Goal: Task Accomplishment & Management: Use online tool/utility

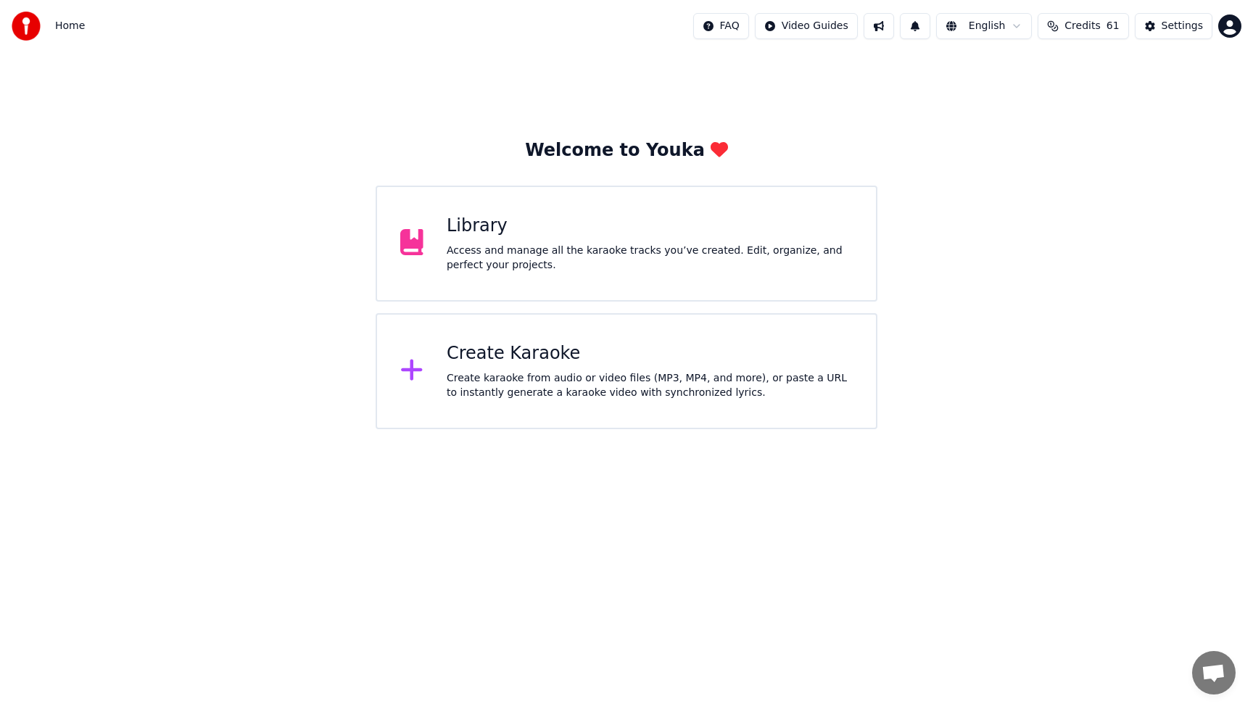
click at [601, 232] on div "Library" at bounding box center [650, 226] width 406 height 23
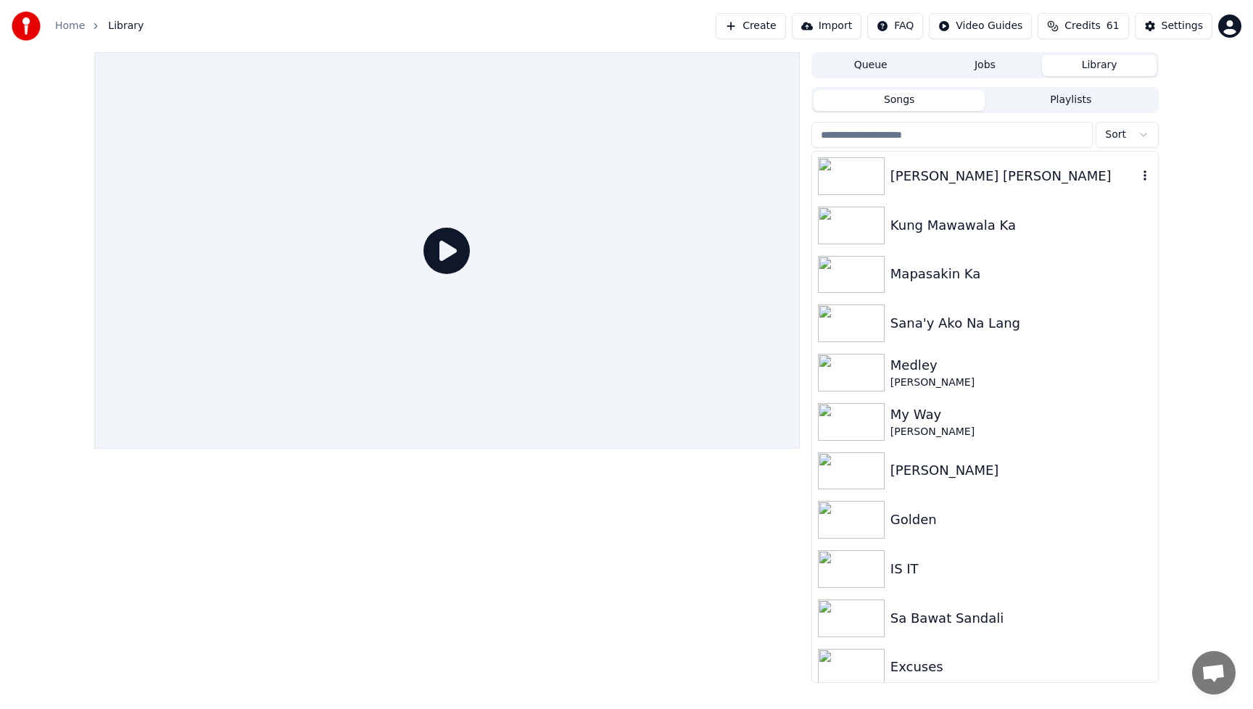
click at [857, 175] on img at bounding box center [851, 176] width 67 height 38
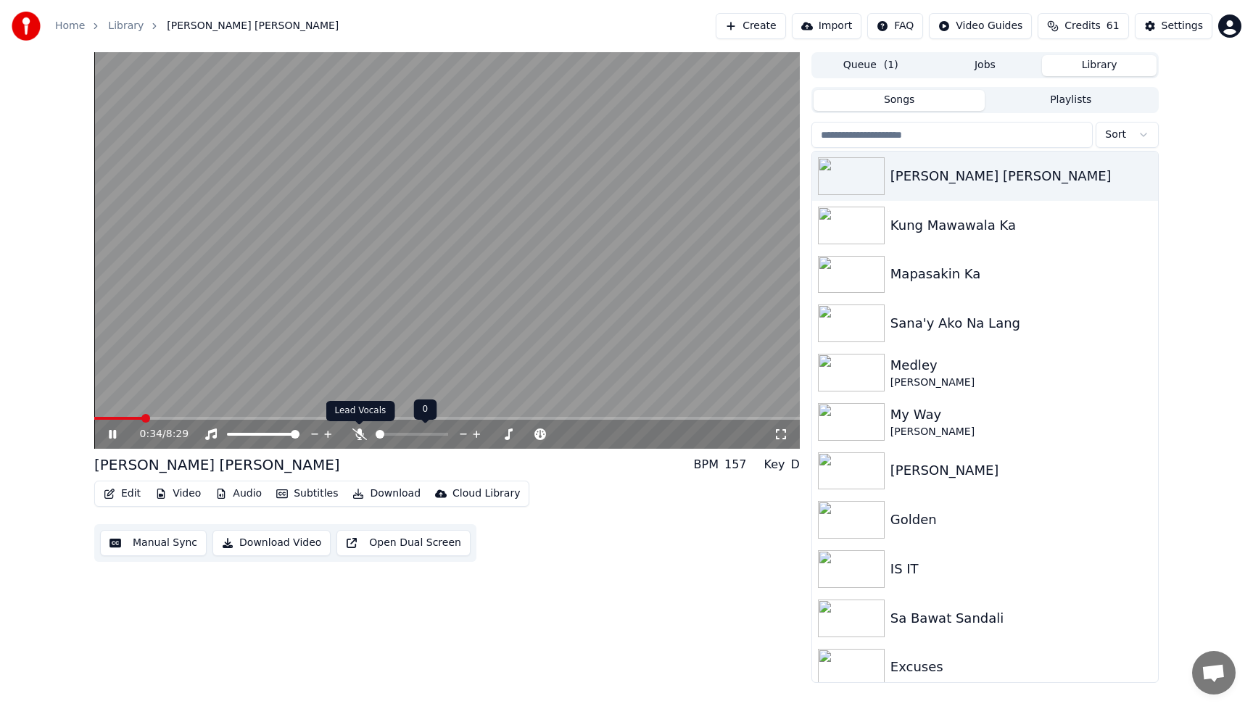
click at [357, 435] on icon at bounding box center [359, 434] width 15 height 12
click at [115, 433] on icon at bounding box center [112, 434] width 7 height 9
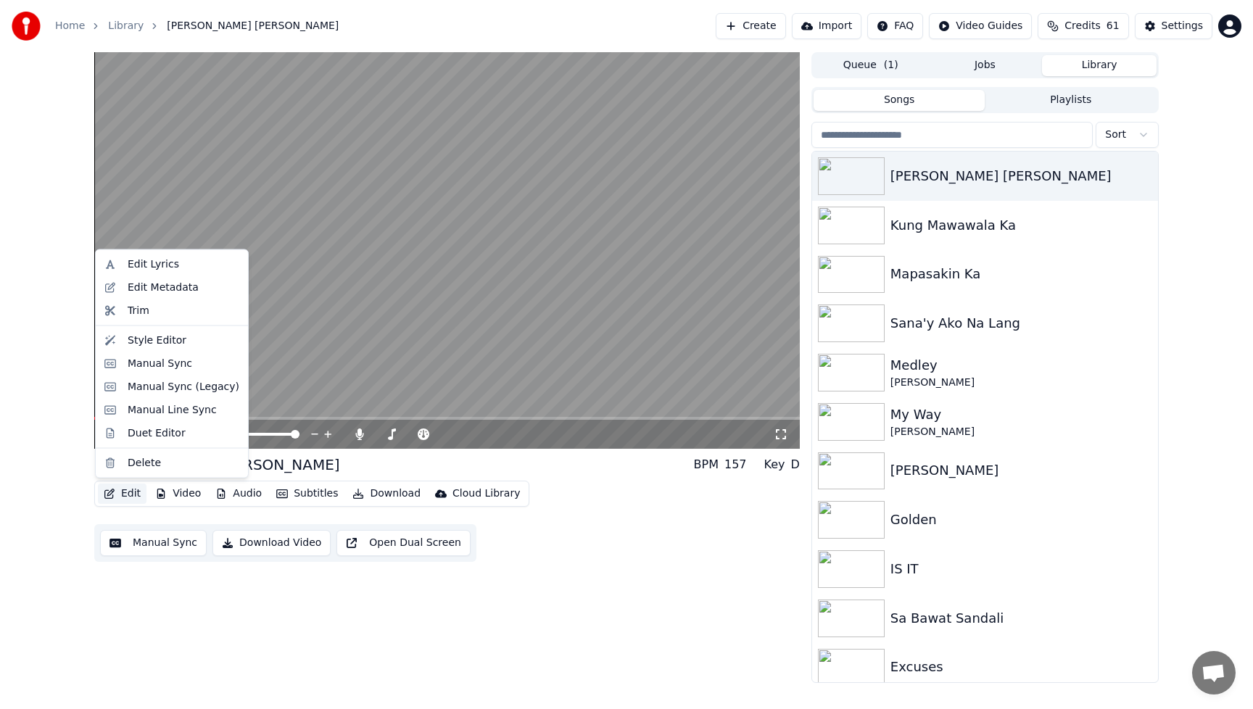
click at [125, 495] on button "Edit" at bounding box center [122, 494] width 49 height 20
click at [149, 360] on div "Manual Sync" at bounding box center [160, 363] width 65 height 15
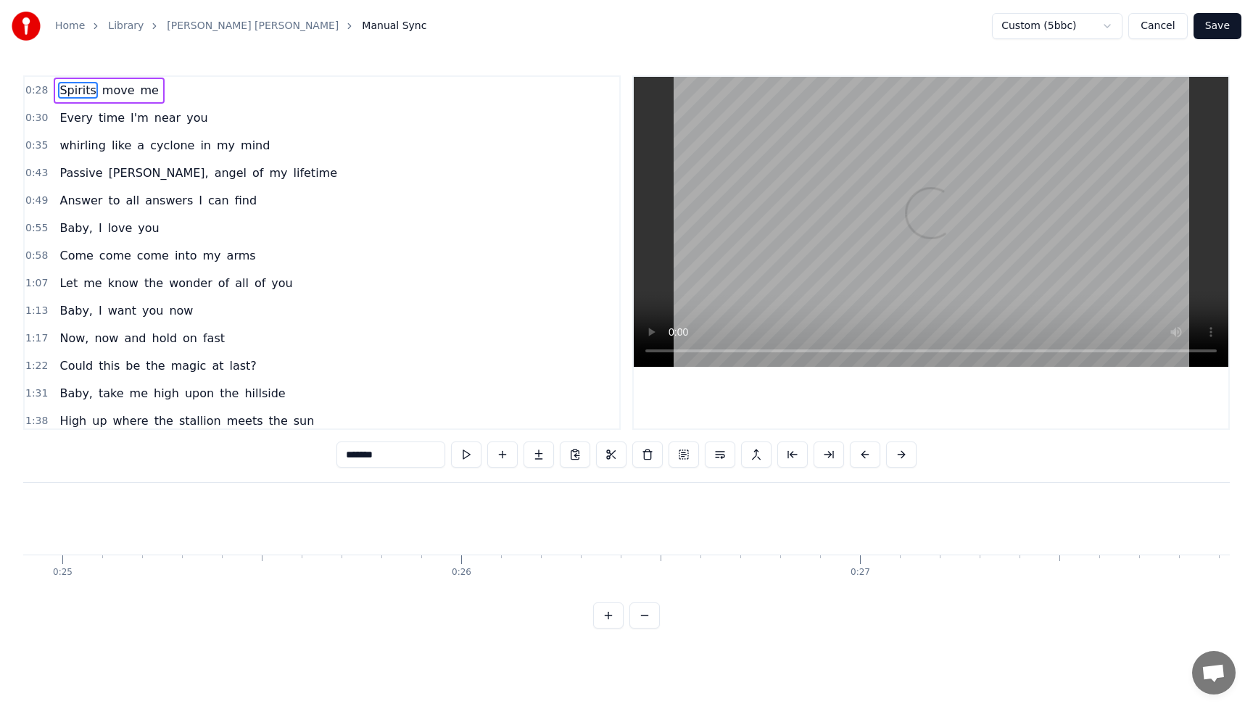
scroll to position [0, 11098]
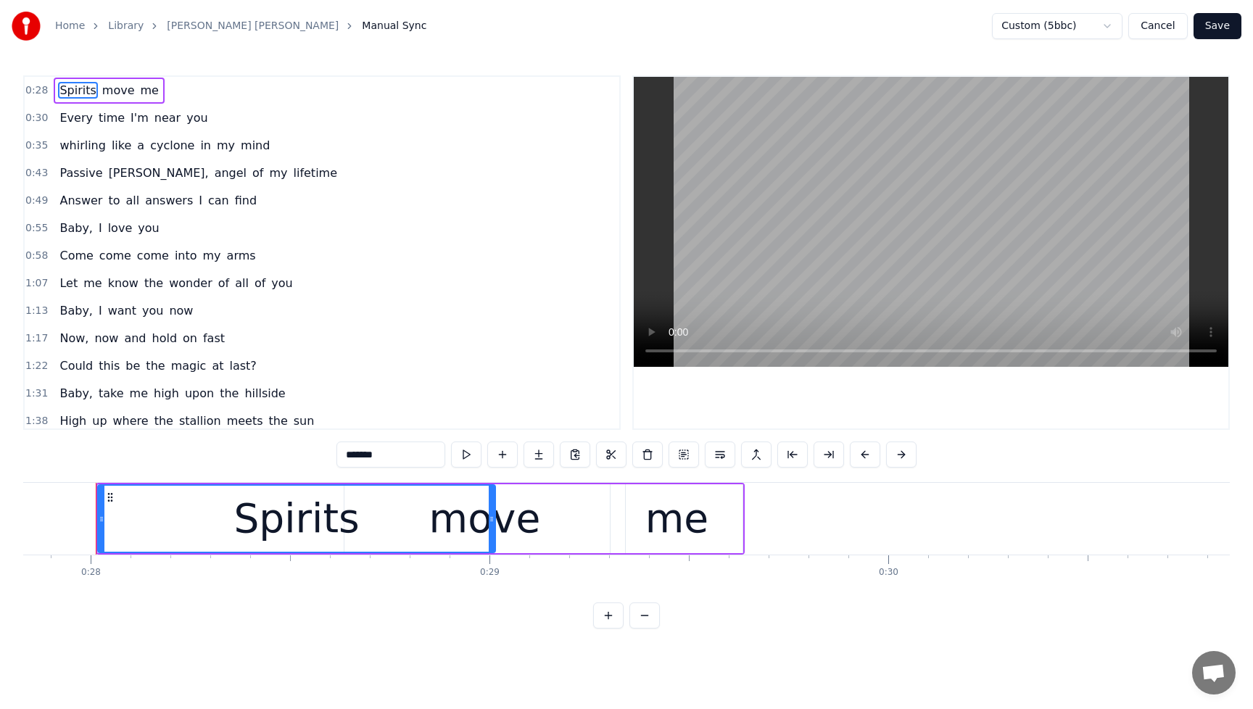
click at [1164, 28] on button "Cancel" at bounding box center [1157, 26] width 59 height 26
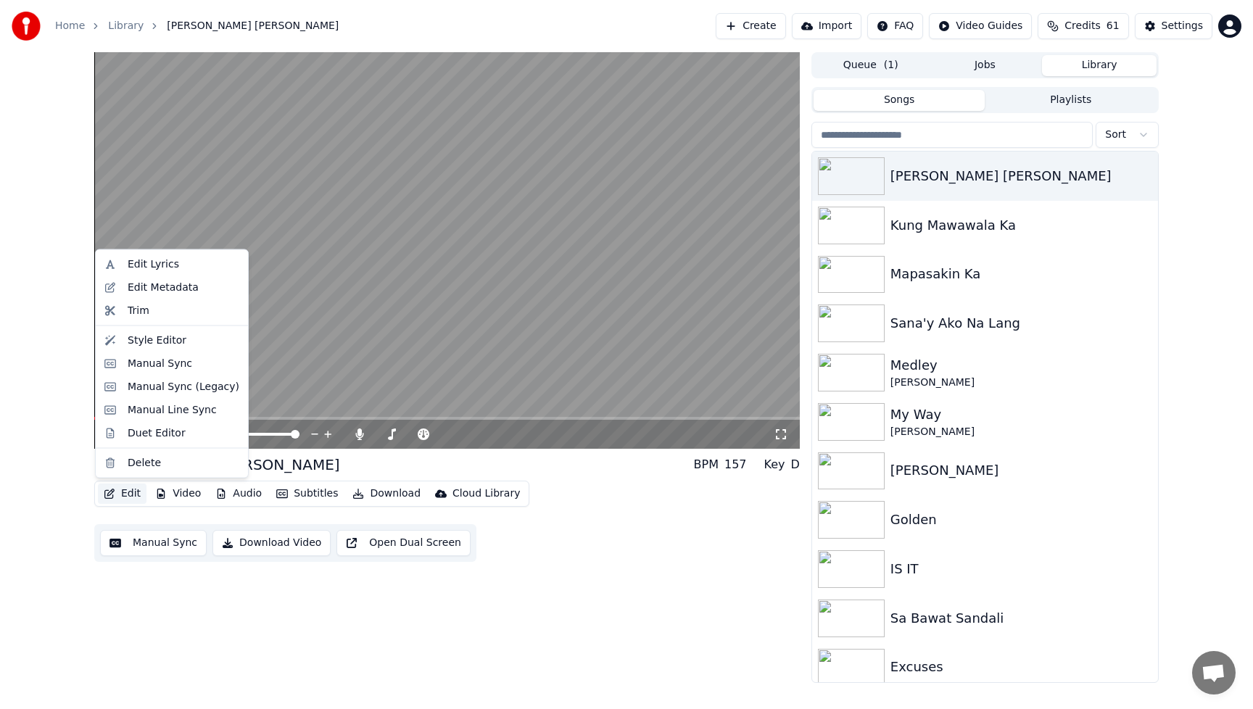
click at [133, 494] on button "Edit" at bounding box center [122, 494] width 49 height 20
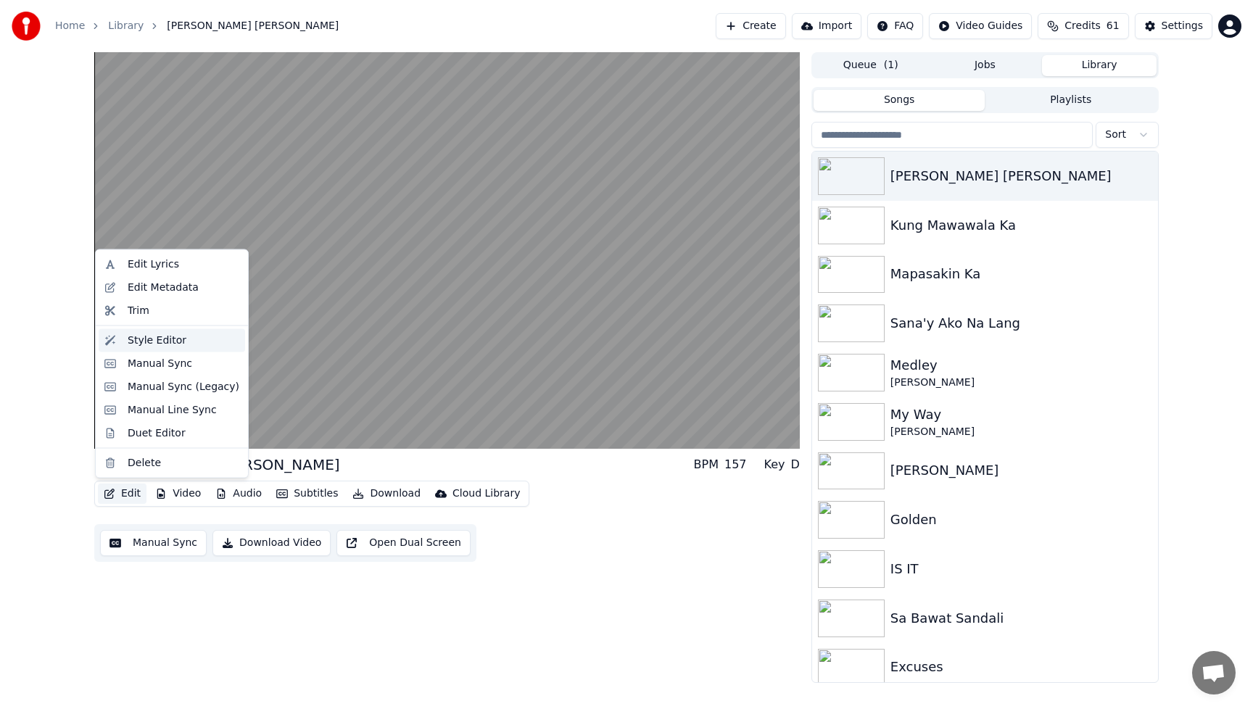
click at [146, 349] on div "Style Editor" at bounding box center [172, 339] width 146 height 23
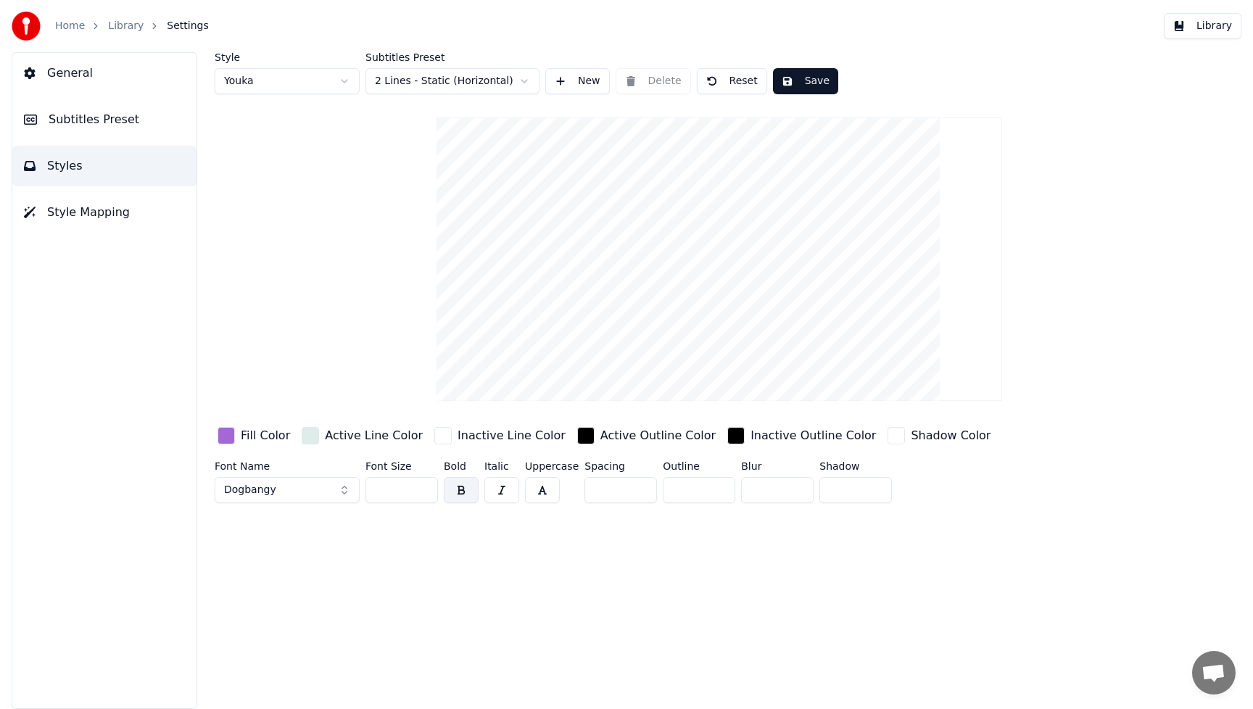
click at [229, 436] on div "button" at bounding box center [226, 435] width 17 height 17
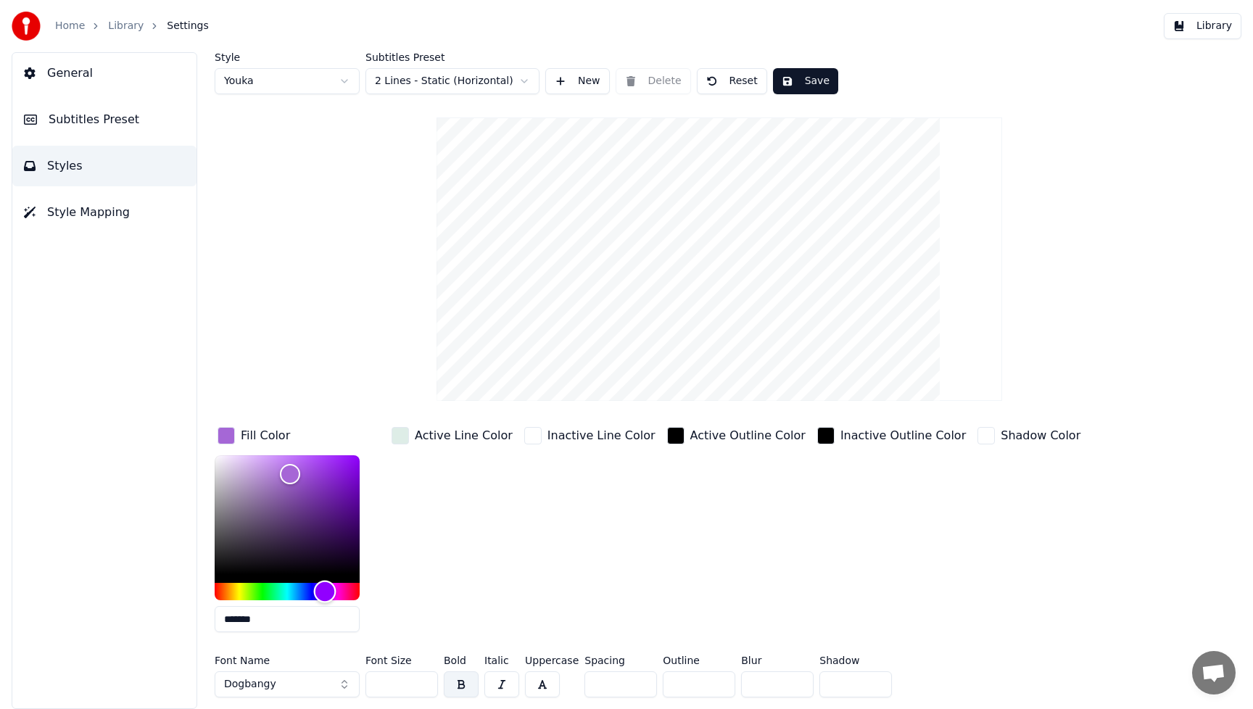
type input "*******"
click at [226, 592] on div "Hue" at bounding box center [287, 591] width 145 height 17
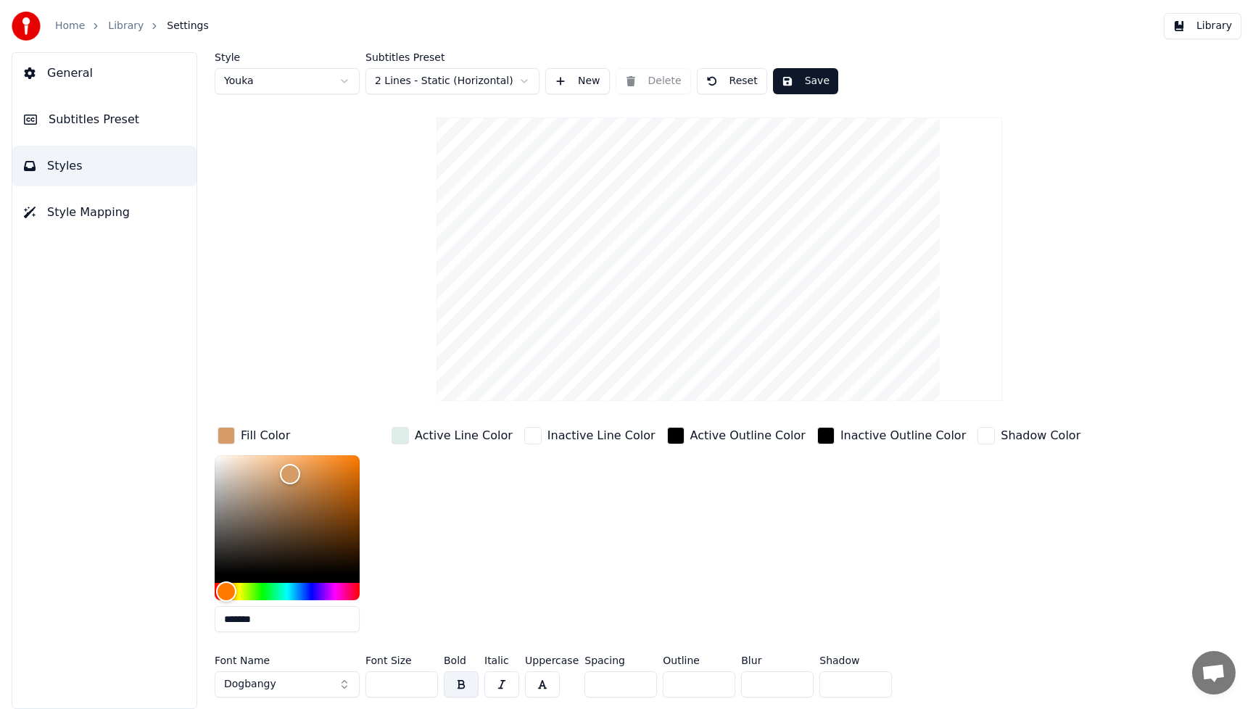
click at [344, 685] on button "Dogbangy" at bounding box center [287, 684] width 145 height 26
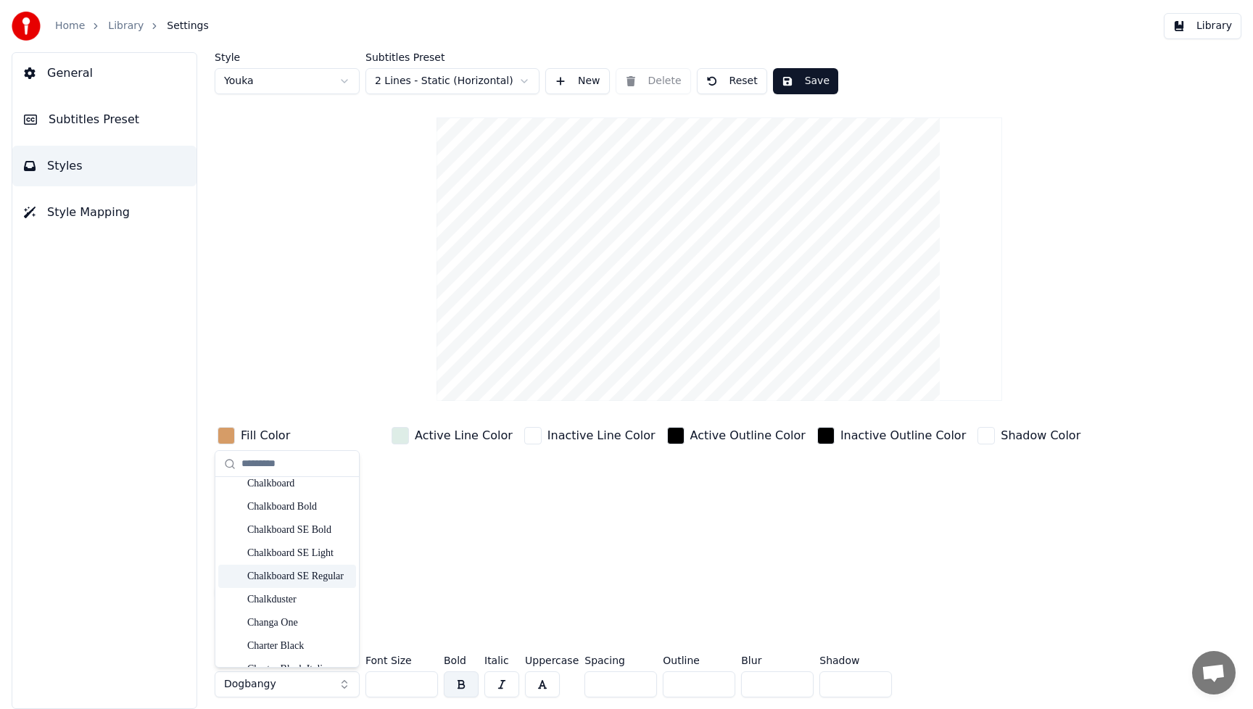
scroll to position [3161, 0]
click at [286, 508] on div "Cherish Moment" at bounding box center [298, 507] width 103 height 15
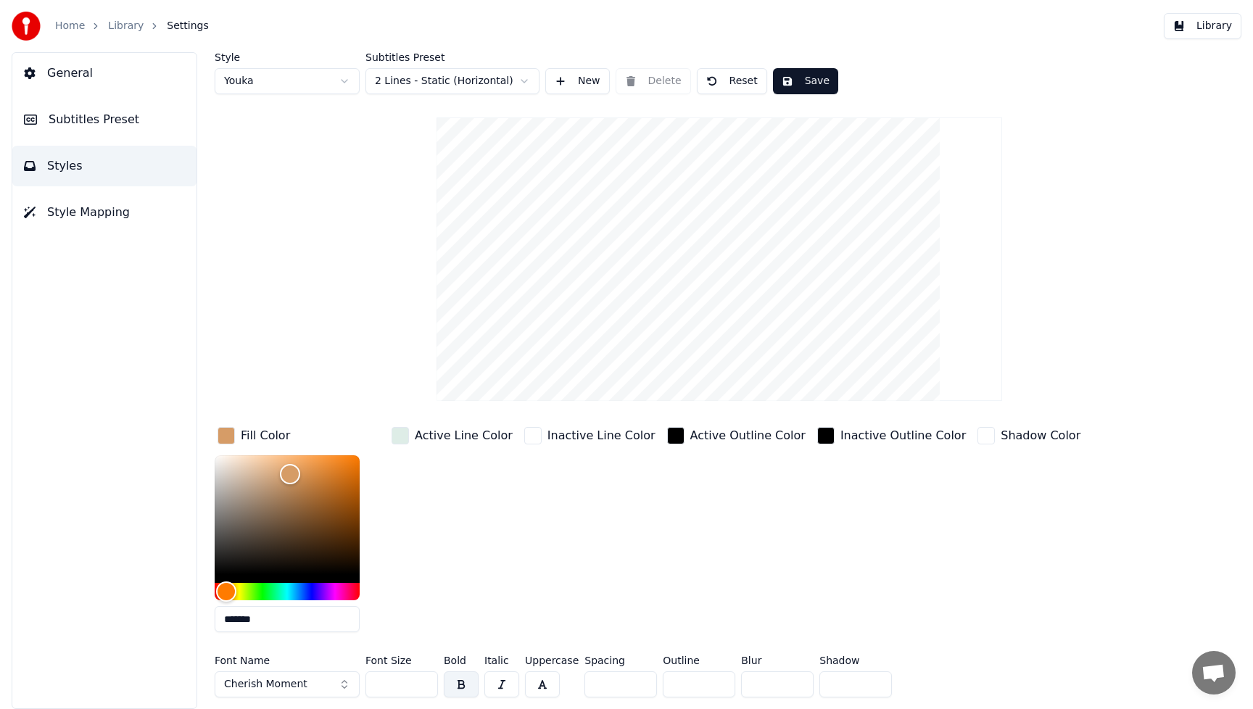
click at [802, 79] on button "Save" at bounding box center [805, 81] width 65 height 26
click at [1217, 18] on button "Library" at bounding box center [1203, 26] width 78 height 26
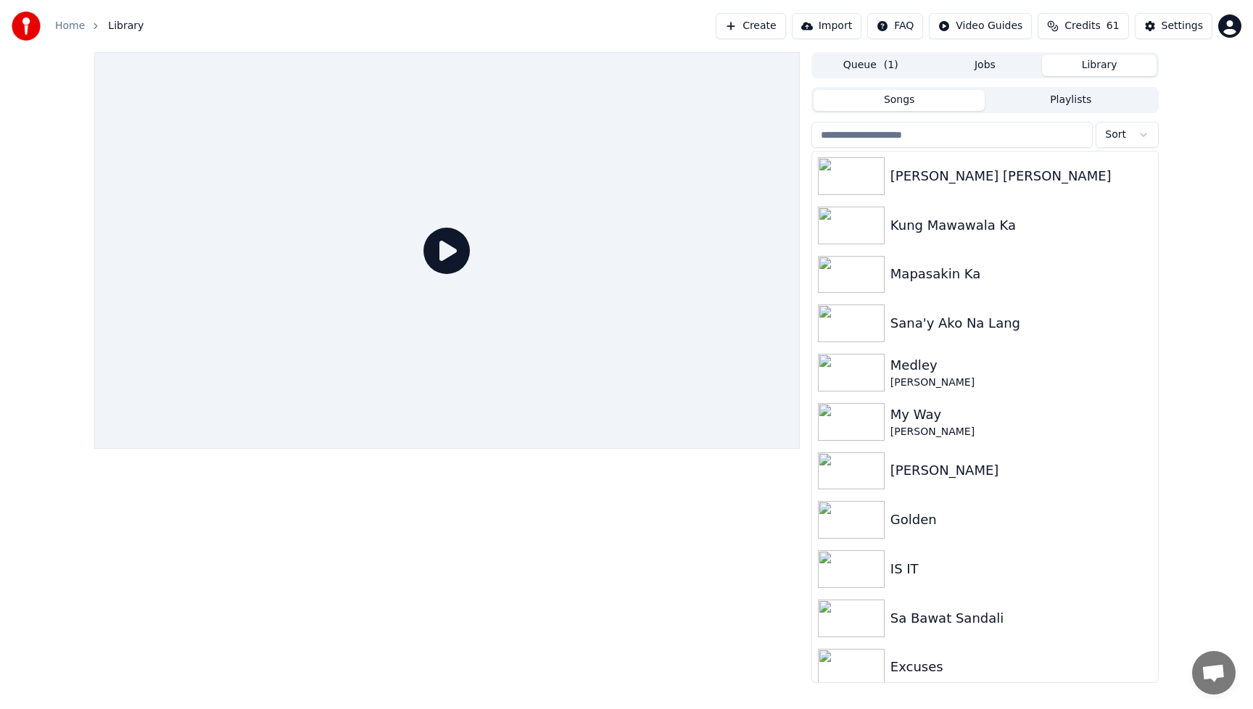
click at [451, 246] on icon at bounding box center [446, 251] width 46 height 46
click at [844, 175] on img at bounding box center [851, 176] width 67 height 38
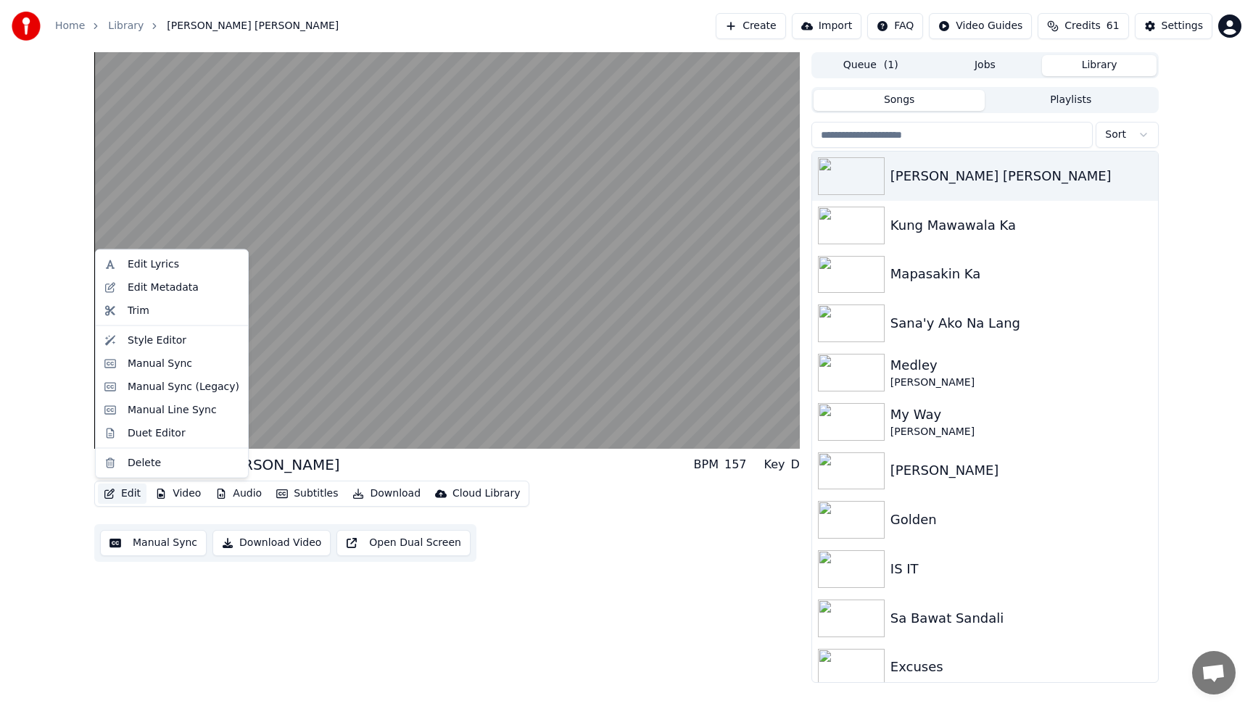
click at [128, 492] on button "Edit" at bounding box center [122, 494] width 49 height 20
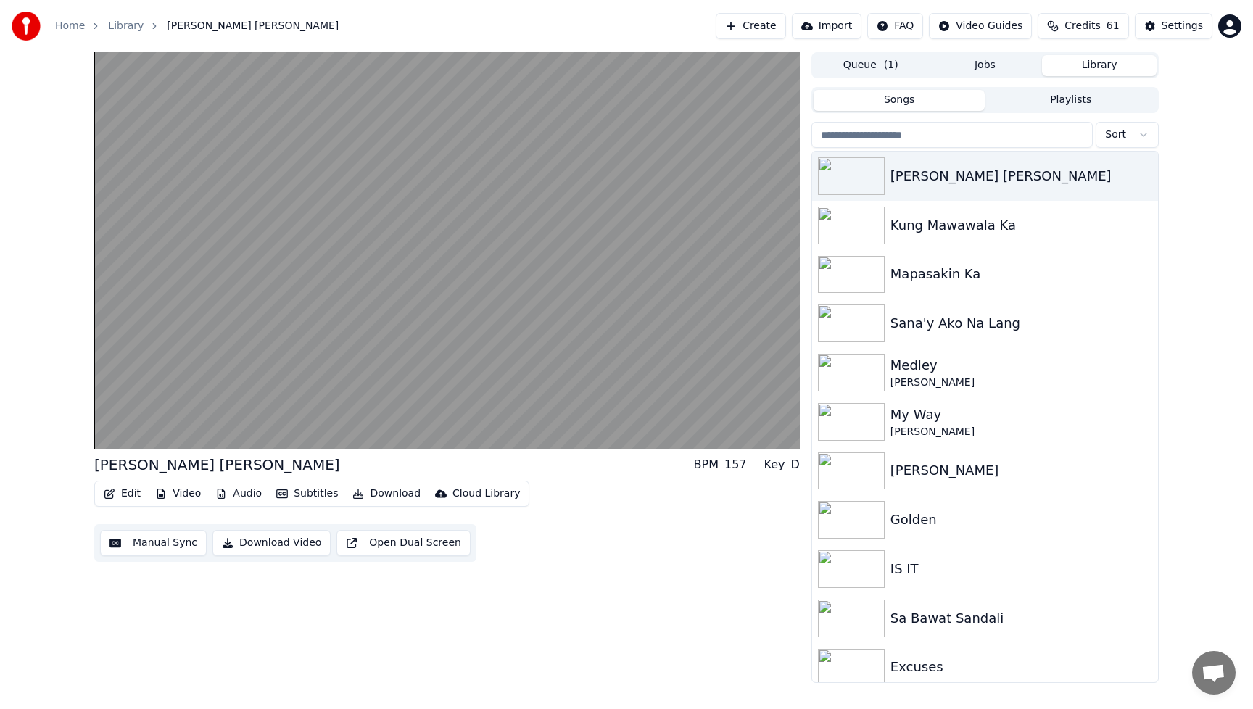
click at [626, 568] on div "[PERSON_NAME] [PERSON_NAME] BPM 157 Key D Edit Video Audio Subtitles Download C…" at bounding box center [446, 367] width 705 height 631
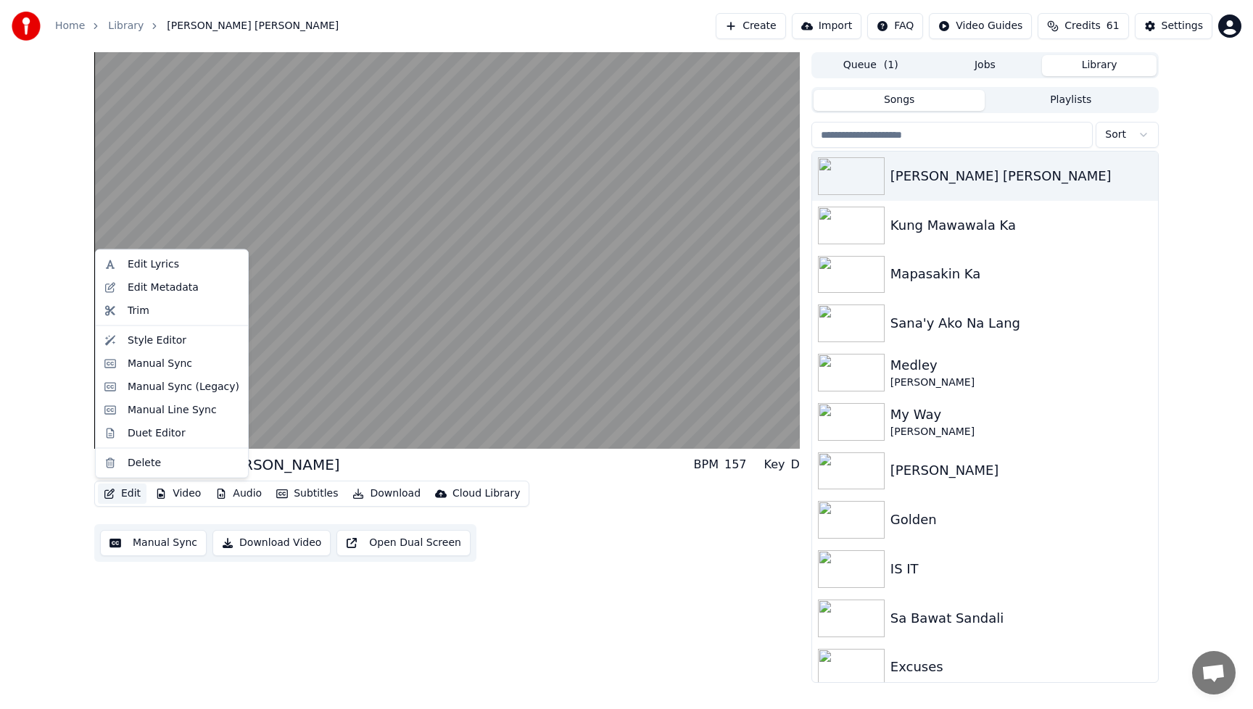
click at [124, 496] on button "Edit" at bounding box center [122, 494] width 49 height 20
click at [144, 363] on div "Manual Sync" at bounding box center [160, 363] width 65 height 15
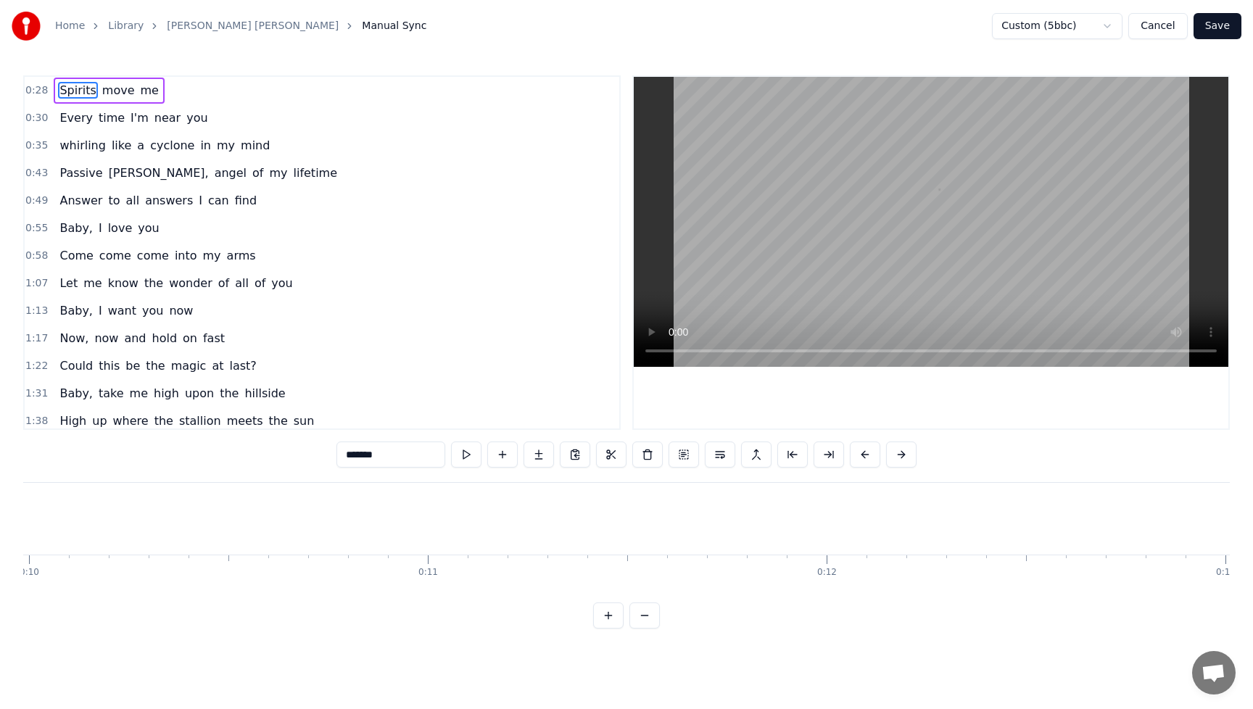
scroll to position [0, 11098]
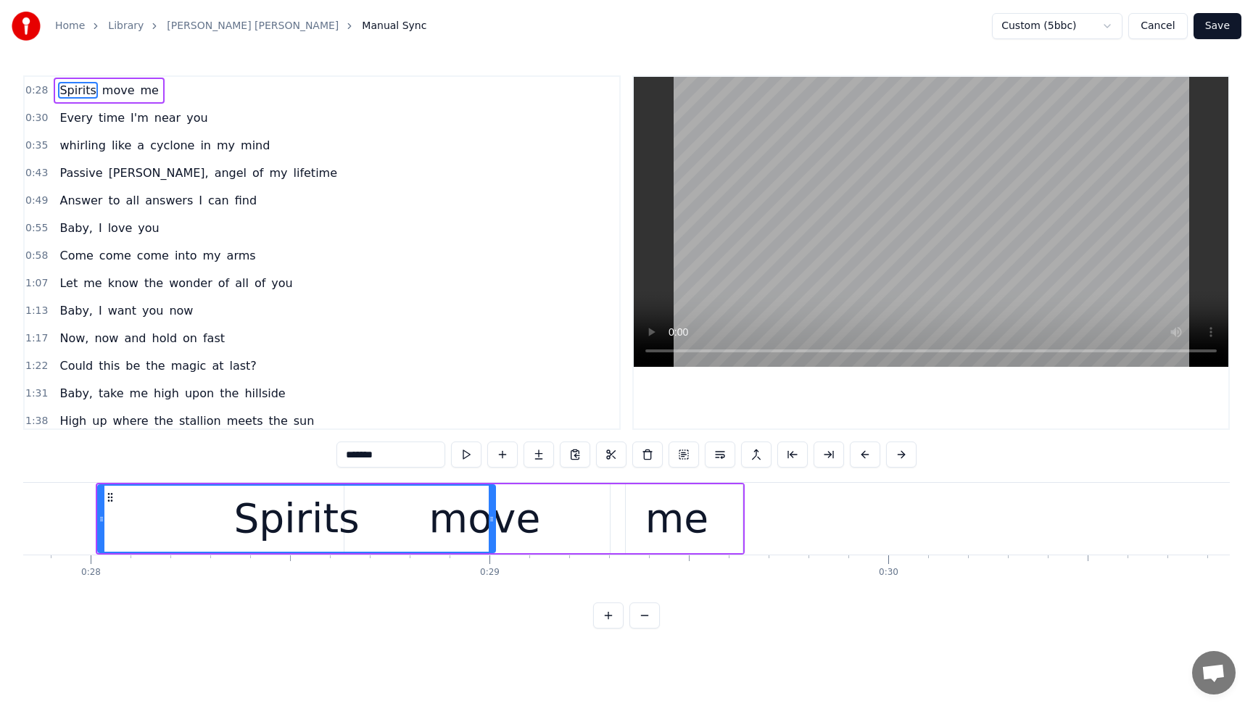
click at [88, 177] on span "Passive" at bounding box center [81, 173] width 46 height 17
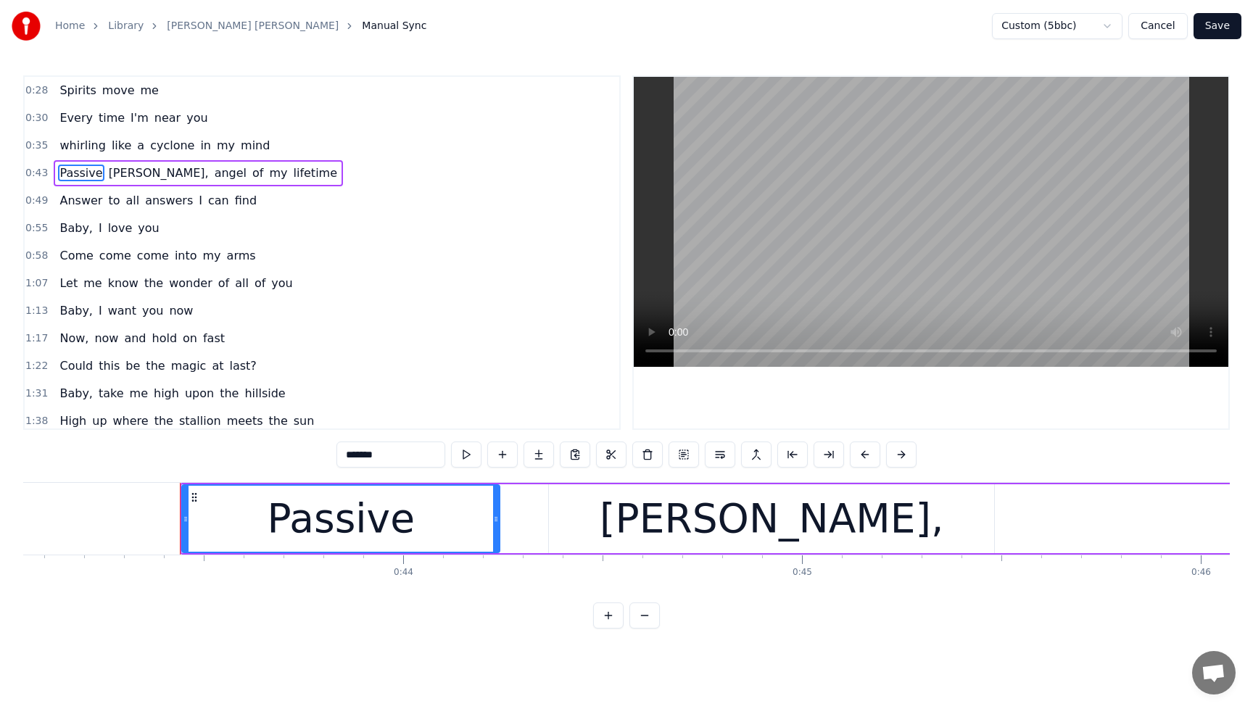
scroll to position [0, 17250]
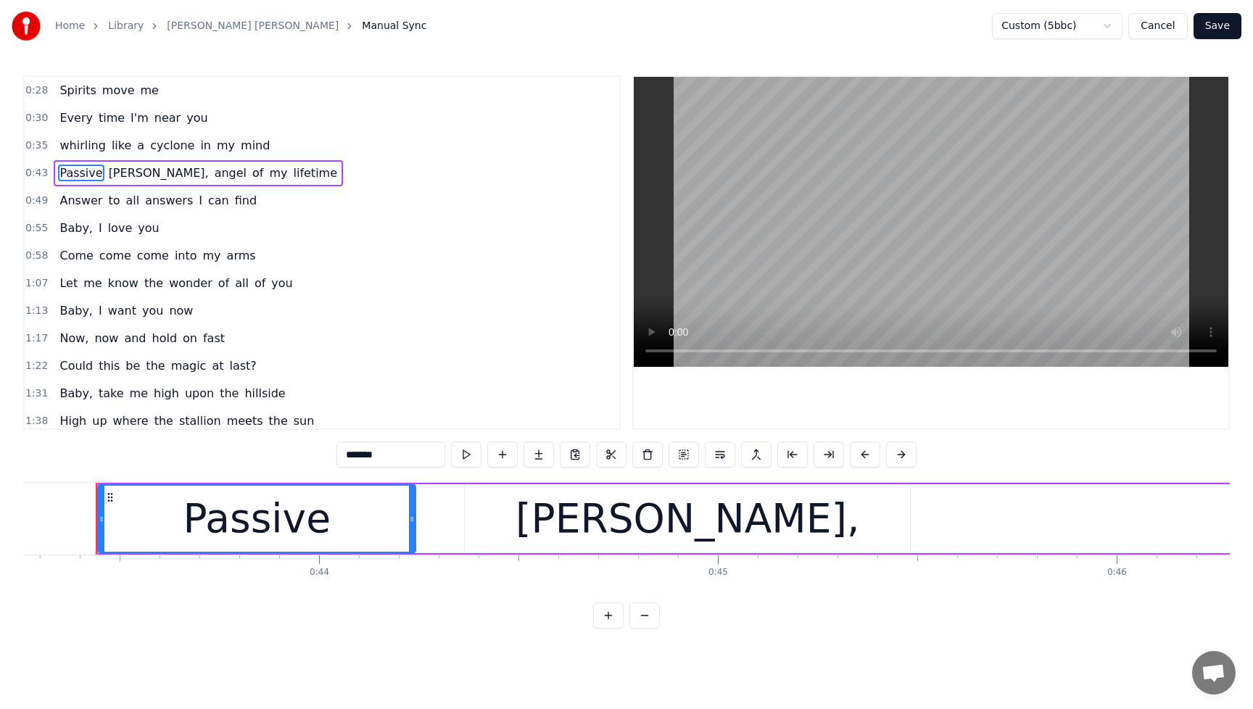
click at [334, 527] on div "Passive" at bounding box center [257, 519] width 316 height 66
drag, startPoint x: 336, startPoint y: 529, endPoint x: 213, endPoint y: 535, distance: 123.4
click at [213, 535] on div "Passive" at bounding box center [257, 519] width 316 height 66
drag, startPoint x: 186, startPoint y: 523, endPoint x: 397, endPoint y: 523, distance: 211.7
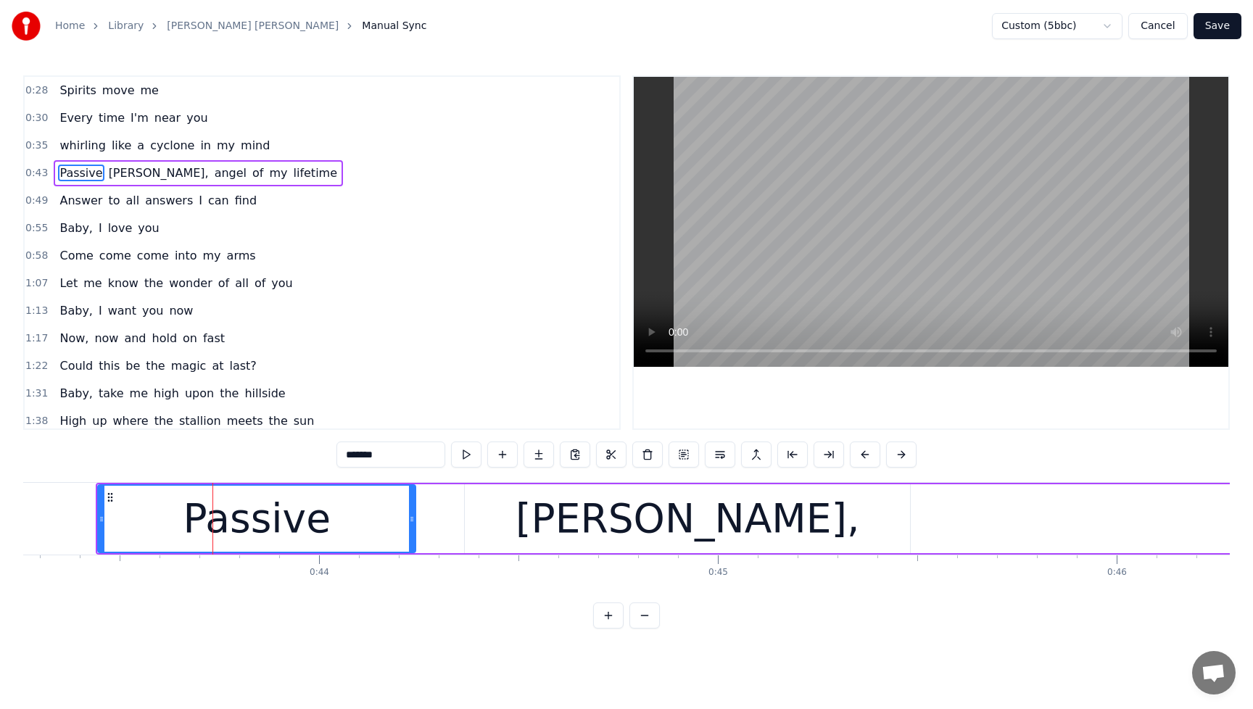
click at [397, 523] on div "Passive" at bounding box center [257, 519] width 316 height 66
click at [281, 529] on div "Passive" at bounding box center [256, 519] width 147 height 60
click at [348, 521] on div "Passive" at bounding box center [257, 519] width 316 height 66
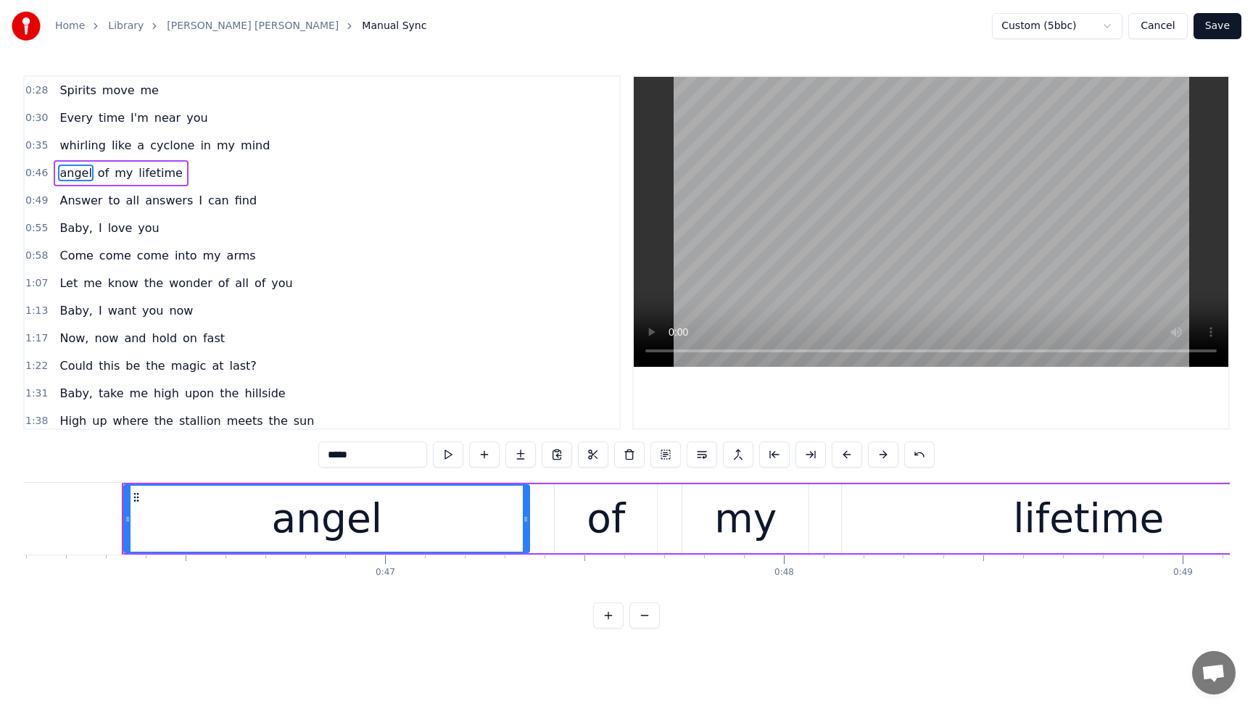
scroll to position [0, 18406]
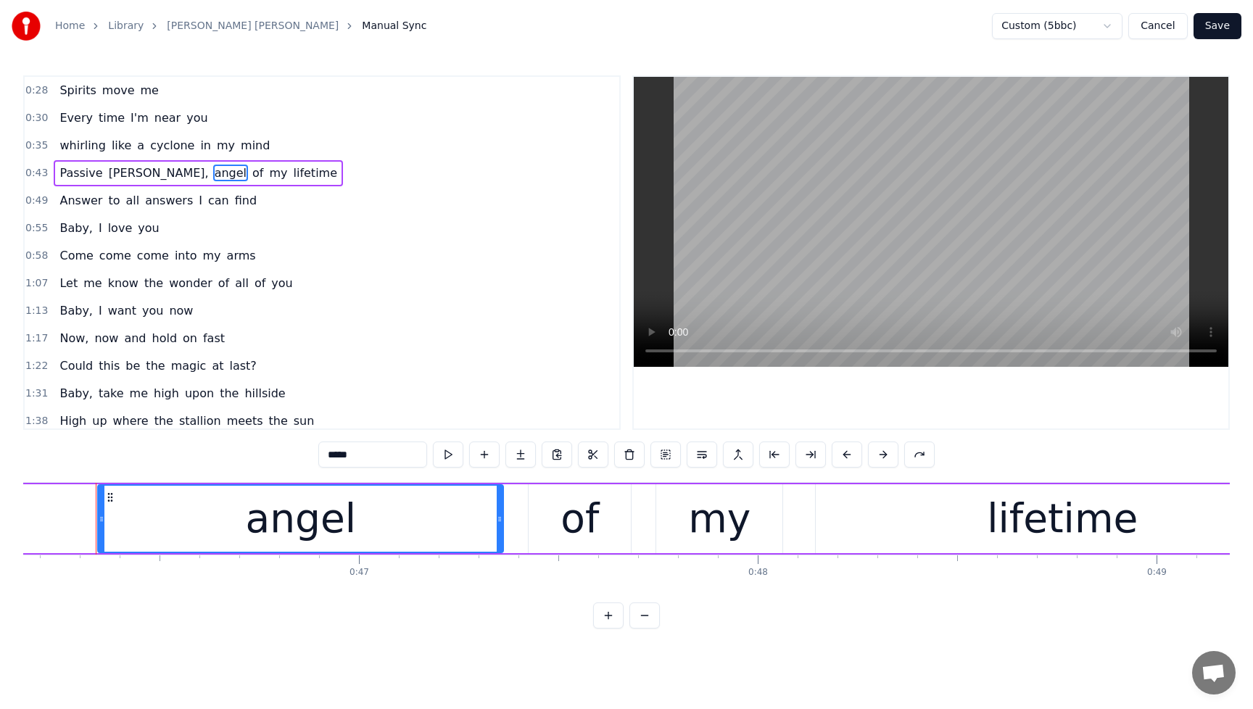
click at [67, 175] on span "Passive" at bounding box center [81, 173] width 46 height 17
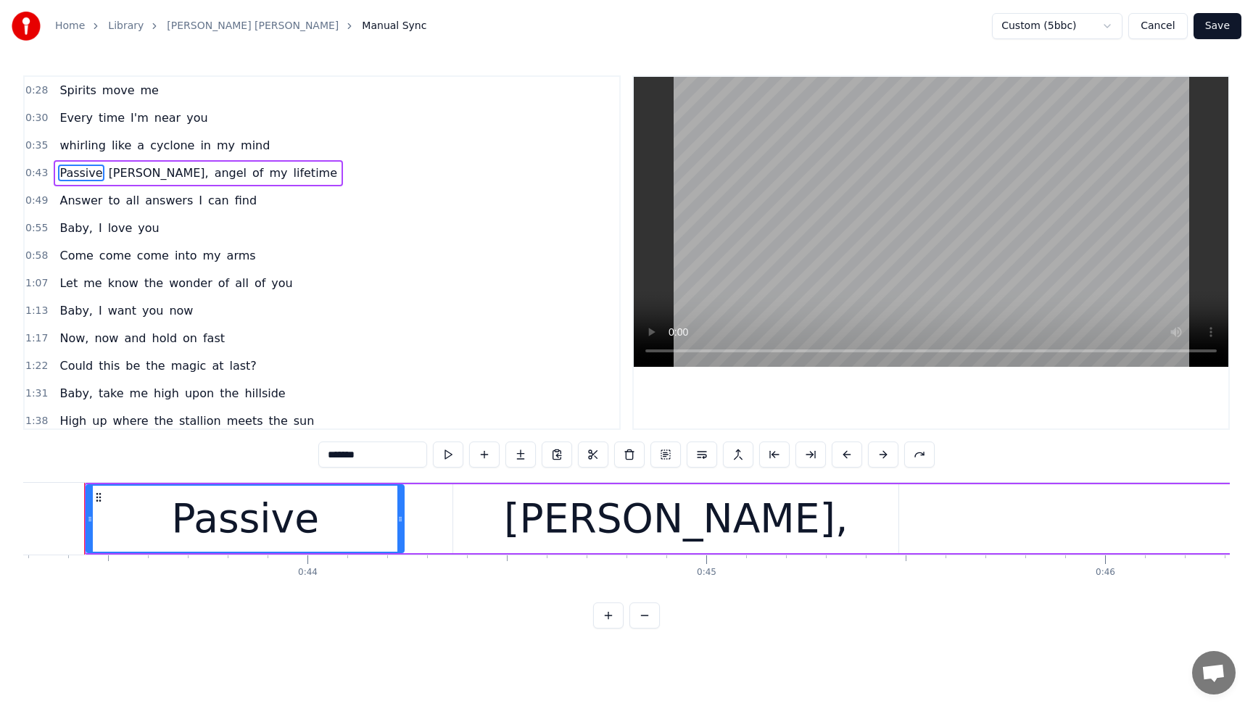
scroll to position [0, 17250]
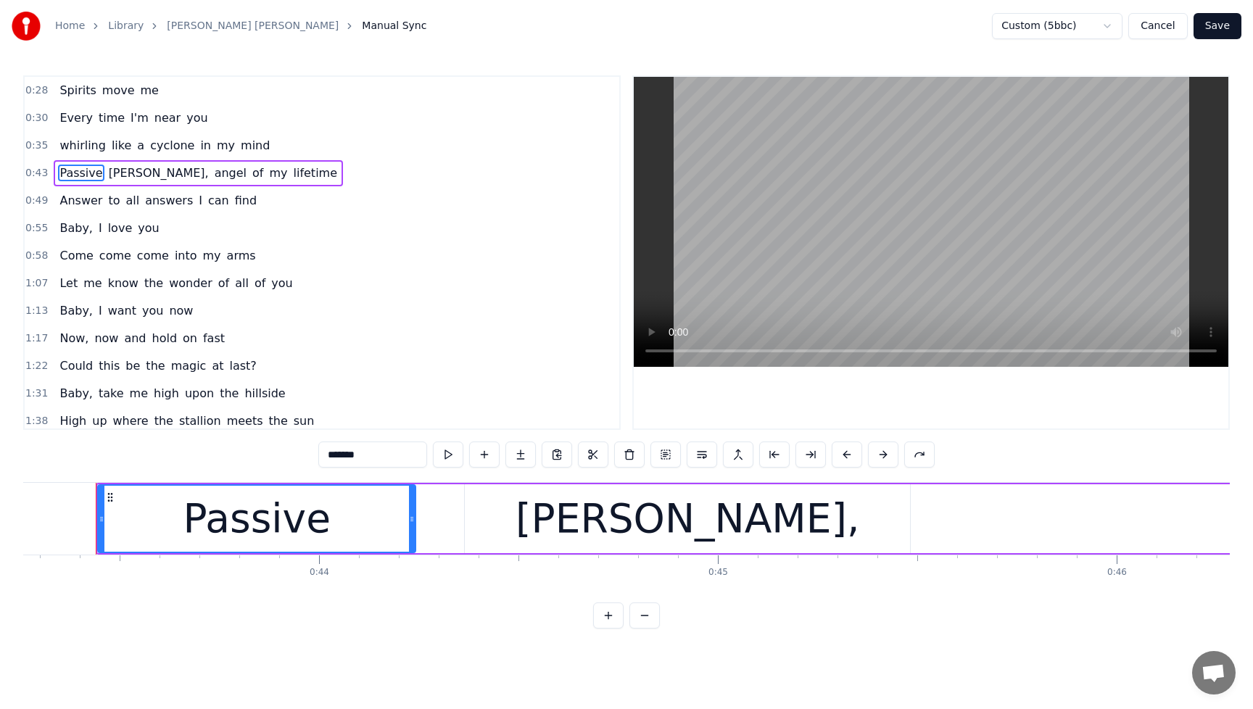
click at [385, 456] on input "*******" at bounding box center [372, 455] width 109 height 26
drag, startPoint x: 382, startPoint y: 456, endPoint x: 317, endPoint y: 461, distance: 65.4
click at [317, 461] on div "0:28 Spirits move me 0:30 Every time I'm near you 0:35 whirling like a cyclone …" at bounding box center [626, 351] width 1206 height 553
type input "*"
type input "*****"
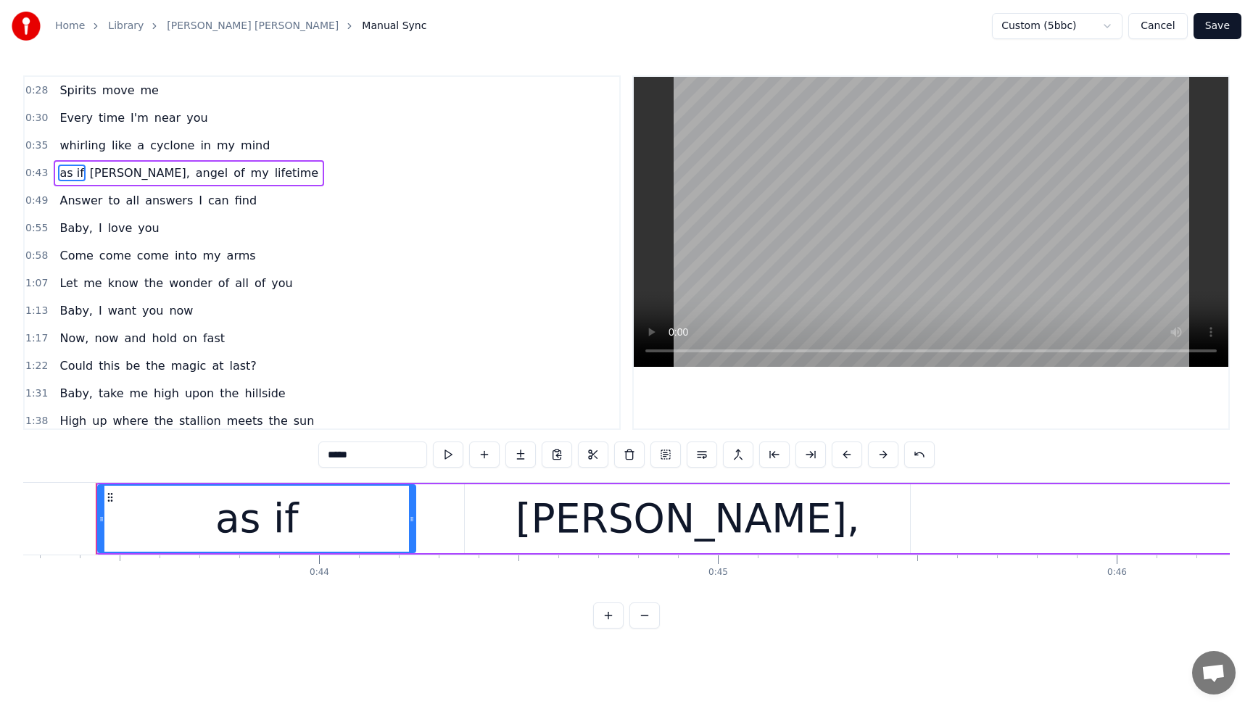
click at [62, 135] on div "whirling like a cyclone in my mind" at bounding box center [165, 146] width 222 height 26
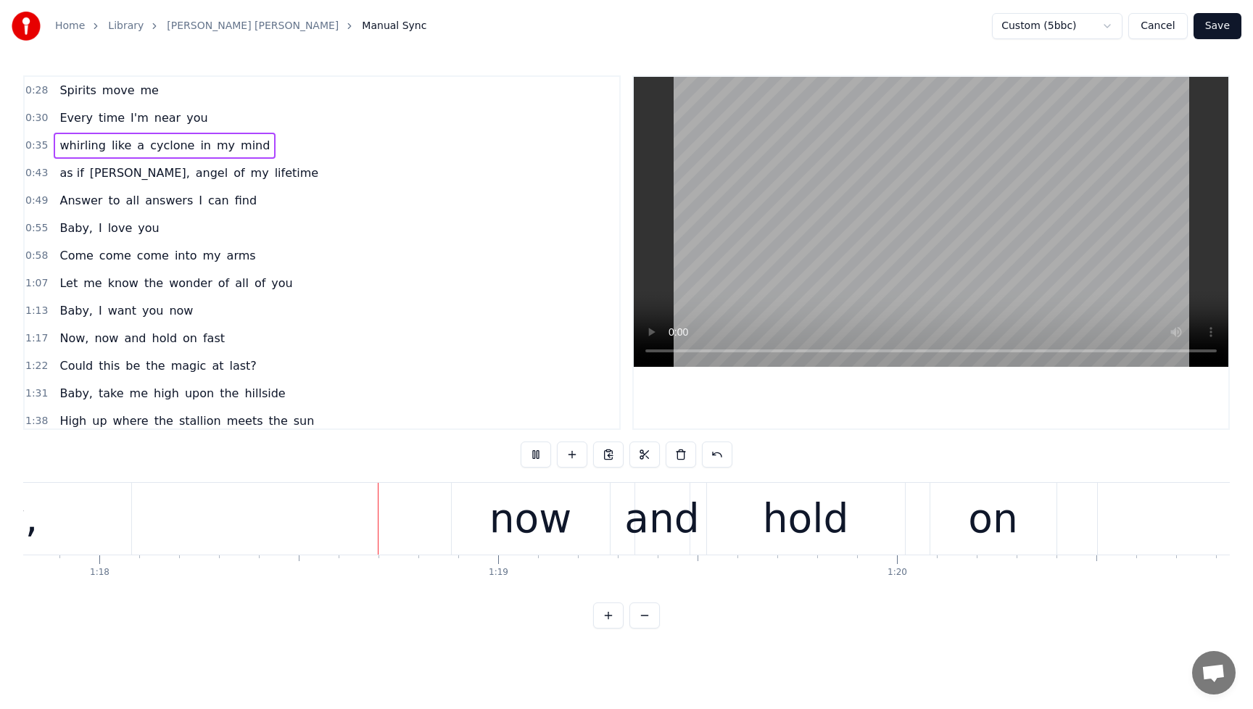
scroll to position [0, 31032]
click at [65, 220] on span "Baby," at bounding box center [76, 228] width 36 height 17
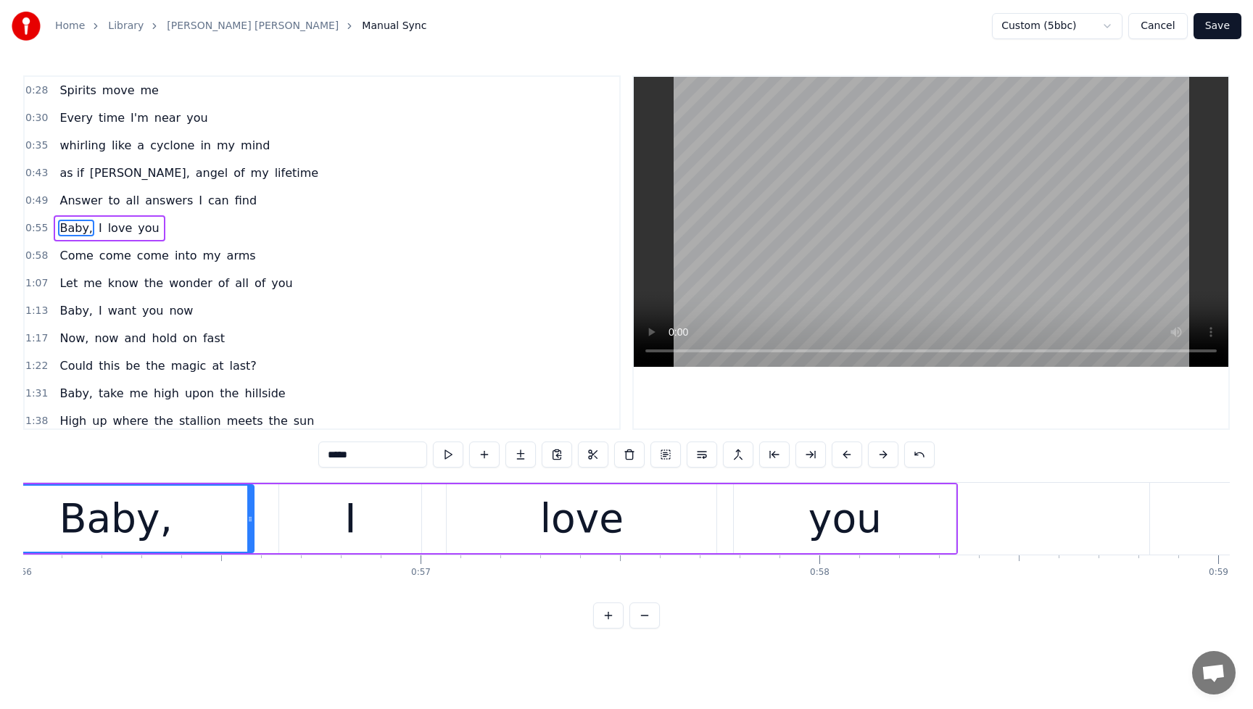
scroll to position [0, 22212]
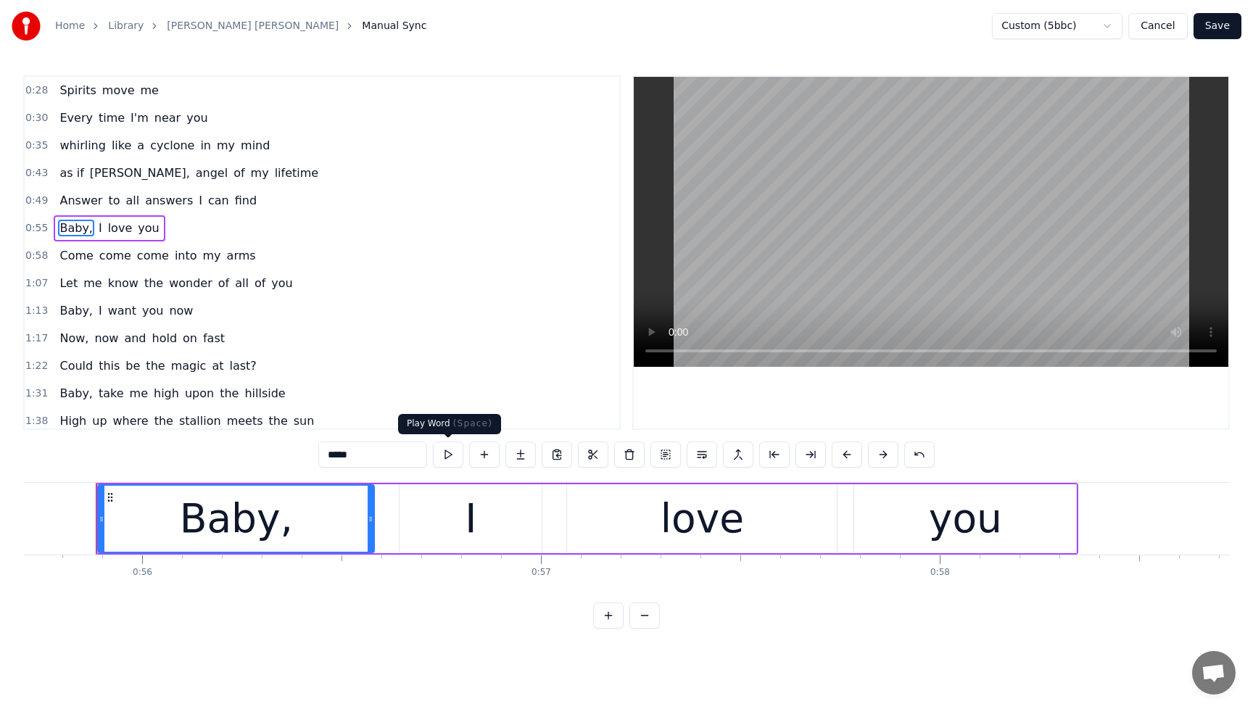
click at [451, 450] on button at bounding box center [448, 455] width 30 height 26
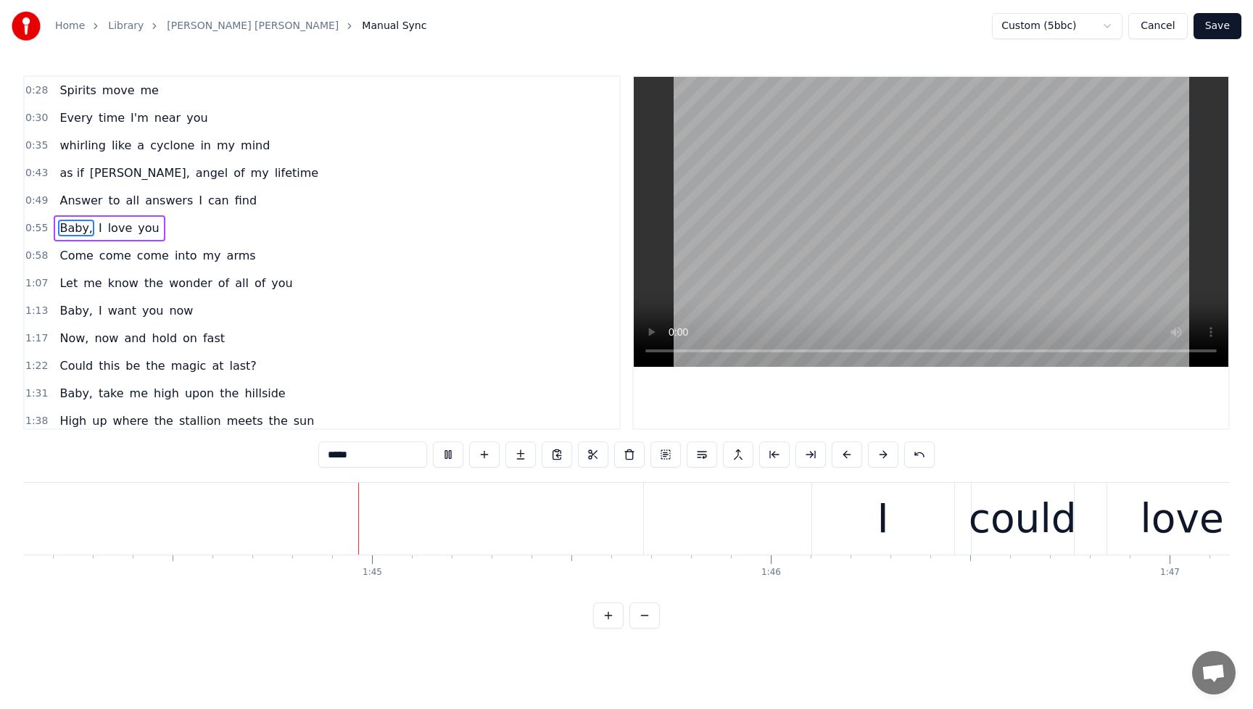
scroll to position [0, 41535]
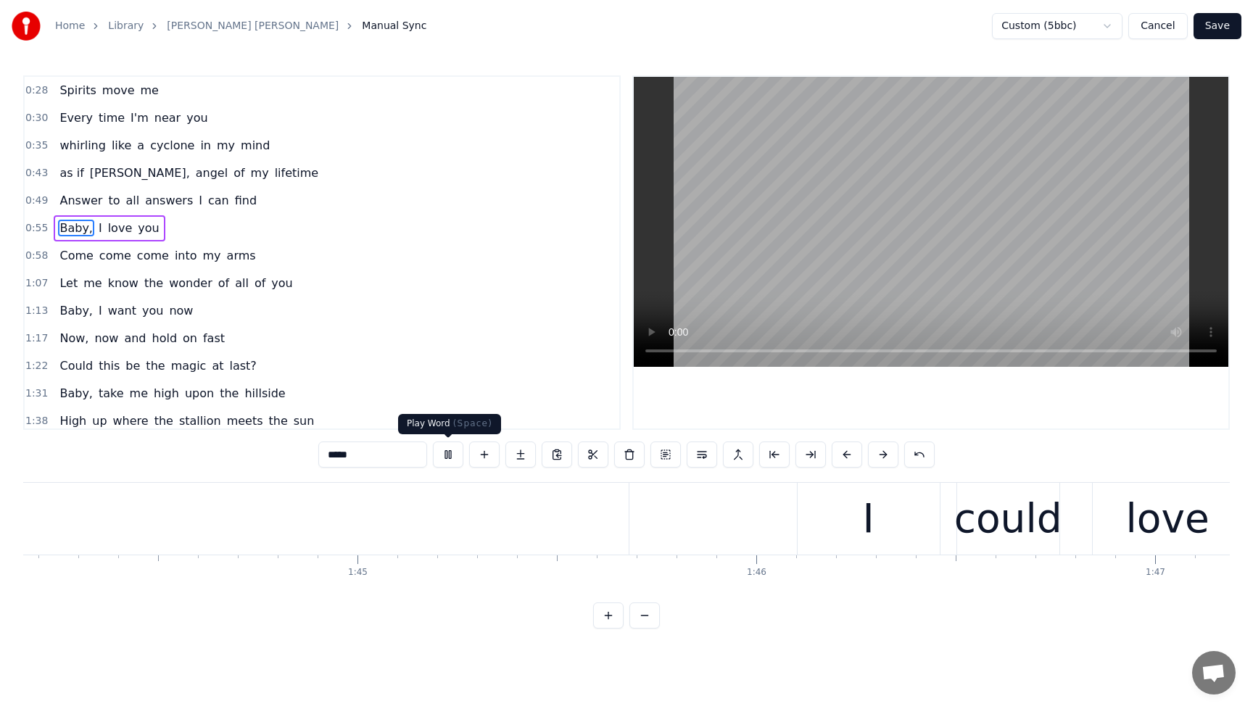
click at [453, 454] on button at bounding box center [448, 455] width 30 height 26
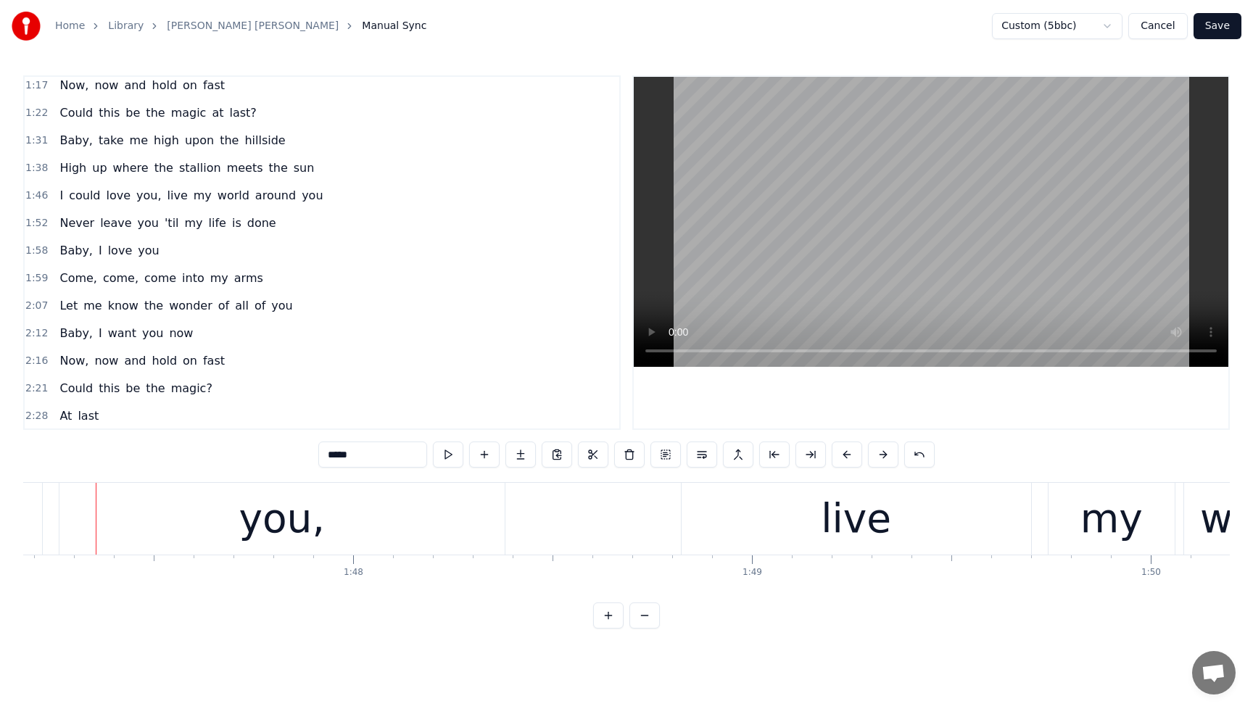
scroll to position [254, 0]
click at [202, 165] on span "stallion" at bounding box center [200, 166] width 45 height 17
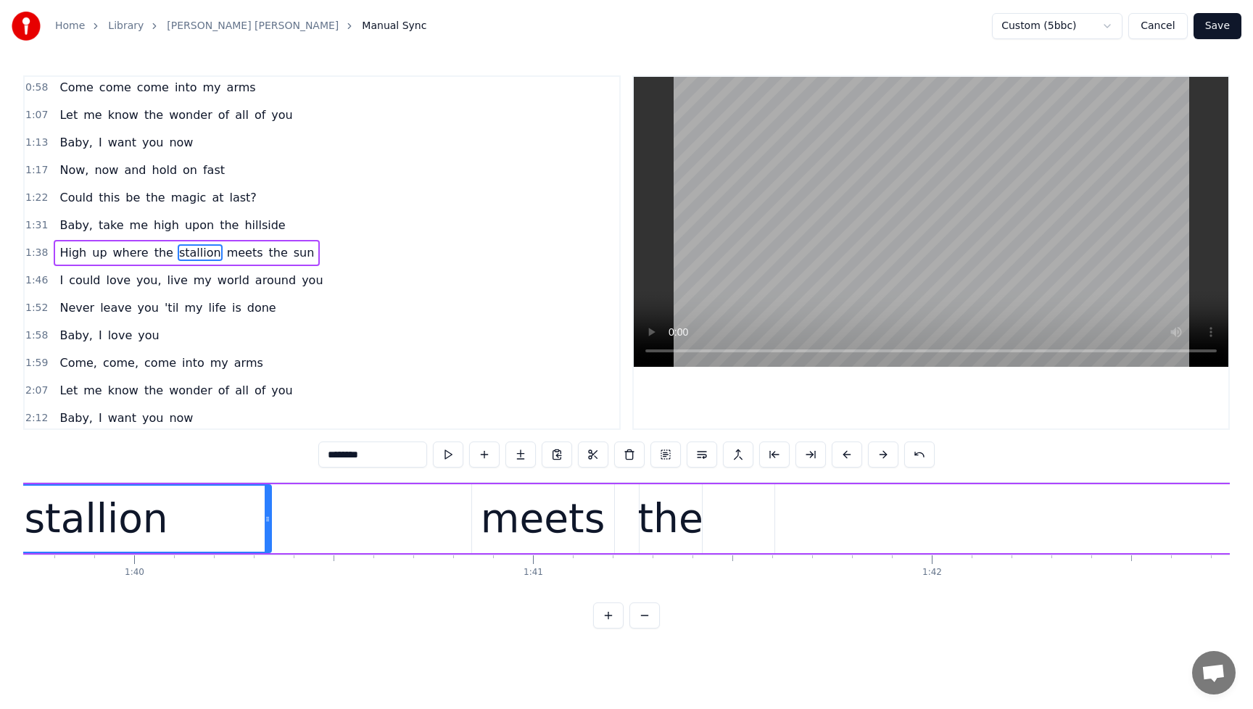
scroll to position [0, 39588]
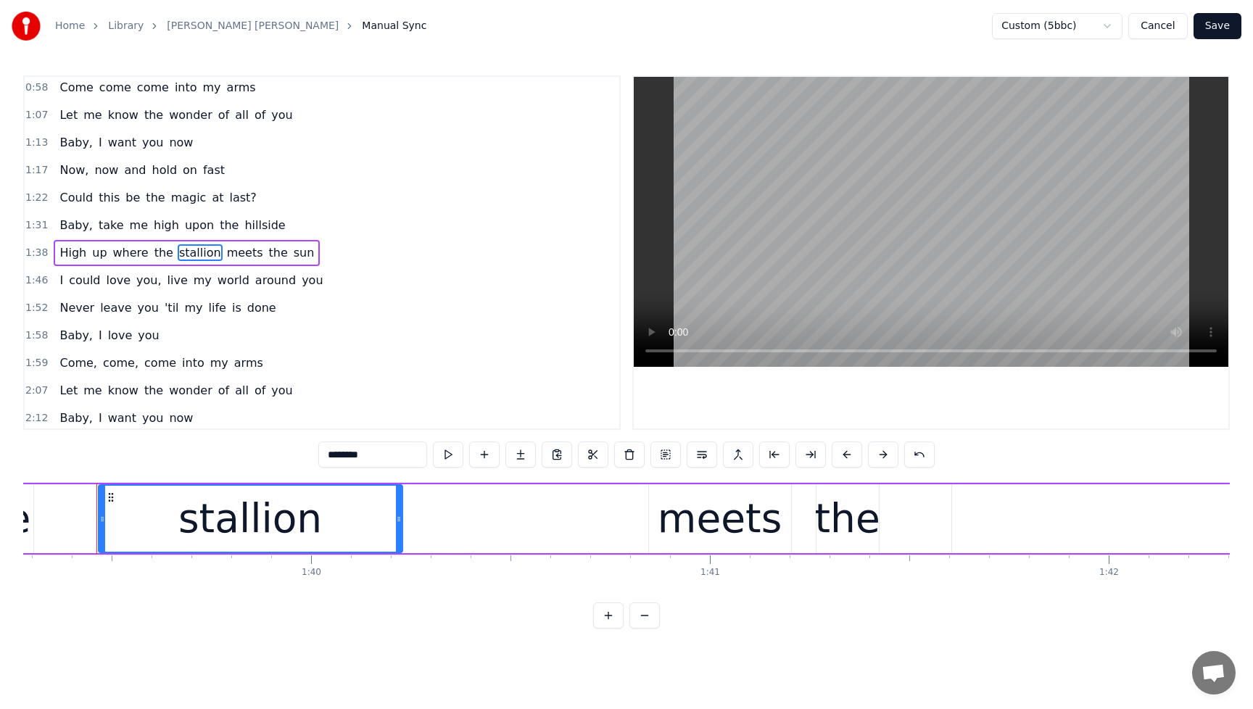
drag, startPoint x: 446, startPoint y: 521, endPoint x: 400, endPoint y: 527, distance: 46.0
click at [400, 527] on div at bounding box center [399, 519] width 6 height 66
drag, startPoint x: 400, startPoint y: 527, endPoint x: 367, endPoint y: 534, distance: 34.0
click at [367, 534] on div at bounding box center [366, 519] width 6 height 66
click at [325, 532] on div "stallion" at bounding box center [233, 519] width 269 height 66
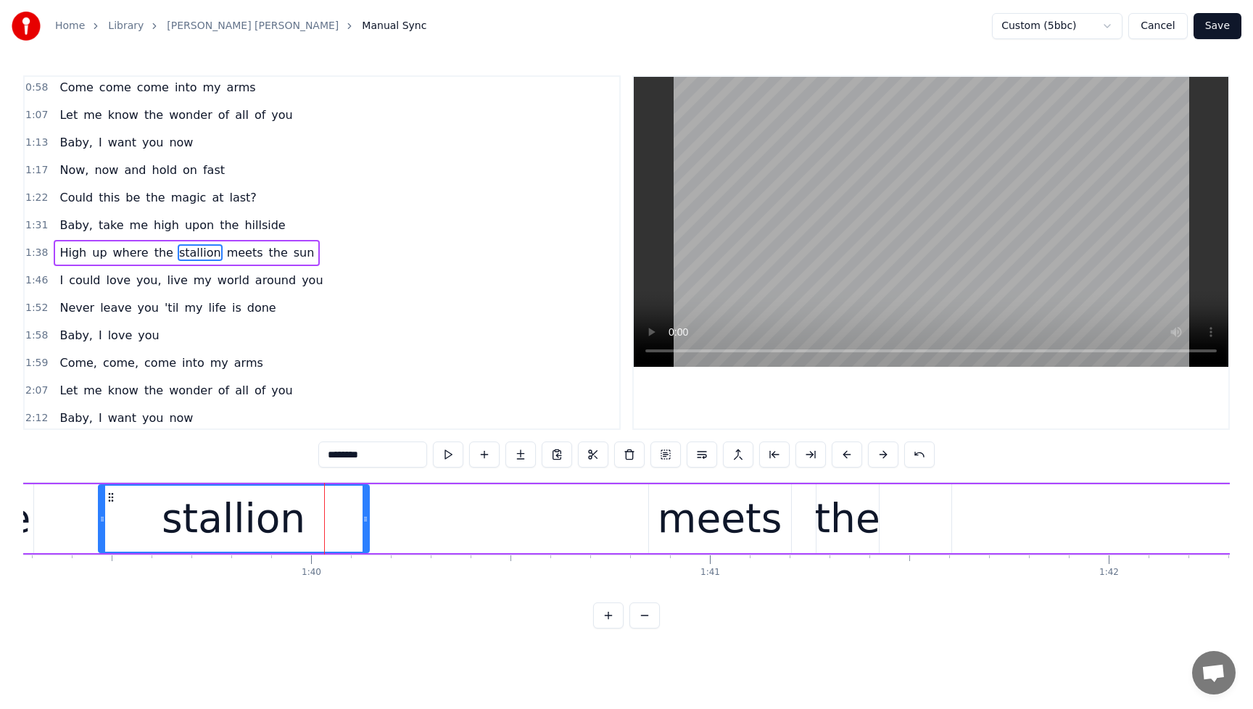
click at [64, 245] on span "High" at bounding box center [73, 252] width 30 height 17
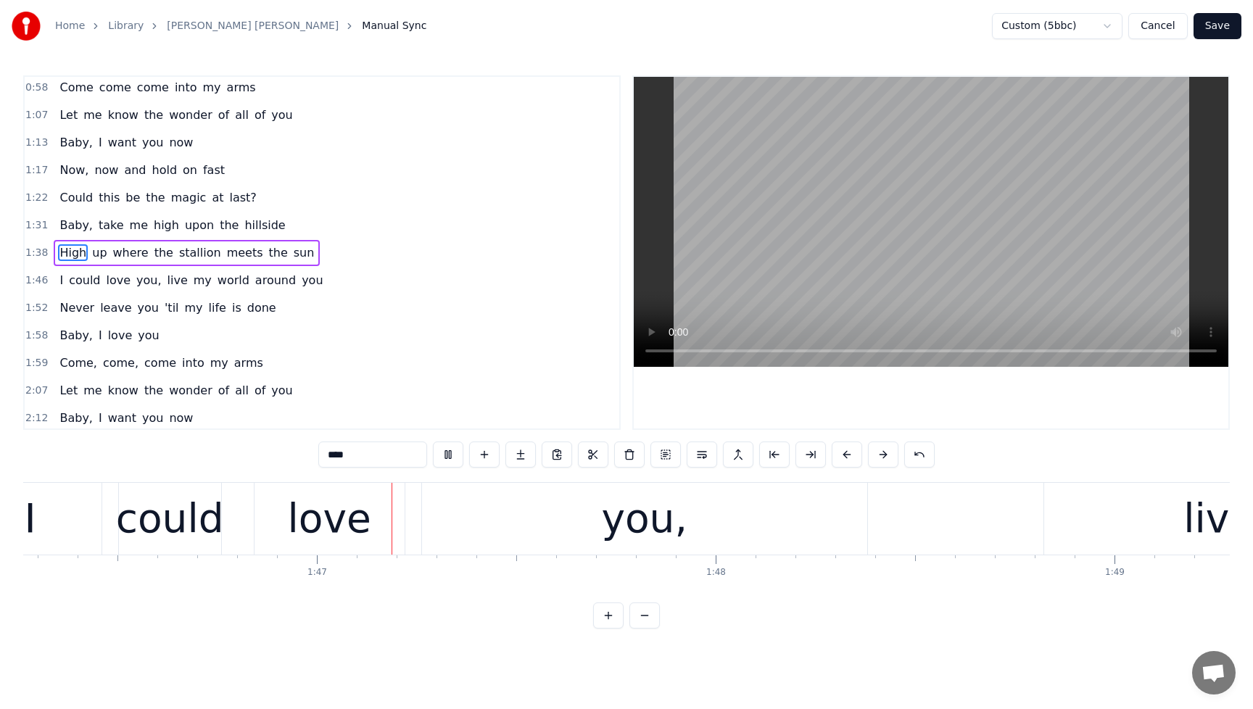
scroll to position [0, 42381]
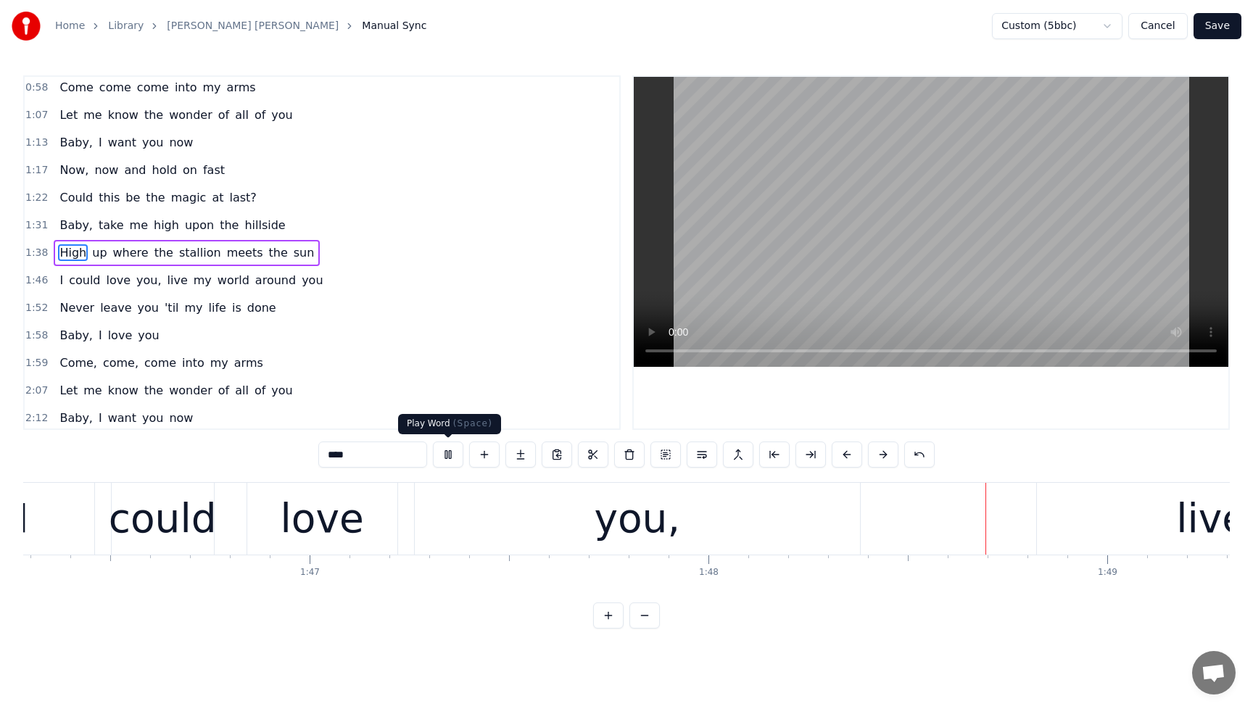
click at [450, 455] on button at bounding box center [448, 455] width 30 height 26
click at [292, 252] on span "sun" at bounding box center [304, 252] width 24 height 17
type input "***"
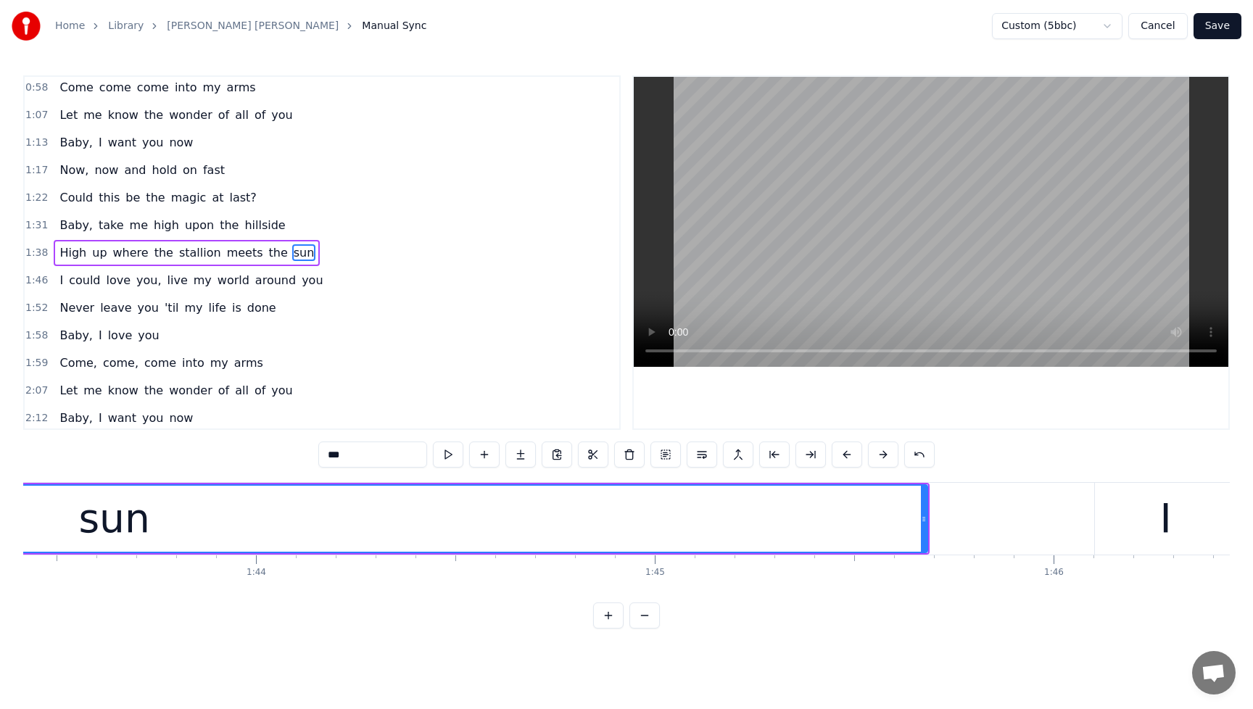
scroll to position [0, 41543]
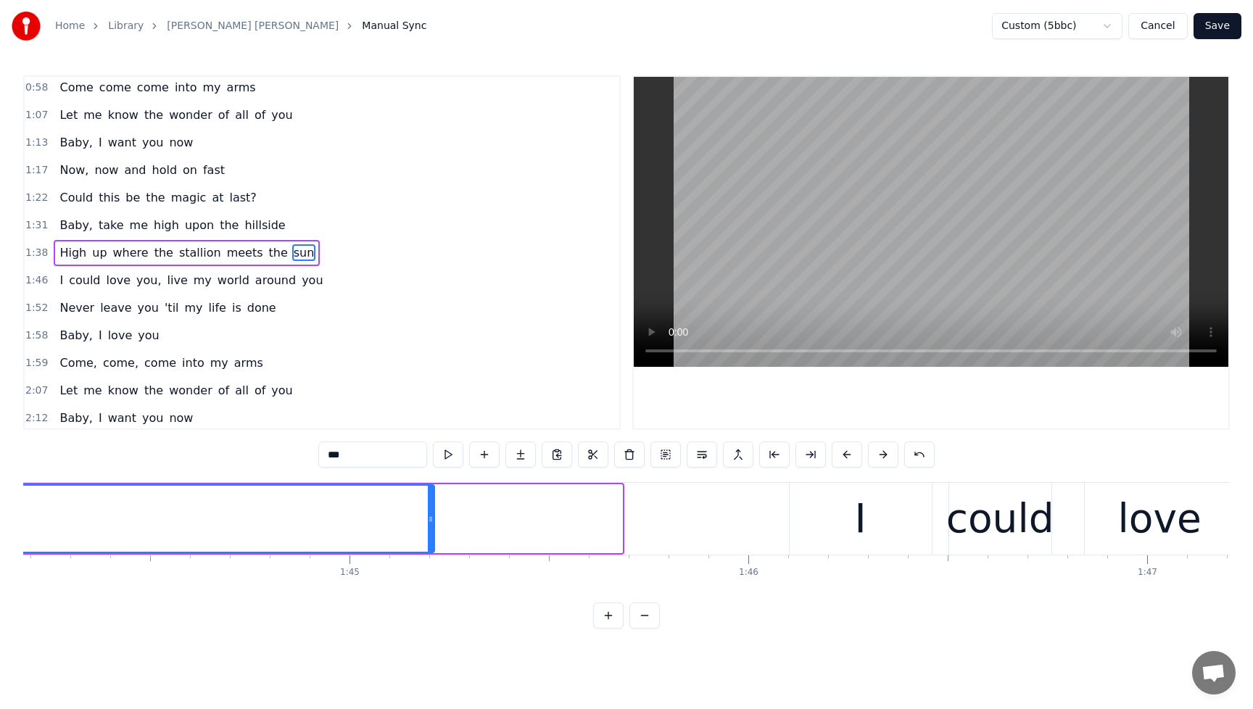
drag, startPoint x: 616, startPoint y: 519, endPoint x: 428, endPoint y: 543, distance: 189.3
click at [428, 543] on div at bounding box center [431, 519] width 6 height 66
click at [59, 270] on div "I could love you, live my world around you" at bounding box center [191, 281] width 275 height 26
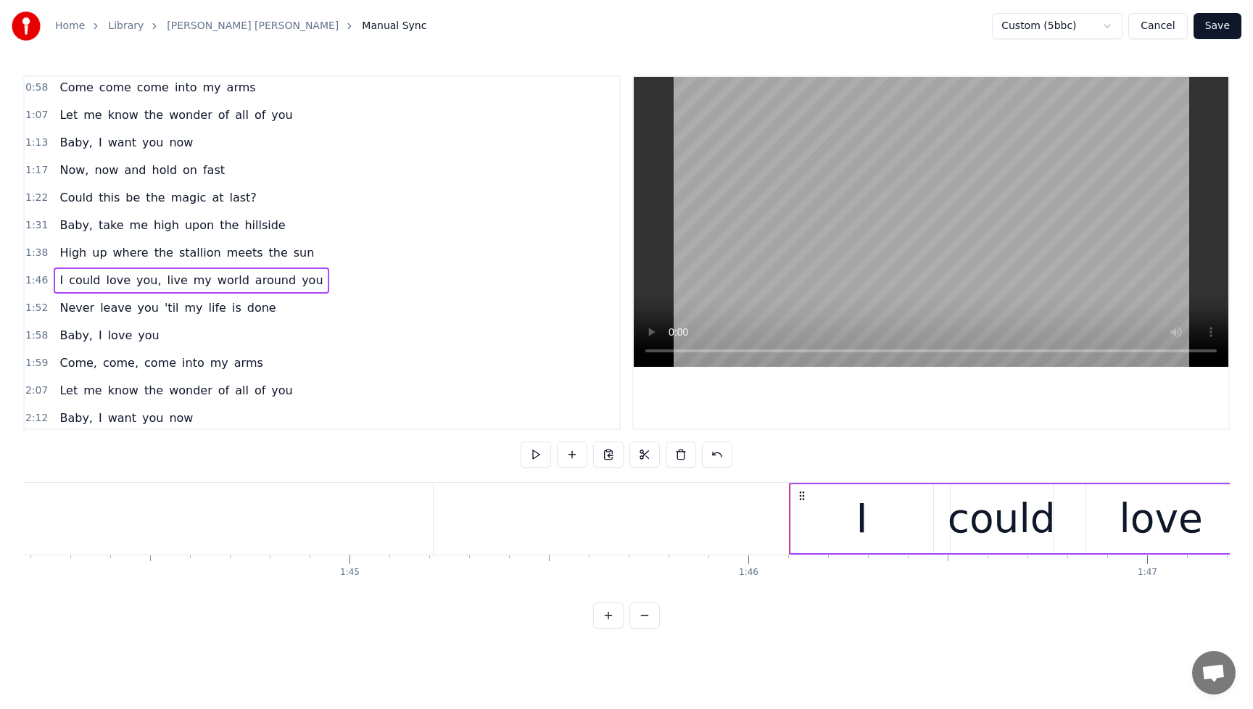
click at [62, 213] on div "Baby, take me high upon the hillside" at bounding box center [172, 225] width 237 height 26
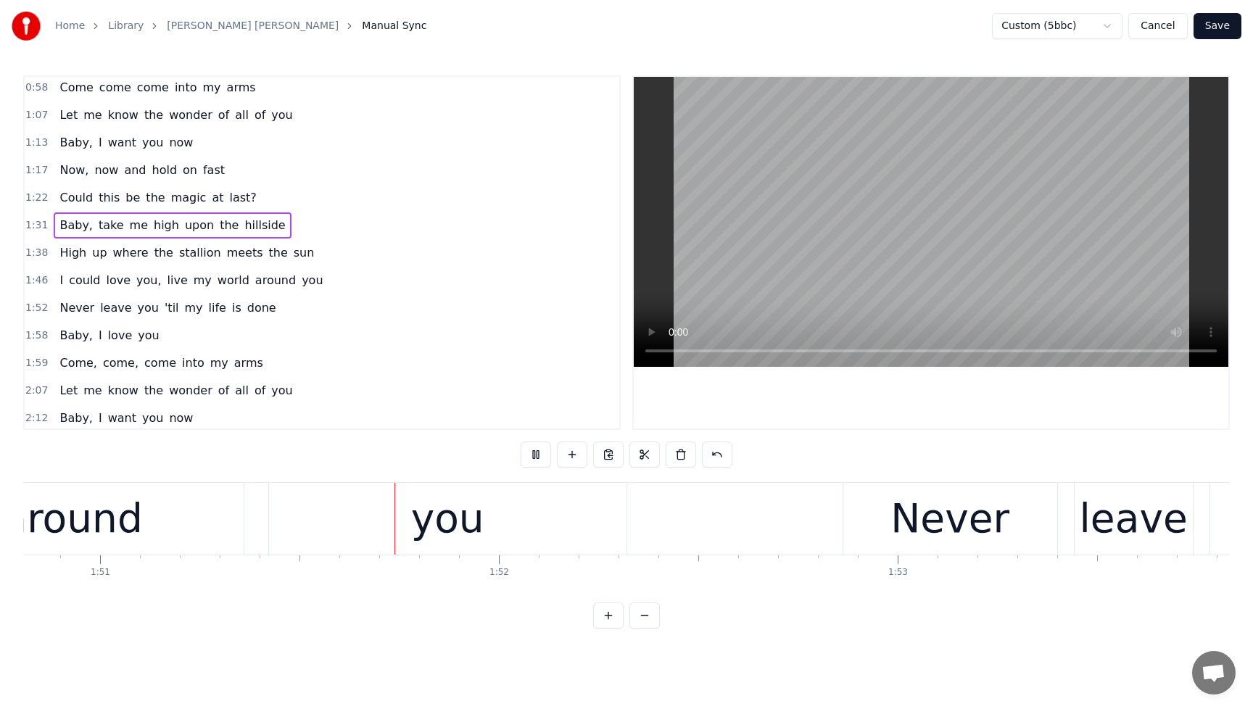
scroll to position [0, 44190]
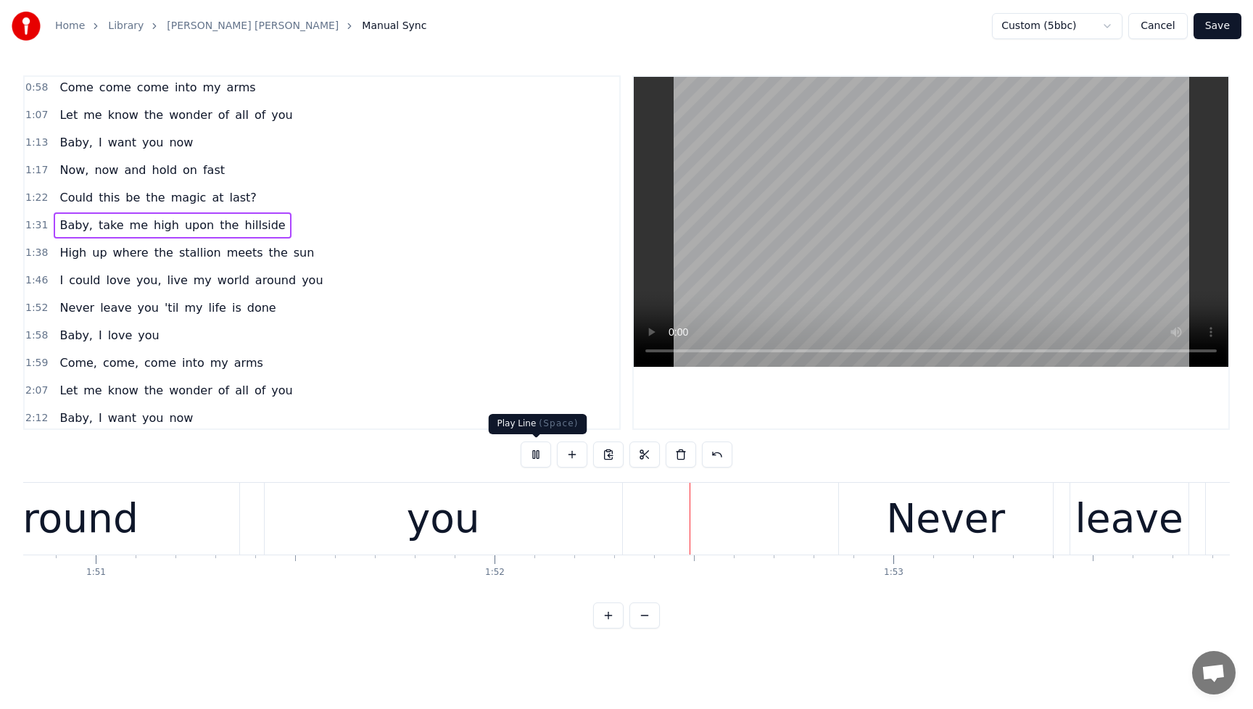
click at [539, 457] on button at bounding box center [536, 455] width 30 height 26
click at [166, 281] on span "live" at bounding box center [177, 280] width 23 height 17
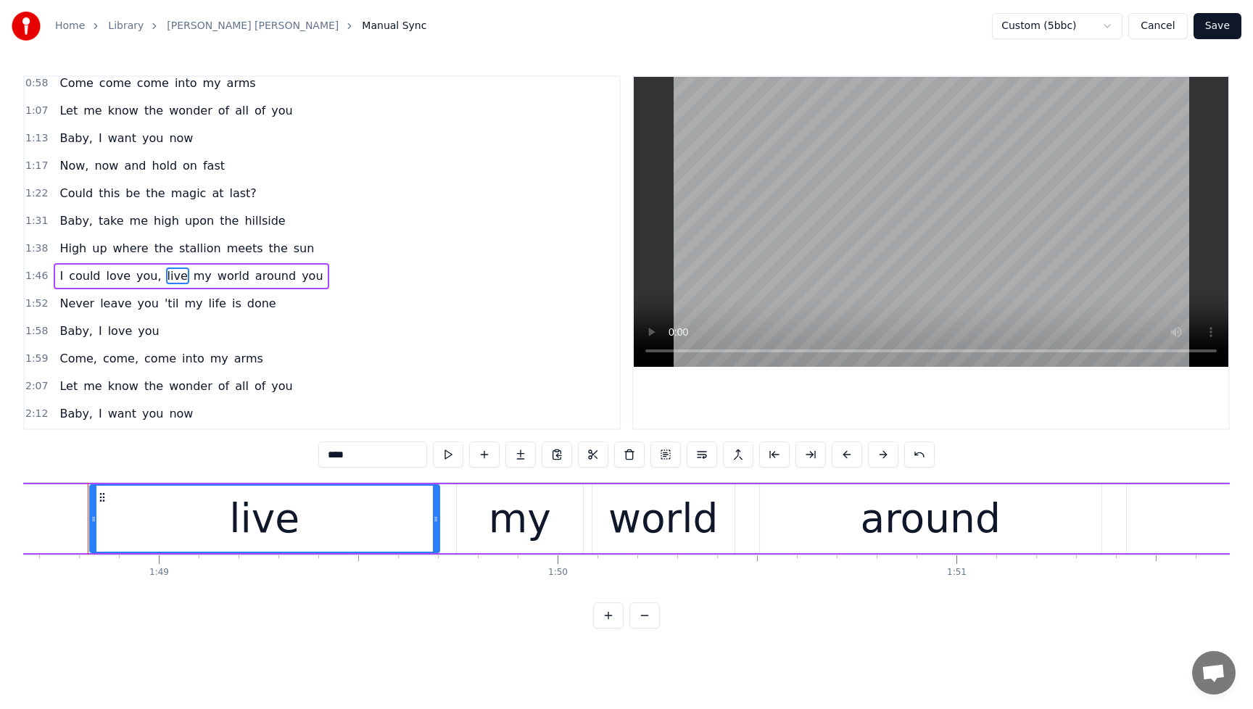
scroll to position [0, 43320]
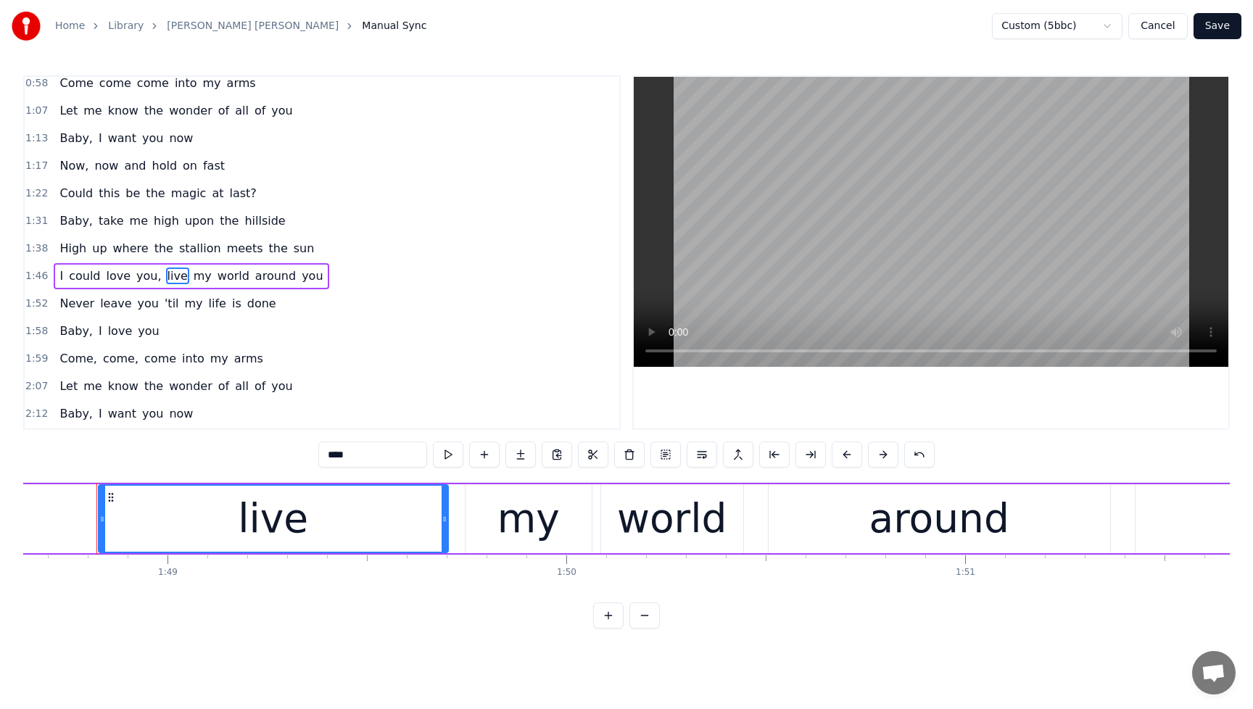
click at [360, 463] on input "****" at bounding box center [372, 455] width 109 height 26
drag, startPoint x: 360, startPoint y: 458, endPoint x: 281, endPoint y: 460, distance: 79.0
click at [281, 460] on div "0:28 Spirits move me 0:30 Every time I'm near you 0:35 whirling like a cyclone …" at bounding box center [626, 351] width 1206 height 553
click at [73, 273] on span "could" at bounding box center [84, 276] width 34 height 17
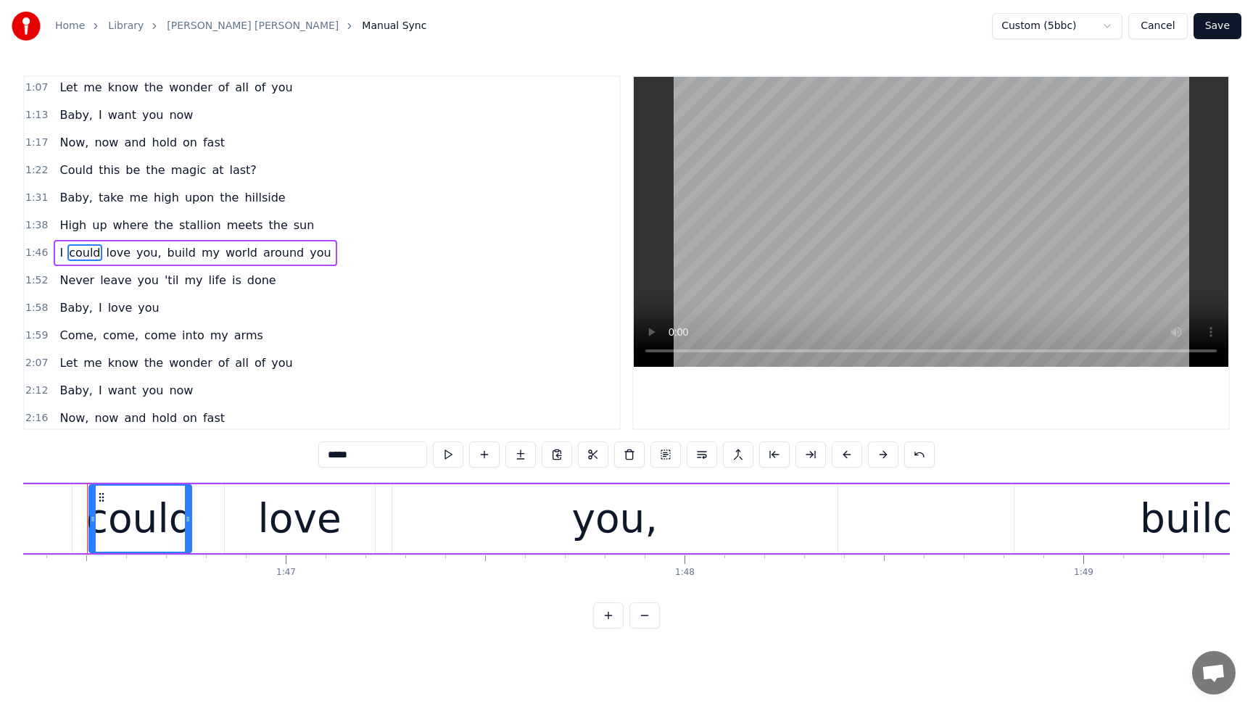
scroll to position [0, 42395]
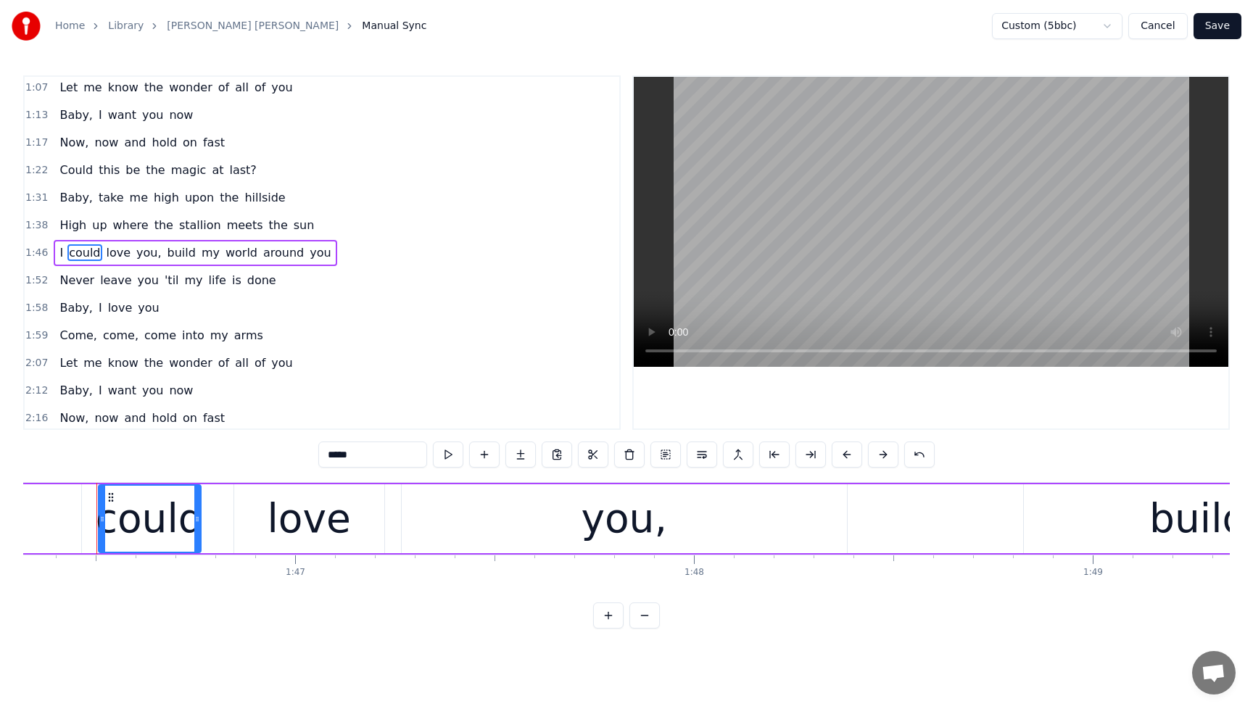
click at [170, 256] on span "build" at bounding box center [181, 252] width 31 height 17
type input "*****"
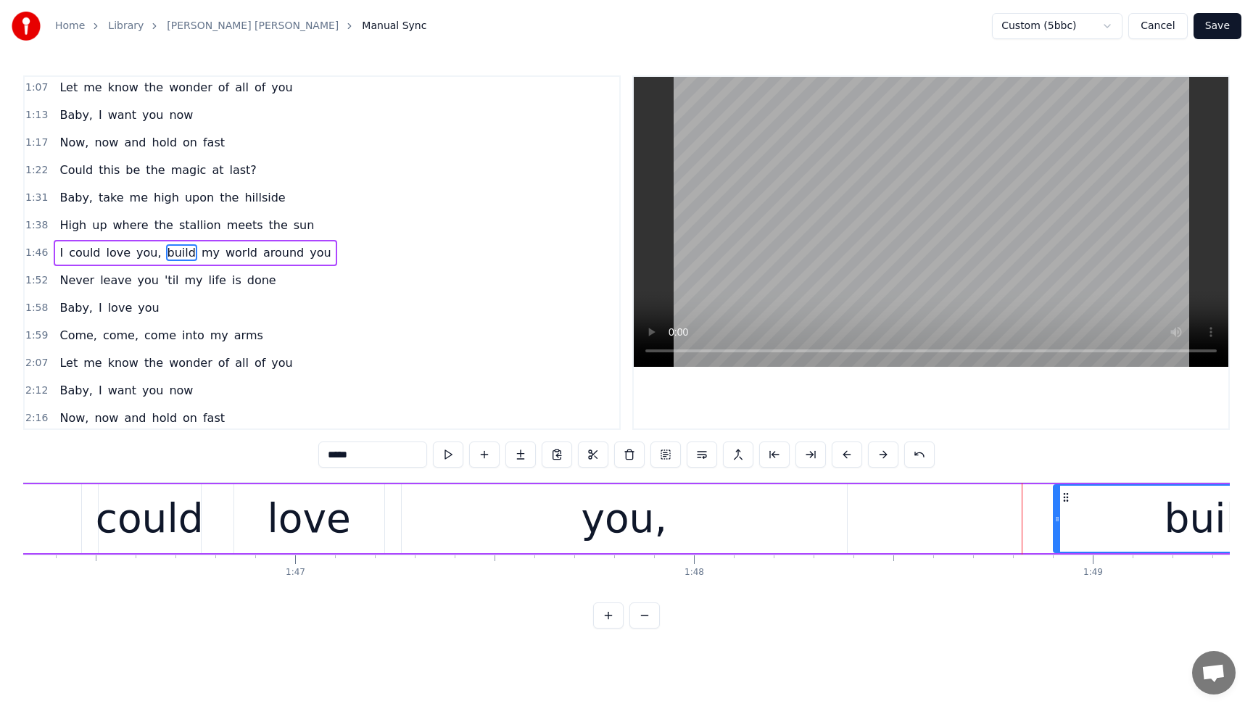
drag, startPoint x: 1027, startPoint y: 516, endPoint x: 1057, endPoint y: 515, distance: 29.7
click at [1057, 515] on icon at bounding box center [1057, 519] width 6 height 12
drag, startPoint x: 1057, startPoint y: 515, endPoint x: 1032, endPoint y: 520, distance: 25.0
click at [1032, 520] on icon at bounding box center [1032, 519] width 6 height 12
click at [1124, 512] on div "build" at bounding box center [1201, 519] width 343 height 66
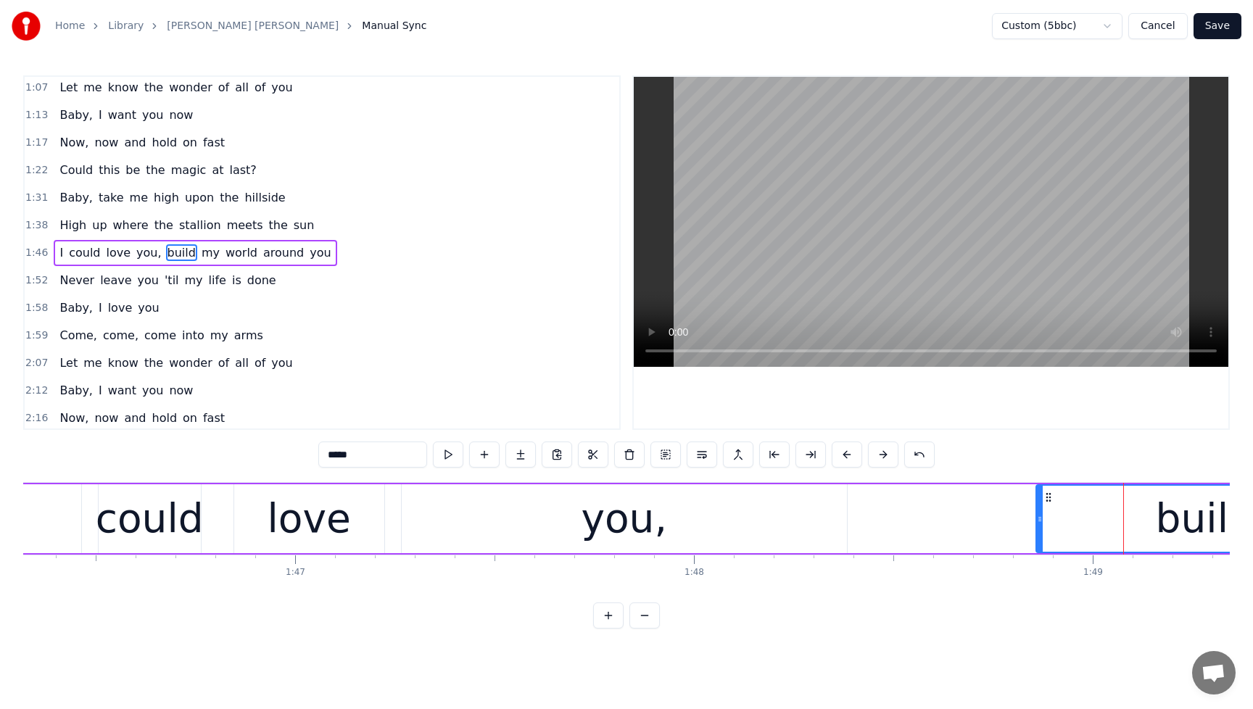
drag, startPoint x: 1033, startPoint y: 524, endPoint x: 1040, endPoint y: 523, distance: 7.4
click at [1040, 523] on icon at bounding box center [1040, 519] width 6 height 12
click at [1037, 523] on icon at bounding box center [1037, 519] width 6 height 12
click at [1145, 515] on div "build" at bounding box center [1203, 519] width 339 height 66
click at [57, 243] on div "I could love you, build my world around you" at bounding box center [195, 253] width 283 height 26
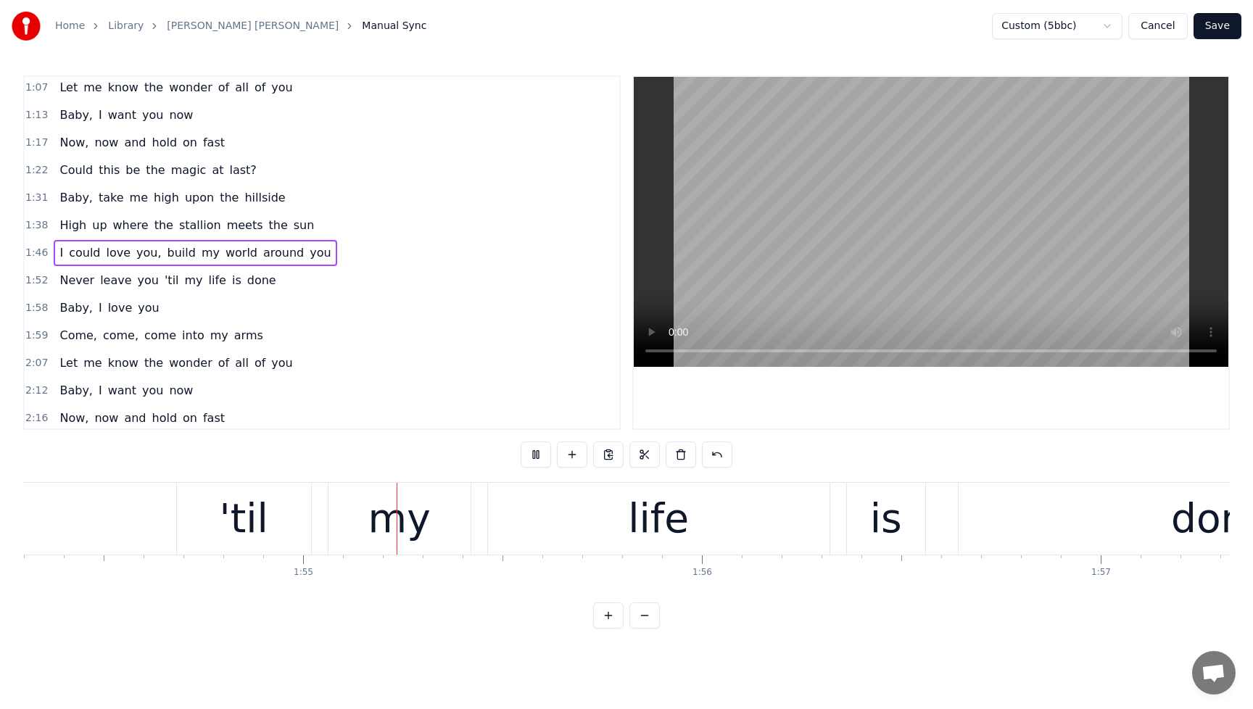
scroll to position [0, 45580]
click at [59, 217] on span "High" at bounding box center [73, 225] width 30 height 17
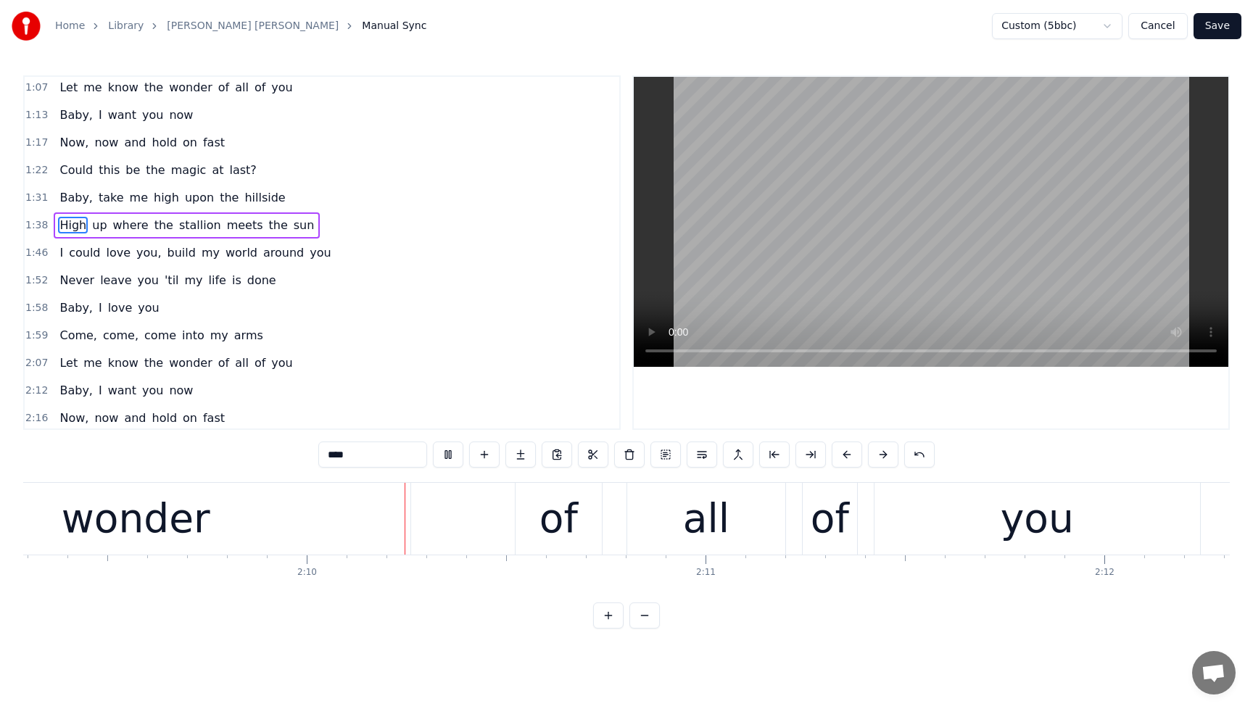
scroll to position [0, 51612]
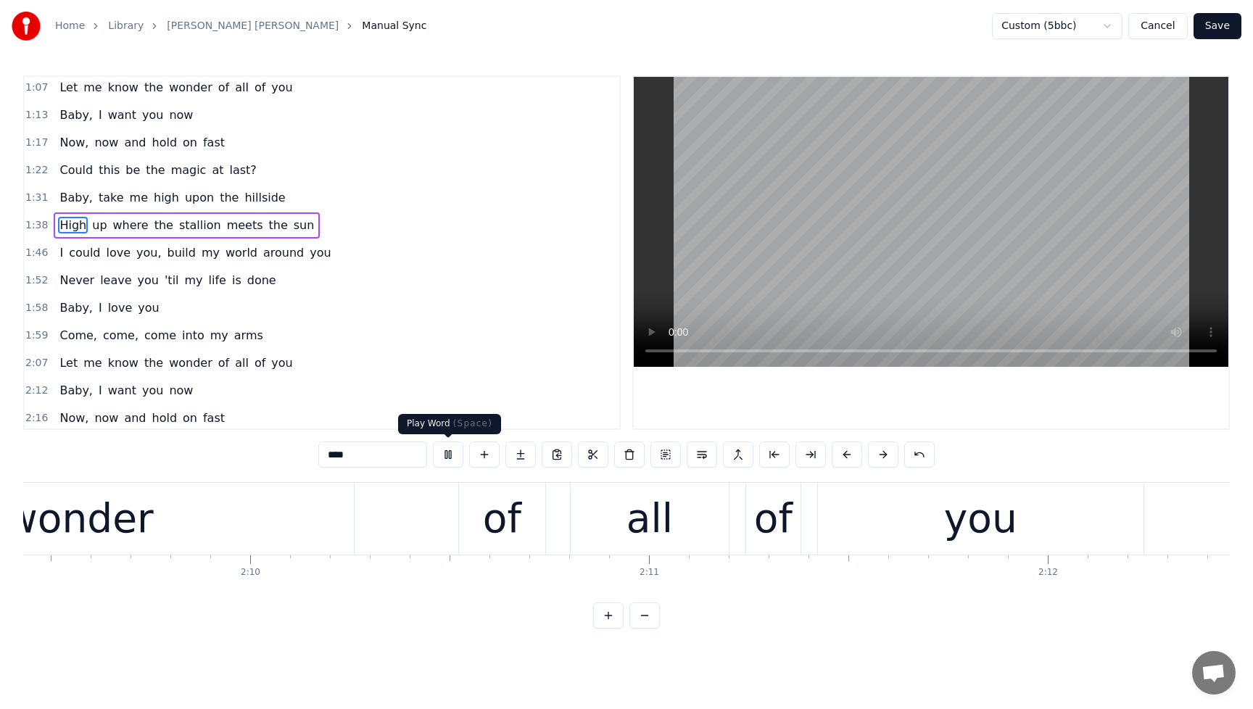
drag, startPoint x: 453, startPoint y: 455, endPoint x: 460, endPoint y: 450, distance: 7.8
click at [453, 454] on button at bounding box center [448, 455] width 30 height 26
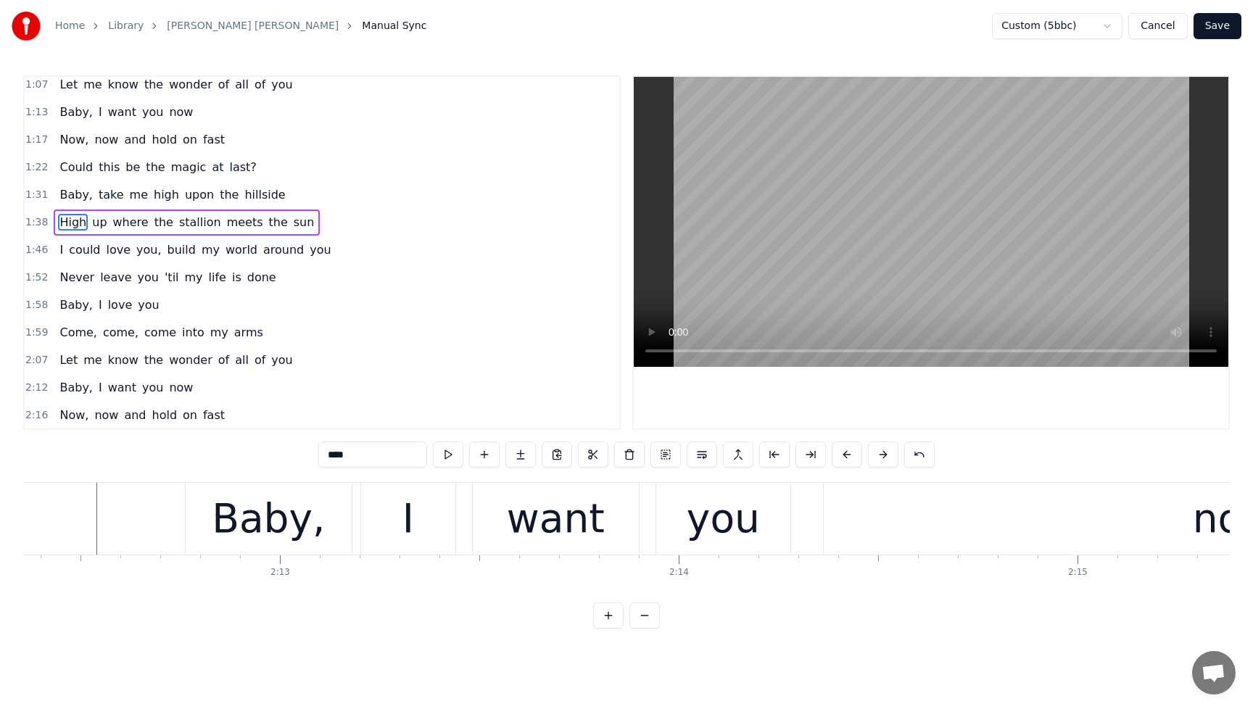
scroll to position [328, 0]
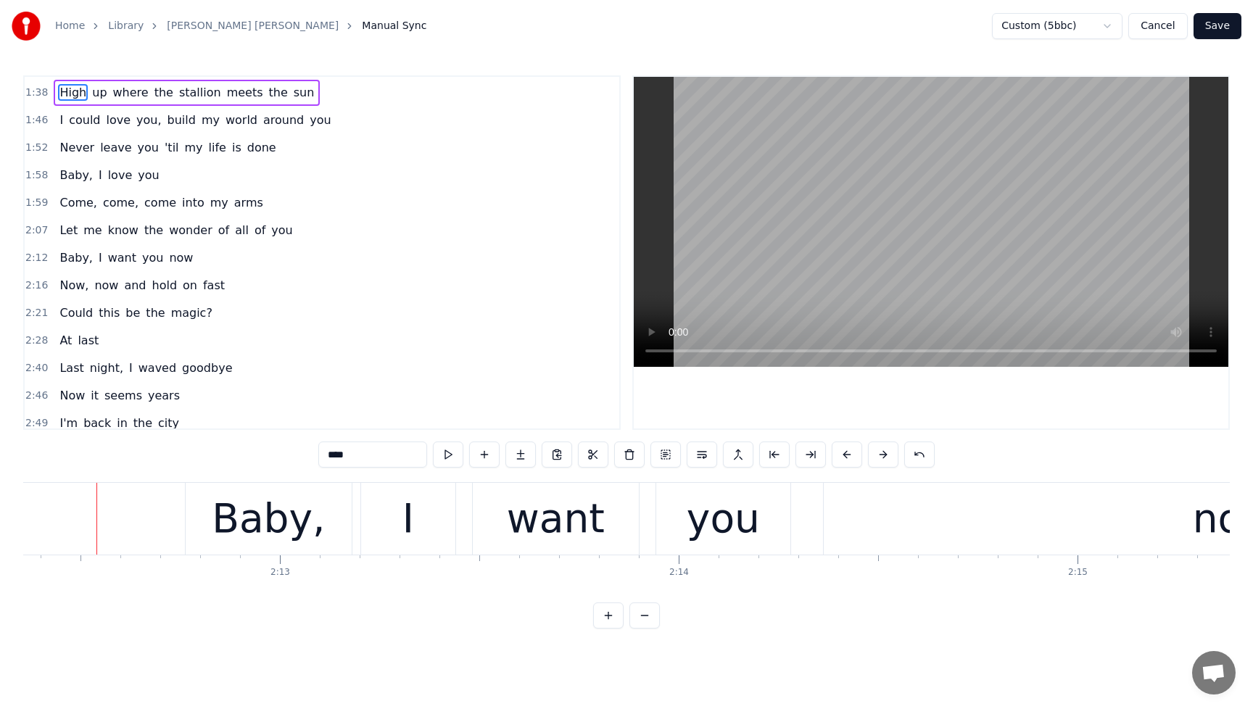
click at [148, 233] on span "the" at bounding box center [154, 230] width 22 height 17
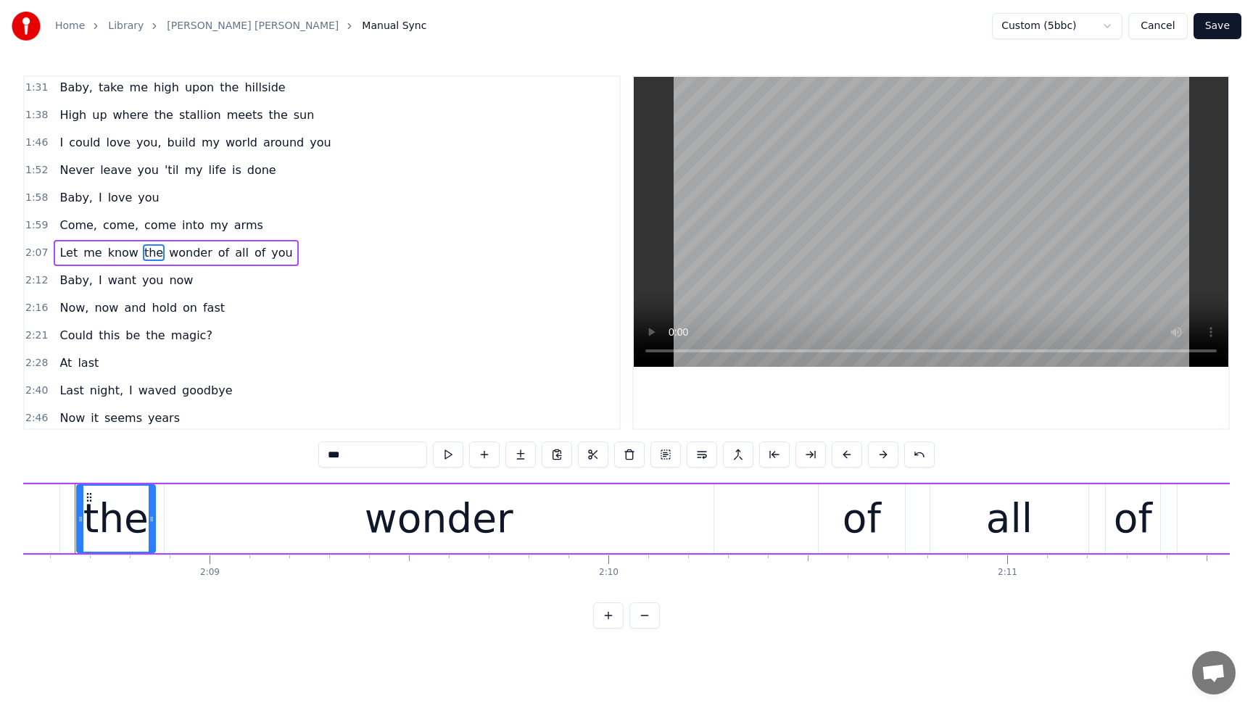
scroll to position [0, 51233]
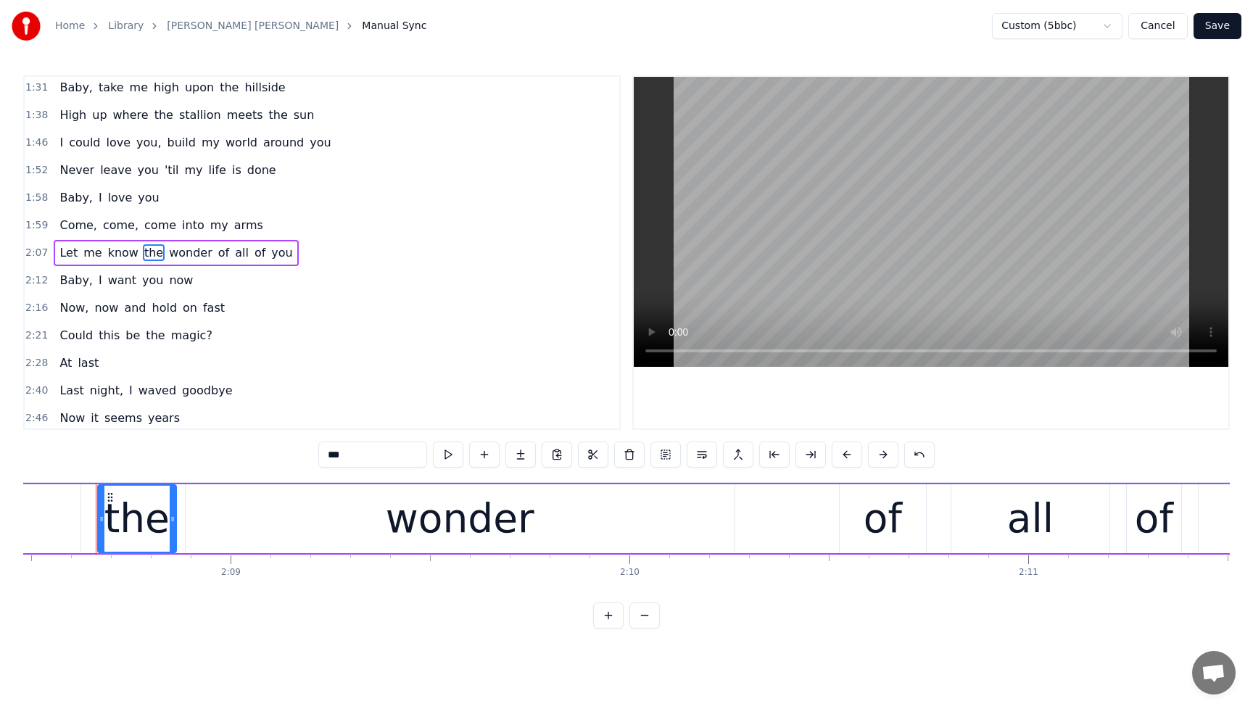
click at [373, 525] on div "wonder" at bounding box center [460, 518] width 549 height 69
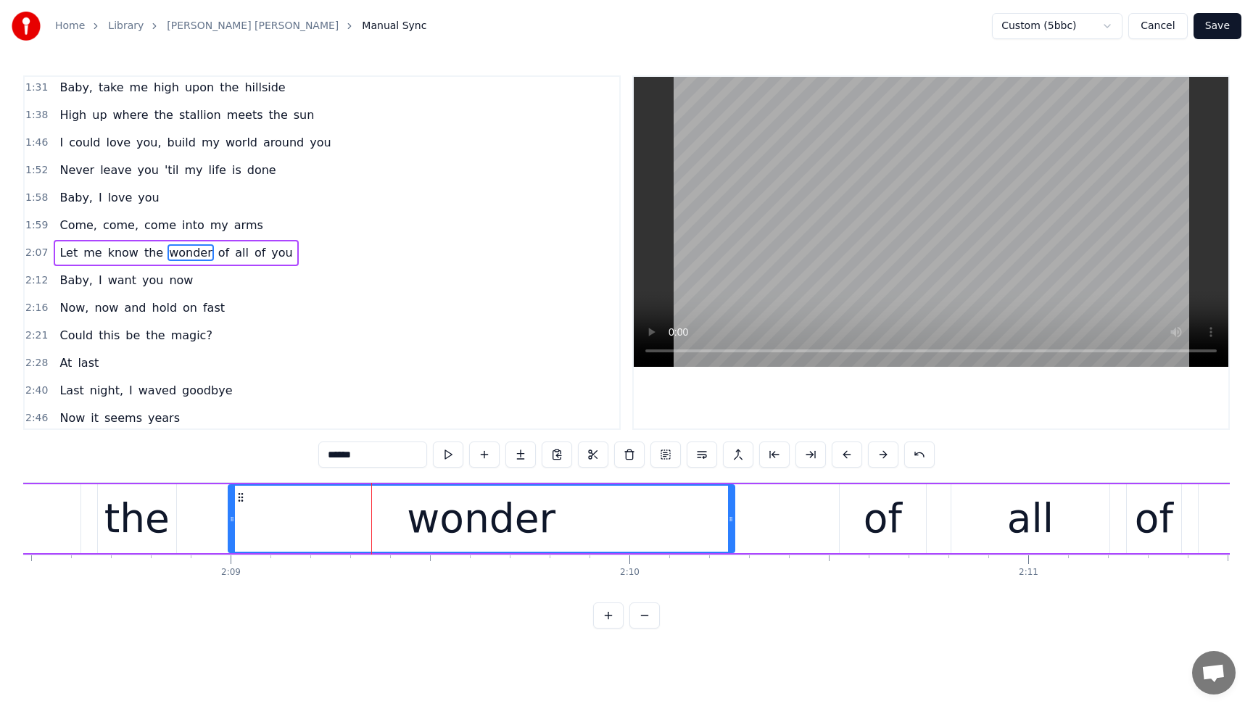
drag, startPoint x: 189, startPoint y: 524, endPoint x: 232, endPoint y: 522, distance: 42.8
click at [232, 522] on div at bounding box center [232, 519] width 6 height 66
click at [157, 524] on div "the" at bounding box center [136, 519] width 65 height 60
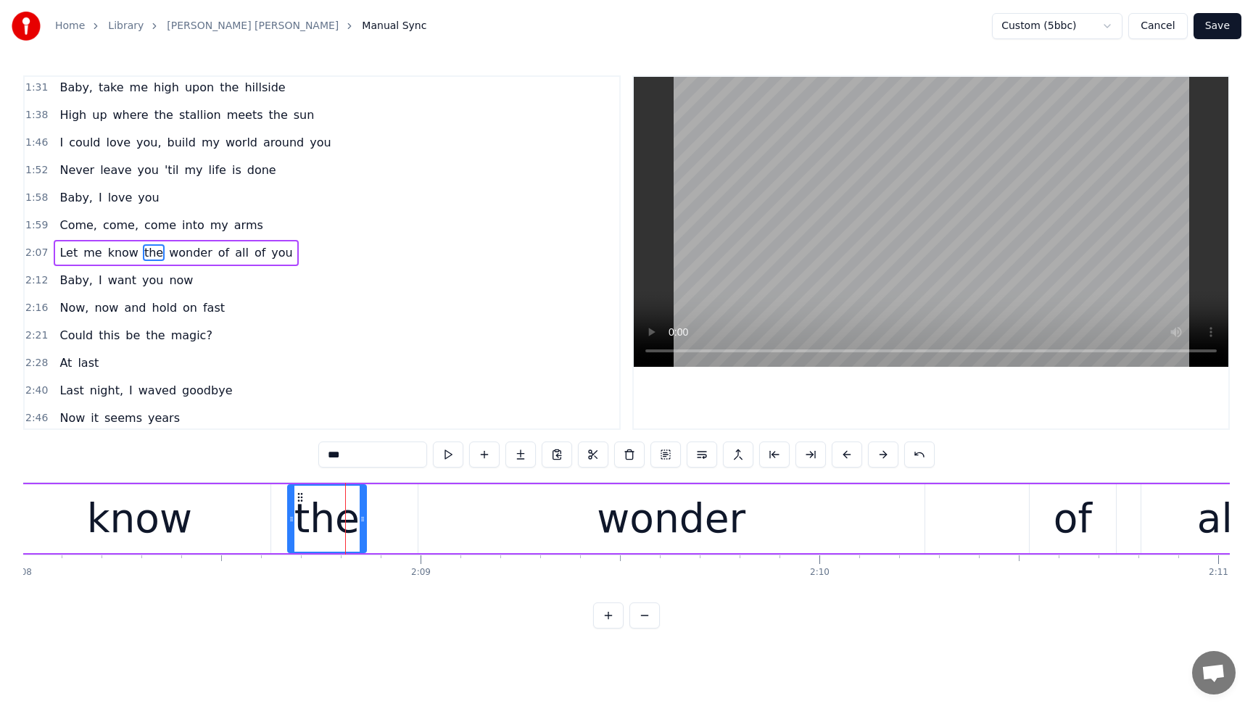
scroll to position [0, 50921]
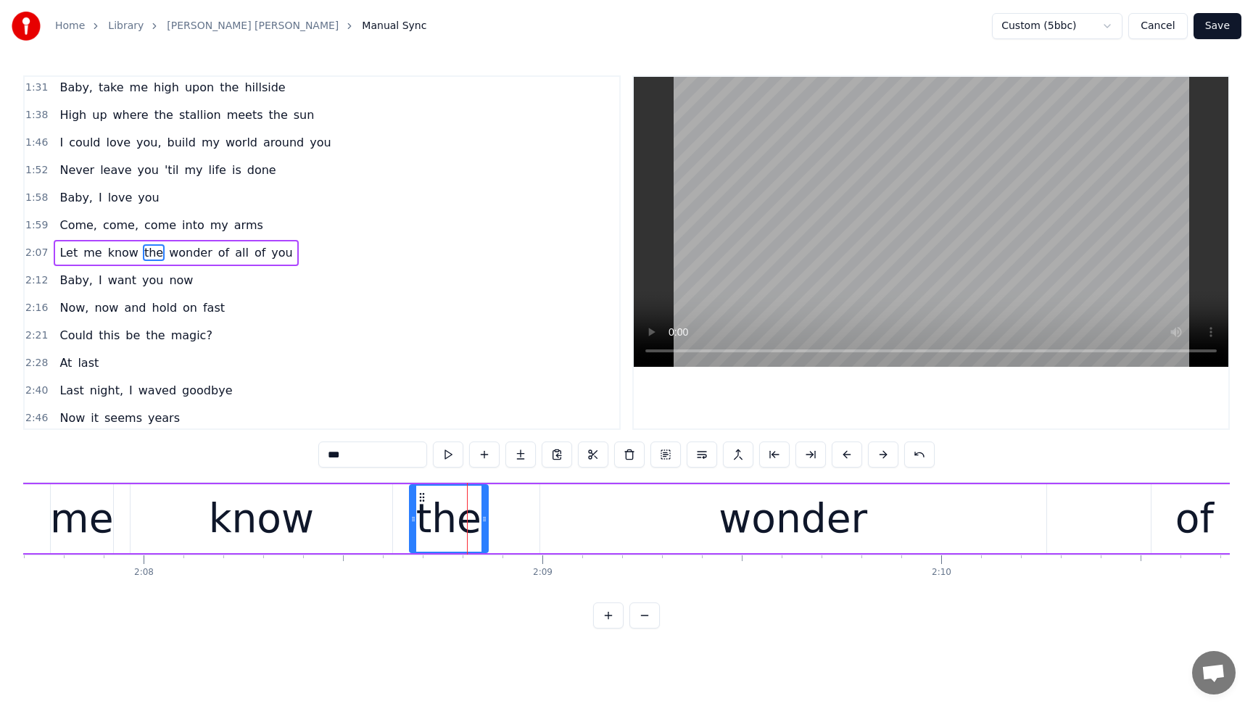
click at [323, 520] on div "know" at bounding box center [262, 518] width 262 height 69
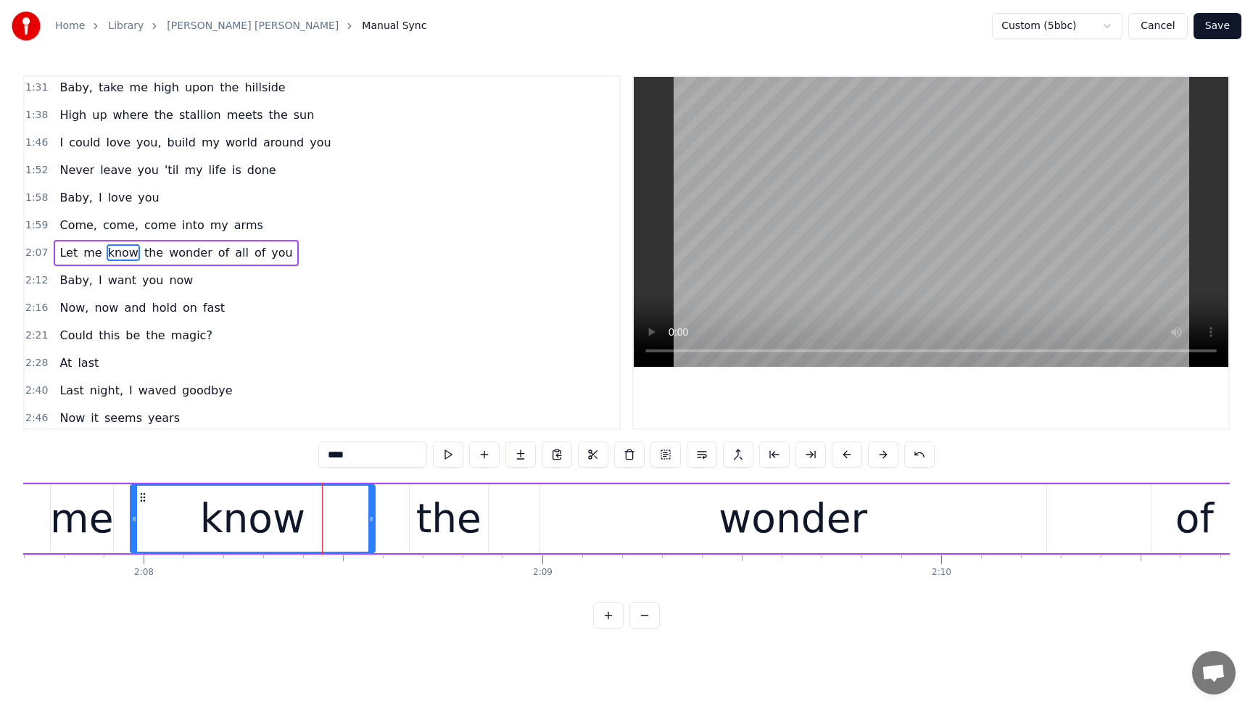
drag, startPoint x: 389, startPoint y: 521, endPoint x: 372, endPoint y: 525, distance: 17.9
click at [372, 525] on div at bounding box center [371, 519] width 6 height 66
click at [431, 522] on div "the" at bounding box center [448, 519] width 65 height 60
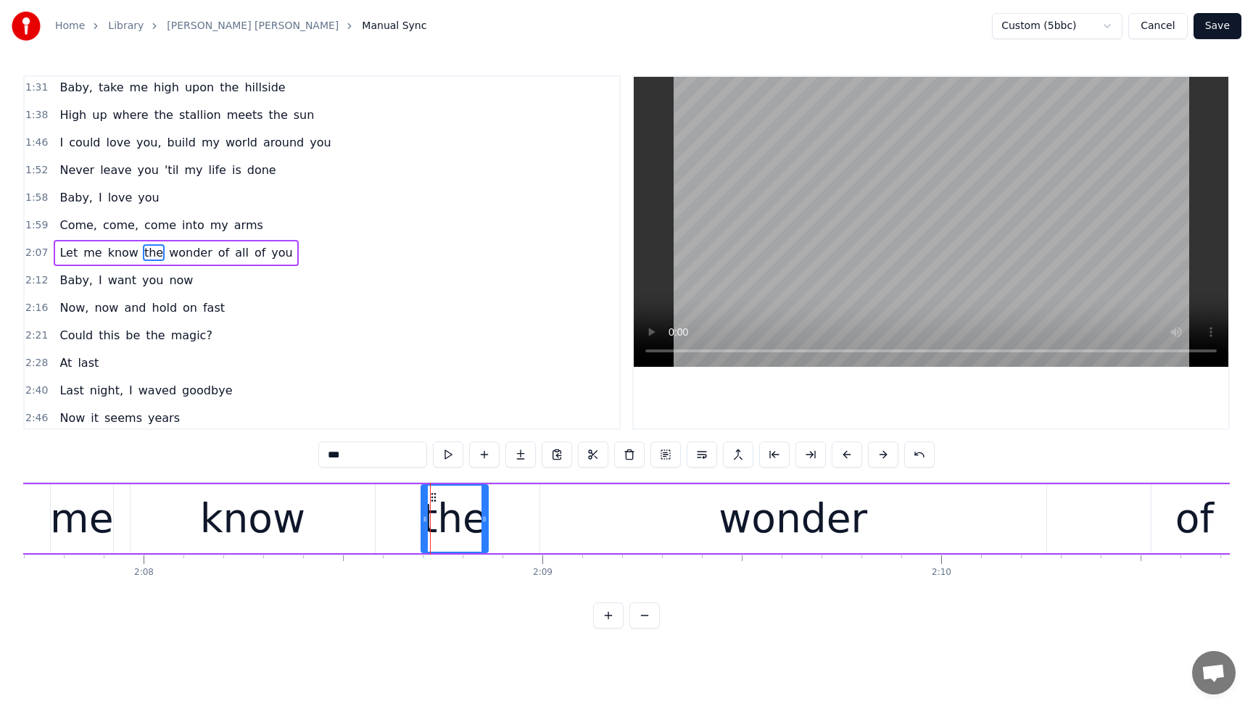
drag, startPoint x: 415, startPoint y: 522, endPoint x: 427, endPoint y: 521, distance: 12.3
click at [427, 521] on icon at bounding box center [425, 519] width 6 height 12
drag, startPoint x: 426, startPoint y: 521, endPoint x: 435, endPoint y: 523, distance: 8.8
click at [435, 523] on icon at bounding box center [434, 519] width 6 height 12
drag, startPoint x: 486, startPoint y: 518, endPoint x: 515, endPoint y: 515, distance: 29.1
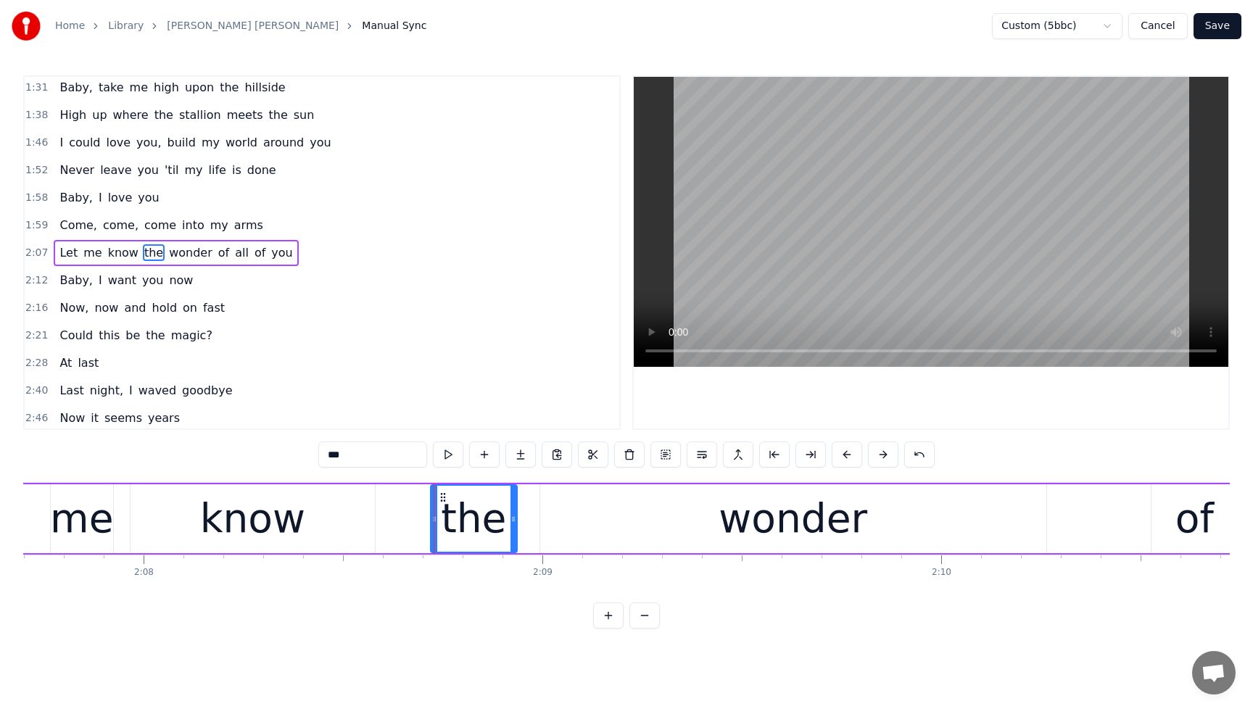
click at [515, 515] on icon at bounding box center [513, 519] width 6 height 12
drag, startPoint x: 434, startPoint y: 523, endPoint x: 447, endPoint y: 523, distance: 13.8
click at [448, 523] on icon at bounding box center [450, 519] width 6 height 12
click at [279, 537] on div "know" at bounding box center [252, 519] width 105 height 60
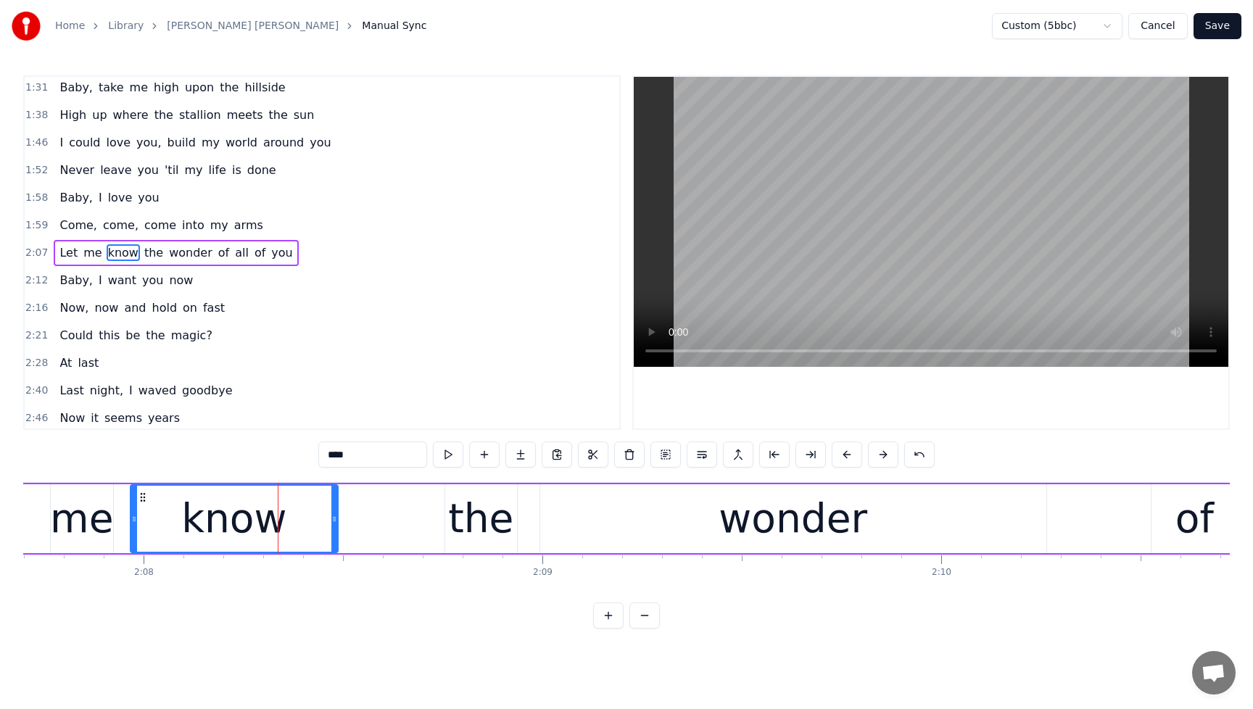
drag, startPoint x: 372, startPoint y: 526, endPoint x: 335, endPoint y: 532, distance: 37.5
click at [335, 532] on div at bounding box center [334, 519] width 6 height 66
drag, startPoint x: 335, startPoint y: 531, endPoint x: 313, endPoint y: 535, distance: 22.1
click at [313, 535] on div at bounding box center [313, 519] width 6 height 66
click at [461, 515] on div "the" at bounding box center [480, 519] width 65 height 60
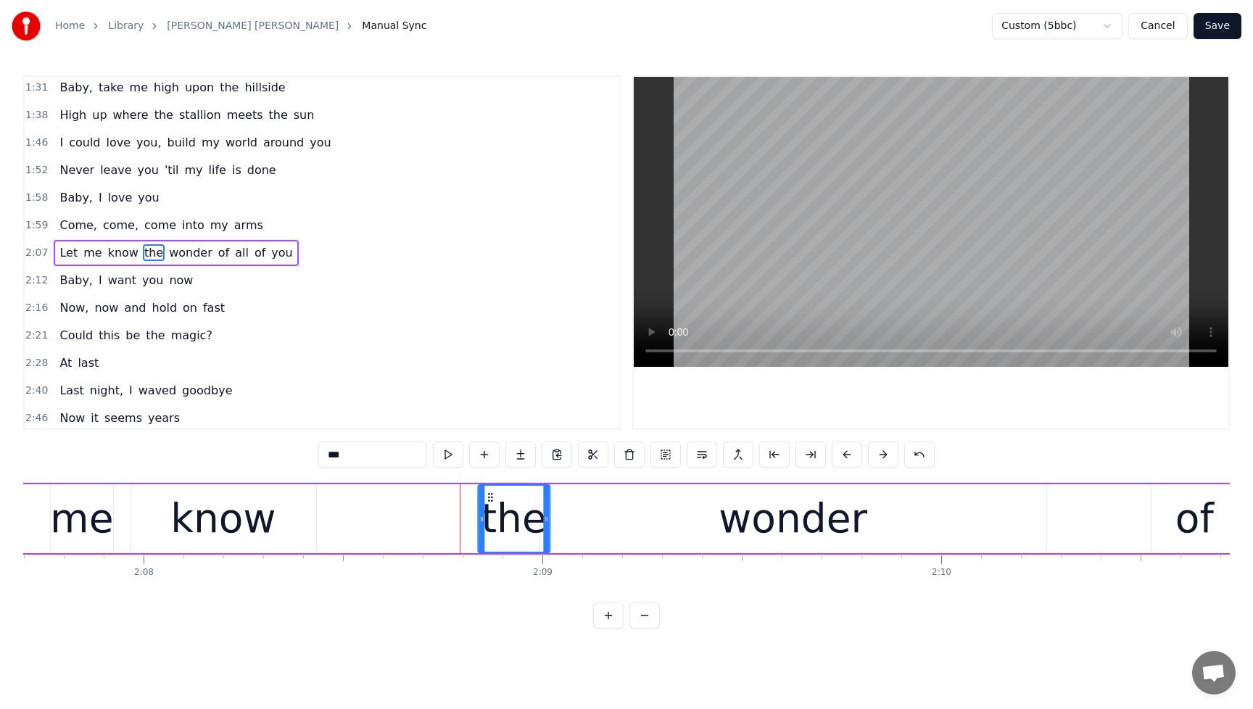
drag, startPoint x: 453, startPoint y: 500, endPoint x: 490, endPoint y: 498, distance: 37.0
click at [490, 498] on icon at bounding box center [490, 498] width 12 height 12
drag, startPoint x: 486, startPoint y: 520, endPoint x: 467, endPoint y: 523, distance: 19.1
click at [467, 523] on icon at bounding box center [466, 519] width 6 height 12
drag, startPoint x: 467, startPoint y: 523, endPoint x: 474, endPoint y: 521, distance: 7.4
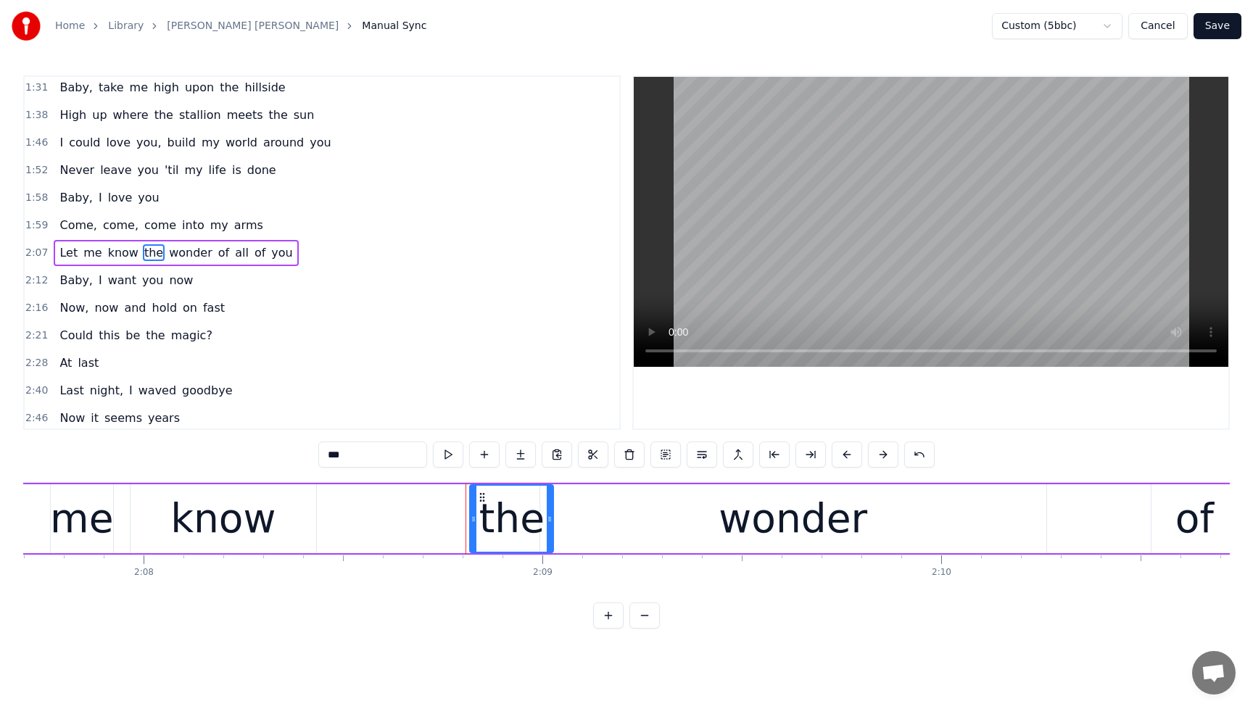
click at [474, 521] on icon at bounding box center [474, 519] width 6 height 12
click at [502, 503] on div "the" at bounding box center [511, 519] width 65 height 60
click at [237, 532] on div "know" at bounding box center [222, 519] width 105 height 60
type input "****"
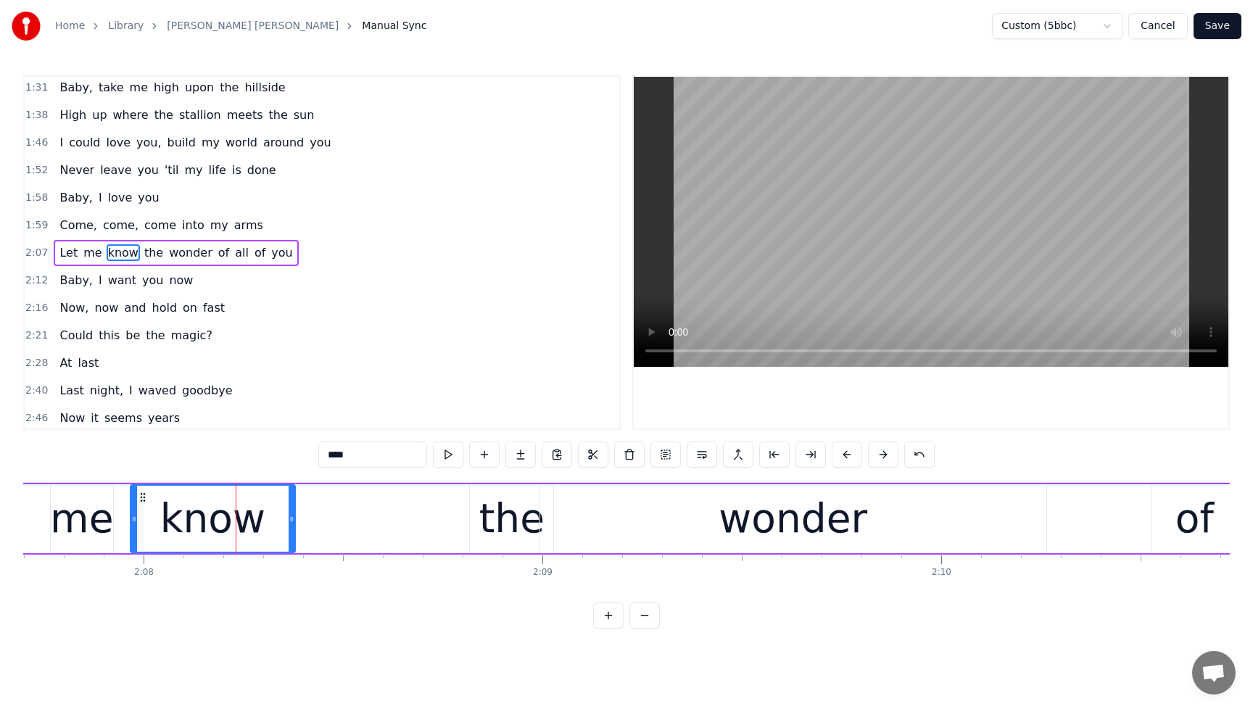
drag, startPoint x: 313, startPoint y: 523, endPoint x: 292, endPoint y: 527, distance: 21.5
click at [292, 527] on div at bounding box center [292, 519] width 6 height 66
drag, startPoint x: 292, startPoint y: 527, endPoint x: 265, endPoint y: 535, distance: 28.0
click at [265, 535] on div at bounding box center [265, 519] width 6 height 66
drag, startPoint x: 266, startPoint y: 534, endPoint x: 243, endPoint y: 536, distance: 23.2
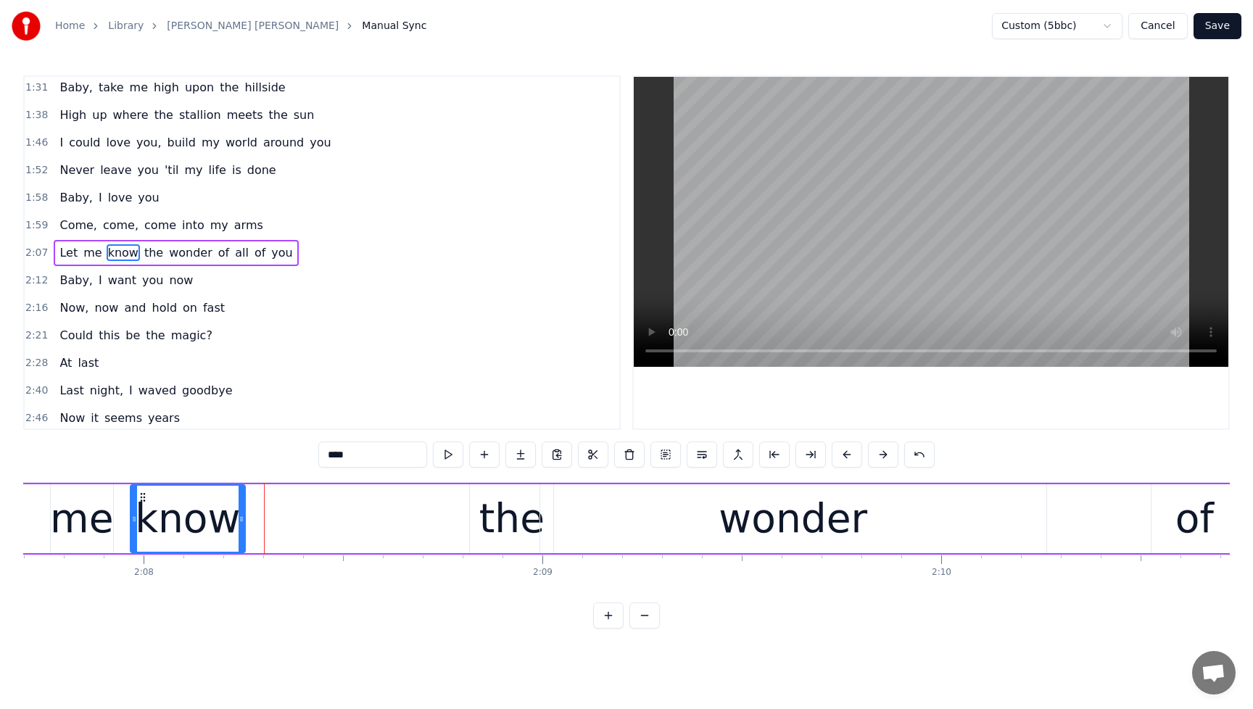
click at [243, 536] on div at bounding box center [242, 519] width 6 height 66
click at [62, 244] on span "Let" at bounding box center [68, 252] width 21 height 17
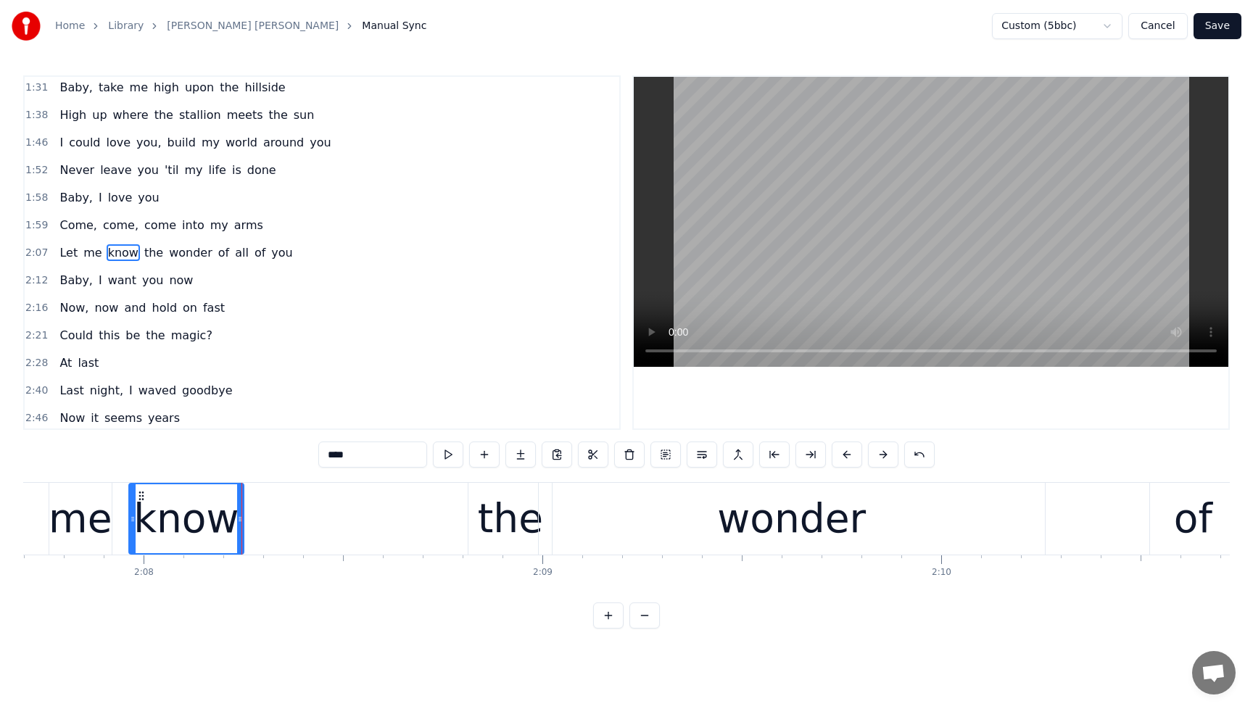
click at [63, 213] on div "Come, come, come into my arms" at bounding box center [161, 225] width 215 height 26
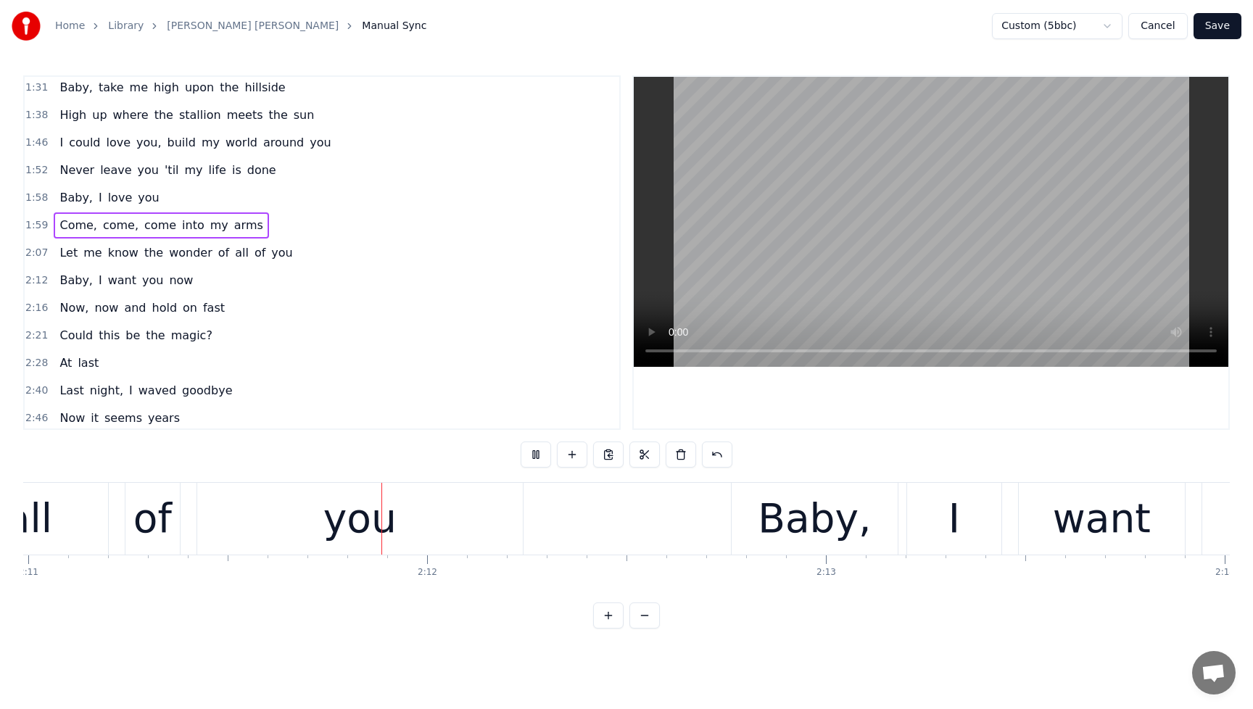
scroll to position [0, 52235]
click at [531, 457] on button at bounding box center [536, 455] width 30 height 26
click at [149, 252] on span "the" at bounding box center [154, 252] width 22 height 17
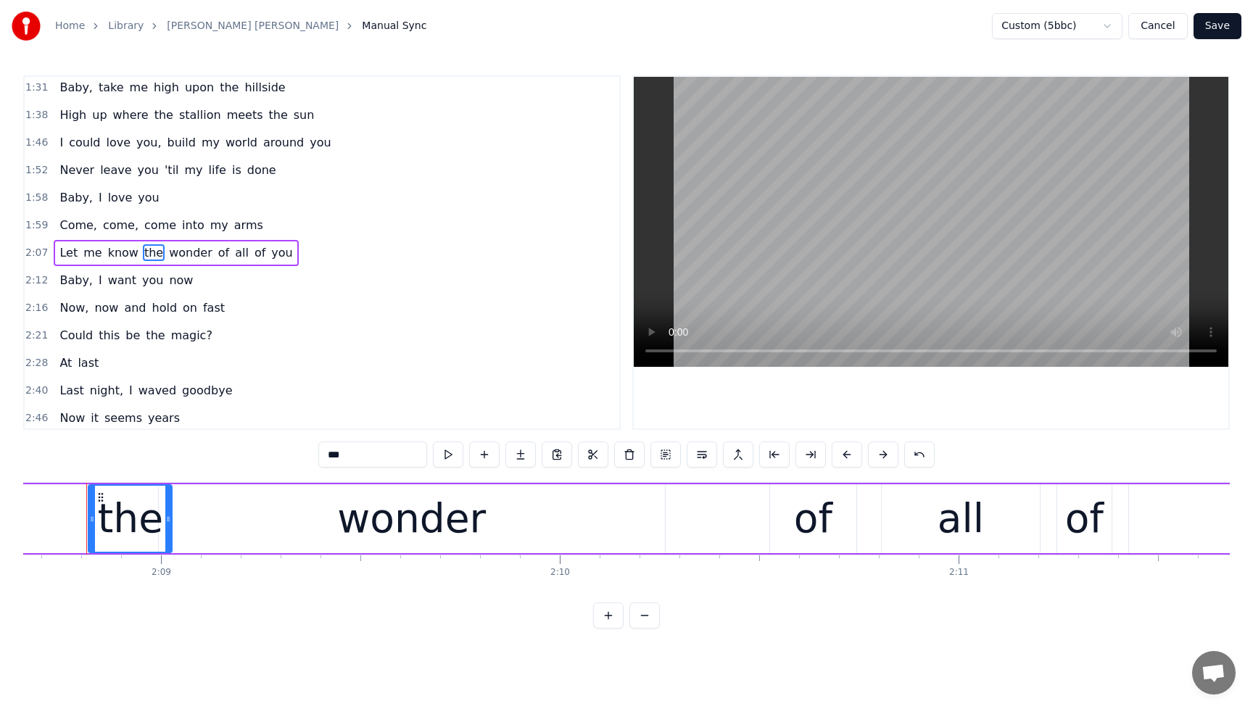
scroll to position [0, 51293]
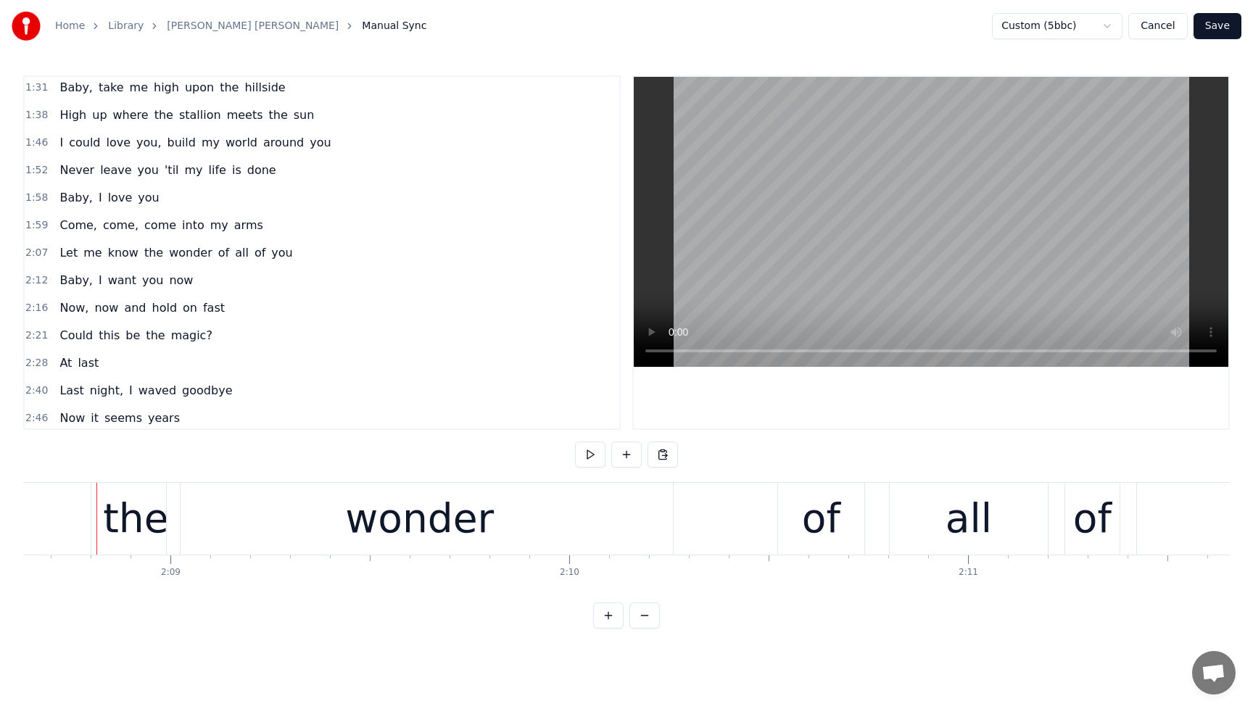
click at [125, 515] on div "the" at bounding box center [135, 519] width 65 height 60
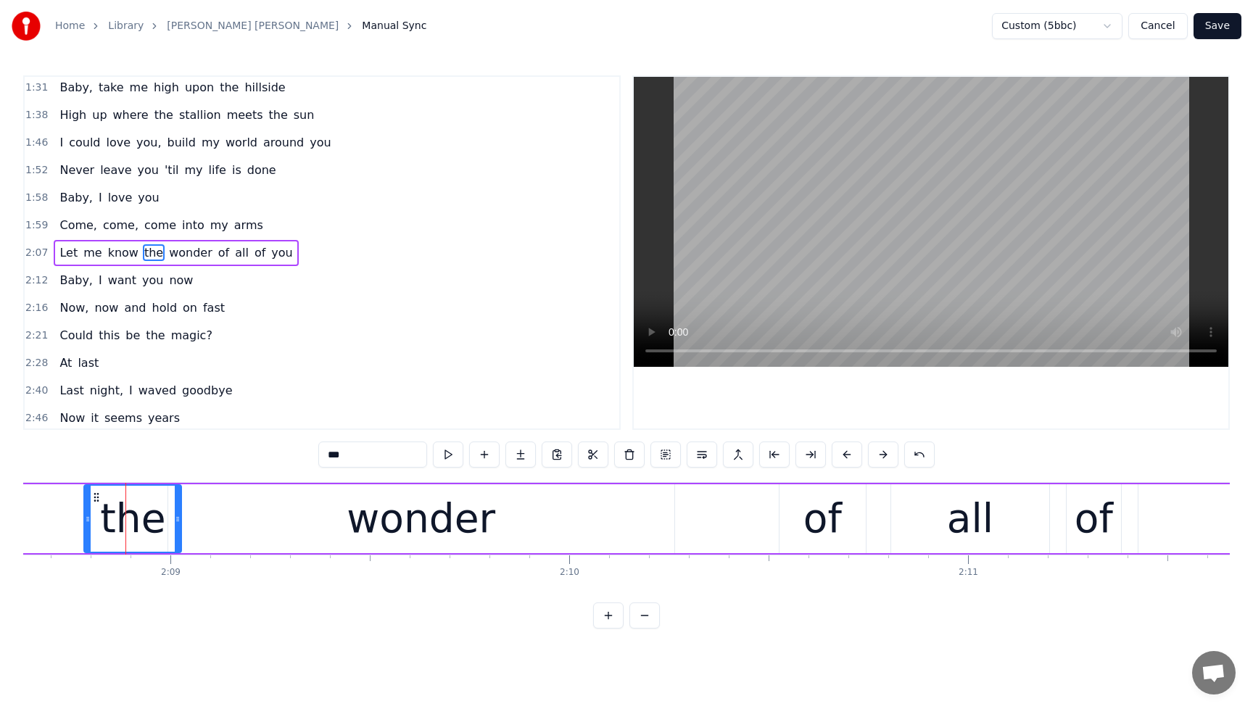
drag, startPoint x: 98, startPoint y: 519, endPoint x: 89, endPoint y: 521, distance: 8.8
click at [89, 521] on icon at bounding box center [88, 519] width 6 height 12
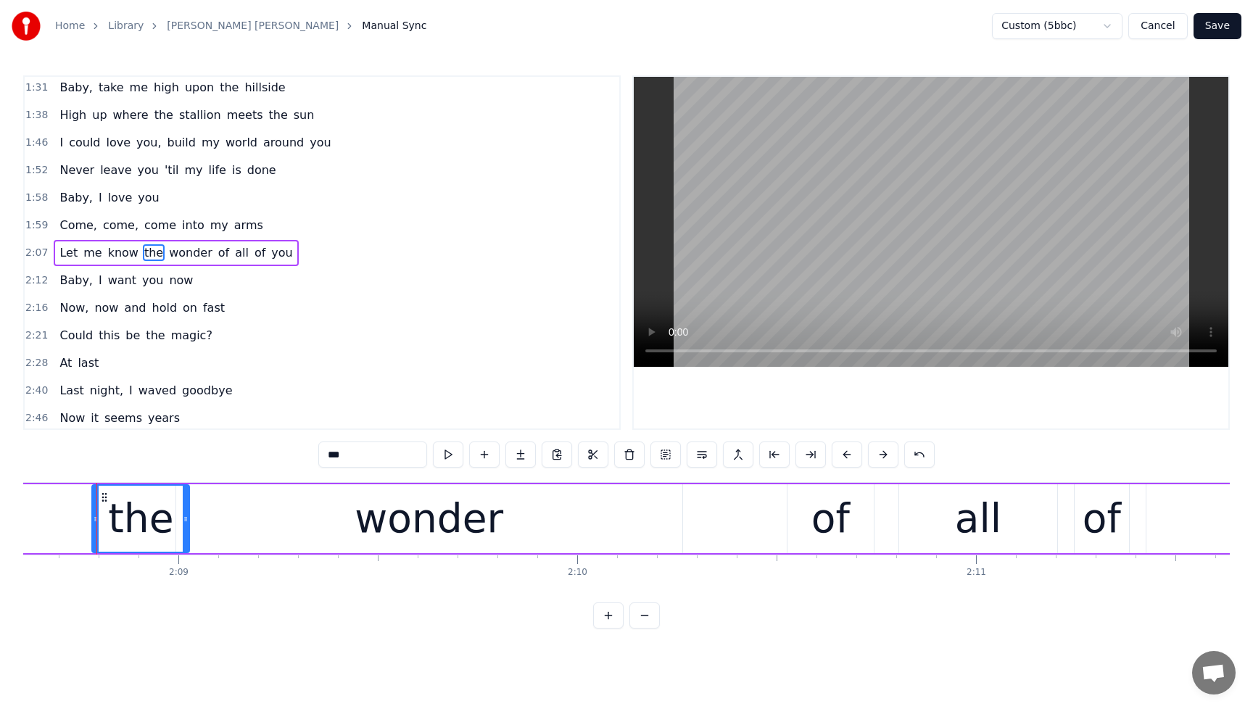
click at [91, 521] on div "Let me know the wonder of all of you" at bounding box center [483, 519] width 1981 height 72
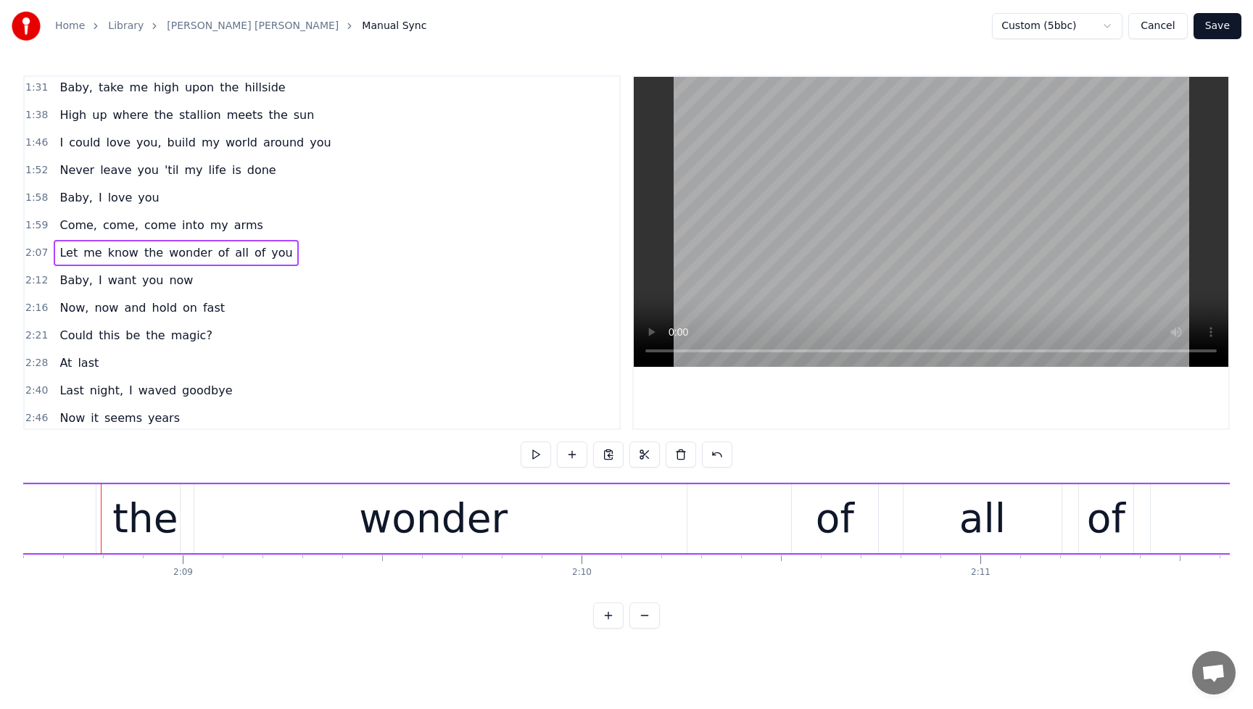
click at [111, 518] on div "the" at bounding box center [144, 518] width 97 height 69
click at [103, 519] on icon at bounding box center [104, 519] width 6 height 12
click at [101, 520] on icon at bounding box center [102, 519] width 6 height 12
click at [61, 243] on div "Let me know the wonder of all of you" at bounding box center [176, 253] width 244 height 26
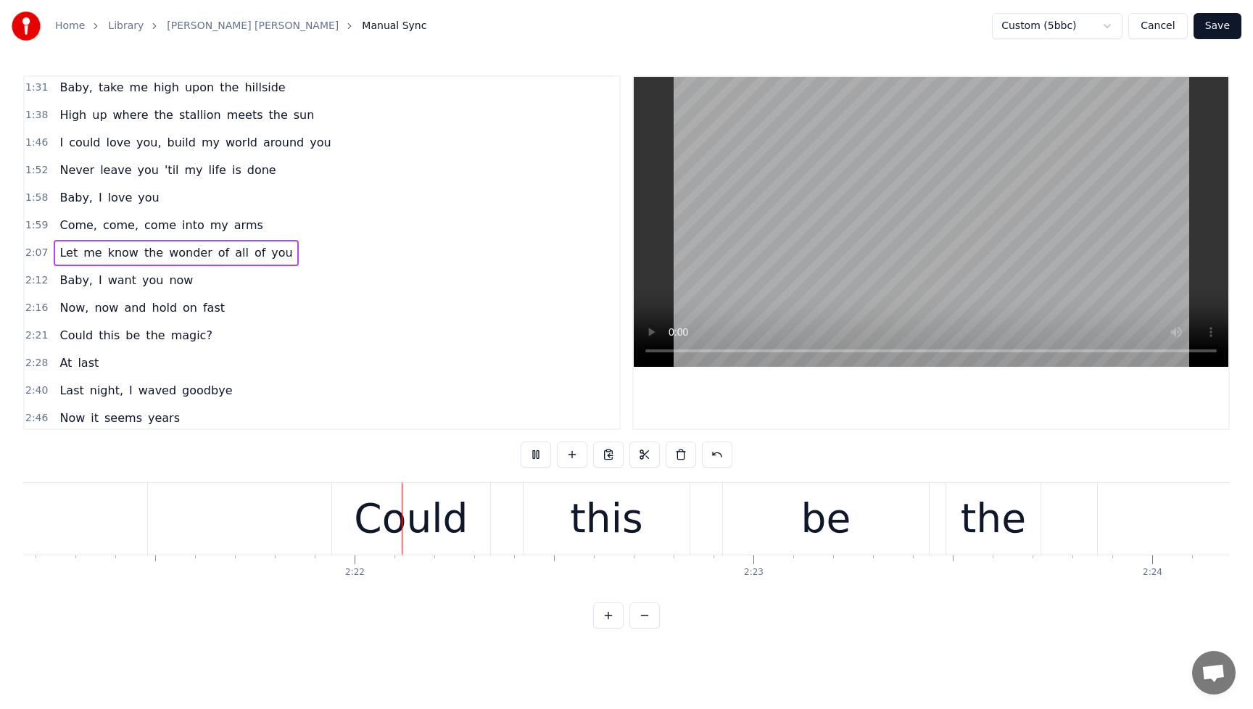
scroll to position [0, 56358]
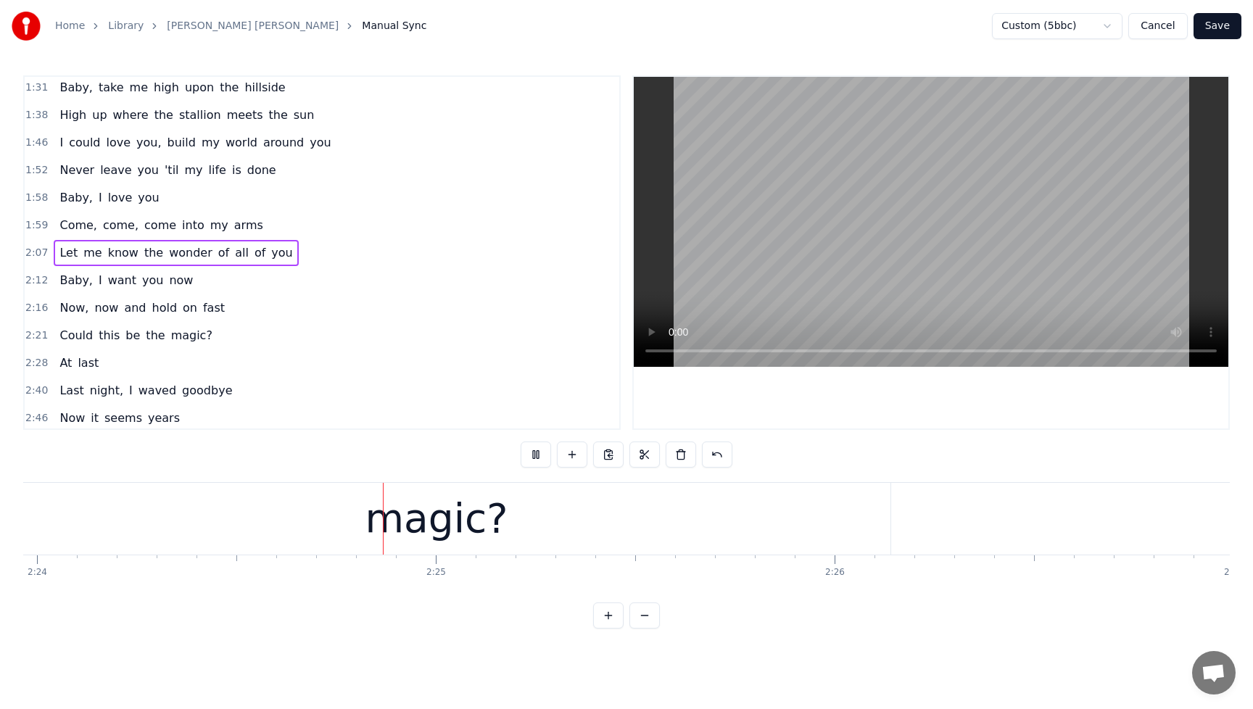
click at [62, 189] on span "Baby," at bounding box center [76, 197] width 36 height 17
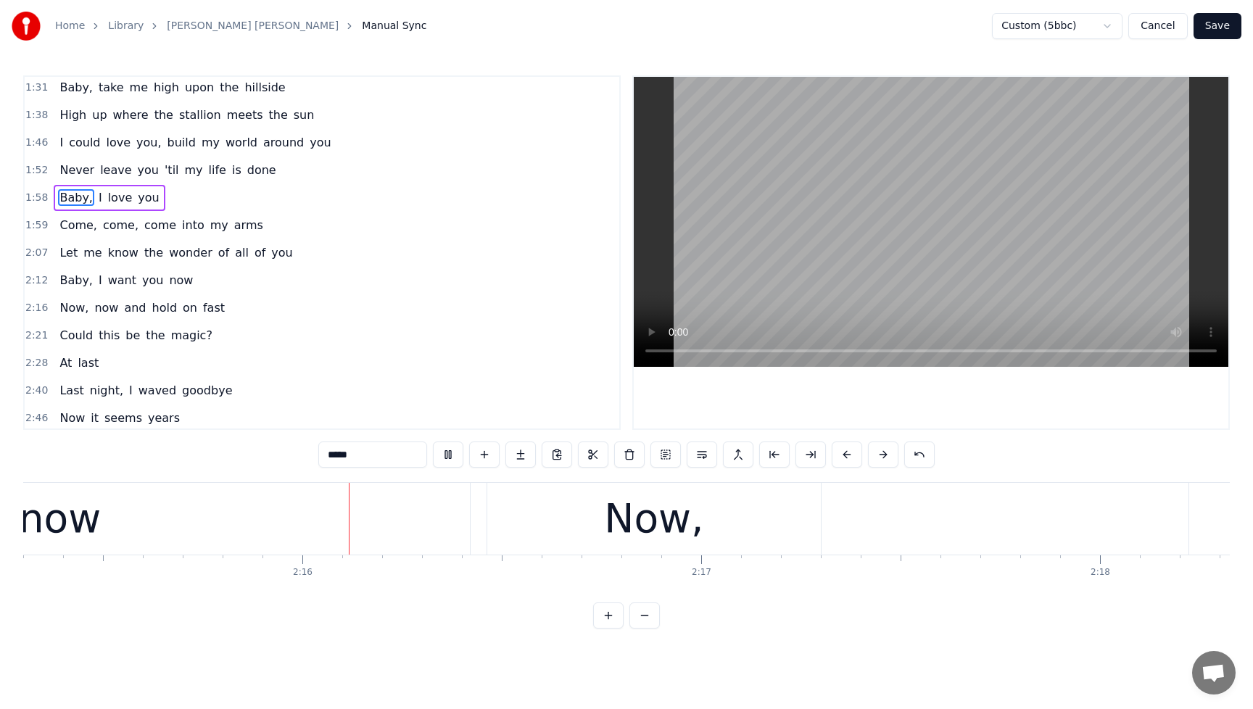
scroll to position [0, 53957]
click at [451, 455] on button at bounding box center [448, 455] width 30 height 26
click at [97, 311] on span "now" at bounding box center [106, 307] width 27 height 17
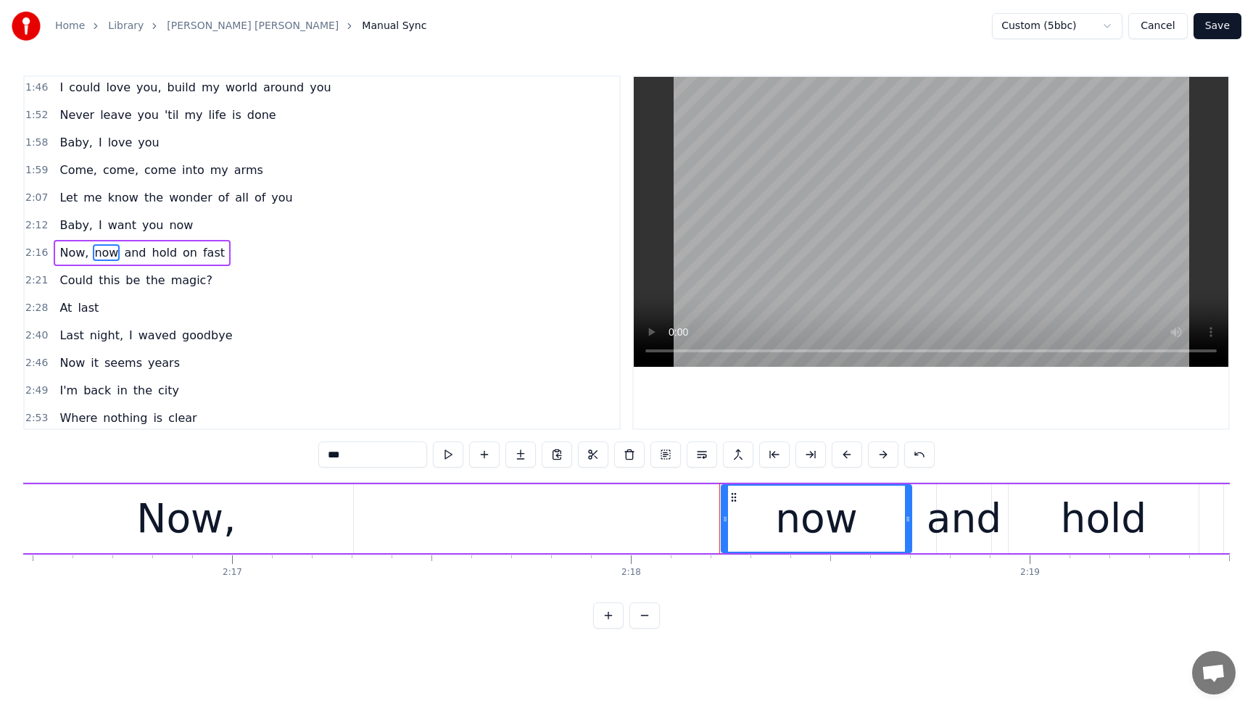
scroll to position [0, 54299]
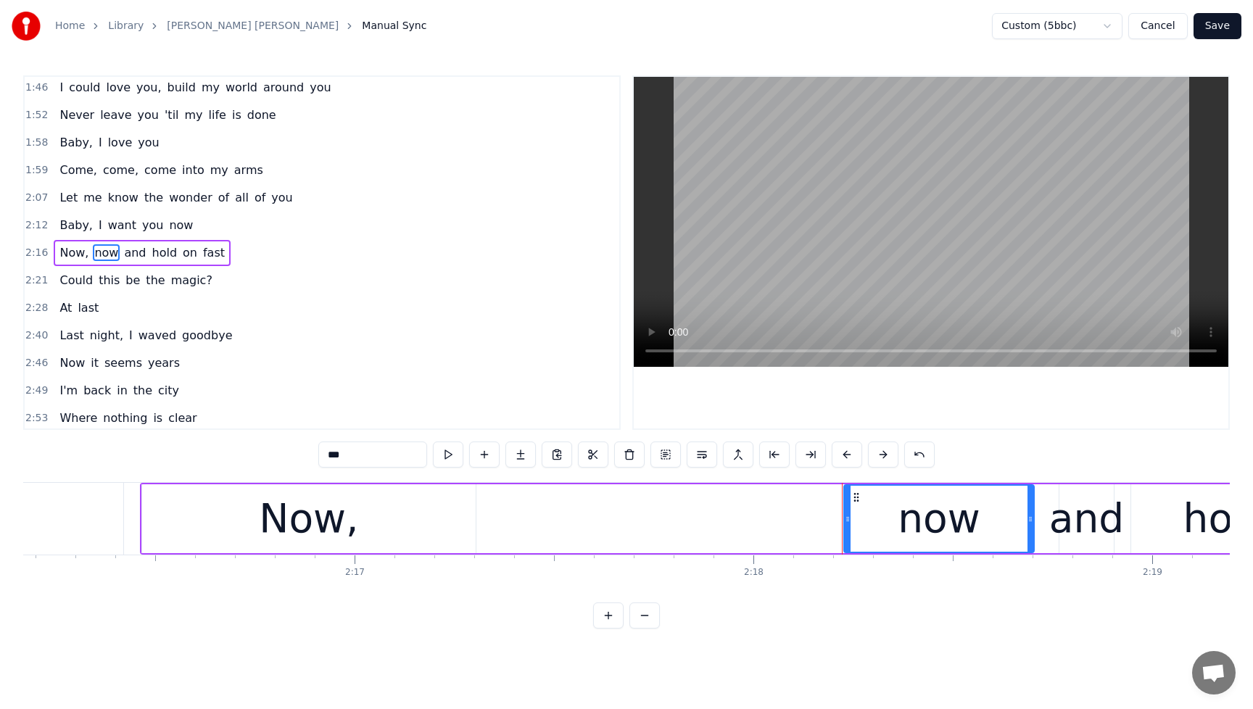
click at [364, 534] on div "Now," at bounding box center [309, 518] width 334 height 69
type input "****"
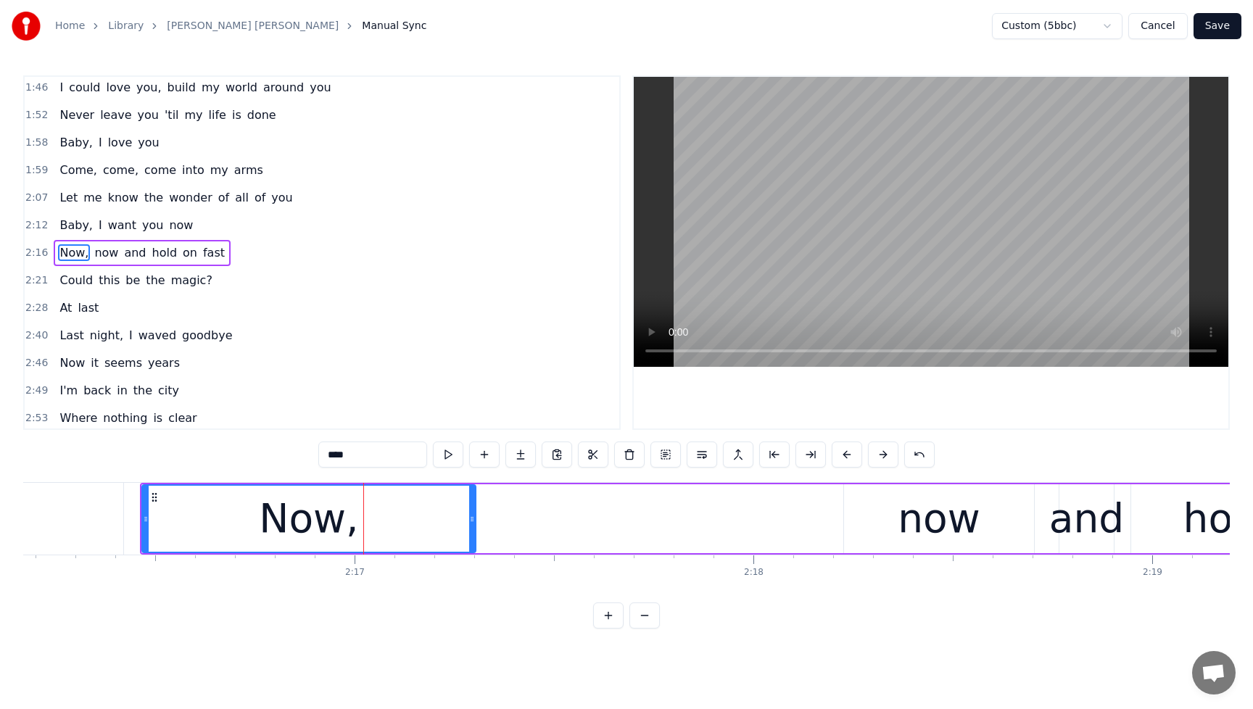
click at [592, 526] on div "Now, now and hold on fast" at bounding box center [1142, 519] width 2005 height 72
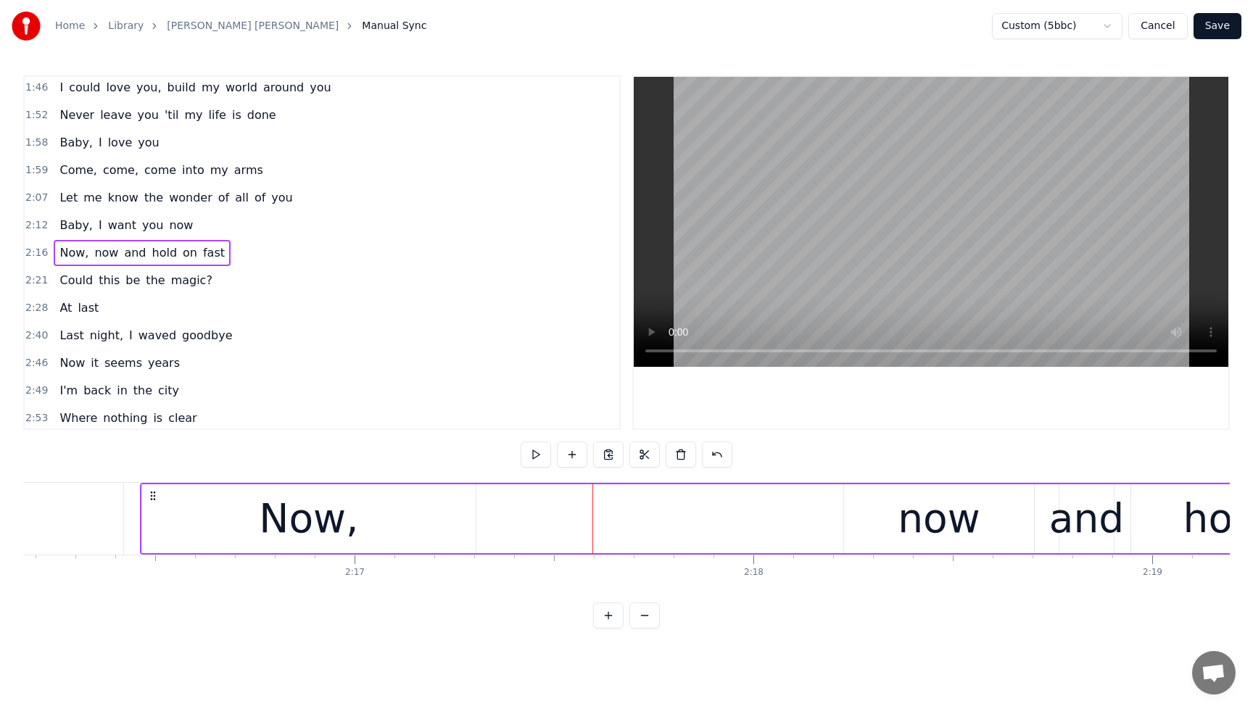
click at [586, 523] on div "Now, now and hold on fast" at bounding box center [1142, 519] width 2005 height 72
click at [571, 455] on button at bounding box center [572, 455] width 30 height 26
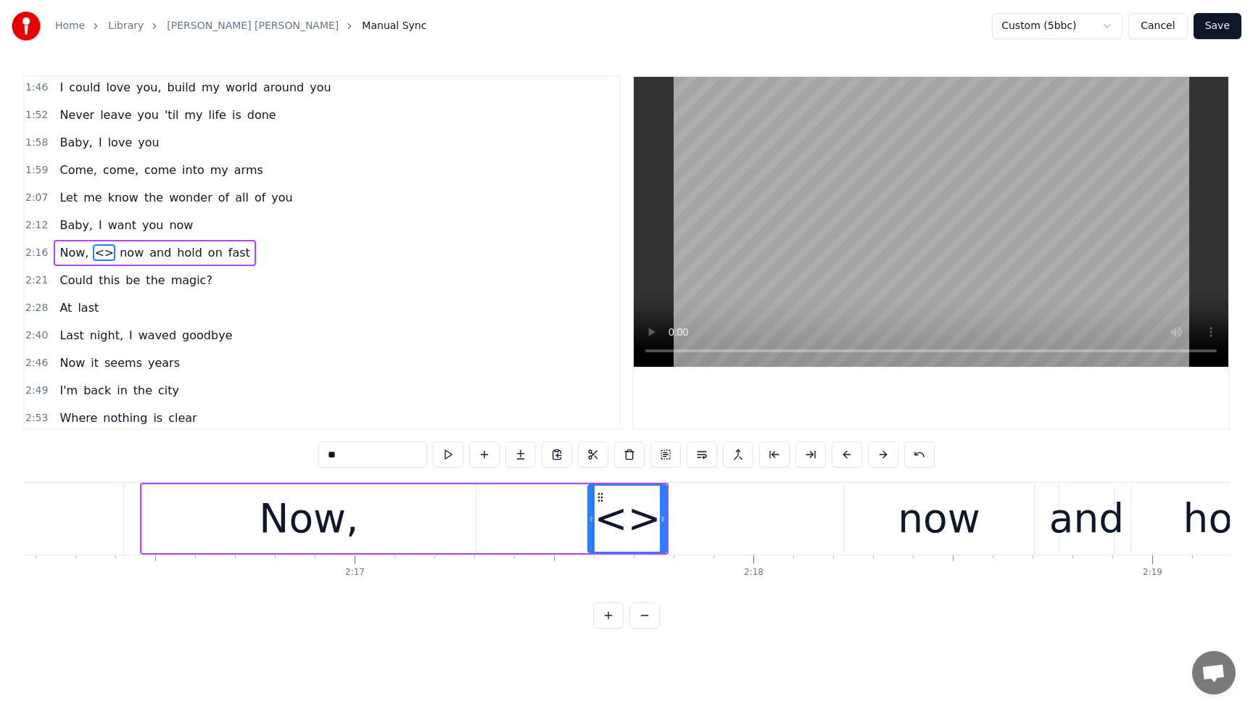
click at [361, 455] on input "**" at bounding box center [372, 455] width 109 height 26
drag, startPoint x: 323, startPoint y: 460, endPoint x: 315, endPoint y: 462, distance: 8.8
click at [315, 462] on div "0:28 Spirits move me 0:30 Every time I'm near you 0:35 whirling like a cyclone …" at bounding box center [626, 351] width 1206 height 553
type input "*"
click at [59, 244] on span "Now," at bounding box center [74, 252] width 32 height 17
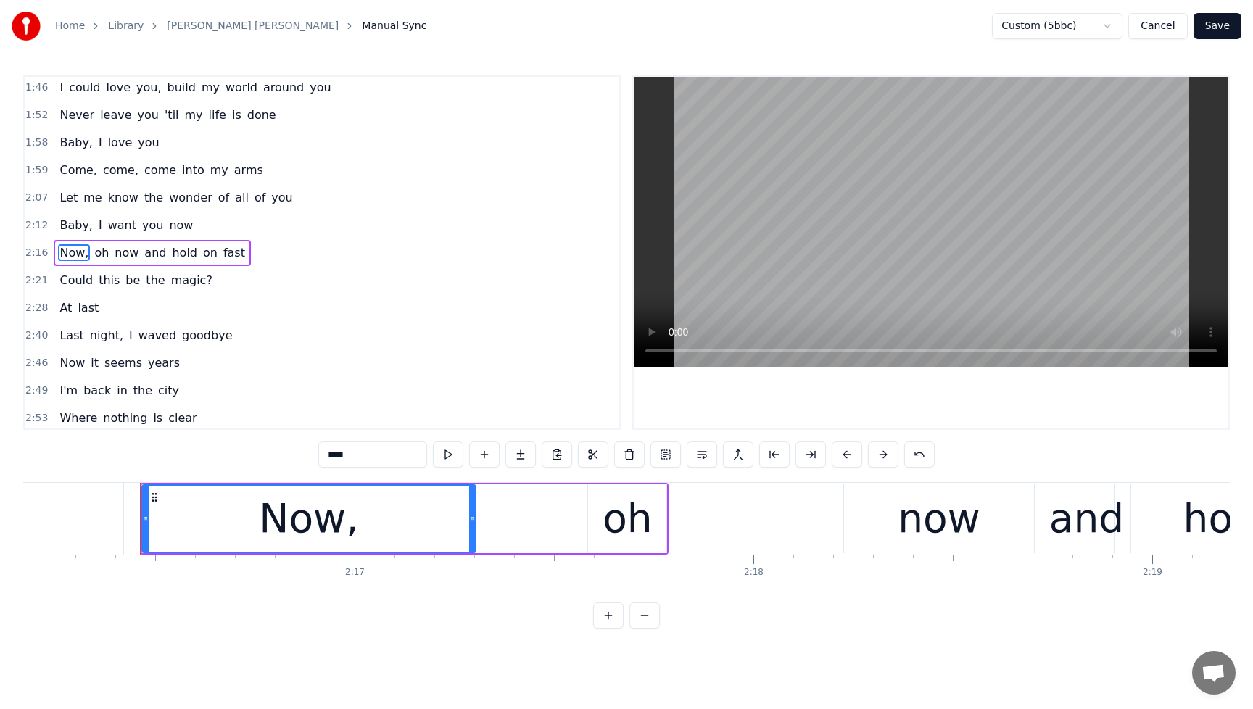
click at [62, 217] on span "Baby," at bounding box center [76, 225] width 36 height 17
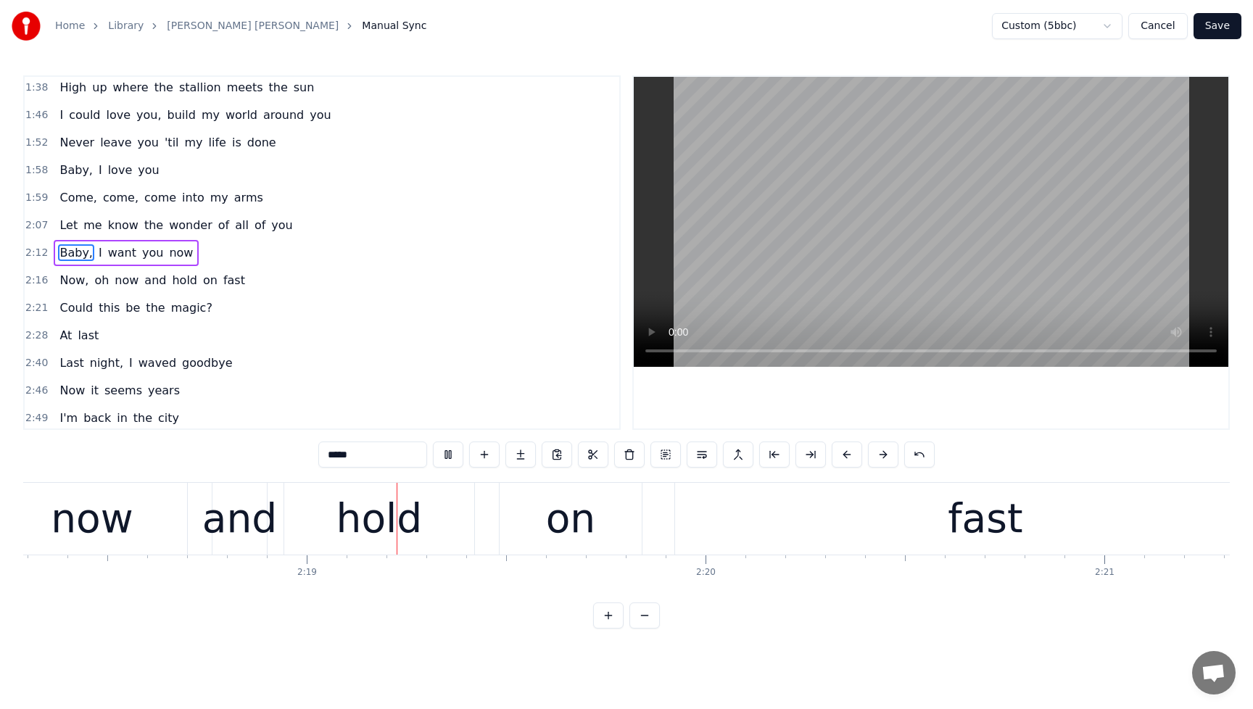
scroll to position [0, 55152]
click at [451, 454] on button at bounding box center [448, 455] width 30 height 26
click at [64, 276] on span "Now," at bounding box center [74, 280] width 32 height 17
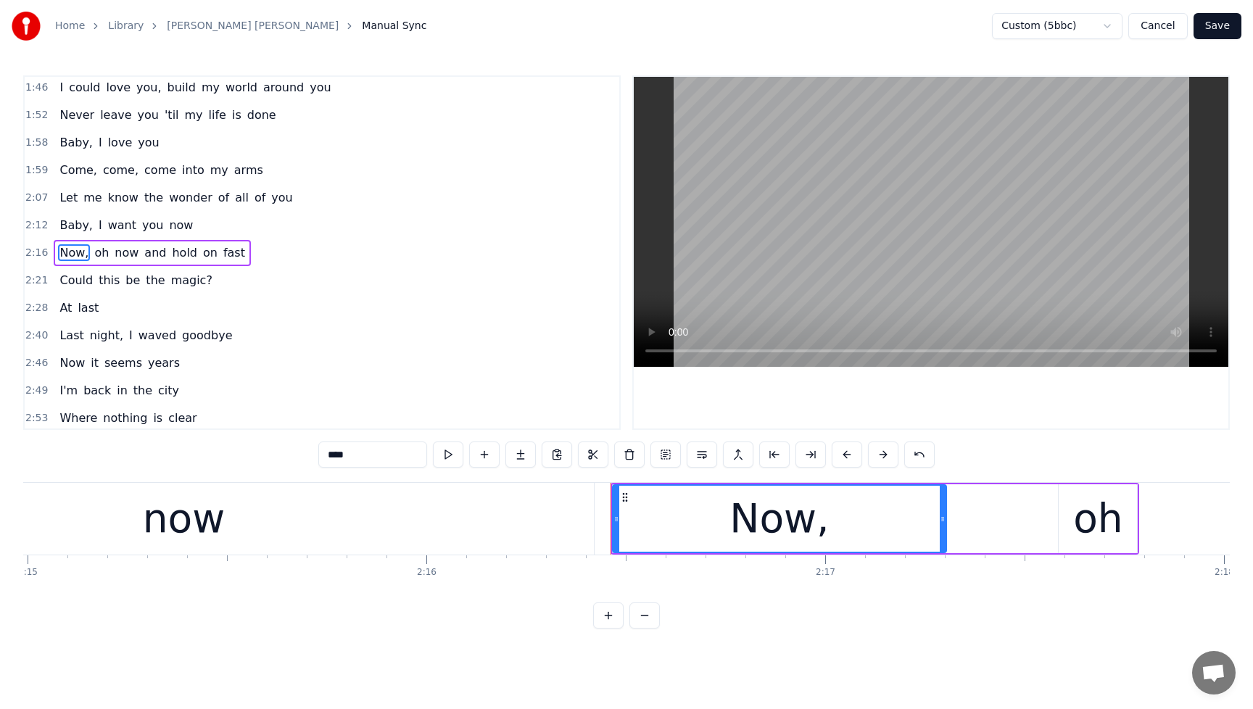
scroll to position [0, 53706]
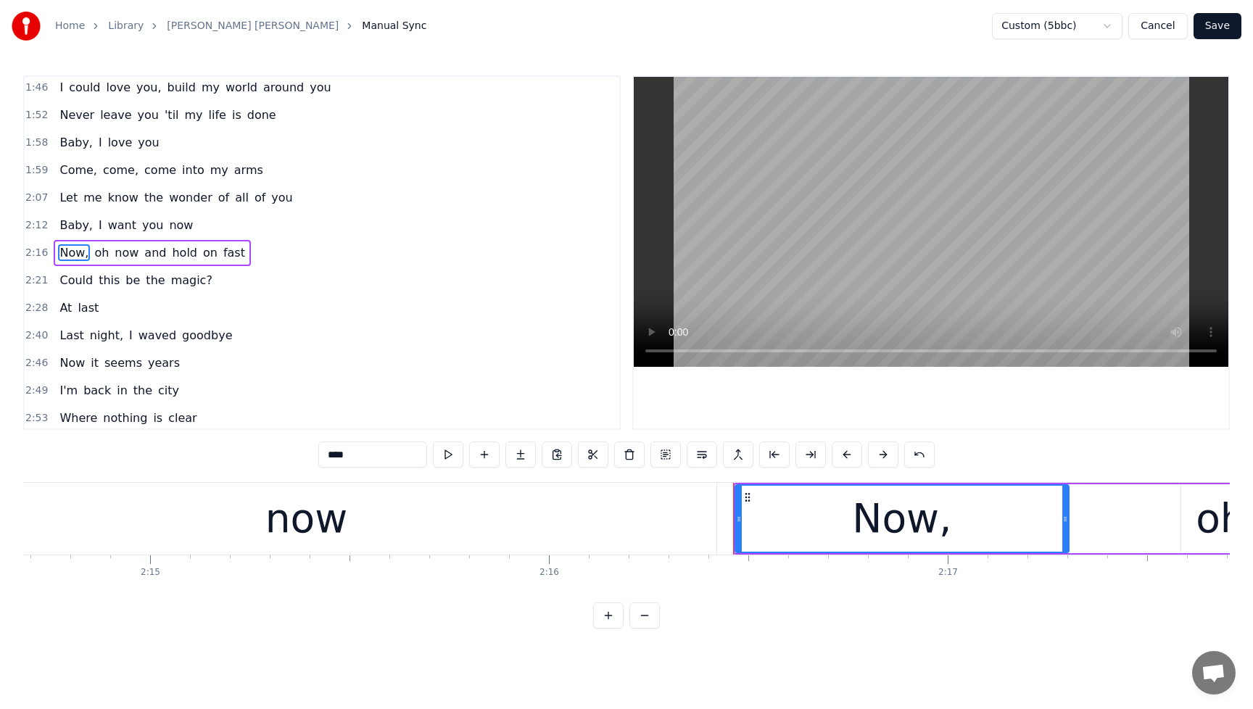
click at [372, 545] on div "now" at bounding box center [306, 519] width 820 height 72
type input "***"
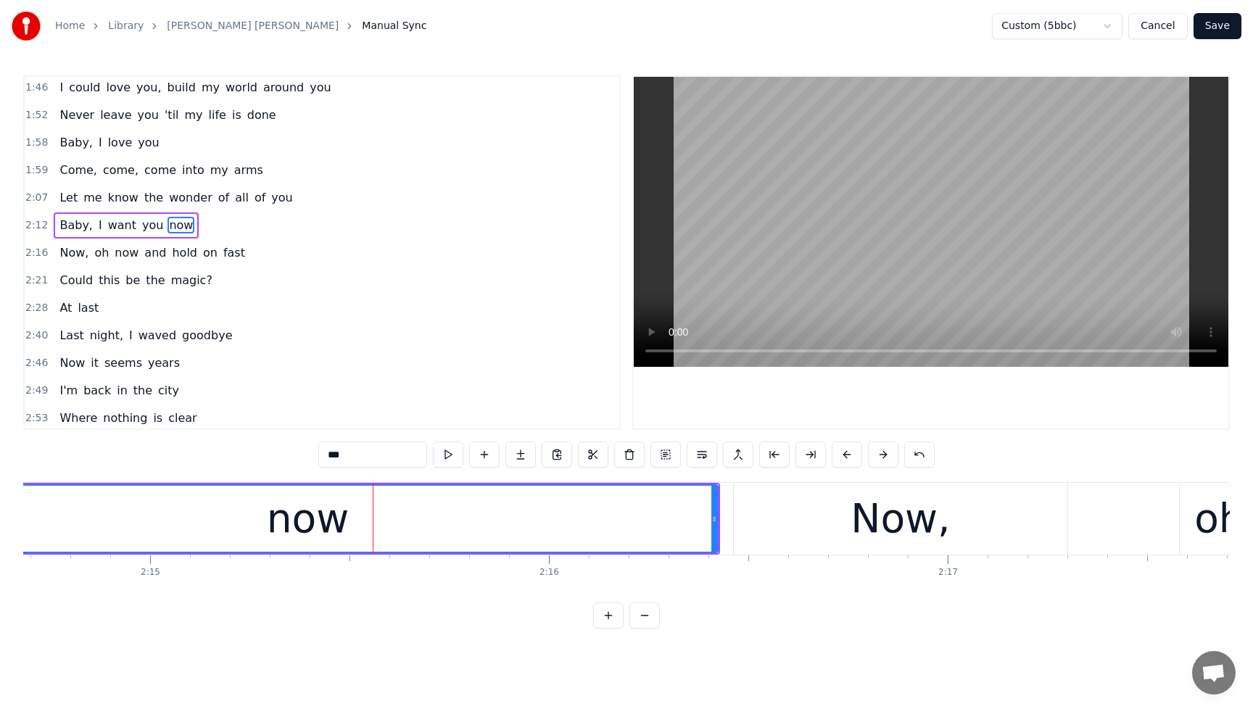
scroll to position [334, 0]
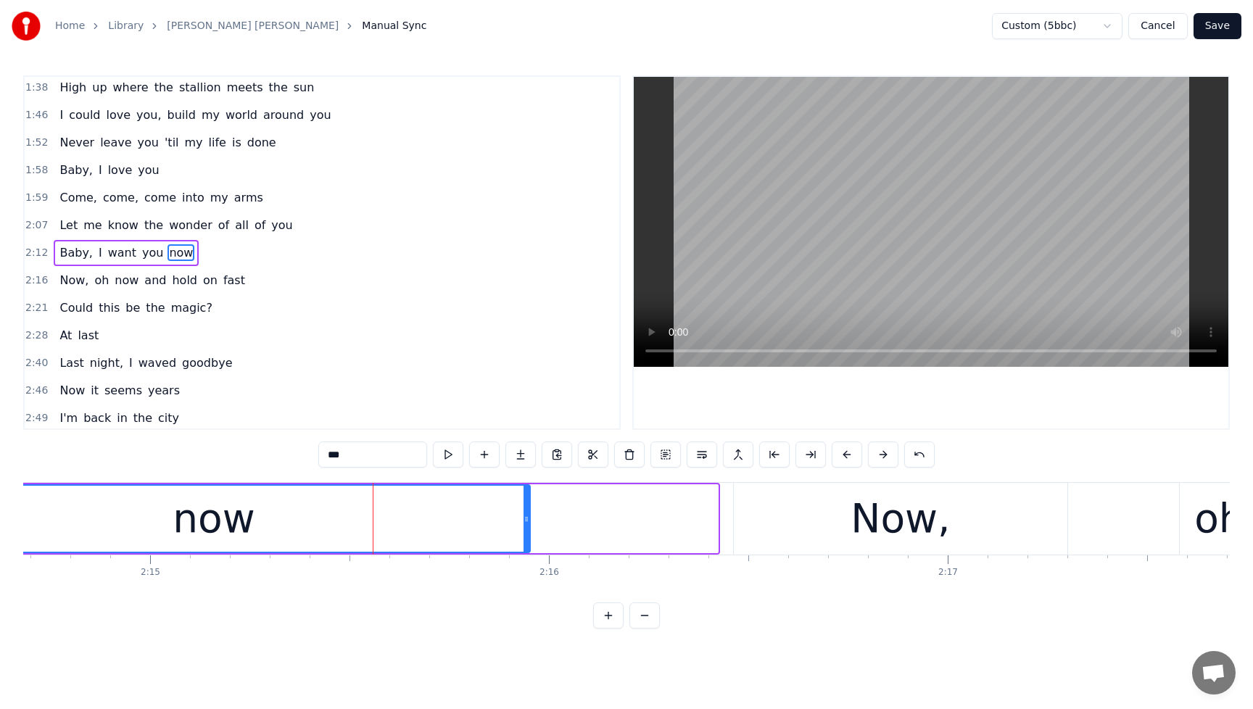
drag, startPoint x: 713, startPoint y: 523, endPoint x: 525, endPoint y: 538, distance: 188.3
click at [525, 538] on div at bounding box center [526, 519] width 6 height 66
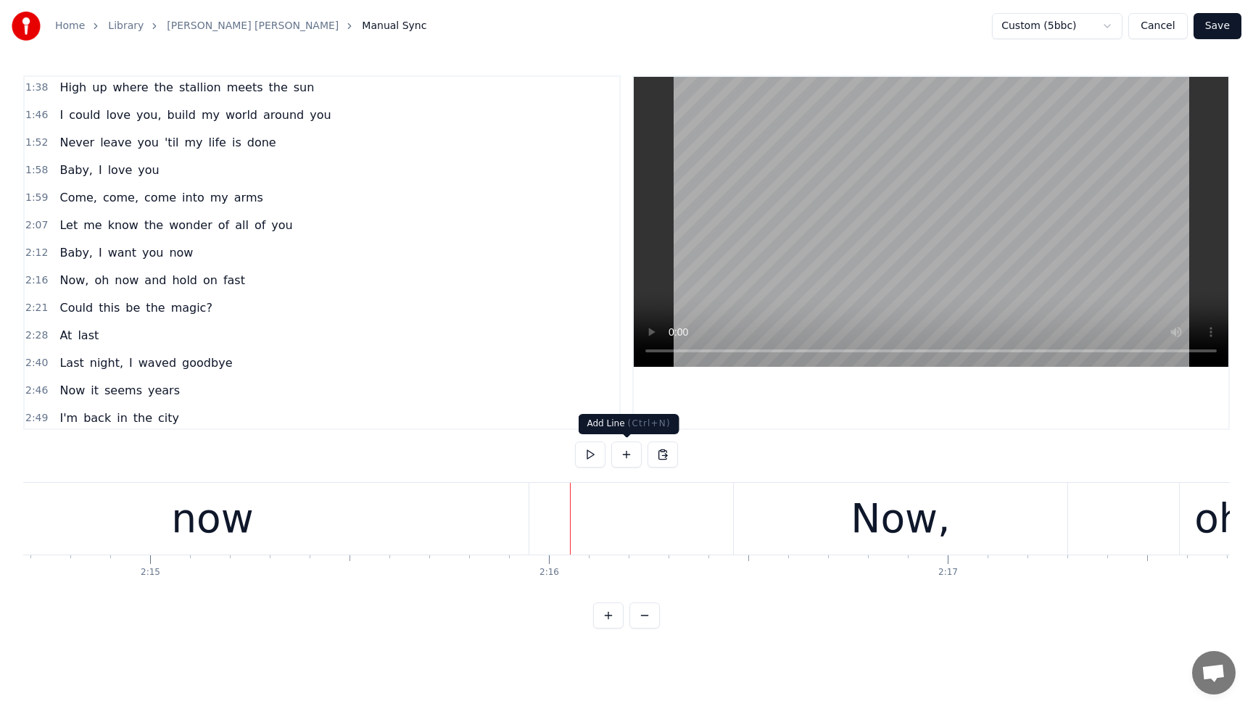
click at [624, 452] on button at bounding box center [626, 455] width 30 height 26
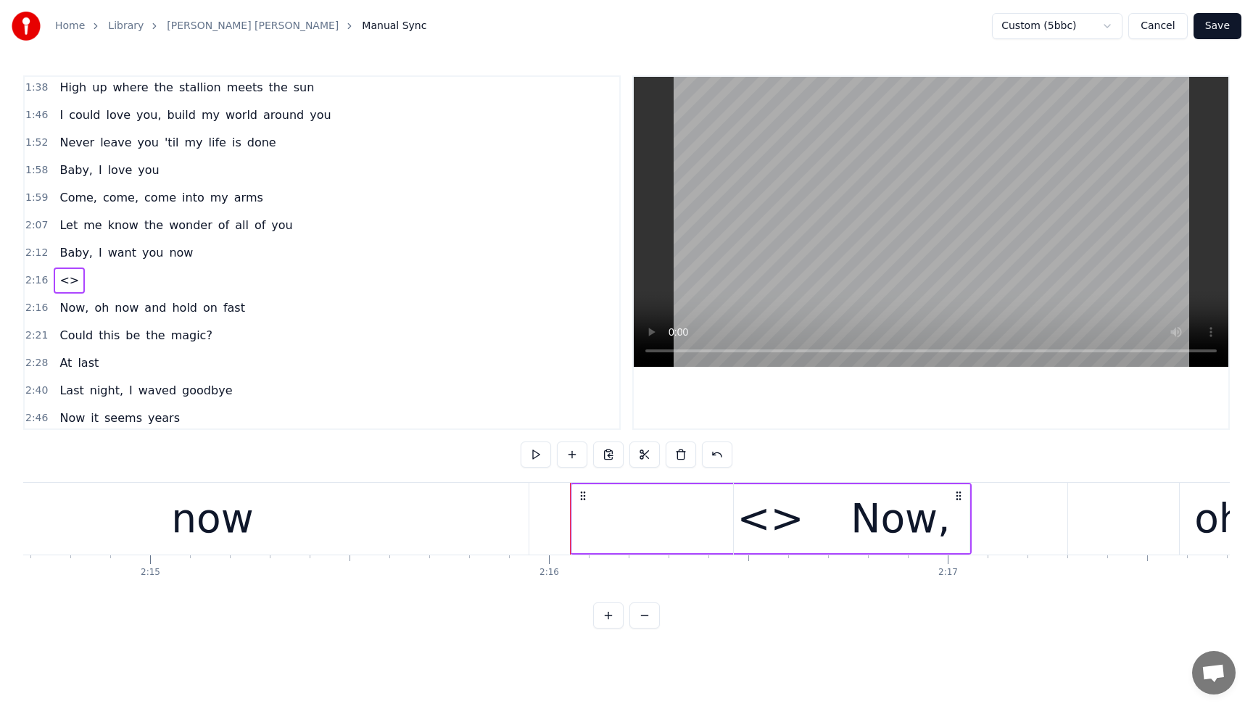
click at [659, 521] on div "<>" at bounding box center [770, 518] width 397 height 69
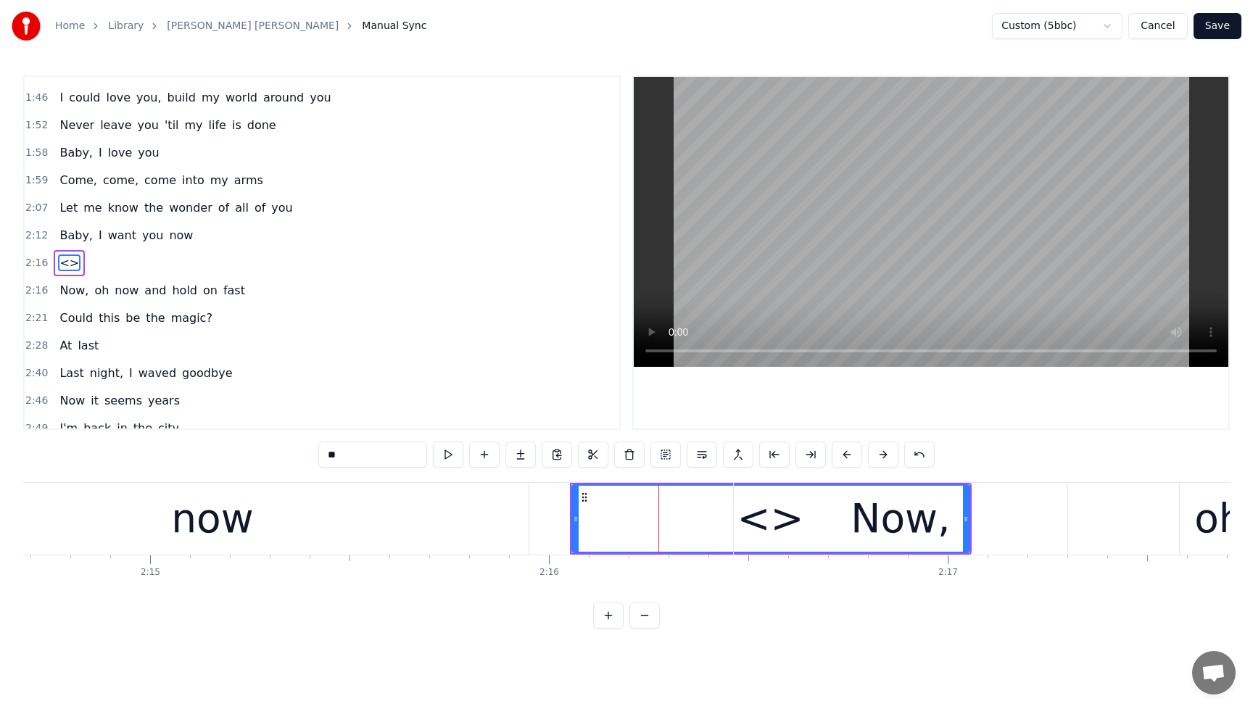
scroll to position [361, 0]
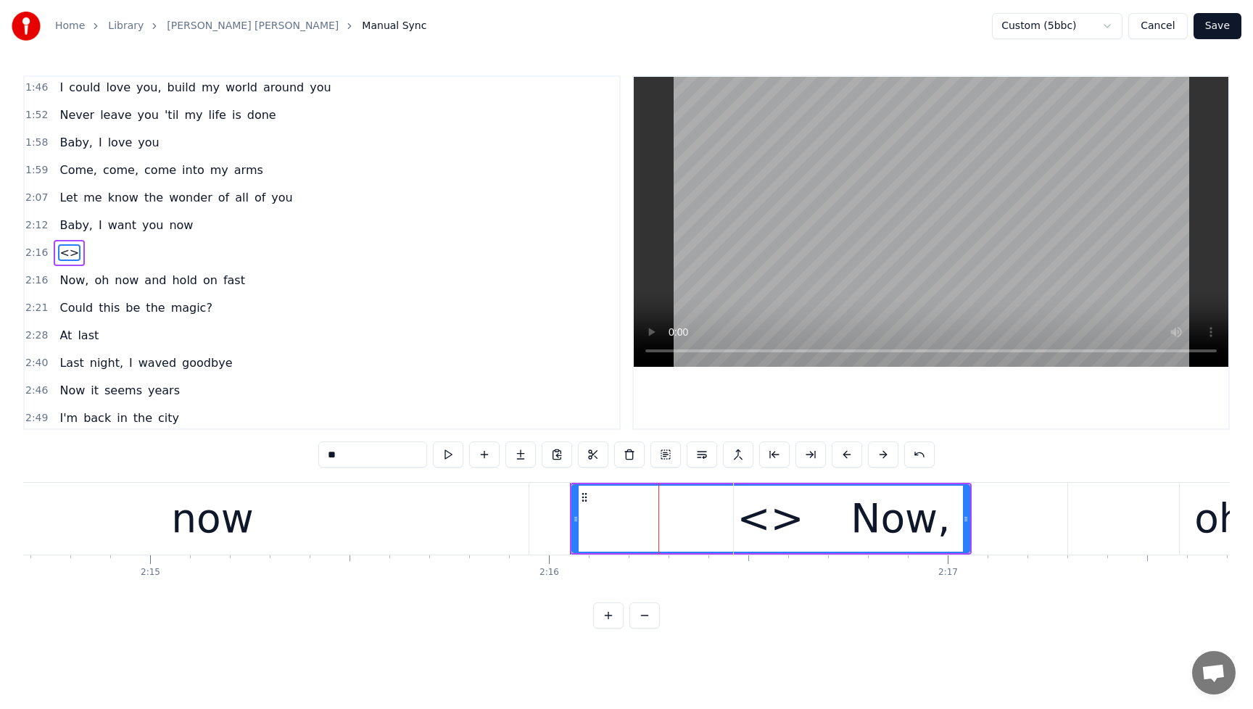
drag, startPoint x: 362, startPoint y: 461, endPoint x: 286, endPoint y: 470, distance: 75.9
click at [286, 470] on div "0:28 Spirits move me 0:30 Every time I'm near you 0:35 whirling like a cyclone …" at bounding box center [626, 351] width 1206 height 553
type input "*"
click at [576, 514] on icon at bounding box center [576, 519] width 6 height 12
click at [575, 518] on circle at bounding box center [575, 518] width 1 height 1
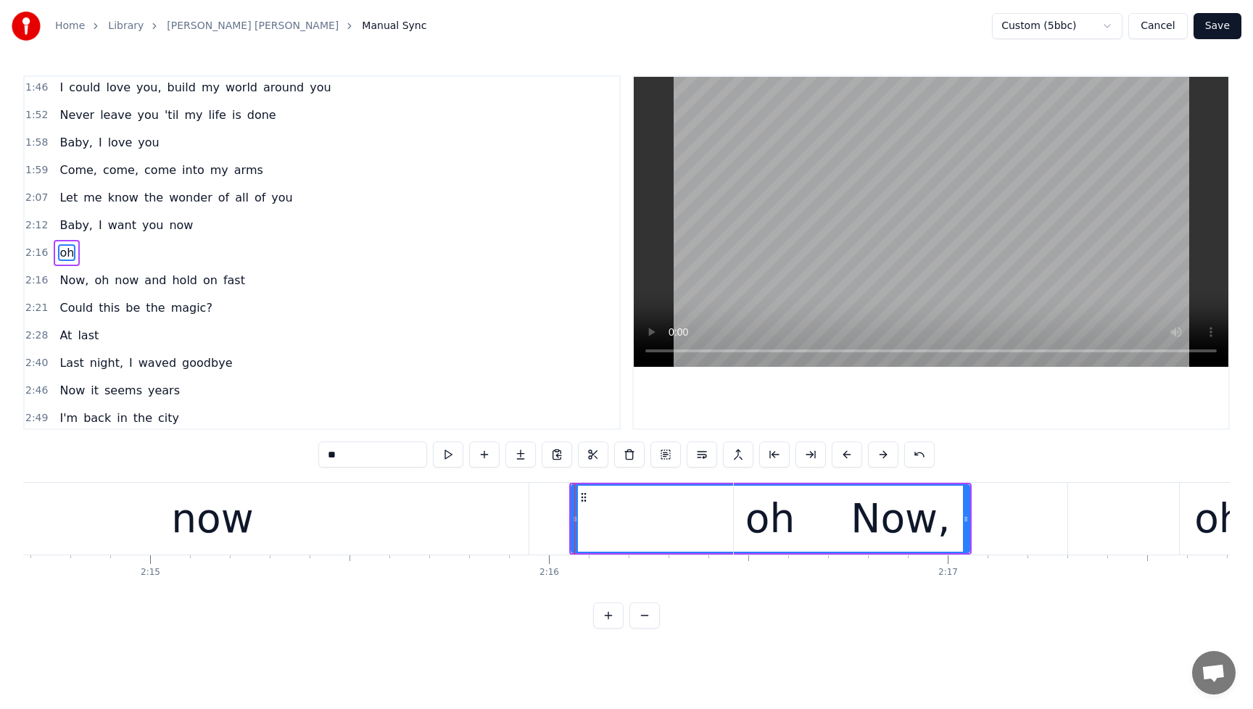
type input "**"
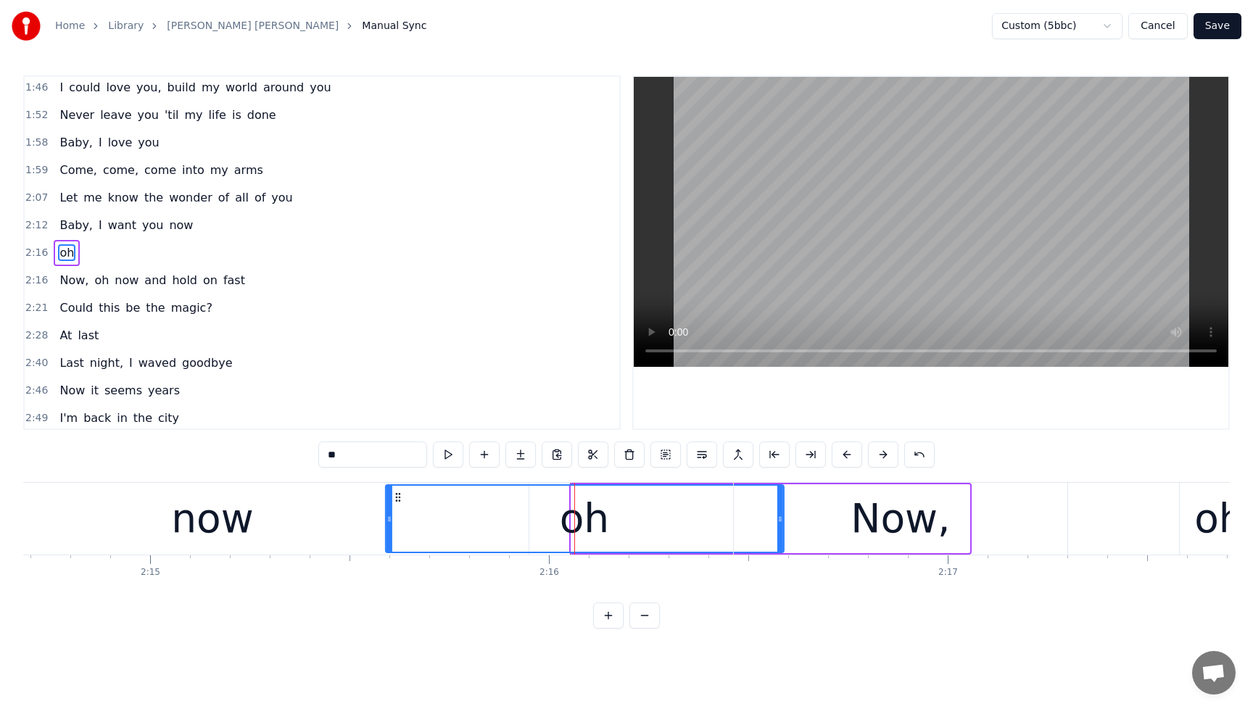
drag, startPoint x: 584, startPoint y: 500, endPoint x: 397, endPoint y: 533, distance: 189.3
click at [397, 533] on div "oh" at bounding box center [584, 519] width 397 height 66
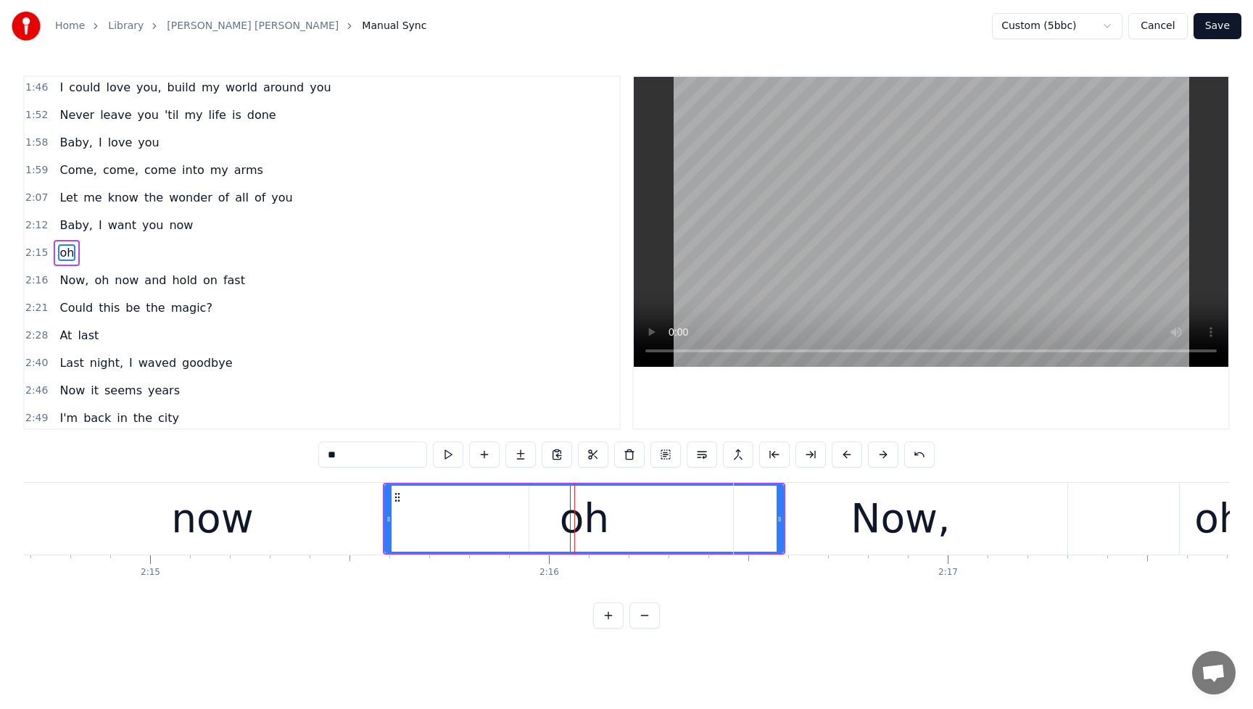
drag, startPoint x: 783, startPoint y: 521, endPoint x: 660, endPoint y: 539, distance: 123.8
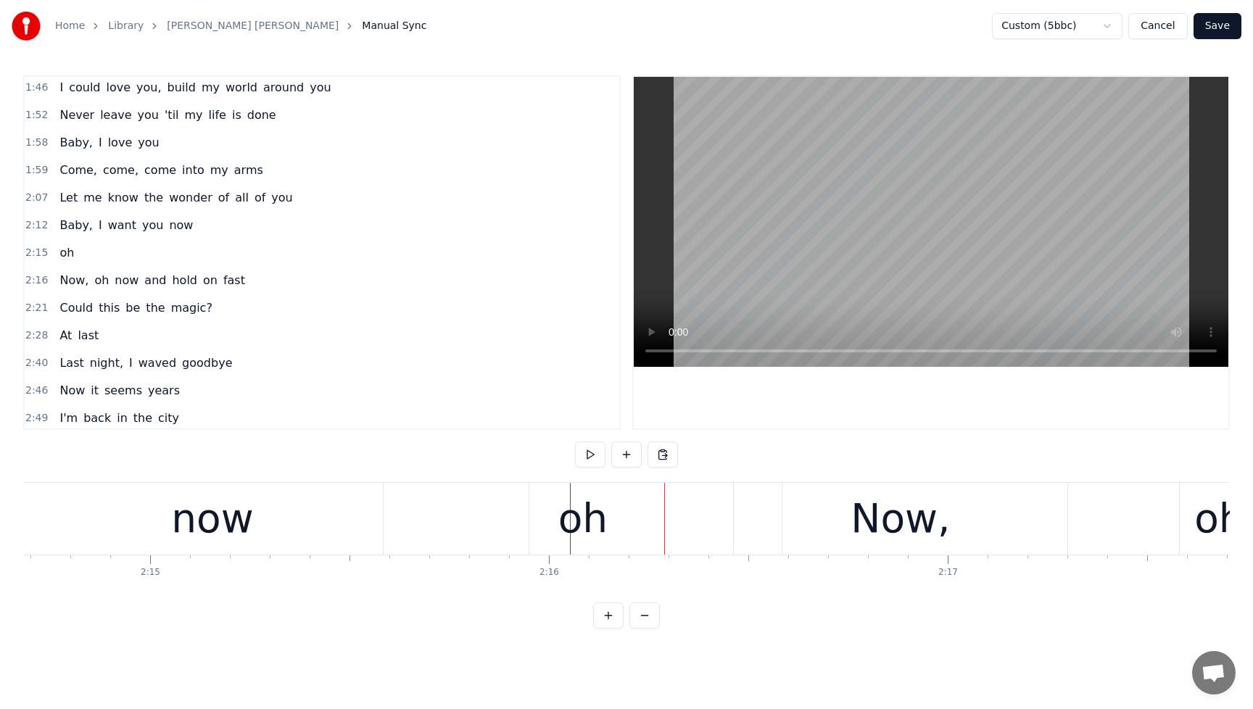
click at [394, 521] on div "oh" at bounding box center [583, 519] width 398 height 72
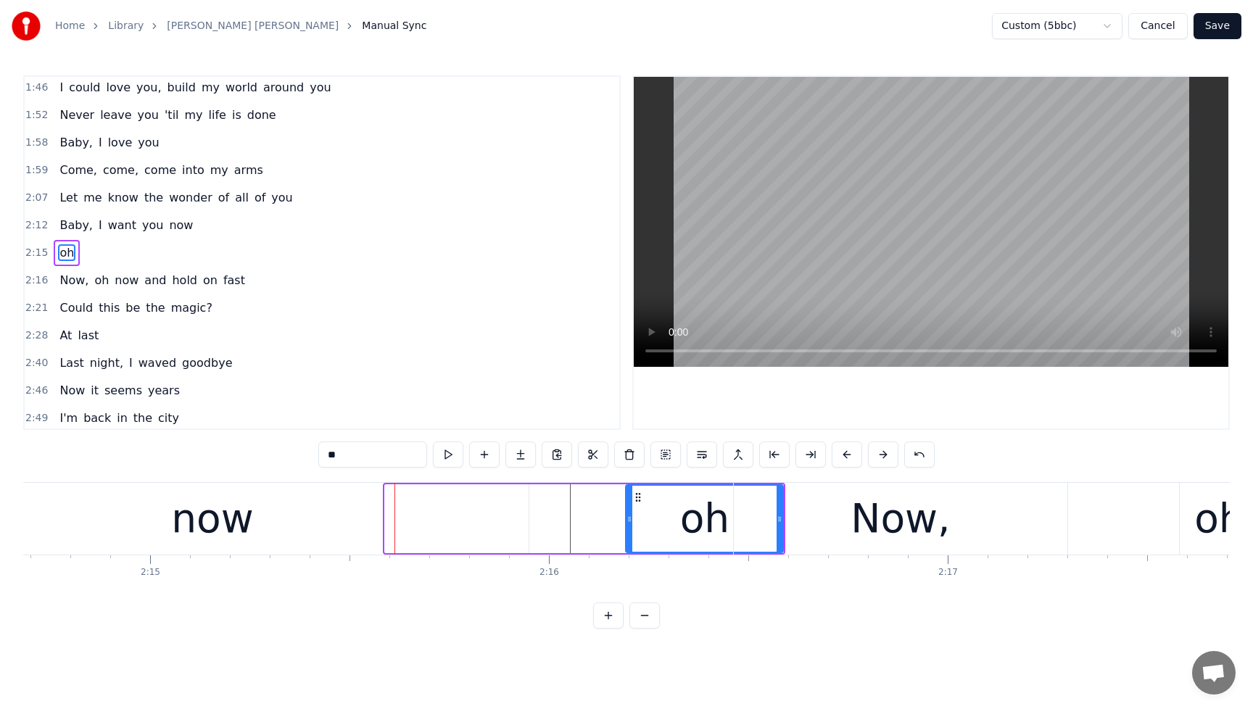
drag, startPoint x: 389, startPoint y: 521, endPoint x: 630, endPoint y: 518, distance: 240.7
click at [630, 518] on icon at bounding box center [629, 519] width 6 height 12
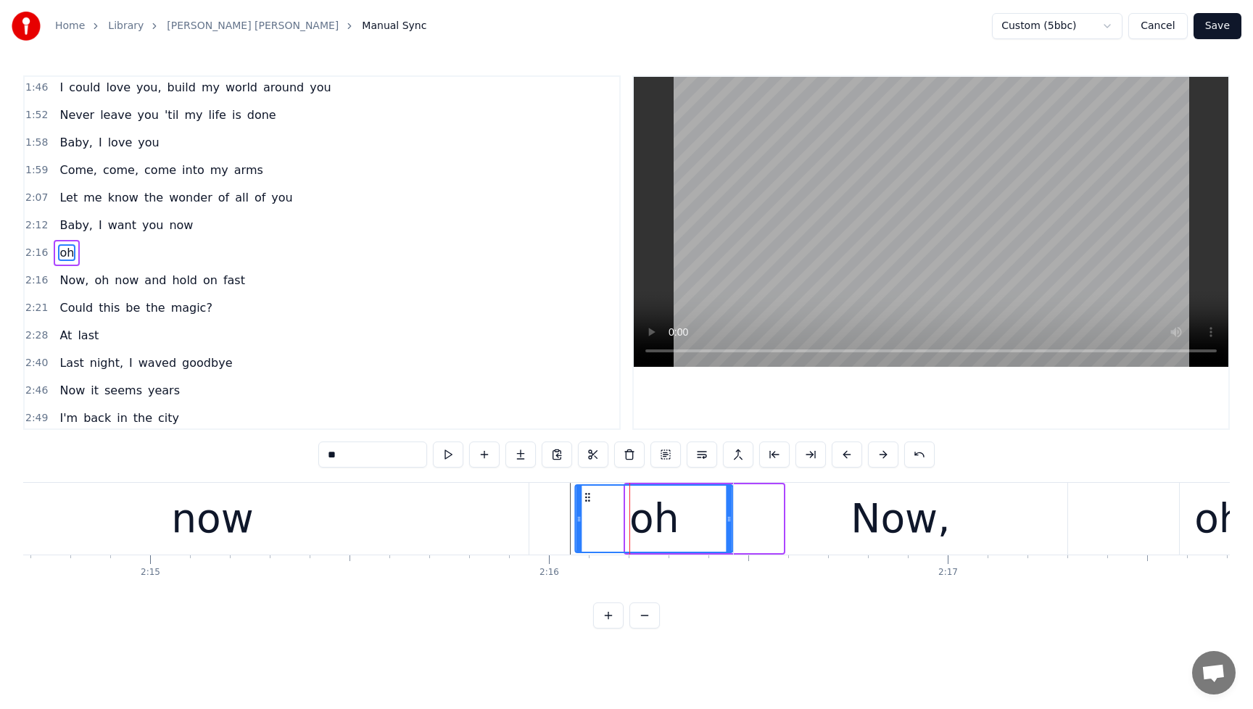
drag, startPoint x: 637, startPoint y: 497, endPoint x: 627, endPoint y: 520, distance: 24.7
click at [587, 518] on div "oh" at bounding box center [654, 519] width 156 height 66
click at [866, 516] on div "Now," at bounding box center [899, 519] width 99 height 60
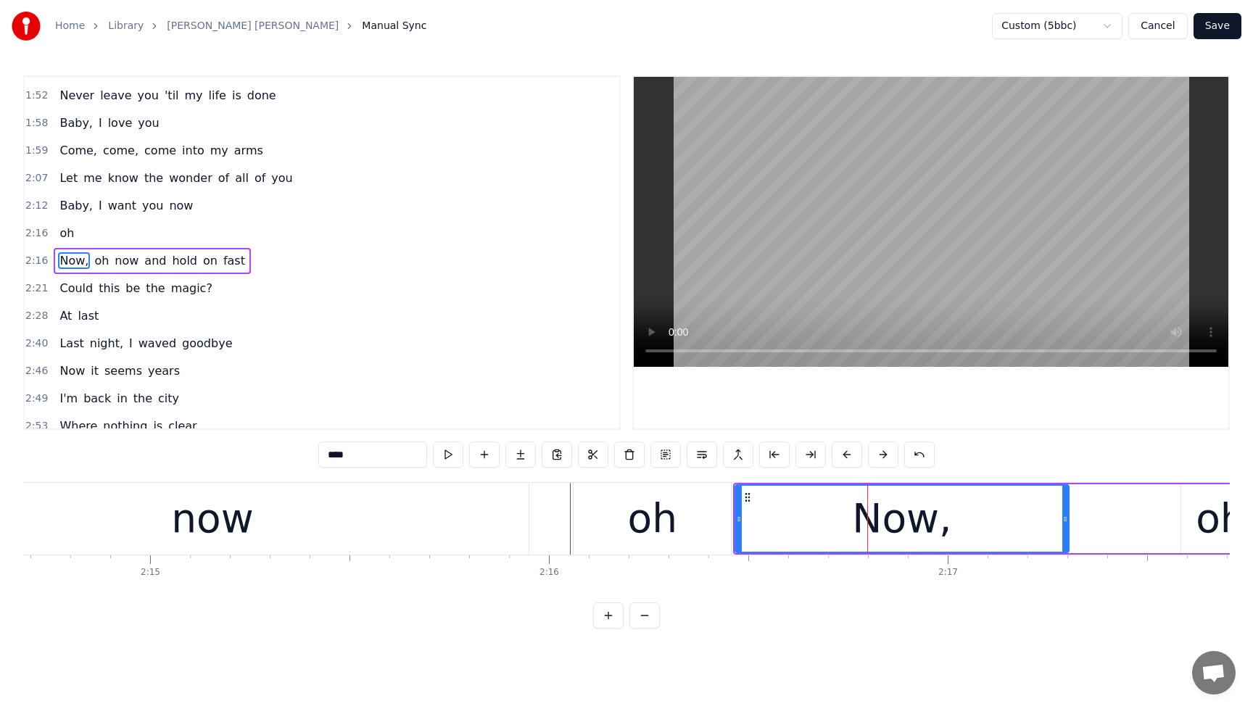
scroll to position [389, 0]
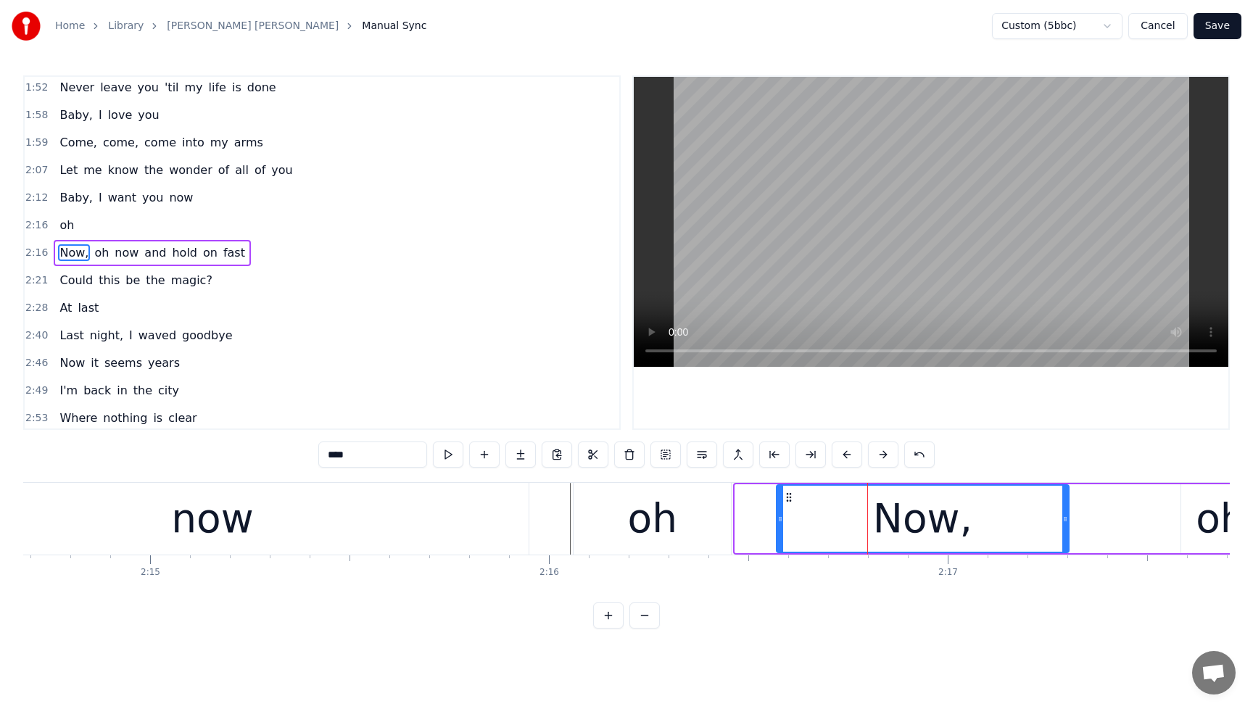
drag, startPoint x: 737, startPoint y: 523, endPoint x: 778, endPoint y: 522, distance: 40.6
click at [781, 521] on icon at bounding box center [780, 519] width 6 height 12
click at [666, 540] on div "oh" at bounding box center [653, 519] width 50 height 60
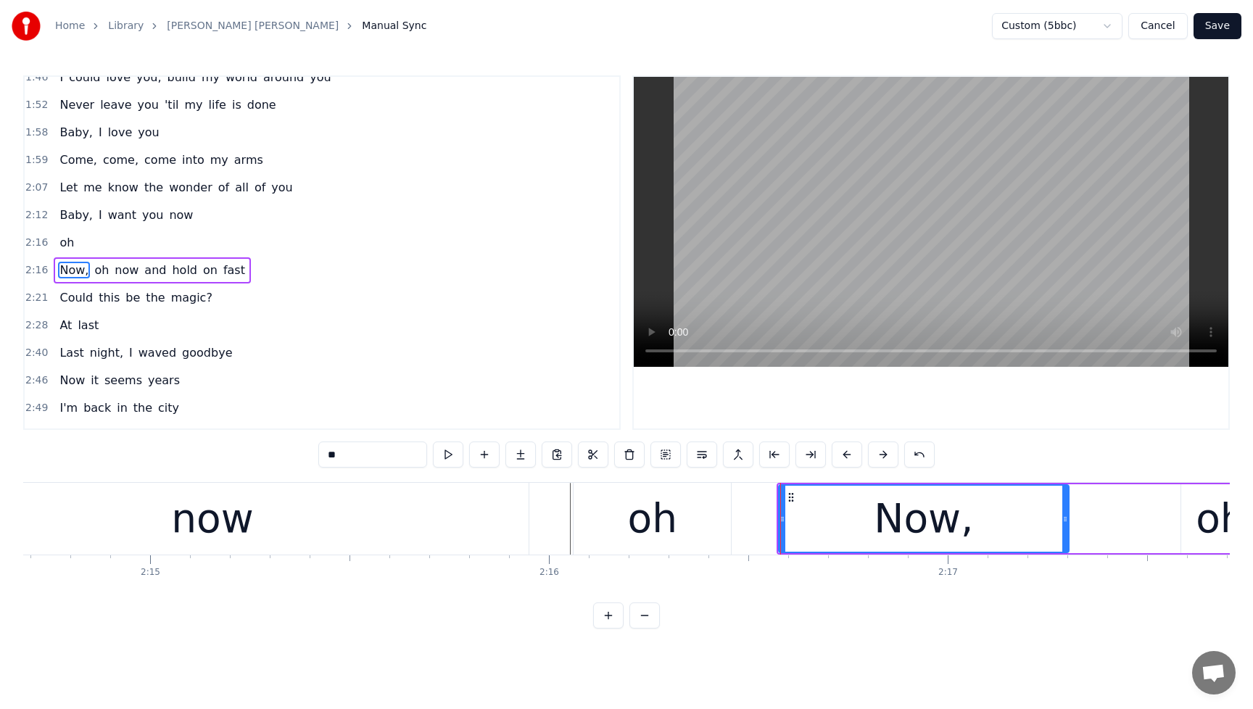
scroll to position [361, 0]
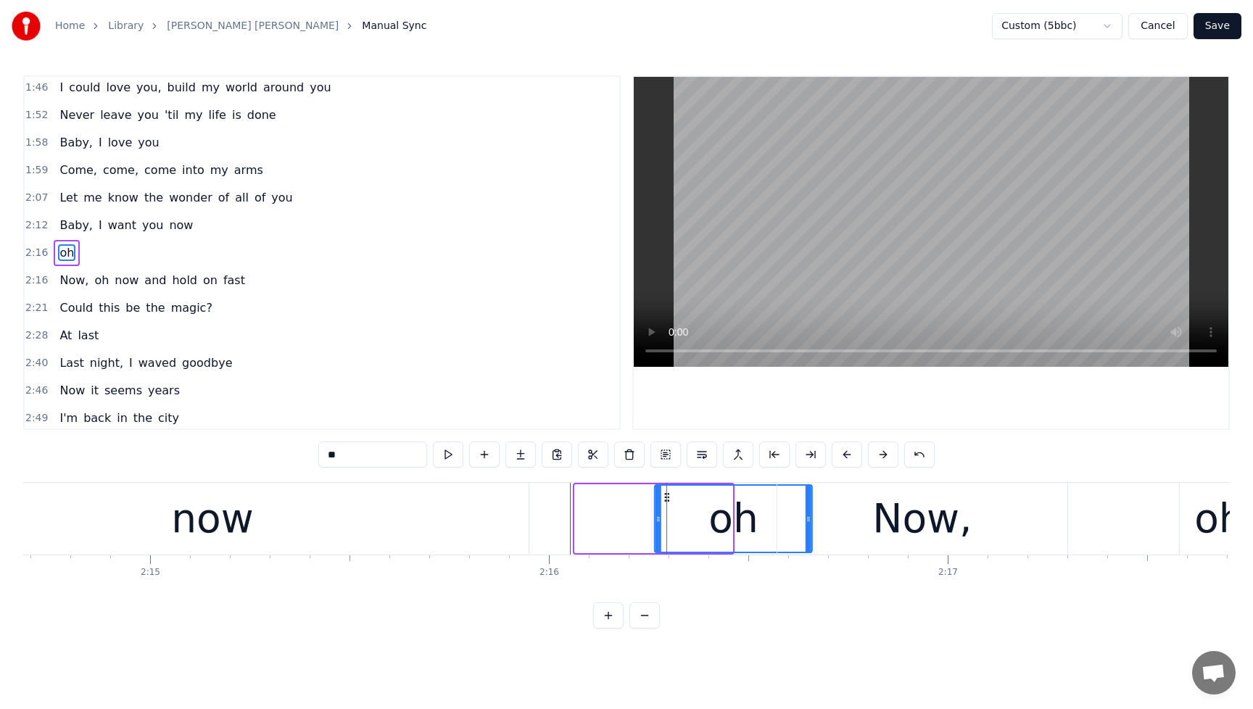
drag, startPoint x: 585, startPoint y: 499, endPoint x: 670, endPoint y: 507, distance: 85.2
click at [665, 502] on icon at bounding box center [667, 498] width 12 height 12
click at [58, 217] on span "Baby," at bounding box center [76, 225] width 36 height 17
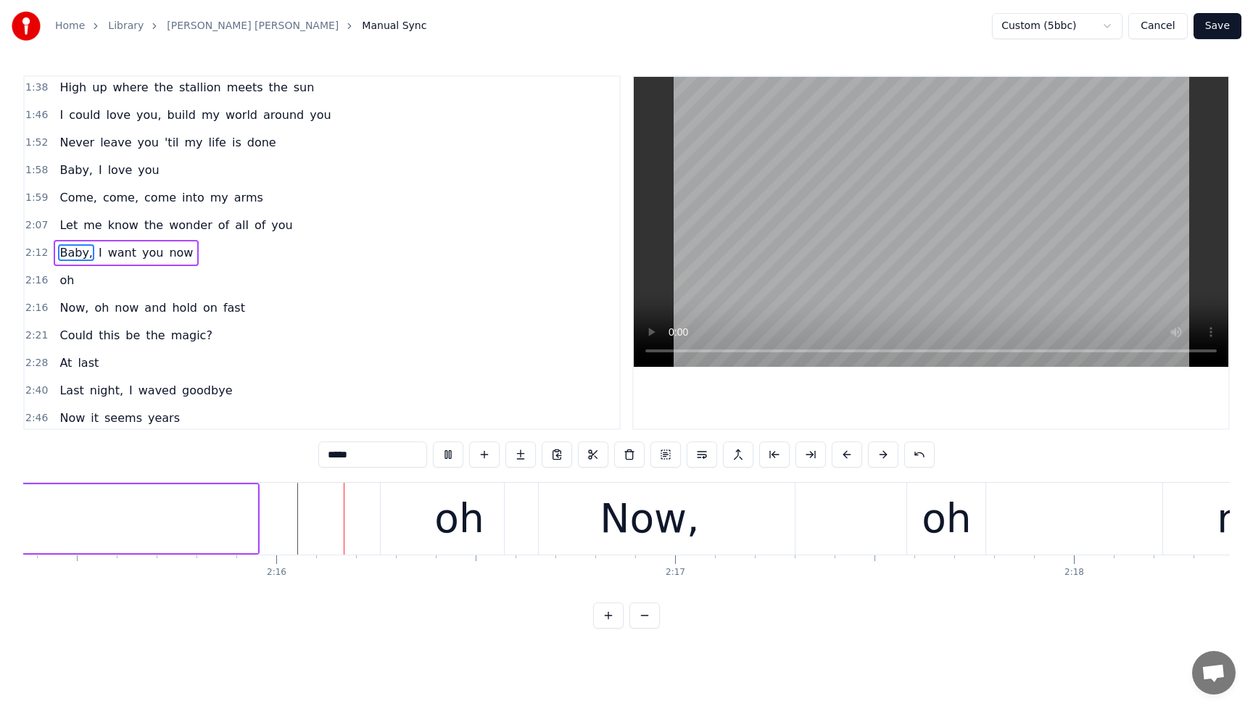
scroll to position [0, 53983]
click at [453, 455] on button at bounding box center [448, 455] width 30 height 26
click at [423, 512] on div "oh" at bounding box center [454, 519] width 157 height 72
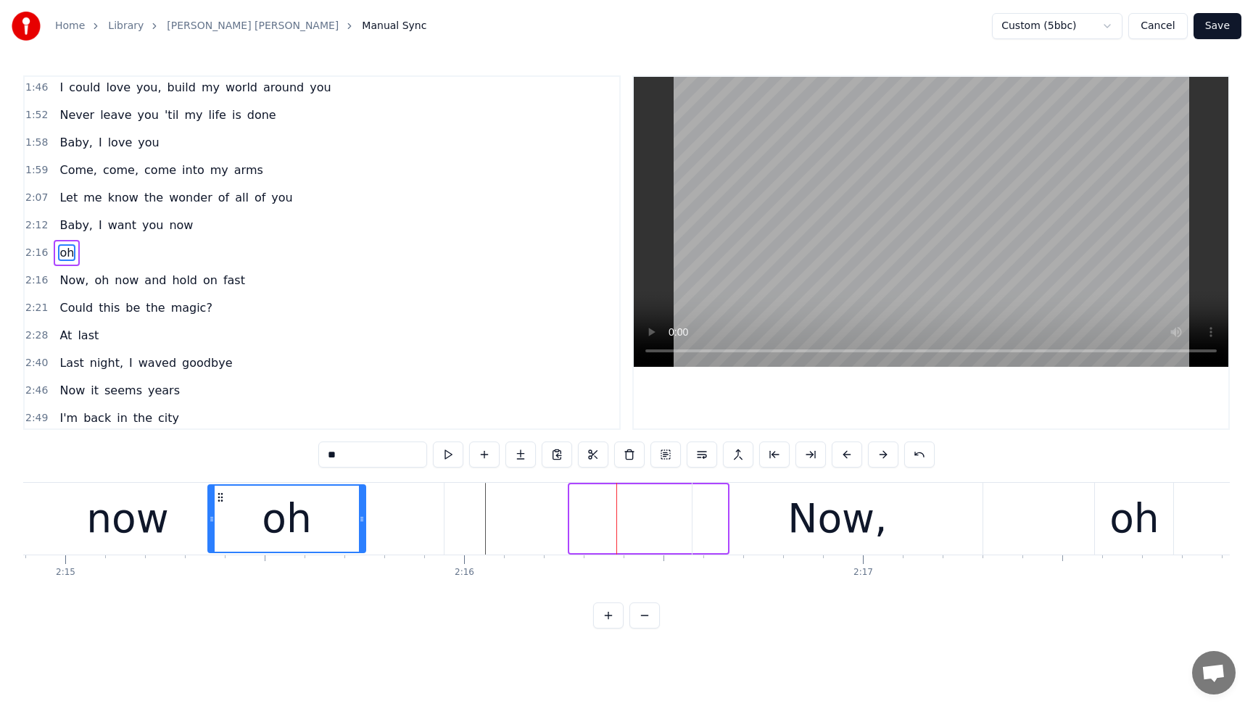
scroll to position [0, 53777]
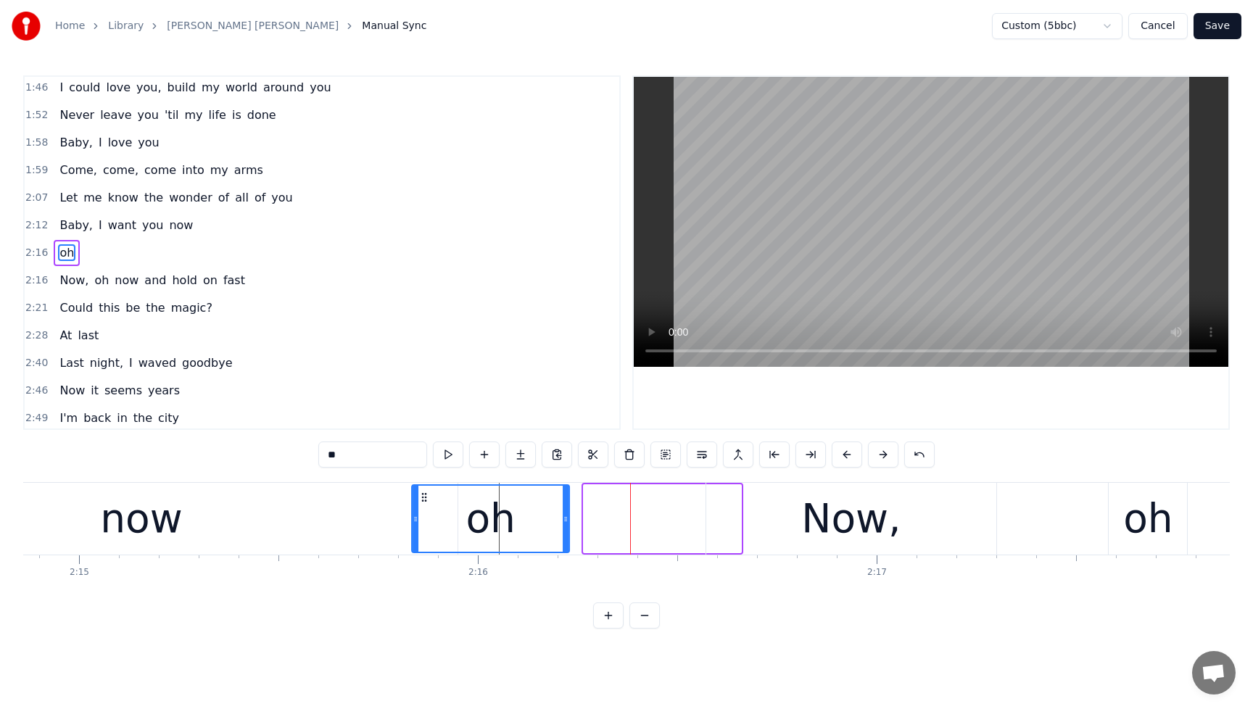
drag, startPoint x: 391, startPoint y: 498, endPoint x: 426, endPoint y: 515, distance: 38.6
click at [426, 515] on div "oh" at bounding box center [491, 519] width 156 height 66
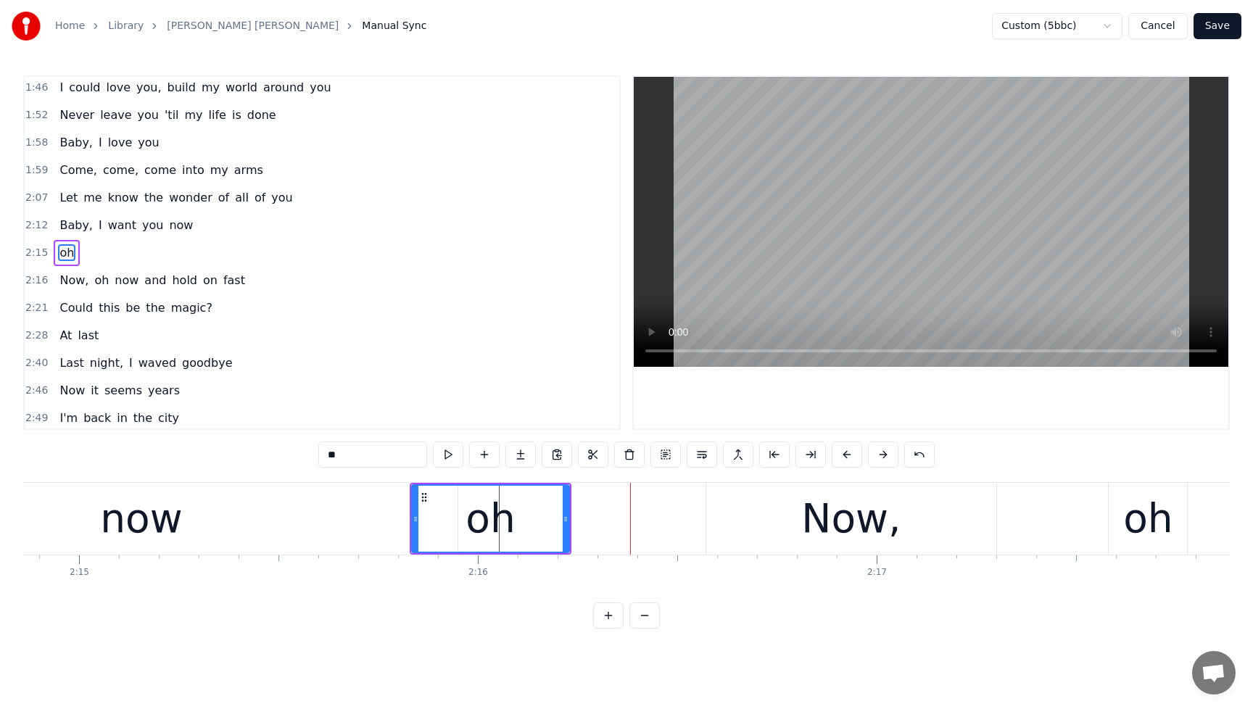
click at [757, 527] on div "Now," at bounding box center [851, 519] width 290 height 72
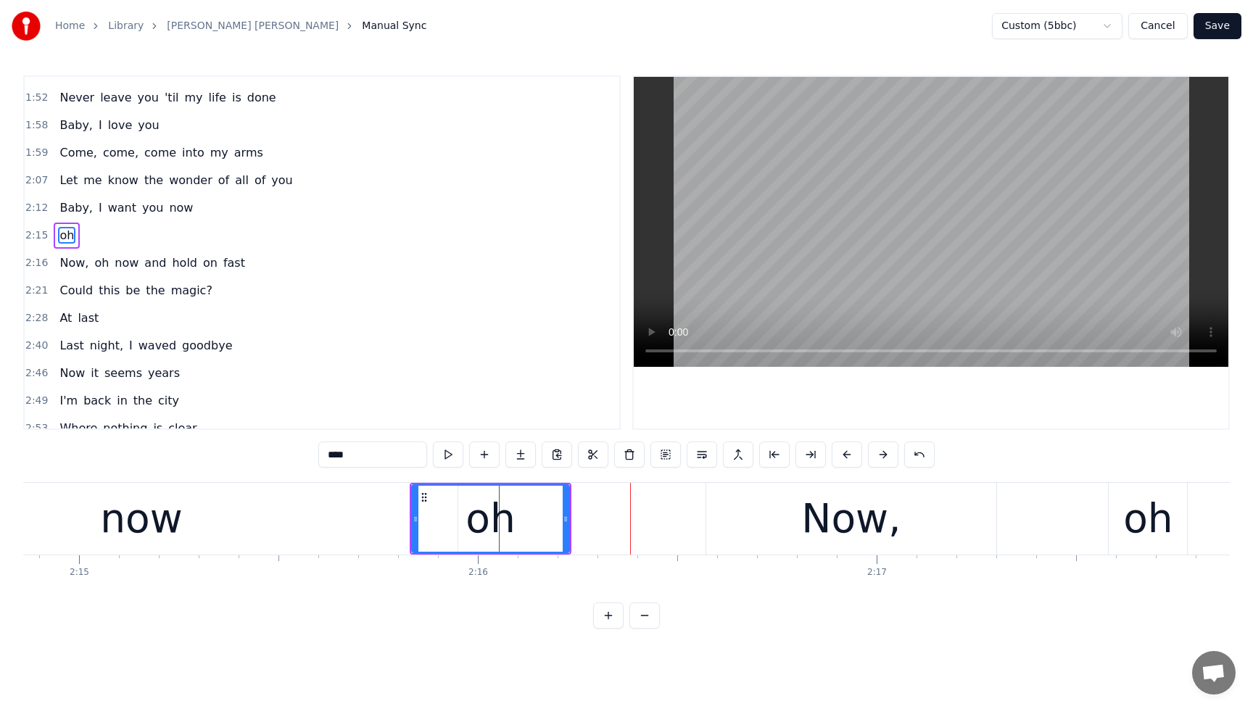
scroll to position [389, 0]
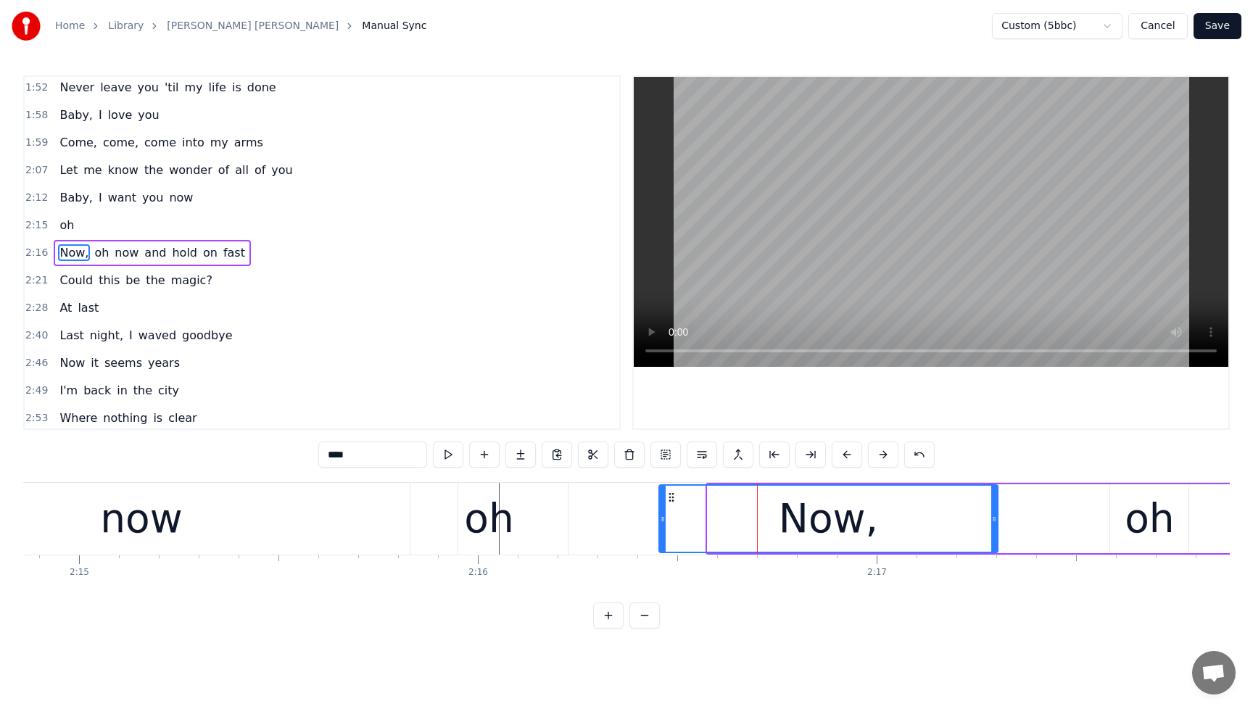
drag, startPoint x: 712, startPoint y: 521, endPoint x: 663, endPoint y: 529, distance: 49.1
click at [663, 529] on div at bounding box center [663, 519] width 6 height 66
click at [61, 189] on span "Baby," at bounding box center [76, 197] width 36 height 17
type input "*****"
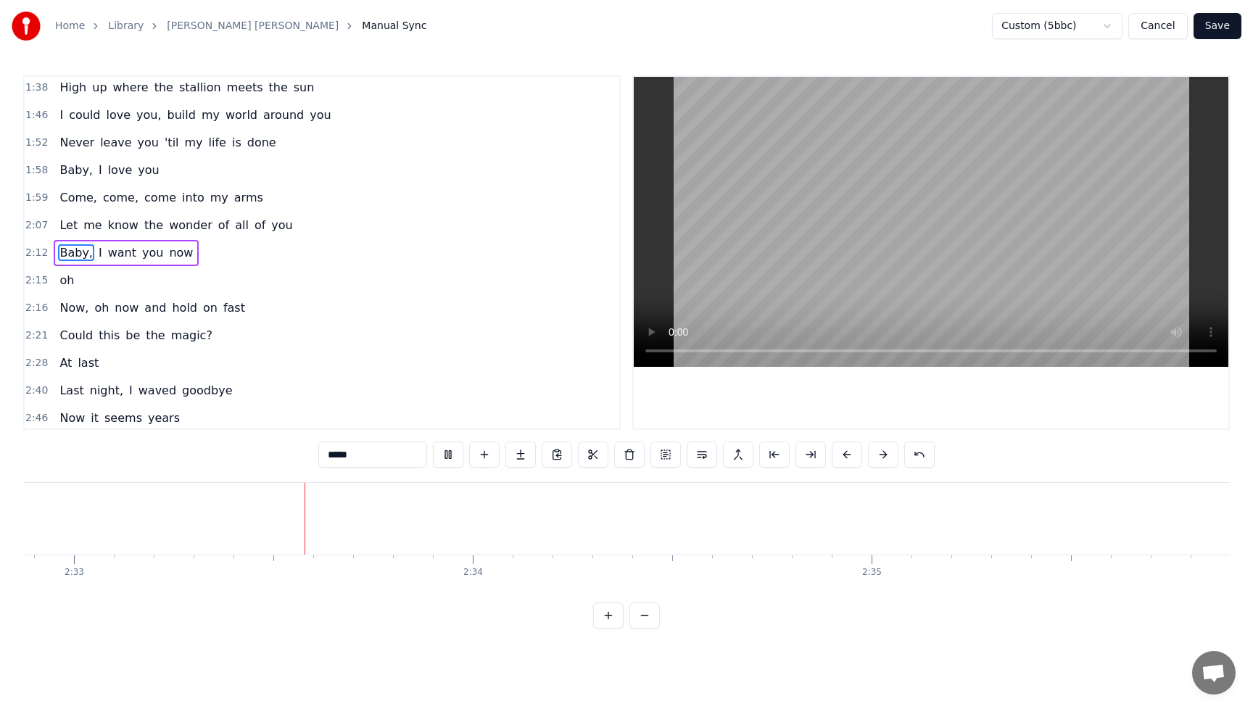
scroll to position [0, 60980]
click at [1219, 28] on button "Save" at bounding box center [1217, 26] width 48 height 26
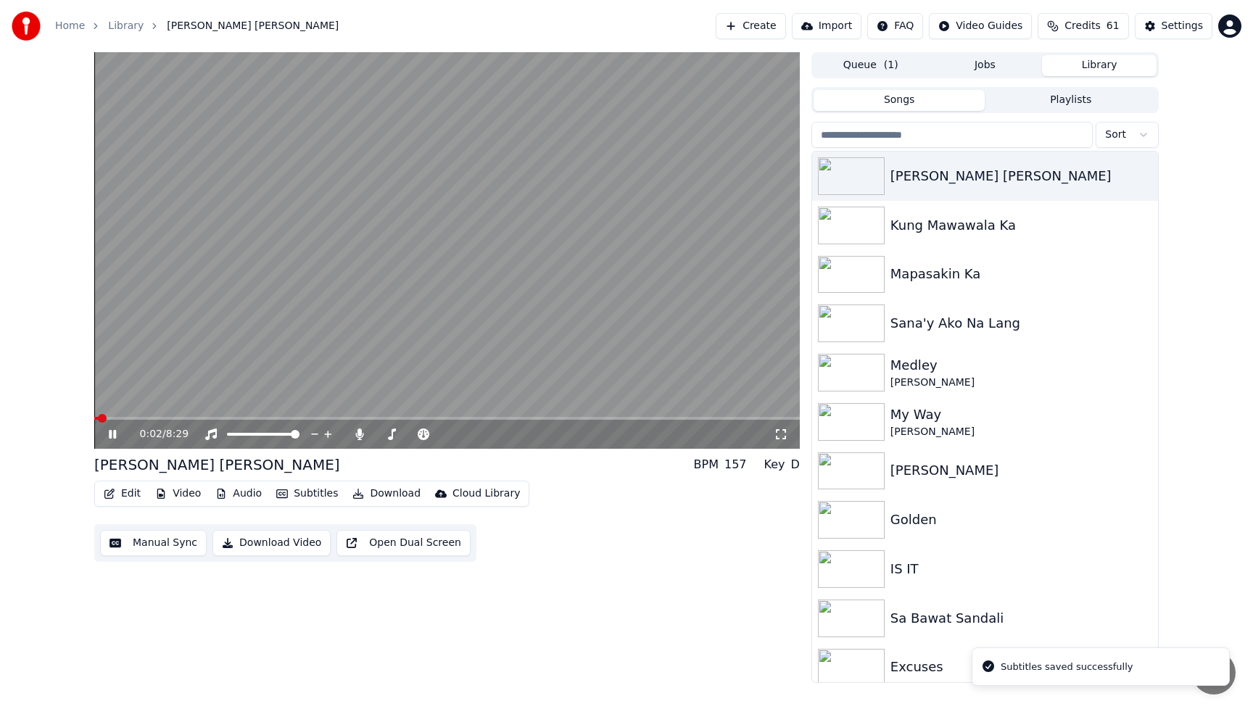
click at [115, 431] on icon at bounding box center [112, 434] width 7 height 9
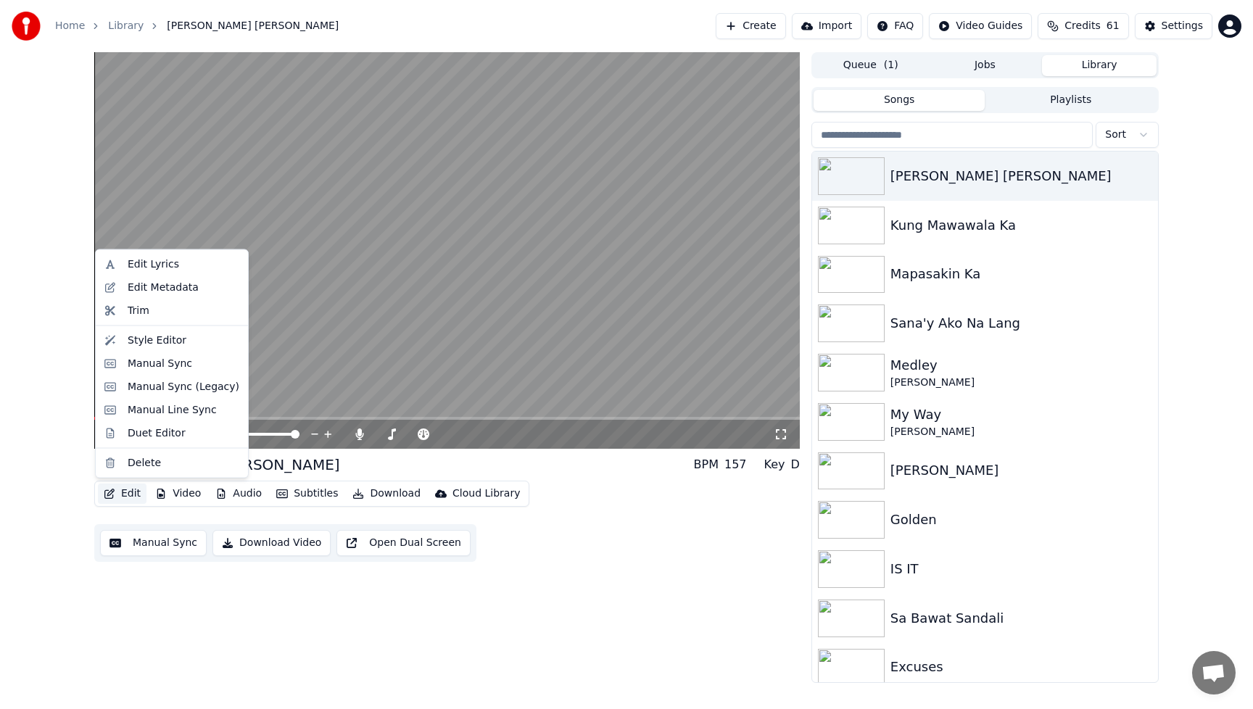
click at [128, 490] on button "Edit" at bounding box center [122, 494] width 49 height 20
click at [158, 364] on div "Manual Sync" at bounding box center [160, 363] width 65 height 15
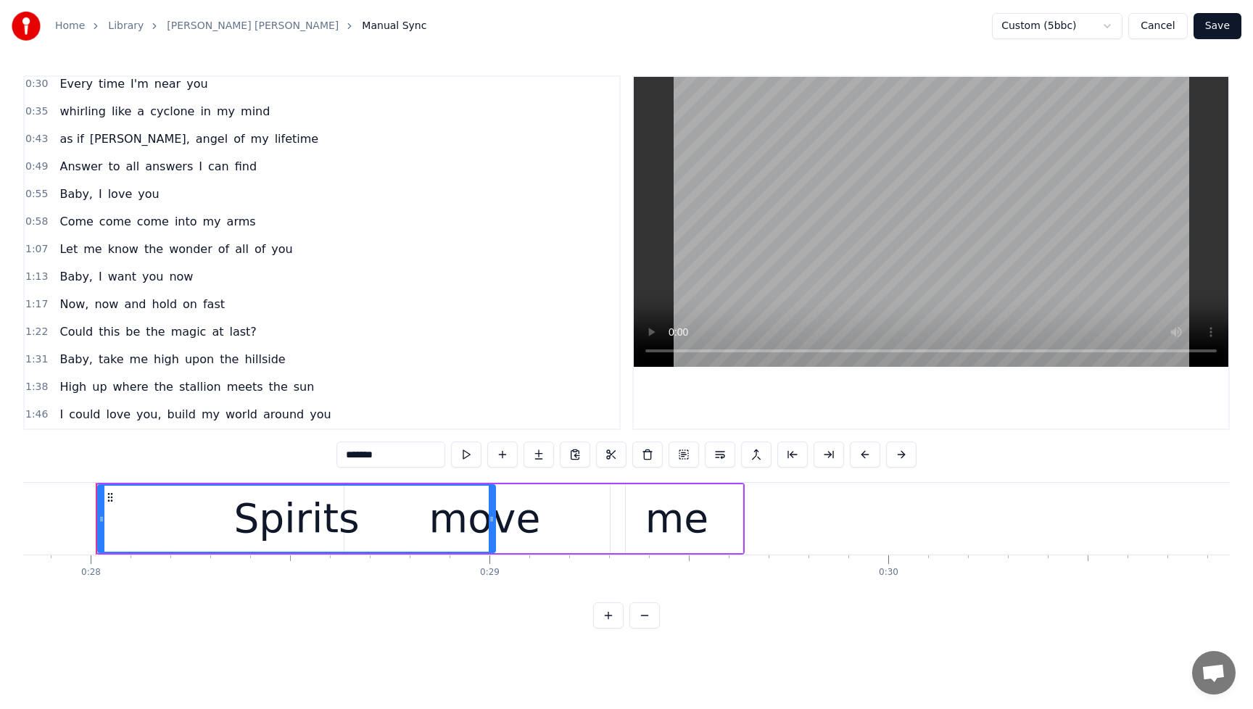
scroll to position [35, 0]
click at [59, 271] on span "Baby," at bounding box center [76, 276] width 36 height 17
type input "*****"
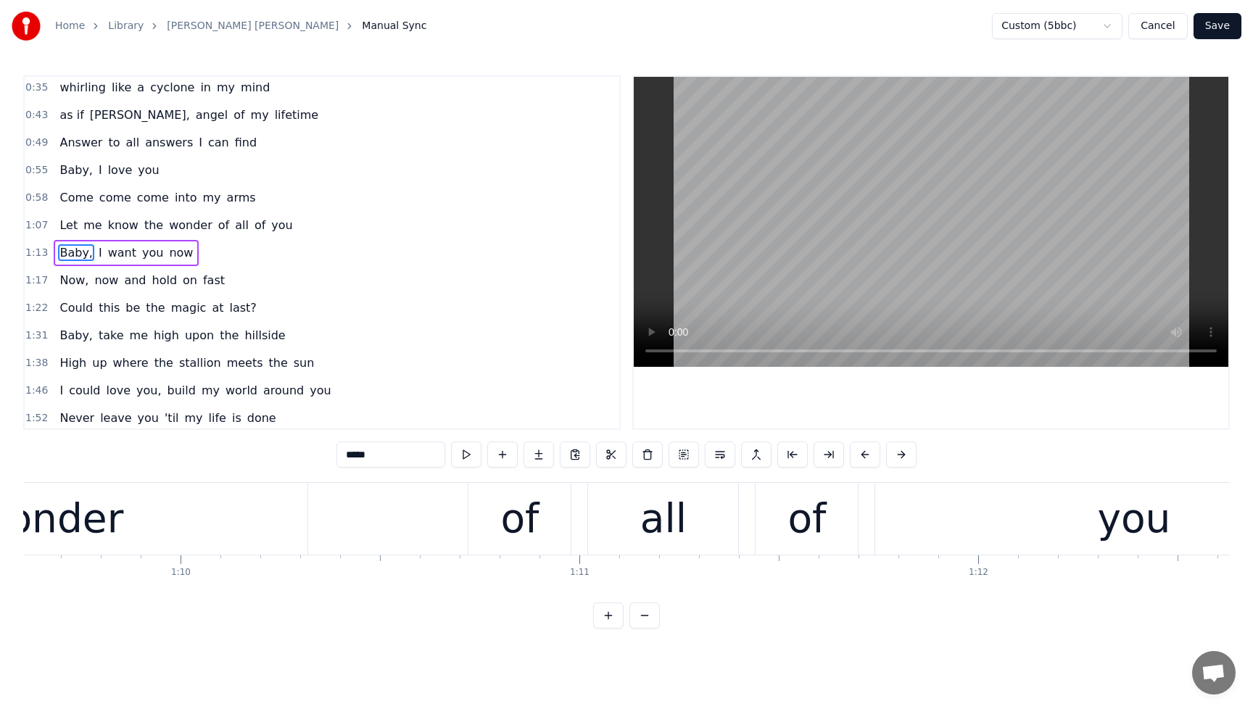
scroll to position [0, 29085]
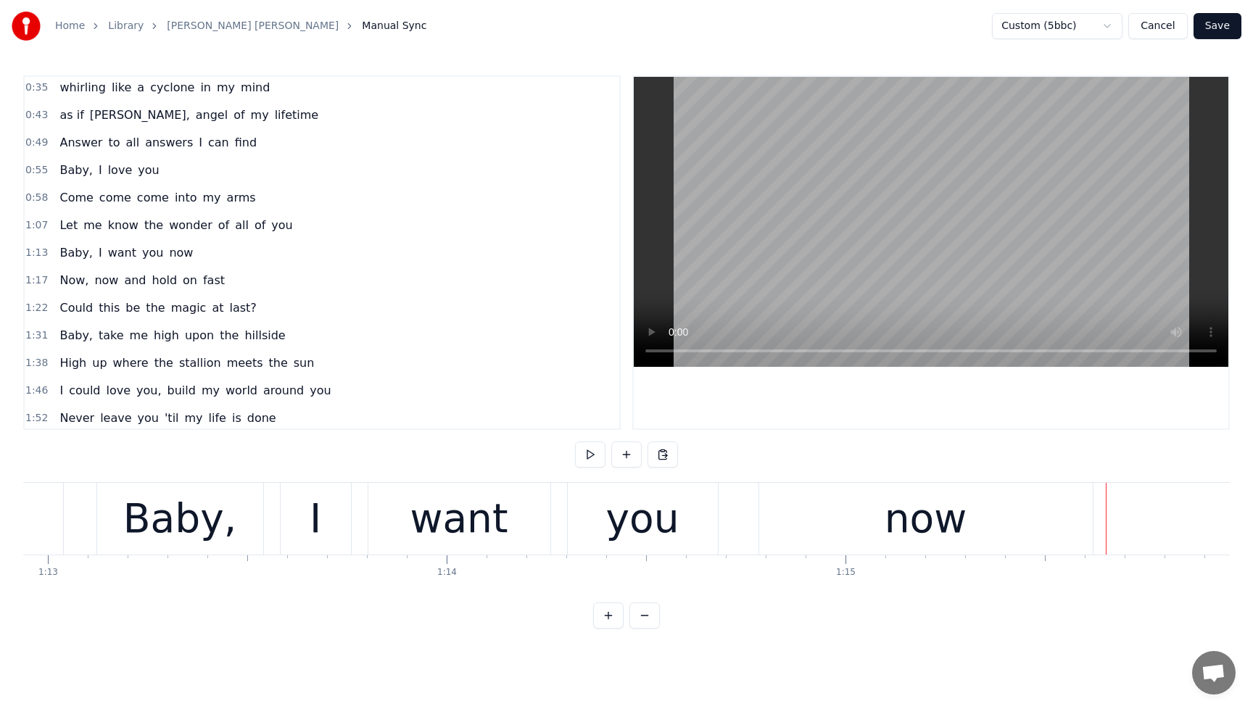
click at [976, 527] on div "now" at bounding box center [926, 519] width 334 height 72
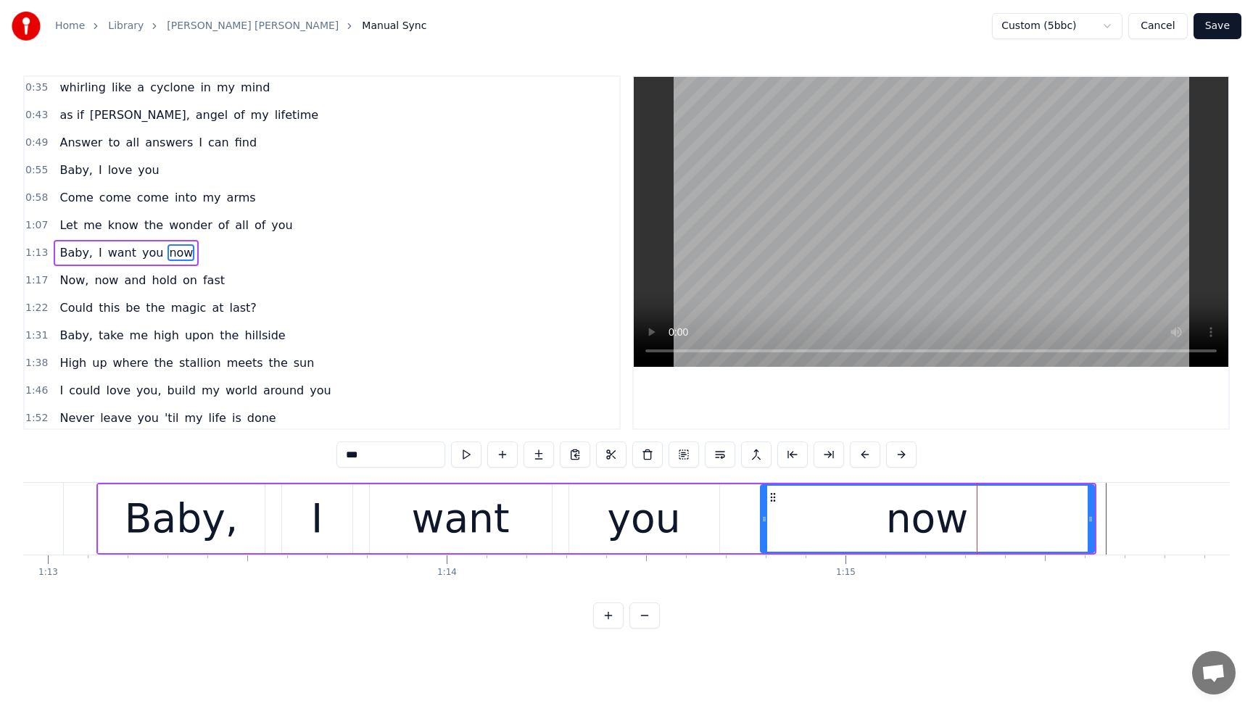
click at [419, 460] on input "***" at bounding box center [390, 455] width 109 height 26
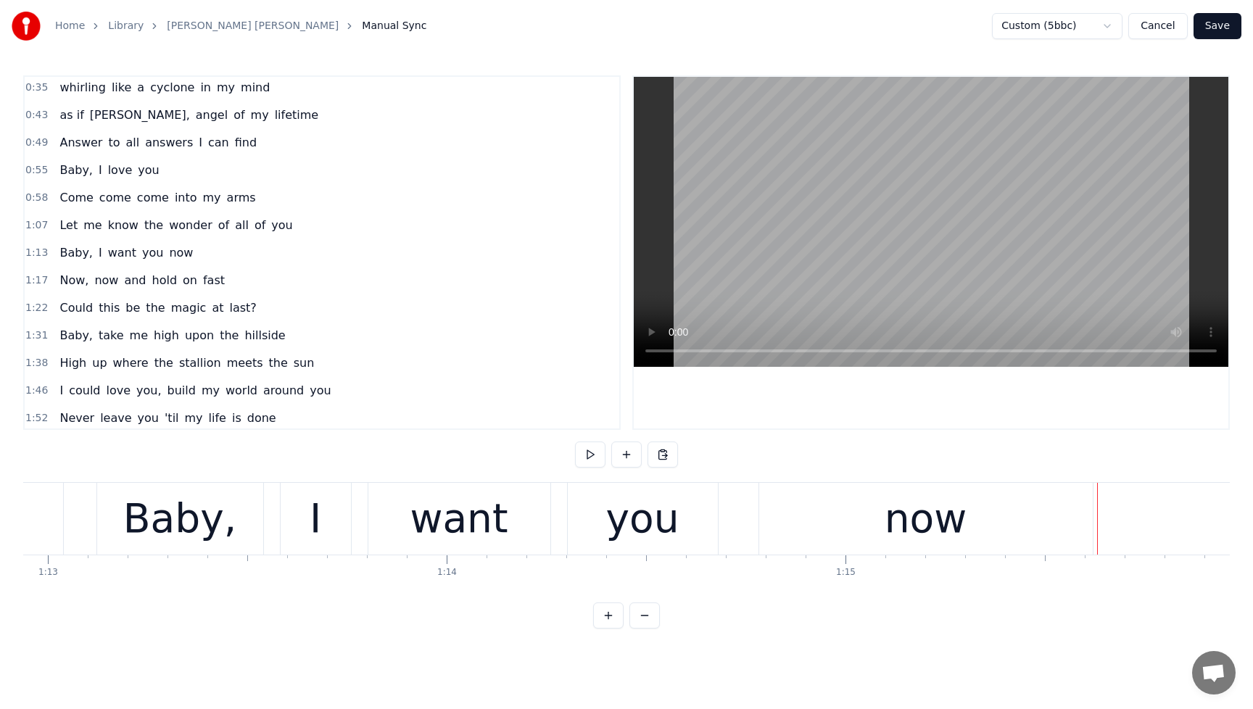
click at [1059, 524] on div "now" at bounding box center [926, 519] width 334 height 72
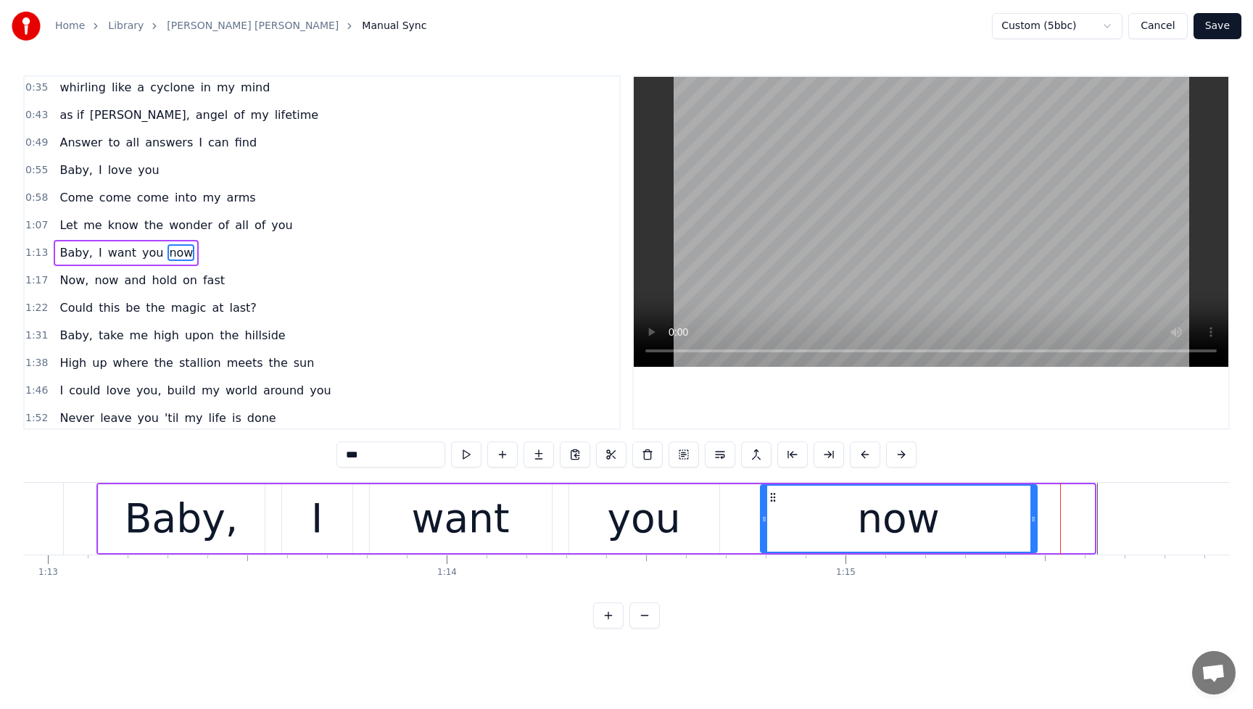
drag, startPoint x: 1091, startPoint y: 518, endPoint x: 1034, endPoint y: 528, distance: 58.0
click at [1034, 528] on div at bounding box center [1033, 519] width 6 height 66
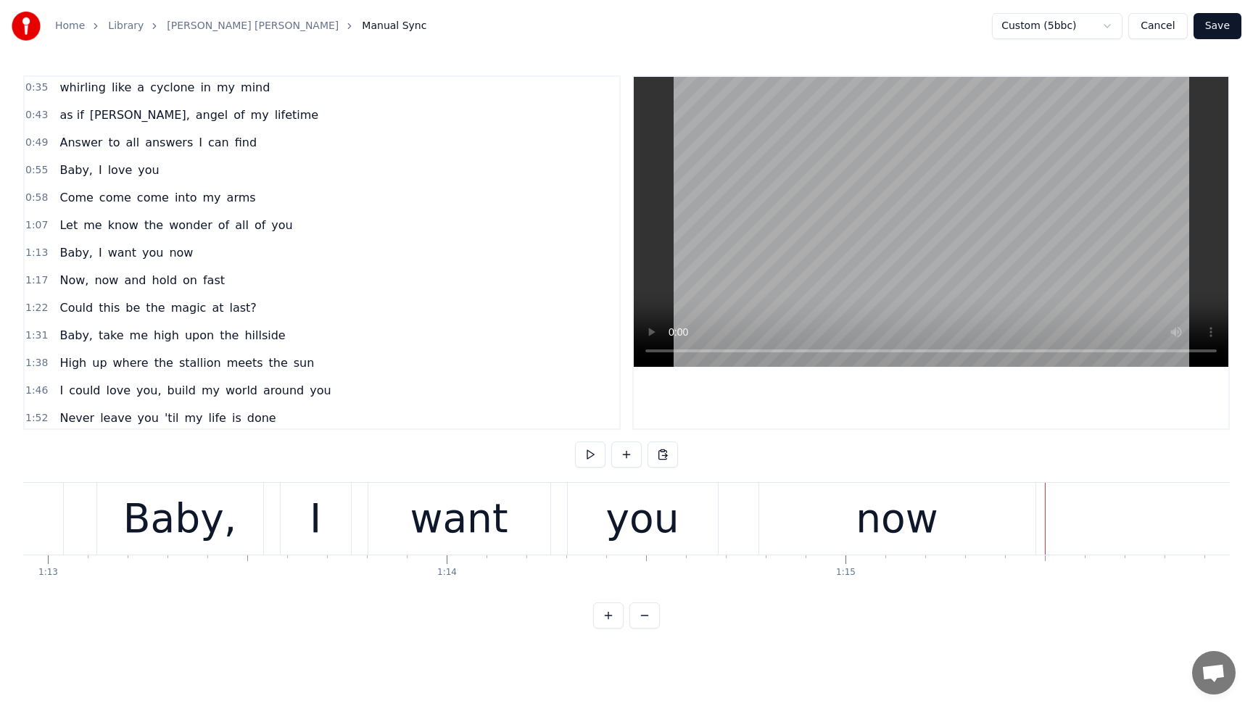
click at [625, 452] on button at bounding box center [626, 455] width 30 height 26
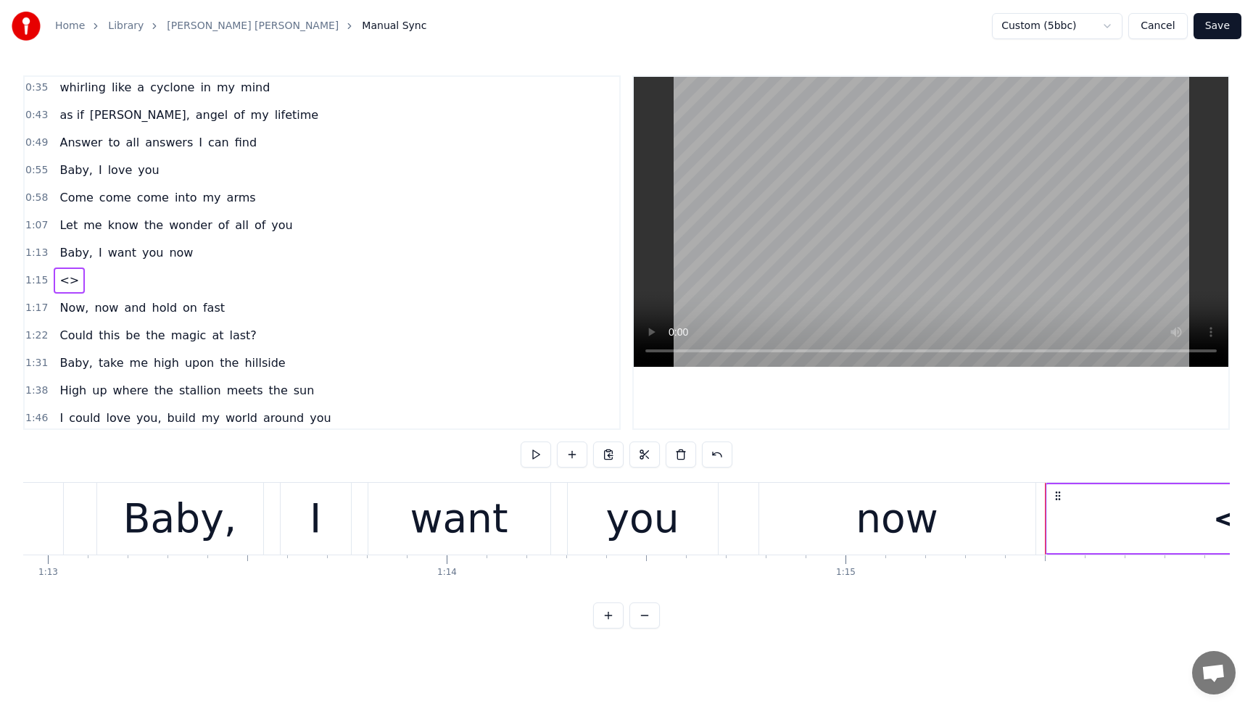
click at [1084, 519] on div "<>" at bounding box center [1245, 518] width 397 height 69
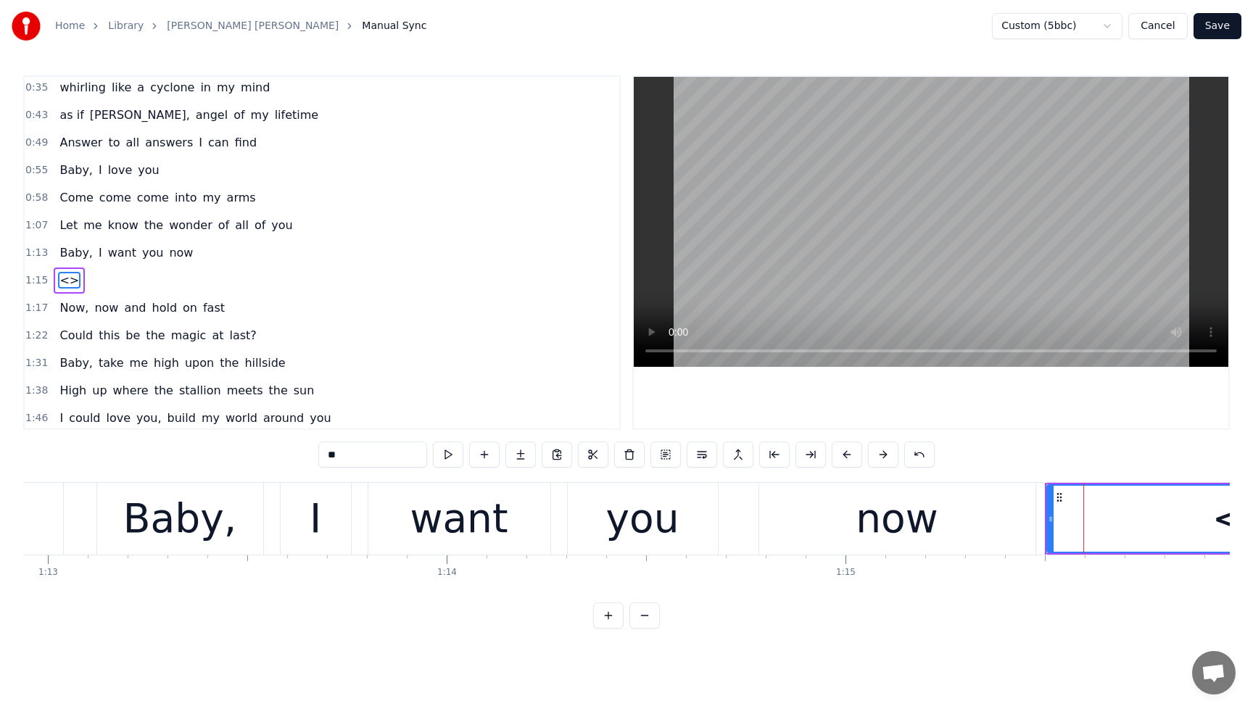
scroll to position [86, 0]
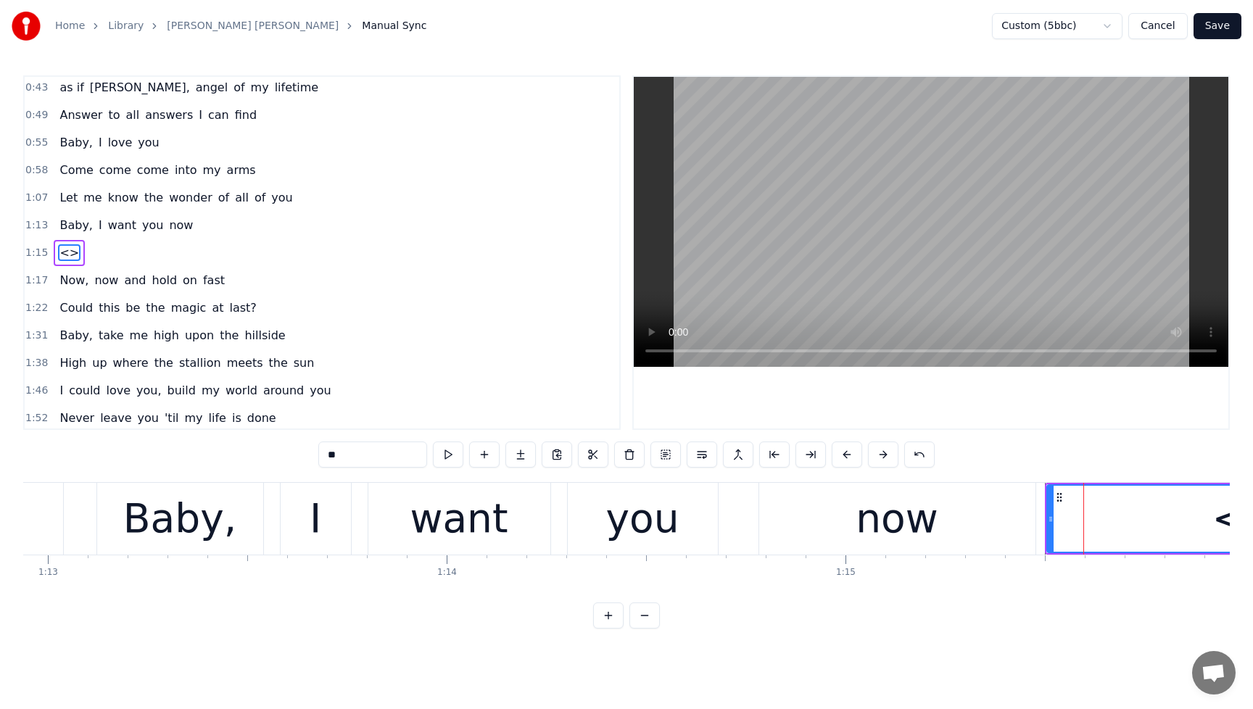
drag, startPoint x: 364, startPoint y: 459, endPoint x: 307, endPoint y: 461, distance: 56.6
click at [307, 461] on div "0:28 Spirits move me 0:30 Every time I'm near you 0:35 whirling like a cyclone …" at bounding box center [626, 351] width 1206 height 553
type input "*"
click at [61, 217] on span "Baby," at bounding box center [76, 225] width 36 height 17
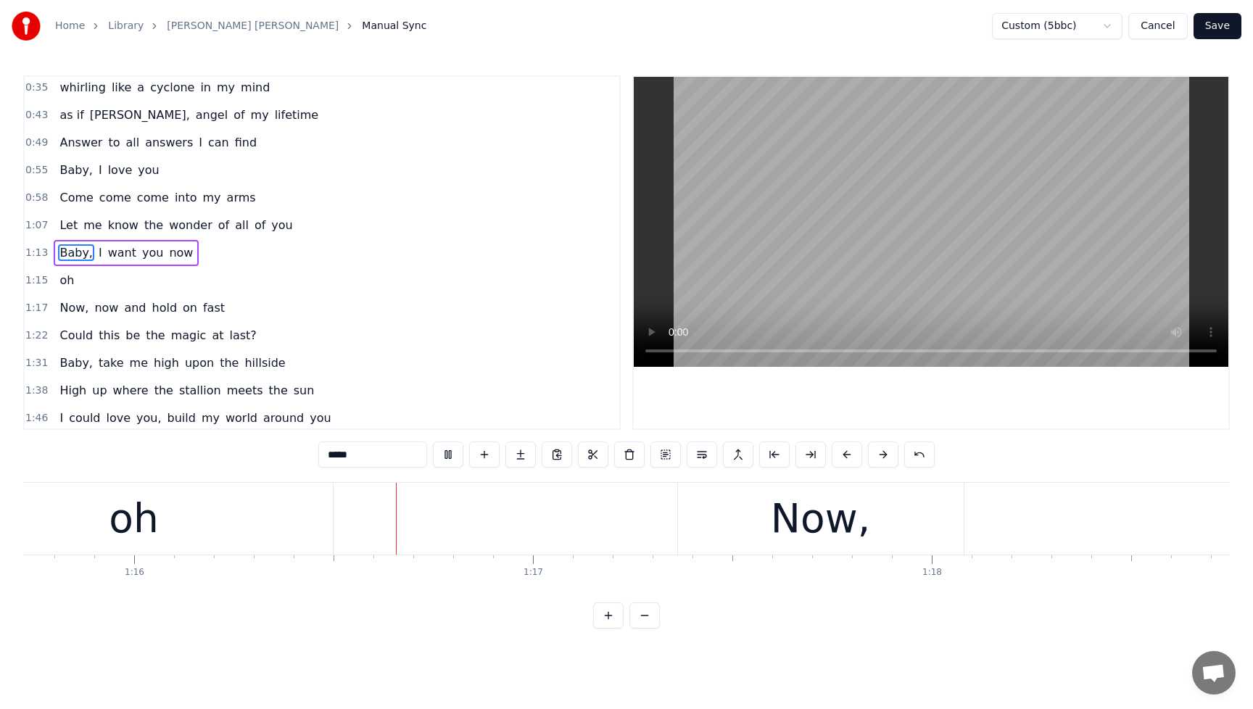
scroll to position [0, 30202]
click at [173, 512] on div "oh" at bounding box center [126, 519] width 397 height 72
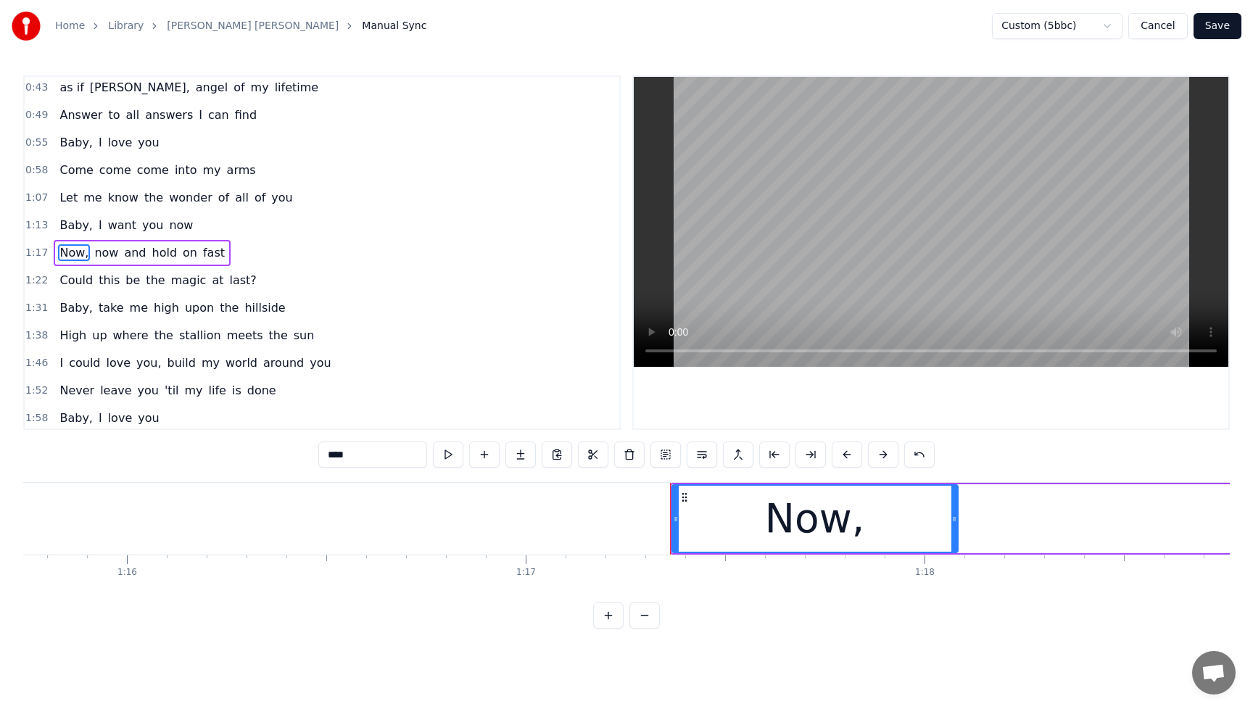
click at [60, 244] on span "Now," at bounding box center [74, 252] width 32 height 17
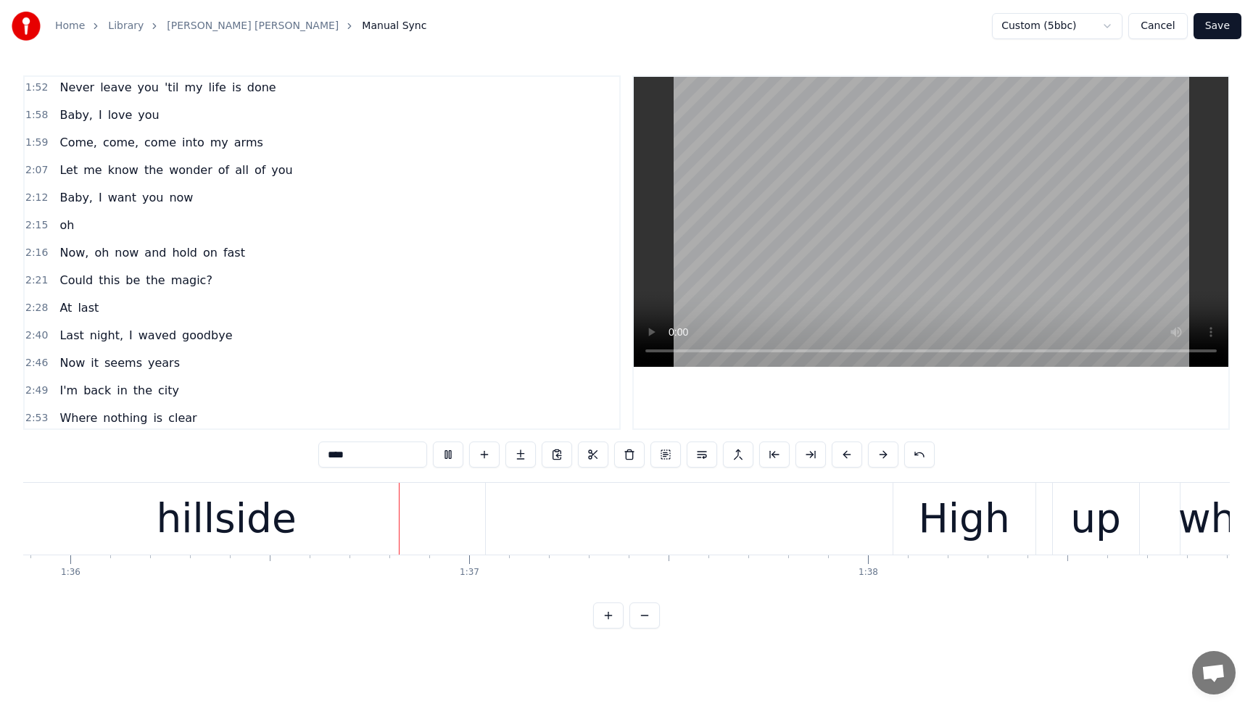
scroll to position [0, 38245]
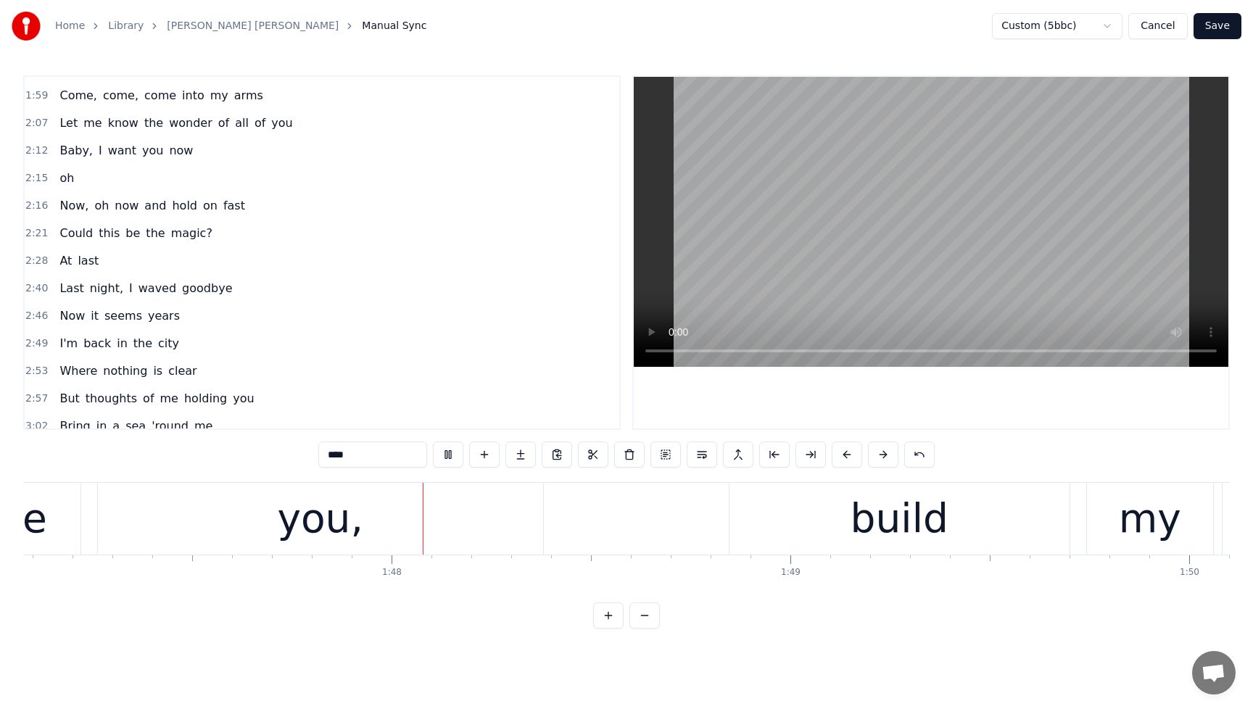
click at [59, 262] on span "At" at bounding box center [65, 260] width 15 height 17
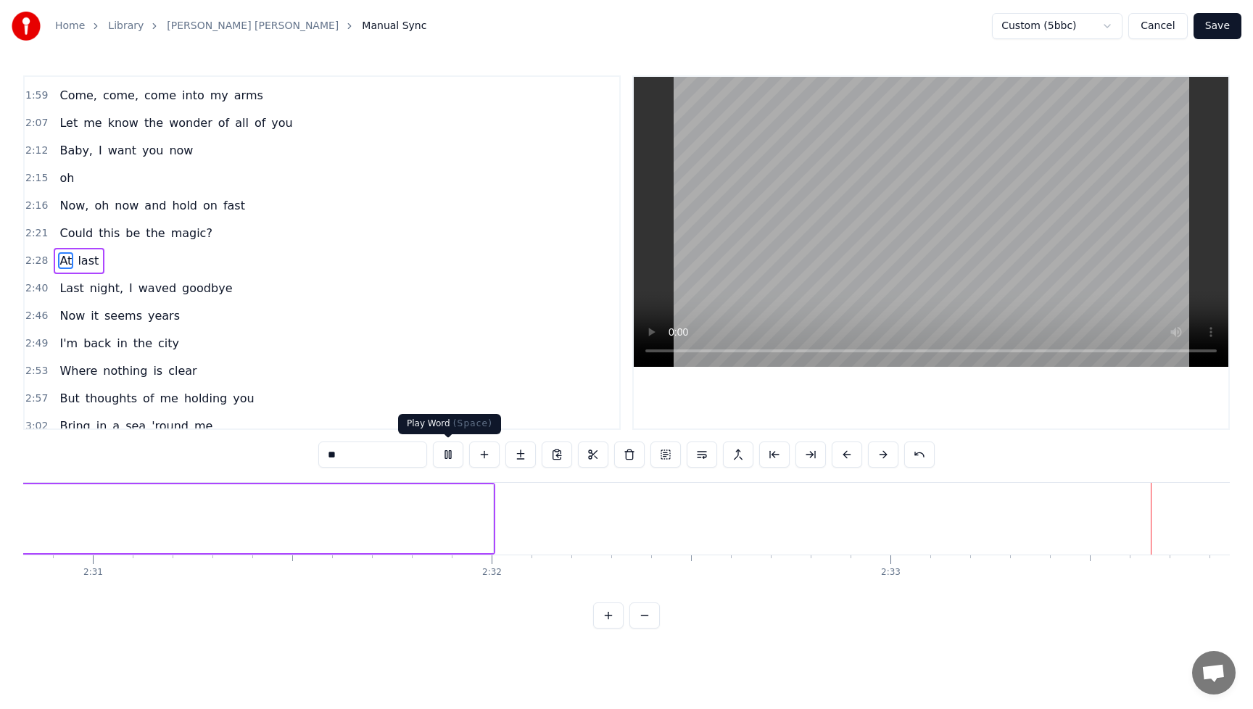
click at [461, 452] on button at bounding box center [448, 455] width 30 height 26
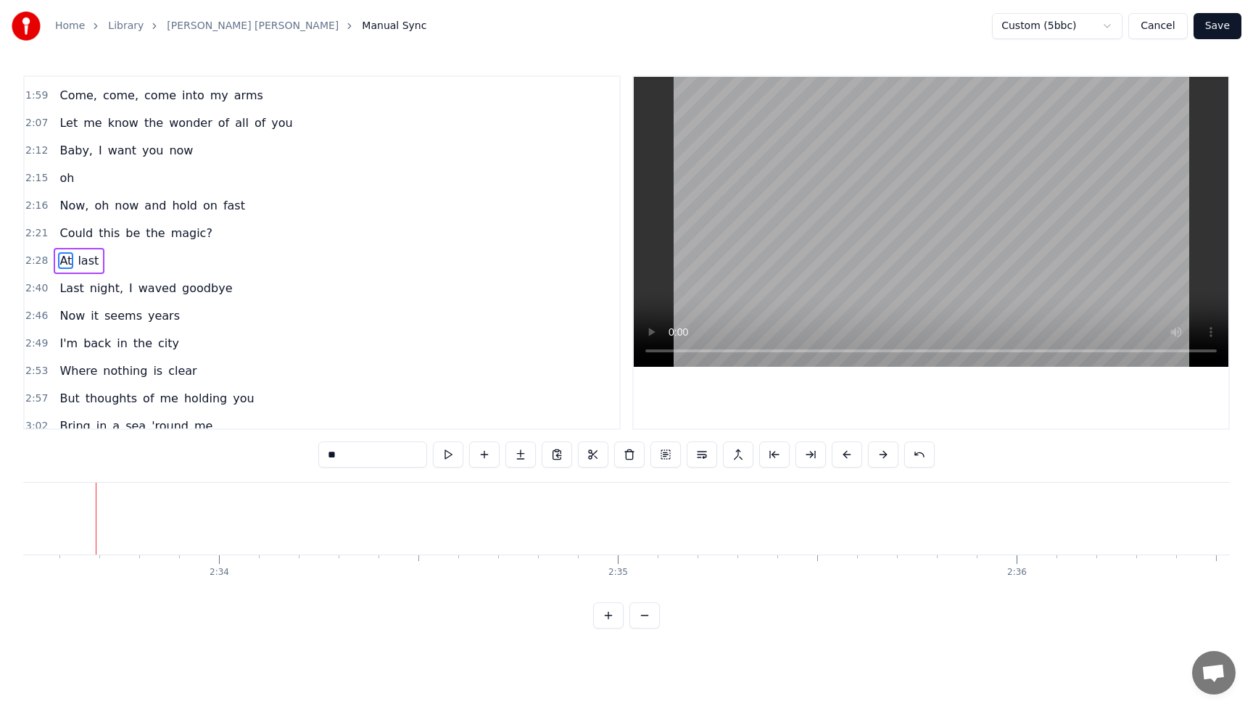
click at [90, 265] on span "last" at bounding box center [88, 260] width 24 height 17
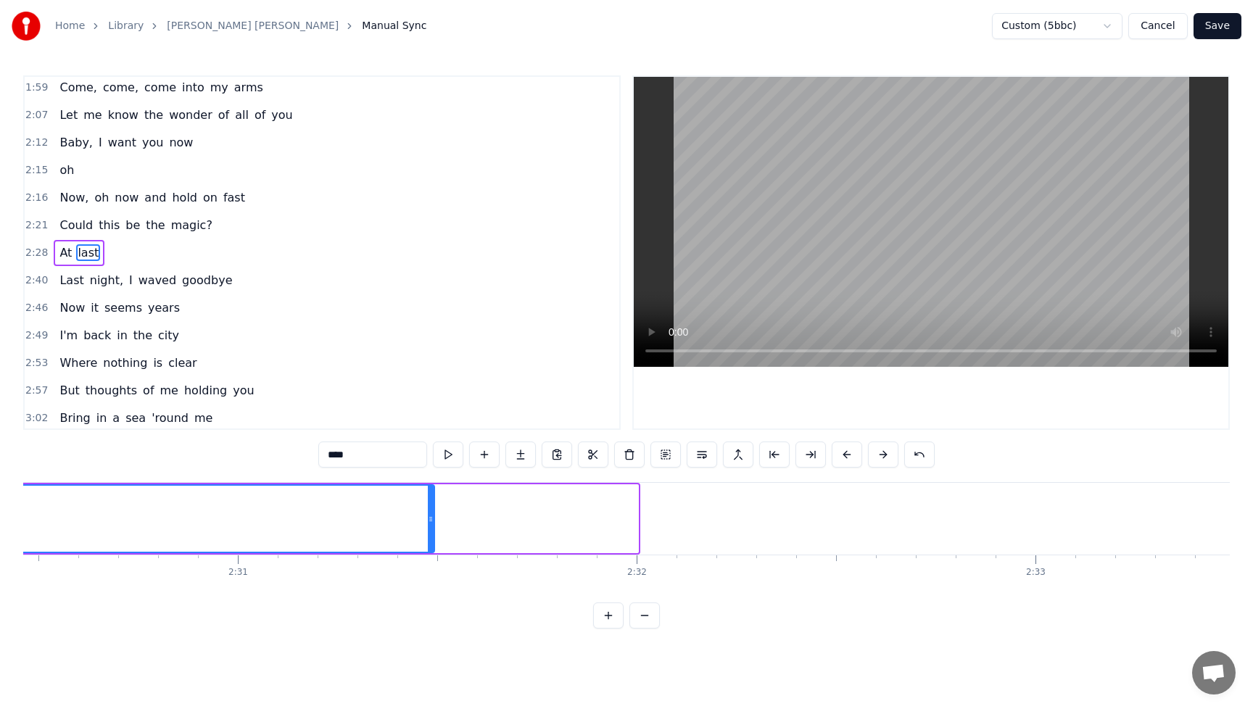
drag, startPoint x: 634, startPoint y: 518, endPoint x: 430, endPoint y: 539, distance: 204.8
click at [430, 539] on div at bounding box center [431, 519] width 6 height 66
click at [62, 272] on span "Last" at bounding box center [71, 280] width 27 height 17
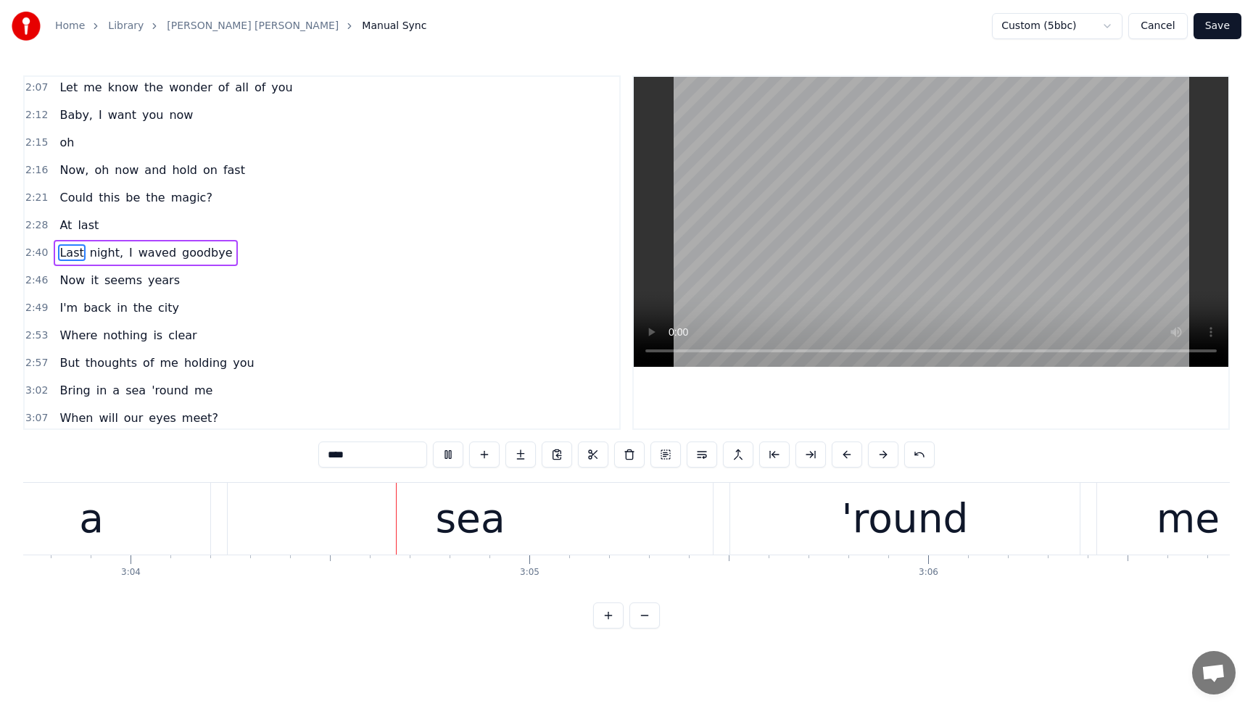
scroll to position [0, 73266]
click at [451, 460] on button at bounding box center [448, 455] width 30 height 26
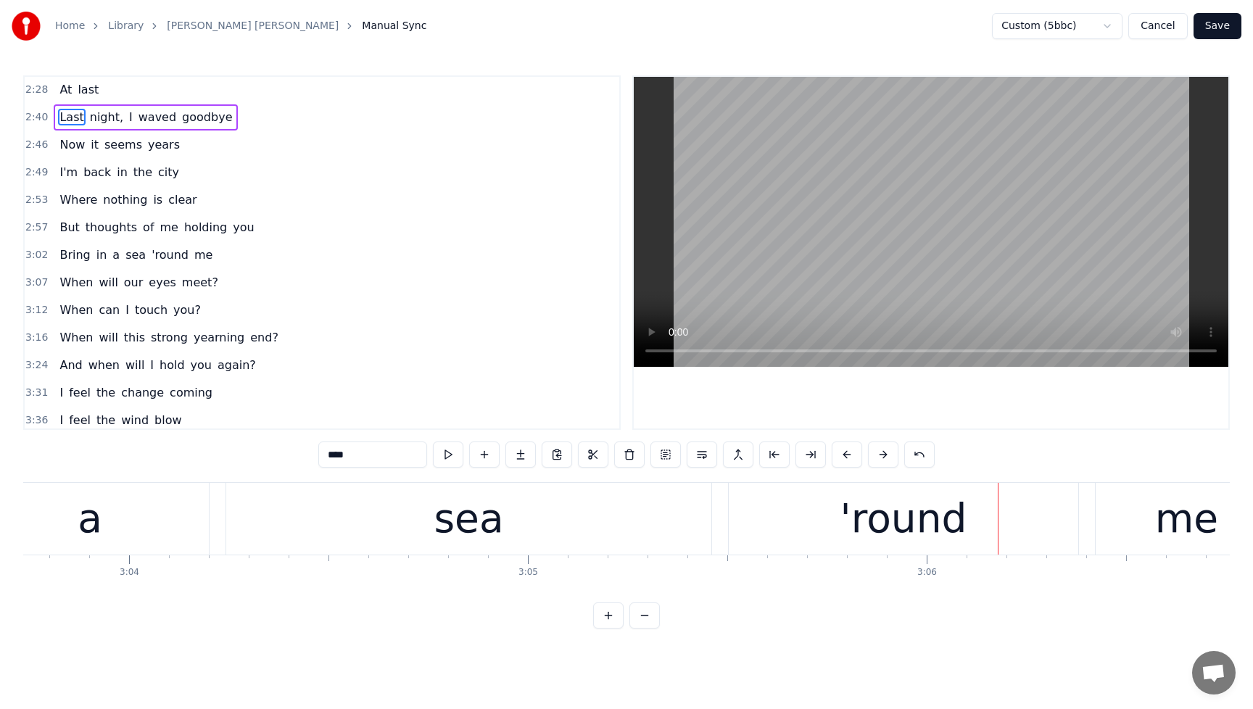
scroll to position [610, 0]
click at [81, 256] on span "Bring" at bounding box center [74, 252] width 33 height 17
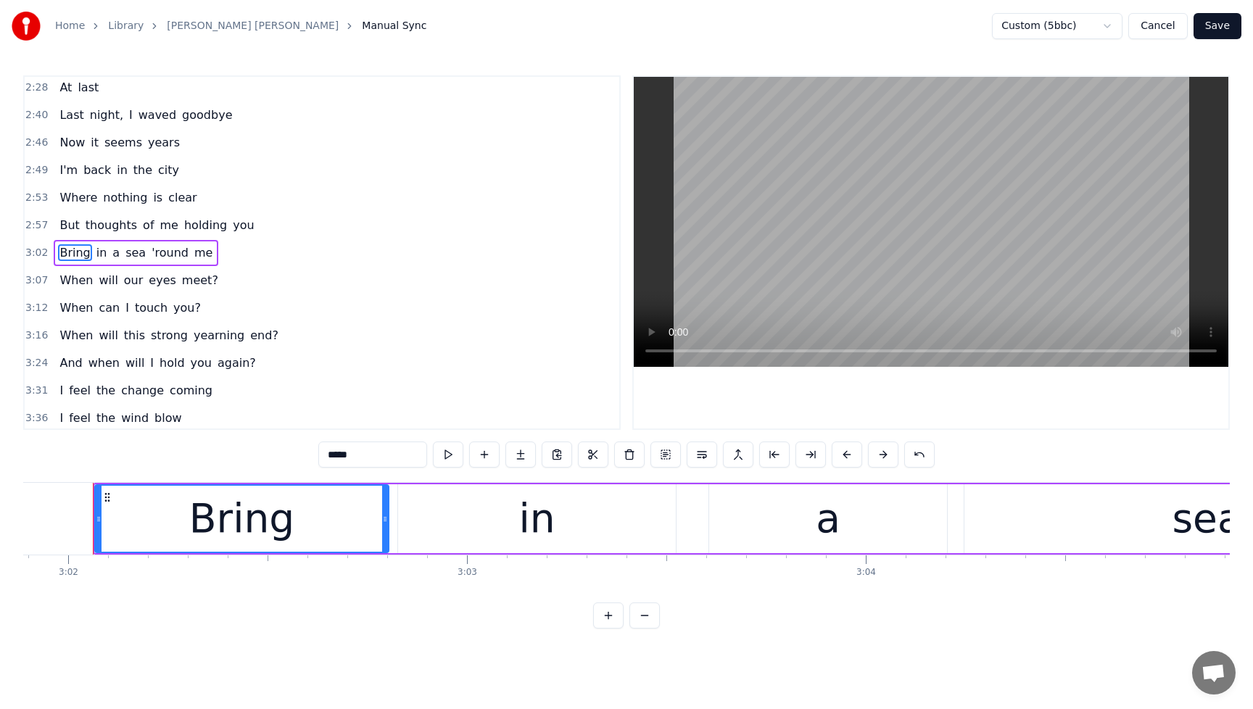
scroll to position [0, 72526]
click at [374, 457] on input "*****" at bounding box center [372, 455] width 109 height 26
click at [113, 248] on span "in" at bounding box center [120, 252] width 14 height 17
type input "**"
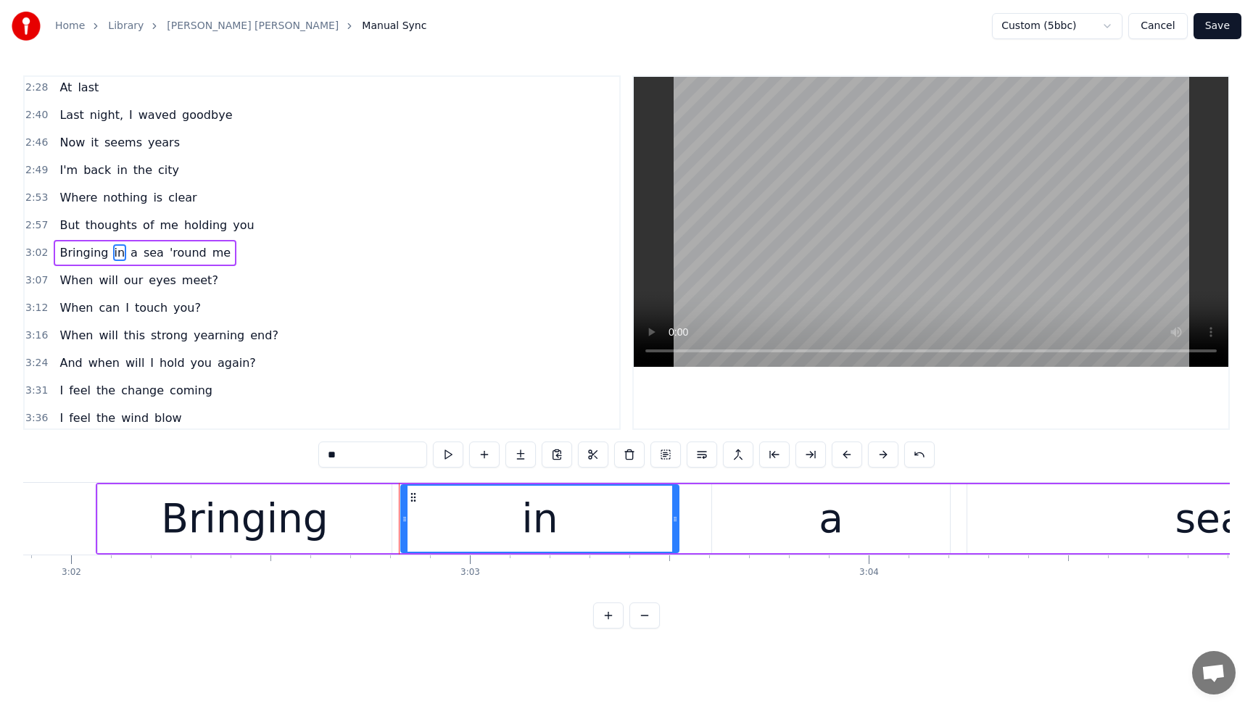
drag, startPoint x: 384, startPoint y: 459, endPoint x: 320, endPoint y: 457, distance: 63.8
click at [320, 457] on input "**" at bounding box center [372, 455] width 109 height 26
click at [837, 525] on div "a" at bounding box center [831, 519] width 25 height 60
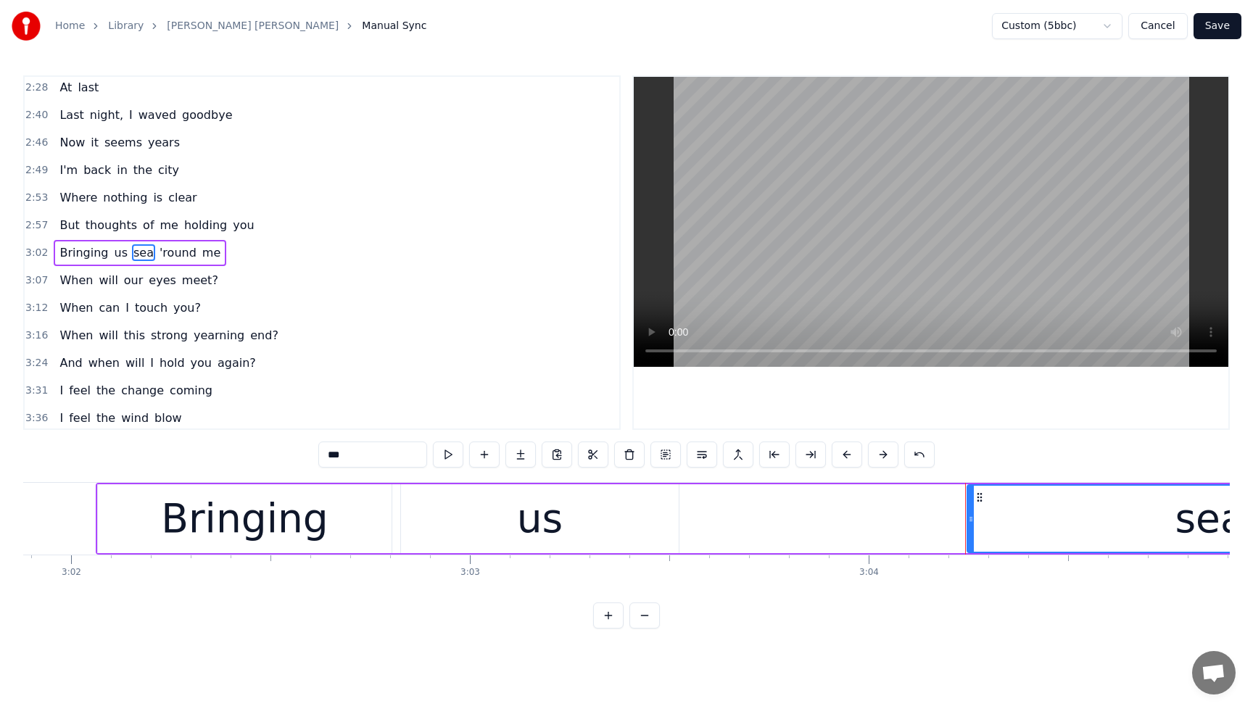
click at [1043, 519] on div "sea" at bounding box center [1210, 519] width 484 height 66
drag, startPoint x: 373, startPoint y: 459, endPoint x: 272, endPoint y: 460, distance: 100.8
click at [272, 460] on div "0:28 Spirits move me 0:30 Every time I'm near you 0:35 whirling like a cyclone …" at bounding box center [626, 351] width 1206 height 553
click at [165, 255] on span "'round" at bounding box center [184, 252] width 40 height 17
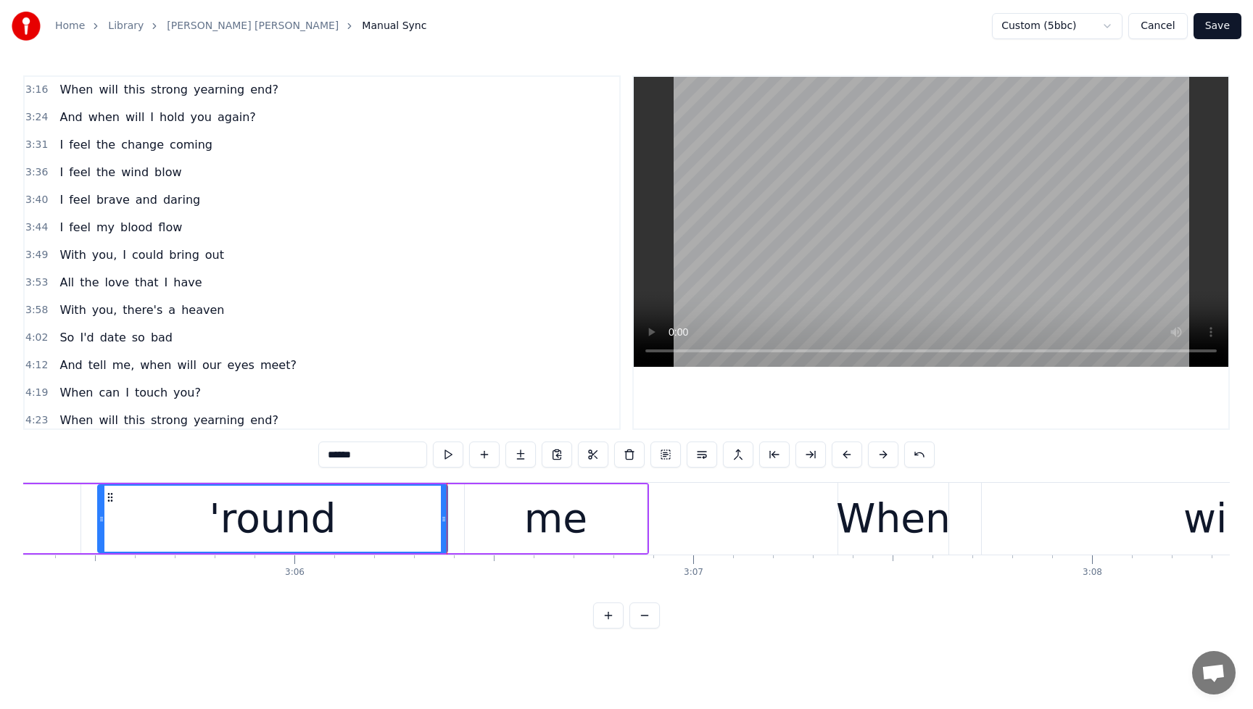
scroll to position [652, 0]
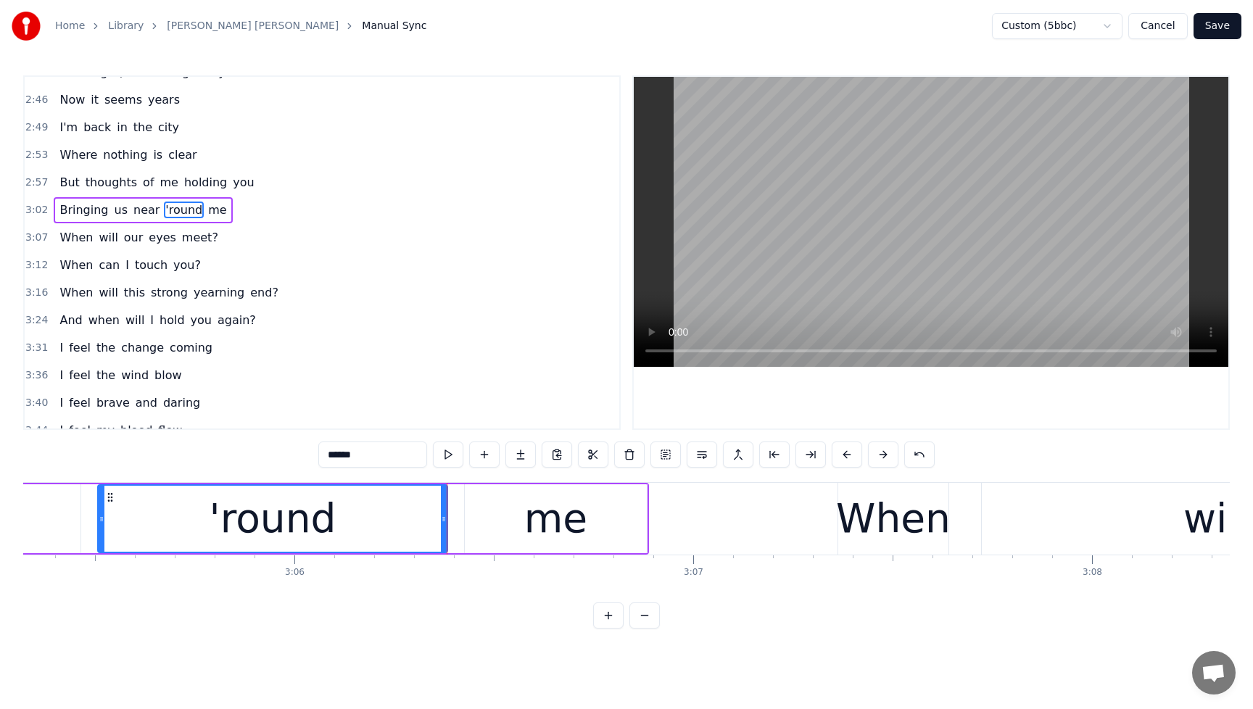
click at [178, 207] on span "'round" at bounding box center [184, 210] width 40 height 17
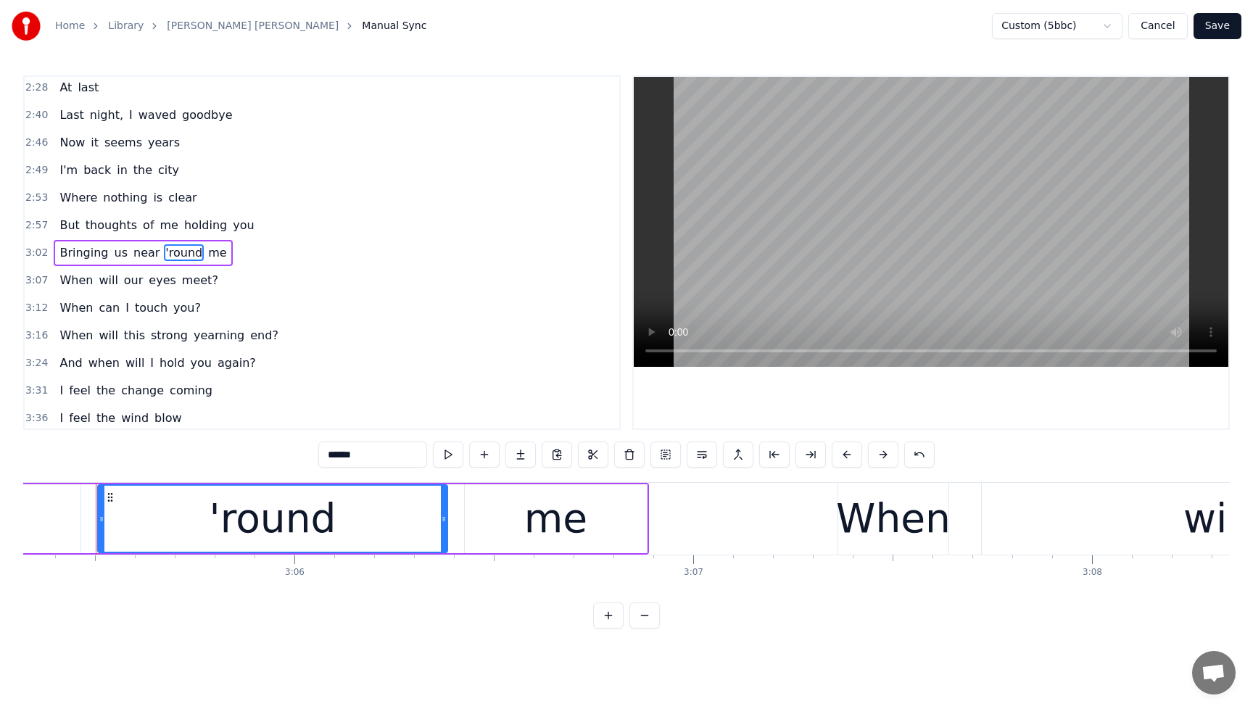
click at [373, 449] on input "******" at bounding box center [372, 455] width 109 height 26
drag, startPoint x: 378, startPoint y: 451, endPoint x: 287, endPoint y: 452, distance: 91.4
click at [287, 452] on div "0:28 Spirits move me 0:30 Every time I'm near you 0:35 whirling like a cyclone …" at bounding box center [626, 351] width 1206 height 553
click at [196, 251] on span "me" at bounding box center [201, 252] width 21 height 17
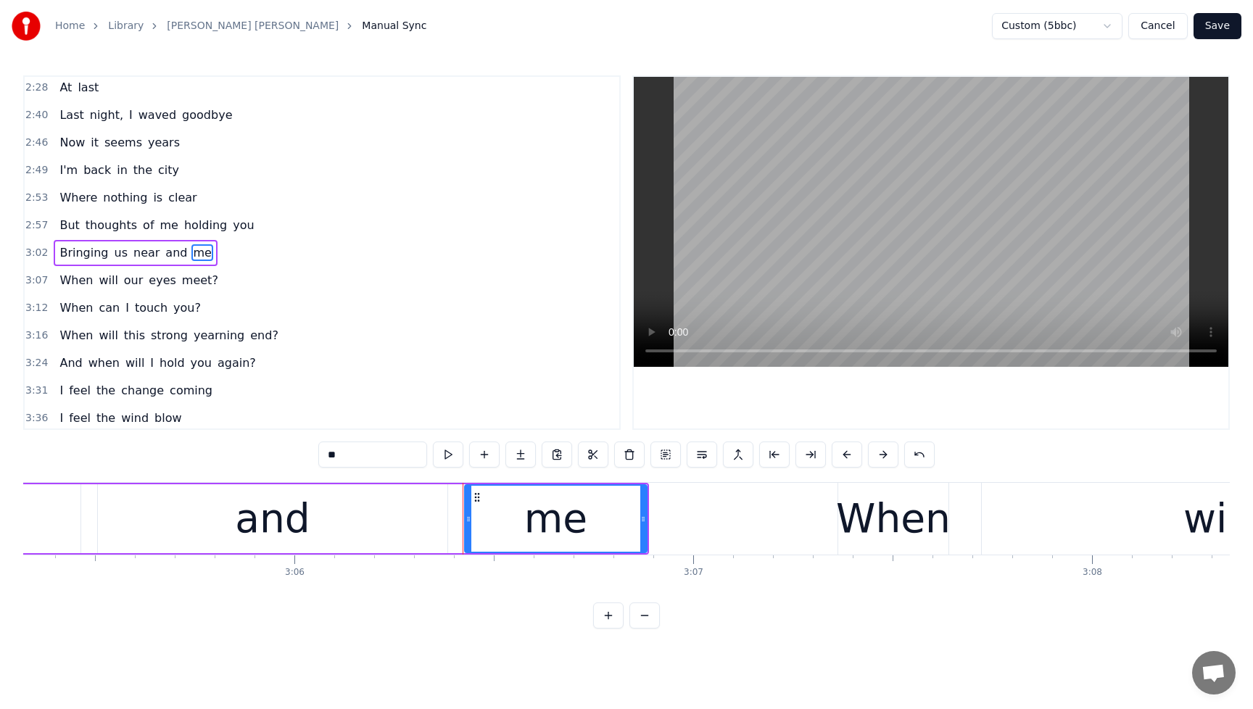
click at [543, 525] on div "me" at bounding box center [555, 519] width 63 height 60
click at [576, 529] on div "me" at bounding box center [555, 519] width 63 height 60
click at [581, 527] on div "me" at bounding box center [555, 519] width 63 height 60
drag, startPoint x: 397, startPoint y: 455, endPoint x: 312, endPoint y: 455, distance: 84.1
click at [312, 455] on div "0:28 Spirits move me 0:30 Every time I'm near you 0:35 whirling like a cyclone …" at bounding box center [626, 351] width 1206 height 553
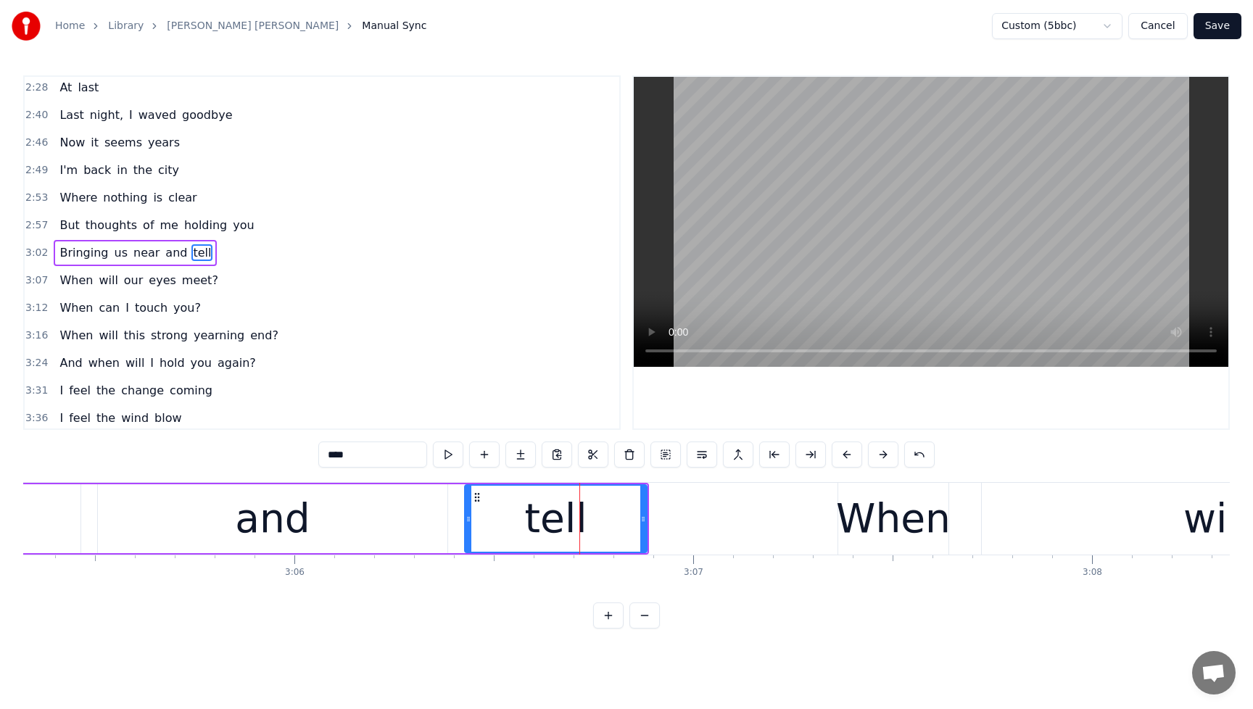
type input "****"
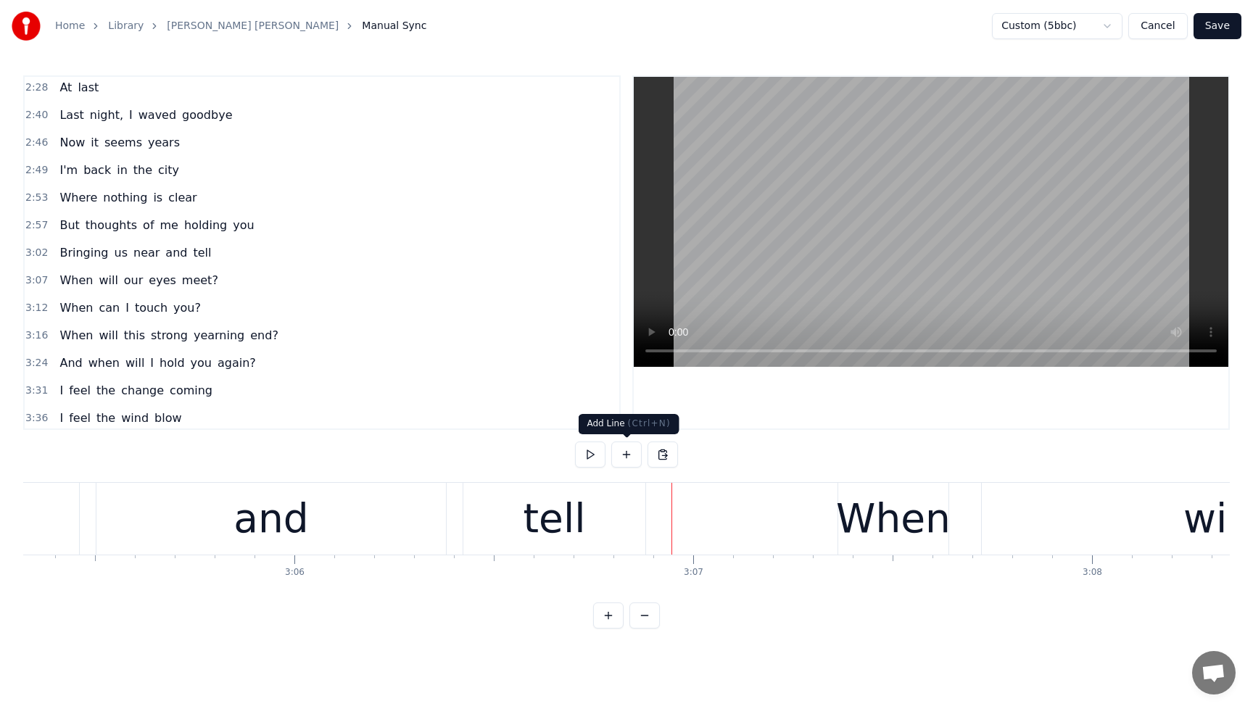
click at [621, 453] on button at bounding box center [626, 455] width 30 height 26
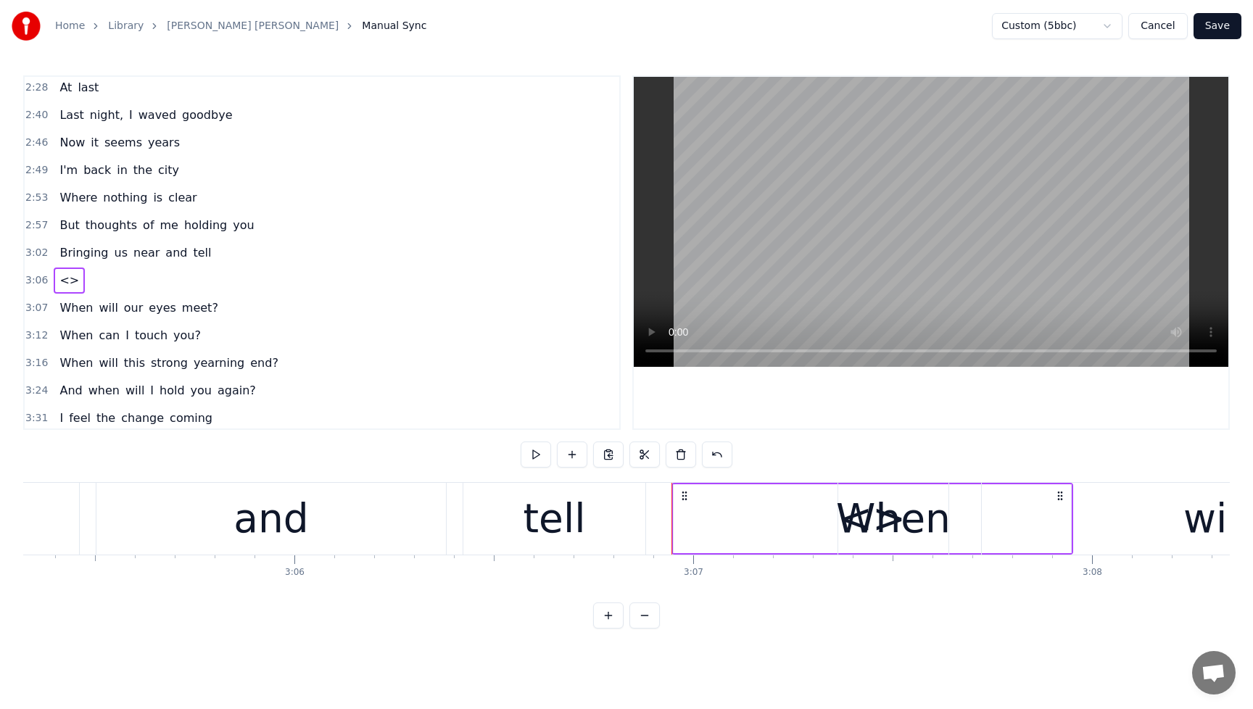
click at [737, 515] on div "<>" at bounding box center [872, 518] width 397 height 69
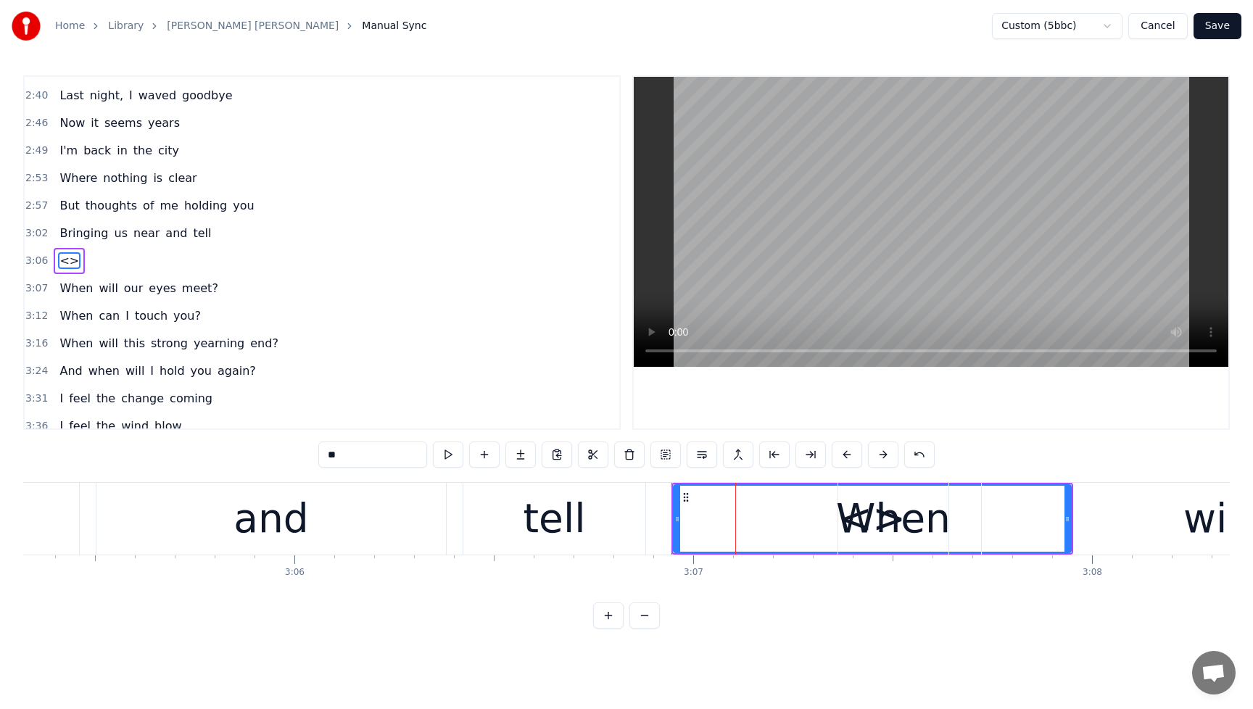
scroll to position [637, 0]
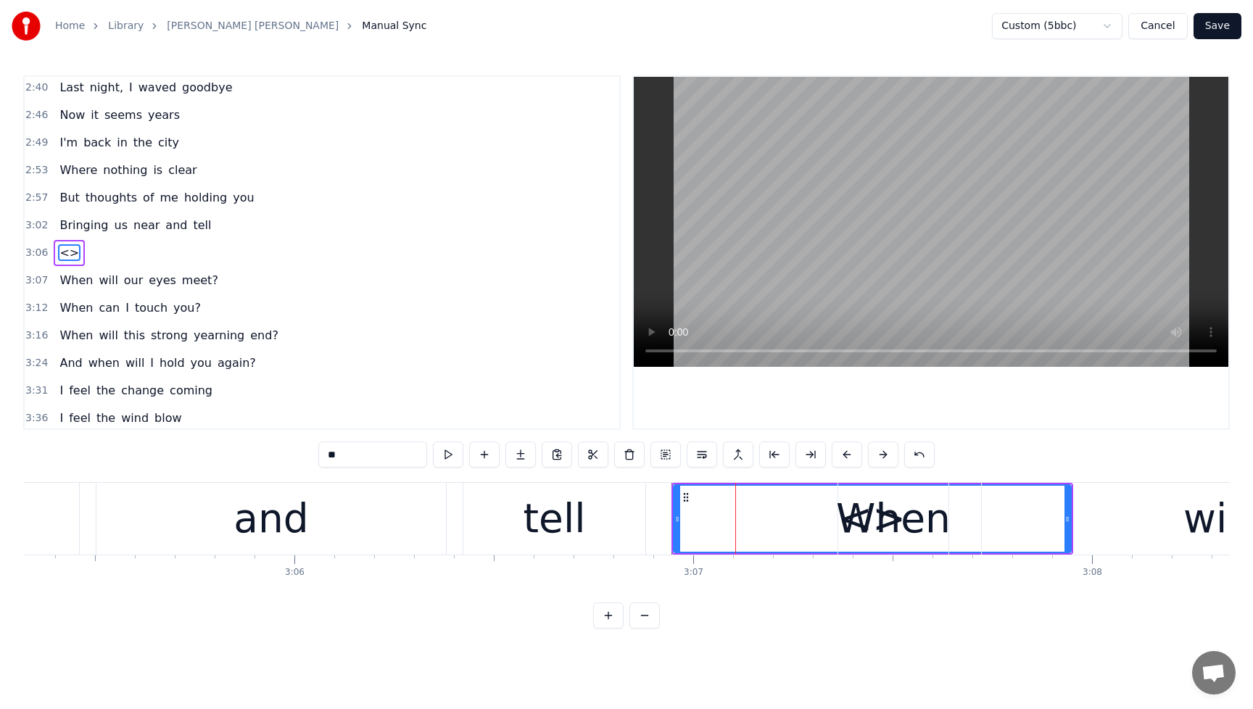
drag, startPoint x: 361, startPoint y: 461, endPoint x: 290, endPoint y: 460, distance: 71.1
click at [290, 460] on div "0:28 Spirits move me 0:30 Every time I'm near you 0:35 whirling like a cyclone …" at bounding box center [626, 351] width 1206 height 553
type input "*"
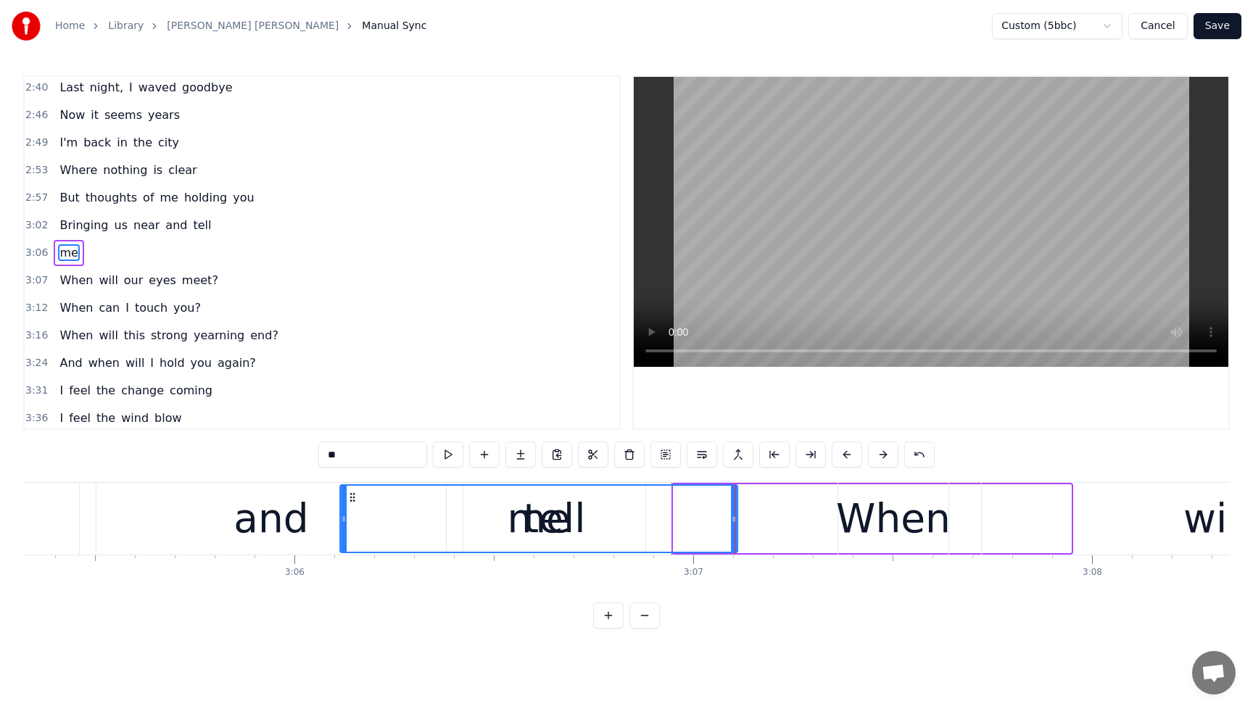
drag, startPoint x: 686, startPoint y: 497, endPoint x: 352, endPoint y: 529, distance: 335.0
click at [352, 529] on div "me" at bounding box center [539, 519] width 396 height 66
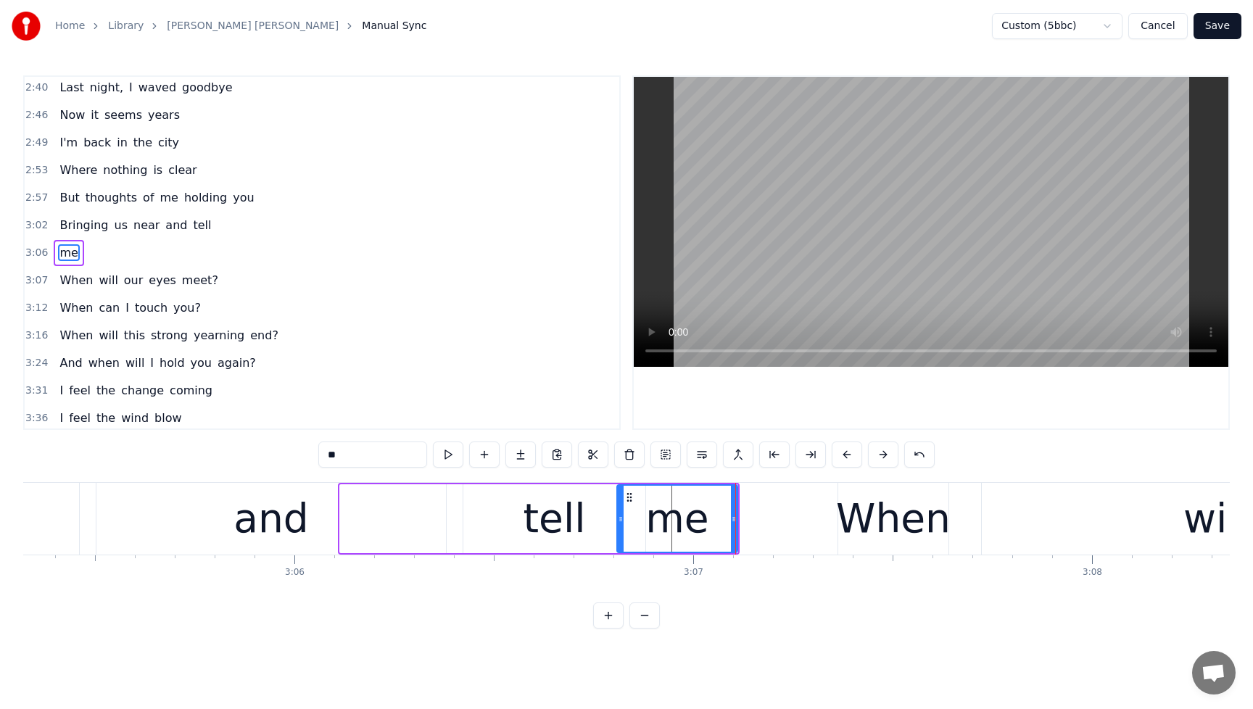
drag, startPoint x: 344, startPoint y: 520, endPoint x: 621, endPoint y: 520, distance: 277.0
click at [621, 520] on icon at bounding box center [621, 519] width 6 height 12
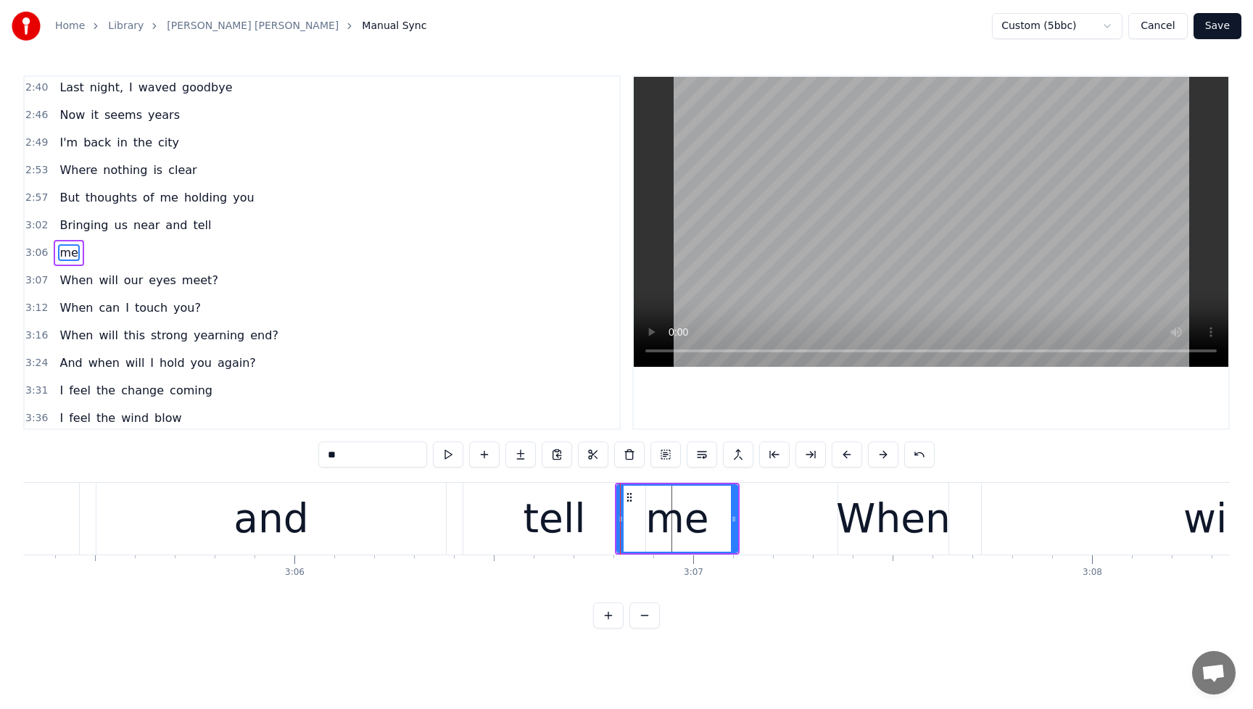
click at [632, 496] on icon at bounding box center [630, 498] width 12 height 12
drag, startPoint x: 631, startPoint y: 496, endPoint x: 599, endPoint y: 507, distance: 33.7
click at [599, 507] on div "me" at bounding box center [645, 519] width 119 height 66
click at [522, 505] on div "tell" at bounding box center [554, 519] width 182 height 72
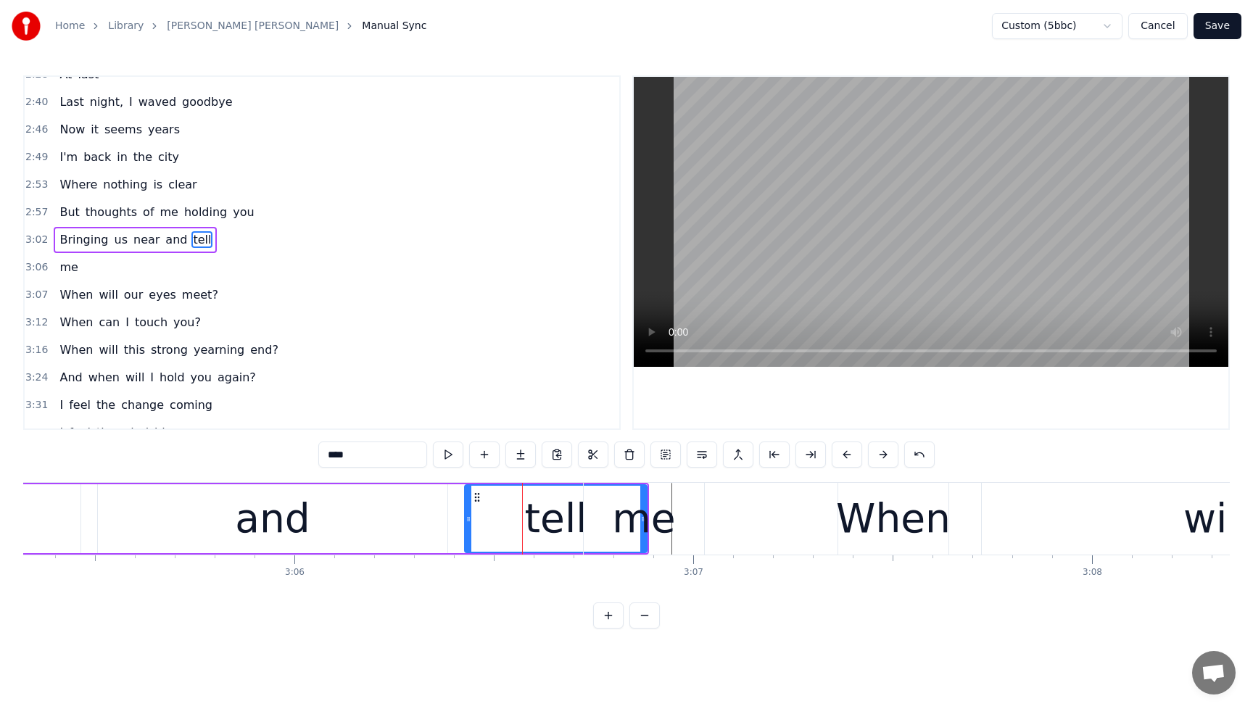
scroll to position [609, 0]
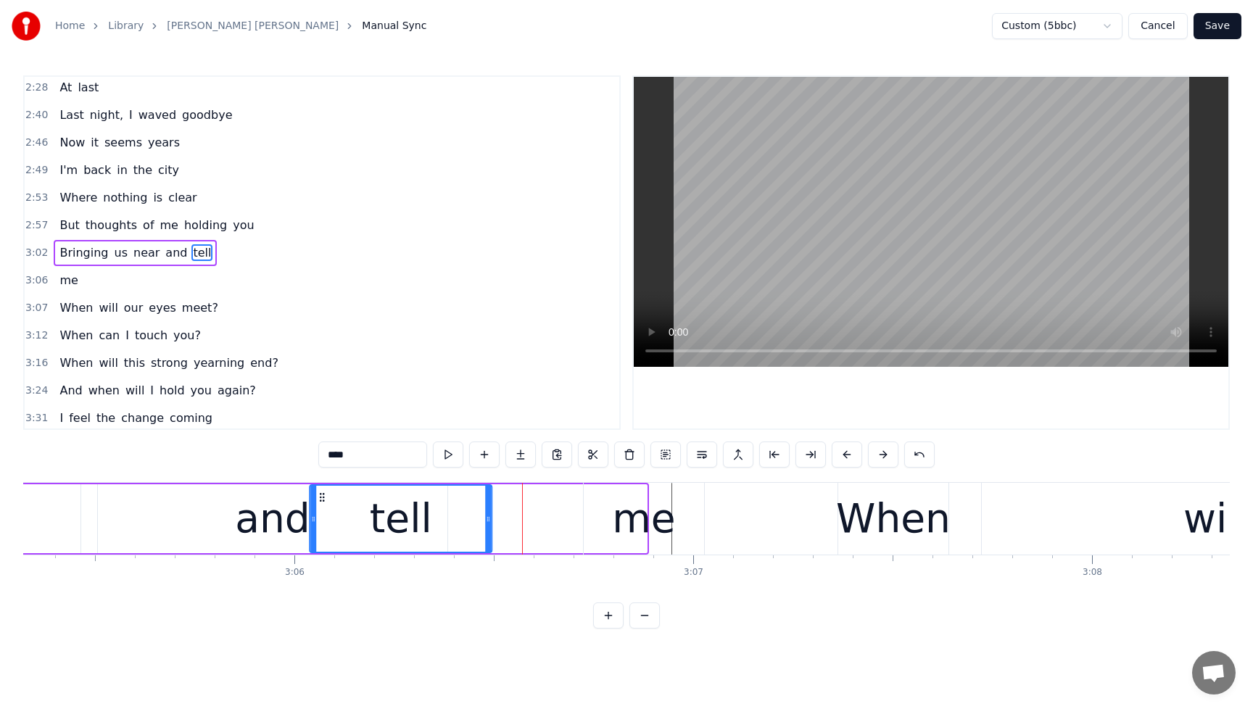
drag, startPoint x: 478, startPoint y: 497, endPoint x: 325, endPoint y: 518, distance: 154.5
click at [325, 518] on div "tell" at bounding box center [400, 519] width 181 height 66
click at [231, 544] on div "and" at bounding box center [272, 518] width 349 height 69
type input "***"
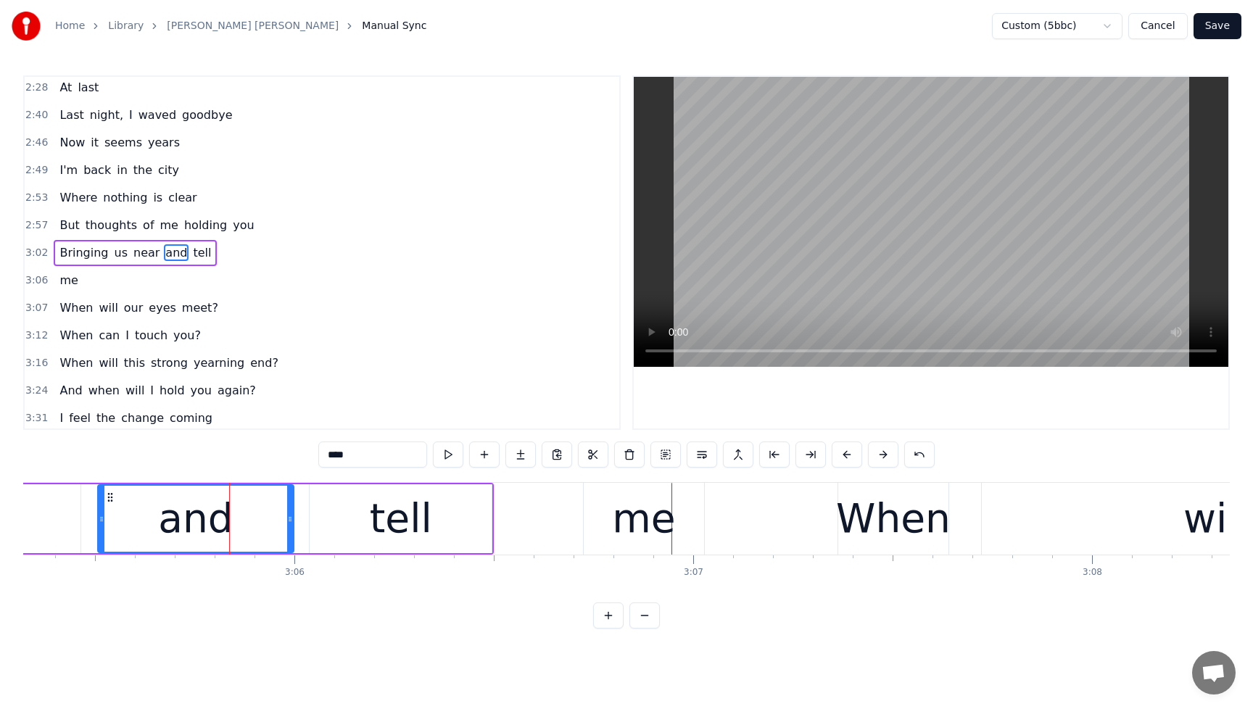
drag, startPoint x: 442, startPoint y: 521, endPoint x: 288, endPoint y: 529, distance: 153.9
click at [288, 529] on div at bounding box center [290, 519] width 6 height 66
click at [59, 242] on div "Bringing us near and tell" at bounding box center [135, 253] width 163 height 26
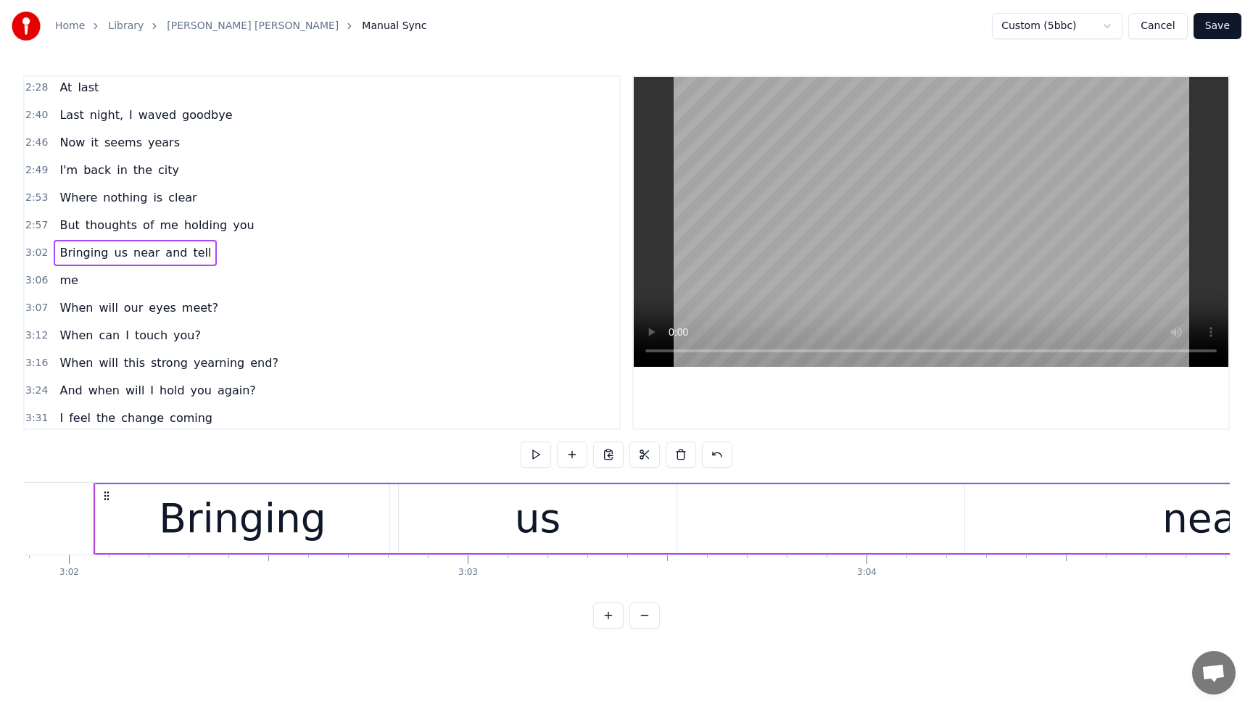
scroll to position [0, 72526]
click at [539, 457] on button at bounding box center [536, 455] width 30 height 26
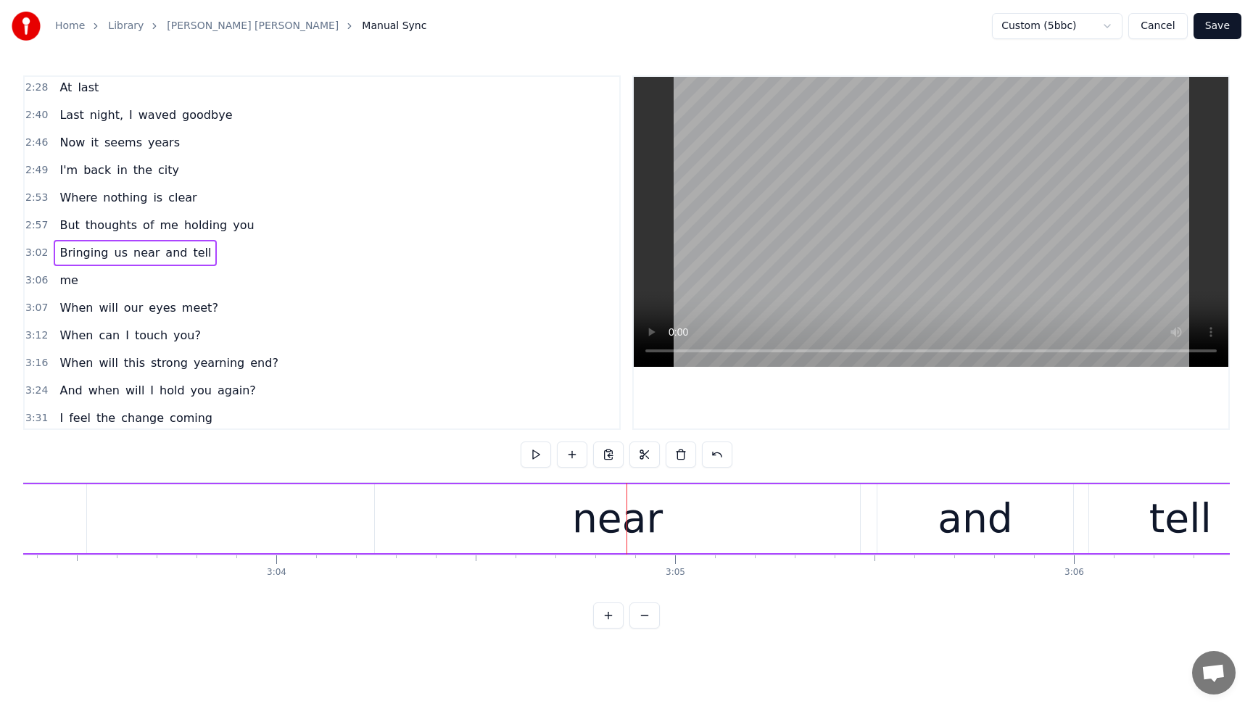
scroll to position [0, 72141]
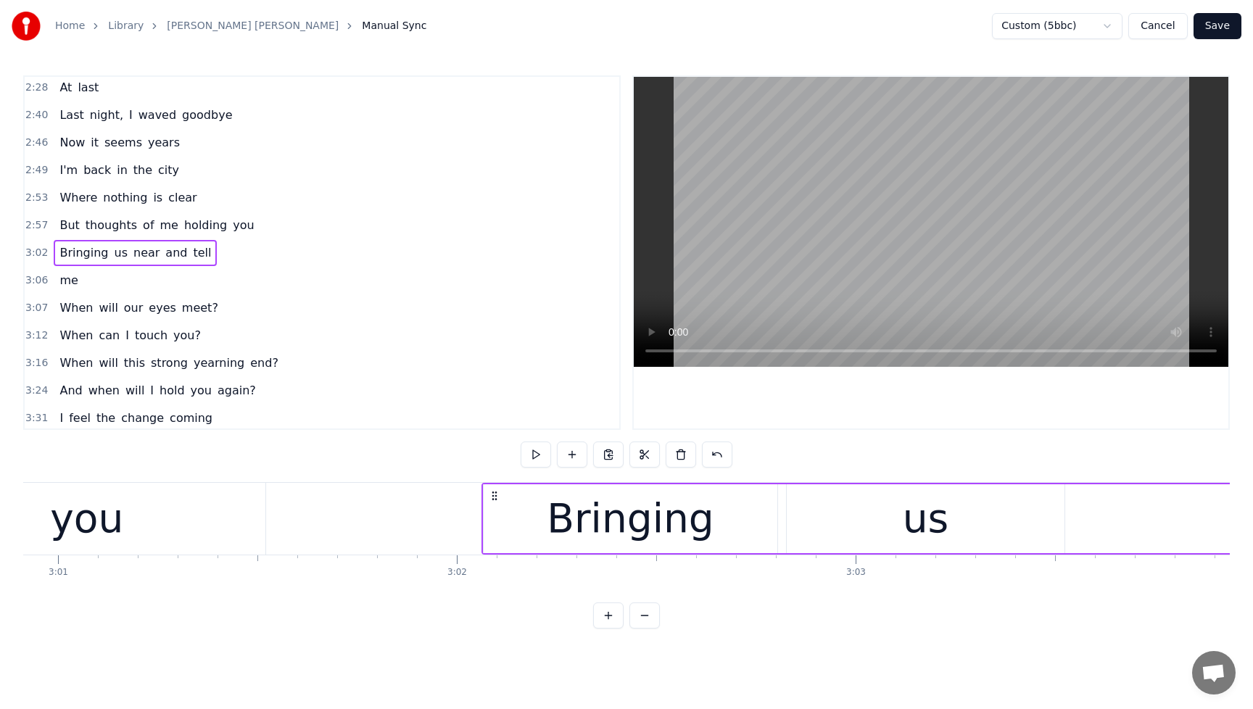
click at [580, 537] on div "Bringing" at bounding box center [630, 519] width 167 height 60
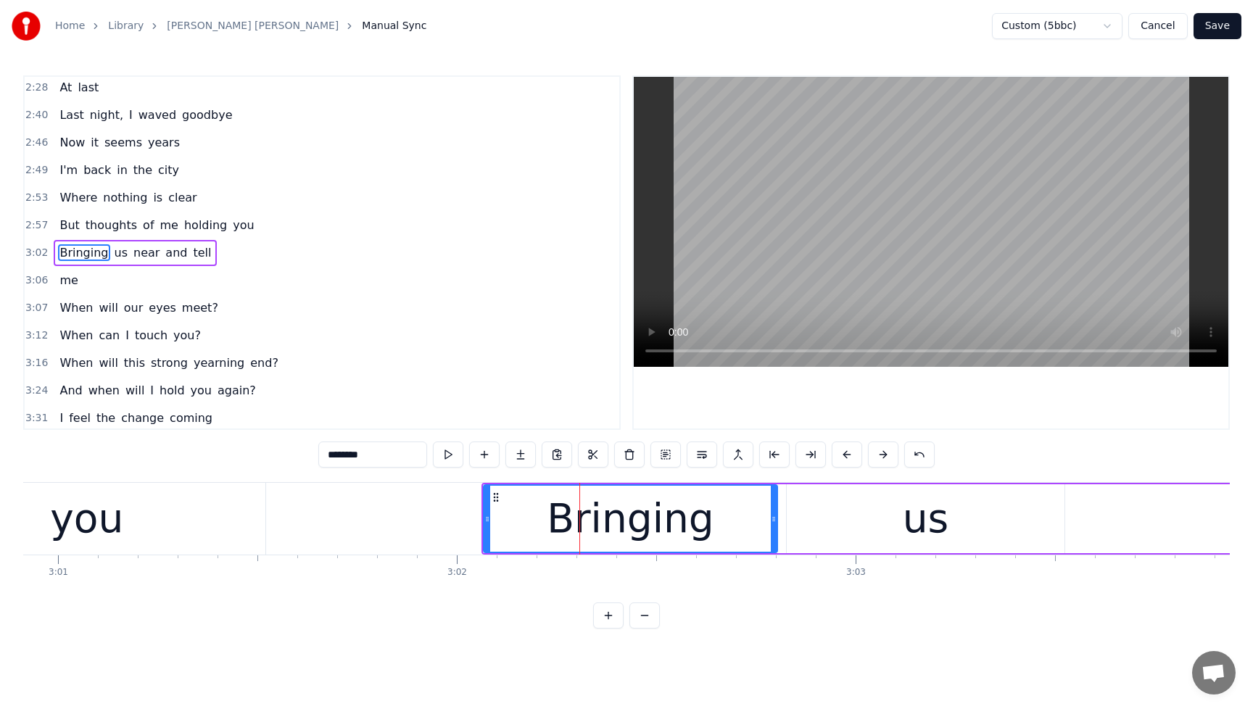
click at [774, 521] on icon at bounding box center [774, 519] width 6 height 12
click at [887, 510] on div "us" at bounding box center [926, 518] width 278 height 69
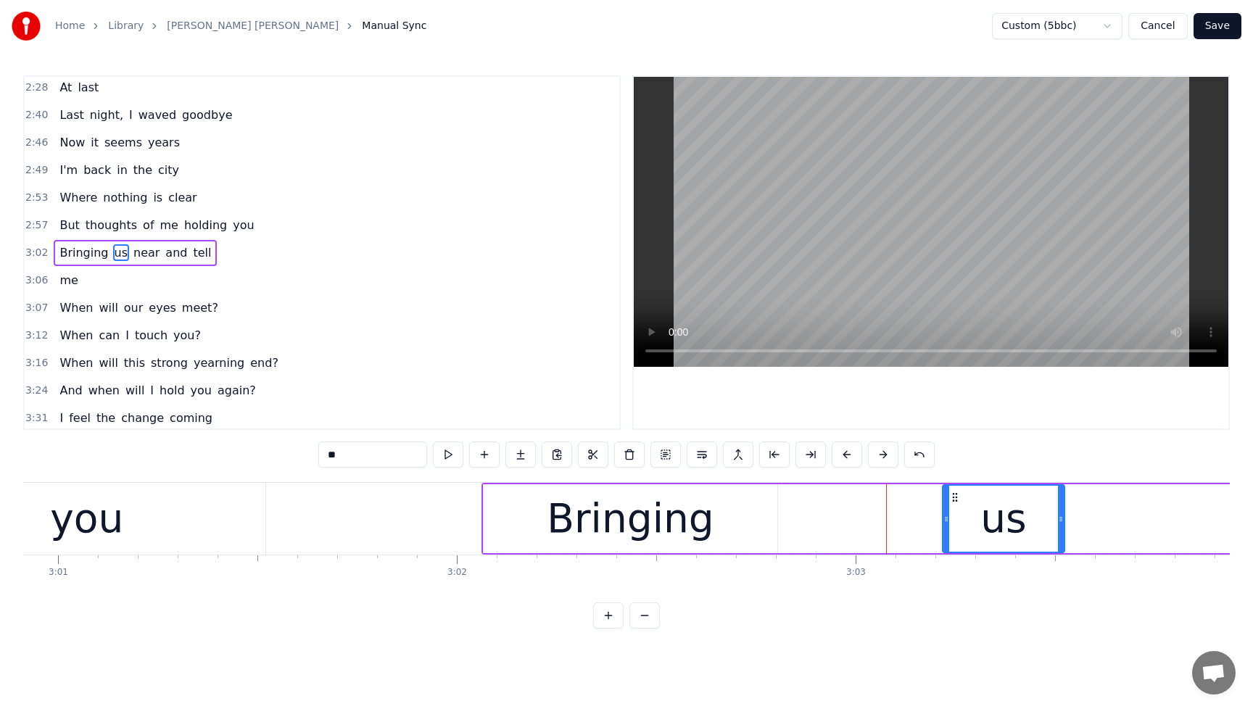
drag, startPoint x: 791, startPoint y: 522, endPoint x: 947, endPoint y: 523, distance: 155.9
click at [947, 523] on icon at bounding box center [946, 519] width 6 height 12
click at [720, 522] on div "Bringing" at bounding box center [631, 518] width 294 height 69
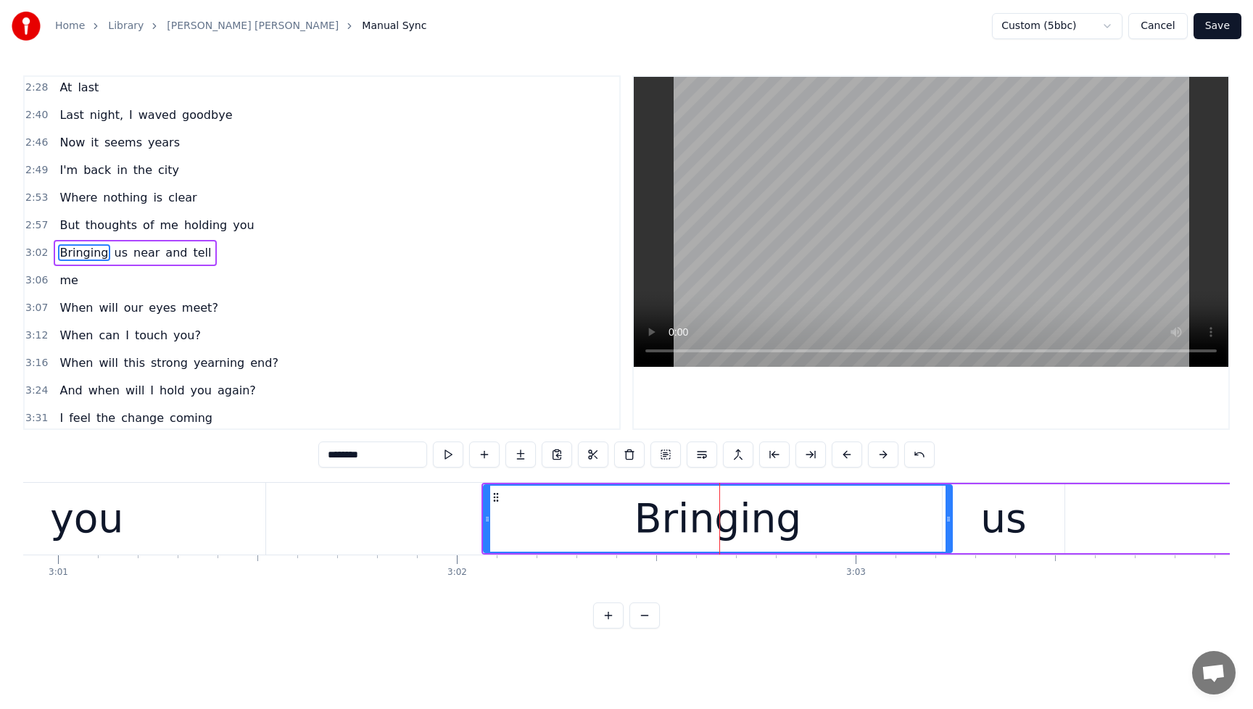
drag, startPoint x: 773, startPoint y: 519, endPoint x: 948, endPoint y: 519, distance: 174.7
click at [948, 519] on icon at bounding box center [948, 519] width 6 height 12
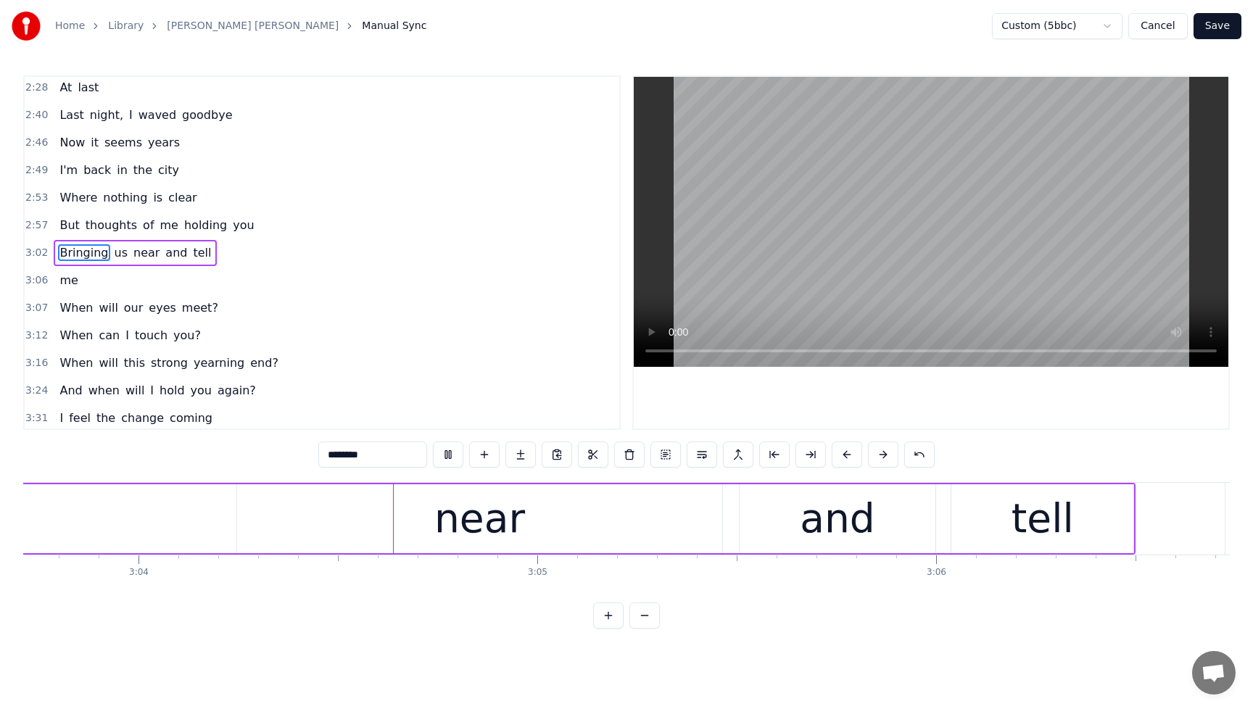
scroll to position [0, 73261]
click at [61, 224] on span "But" at bounding box center [69, 225] width 22 height 17
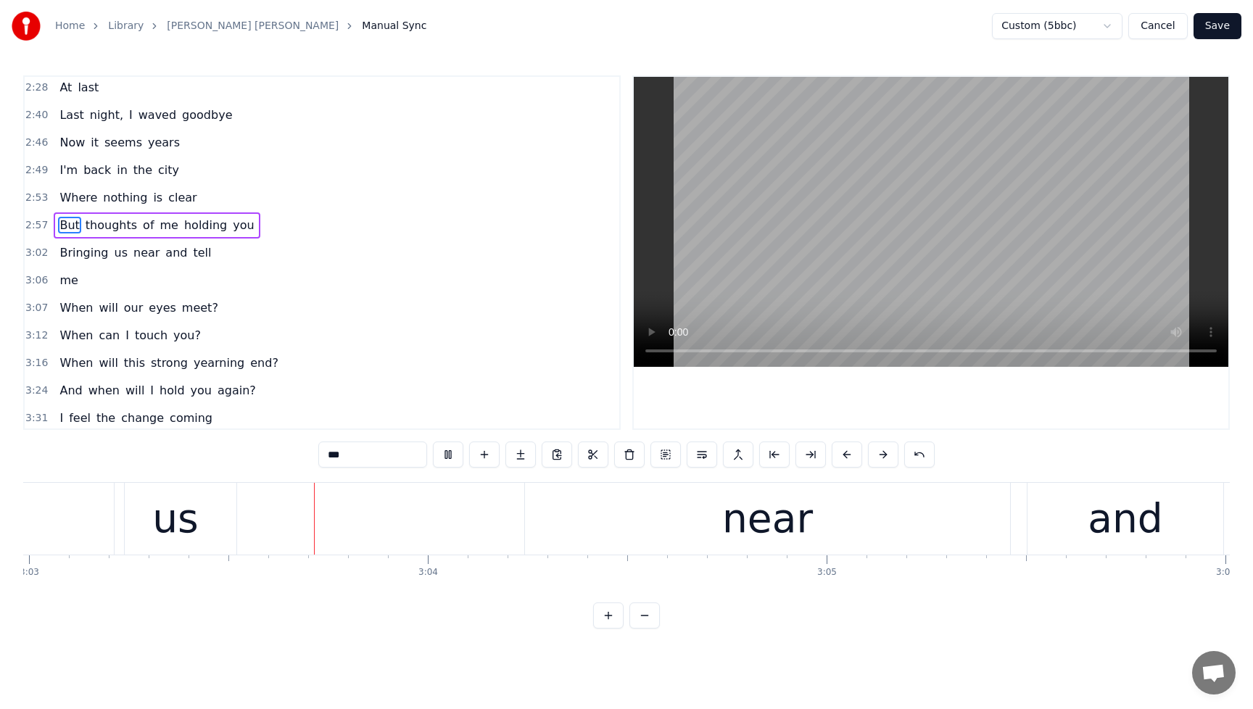
scroll to position [0, 72968]
click at [450, 455] on button at bounding box center [448, 455] width 30 height 26
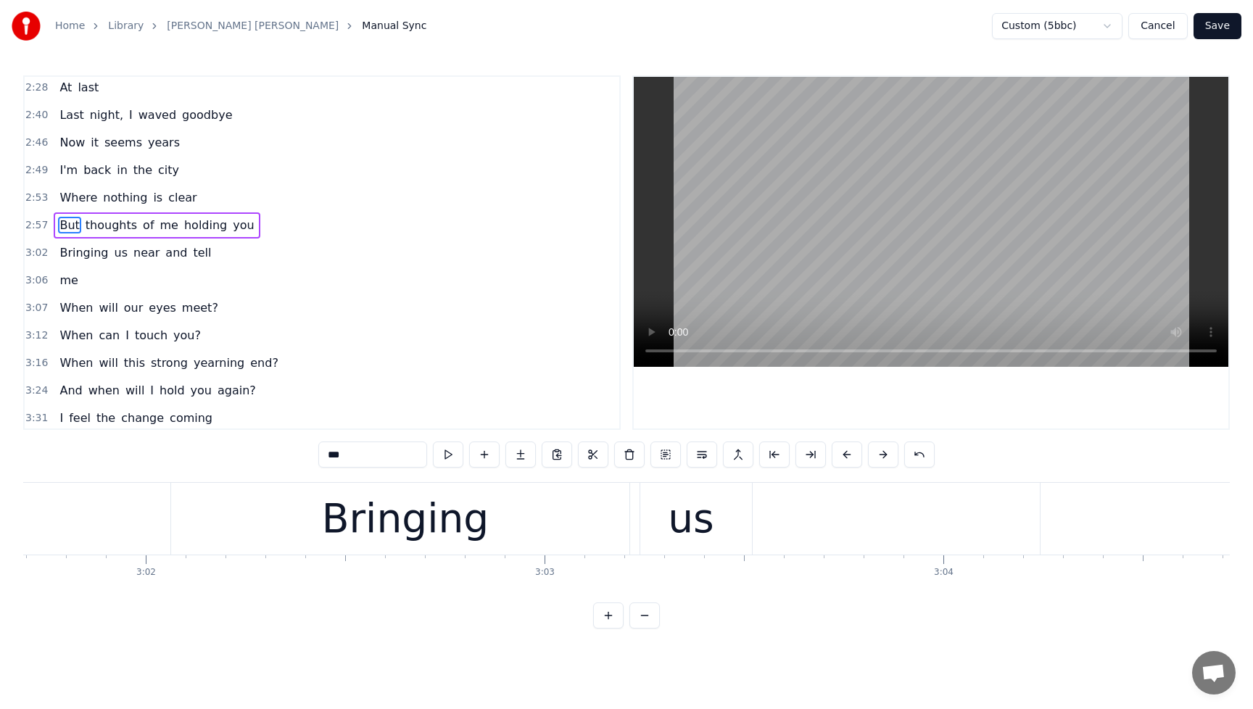
scroll to position [0, 72391]
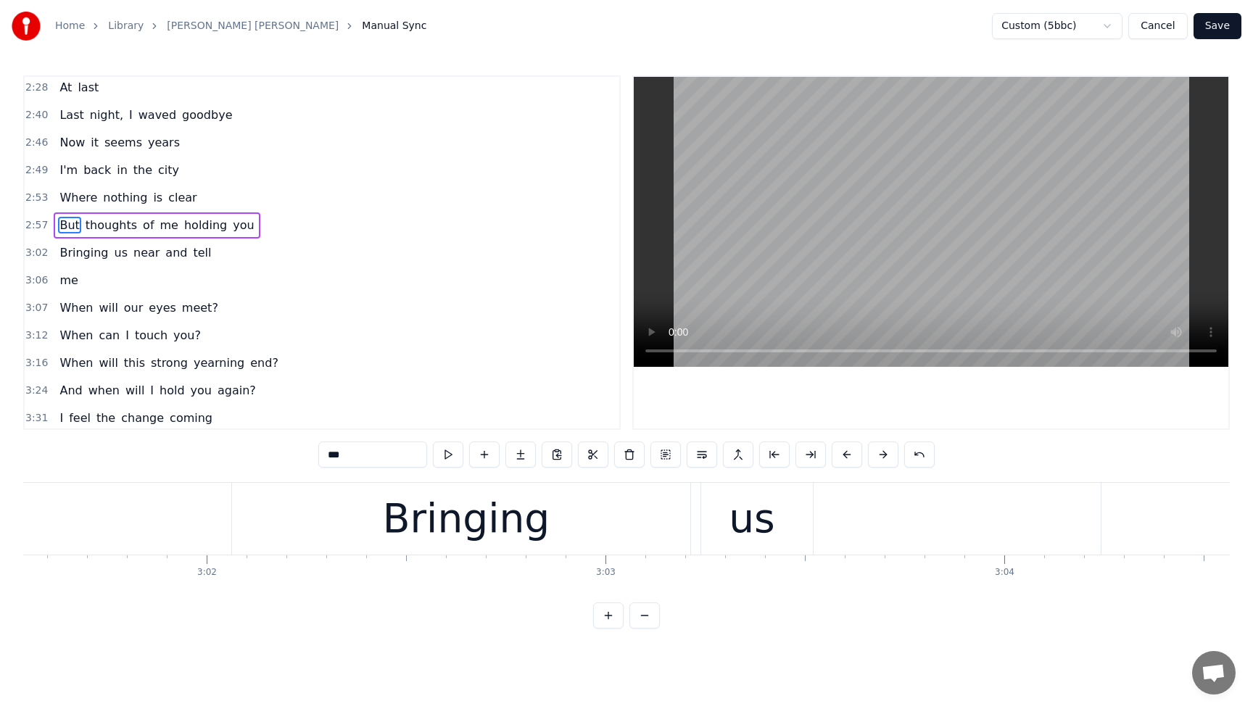
click at [465, 521] on div "Bringing" at bounding box center [466, 519] width 167 height 60
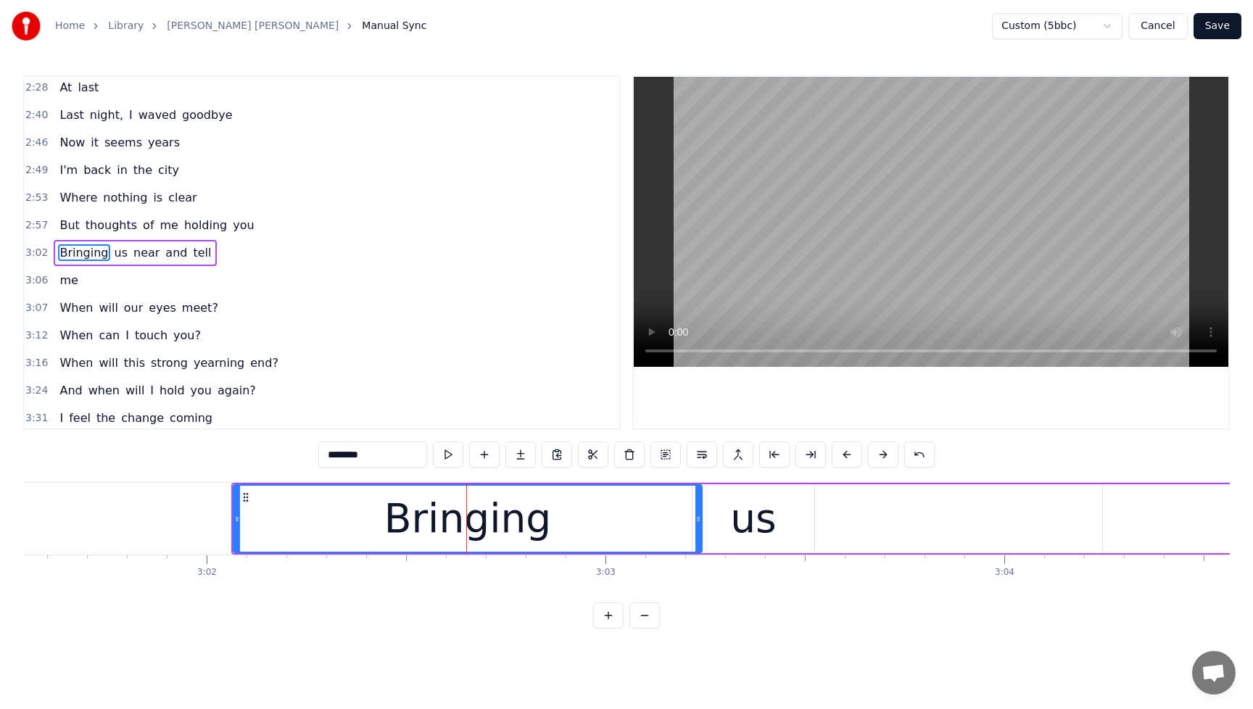
click at [738, 518] on div "us" at bounding box center [753, 519] width 46 height 60
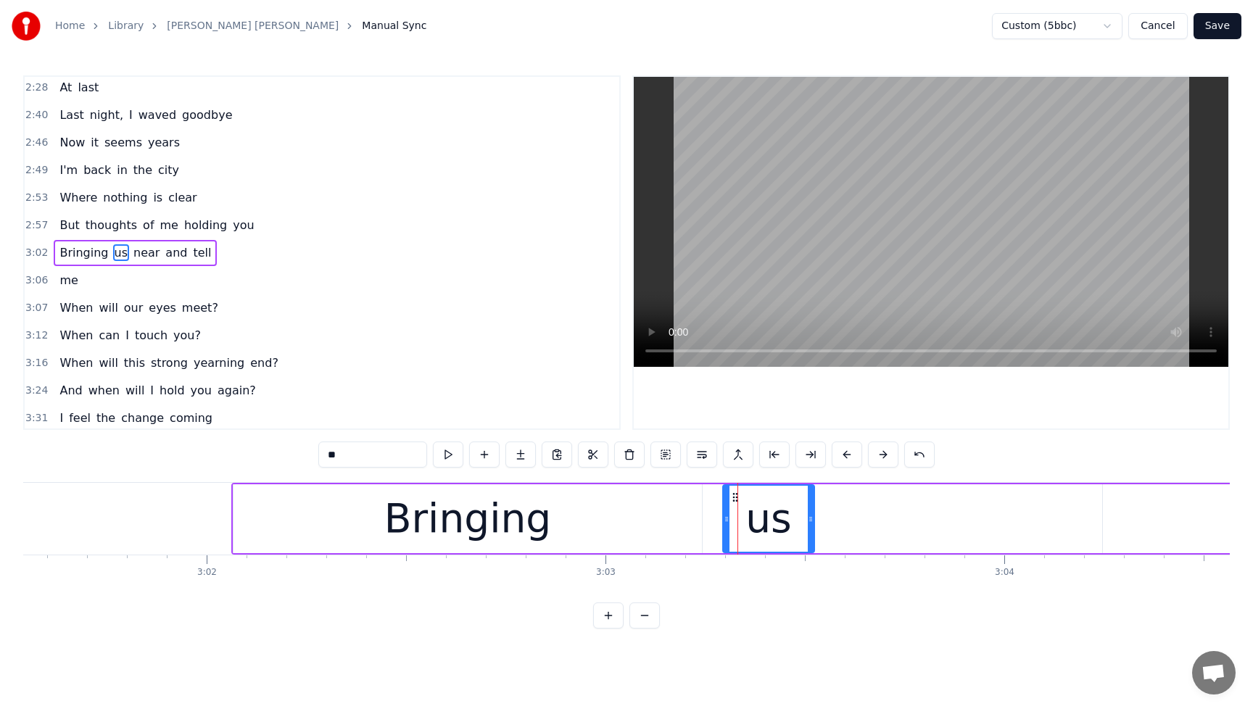
drag, startPoint x: 694, startPoint y: 521, endPoint x: 724, endPoint y: 520, distance: 30.5
click at [724, 520] on icon at bounding box center [727, 519] width 6 height 12
click at [610, 525] on div "Bringing" at bounding box center [467, 518] width 468 height 69
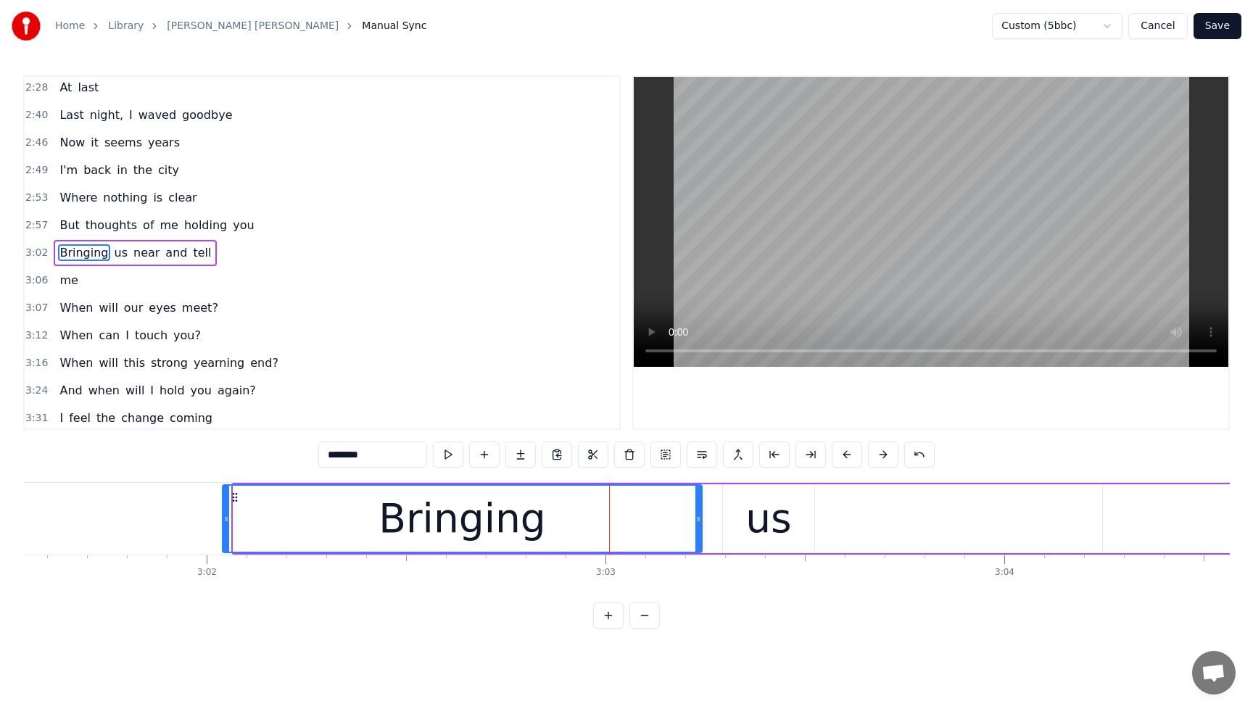
drag, startPoint x: 235, startPoint y: 520, endPoint x: 224, endPoint y: 522, distance: 11.1
click at [224, 522] on icon at bounding box center [226, 519] width 6 height 12
click at [775, 525] on div "us" at bounding box center [768, 519] width 46 height 60
type input "**"
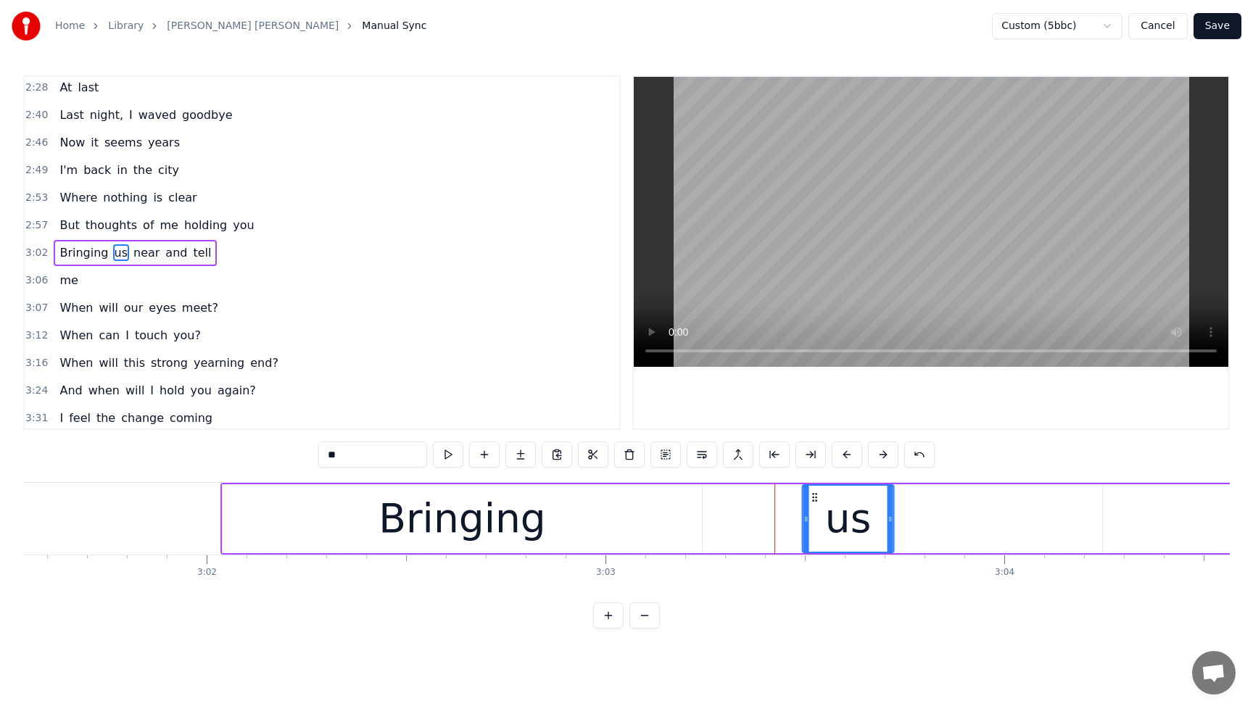
drag, startPoint x: 735, startPoint y: 497, endPoint x: 814, endPoint y: 500, distance: 79.1
click at [814, 500] on icon at bounding box center [815, 498] width 12 height 12
click at [713, 523] on div "Bringing us near and tell" at bounding box center [1110, 519] width 1781 height 72
click at [482, 527] on div "Bringing" at bounding box center [461, 519] width 167 height 60
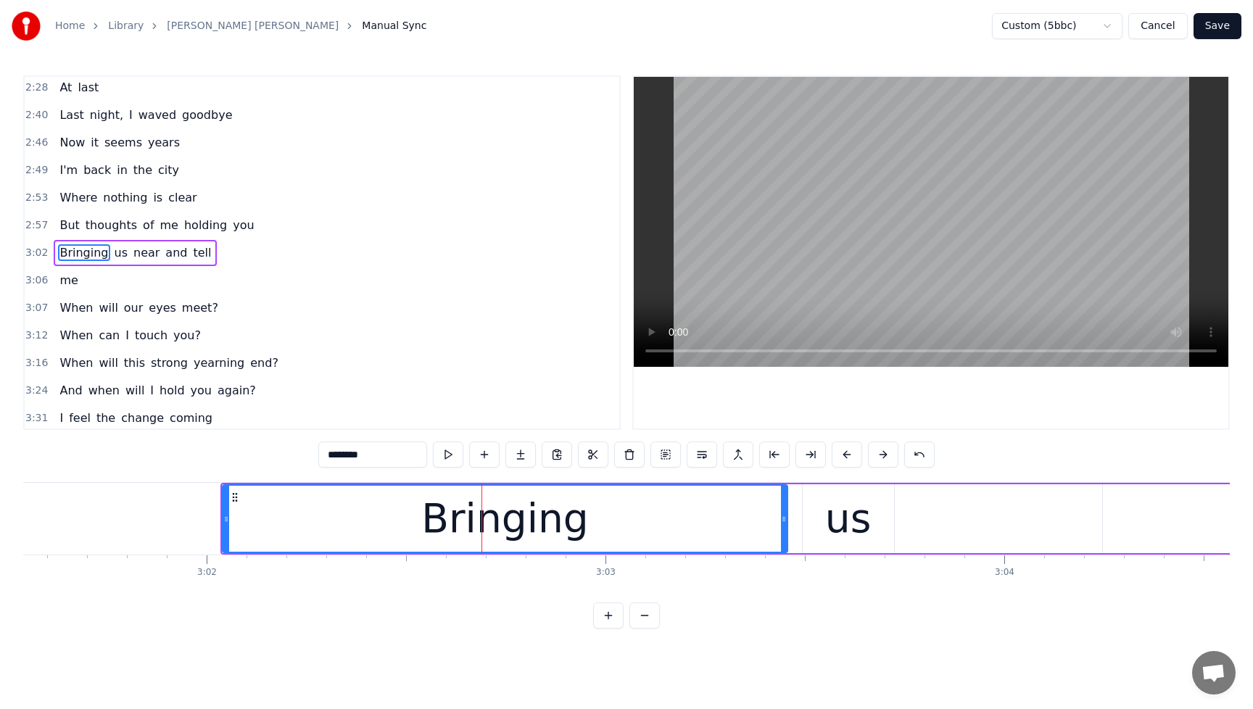
drag, startPoint x: 697, startPoint y: 521, endPoint x: 782, endPoint y: 523, distance: 85.6
click at [782, 523] on icon at bounding box center [784, 519] width 6 height 12
click at [61, 215] on div "But thoughts of me holding you" at bounding box center [157, 225] width 206 height 26
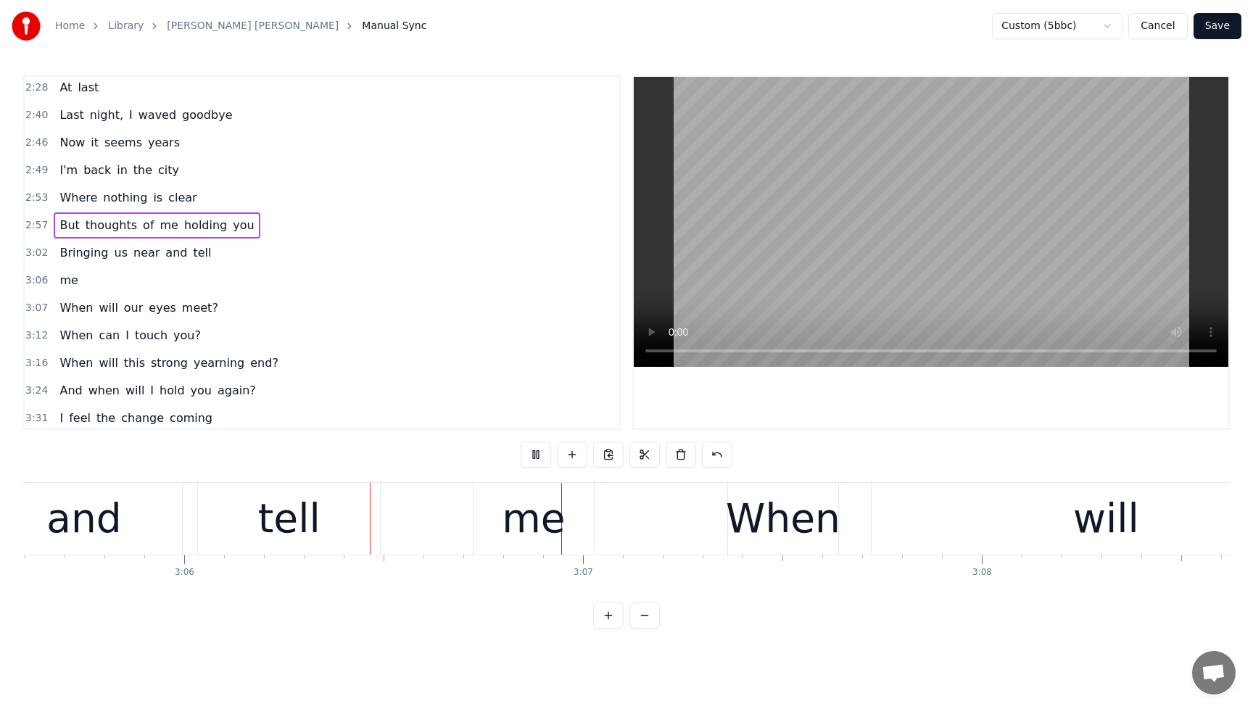
scroll to position [0, 74011]
click at [542, 455] on button at bounding box center [536, 455] width 30 height 26
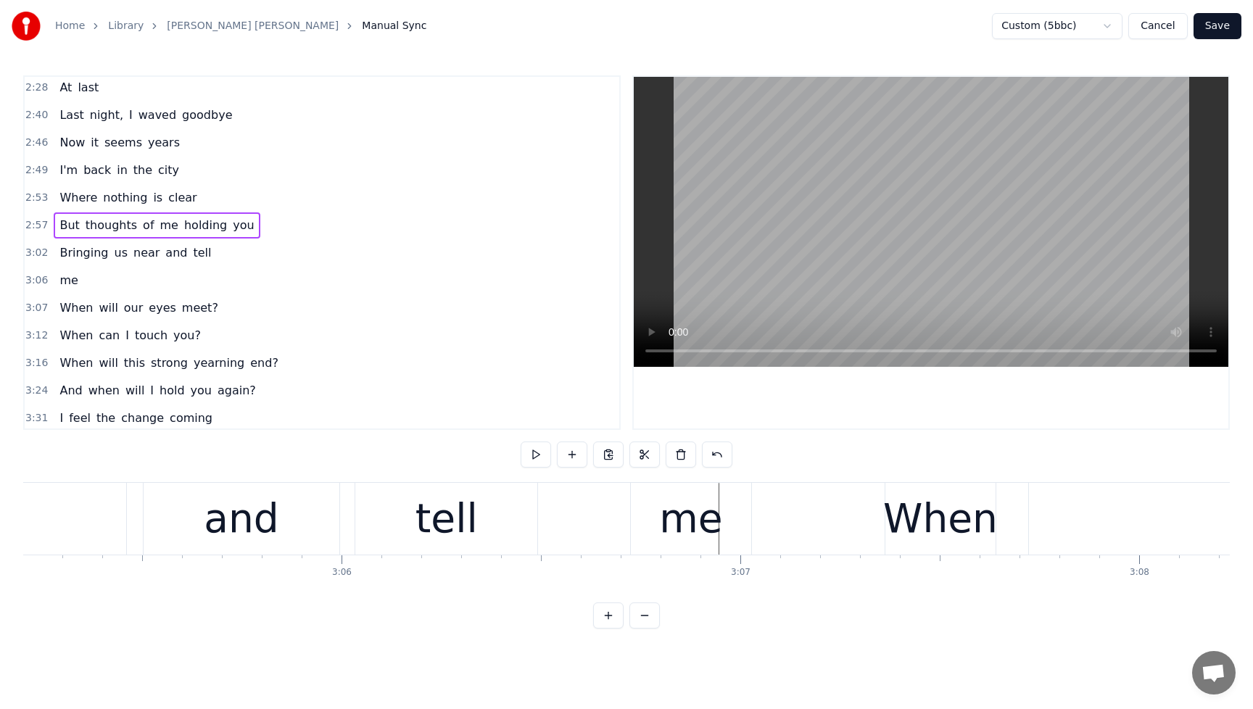
scroll to position [0, 73606]
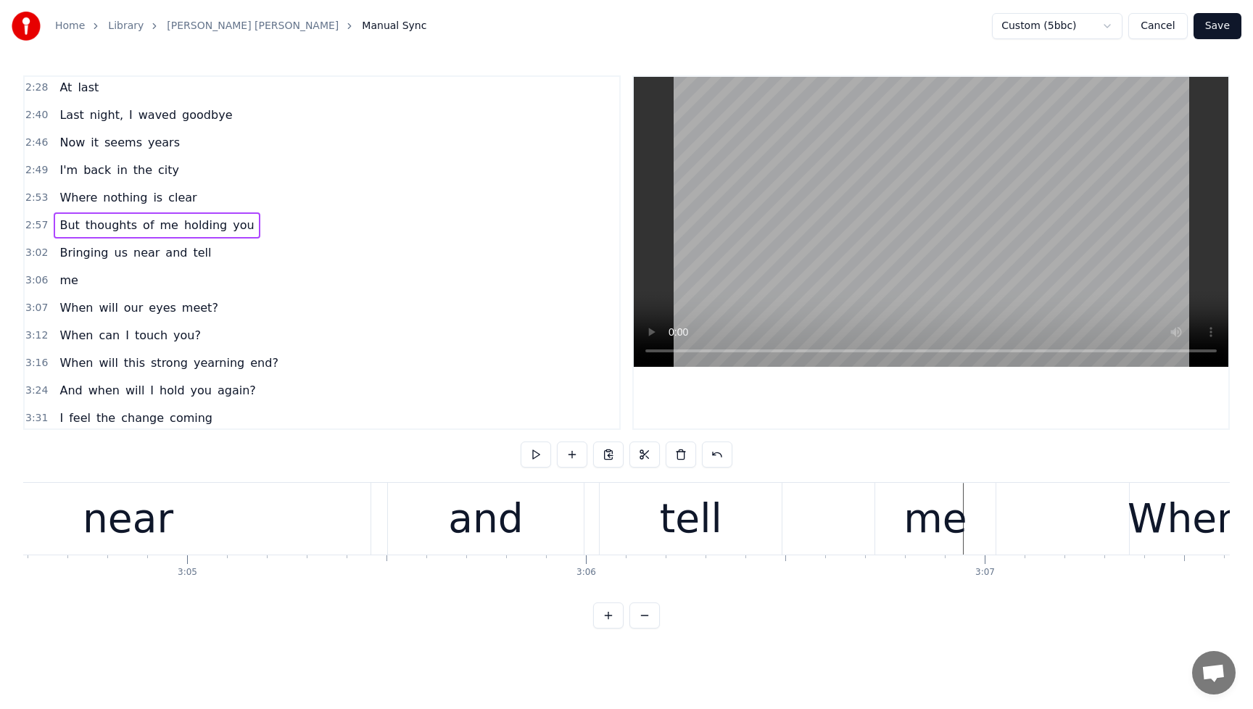
click at [506, 510] on div "and" at bounding box center [485, 519] width 75 height 60
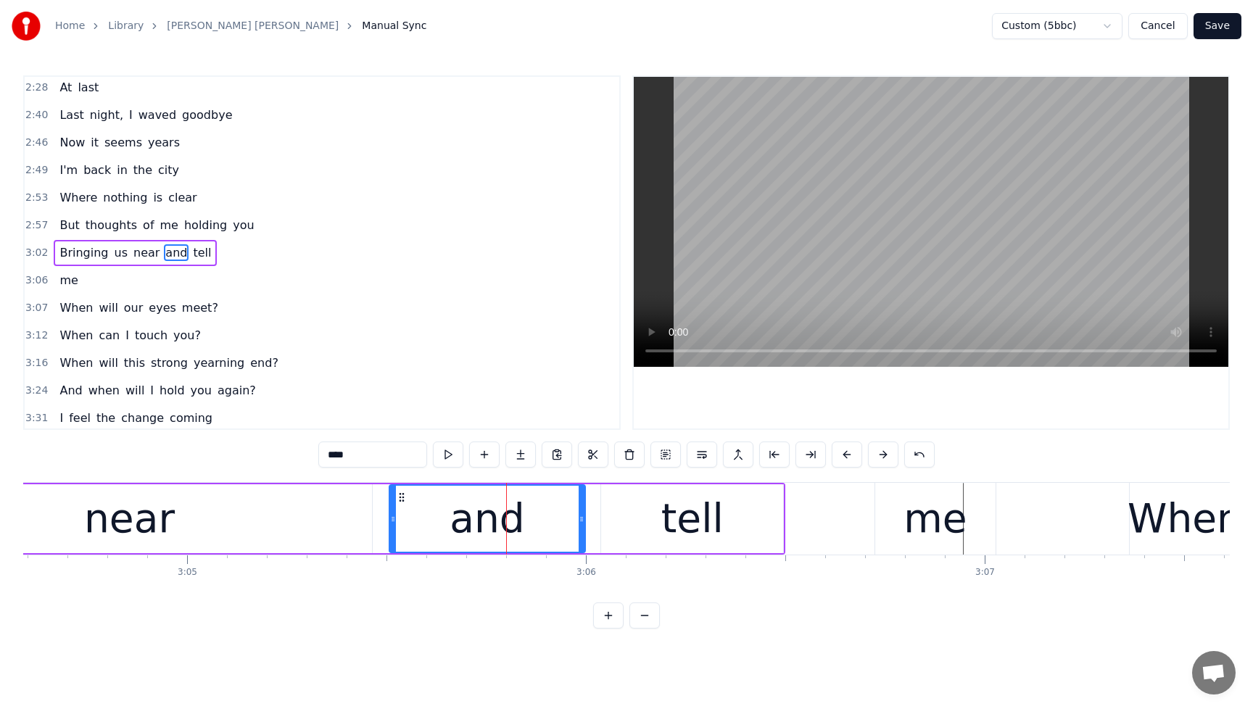
click at [324, 510] on div "near" at bounding box center [129, 518] width 485 height 69
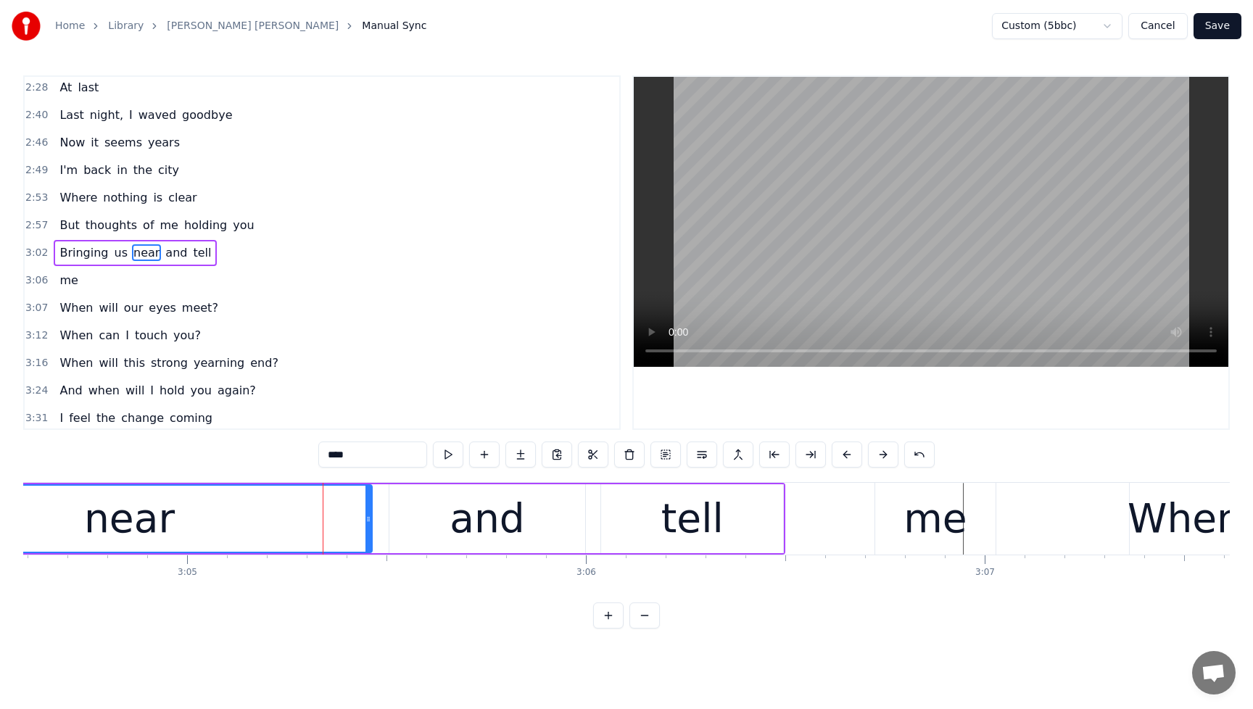
click at [471, 516] on div "and" at bounding box center [487, 519] width 75 height 60
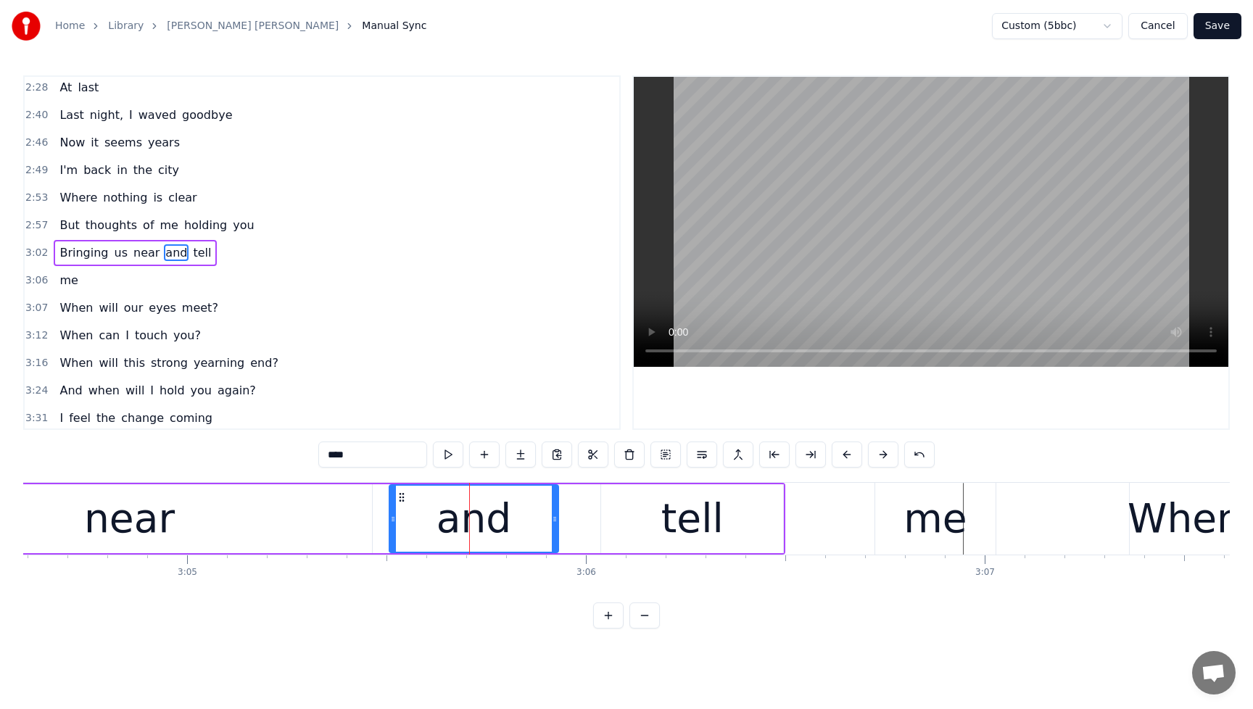
drag, startPoint x: 574, startPoint y: 522, endPoint x: 554, endPoint y: 525, distance: 20.5
click at [554, 525] on div at bounding box center [555, 519] width 6 height 66
drag, startPoint x: 403, startPoint y: 499, endPoint x: 392, endPoint y: 501, distance: 11.1
click at [392, 501] on icon at bounding box center [391, 498] width 12 height 12
click at [667, 518] on div "tell" at bounding box center [692, 518] width 182 height 69
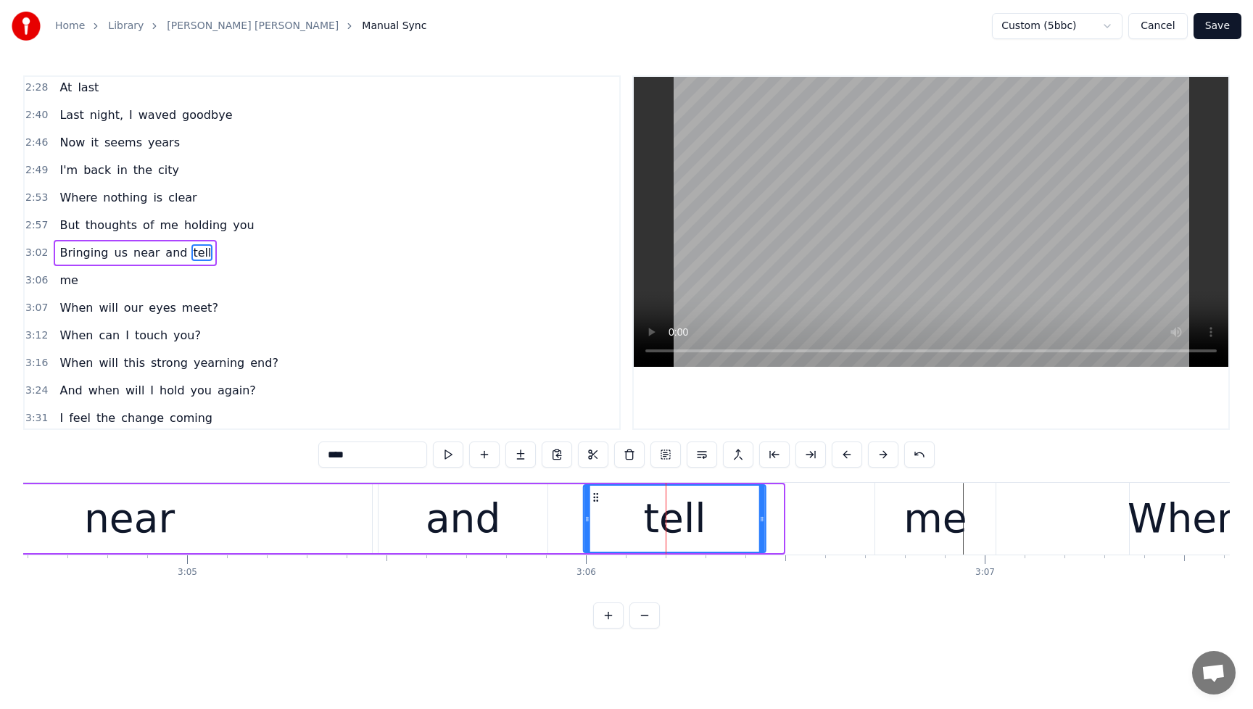
drag, startPoint x: 613, startPoint y: 497, endPoint x: 596, endPoint y: 498, distance: 16.7
click at [596, 498] on icon at bounding box center [596, 498] width 12 height 12
click at [895, 525] on div "me" at bounding box center [935, 519] width 120 height 72
type input "**"
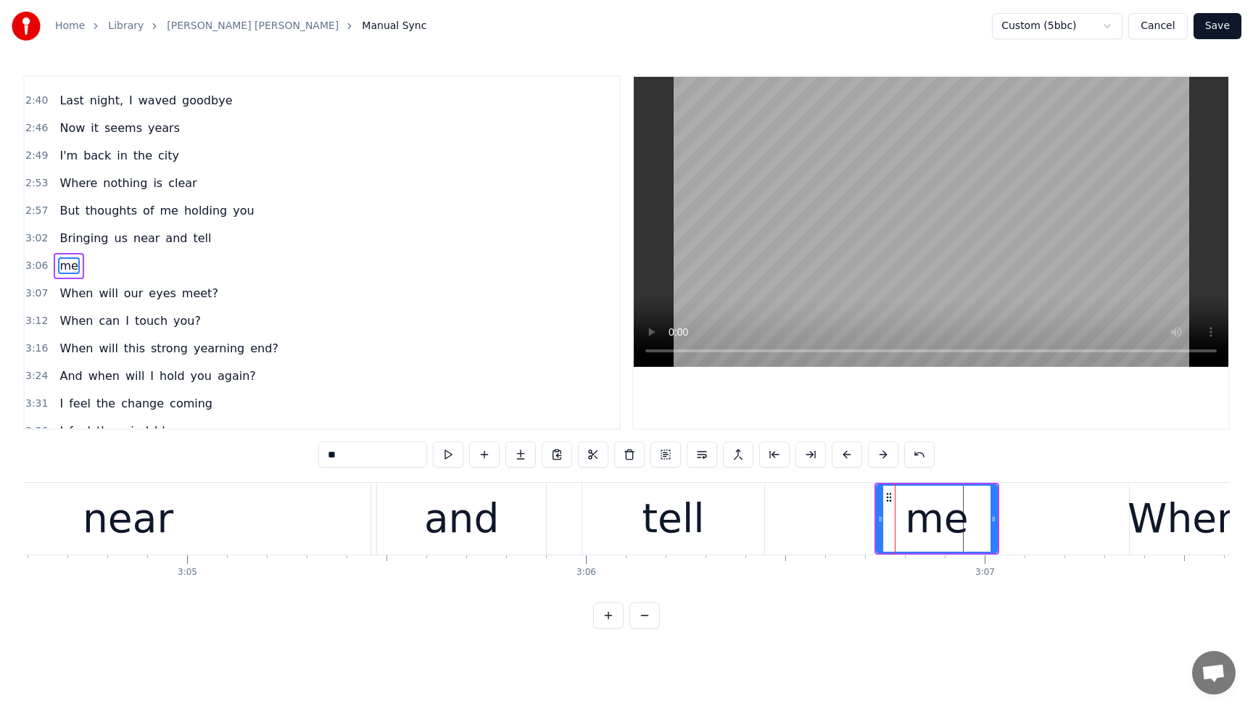
scroll to position [637, 0]
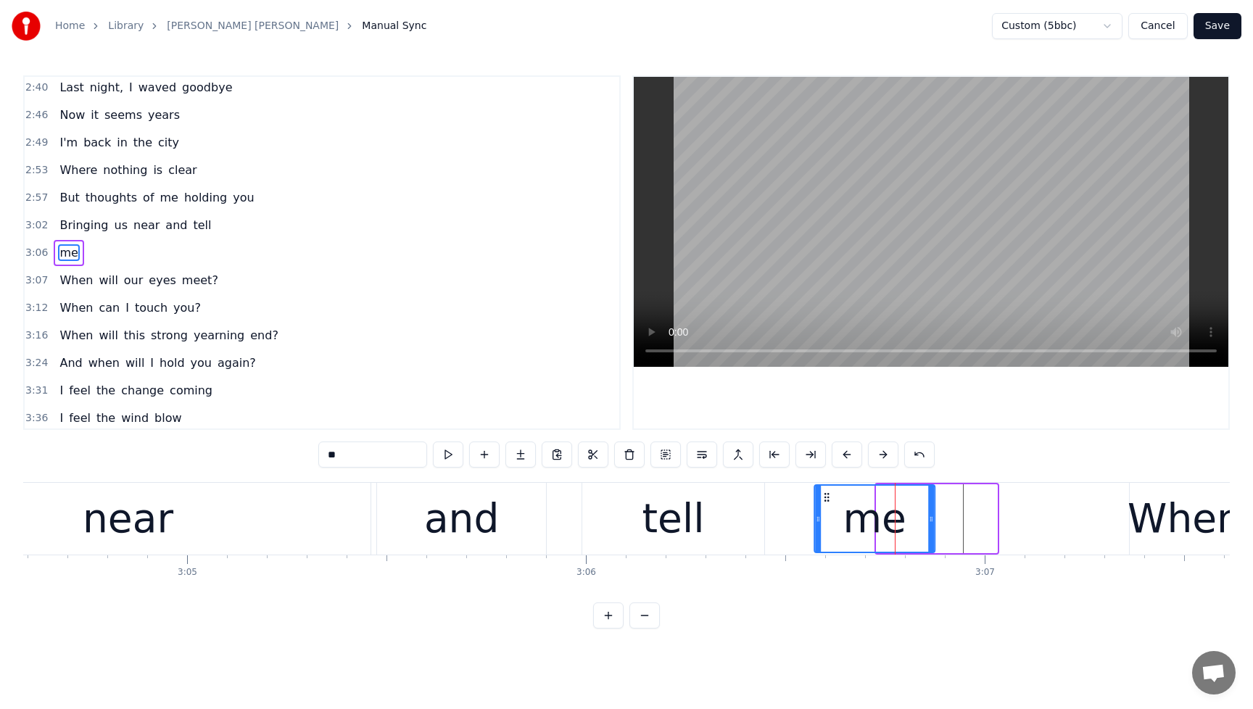
drag, startPoint x: 889, startPoint y: 497, endPoint x: 827, endPoint y: 507, distance: 62.3
click at [827, 507] on div "me" at bounding box center [874, 519] width 119 height 66
click at [56, 215] on div "Bringing us near and tell" at bounding box center [135, 225] width 163 height 26
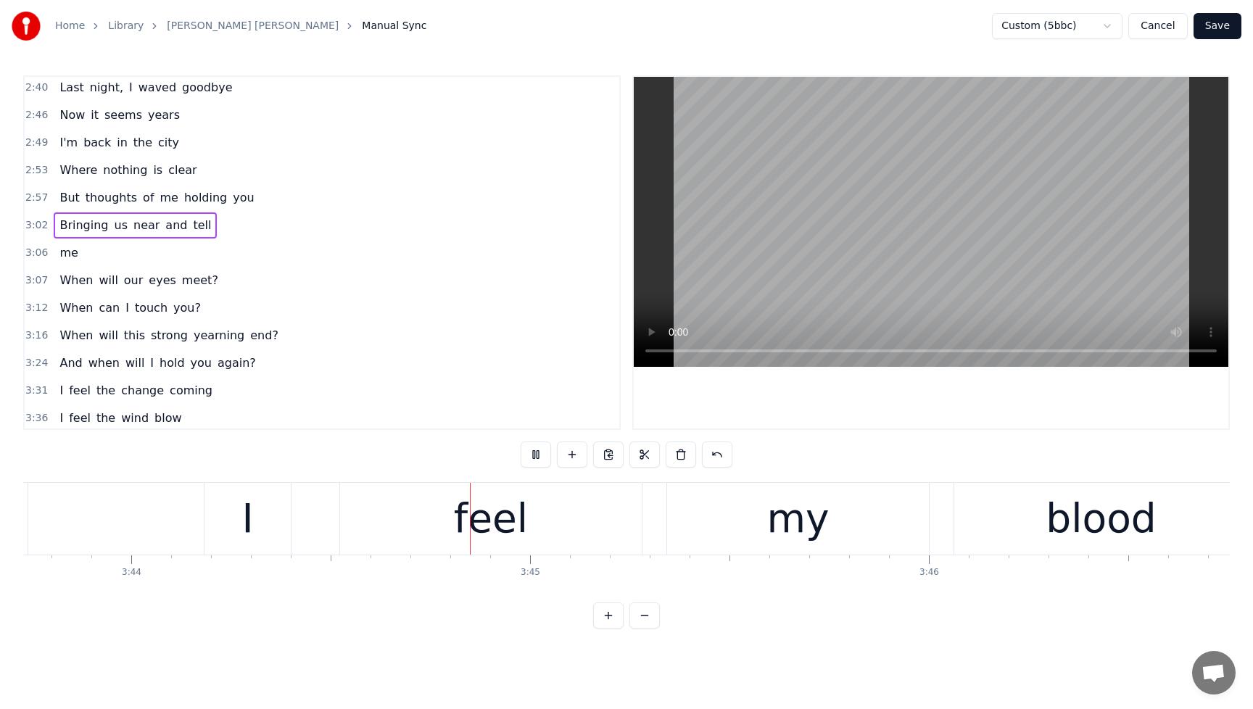
scroll to position [0, 89339]
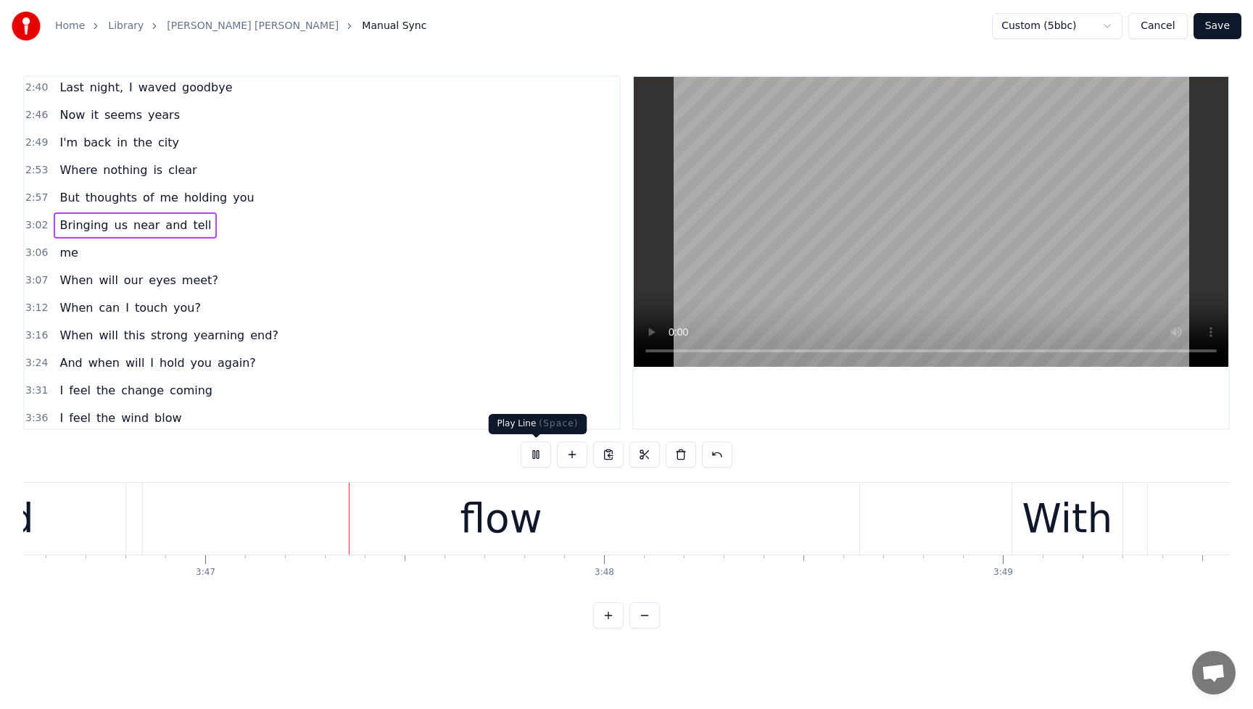
click at [534, 455] on button at bounding box center [536, 455] width 30 height 26
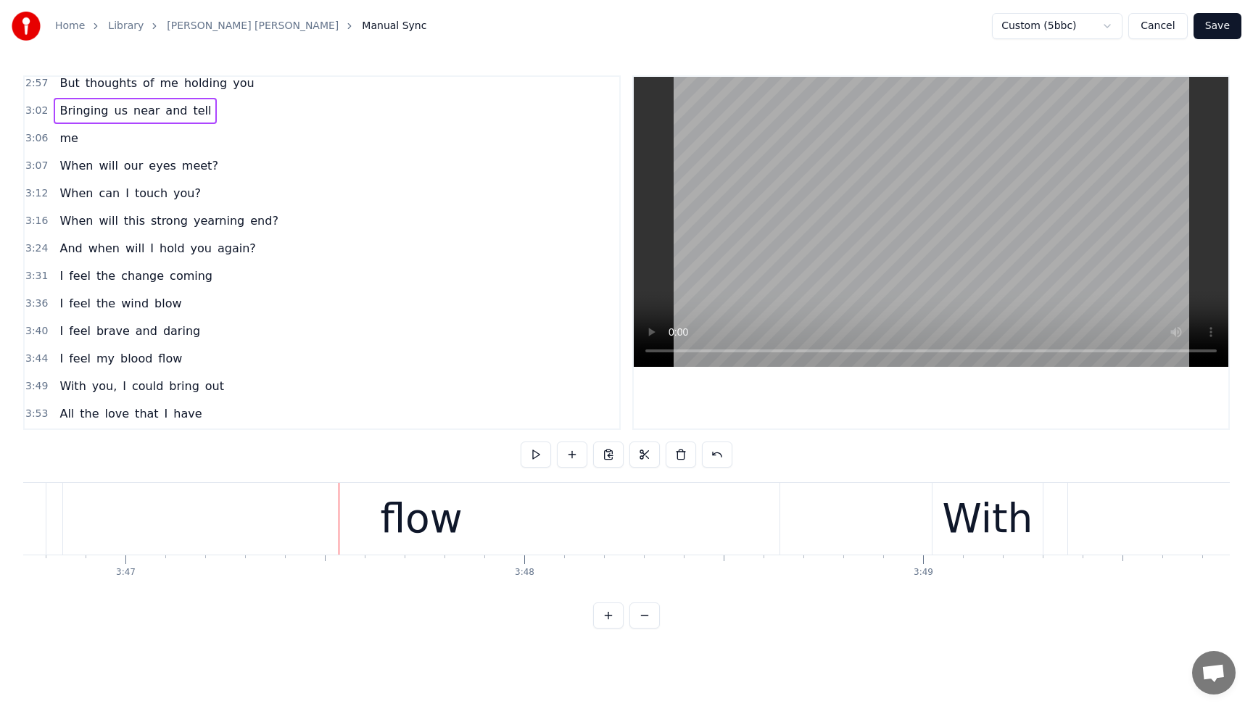
scroll to position [787, 0]
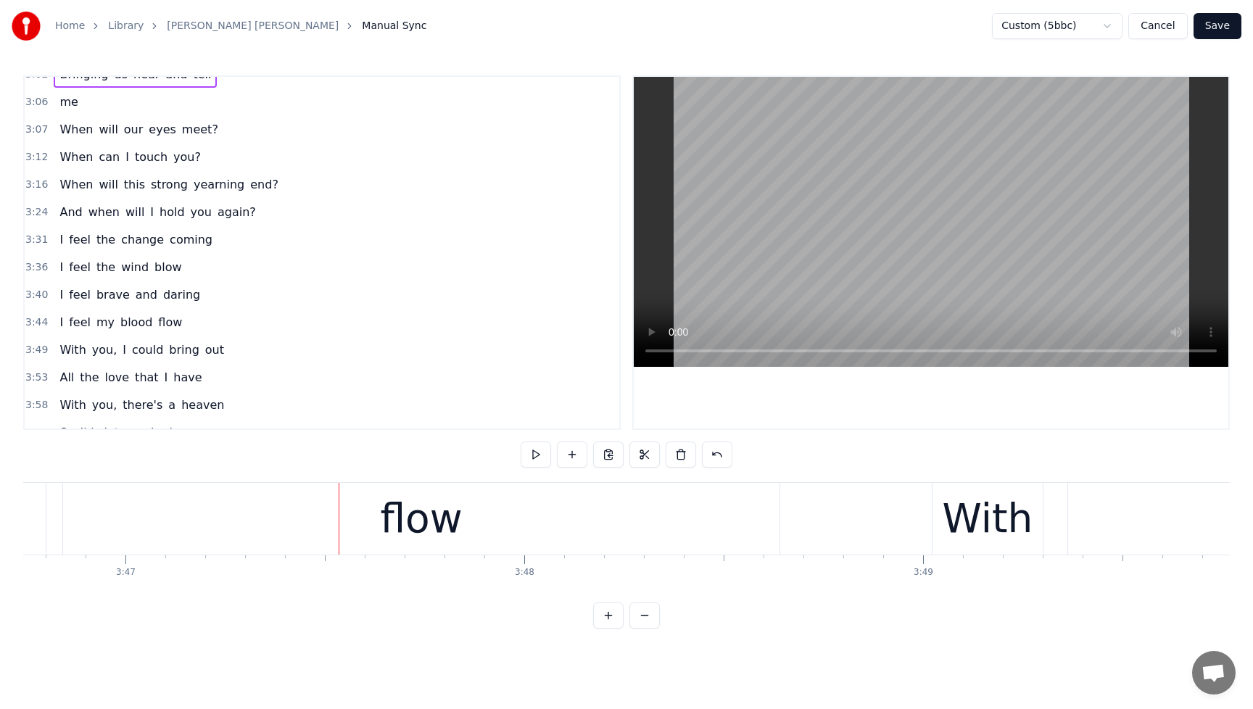
click at [196, 242] on span "coming" at bounding box center [191, 239] width 46 height 17
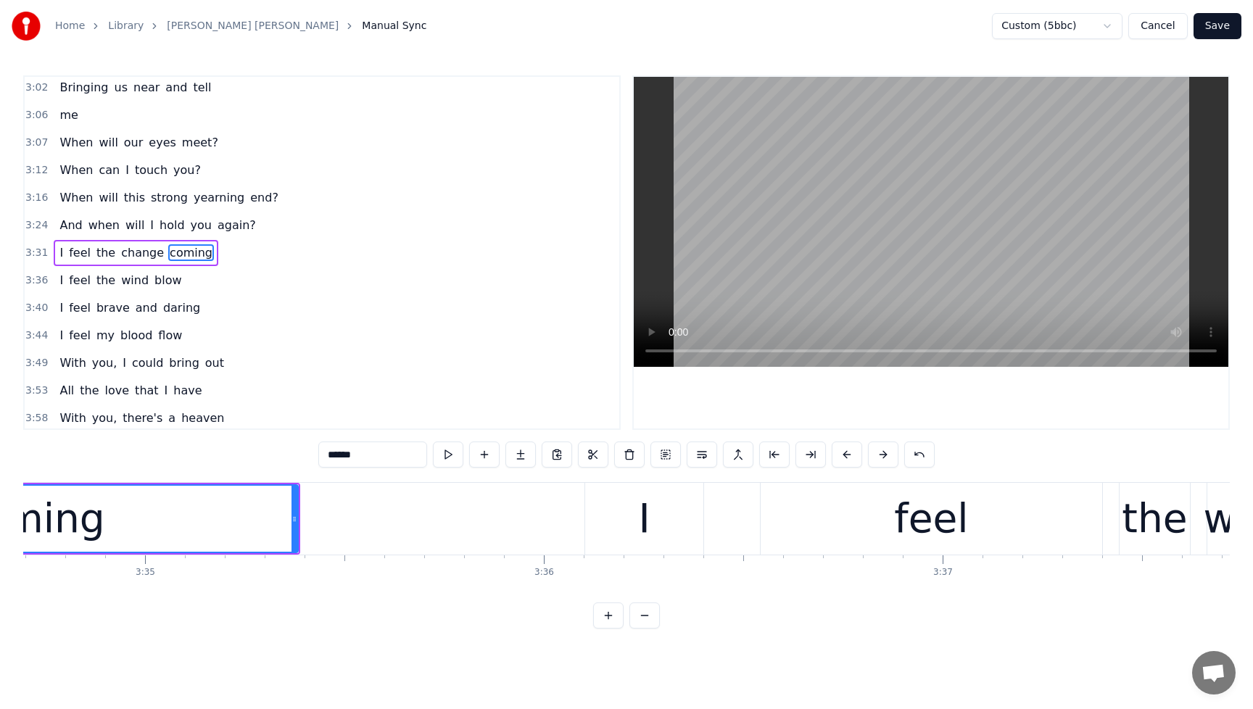
scroll to position [0, 85279]
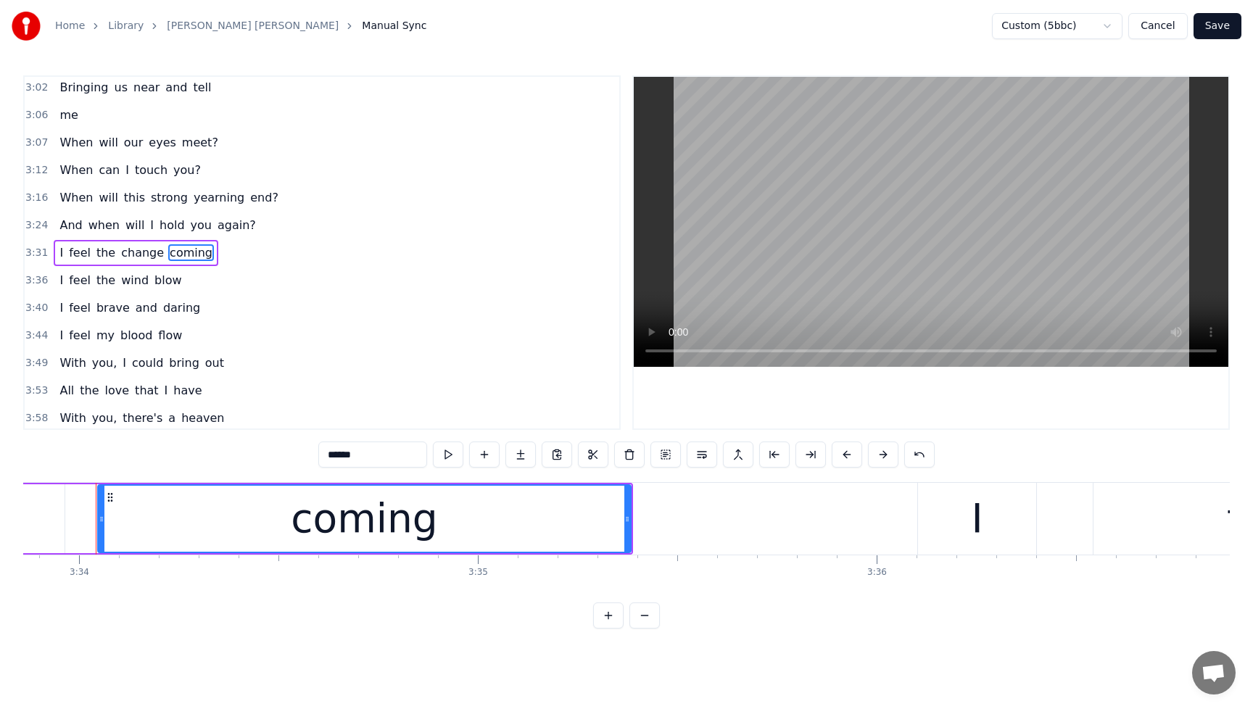
click at [437, 513] on div "coming" at bounding box center [364, 519] width 531 height 66
click at [380, 456] on input "******" at bounding box center [372, 455] width 109 height 26
type input "******"
click at [1219, 25] on button "Save" at bounding box center [1217, 26] width 48 height 26
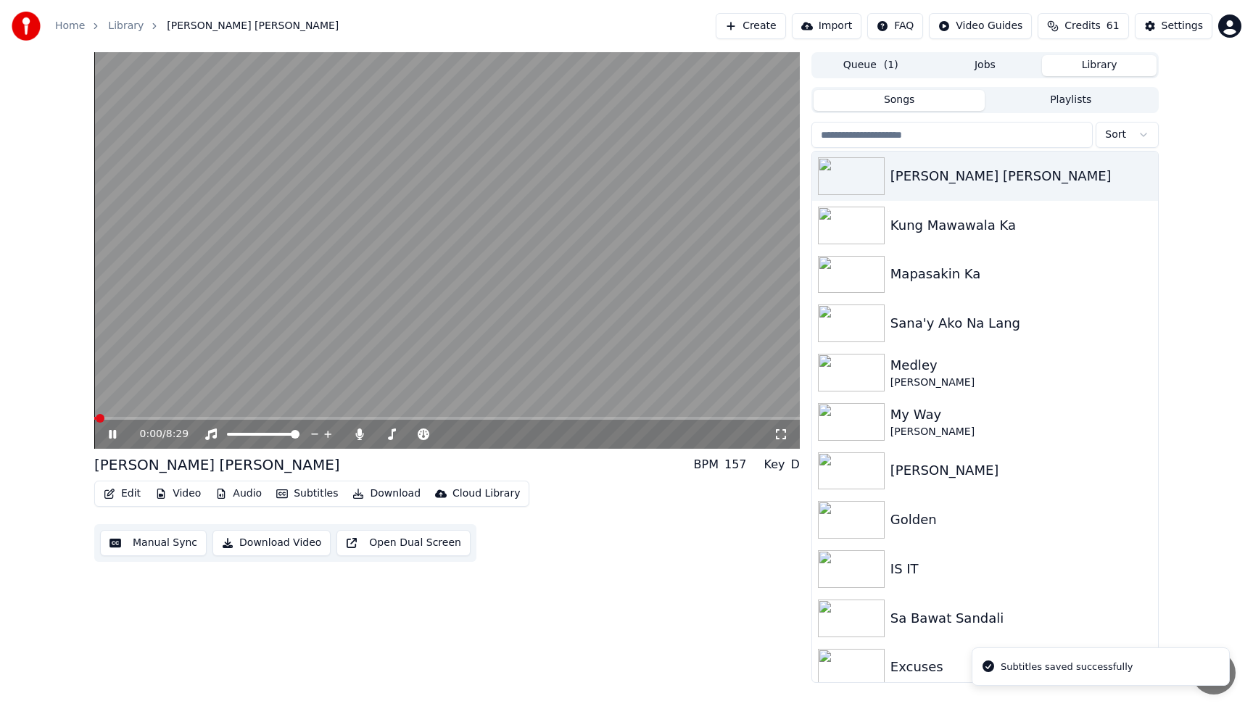
click at [130, 498] on button "Edit" at bounding box center [122, 494] width 49 height 20
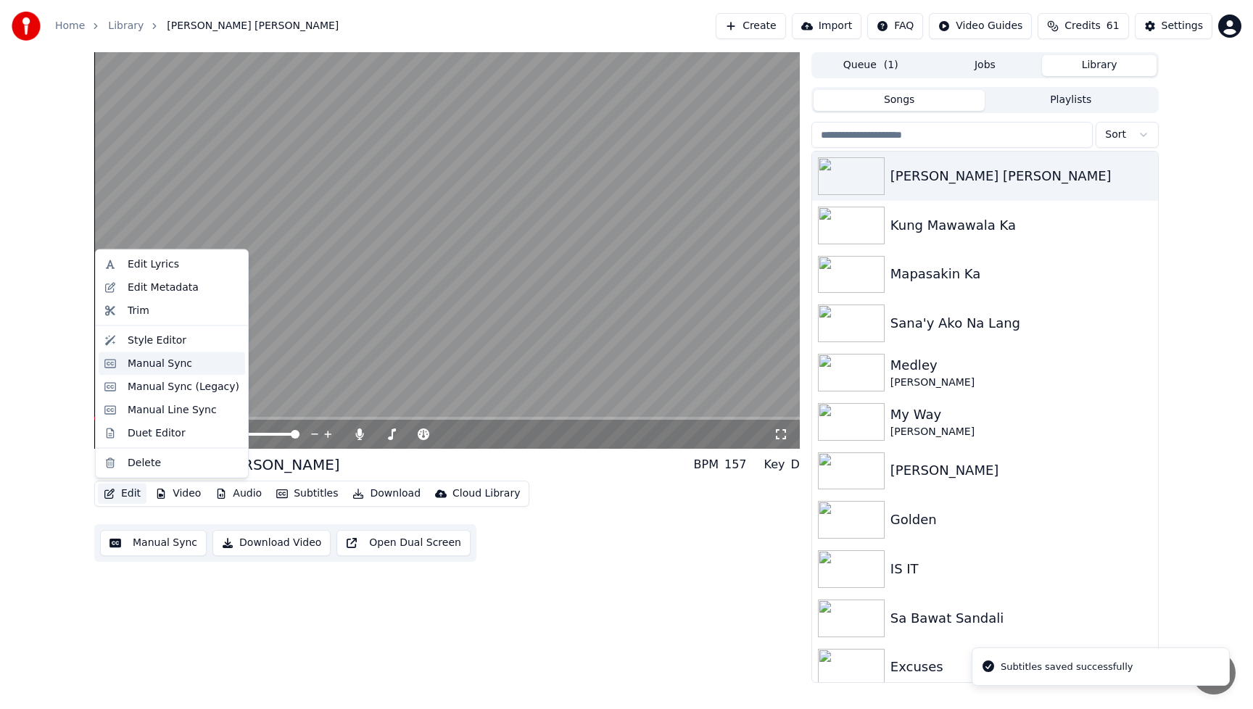
click at [161, 363] on div "Manual Sync" at bounding box center [160, 363] width 65 height 15
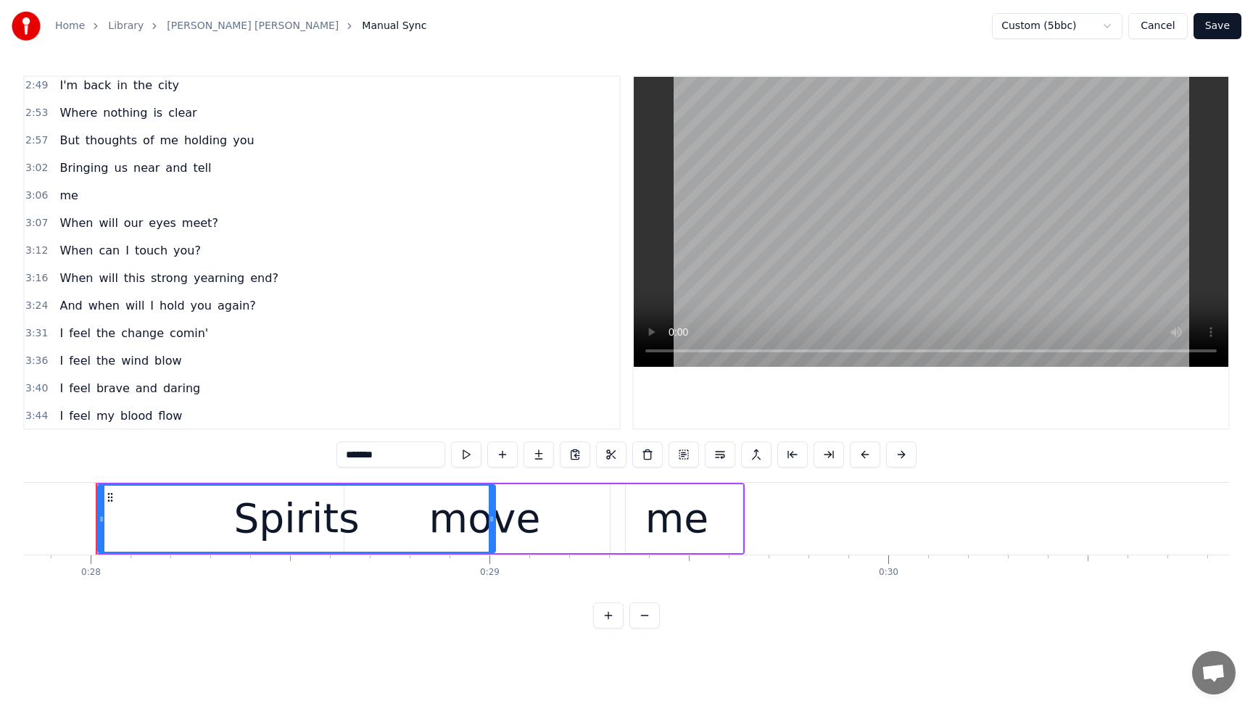
scroll to position [835, 0]
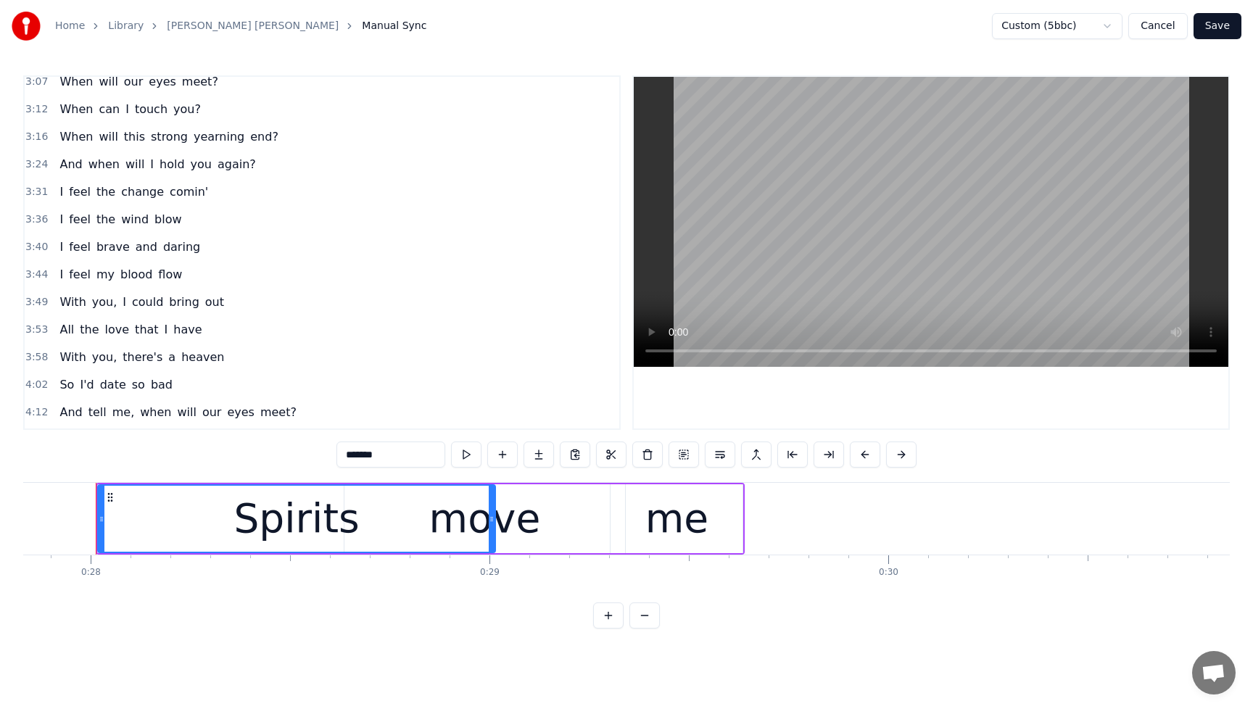
click at [62, 156] on span "And" at bounding box center [70, 164] width 25 height 17
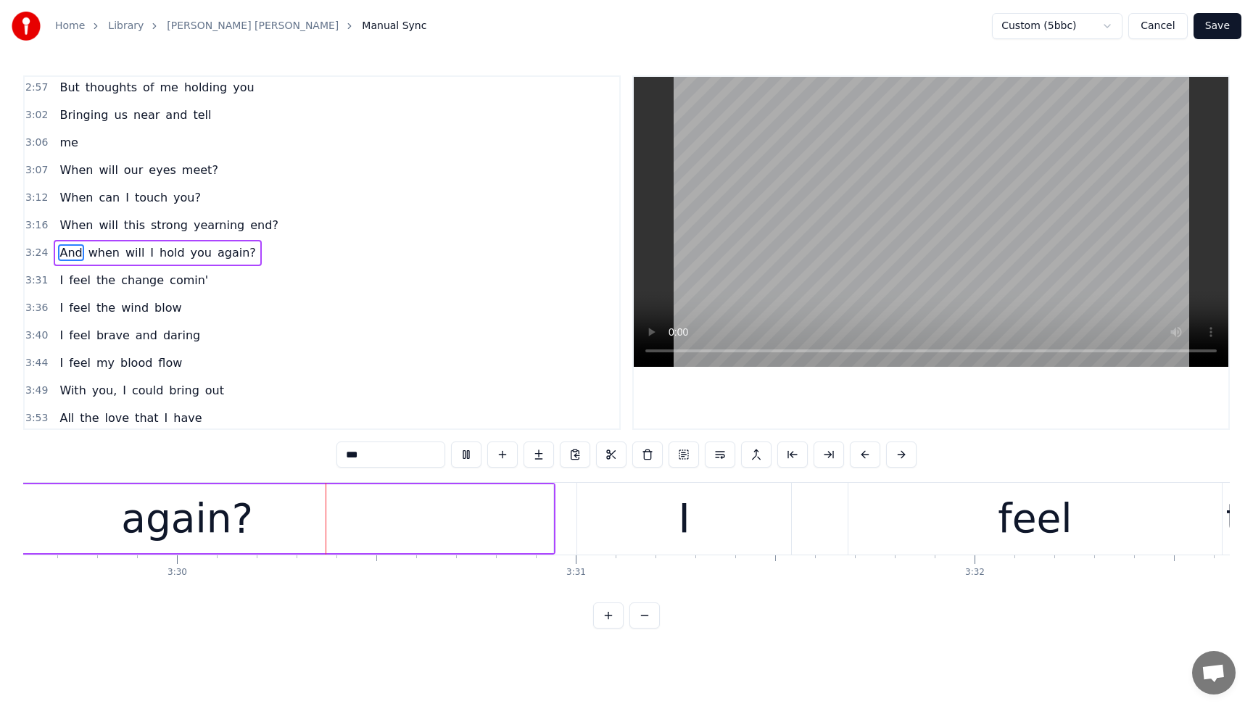
scroll to position [0, 83590]
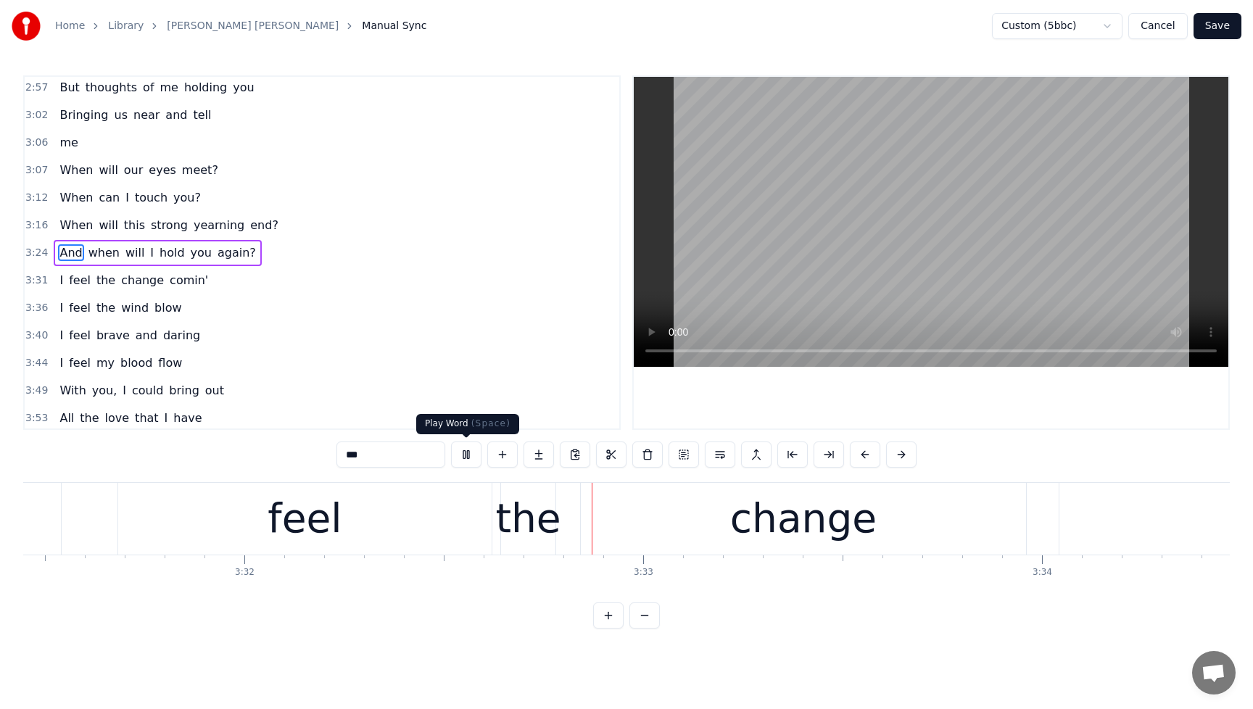
click at [465, 454] on button at bounding box center [466, 455] width 30 height 26
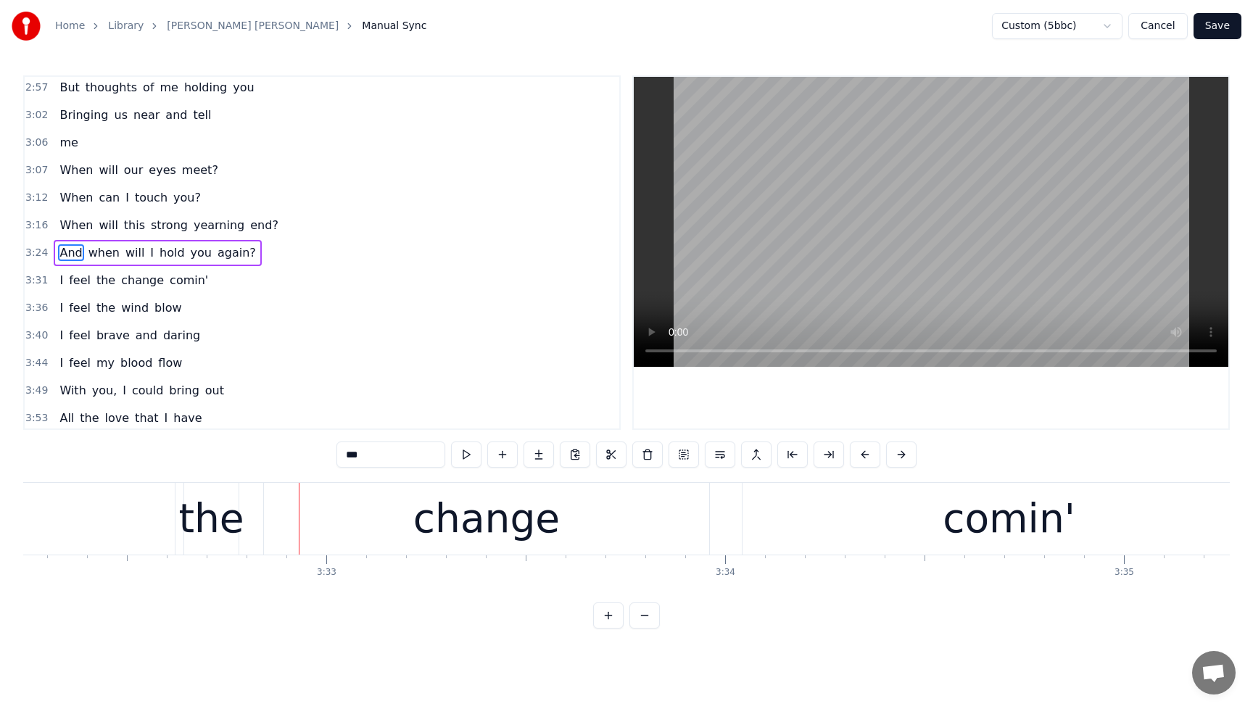
scroll to position [0, 84651]
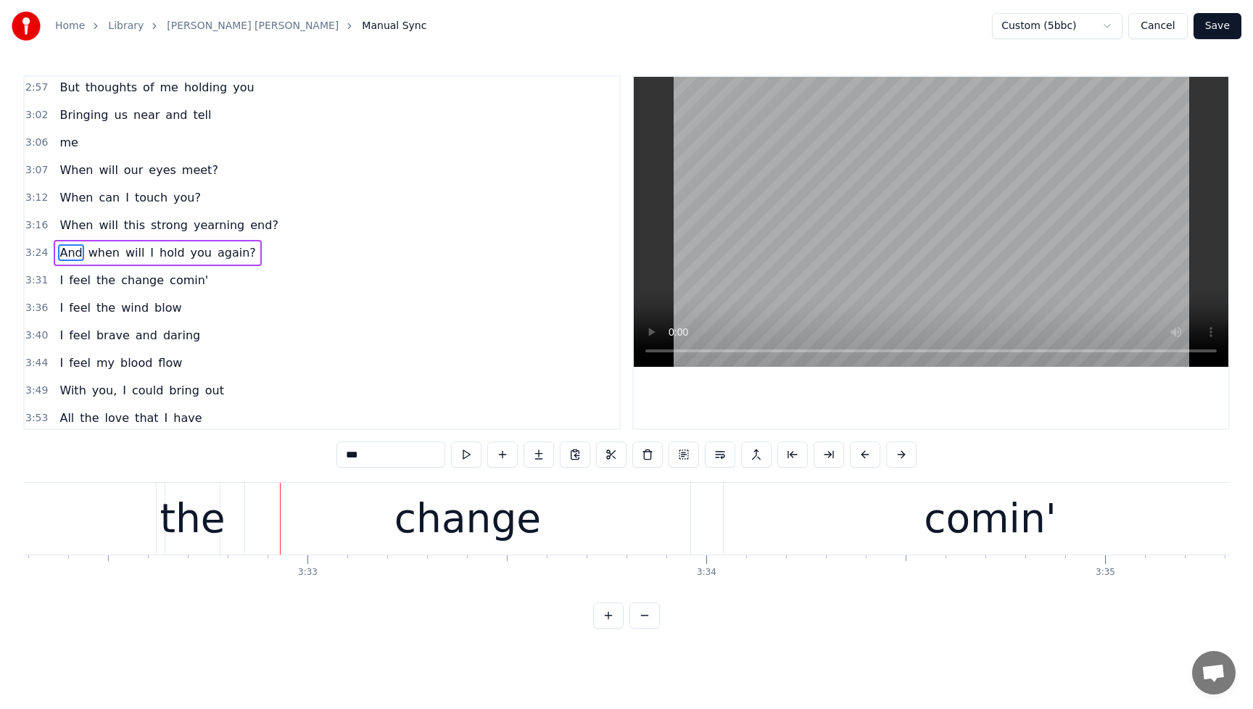
click at [216, 256] on span "again?" at bounding box center [236, 252] width 41 height 17
type input "******"
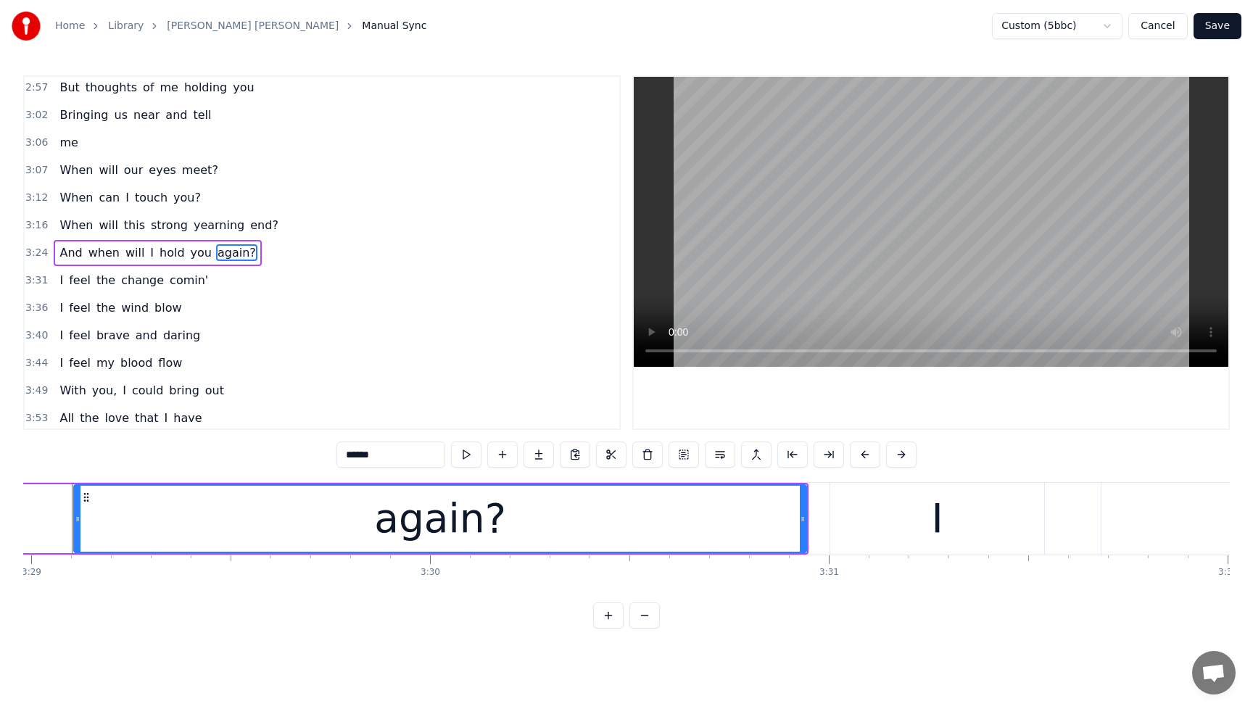
scroll to position [0, 83309]
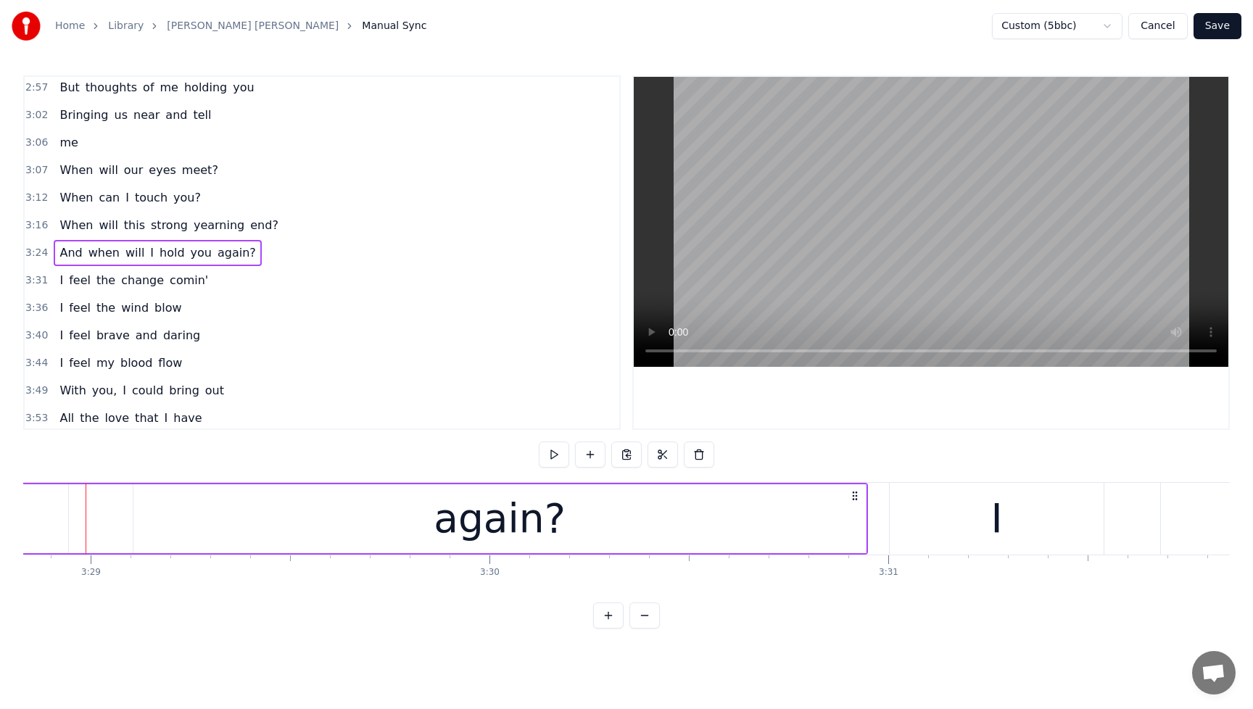
scroll to position [0, 83262]
click at [341, 509] on div "again?" at bounding box center [510, 518] width 732 height 69
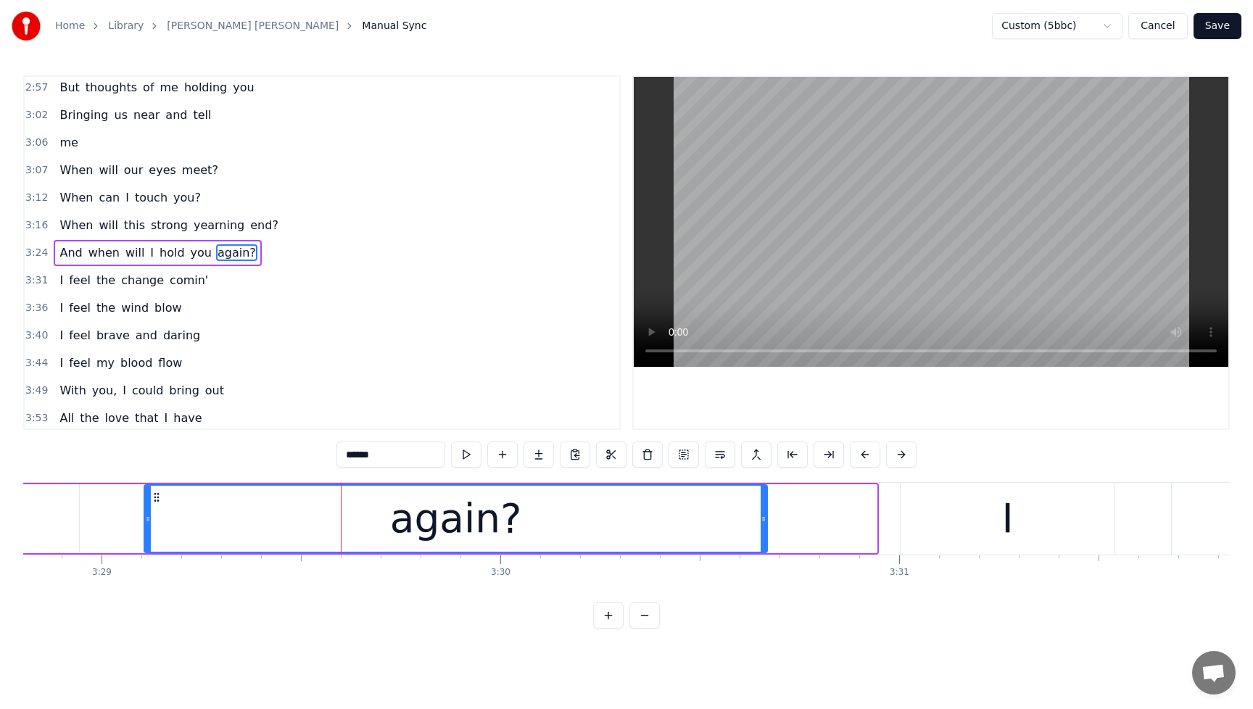
drag, startPoint x: 871, startPoint y: 518, endPoint x: 762, endPoint y: 537, distance: 111.1
click at [762, 537] on div at bounding box center [764, 519] width 6 height 66
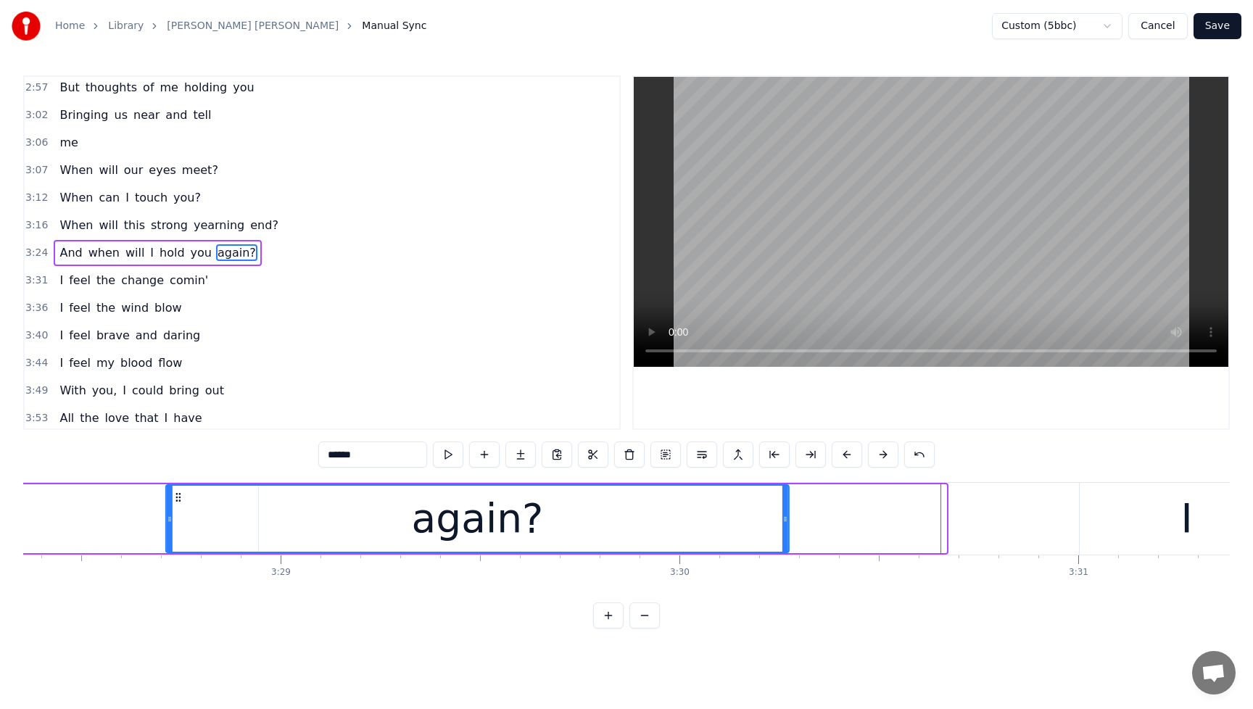
scroll to position [0, 83053]
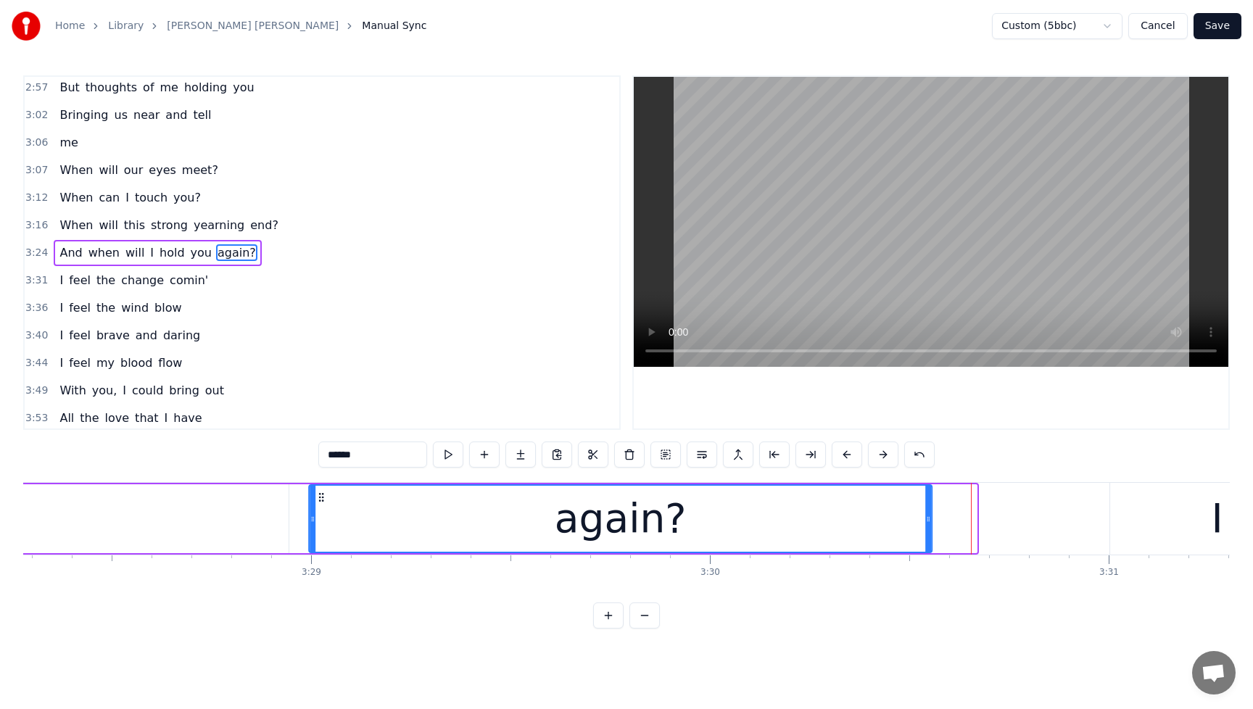
drag, startPoint x: 160, startPoint y: 497, endPoint x: 325, endPoint y: 500, distance: 165.3
click at [325, 500] on icon at bounding box center [321, 498] width 12 height 12
click at [59, 244] on span "And" at bounding box center [70, 252] width 25 height 17
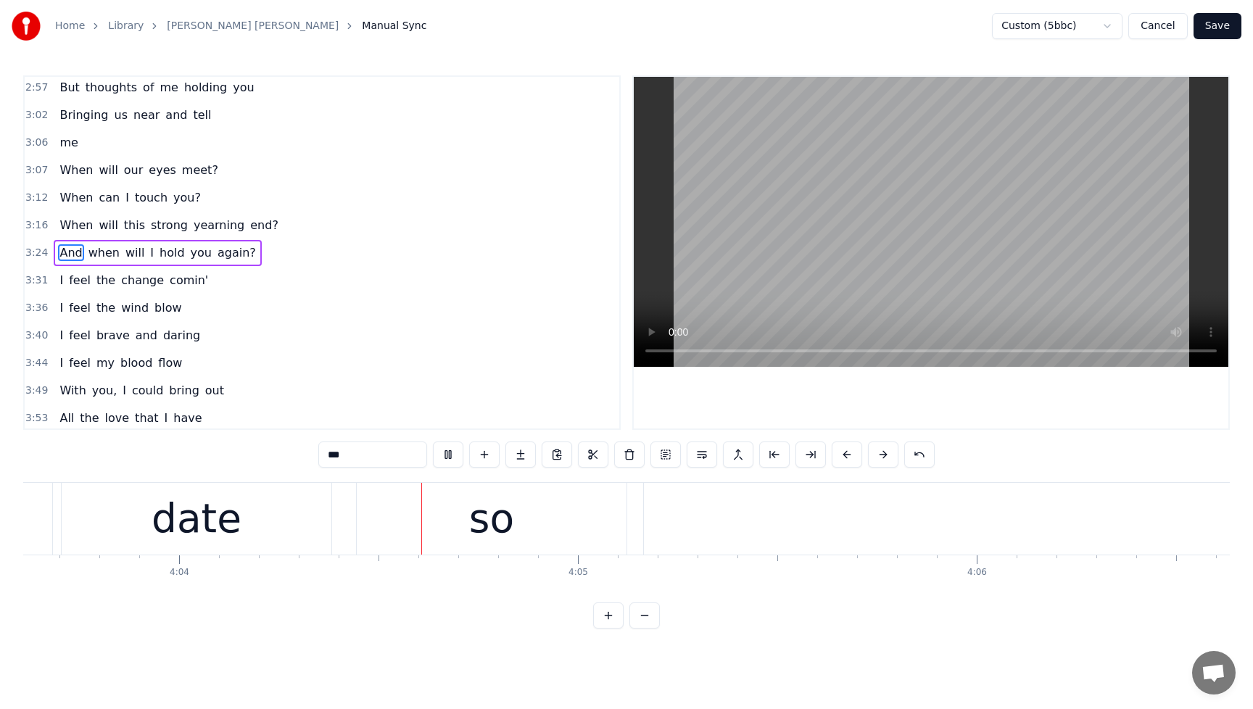
scroll to position [0, 97188]
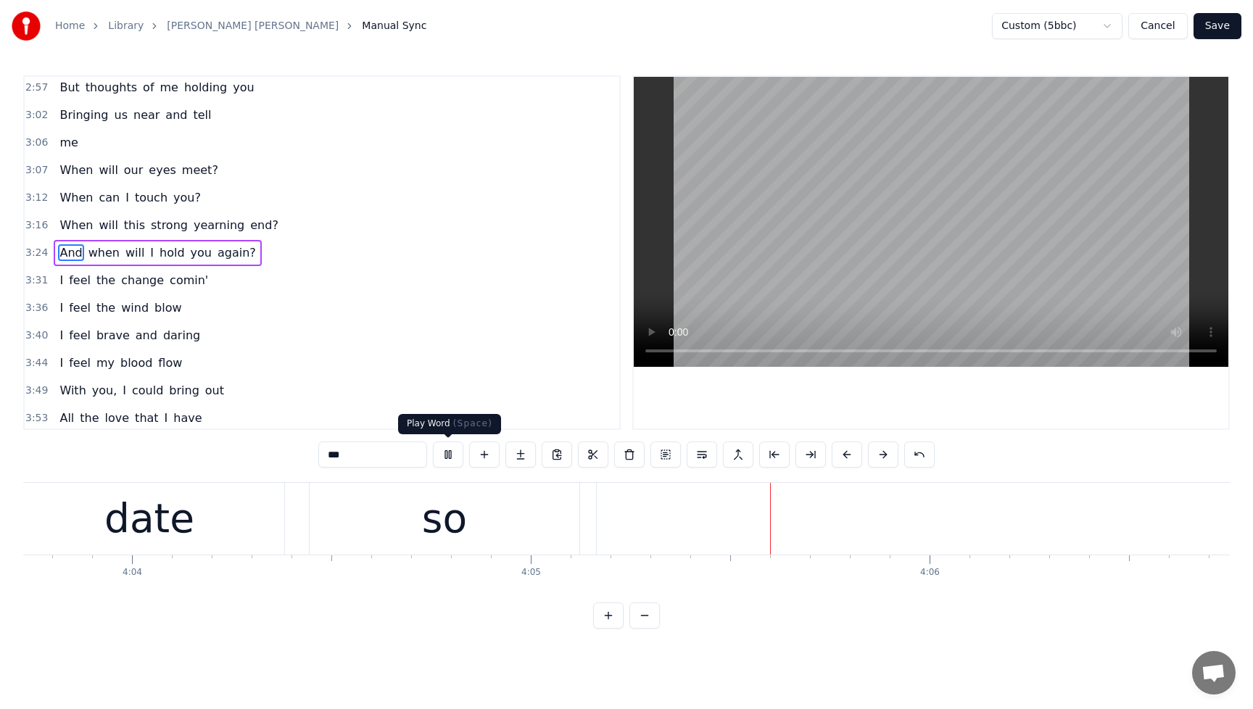
click at [450, 453] on button at bounding box center [448, 455] width 30 height 26
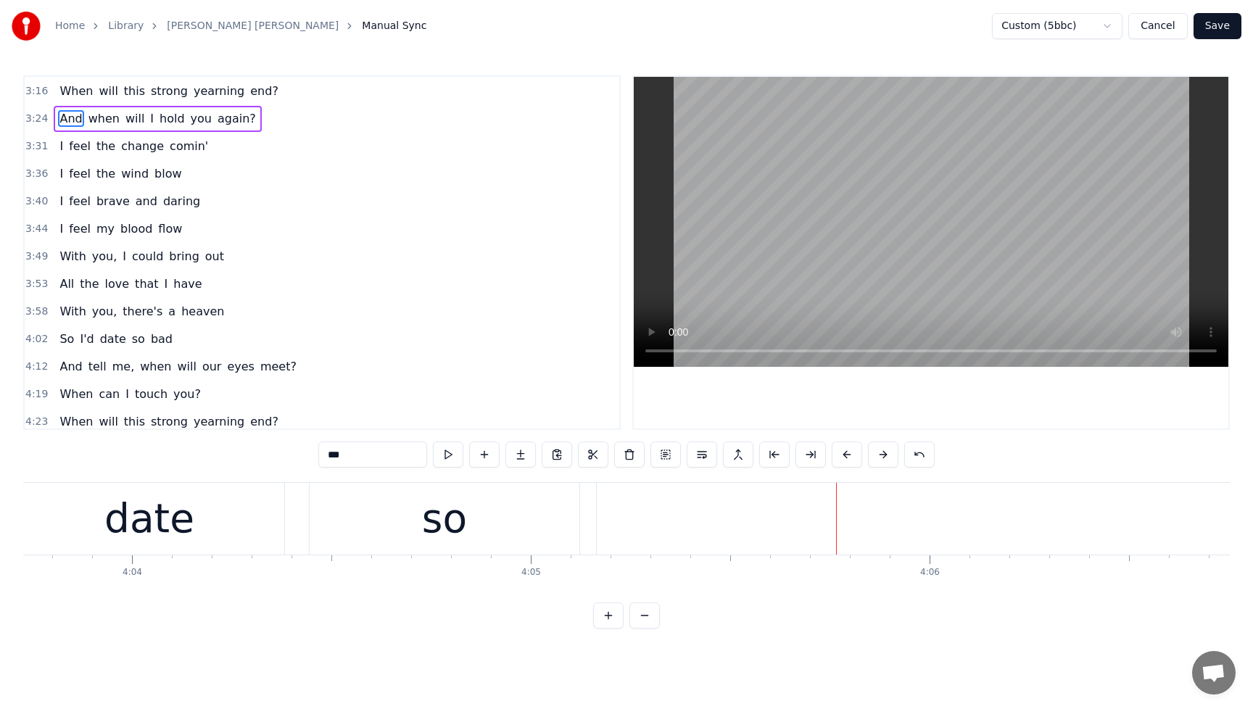
scroll to position [925, 0]
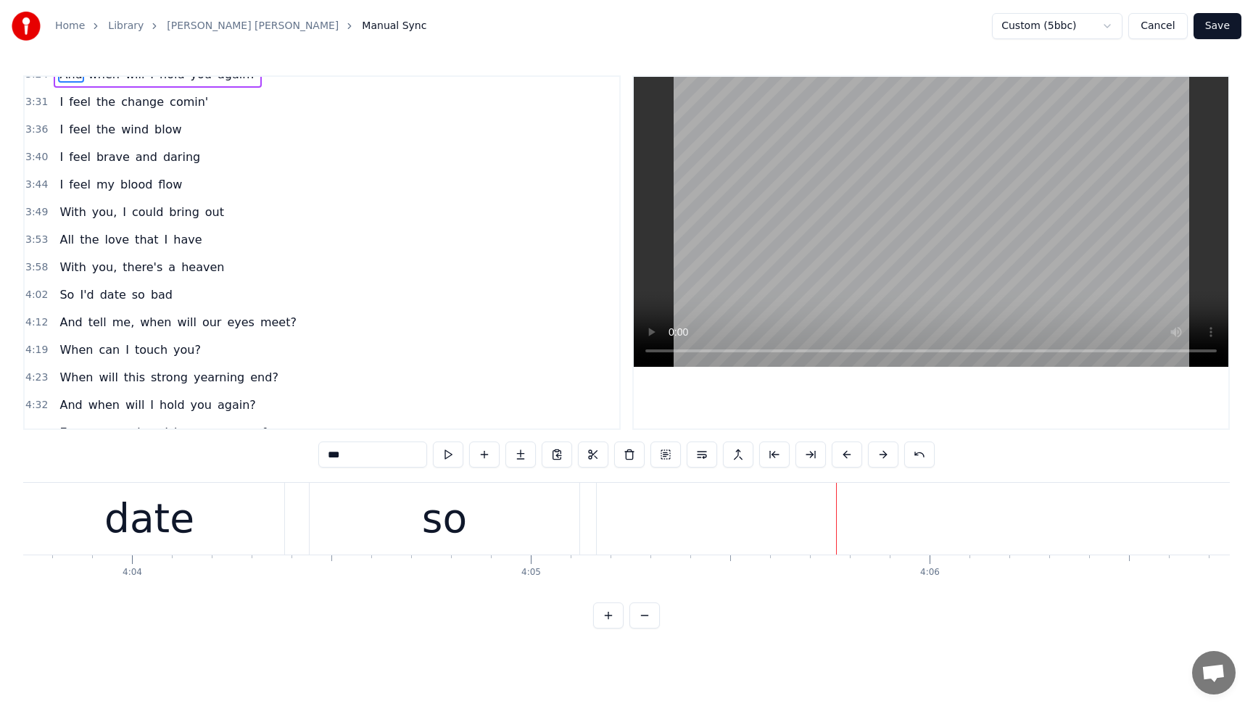
click at [83, 297] on span "I'd" at bounding box center [86, 294] width 17 height 17
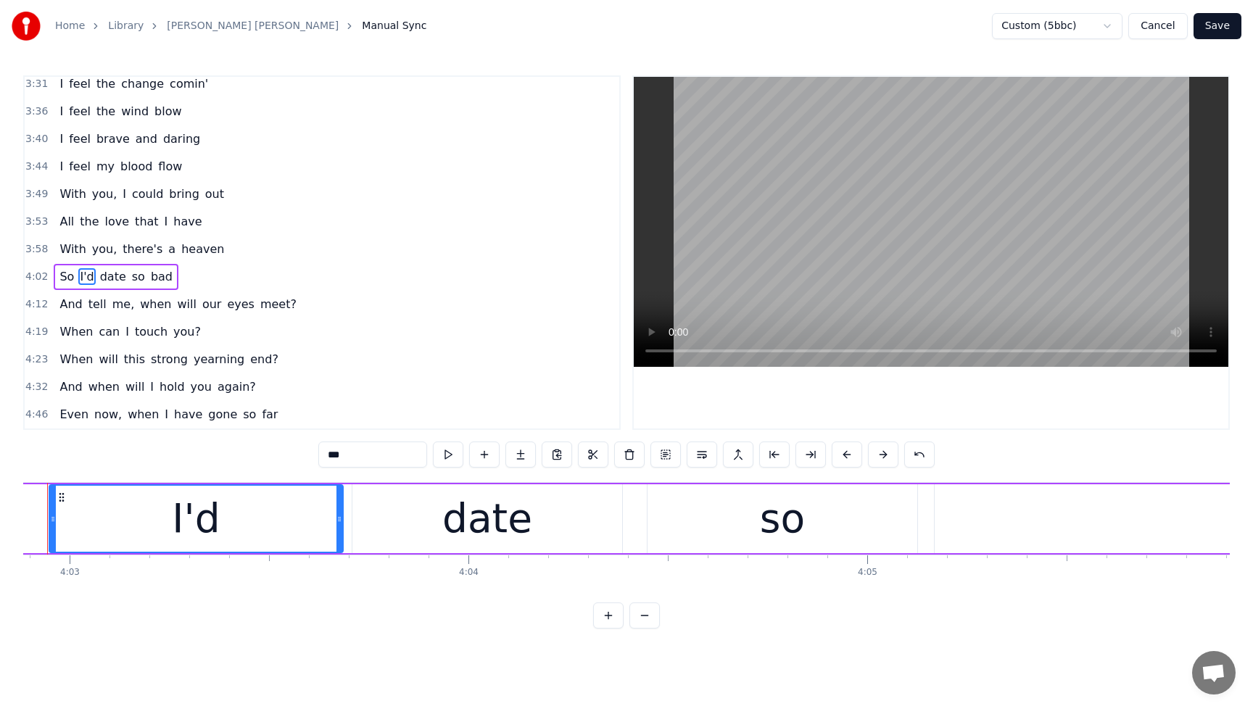
scroll to position [0, 96803]
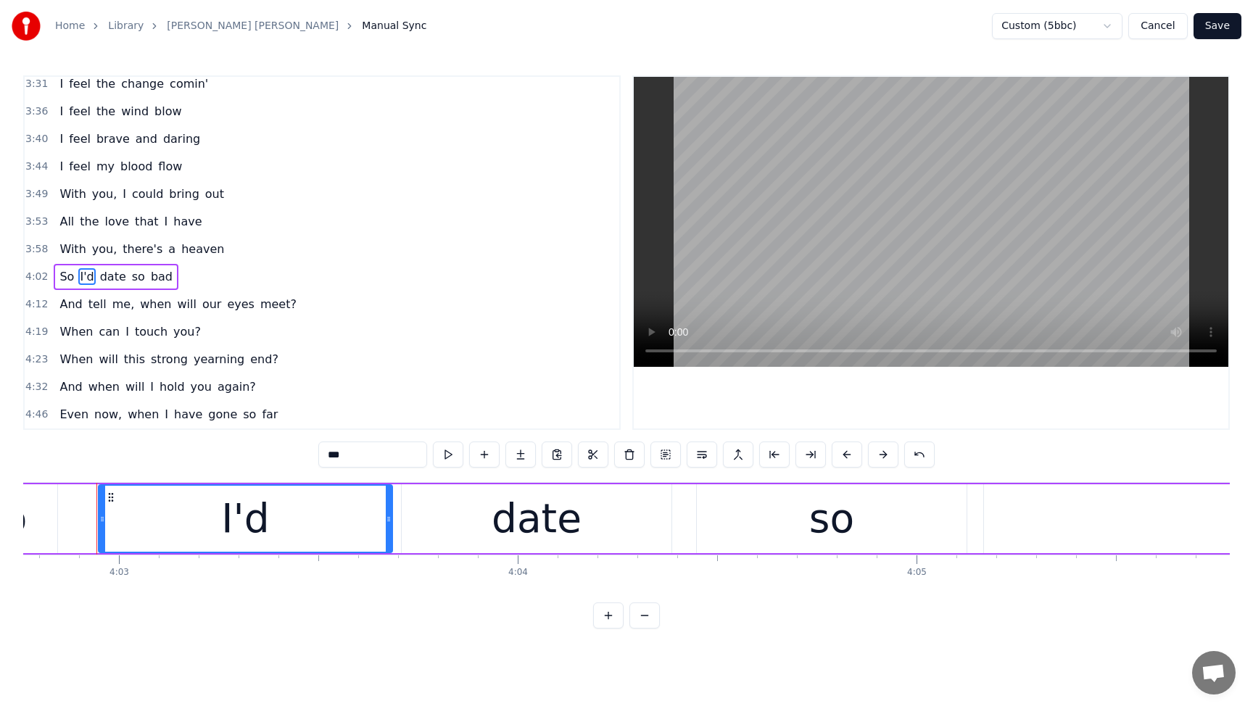
click at [374, 457] on input "***" at bounding box center [372, 455] width 109 height 26
drag, startPoint x: 359, startPoint y: 457, endPoint x: 310, endPoint y: 457, distance: 48.6
click at [310, 457] on div "0:28 Spirits move me 0:30 Every time I'm near you 0:35 whirling like a cyclone …" at bounding box center [626, 351] width 1206 height 553
type input "*****"
click at [136, 279] on div "So earth date so bad" at bounding box center [124, 277] width 141 height 26
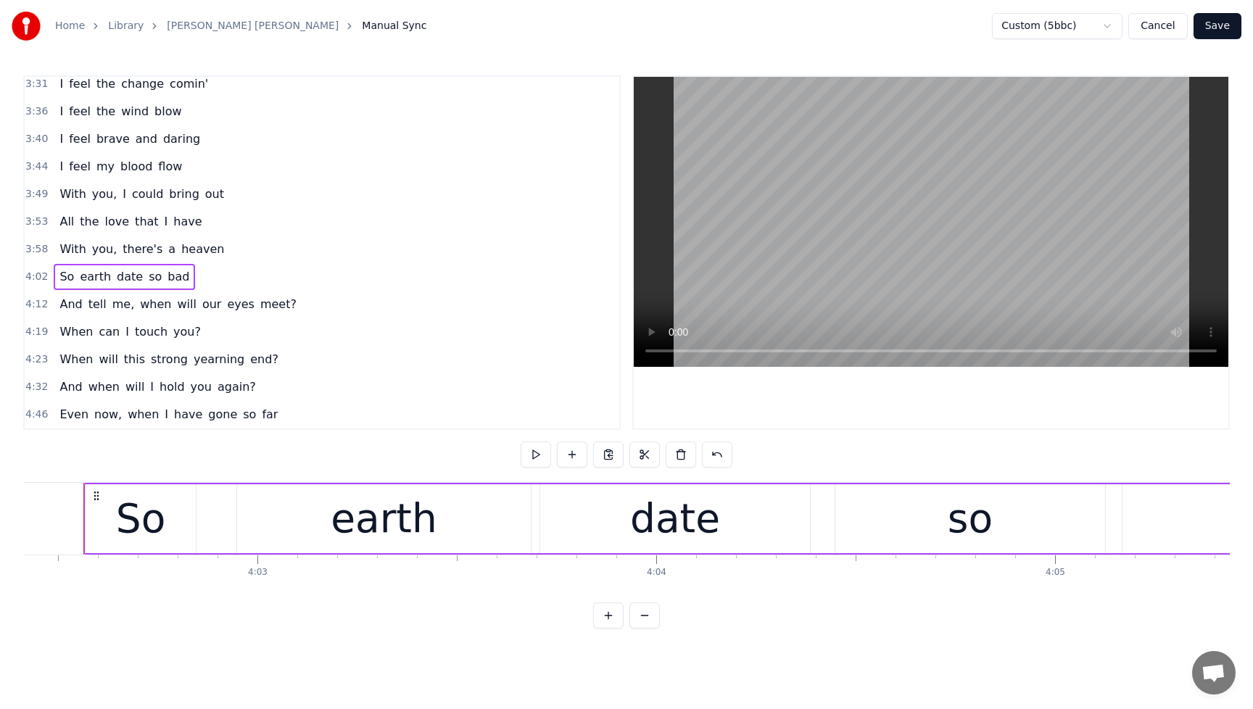
scroll to position [0, 96651]
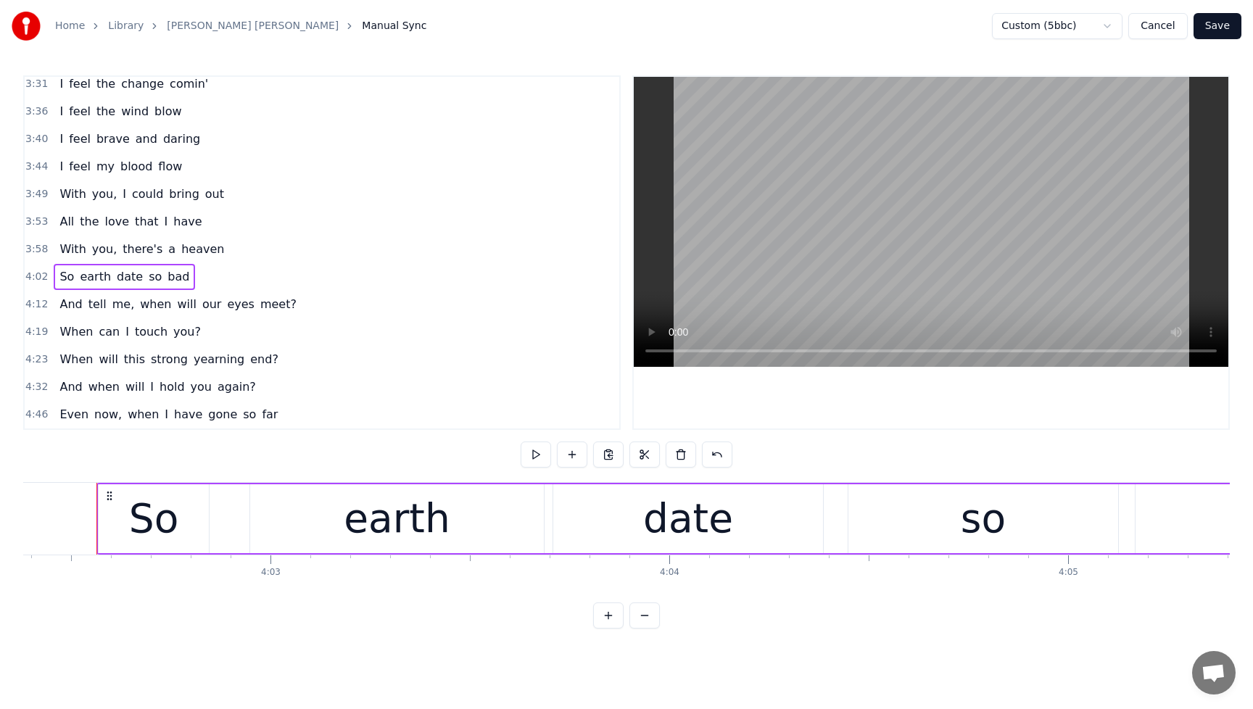
click at [127, 279] on span "date" at bounding box center [129, 276] width 29 height 17
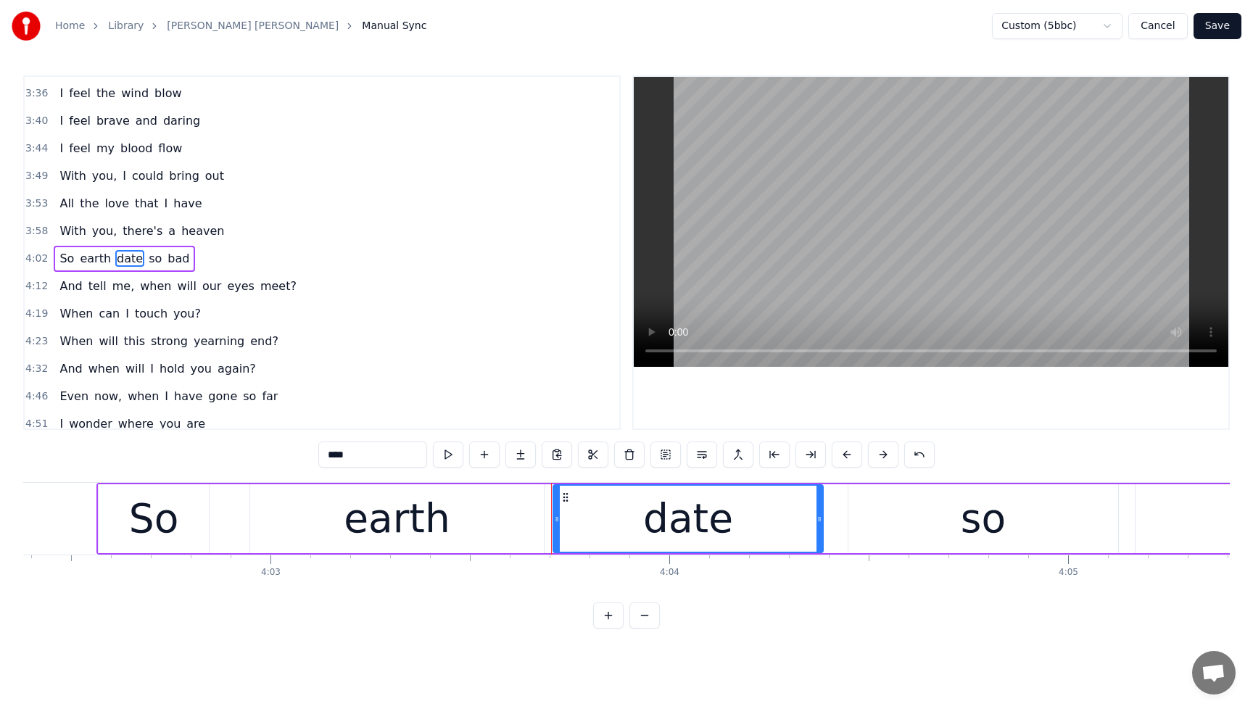
scroll to position [967, 0]
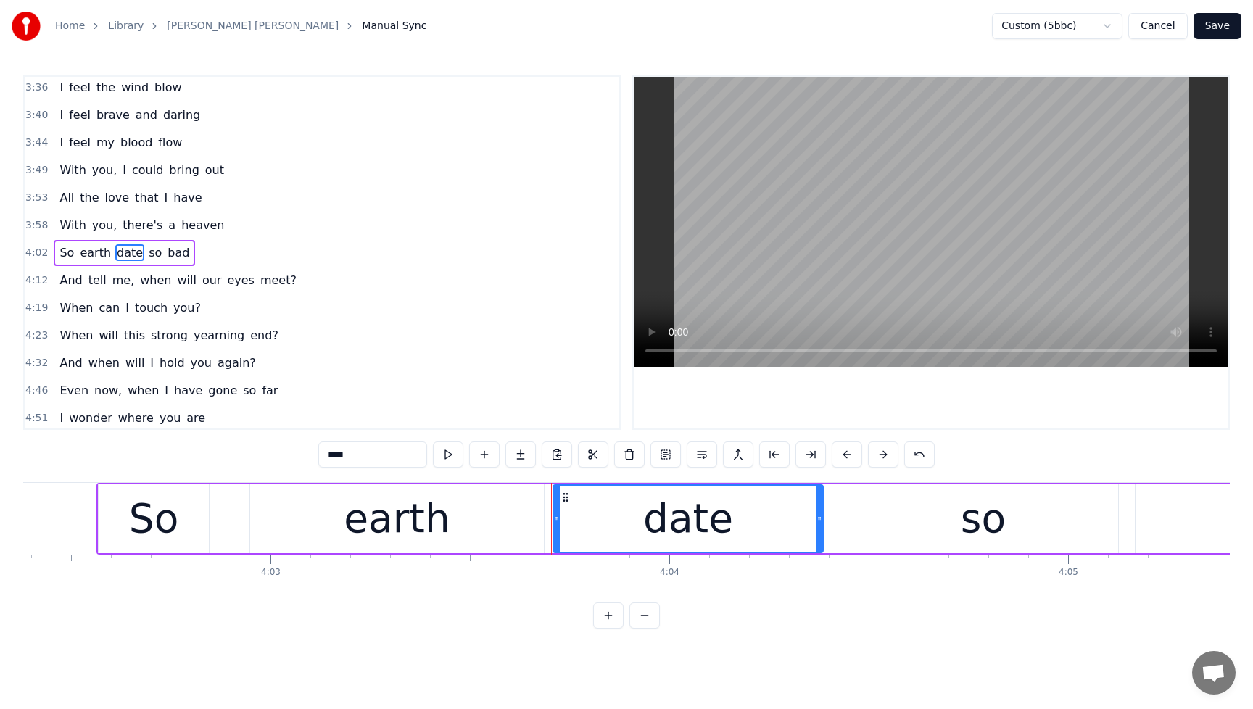
click at [367, 457] on input "****" at bounding box center [372, 455] width 109 height 26
type input "*"
type input "*****"
click at [68, 215] on div "With you, there's a heaven" at bounding box center [142, 225] width 176 height 26
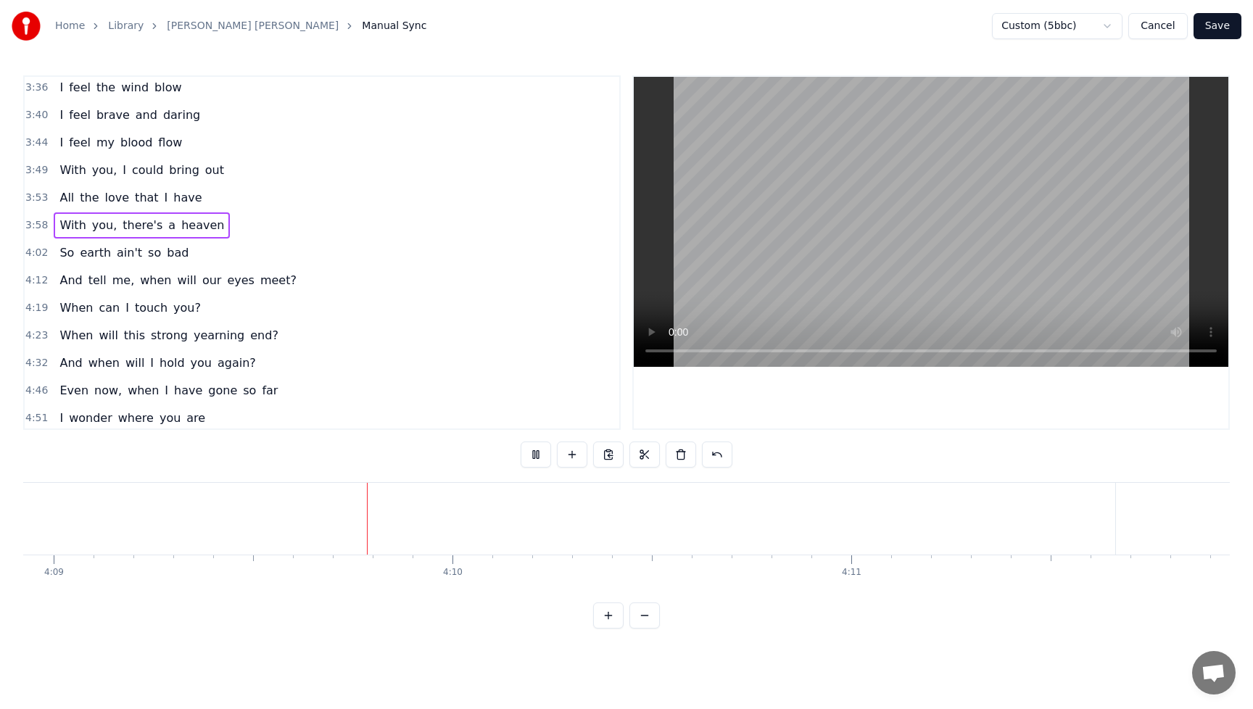
scroll to position [0, 99265]
click at [537, 455] on button at bounding box center [536, 455] width 30 height 26
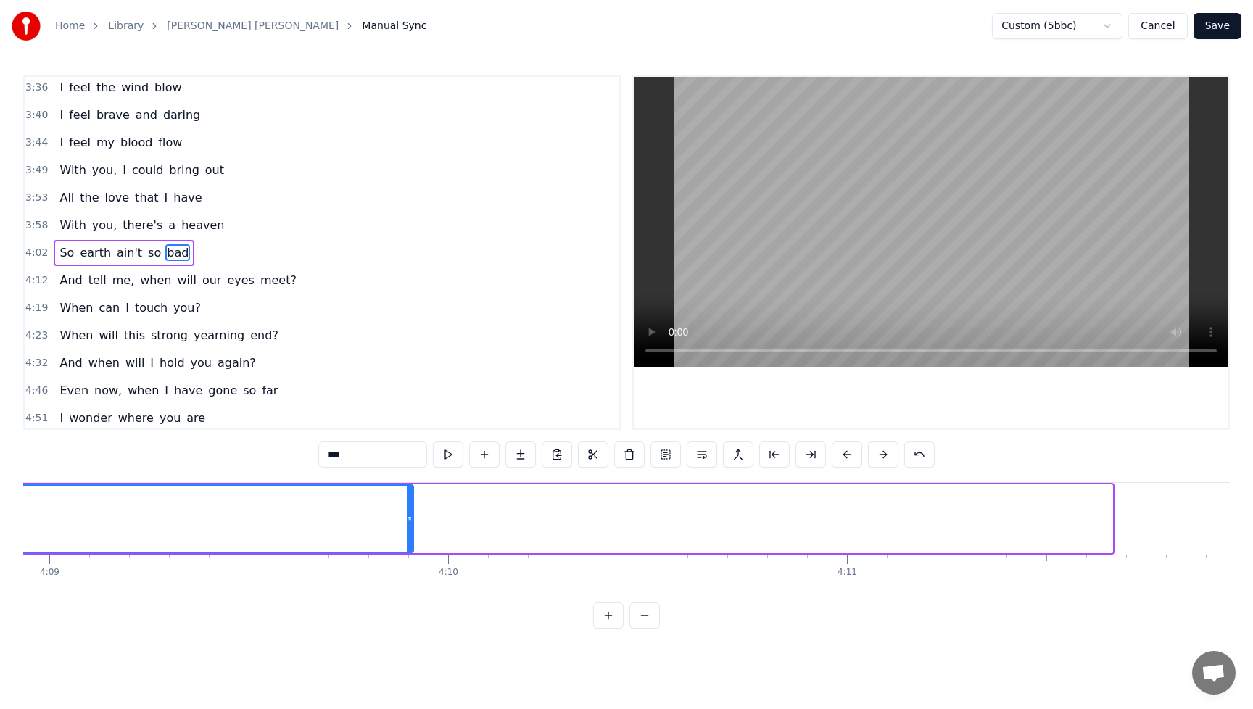
drag, startPoint x: 1108, startPoint y: 521, endPoint x: 409, endPoint y: 568, distance: 700.5
click at [409, 568] on div "Spirits move me Every time I'm near you whirling like a cyclone in my mind as i…" at bounding box center [626, 536] width 1206 height 109
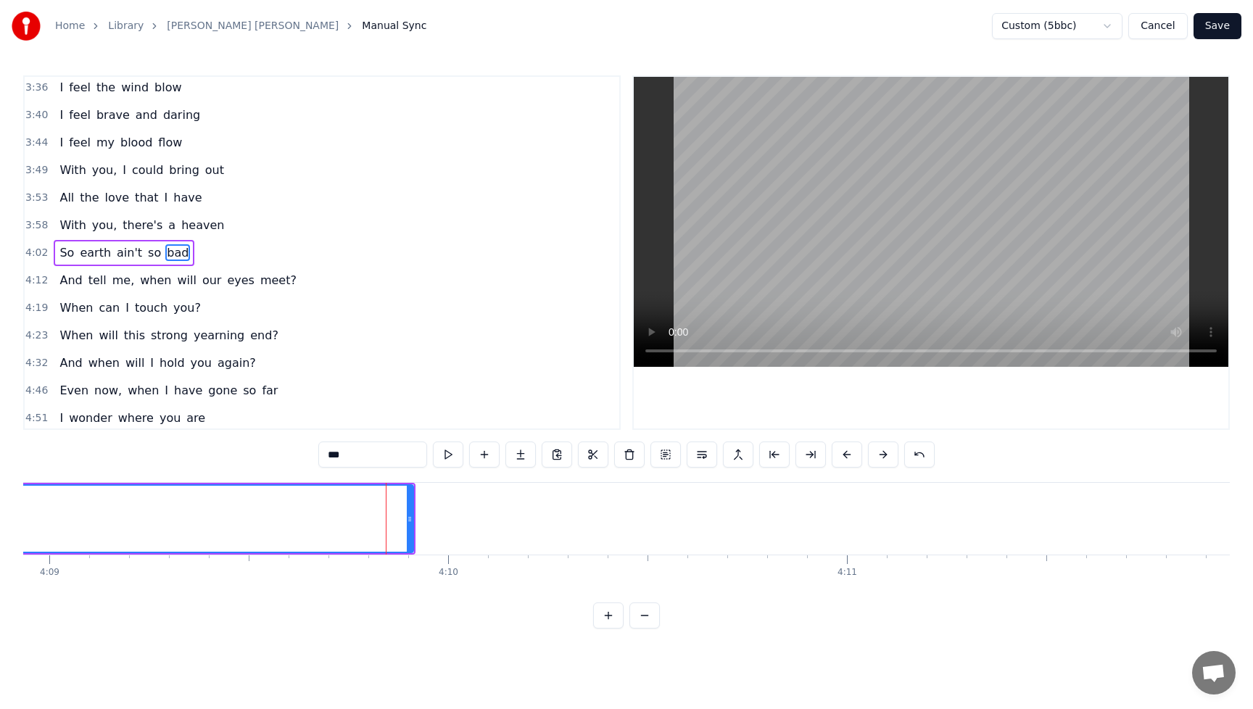
click at [67, 241] on div "So earth ain't so bad" at bounding box center [124, 253] width 141 height 26
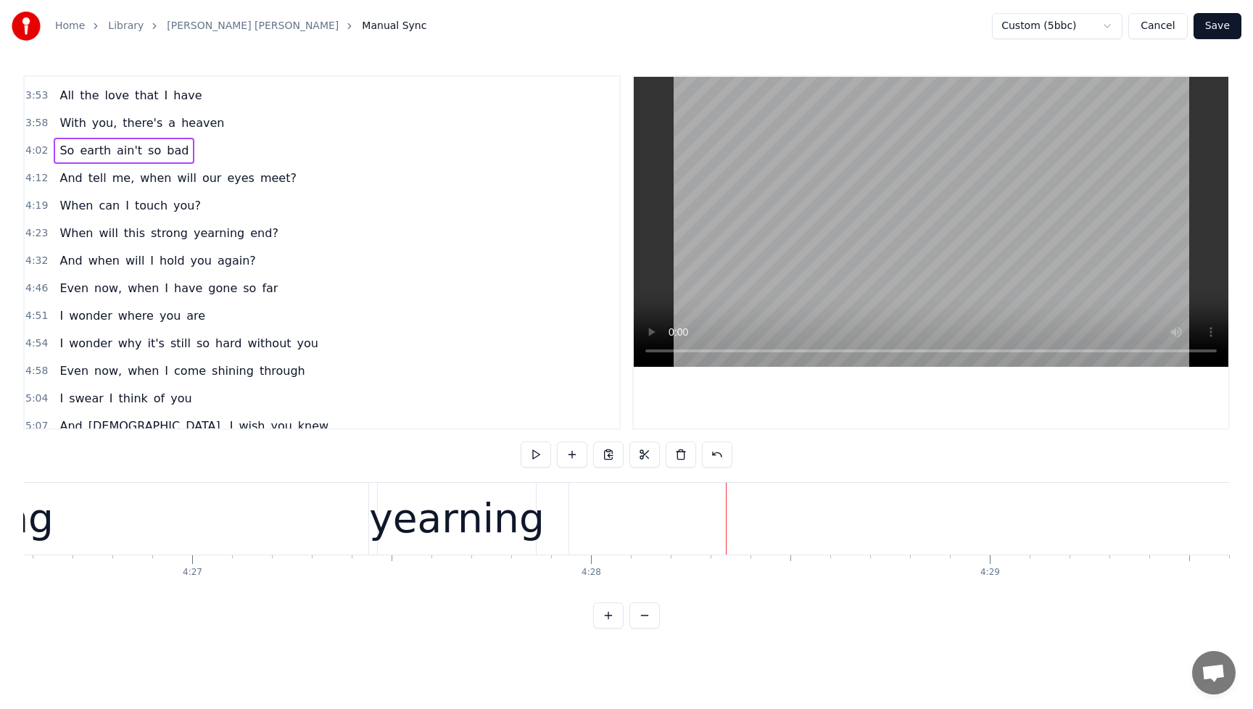
scroll to position [1070, 0]
click at [157, 235] on span "strong" at bounding box center [169, 232] width 40 height 17
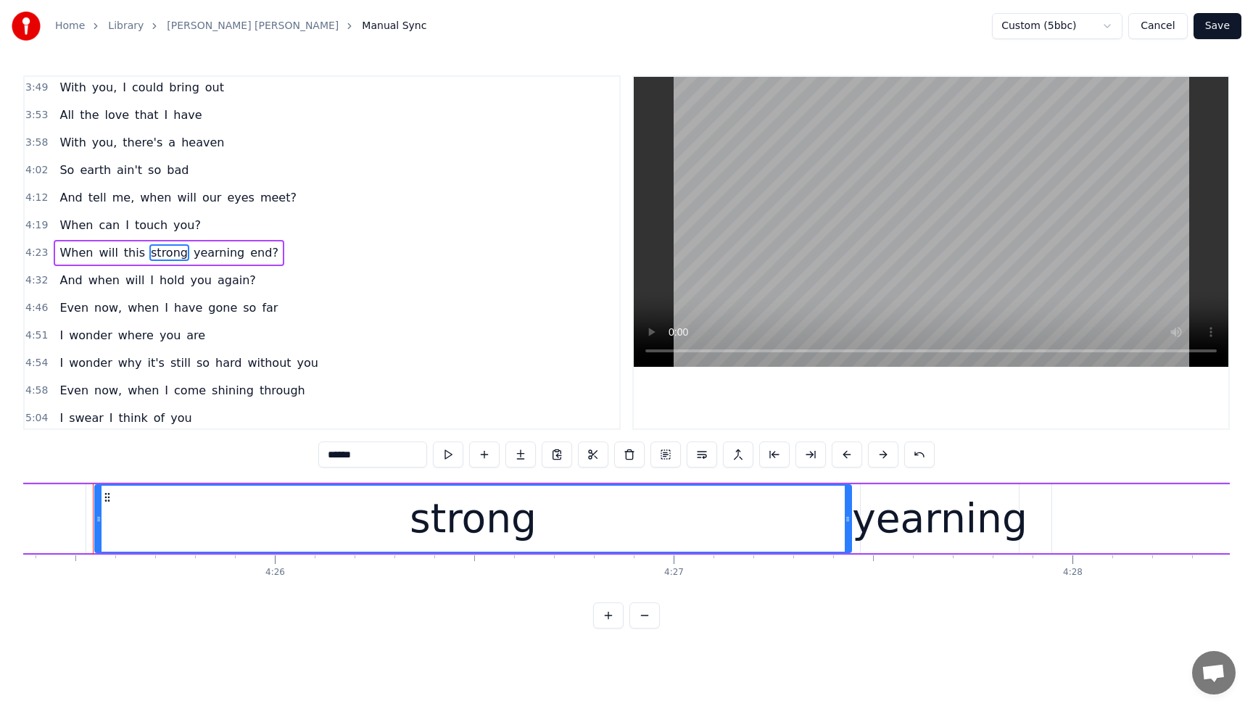
scroll to position [0, 105815]
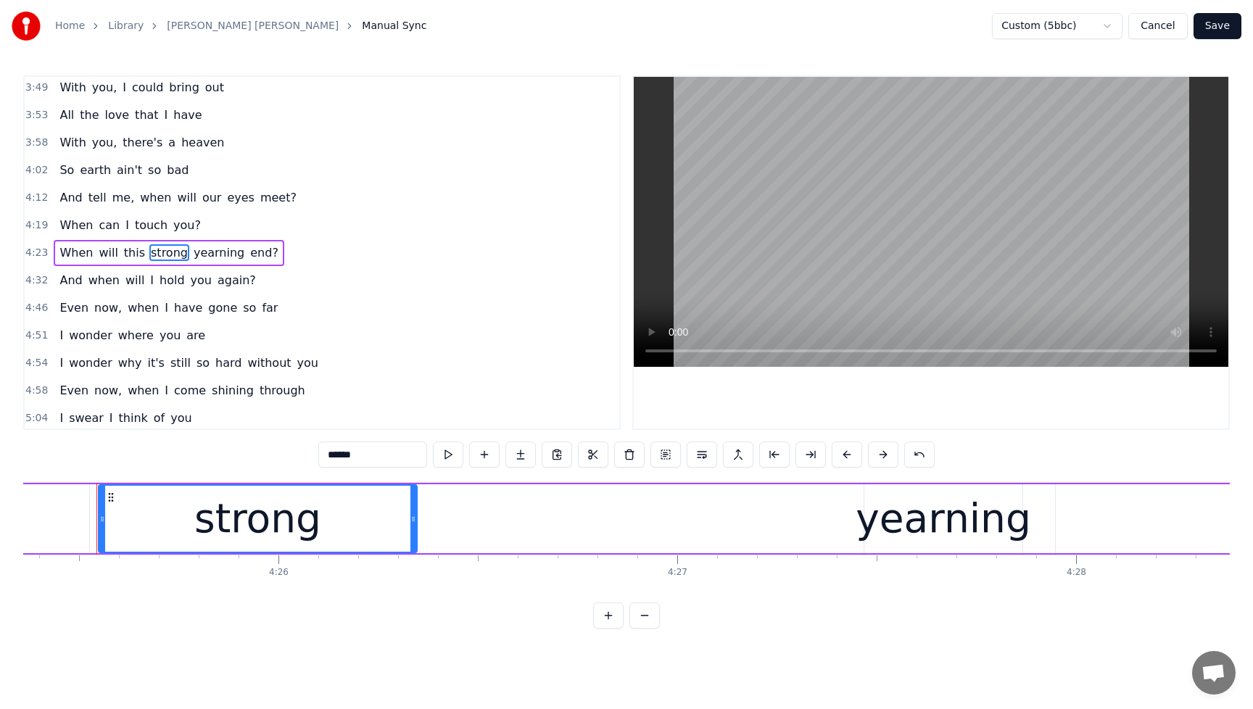
drag, startPoint x: 851, startPoint y: 521, endPoint x: 413, endPoint y: 531, distance: 438.0
click at [413, 531] on div at bounding box center [413, 519] width 6 height 66
click at [60, 244] on span "When" at bounding box center [76, 252] width 36 height 17
type input "****"
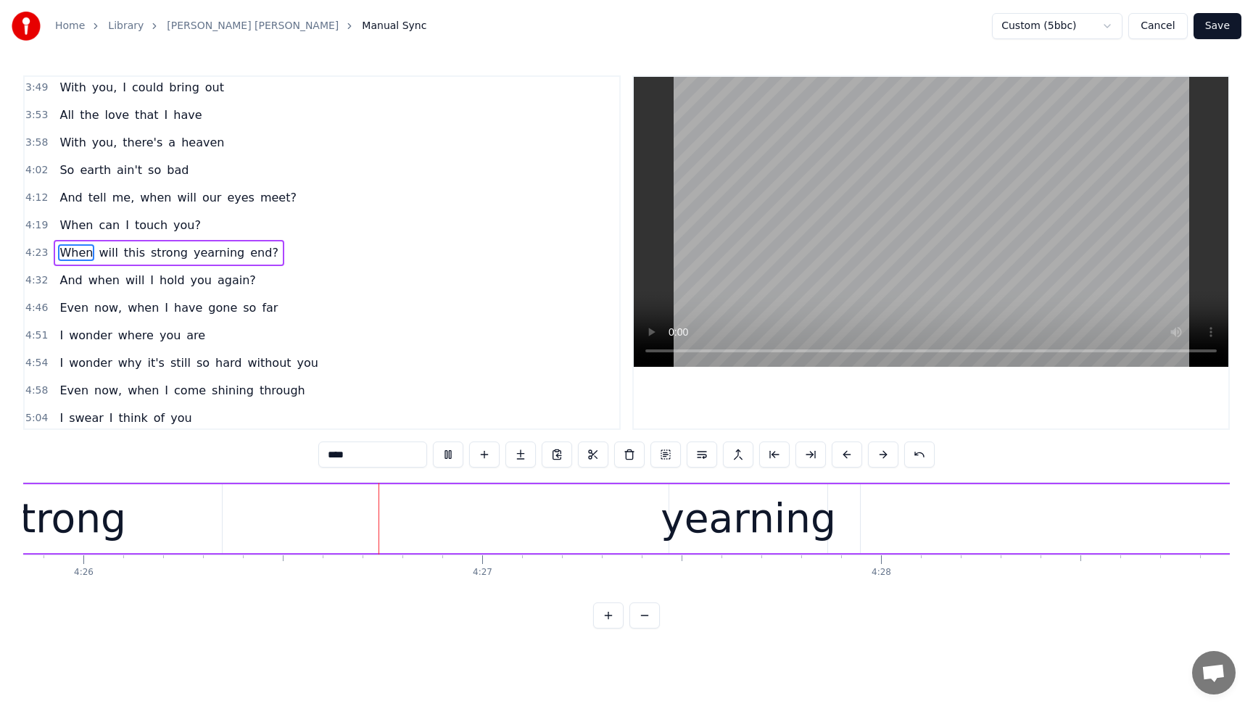
scroll to position [0, 106018]
click at [518, 516] on div "When will this strong yearning end?" at bounding box center [648, 519] width 3360 height 72
click at [105, 528] on div "strong" at bounding box center [54, 519] width 127 height 60
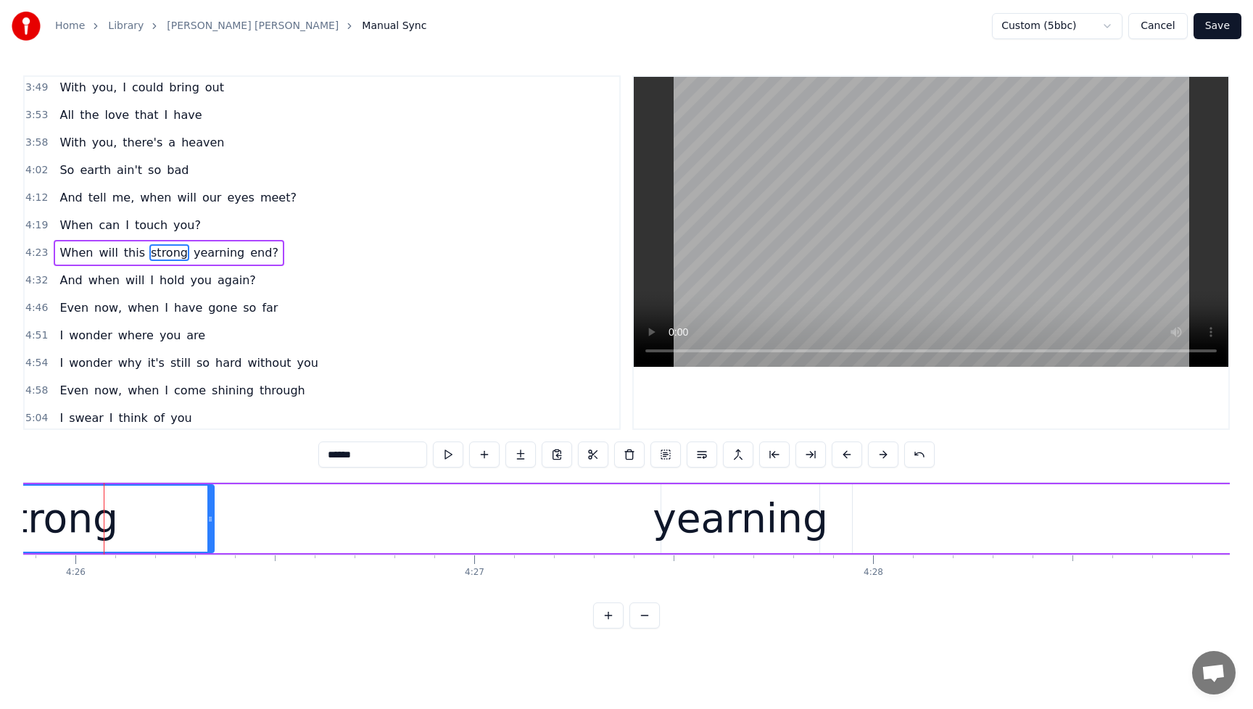
click at [740, 518] on div "yearning" at bounding box center [740, 519] width 175 height 60
type input "********"
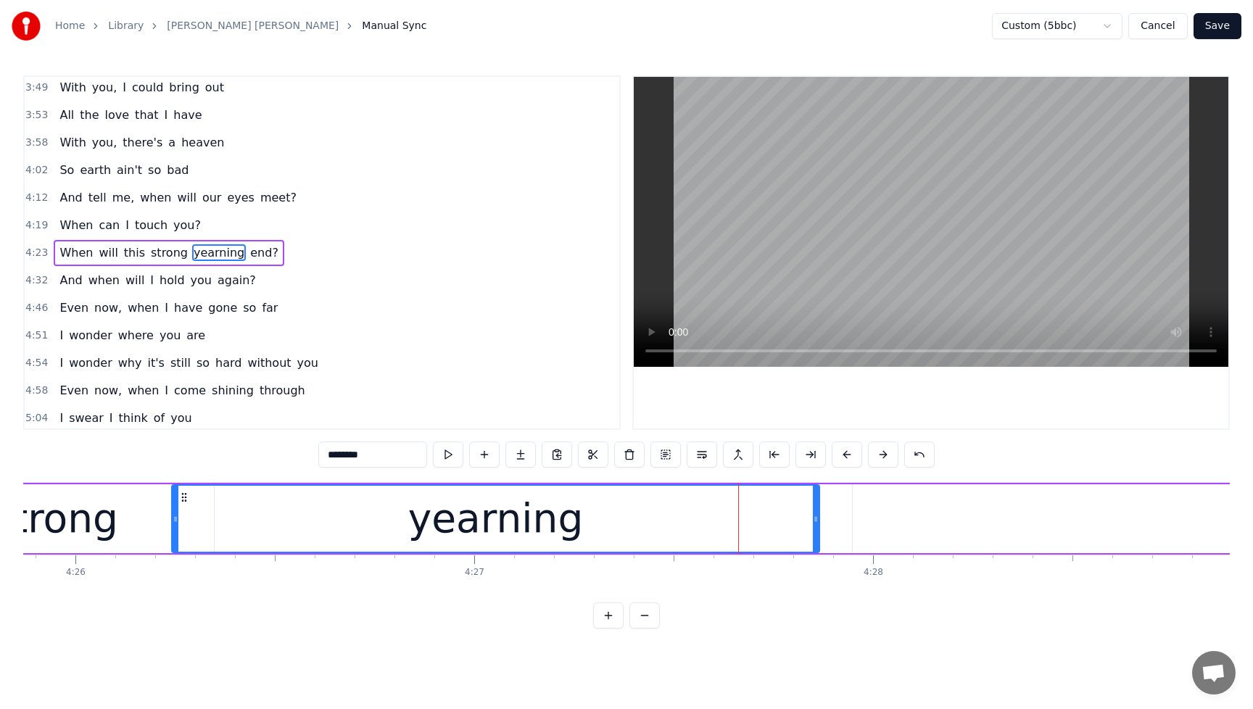
drag, startPoint x: 665, startPoint y: 521, endPoint x: 175, endPoint y: 535, distance: 489.6
click at [175, 535] on div at bounding box center [176, 519] width 6 height 66
click at [61, 242] on div "When will this strong yearning end?" at bounding box center [169, 253] width 230 height 26
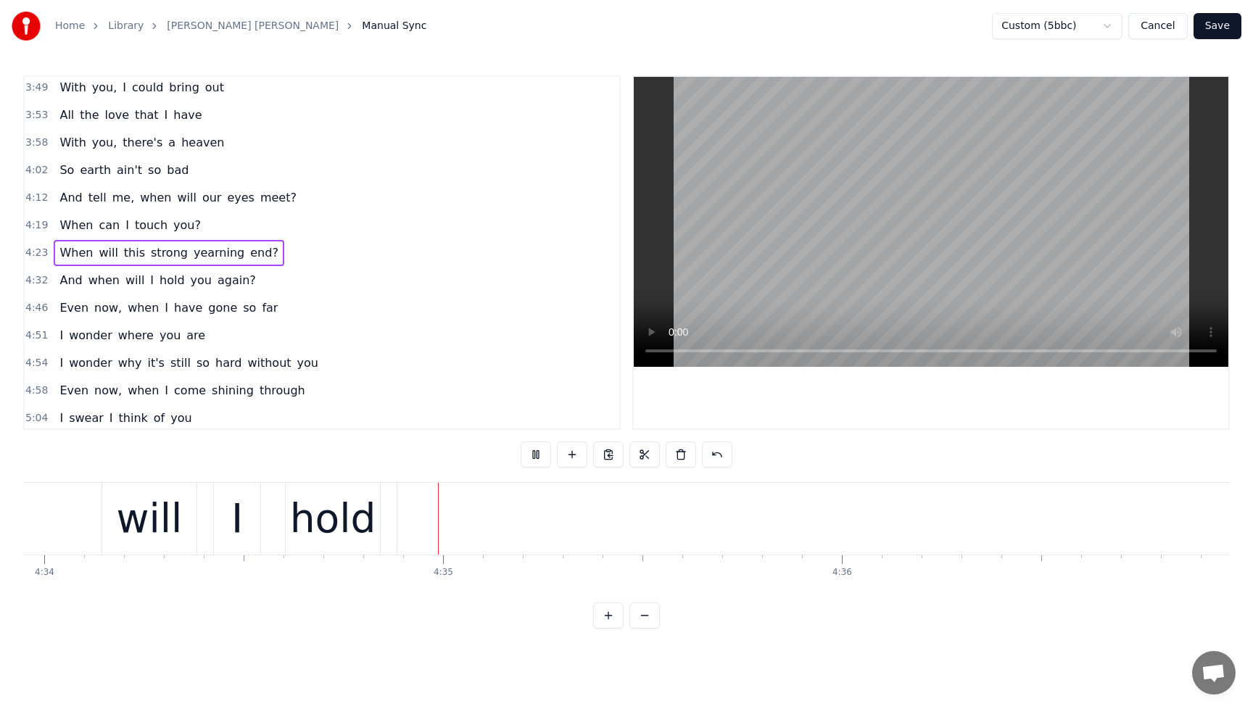
scroll to position [0, 109300]
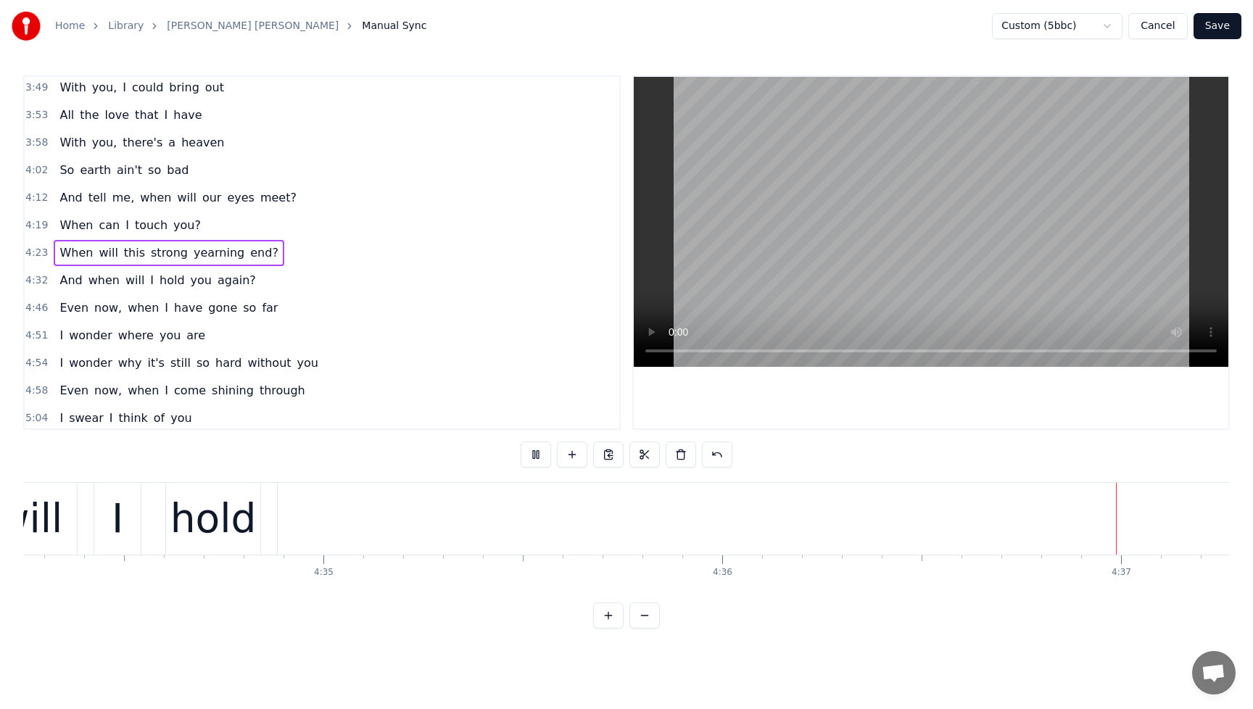
click at [58, 244] on span "When" at bounding box center [76, 252] width 36 height 17
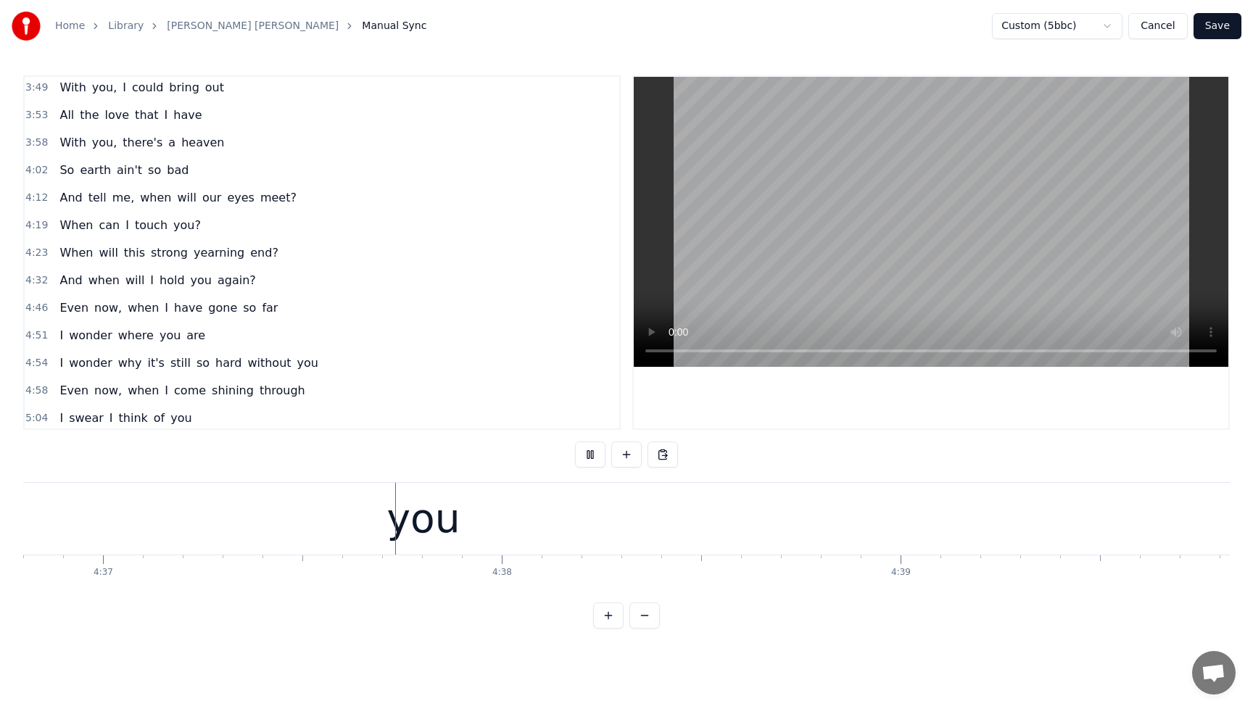
click at [70, 244] on span "When" at bounding box center [76, 252] width 36 height 17
click at [70, 248] on span "When" at bounding box center [76, 252] width 36 height 17
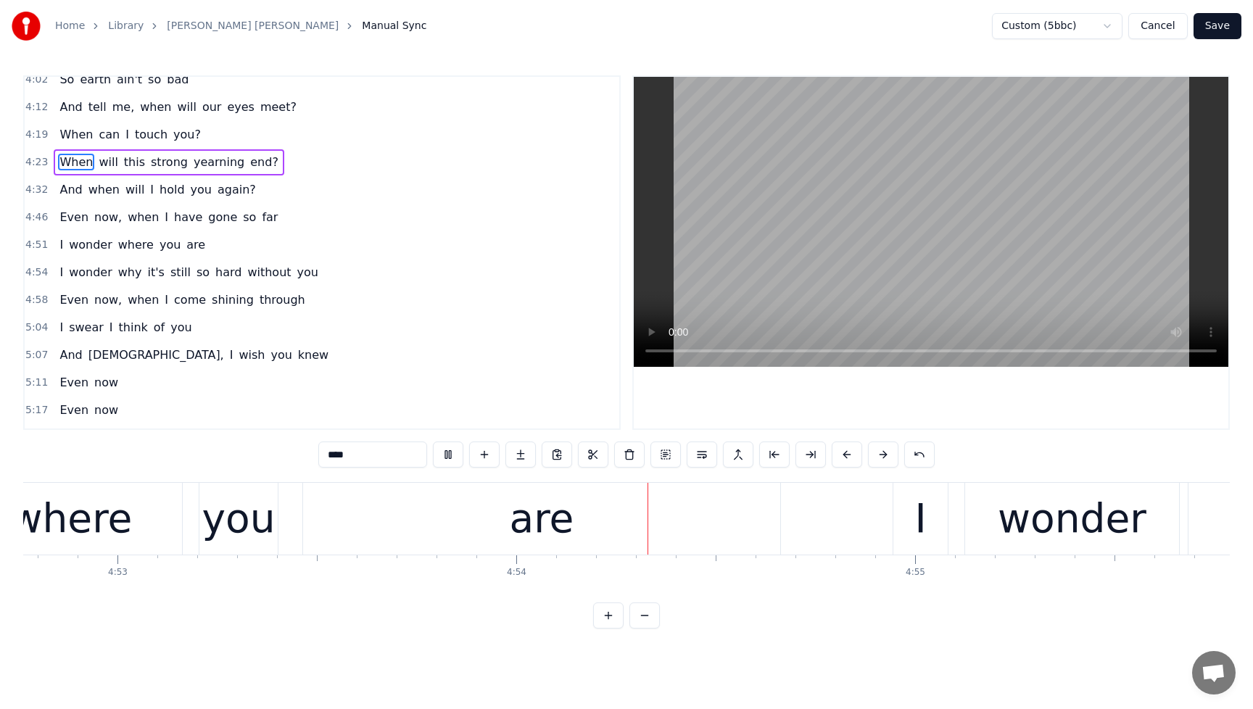
scroll to position [1165, 0]
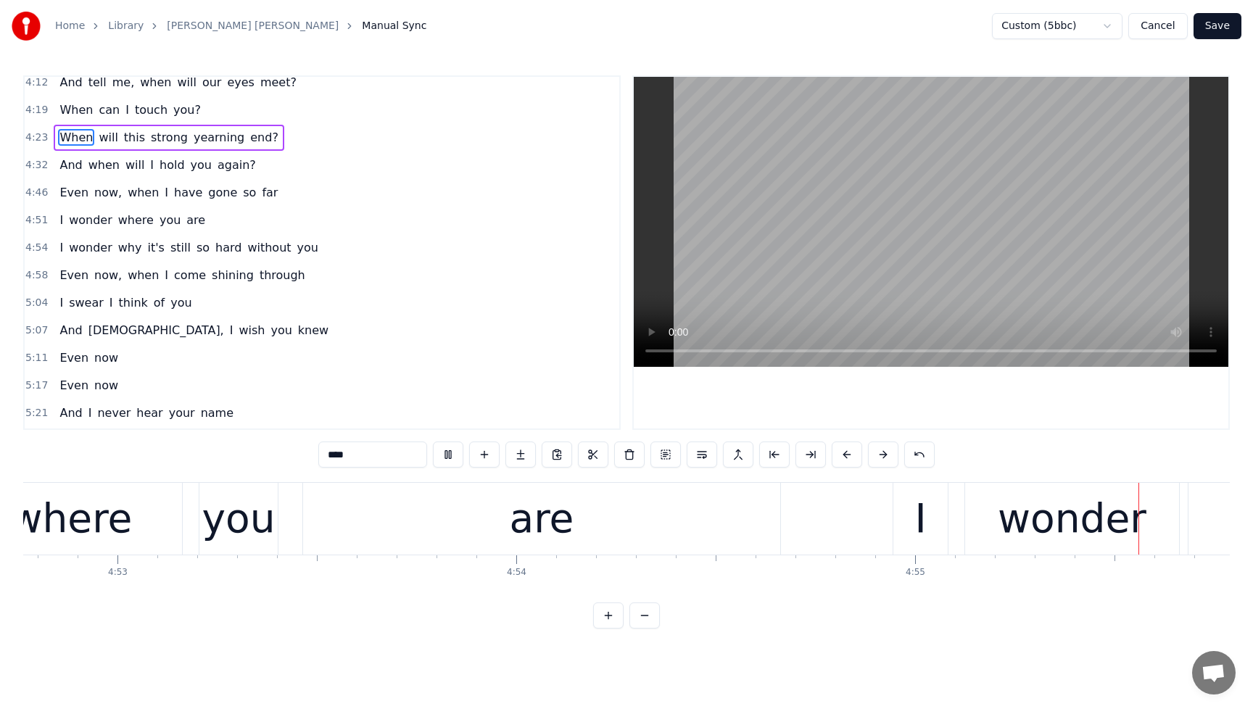
click at [241, 198] on span "so" at bounding box center [249, 192] width 16 height 17
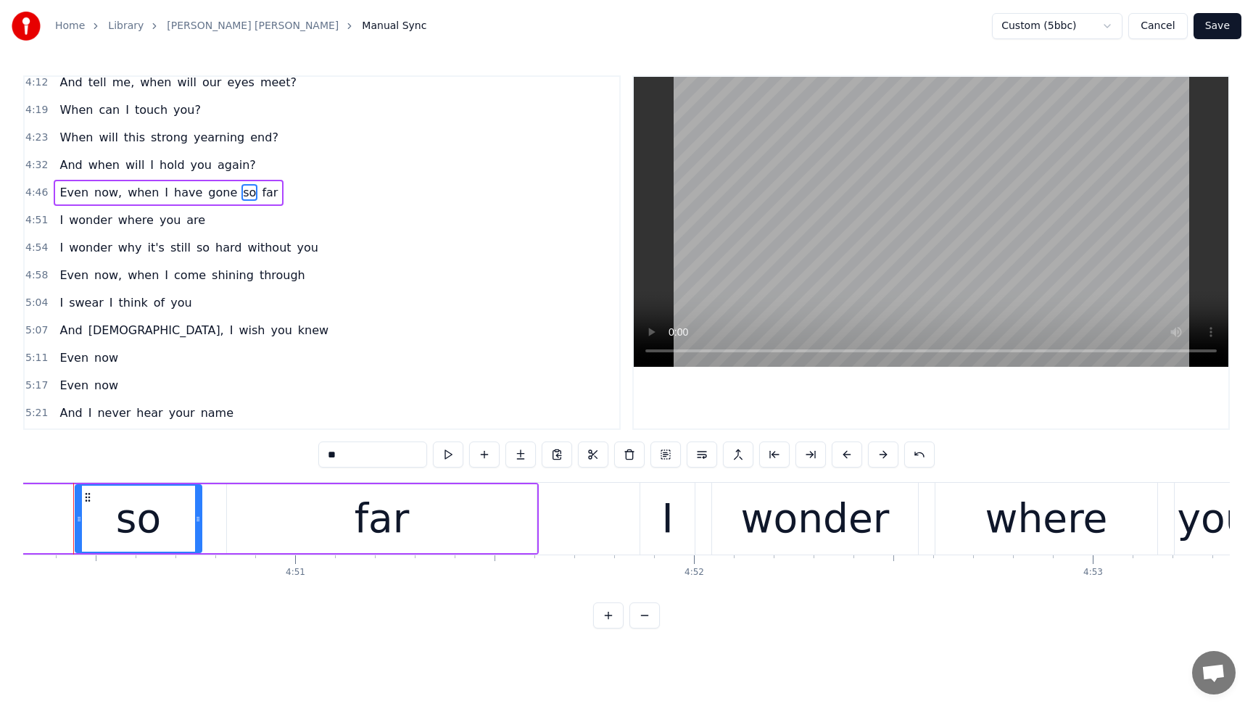
scroll to position [0, 115744]
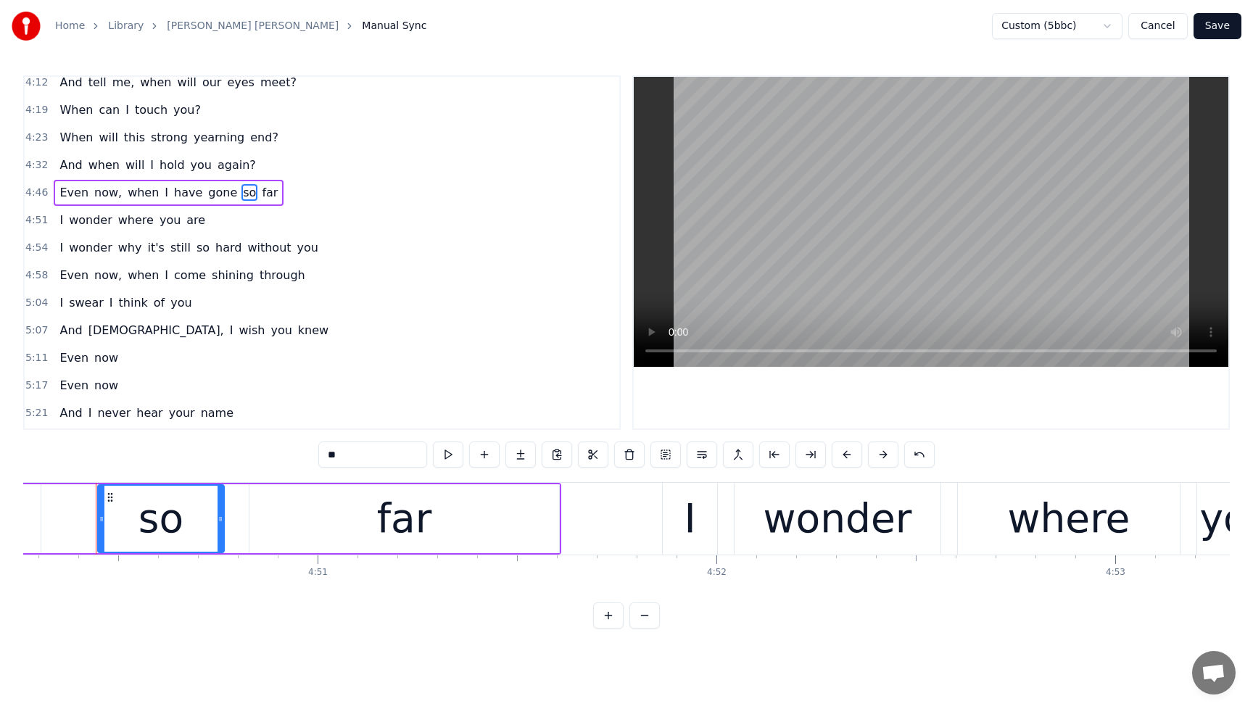
click at [67, 187] on span "Even" at bounding box center [74, 192] width 32 height 17
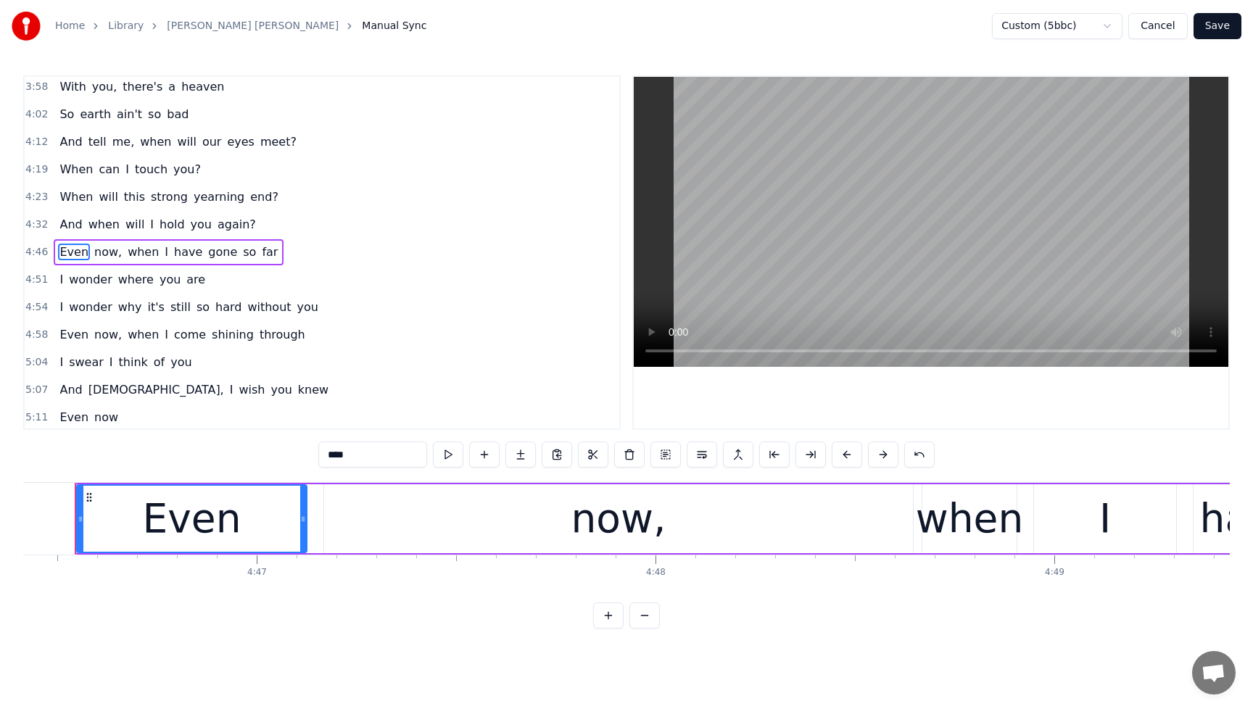
scroll to position [0, 114189]
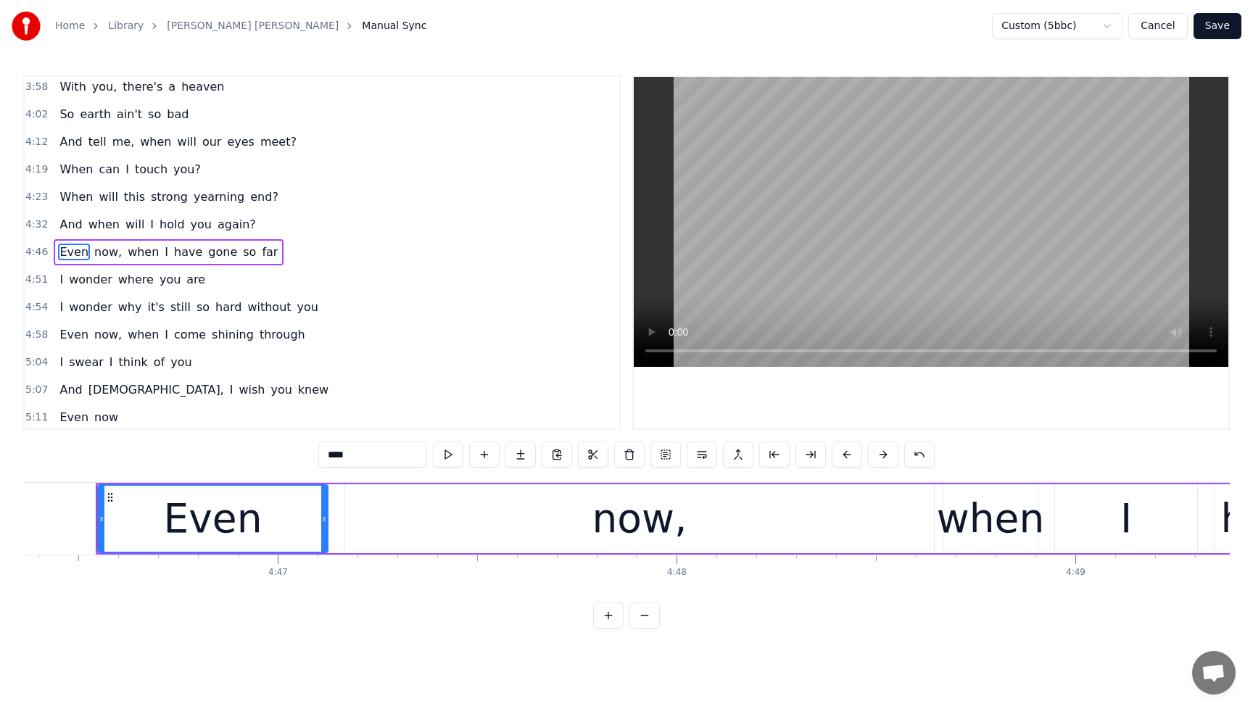
click at [819, 526] on div "now," at bounding box center [639, 518] width 589 height 69
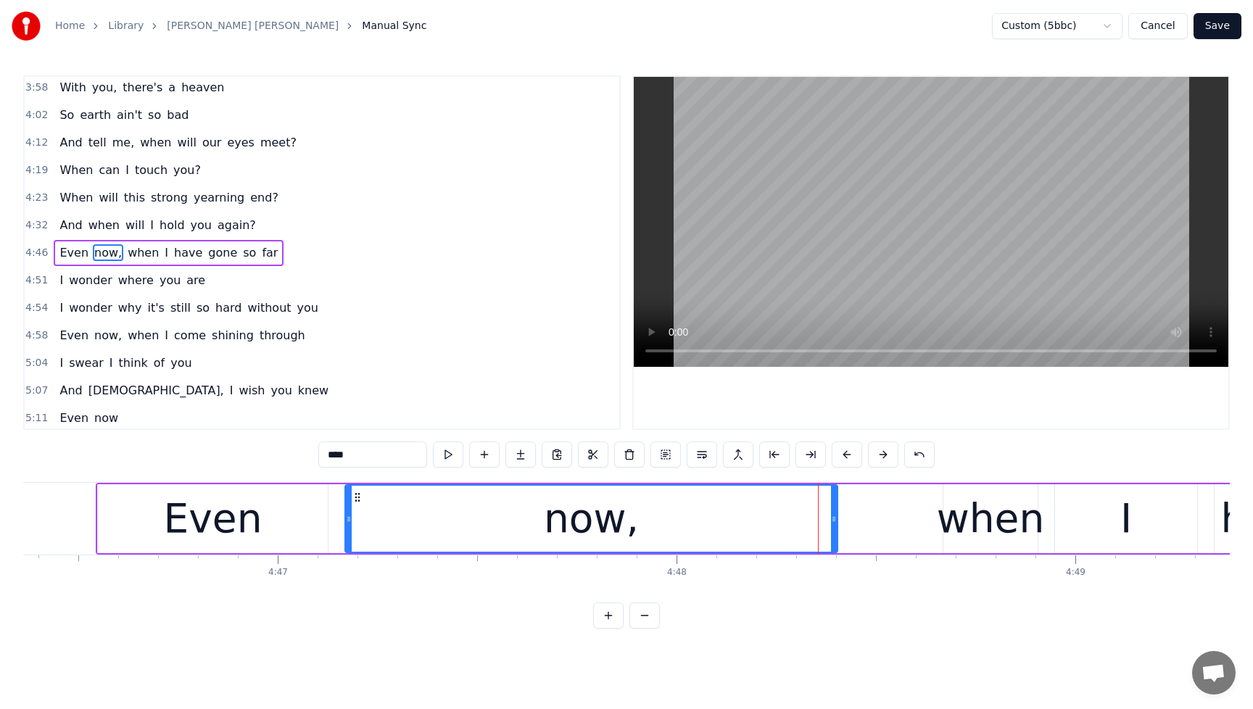
drag, startPoint x: 932, startPoint y: 524, endPoint x: 836, endPoint y: 536, distance: 97.1
click at [836, 536] on div at bounding box center [834, 519] width 6 height 66
drag, startPoint x: 836, startPoint y: 528, endPoint x: 776, endPoint y: 534, distance: 60.5
click at [776, 534] on div at bounding box center [774, 519] width 6 height 66
drag, startPoint x: 776, startPoint y: 534, endPoint x: 718, endPoint y: 538, distance: 58.8
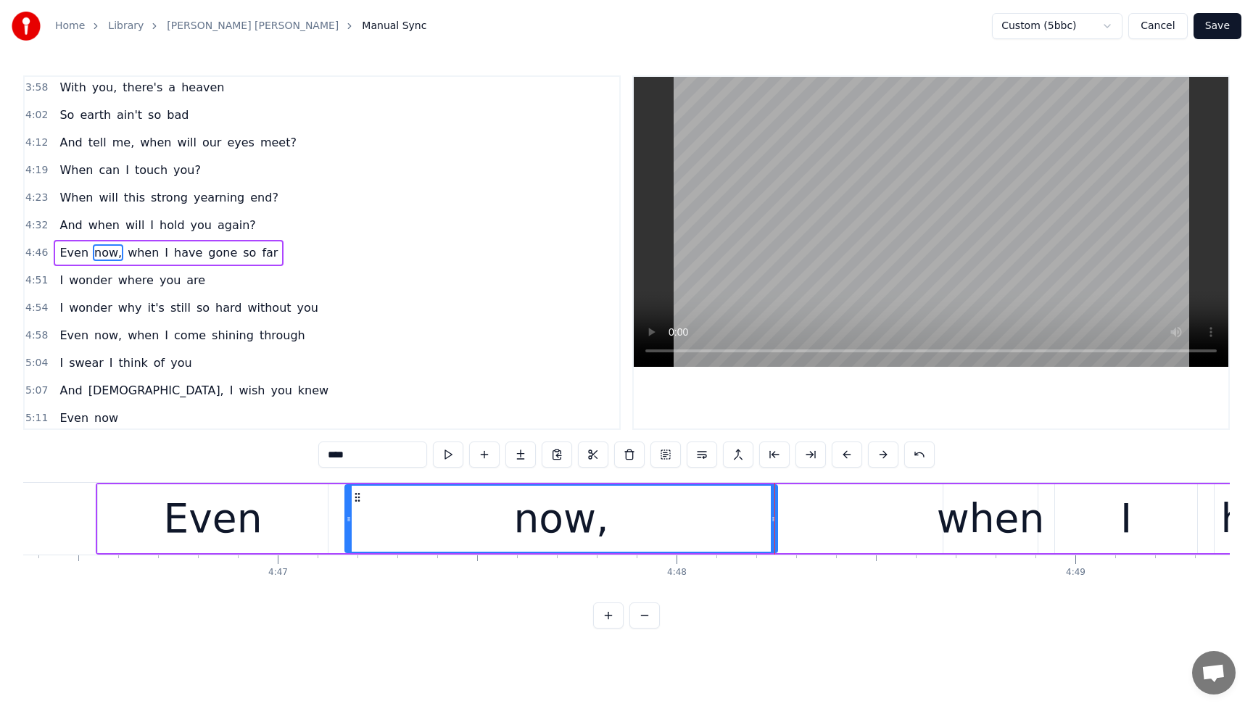
click at [718, 538] on div "now," at bounding box center [561, 518] width 434 height 69
drag, startPoint x: 774, startPoint y: 521, endPoint x: 711, endPoint y: 526, distance: 63.3
click at [711, 526] on div at bounding box center [713, 519] width 6 height 66
click at [59, 220] on span "And" at bounding box center [70, 225] width 25 height 17
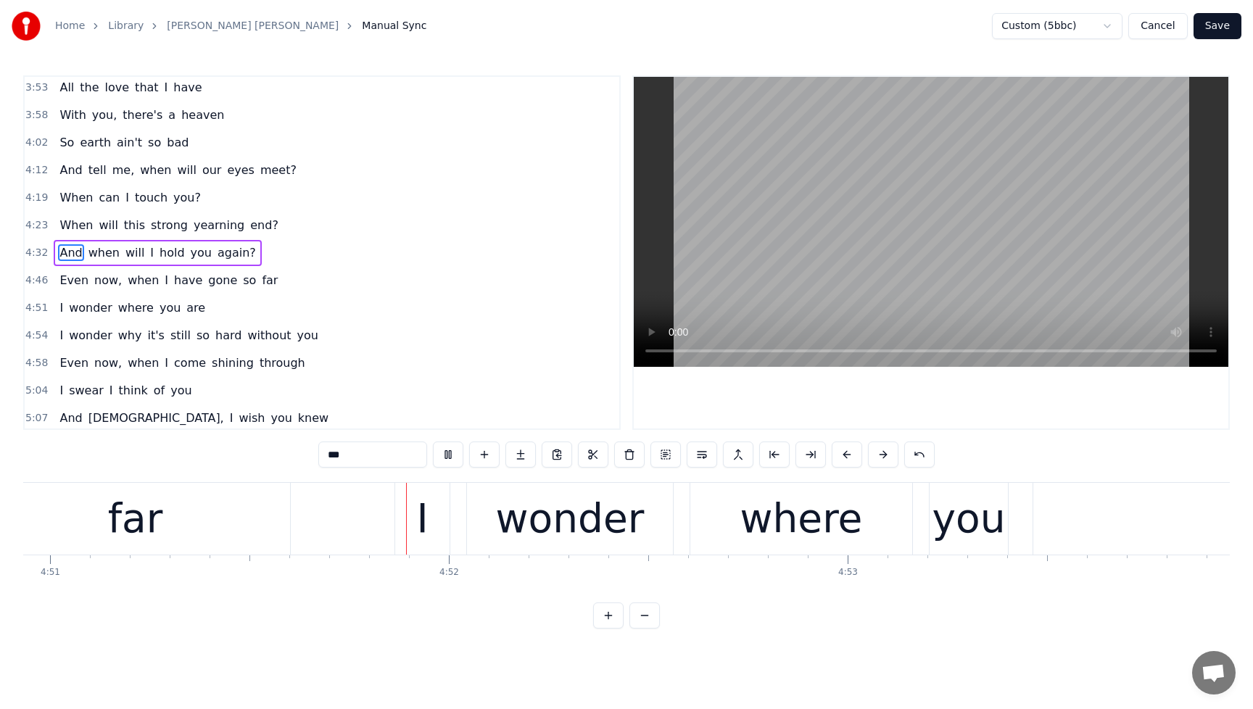
scroll to position [0, 116066]
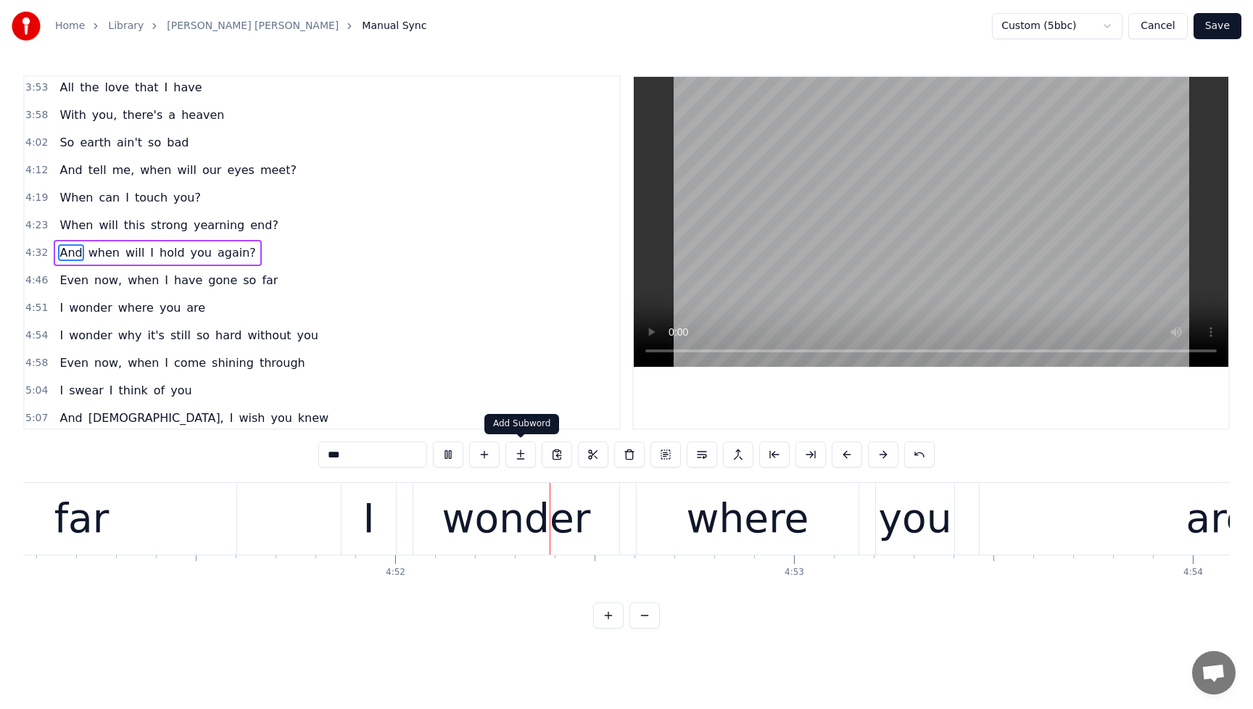
click at [450, 458] on button at bounding box center [448, 455] width 30 height 26
click at [207, 283] on span "gone" at bounding box center [223, 280] width 32 height 17
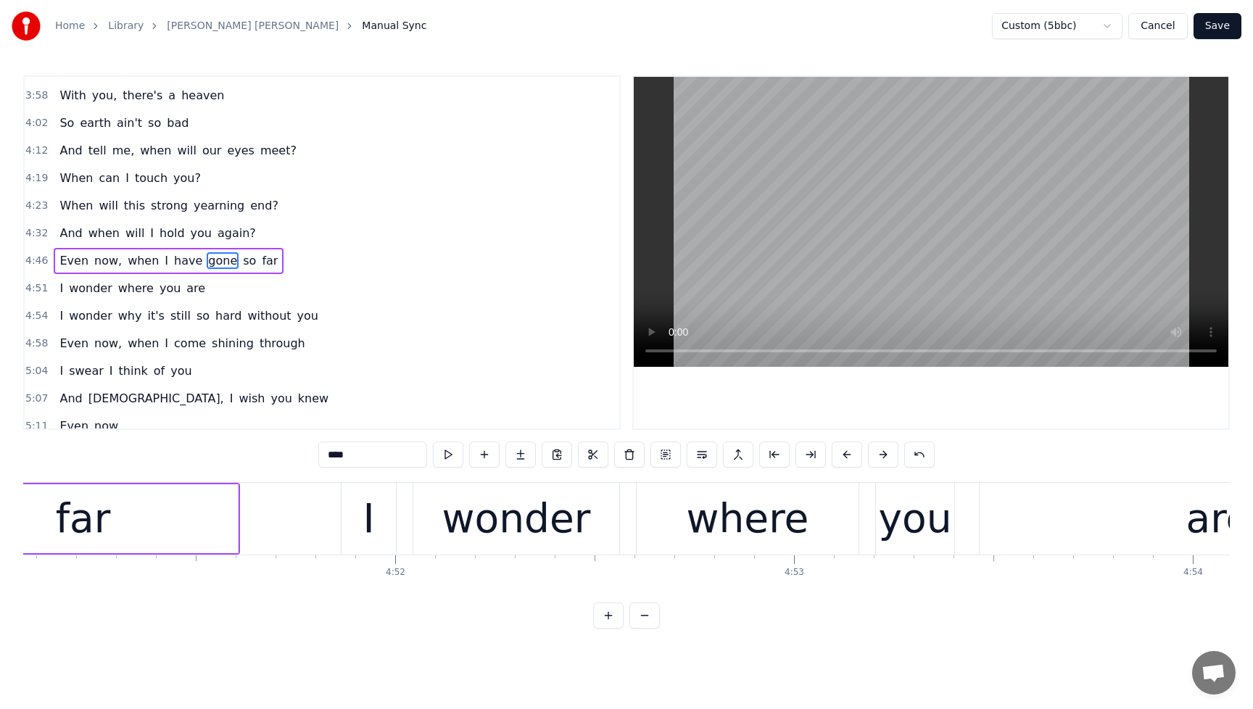
scroll to position [1105, 0]
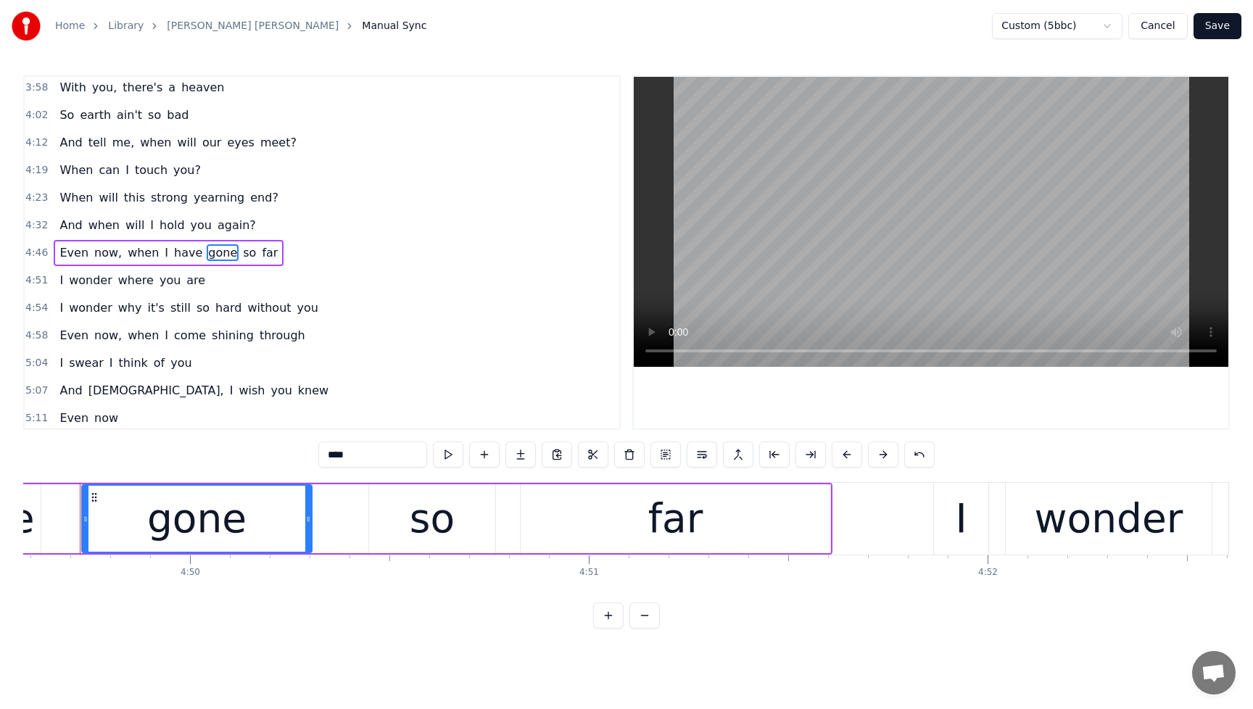
click at [378, 454] on input "****" at bounding box center [372, 455] width 109 height 26
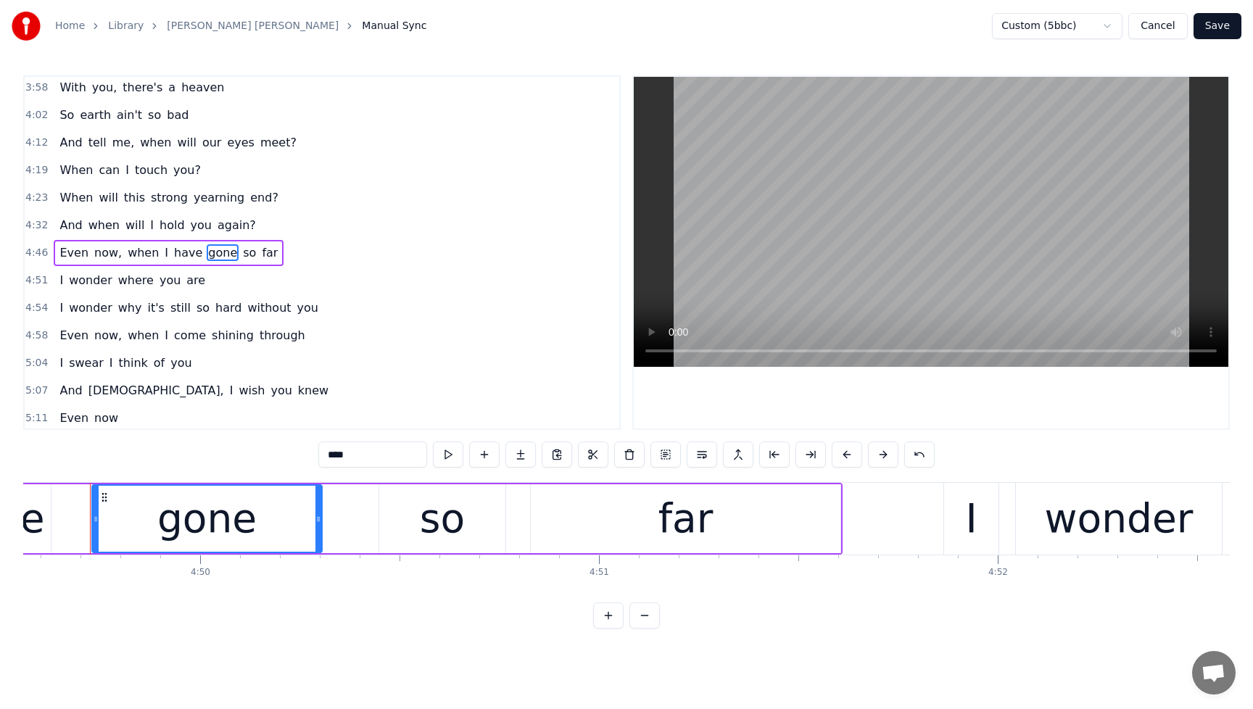
scroll to position [0, 115457]
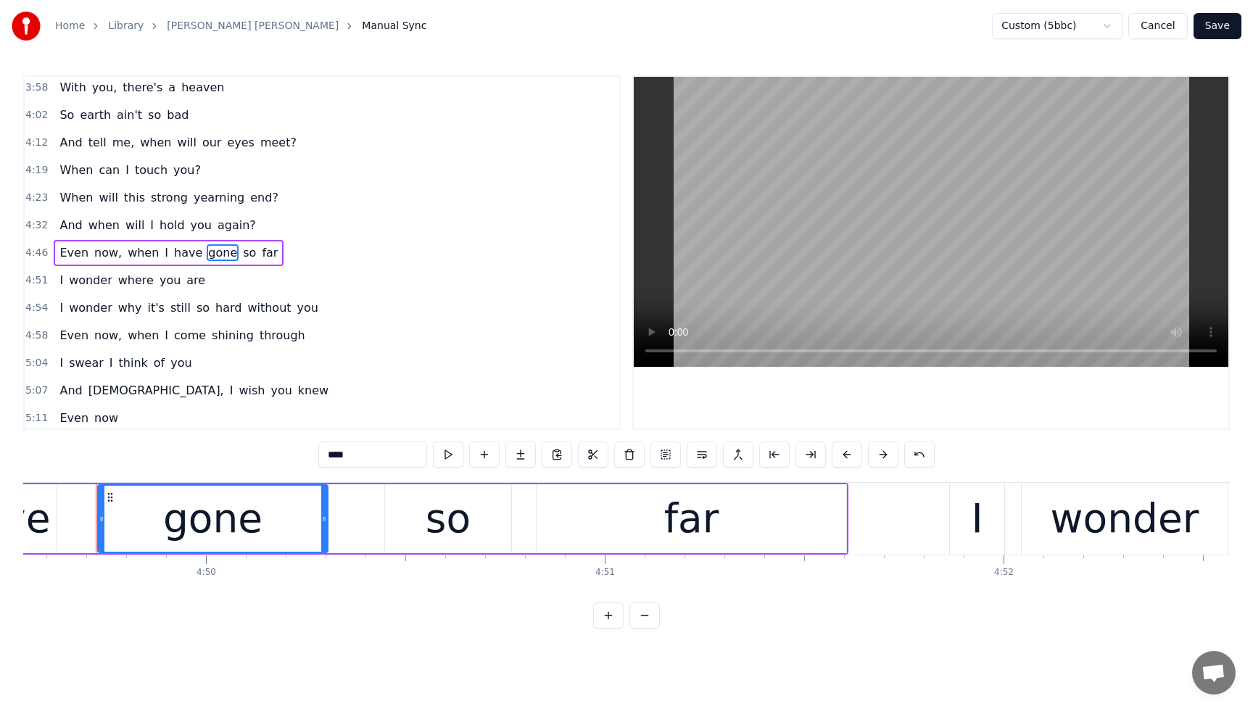
drag, startPoint x: 380, startPoint y: 453, endPoint x: 286, endPoint y: 453, distance: 93.5
click at [286, 453] on div "0:28 Spirits move me 0:30 Every time I'm near you 0:35 whirling like a cyclone …" at bounding box center [626, 351] width 1206 height 553
type input "****"
click at [59, 241] on div "Even now, when I have come so far" at bounding box center [170, 253] width 233 height 26
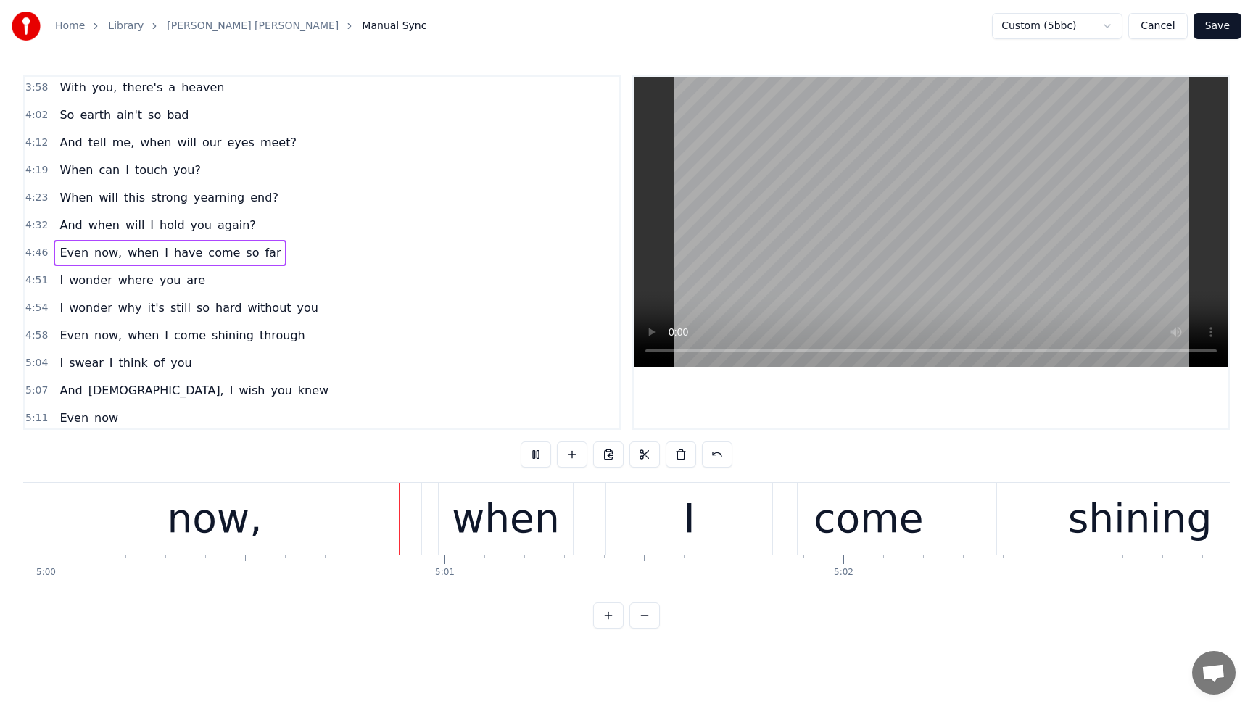
scroll to position [0, 119625]
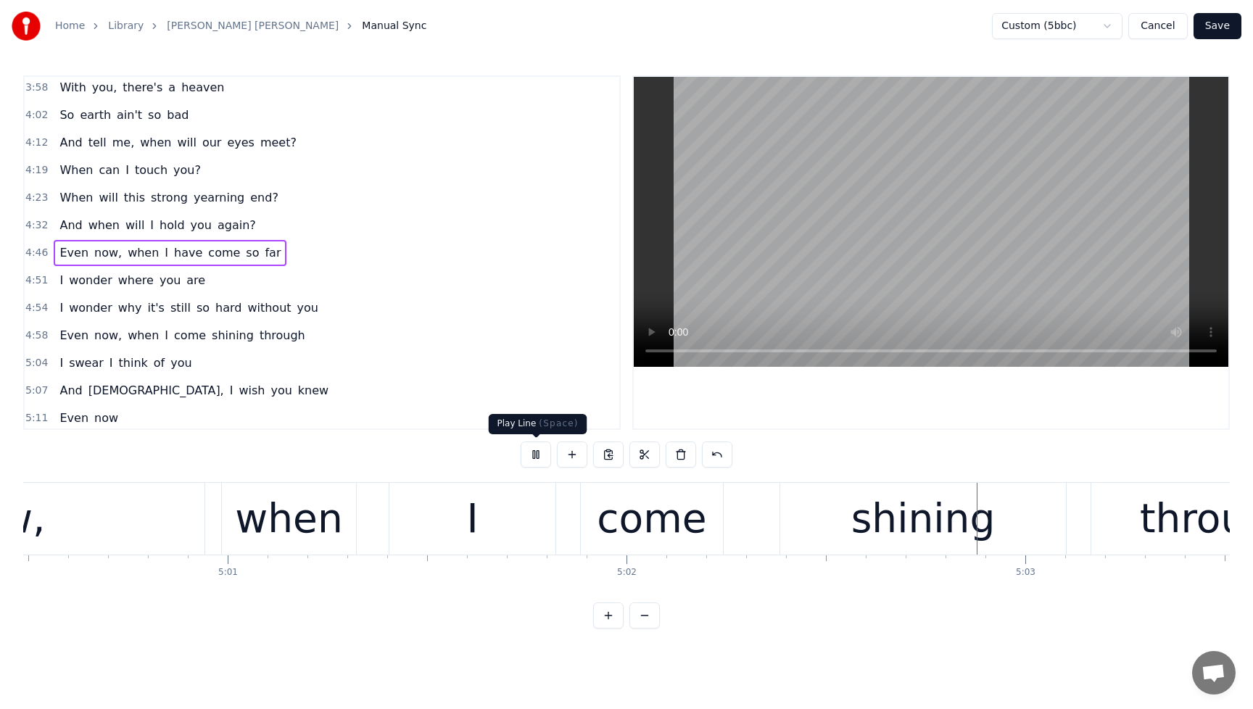
click at [531, 450] on button at bounding box center [536, 455] width 30 height 26
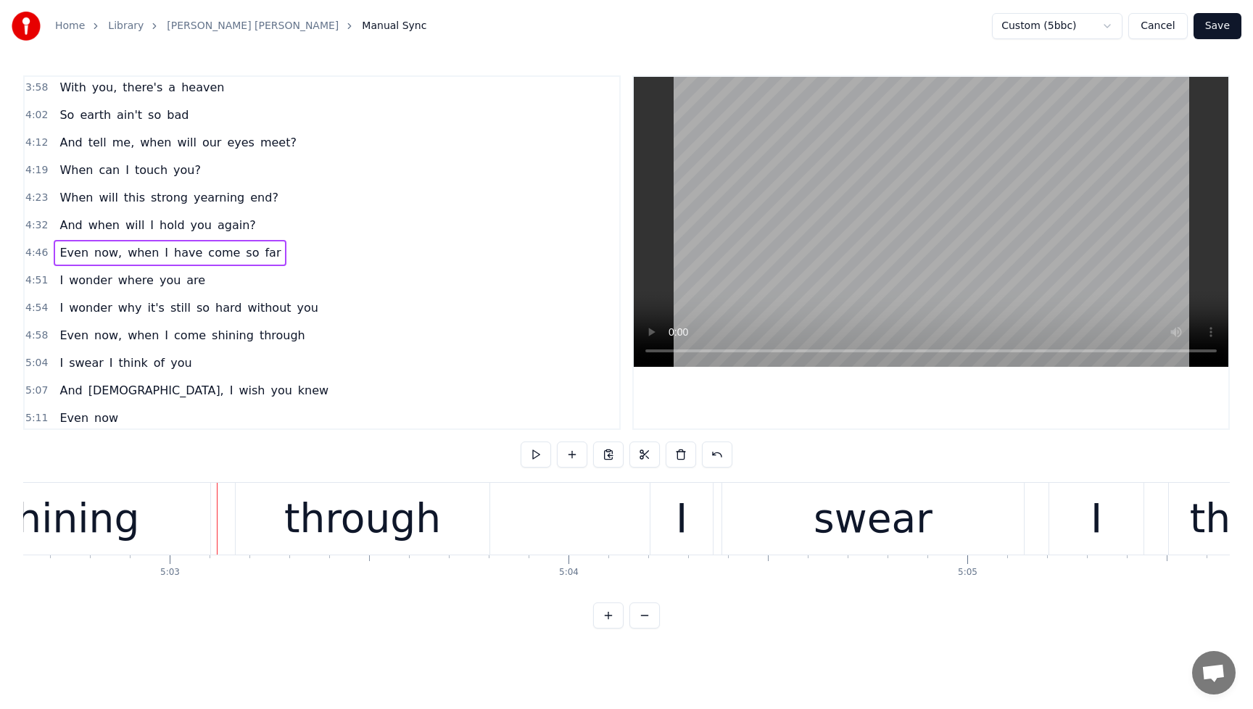
scroll to position [0, 120697]
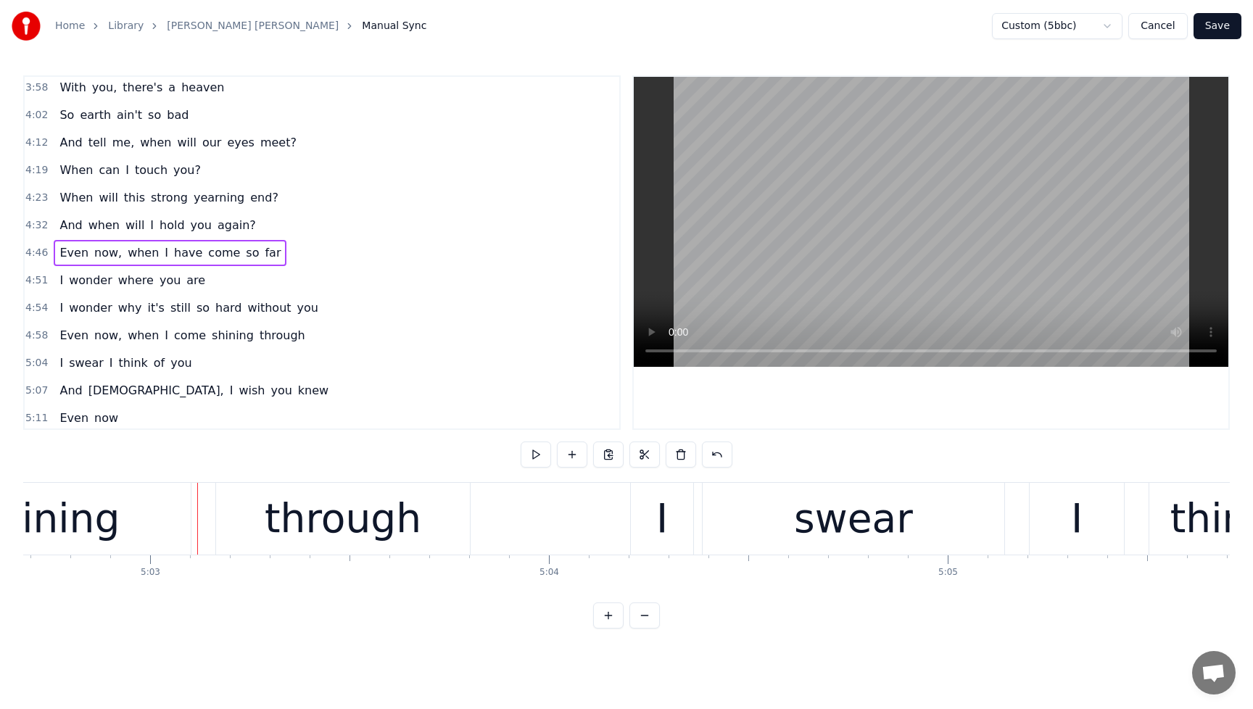
click at [97, 336] on span "now," at bounding box center [108, 335] width 30 height 17
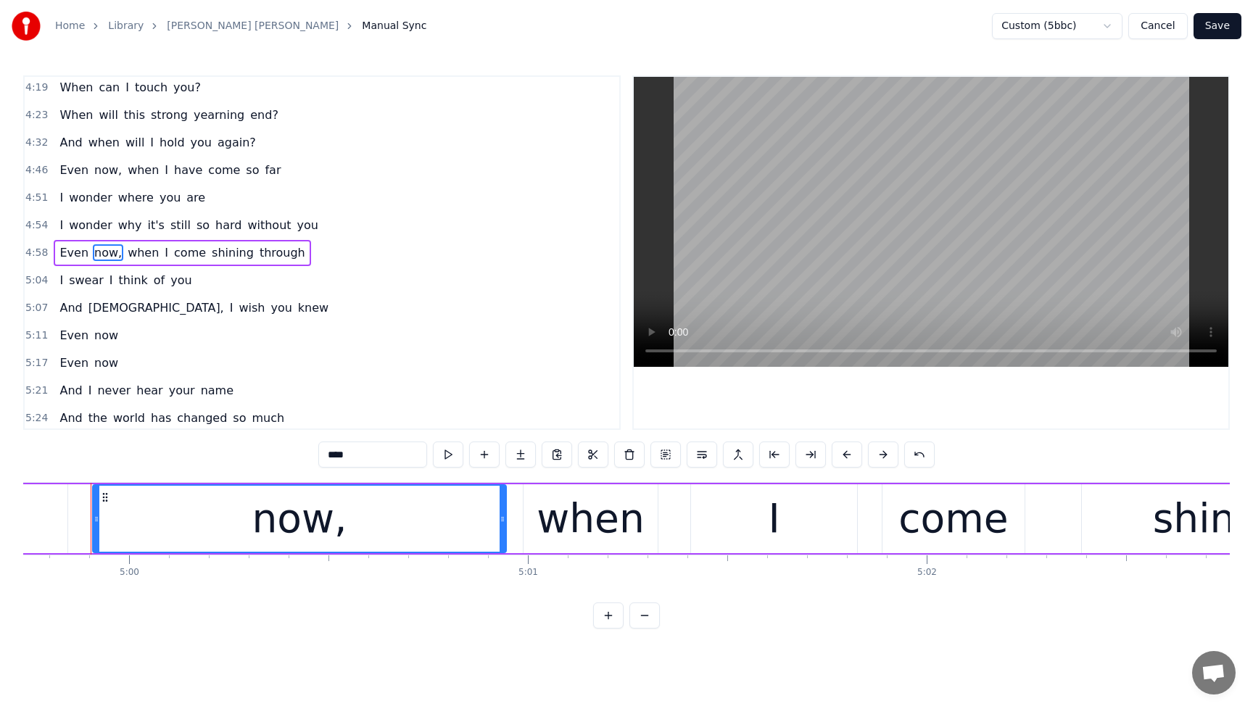
scroll to position [0, 119517]
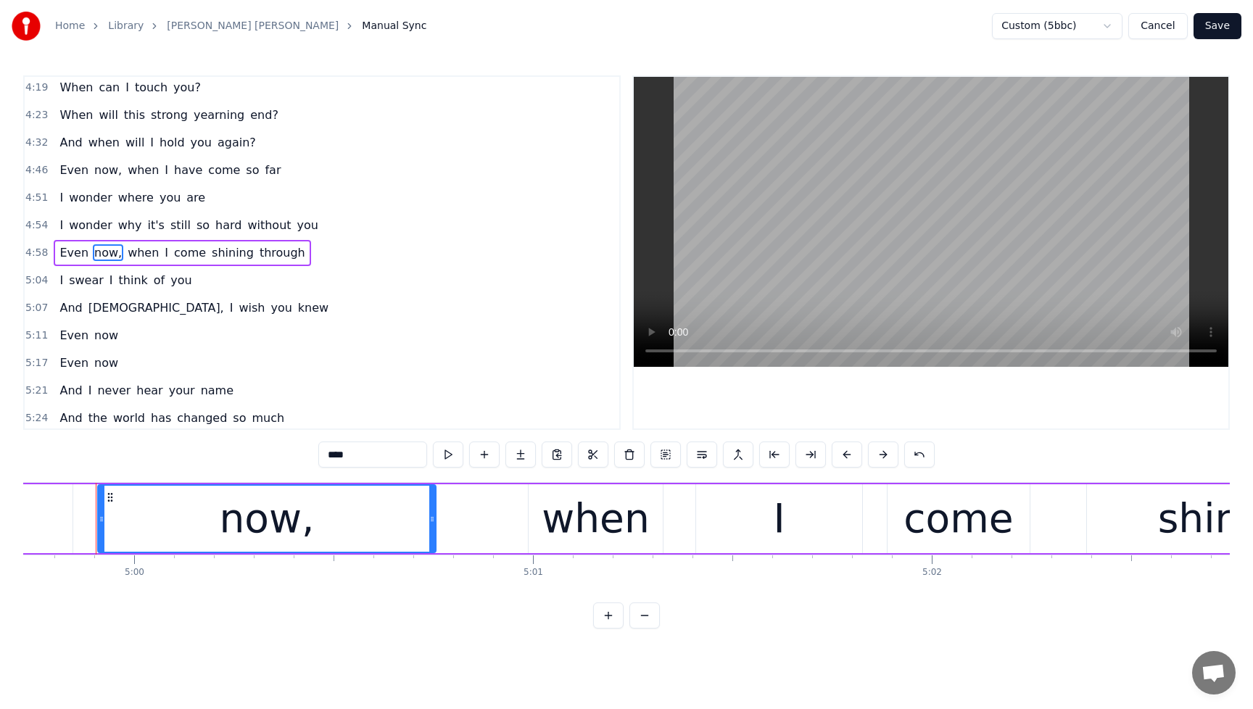
drag, startPoint x: 508, startPoint y: 521, endPoint x: 432, endPoint y: 529, distance: 75.8
click at [432, 529] on div at bounding box center [432, 519] width 6 height 66
click at [433, 529] on div at bounding box center [432, 519] width 6 height 66
click at [528, 527] on div "when" at bounding box center [596, 518] width 136 height 69
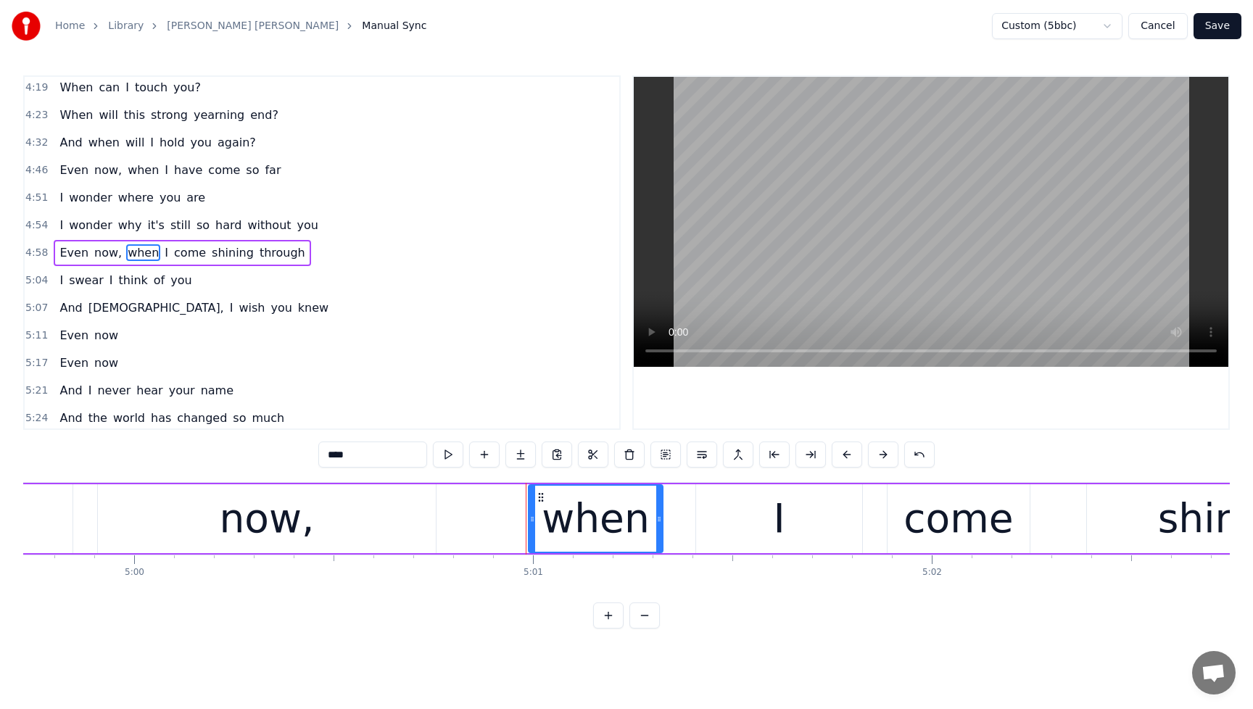
click at [399, 535] on div "now," at bounding box center [267, 518] width 338 height 69
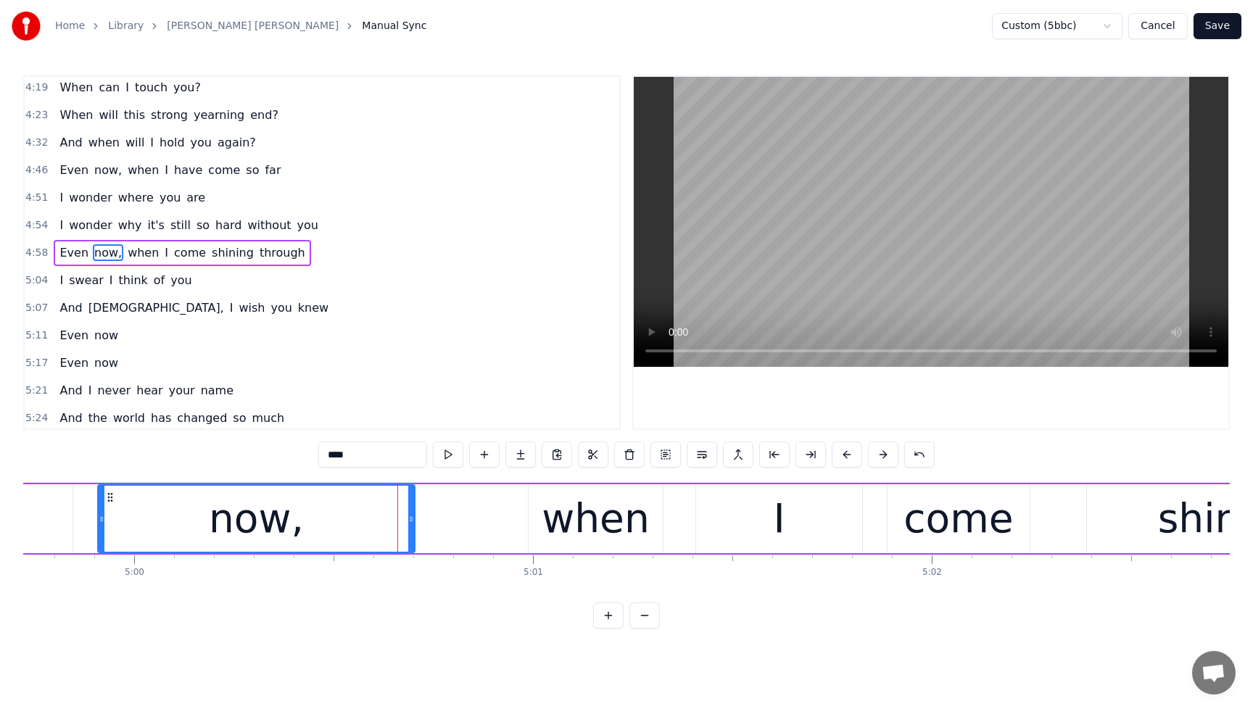
drag, startPoint x: 433, startPoint y: 521, endPoint x: 412, endPoint y: 523, distance: 21.2
click at [412, 523] on icon at bounding box center [411, 519] width 6 height 12
click at [328, 534] on div "now," at bounding box center [256, 519] width 315 height 66
drag, startPoint x: 370, startPoint y: 527, endPoint x: 355, endPoint y: 528, distance: 14.5
click at [355, 528] on div at bounding box center [355, 519] width 6 height 66
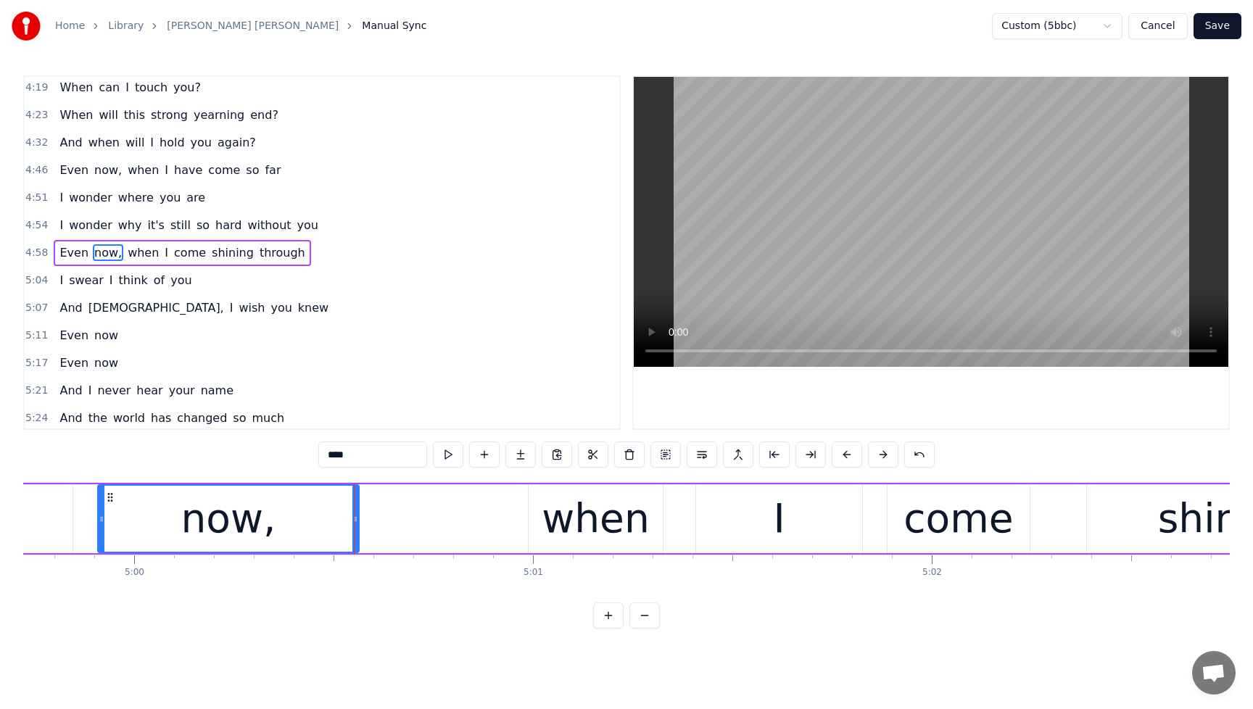
click at [280, 533] on div "now," at bounding box center [229, 519] width 260 height 66
drag, startPoint x: 354, startPoint y: 520, endPoint x: 306, endPoint y: 522, distance: 47.9
click at [306, 522] on icon at bounding box center [308, 519] width 6 height 12
click at [216, 522] on div "now," at bounding box center [204, 519] width 95 height 60
click at [61, 218] on span "I" at bounding box center [61, 225] width 7 height 17
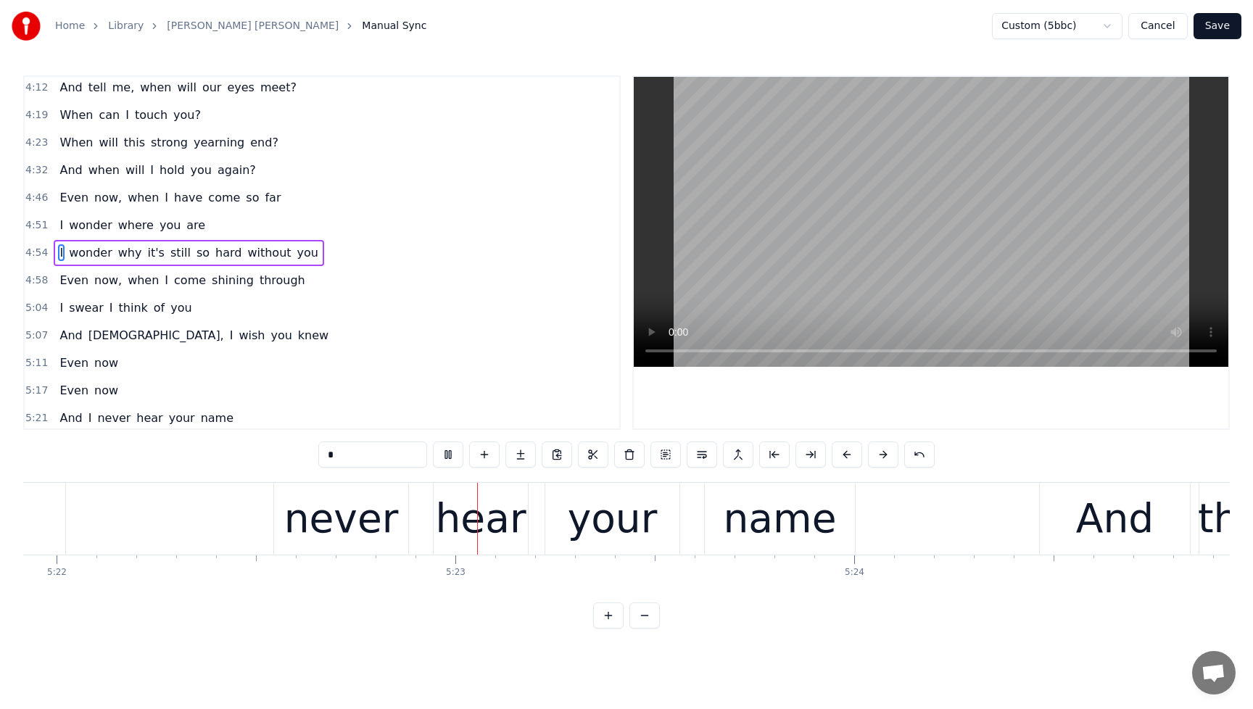
scroll to position [0, 128505]
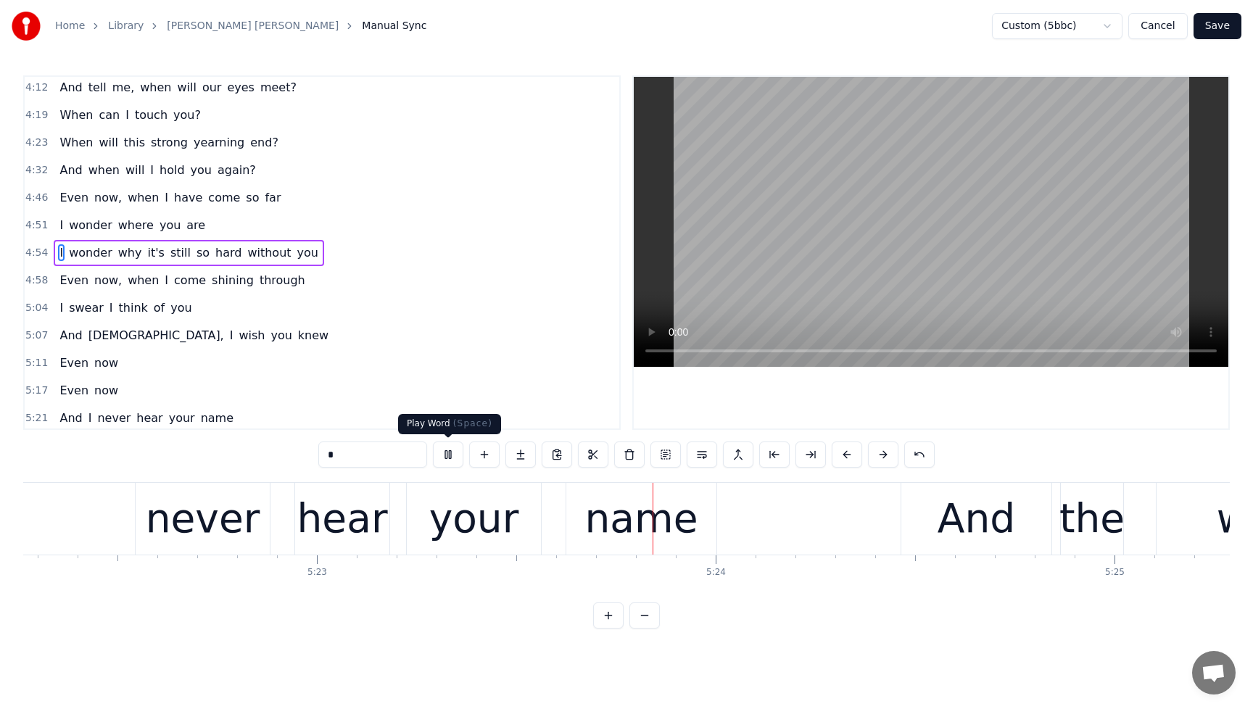
click at [444, 456] on button at bounding box center [448, 455] width 30 height 26
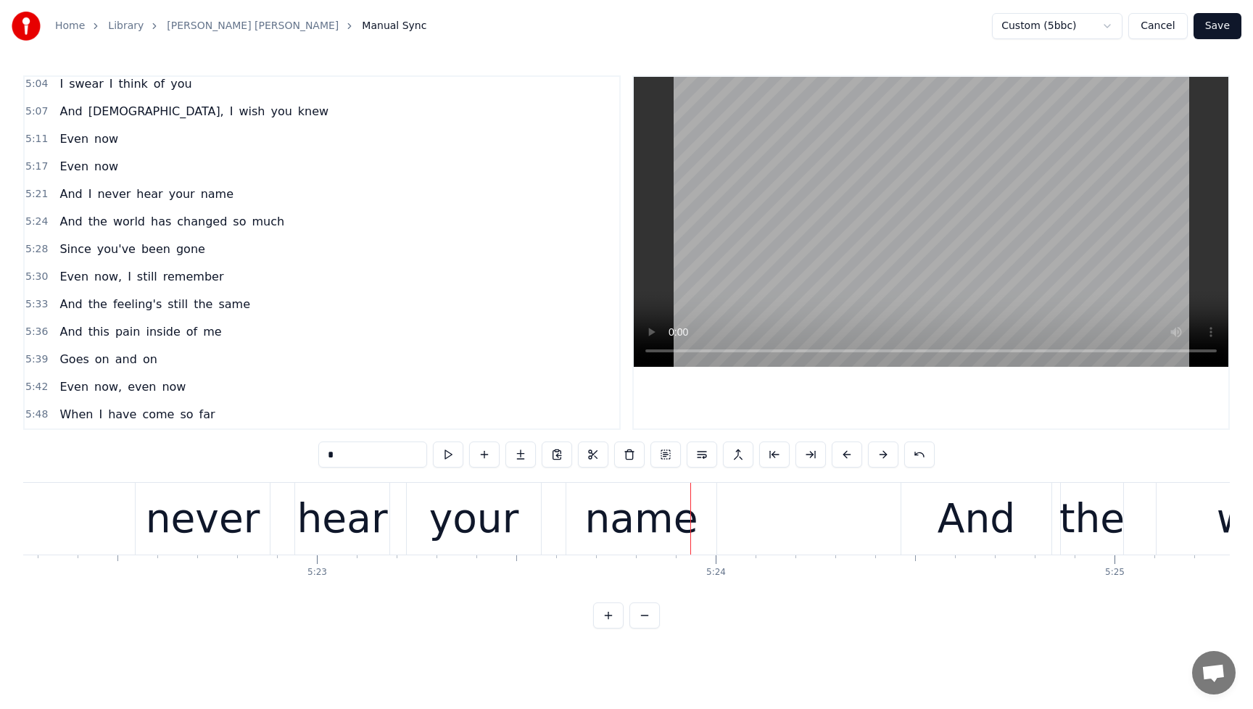
scroll to position [1390, 0]
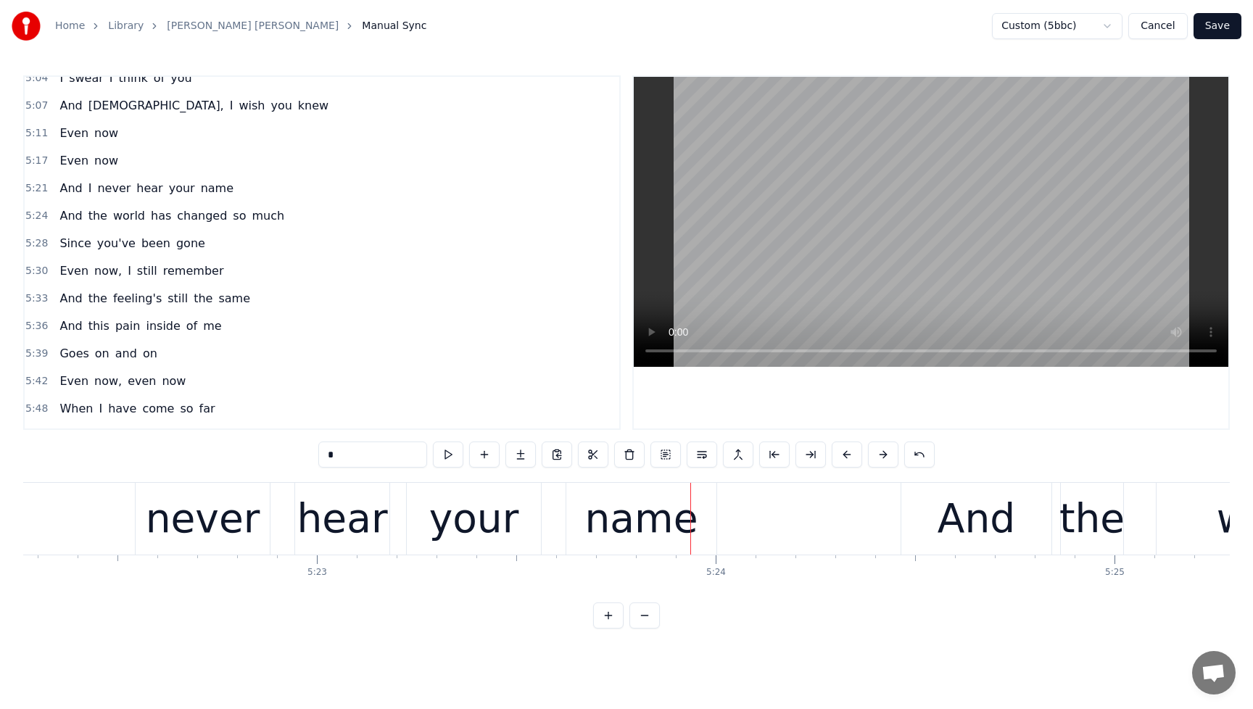
click at [66, 192] on span "And" at bounding box center [70, 188] width 25 height 17
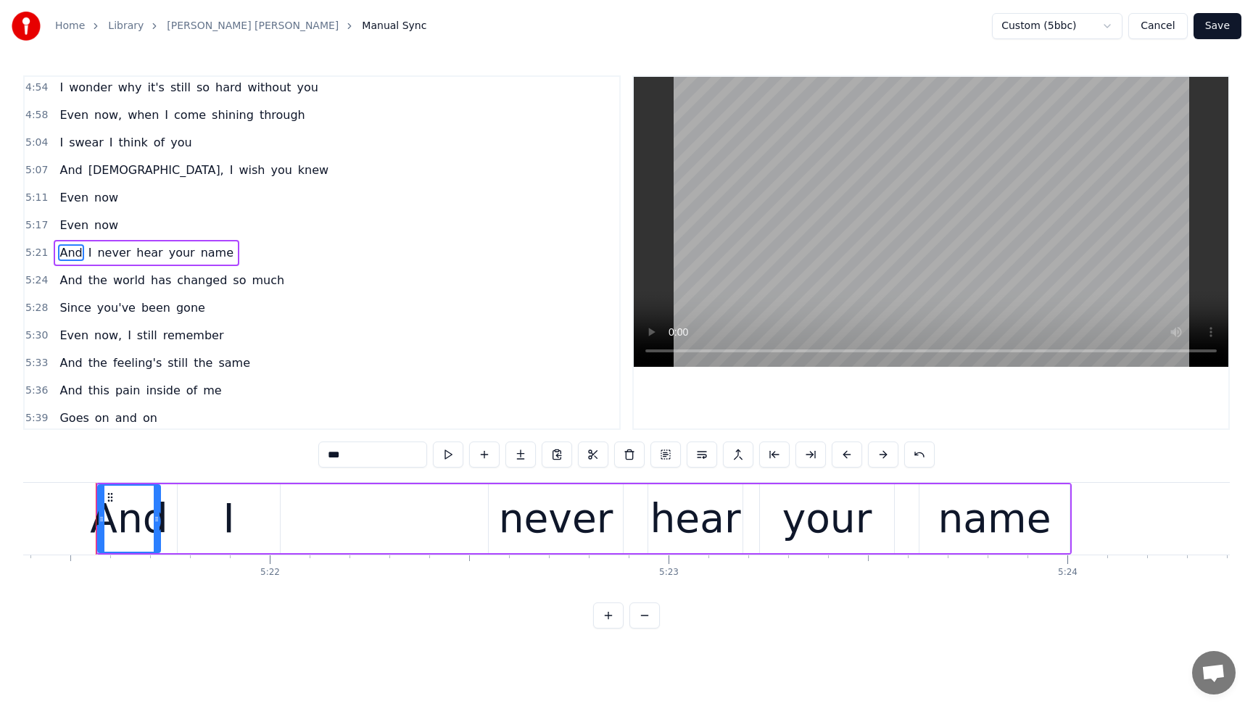
scroll to position [0, 128154]
click at [146, 523] on div "And" at bounding box center [129, 519] width 78 height 60
click at [328, 461] on input "***" at bounding box center [372, 455] width 109 height 26
drag, startPoint x: 361, startPoint y: 454, endPoint x: 254, endPoint y: 459, distance: 106.7
click at [254, 459] on div "0:28 Spirits move me 0:30 Every time I'm near you 0:35 whirling like a cyclone …" at bounding box center [626, 351] width 1206 height 553
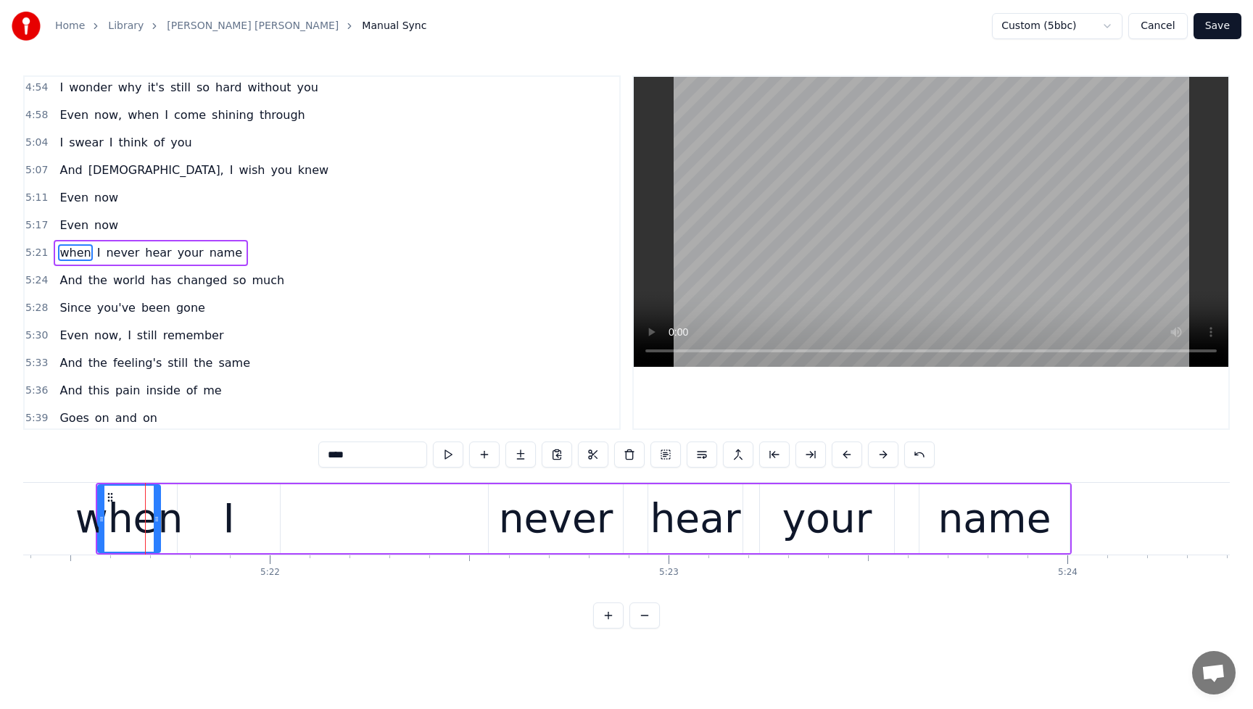
click at [63, 218] on span "Even" at bounding box center [74, 225] width 32 height 17
type input "****"
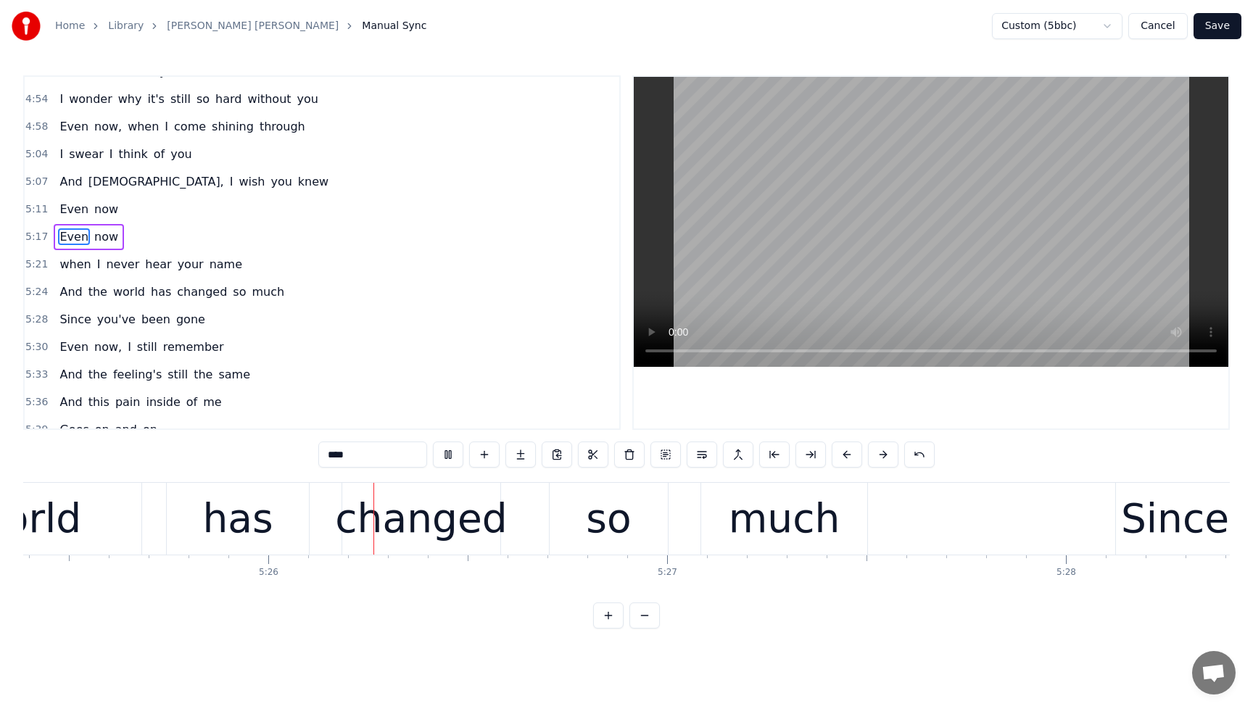
scroll to position [0, 129804]
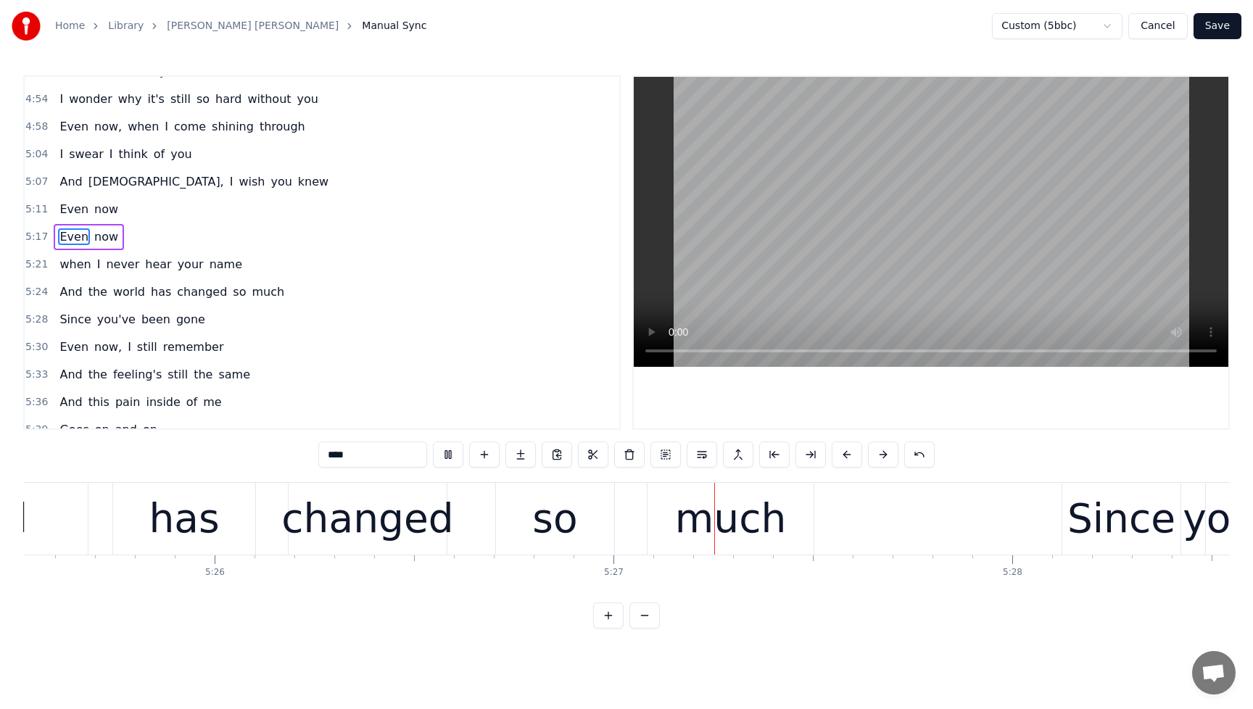
click at [58, 229] on span "Even" at bounding box center [74, 236] width 32 height 17
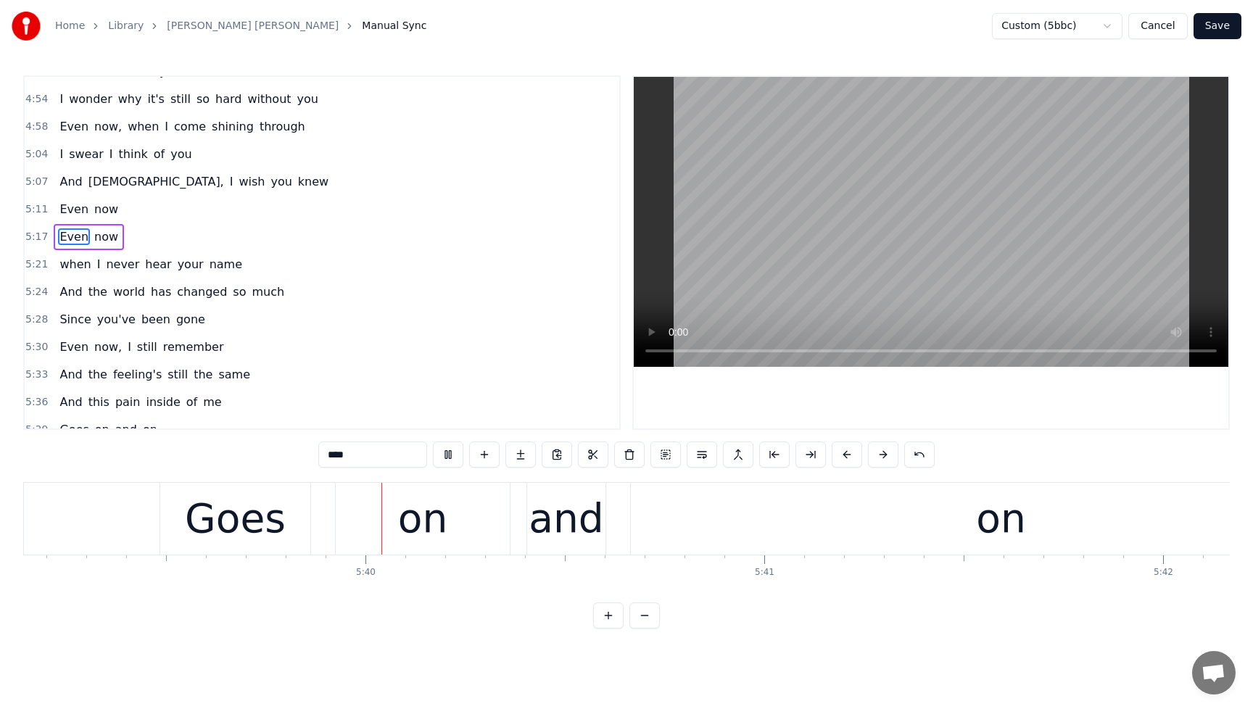
scroll to position [0, 135251]
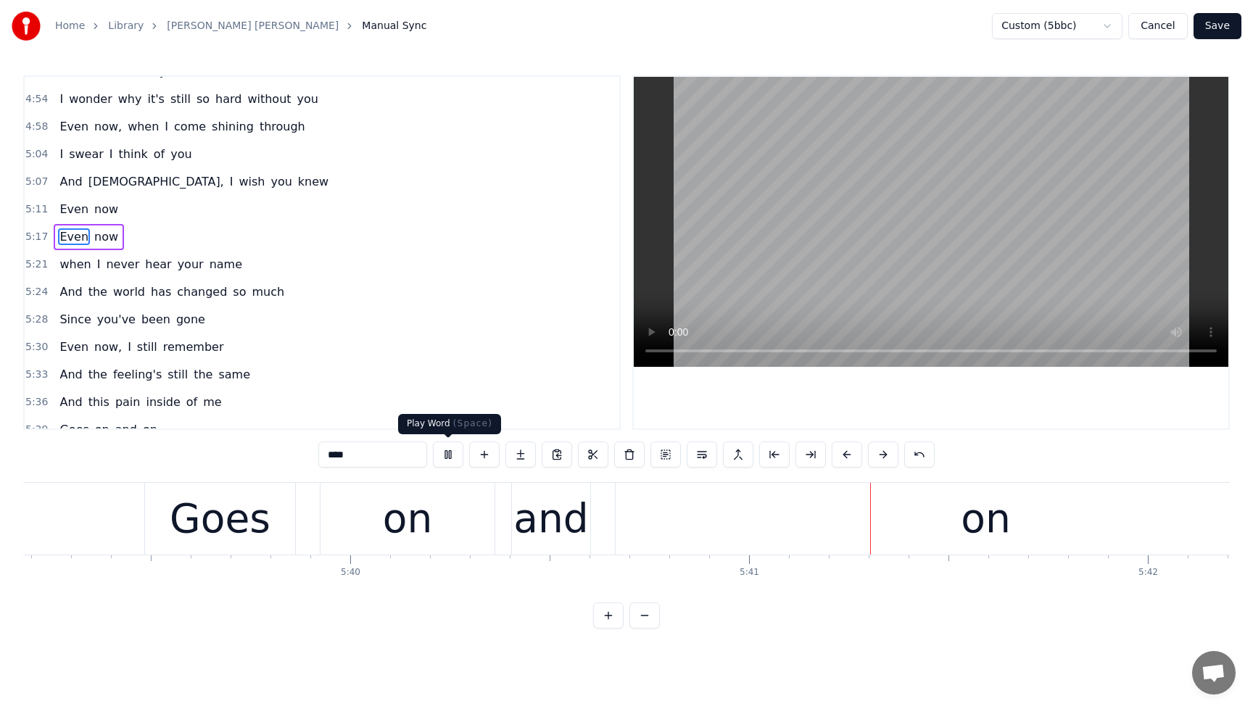
click at [444, 456] on button at bounding box center [448, 455] width 30 height 26
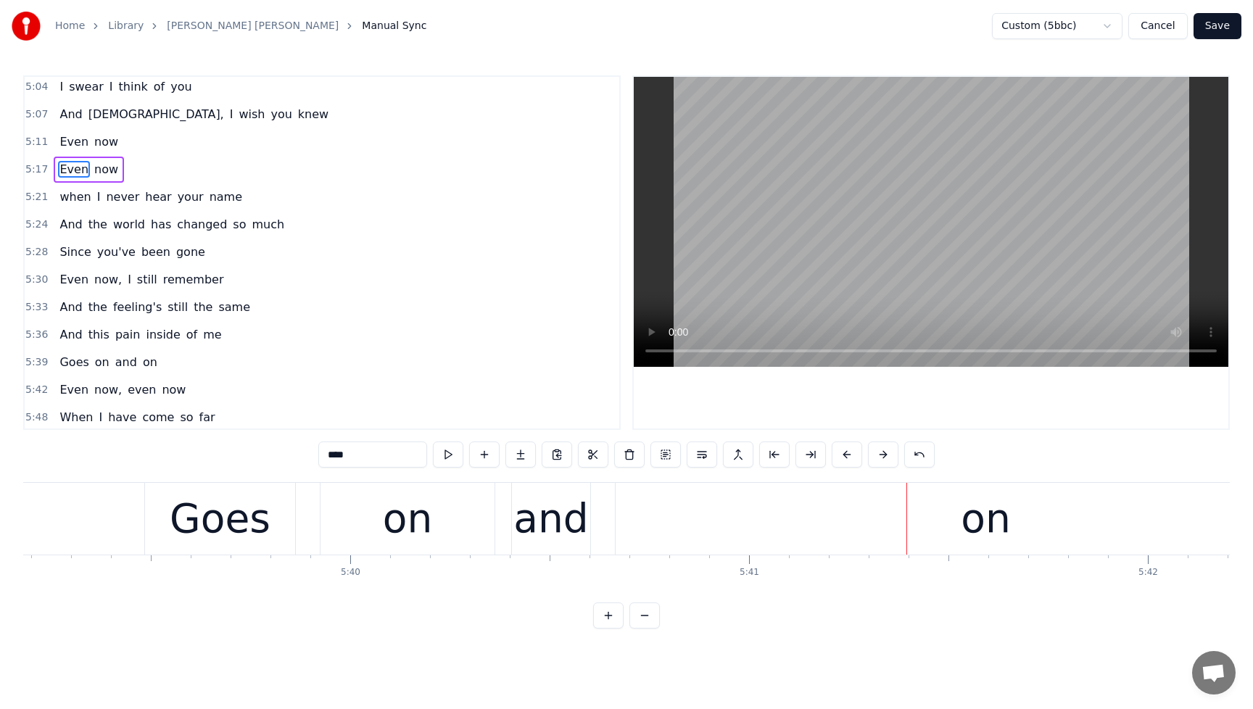
scroll to position [1385, 0]
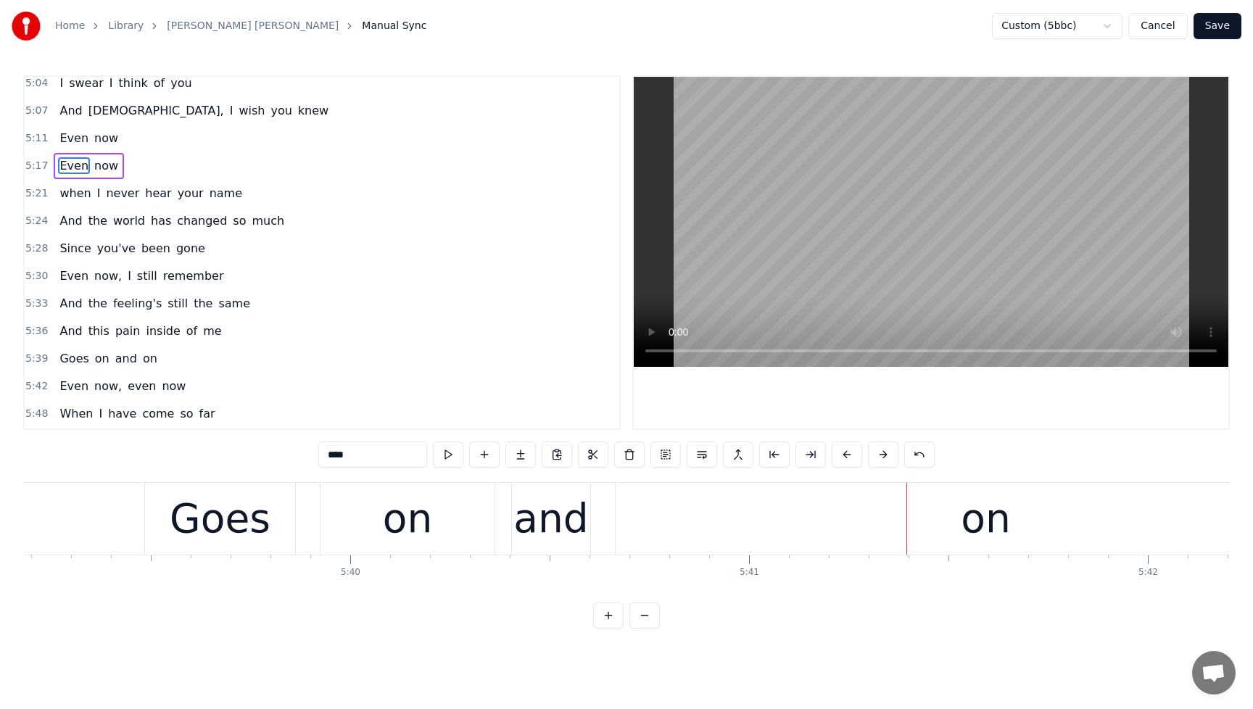
click at [64, 322] on div "And this pain inside of me" at bounding box center [140, 331] width 173 height 26
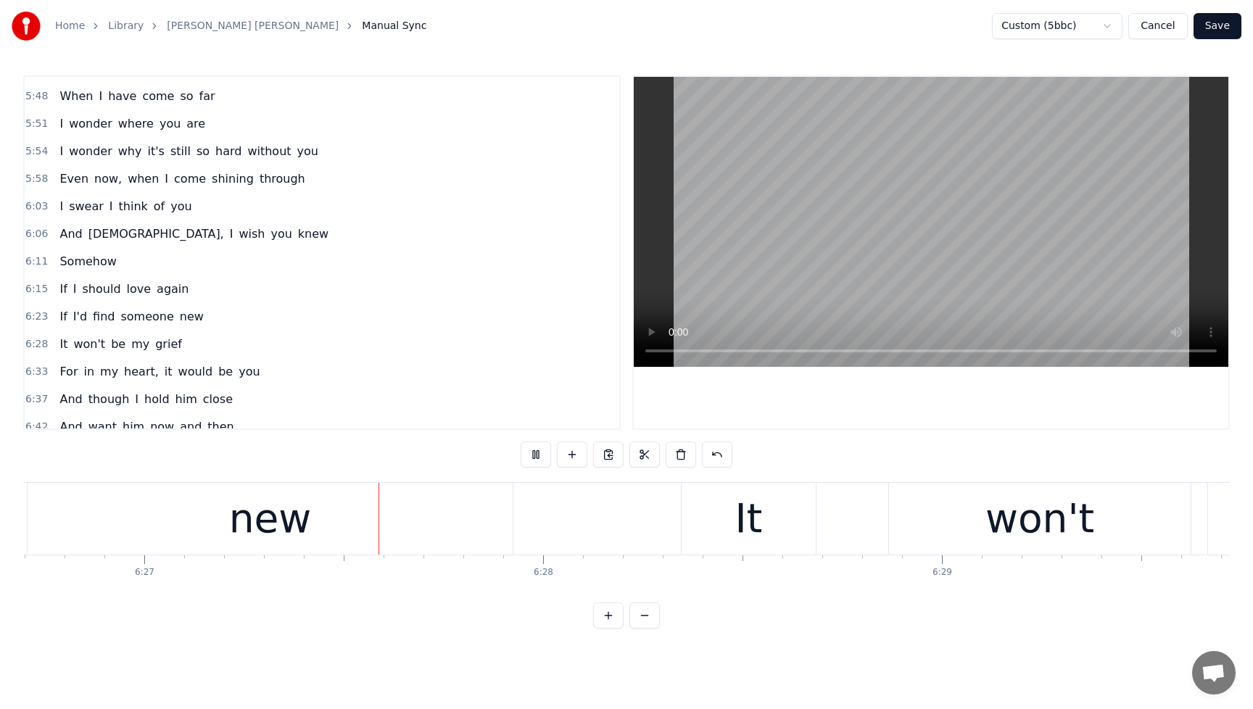
scroll to position [1728, 0]
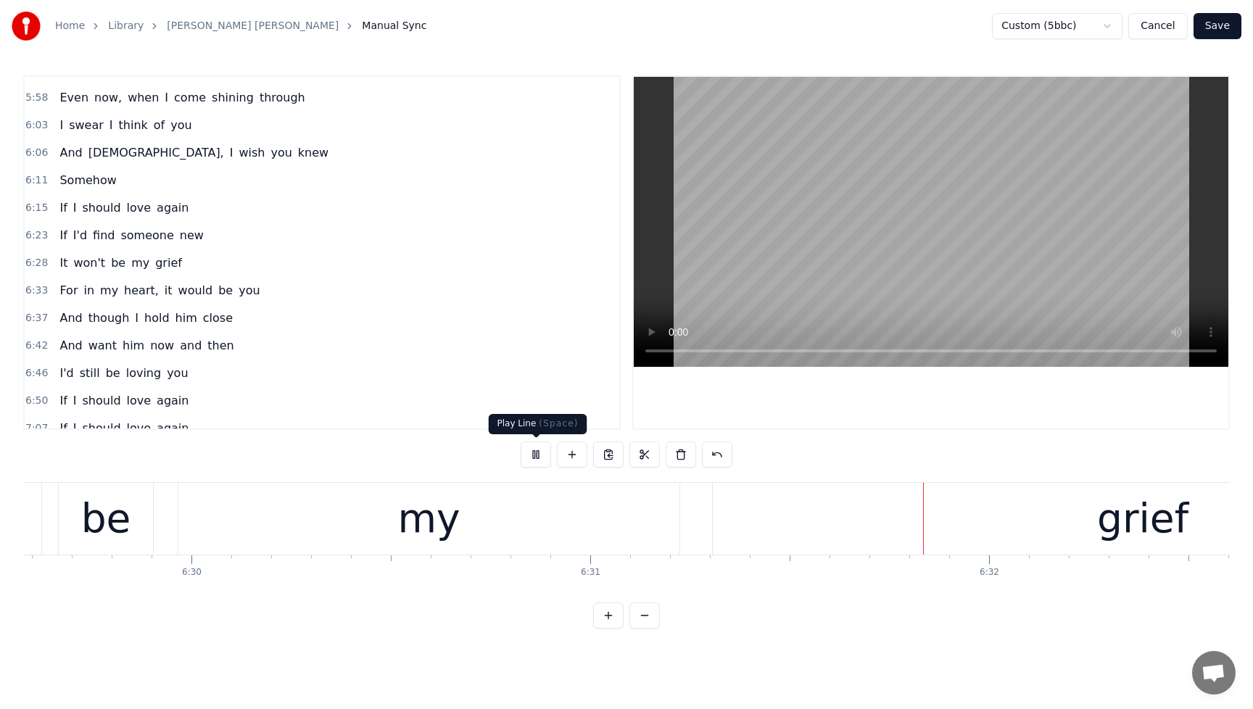
click at [542, 451] on button at bounding box center [536, 455] width 30 height 26
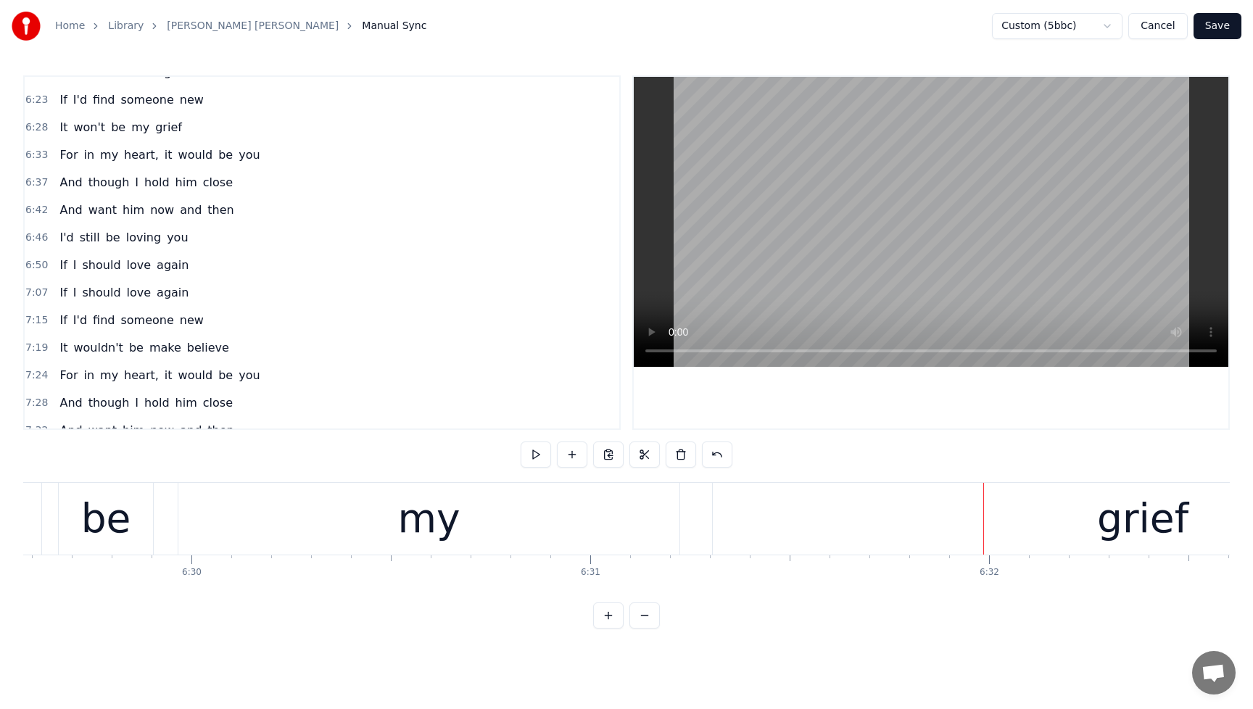
click at [135, 128] on span "my" at bounding box center [140, 127] width 21 height 17
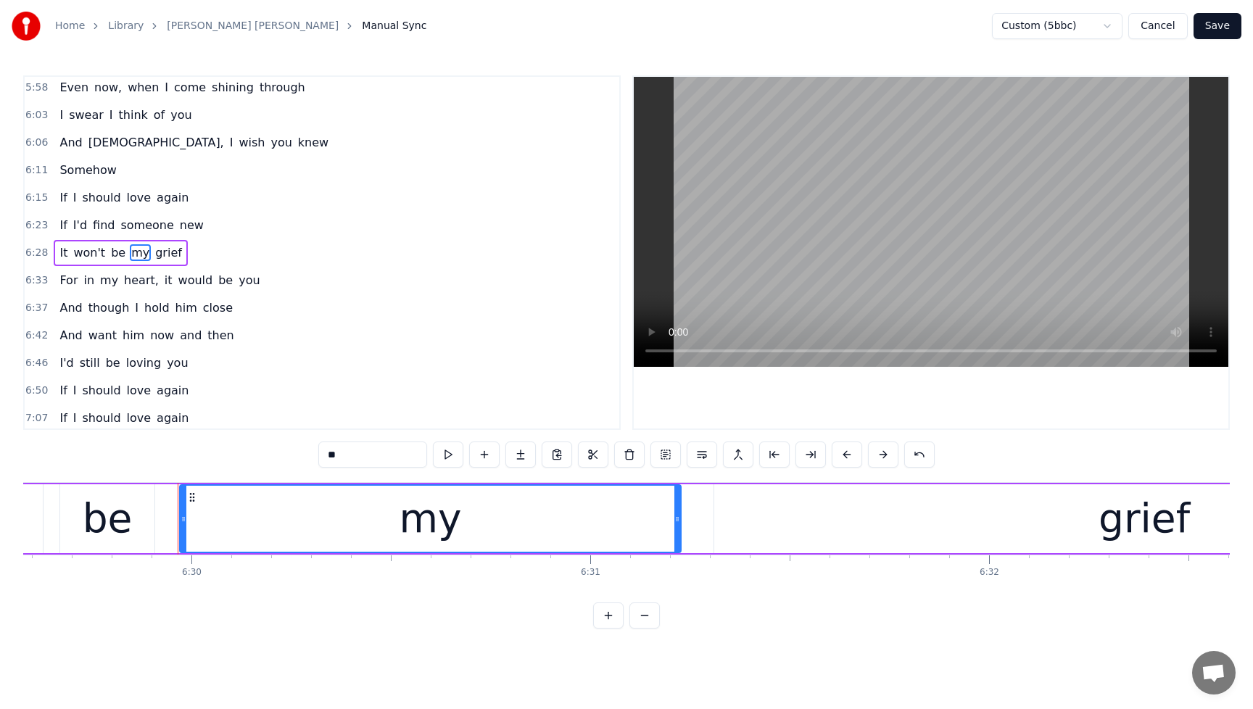
click at [359, 453] on input "**" at bounding box center [372, 455] width 109 height 26
click at [181, 255] on span "grief" at bounding box center [182, 252] width 30 height 17
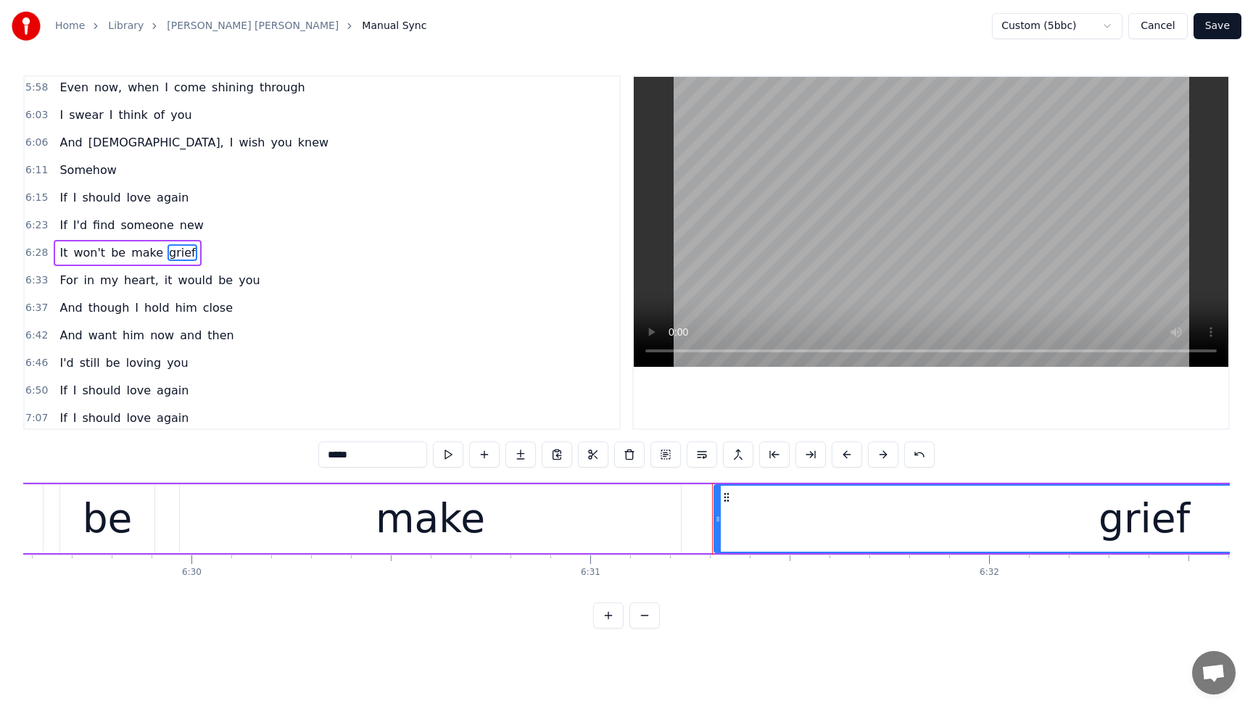
click at [389, 457] on input "*****" at bounding box center [372, 455] width 109 height 26
type input "*"
click at [58, 248] on span "It" at bounding box center [63, 252] width 11 height 17
type input "**"
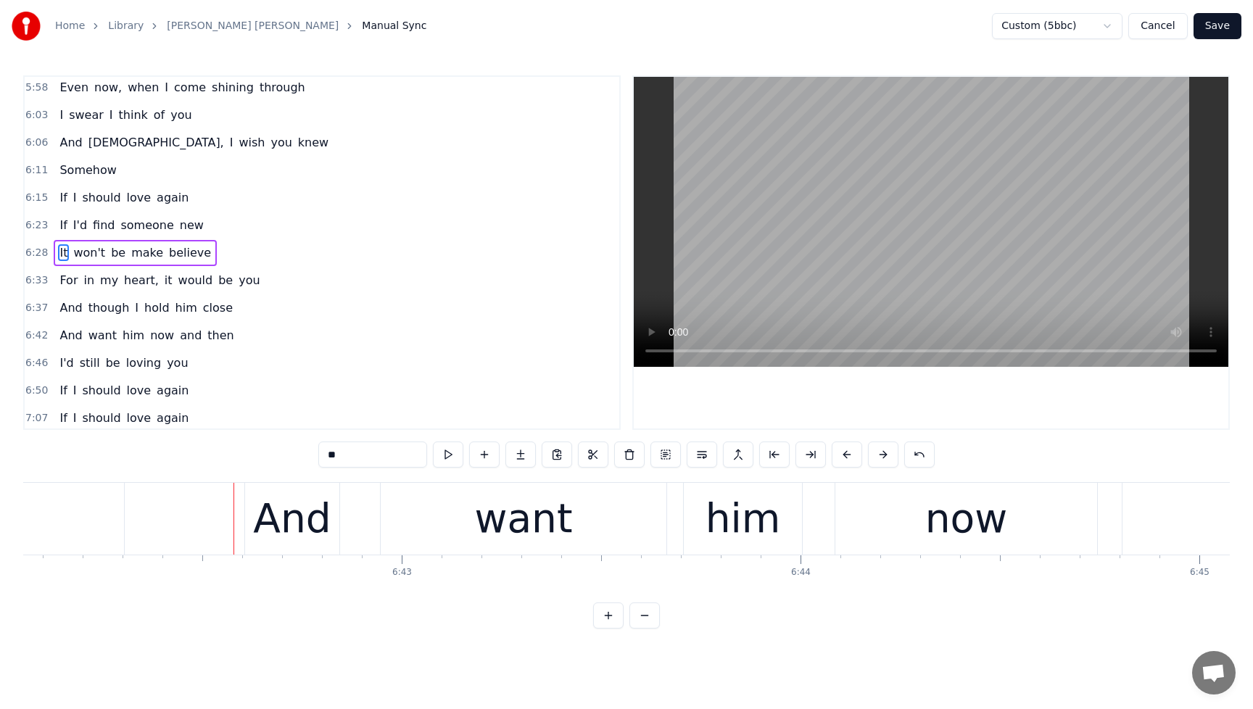
scroll to position [0, 160342]
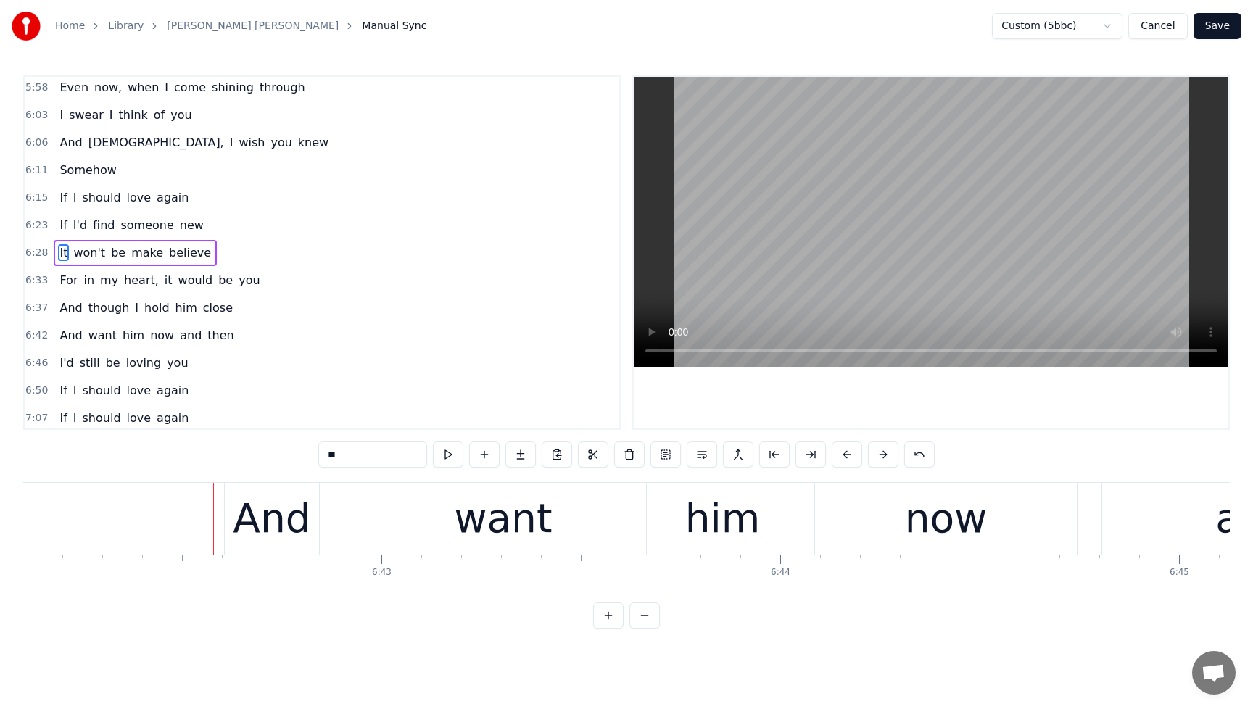
click at [1219, 27] on button "Save" at bounding box center [1217, 26] width 48 height 26
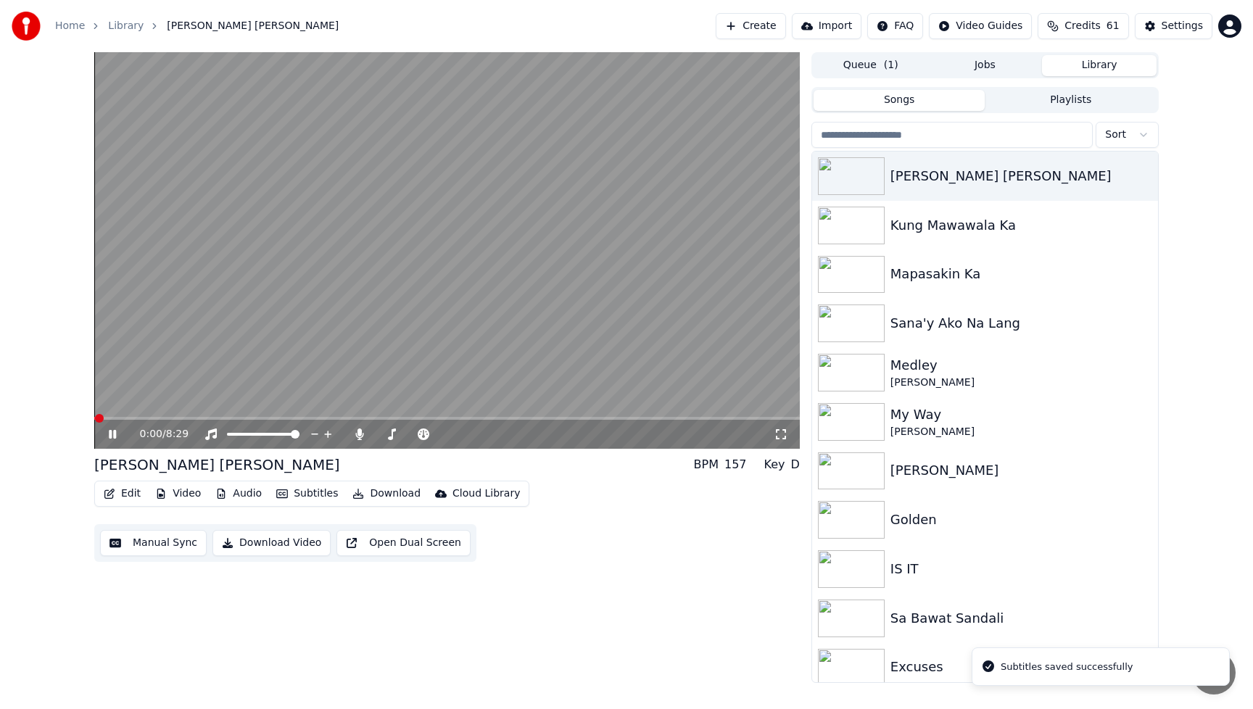
click at [120, 496] on button "Edit" at bounding box center [122, 494] width 49 height 20
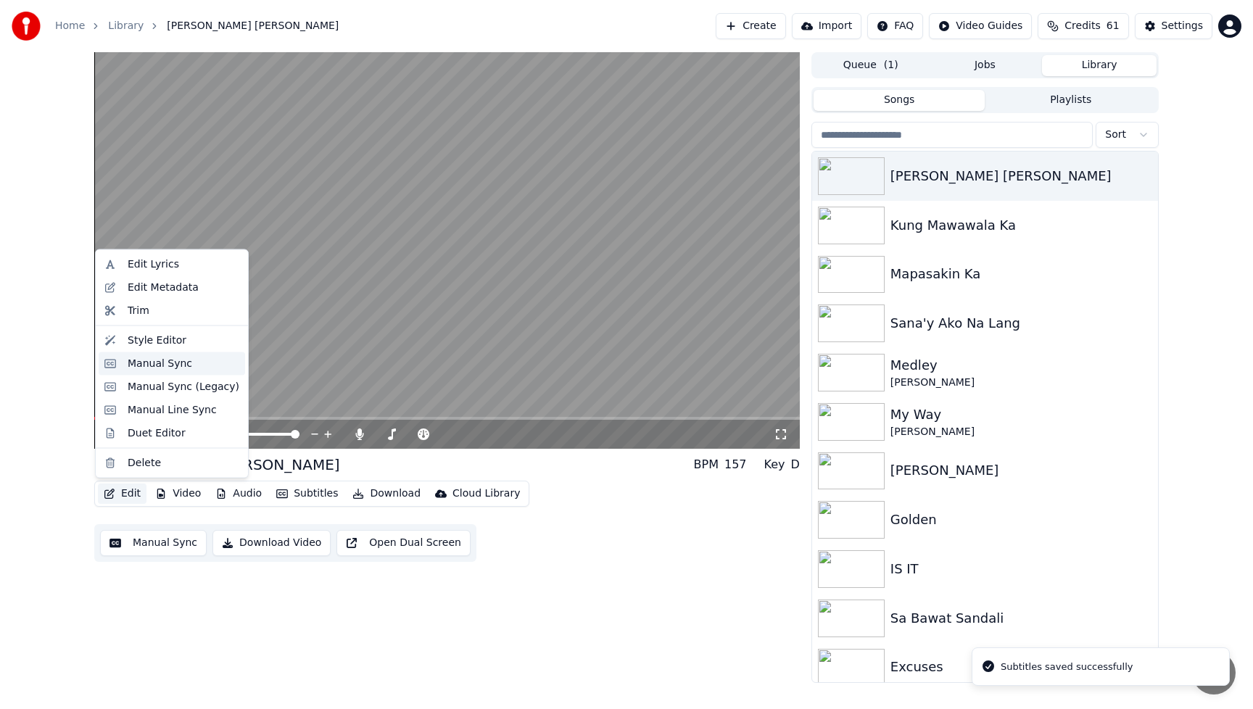
click at [170, 370] on div "Manual Sync" at bounding box center [160, 363] width 65 height 15
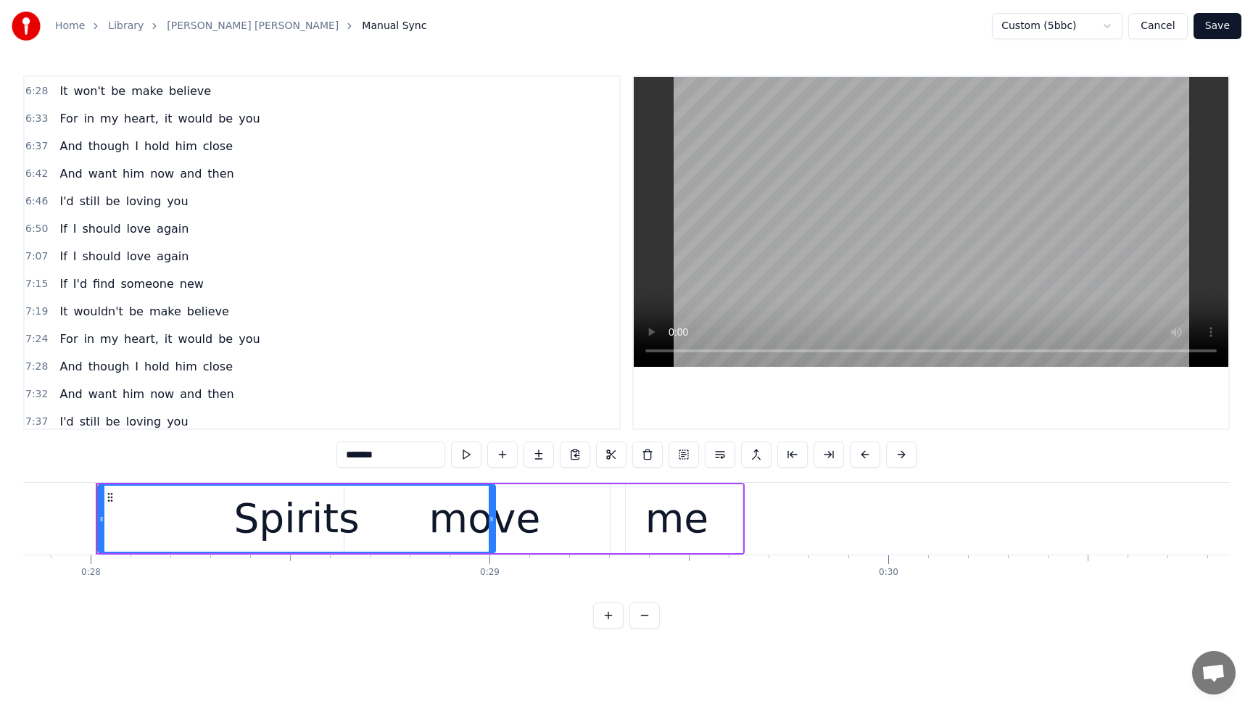
scroll to position [1900, 0]
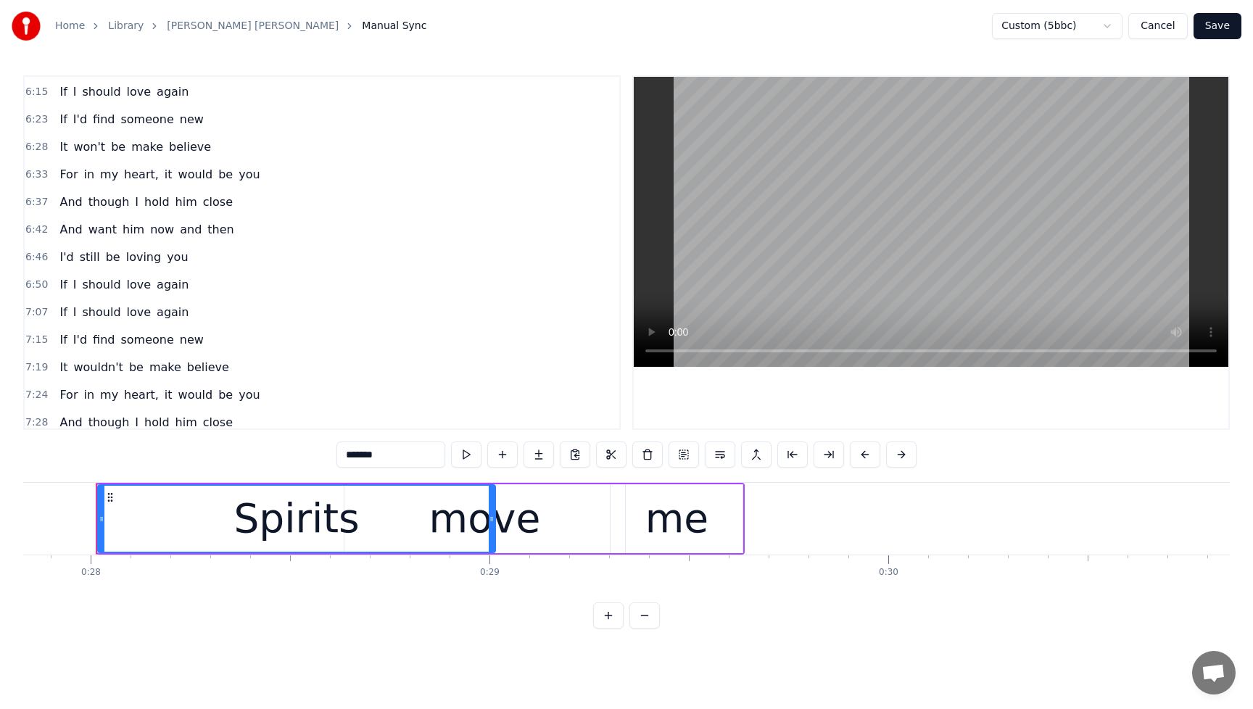
click at [60, 196] on span "And" at bounding box center [70, 202] width 25 height 17
type input "***"
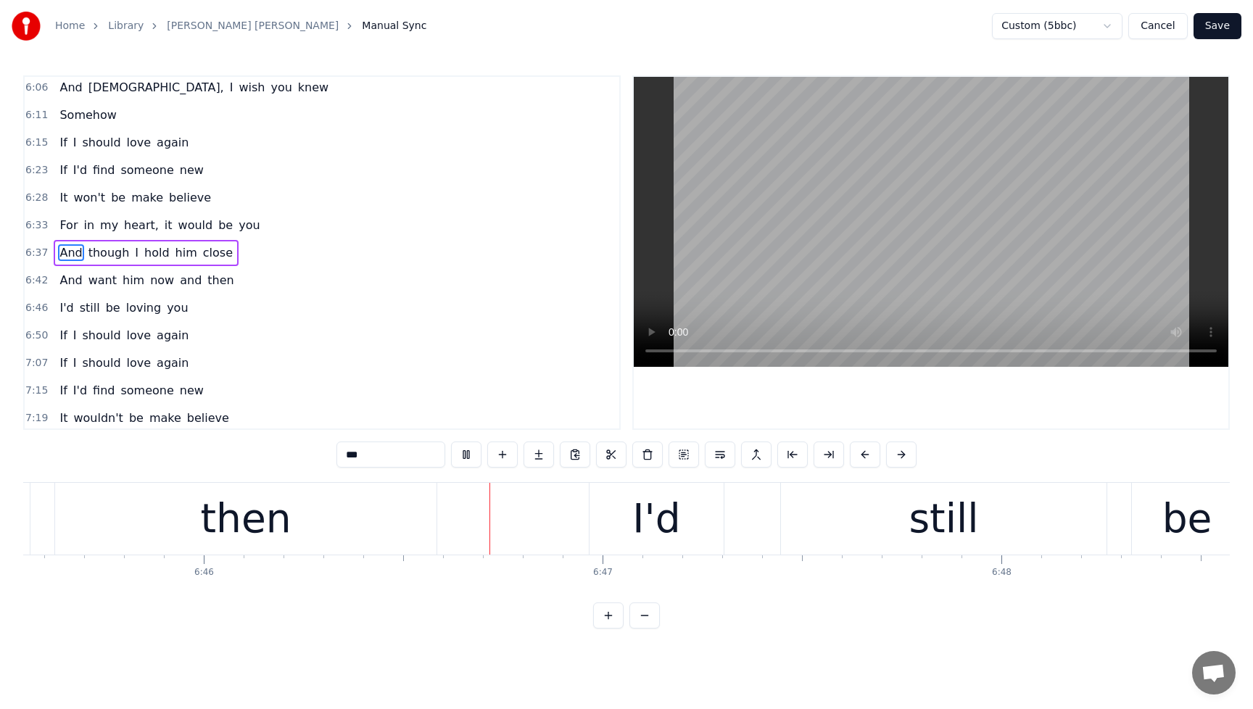
scroll to position [0, 161860]
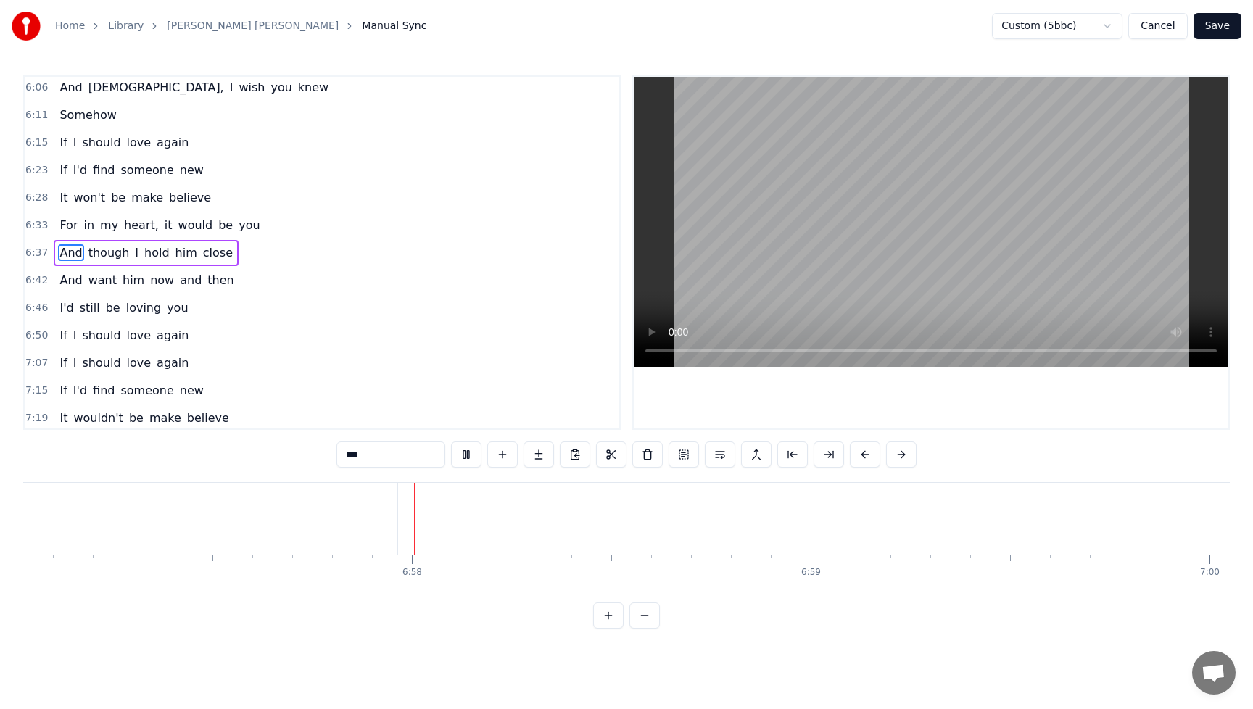
scroll to position [0, 166331]
click at [468, 457] on button at bounding box center [466, 455] width 30 height 26
click at [163, 329] on span "again" at bounding box center [172, 335] width 35 height 17
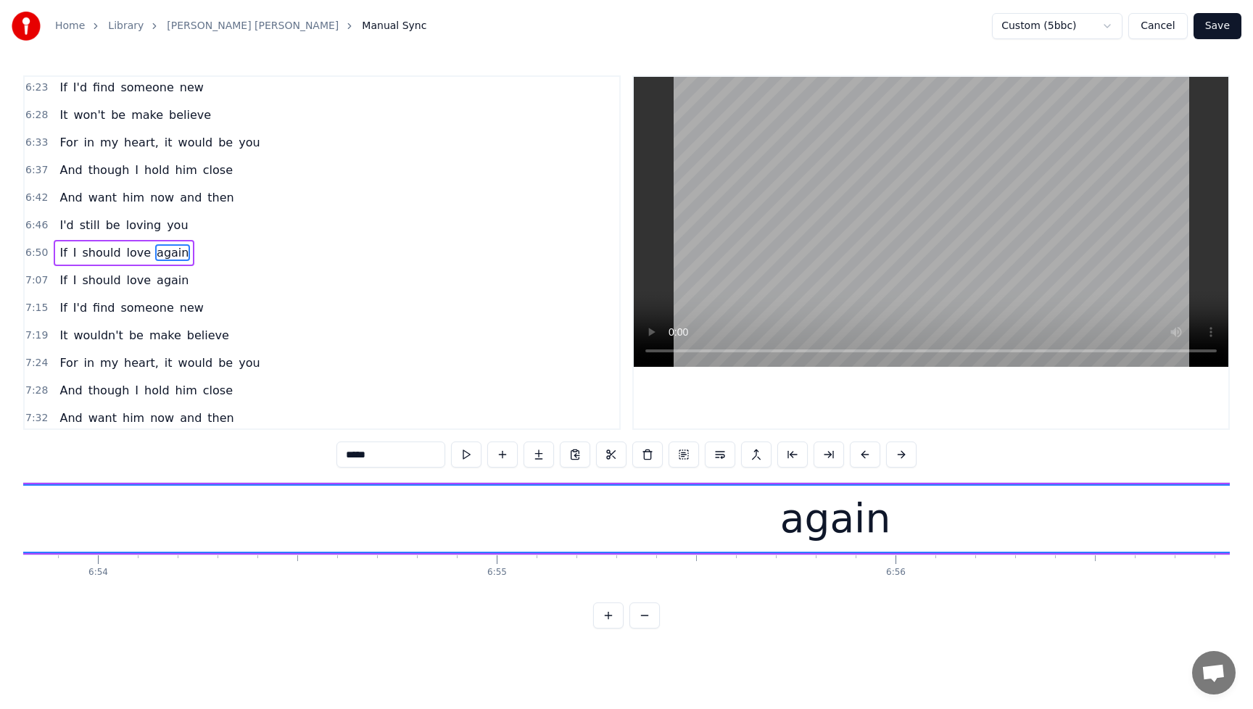
scroll to position [0, 165622]
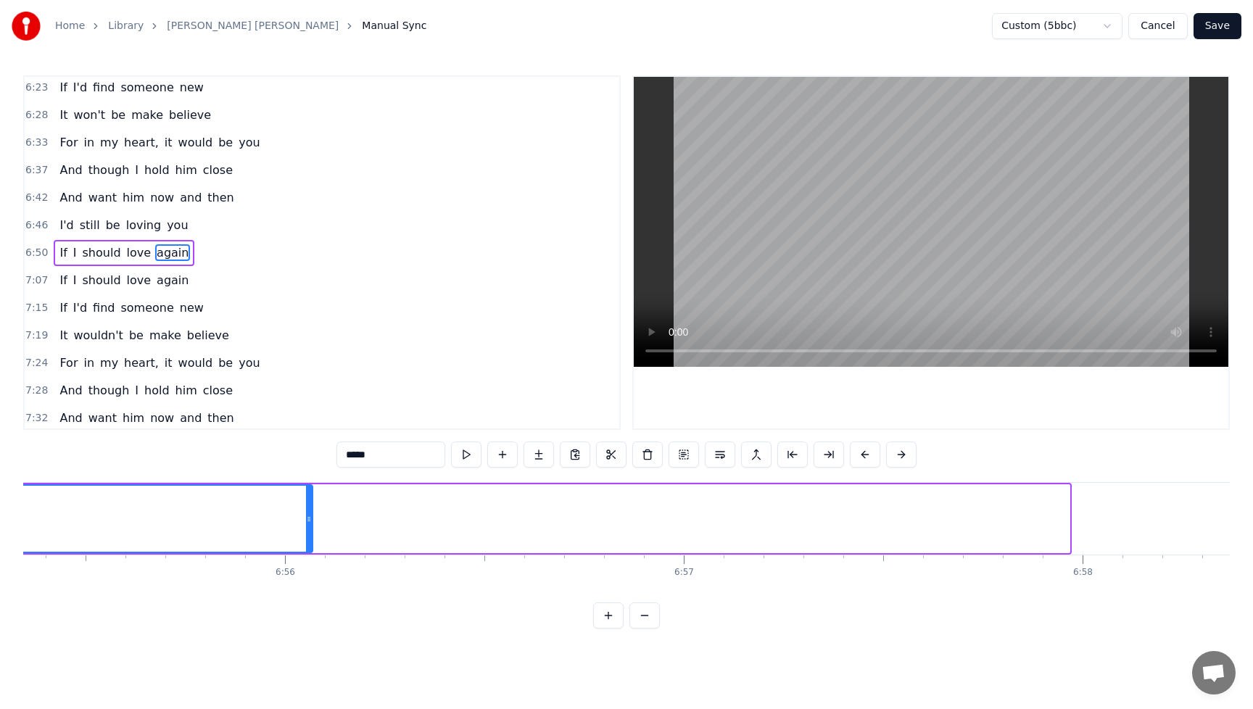
drag, startPoint x: 1066, startPoint y: 521, endPoint x: 303, endPoint y: 542, distance: 763.7
click at [306, 542] on div at bounding box center [309, 519] width 6 height 66
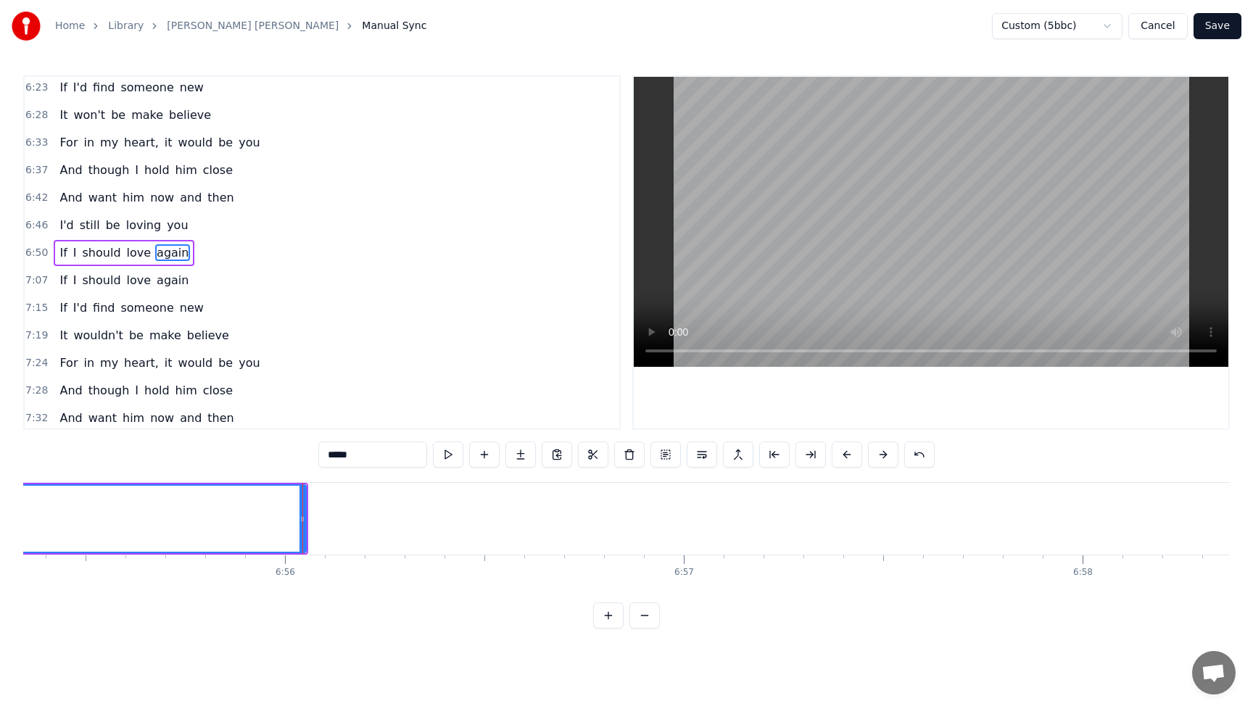
click at [64, 253] on span "If" at bounding box center [63, 252] width 10 height 17
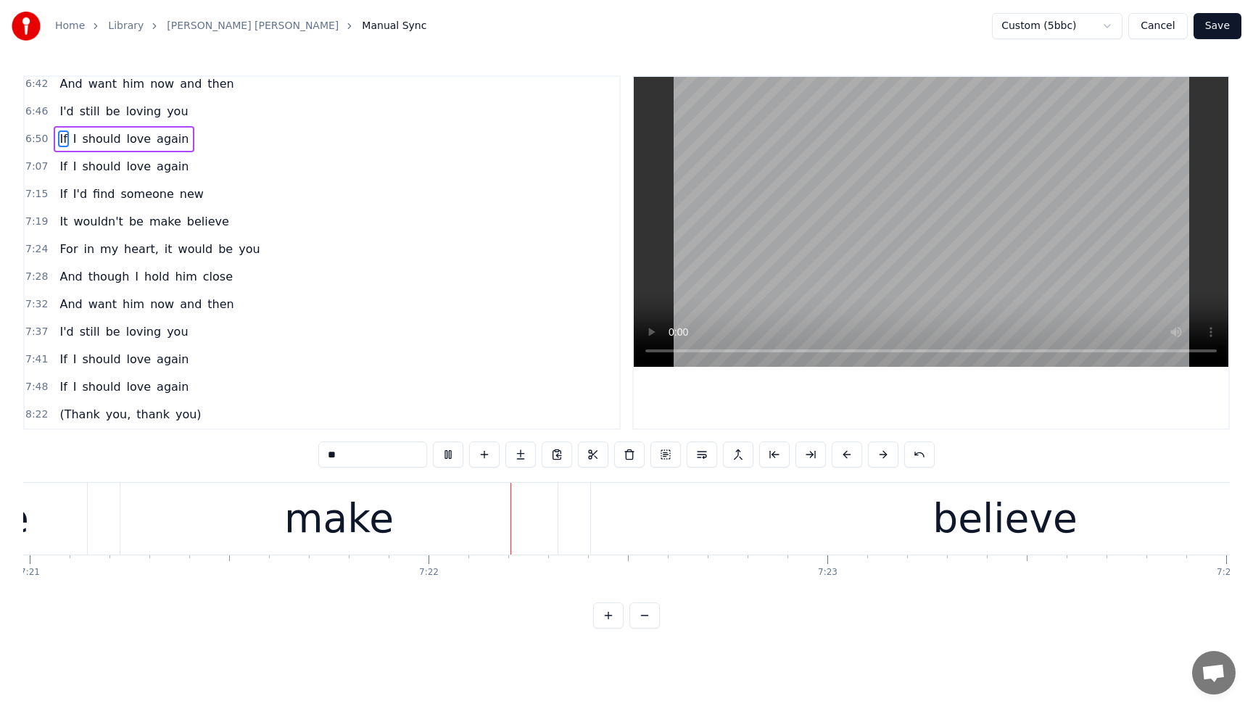
scroll to position [0, 176005]
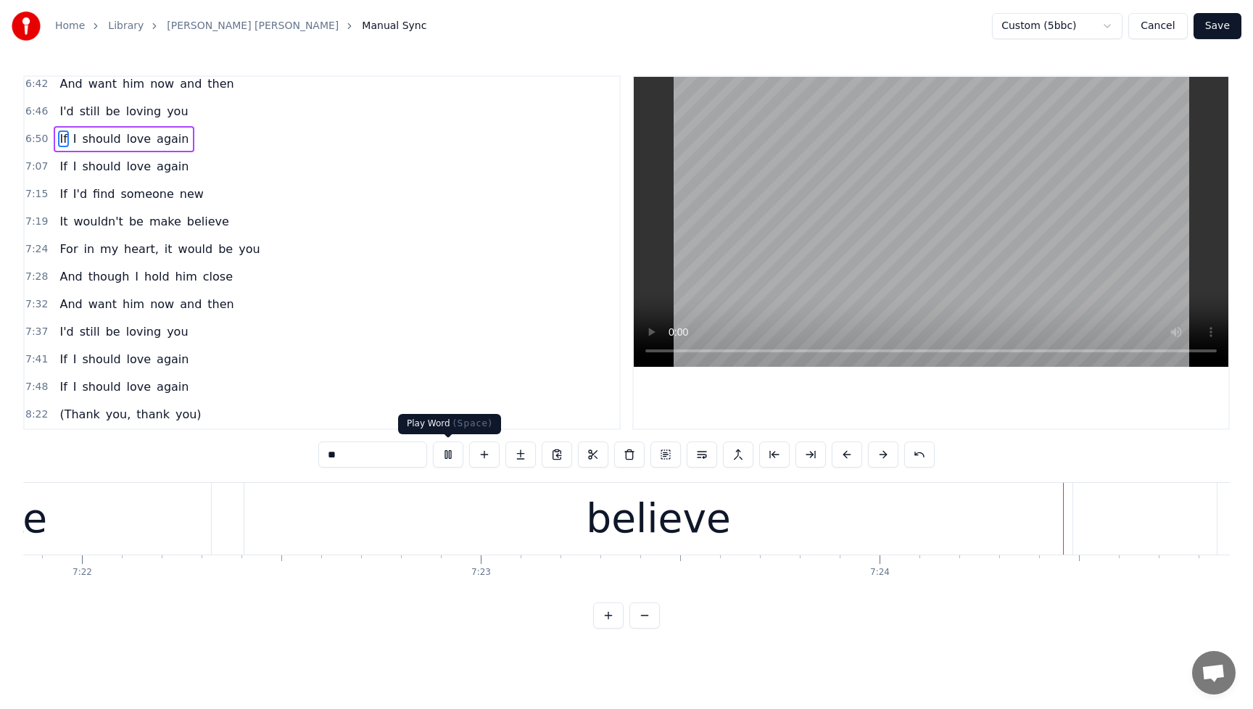
click at [454, 459] on button at bounding box center [448, 455] width 30 height 26
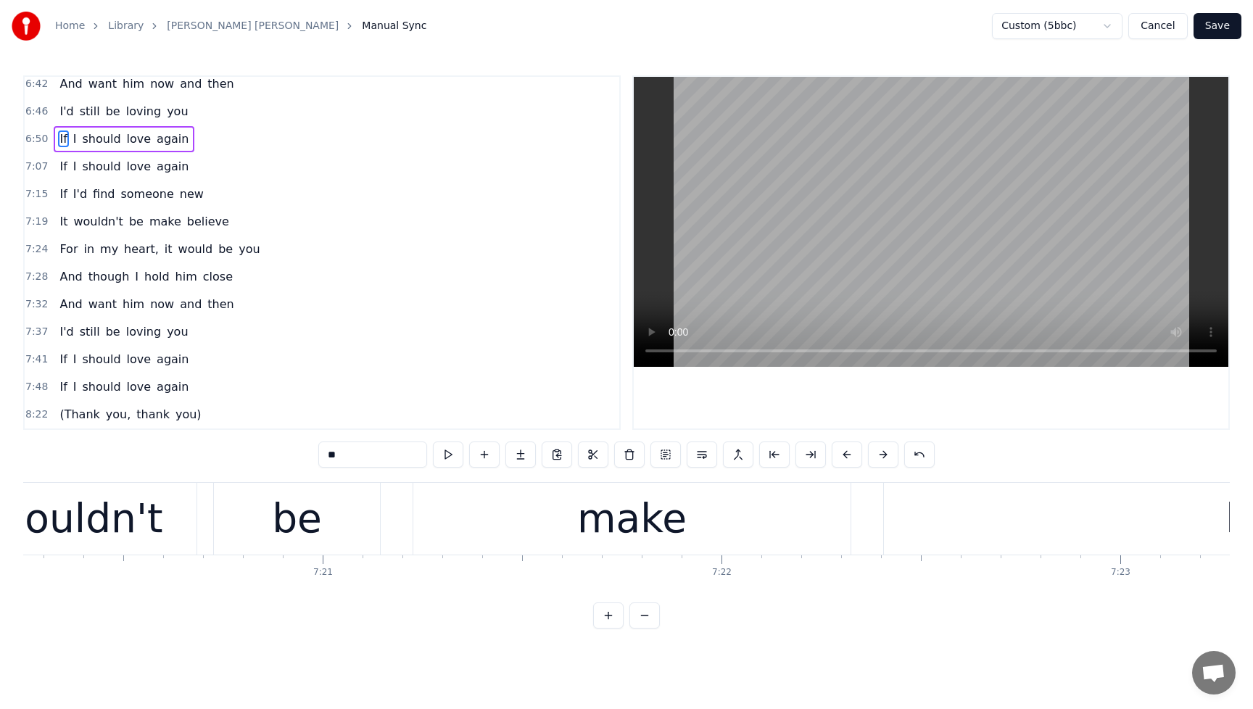
scroll to position [0, 175248]
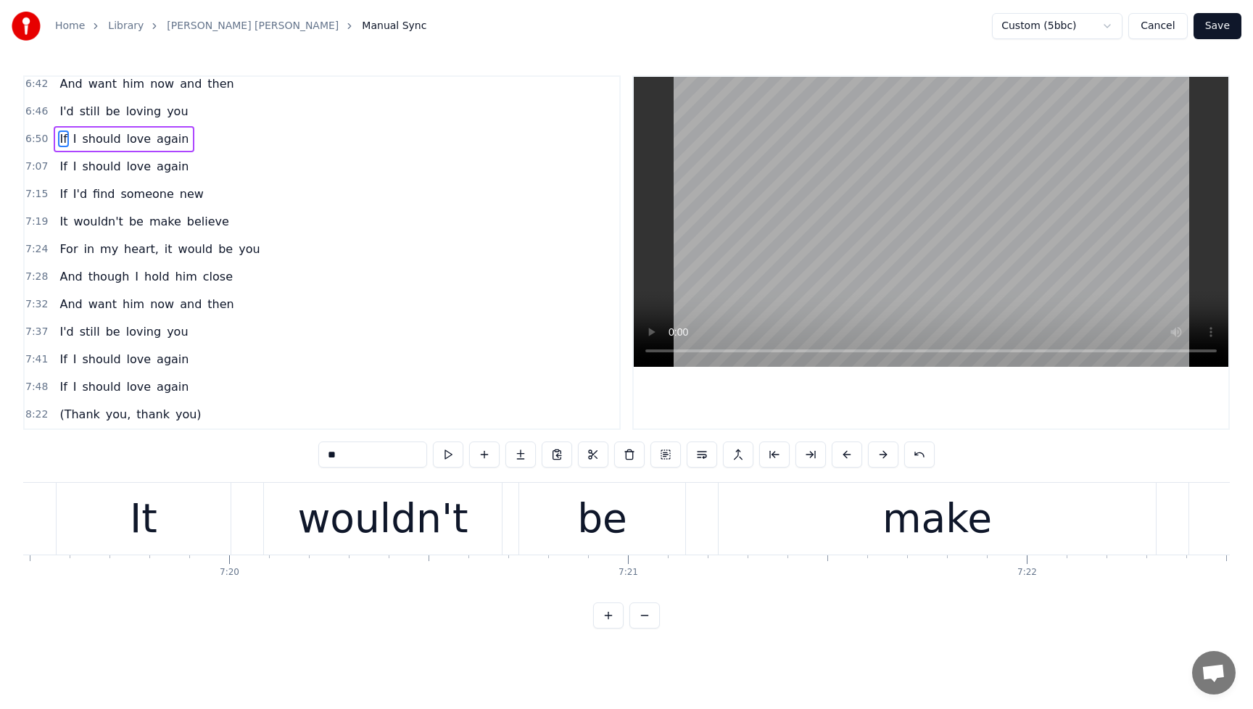
click at [427, 513] on div "wouldn't" at bounding box center [382, 519] width 170 height 60
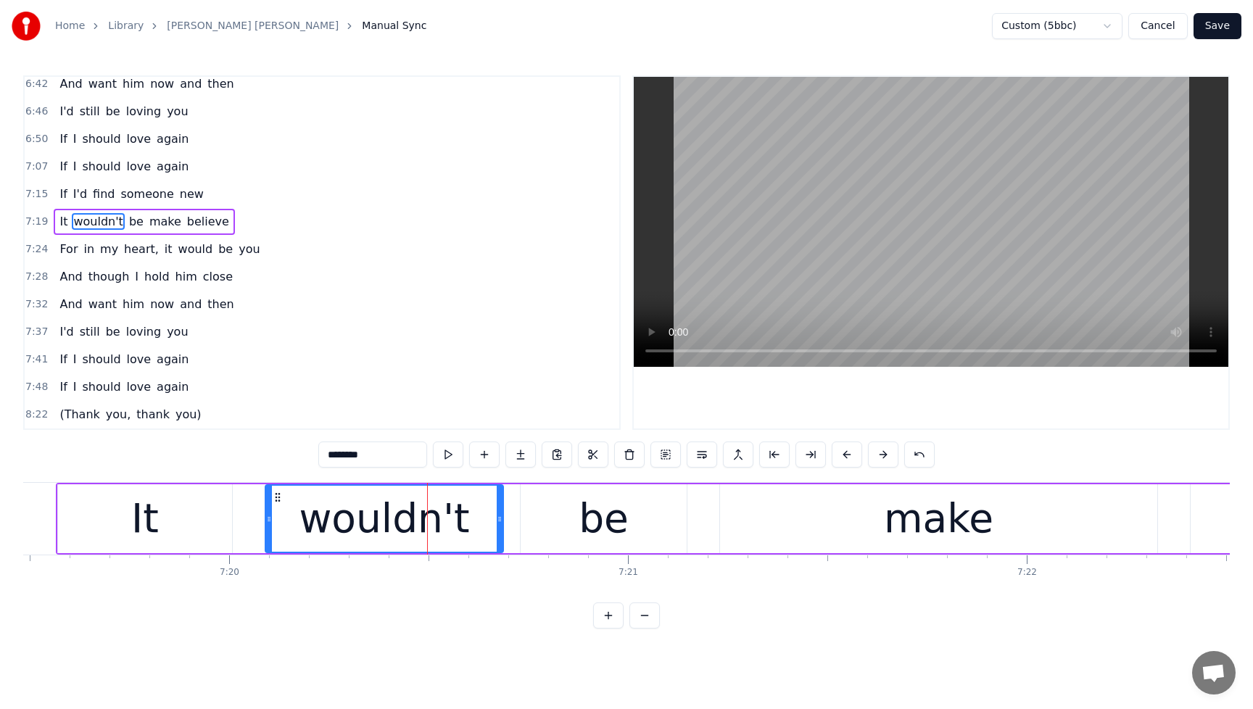
scroll to position [2014, 0]
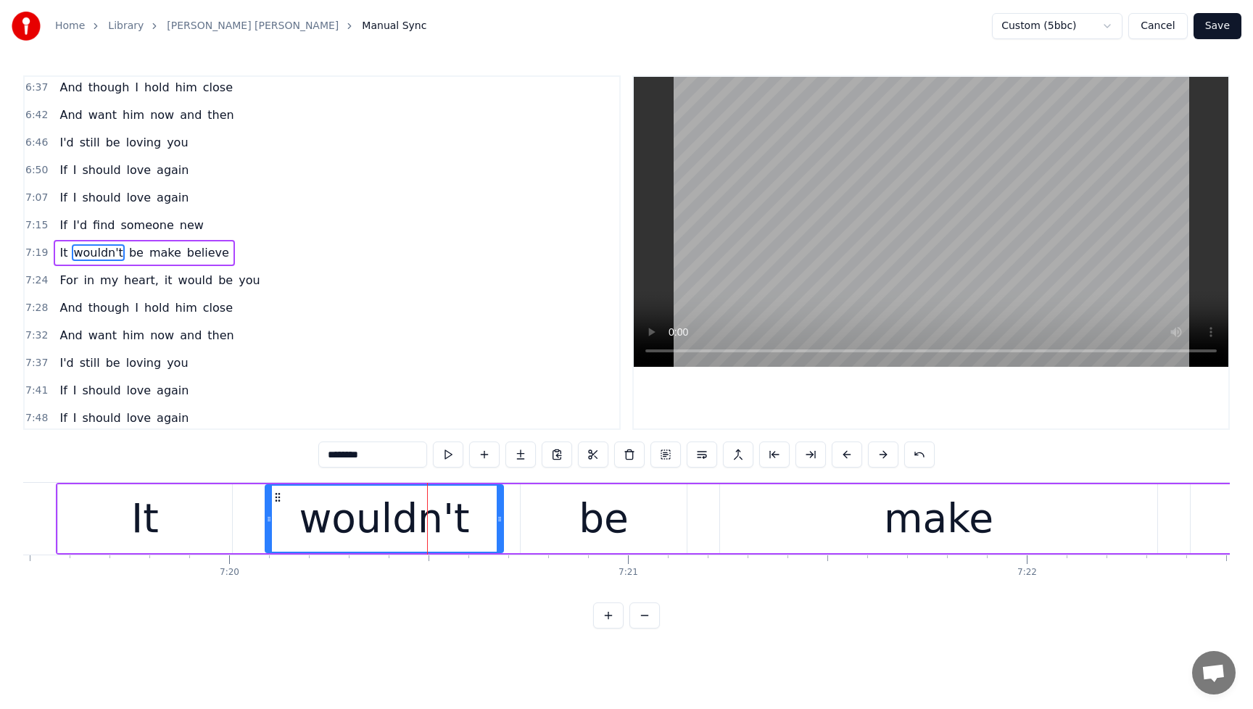
click at [384, 459] on input "********" at bounding box center [372, 455] width 109 height 26
click at [356, 457] on input "********" at bounding box center [372, 455] width 109 height 26
click at [58, 246] on span "It" at bounding box center [63, 252] width 11 height 17
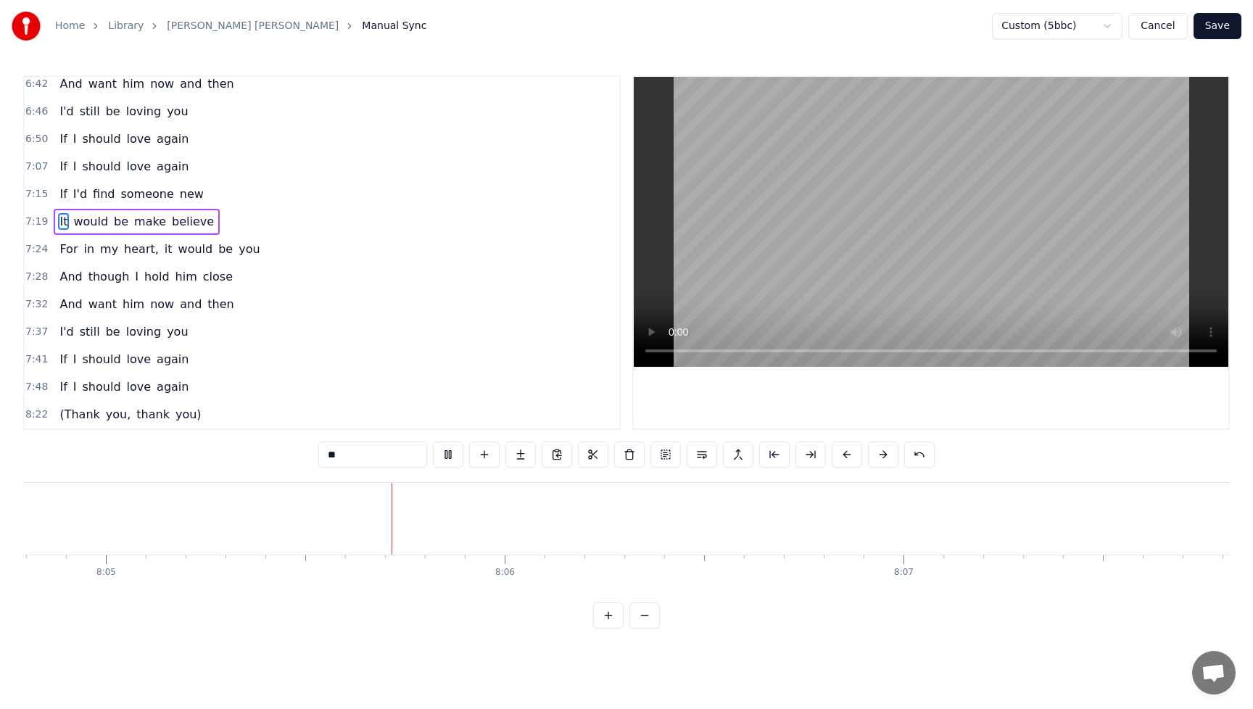
scroll to position [0, 193336]
click at [167, 388] on span "again" at bounding box center [172, 386] width 35 height 17
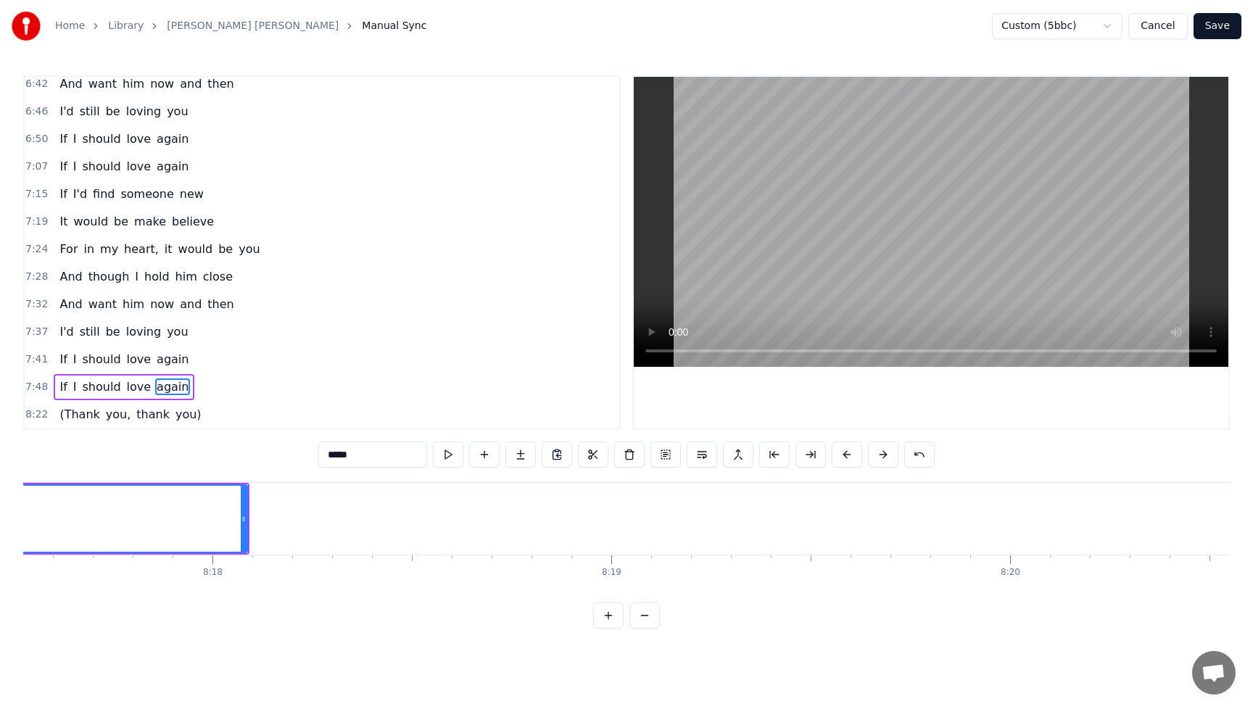
scroll to position [0, 198057]
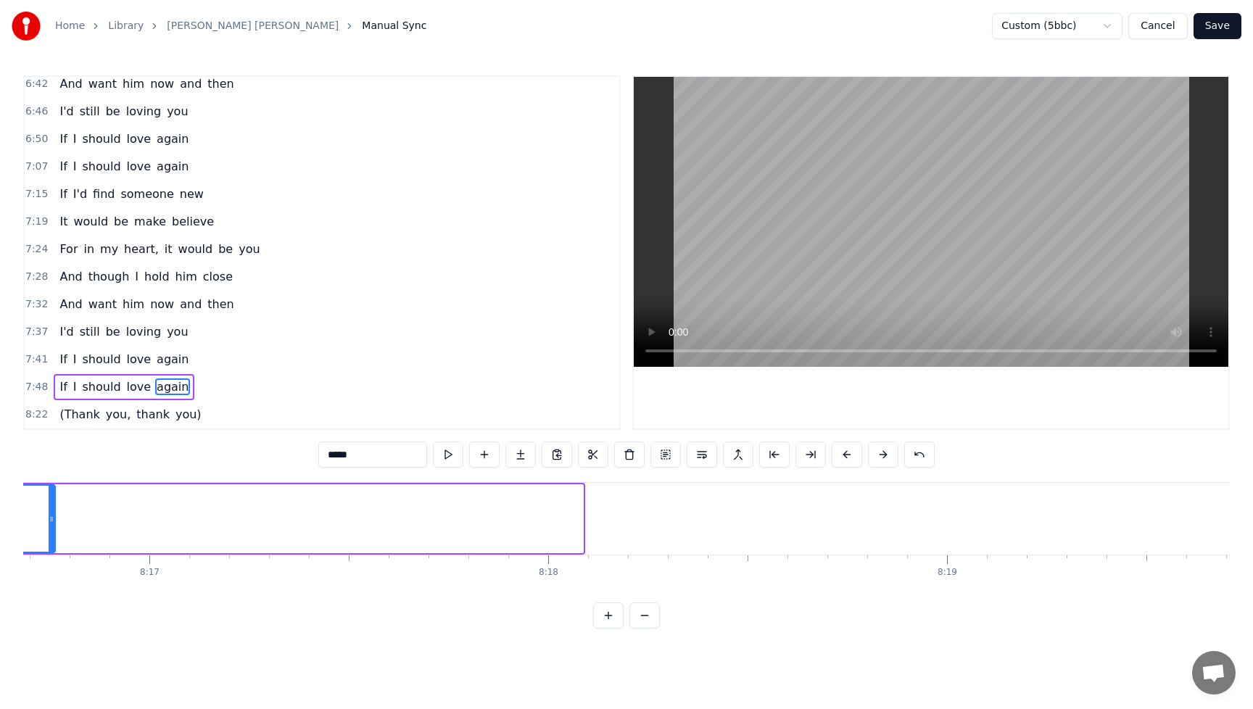
drag, startPoint x: 579, startPoint y: 521, endPoint x: 50, endPoint y: 570, distance: 531.6
click at [50, 570] on div "Spirits move me Every time I'm near you whirling like a cyclone in my mind as i…" at bounding box center [626, 536] width 1206 height 109
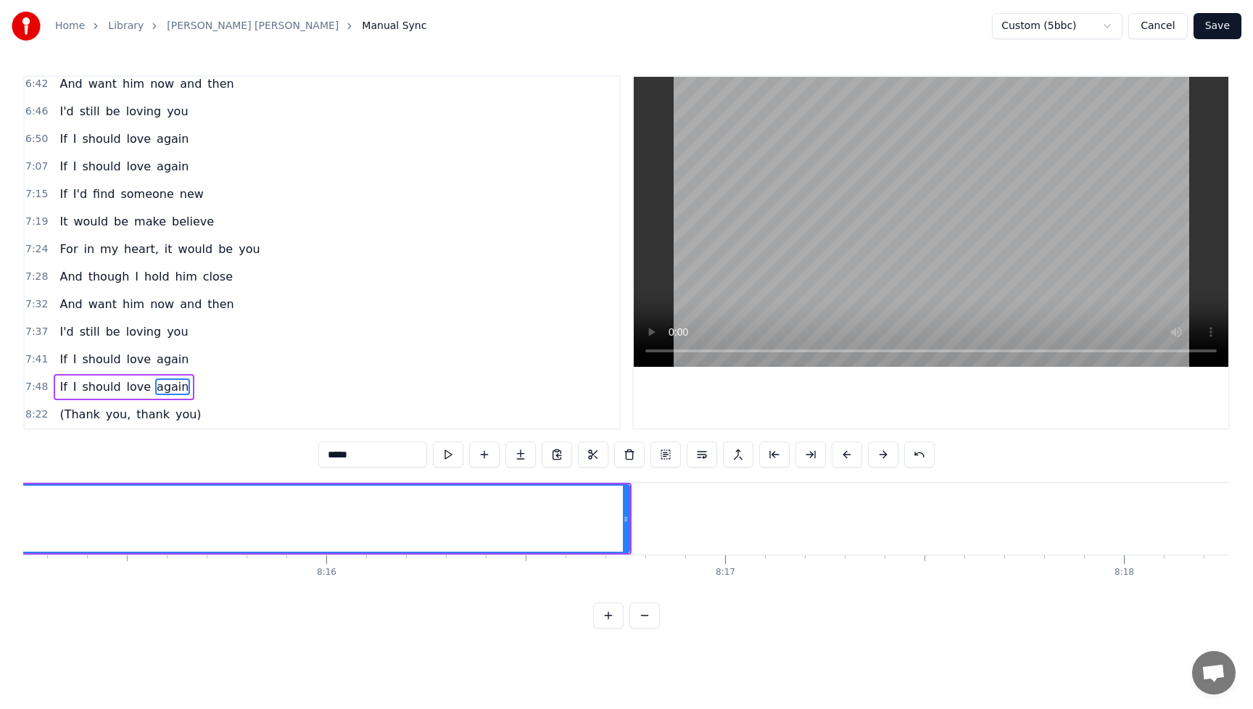
scroll to position [0, 197053]
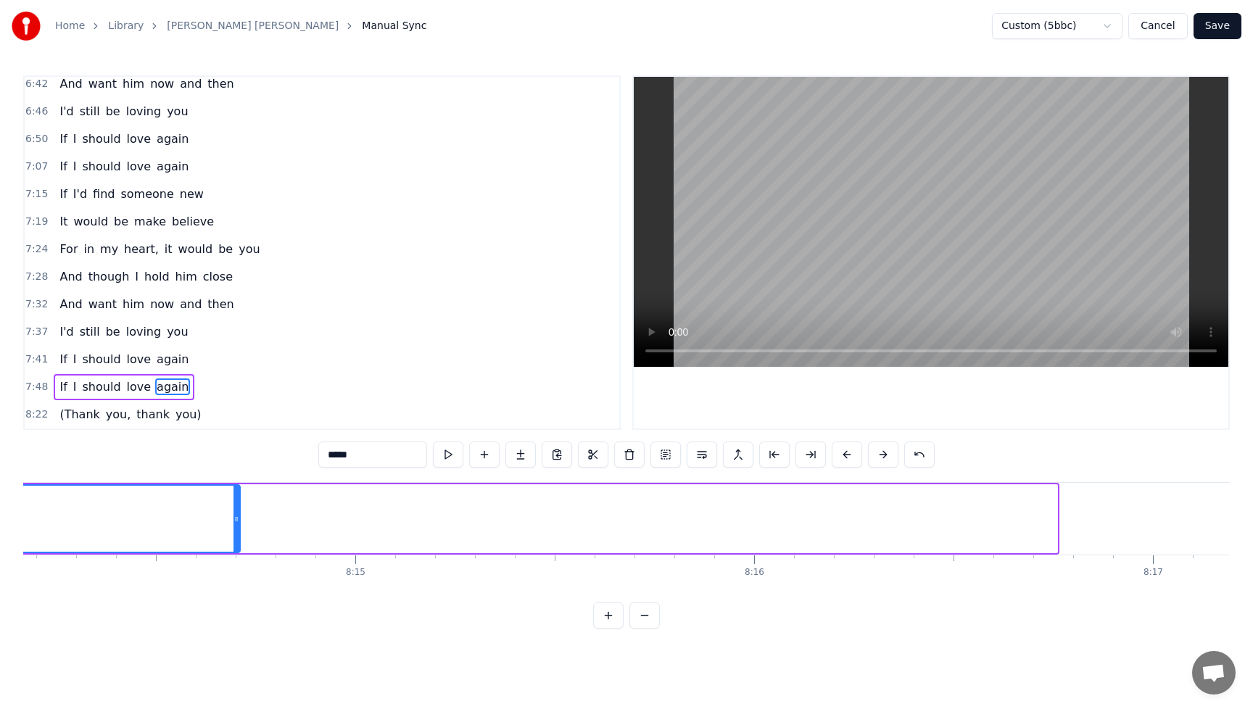
drag, startPoint x: 1052, startPoint y: 523, endPoint x: 235, endPoint y: 591, distance: 819.9
click at [235, 591] on div "Spirits move me Every time I'm near you whirling like a cyclone in my mind as i…" at bounding box center [626, 536] width 1206 height 109
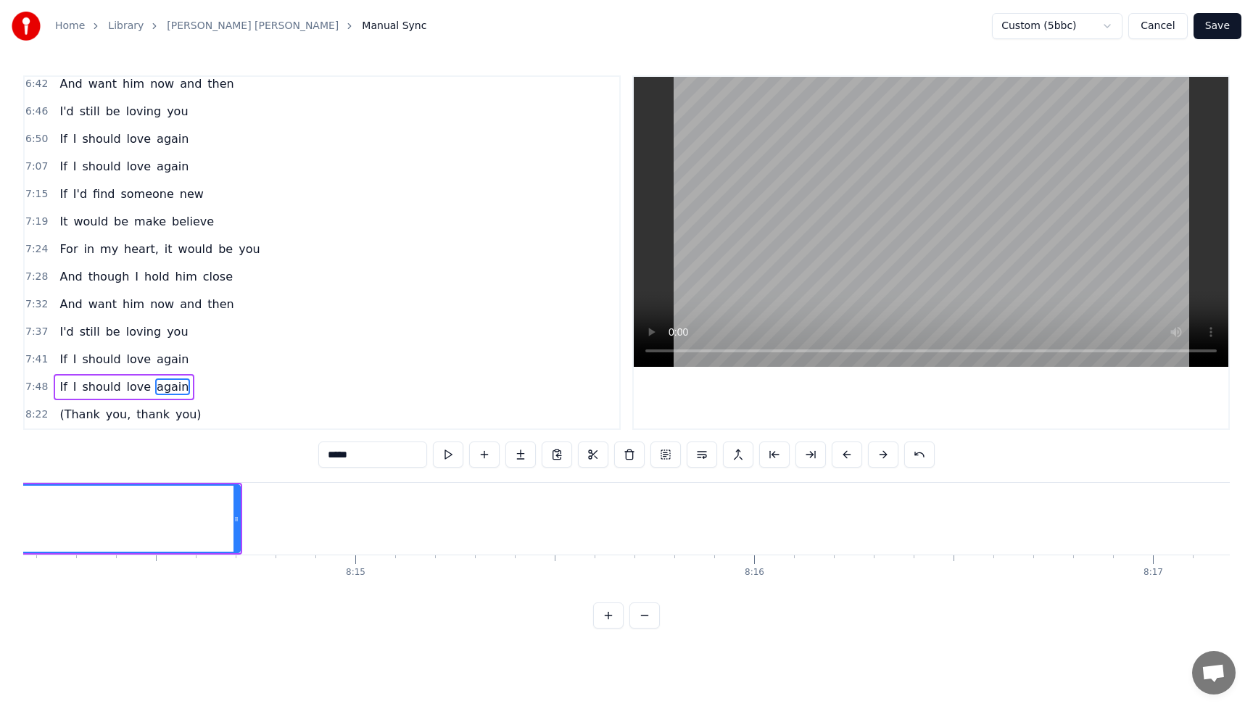
click at [59, 388] on span "If" at bounding box center [63, 386] width 10 height 17
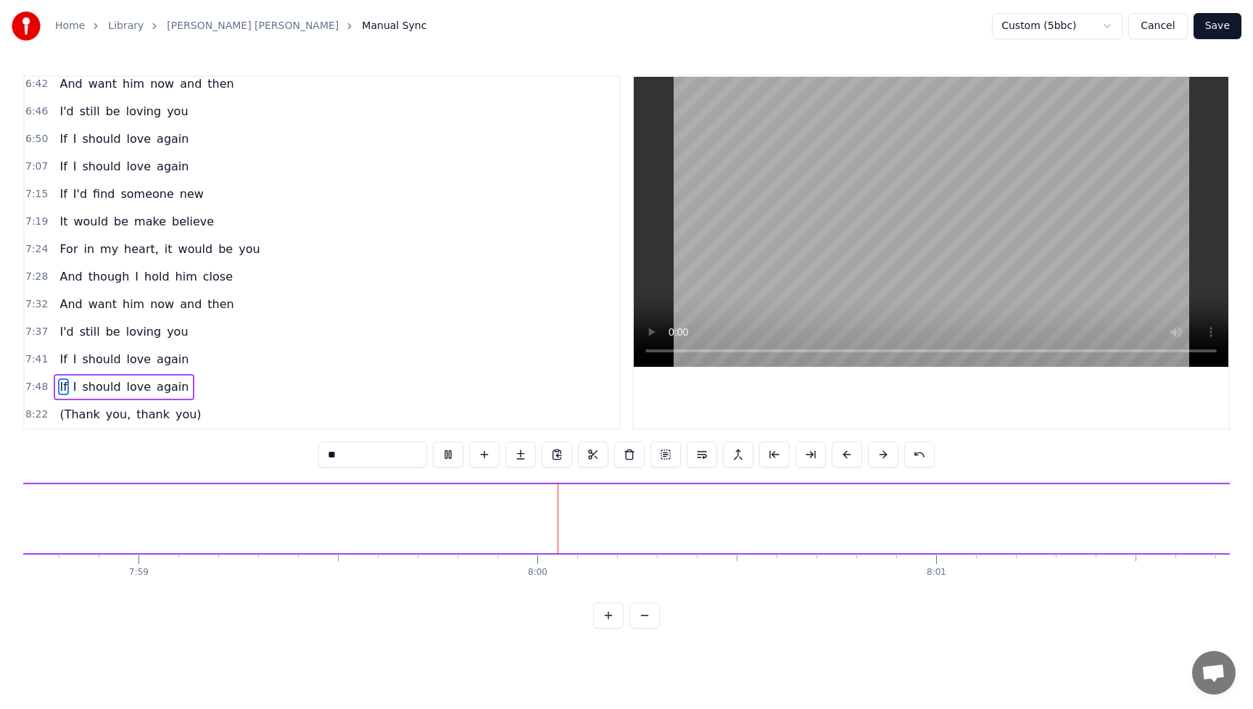
scroll to position [0, 191135]
click at [442, 455] on button at bounding box center [448, 455] width 30 height 26
click at [167, 394] on span "again" at bounding box center [172, 386] width 35 height 17
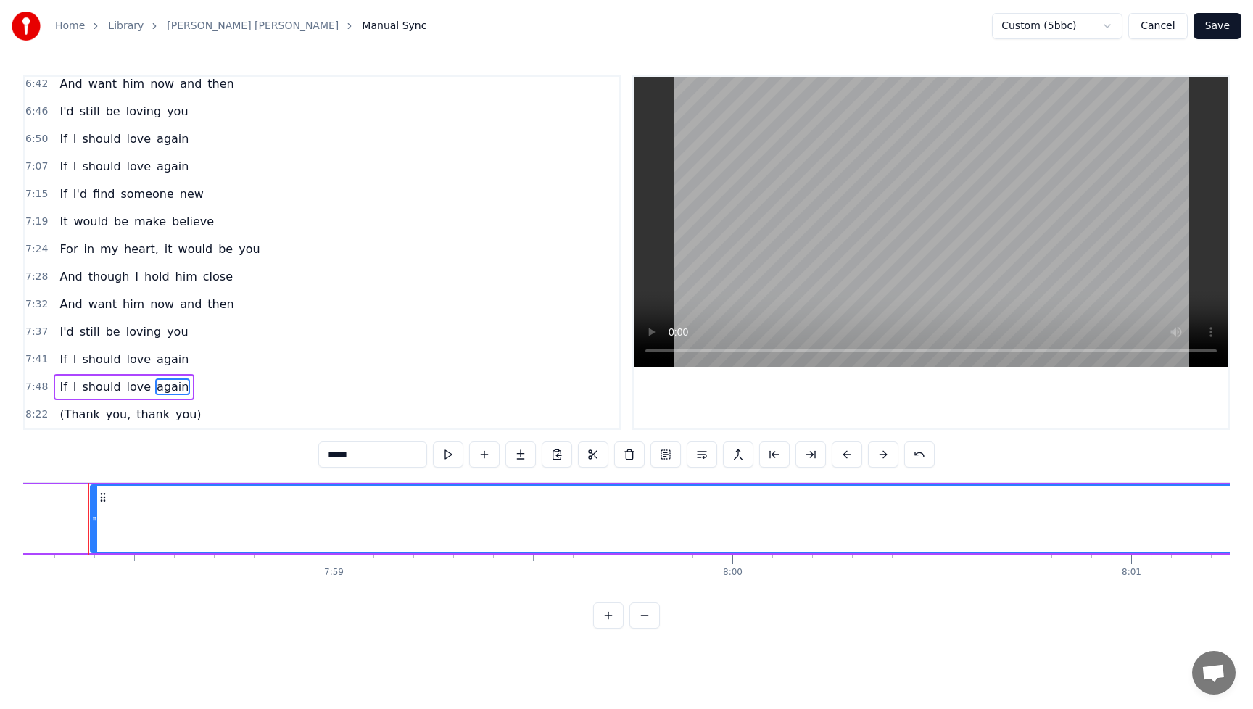
scroll to position [0, 190688]
click at [149, 497] on circle at bounding box center [149, 497] width 1 height 1
click at [62, 386] on span "If" at bounding box center [63, 386] width 10 height 17
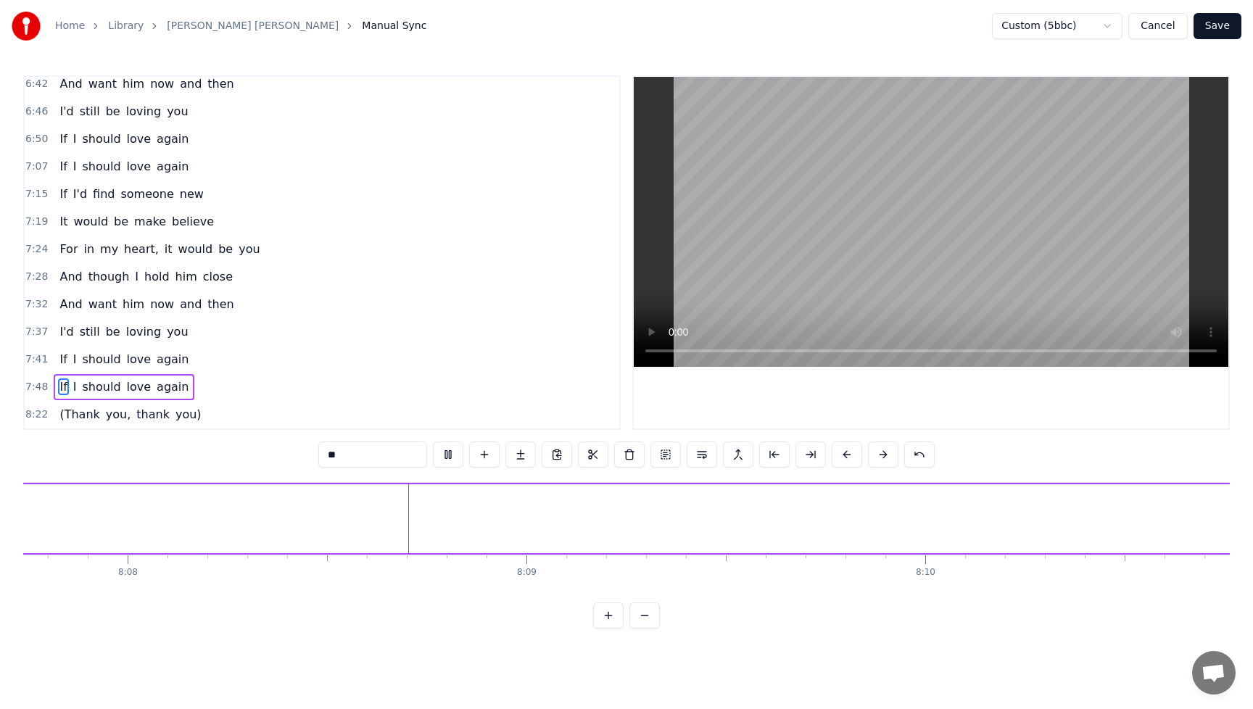
scroll to position [0, 194598]
click at [450, 455] on button at bounding box center [448, 455] width 30 height 26
click at [155, 386] on span "again" at bounding box center [172, 386] width 35 height 17
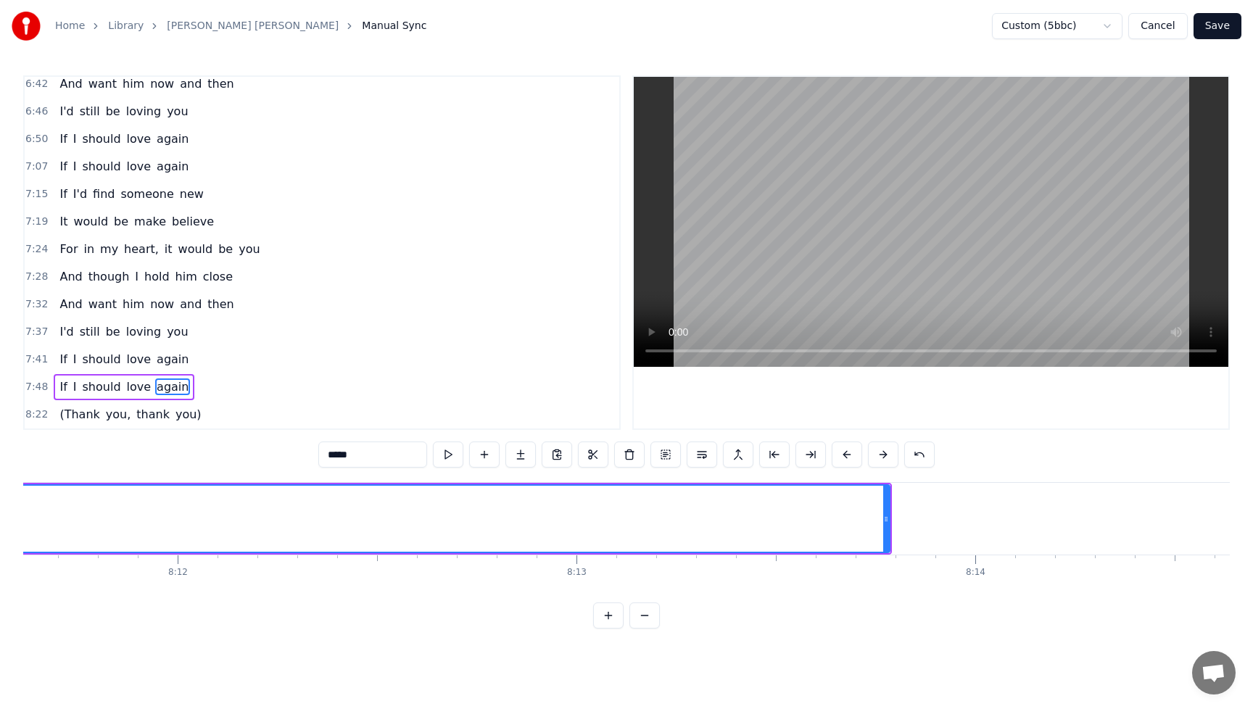
scroll to position [0, 195974]
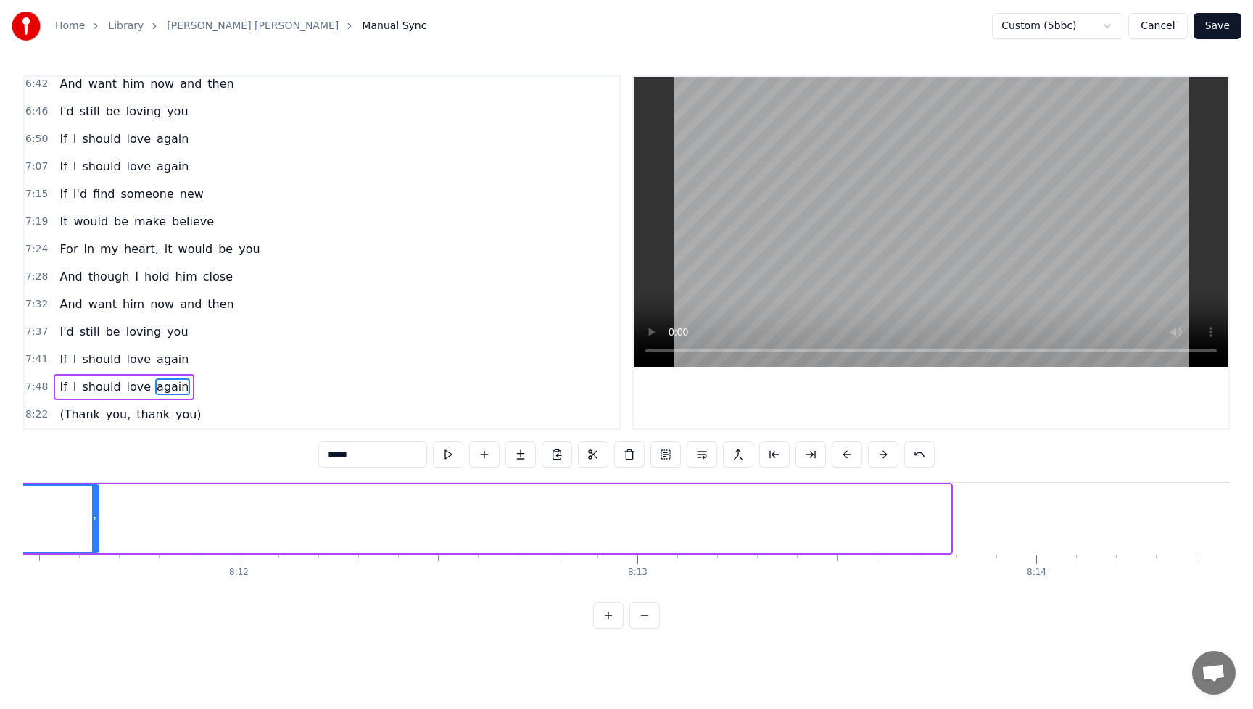
drag, startPoint x: 949, startPoint y: 520, endPoint x: 104, endPoint y: 602, distance: 848.6
click at [96, 602] on div "0:28 Spirits move me 0:30 Every time I'm near you 0:35 whirling like a cyclone …" at bounding box center [626, 351] width 1206 height 553
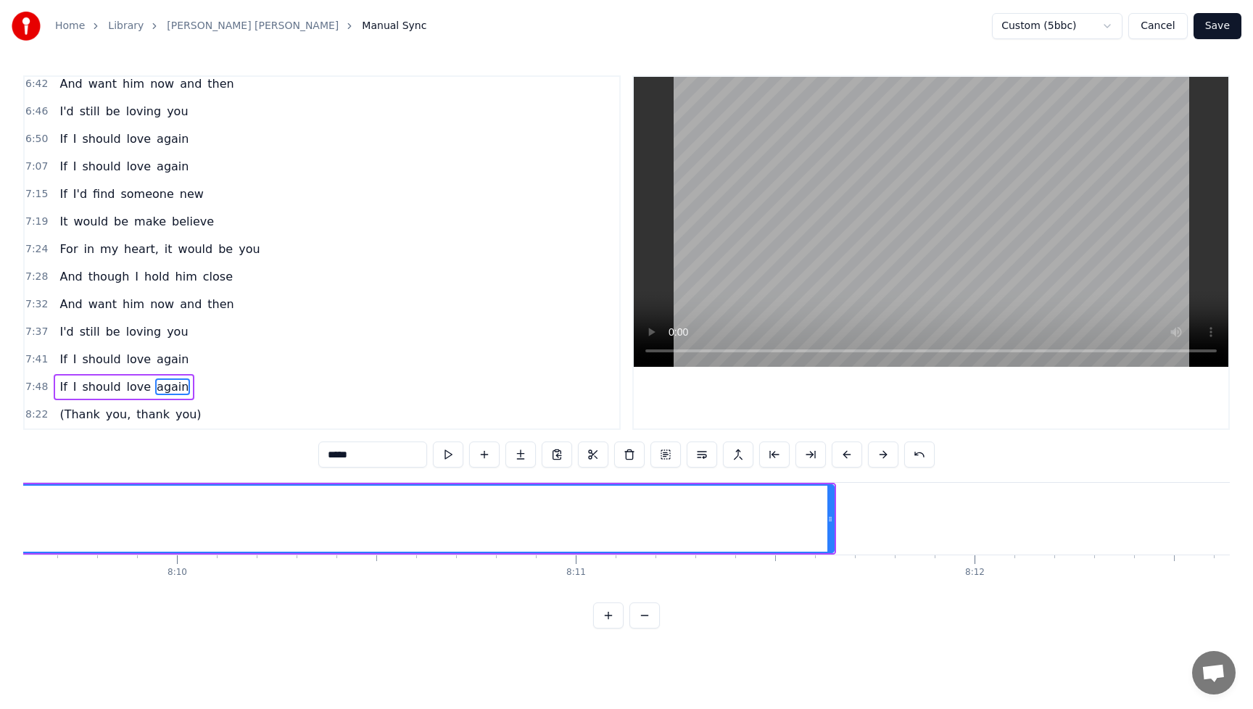
scroll to position [0, 194872]
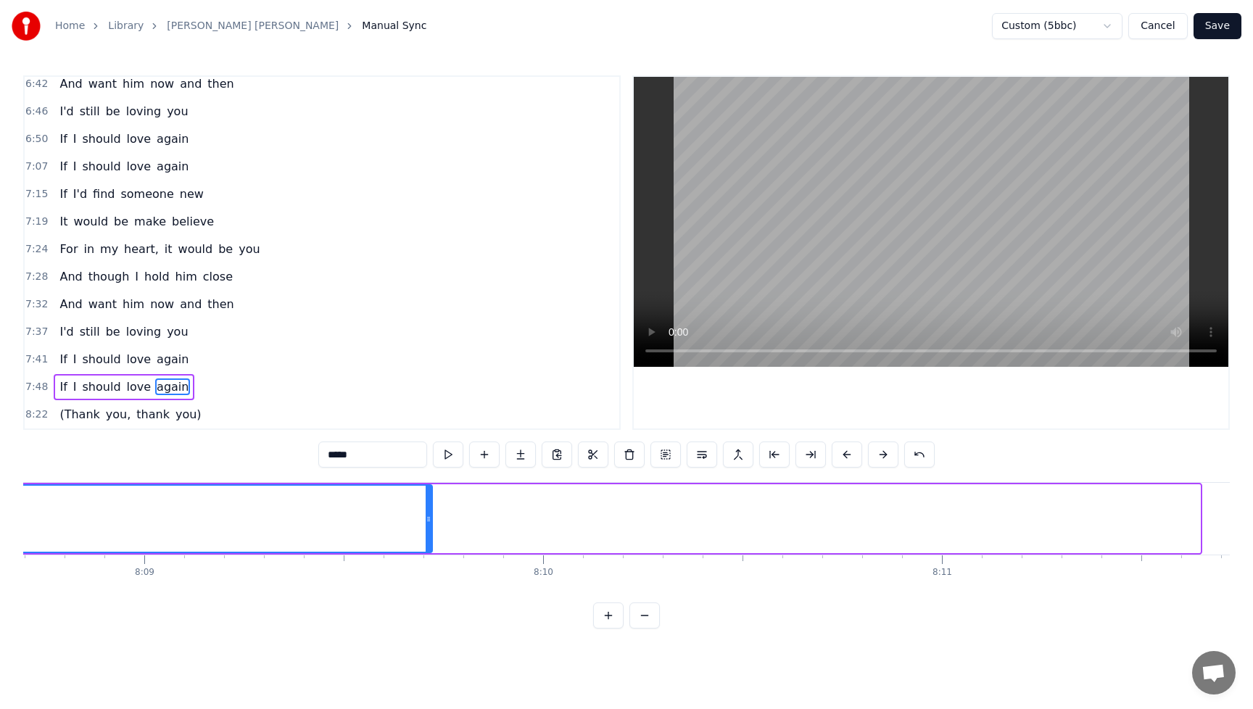
drag, startPoint x: 1197, startPoint y: 519, endPoint x: 392, endPoint y: 605, distance: 810.0
click at [392, 605] on div "0:28 Spirits move me 0:30 Every time I'm near you 0:35 whirling like a cyclone …" at bounding box center [626, 351] width 1206 height 553
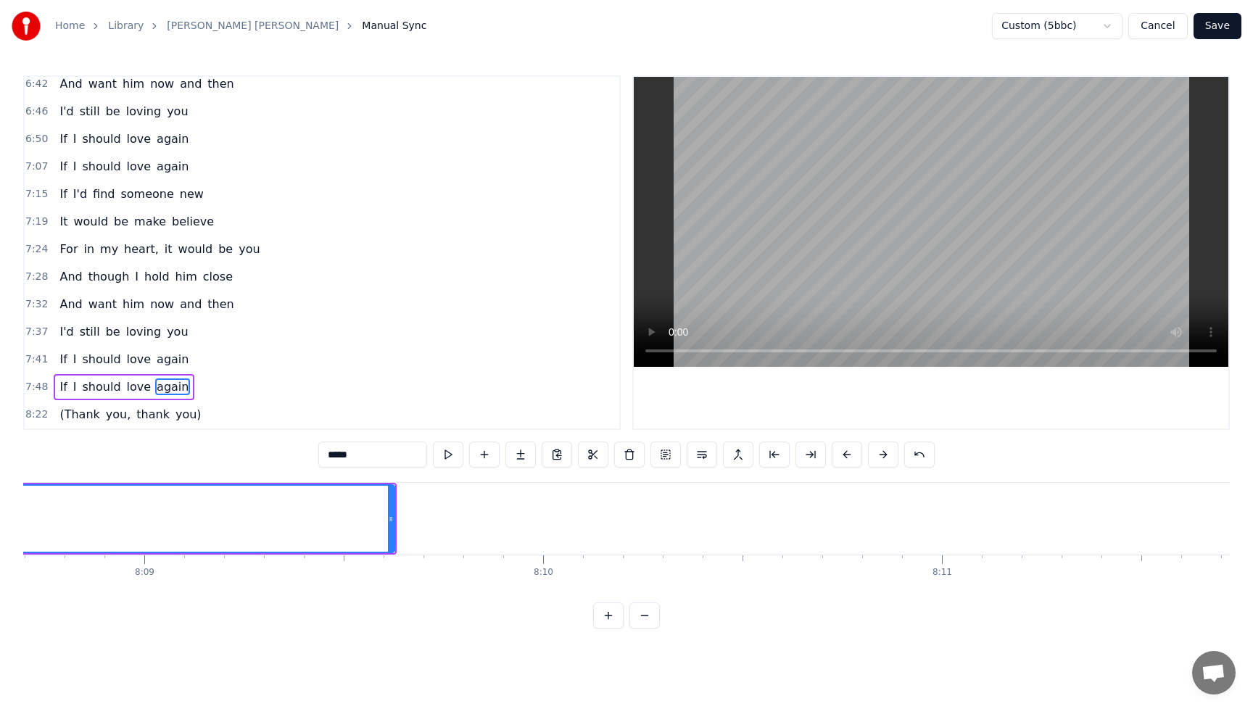
click at [58, 385] on span "If" at bounding box center [63, 386] width 10 height 17
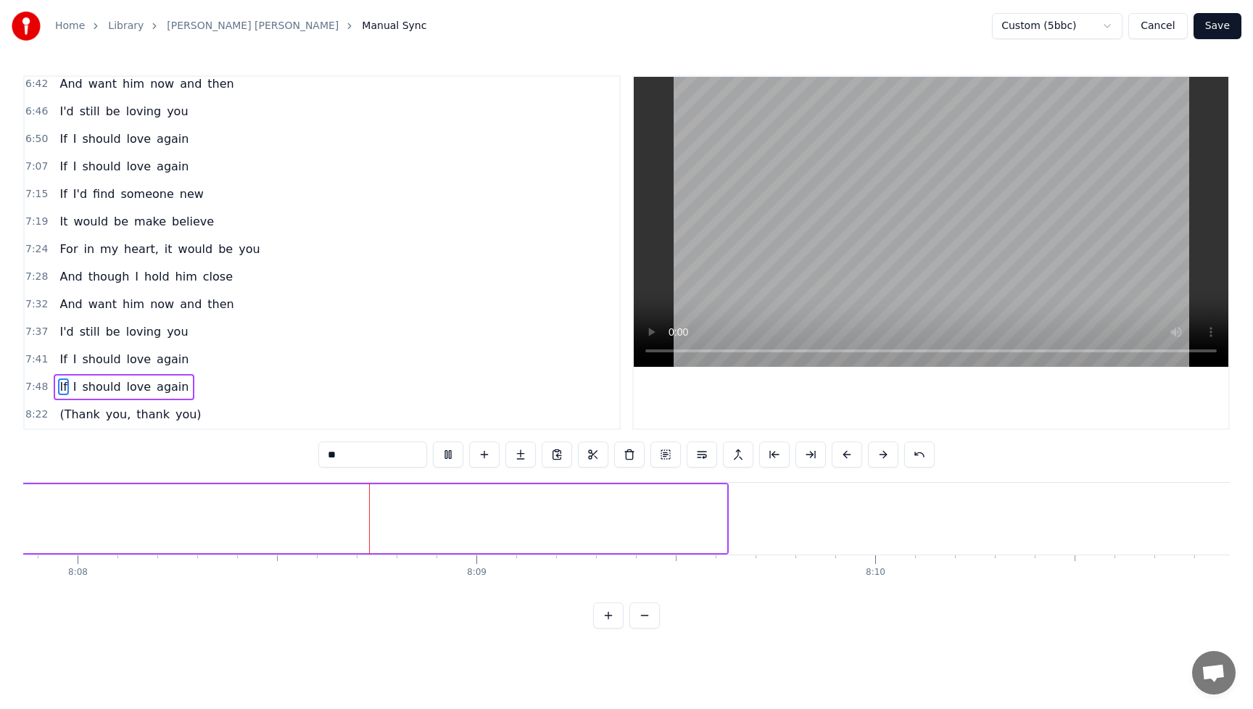
scroll to position [0, 194586]
click at [451, 454] on button at bounding box center [448, 455] width 30 height 26
drag, startPoint x: 676, startPoint y: 518, endPoint x: 5, endPoint y: 528, distance: 671.4
click at [4, 529] on div "Home Library Barry Manilow Medley Manual Sync Custom (5bbc) Cancel Save 0:28 Sp…" at bounding box center [626, 314] width 1253 height 629
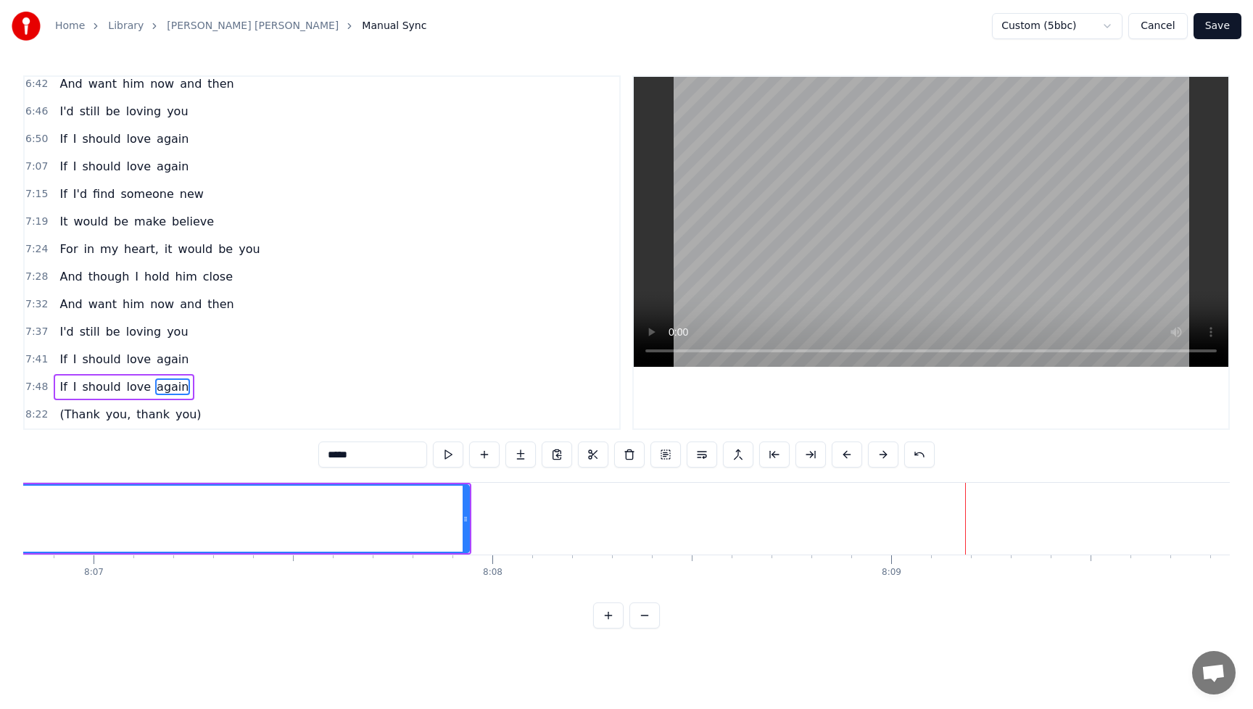
scroll to position [0, 193758]
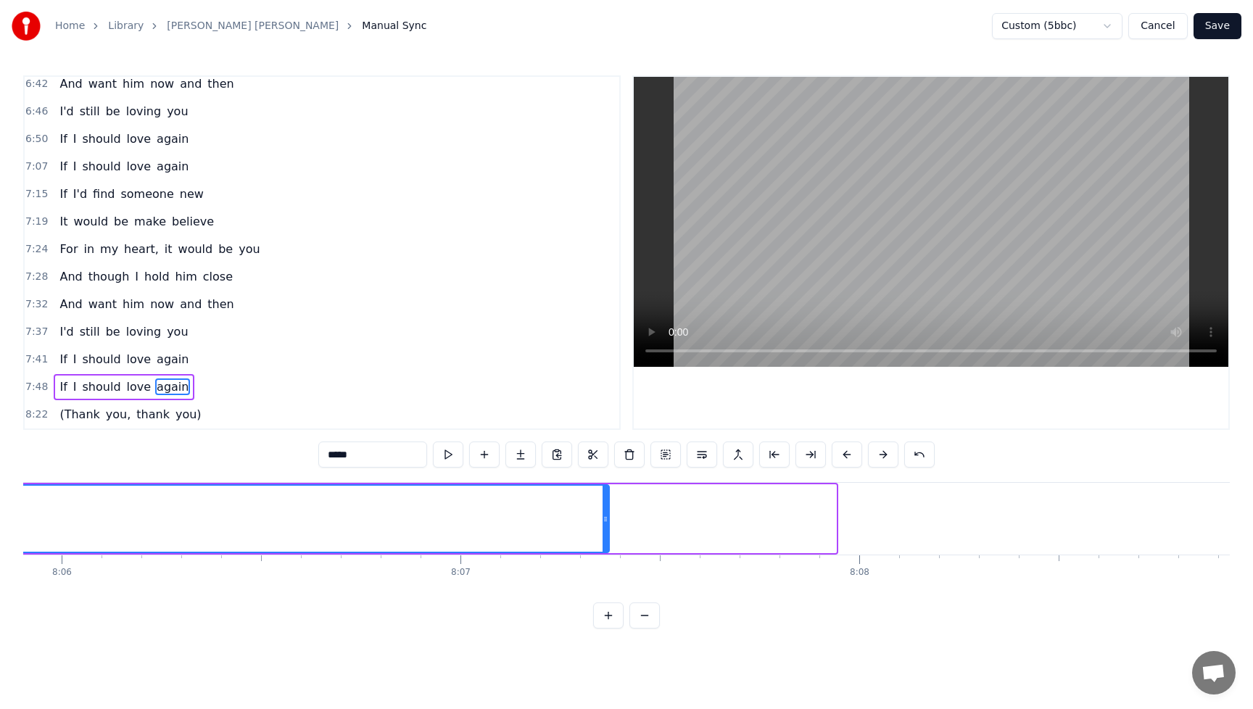
drag, startPoint x: 834, startPoint y: 519, endPoint x: 598, endPoint y: 541, distance: 236.6
click at [602, 541] on div at bounding box center [605, 519] width 6 height 66
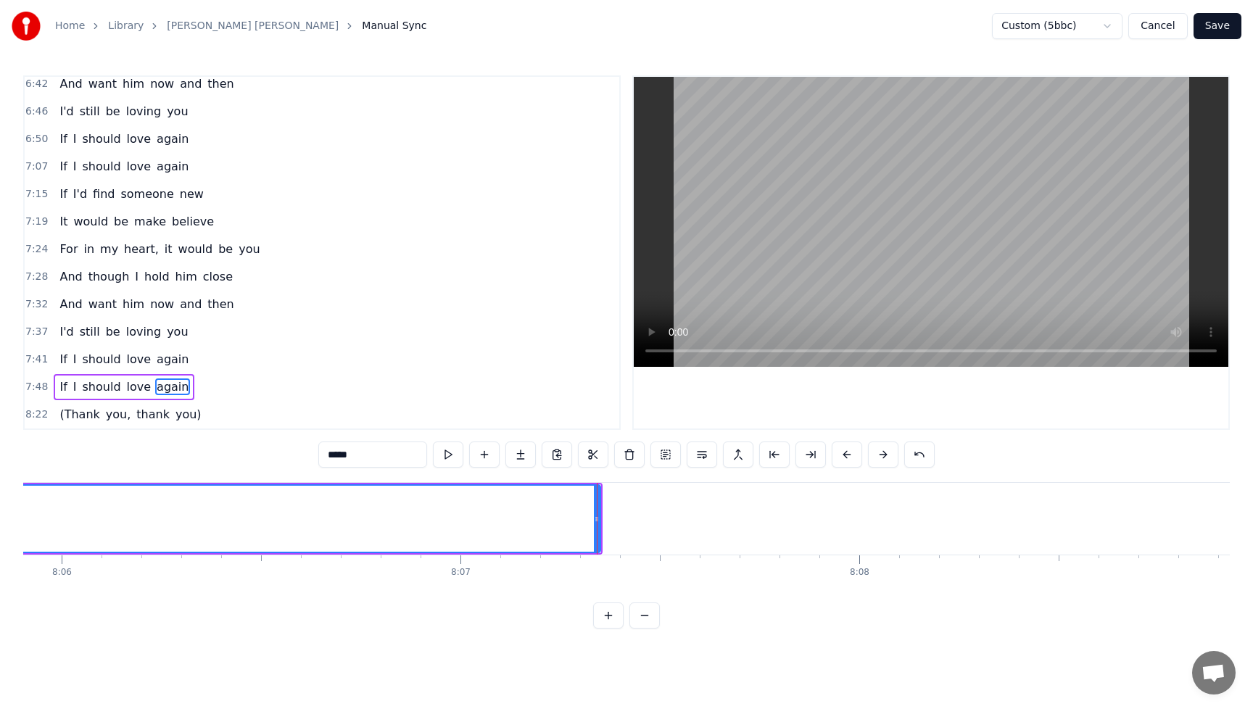
click at [63, 384] on span "If" at bounding box center [63, 386] width 10 height 17
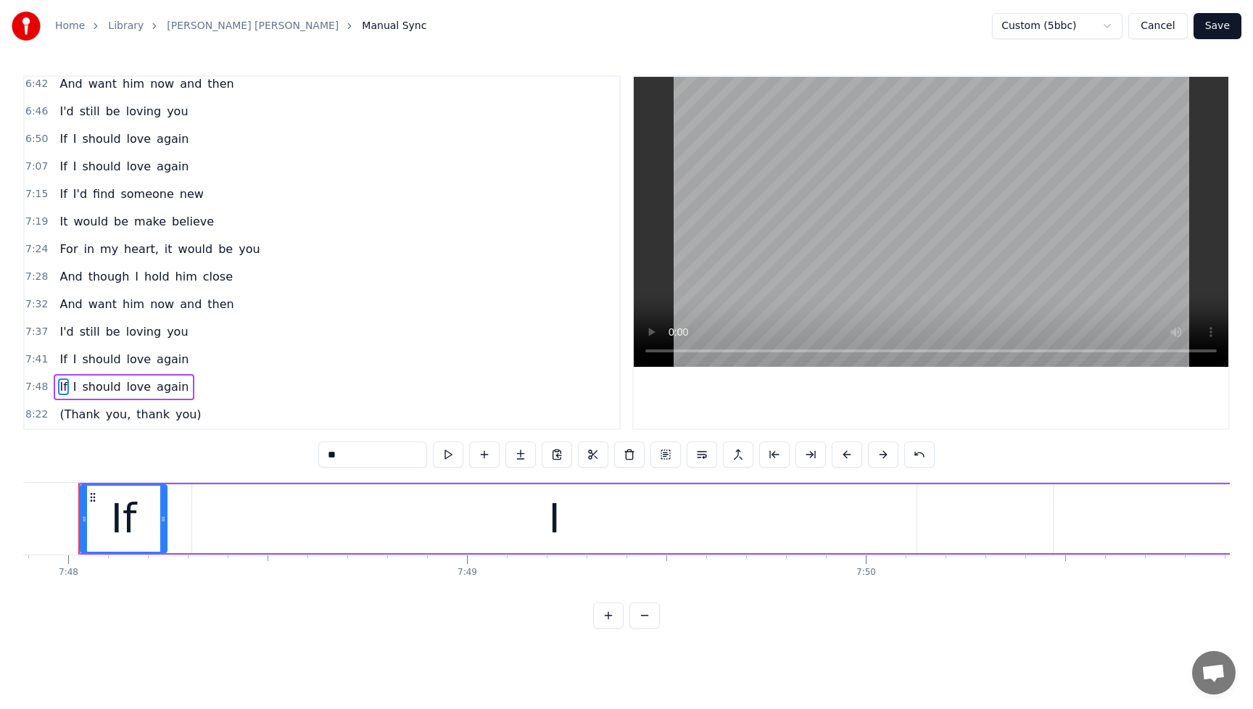
scroll to position [0, 186557]
click at [155, 392] on span "again" at bounding box center [172, 386] width 35 height 17
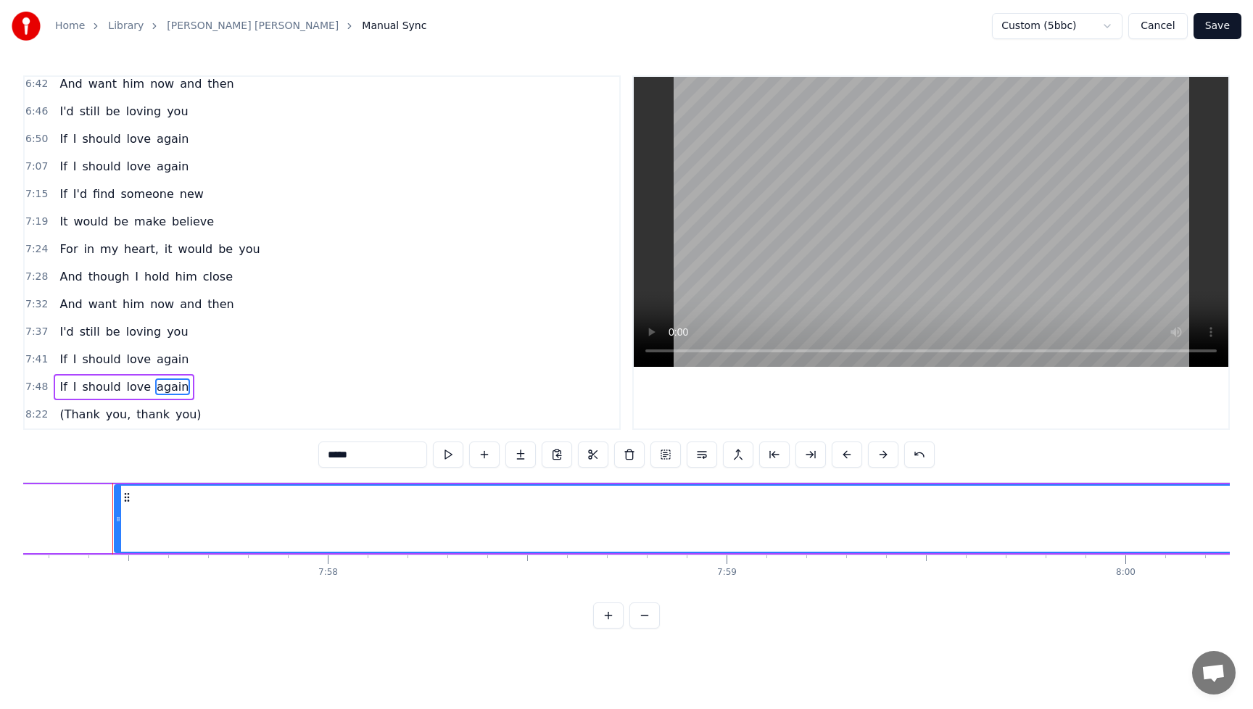
scroll to position [0, 190319]
drag, startPoint x: 99, startPoint y: 520, endPoint x: 227, endPoint y: 522, distance: 127.6
click at [227, 522] on icon at bounding box center [229, 519] width 6 height 12
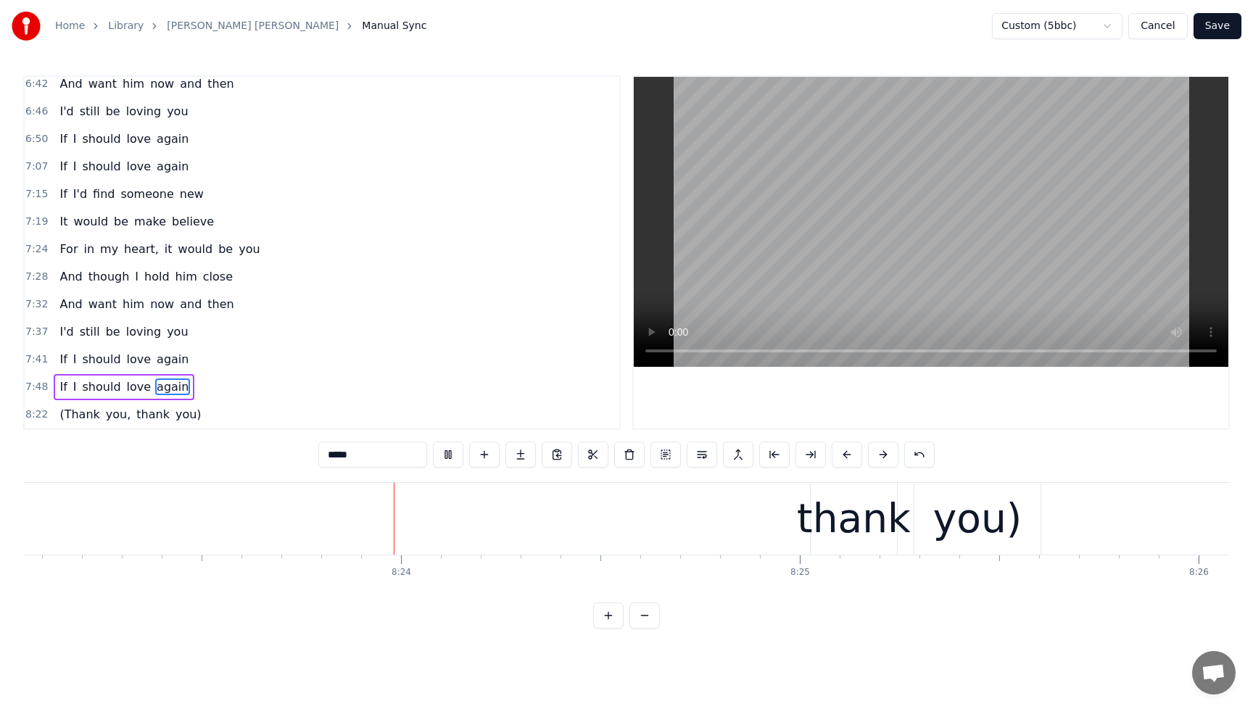
scroll to position [0, 200604]
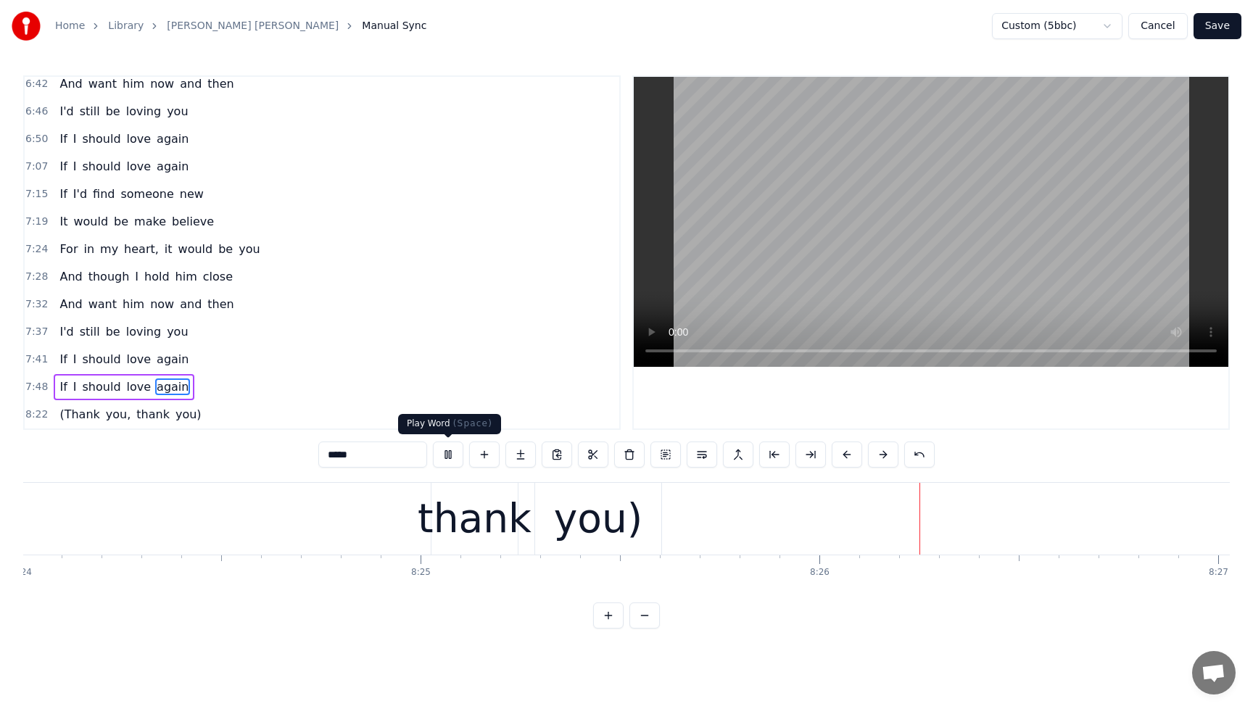
click at [449, 456] on button at bounding box center [448, 455] width 30 height 26
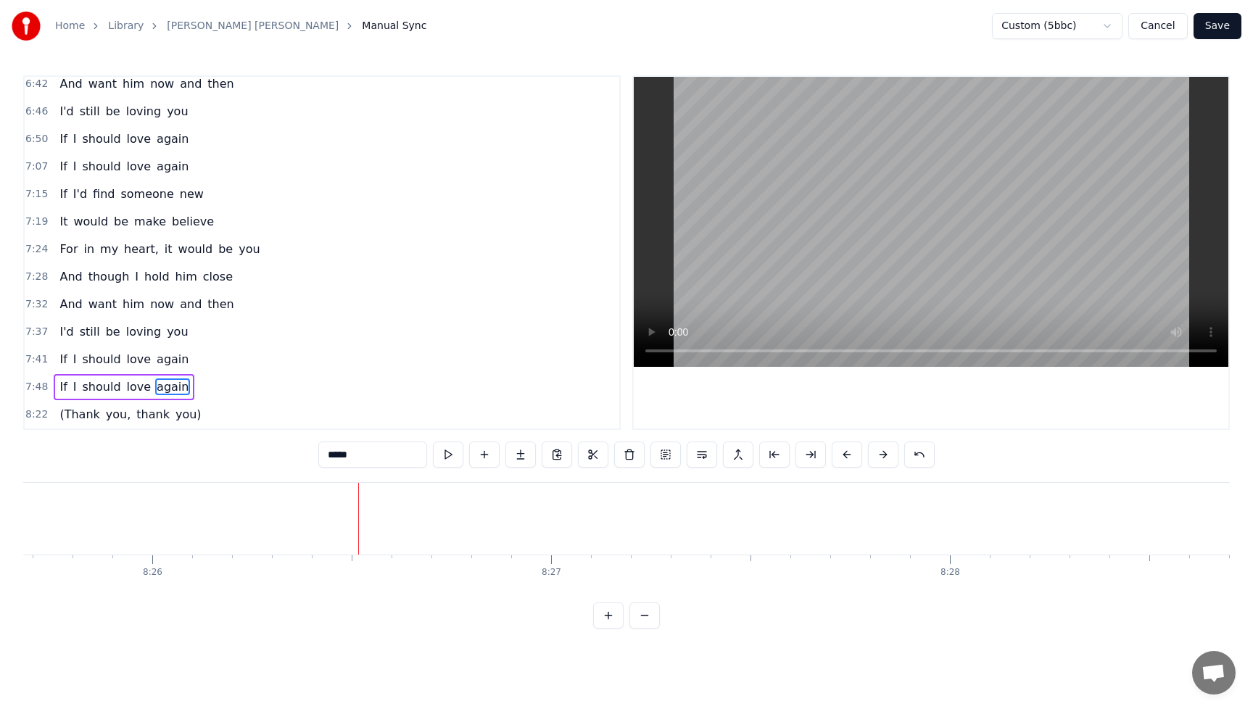
scroll to position [0, 201765]
click at [88, 415] on span "(Thank" at bounding box center [79, 414] width 43 height 17
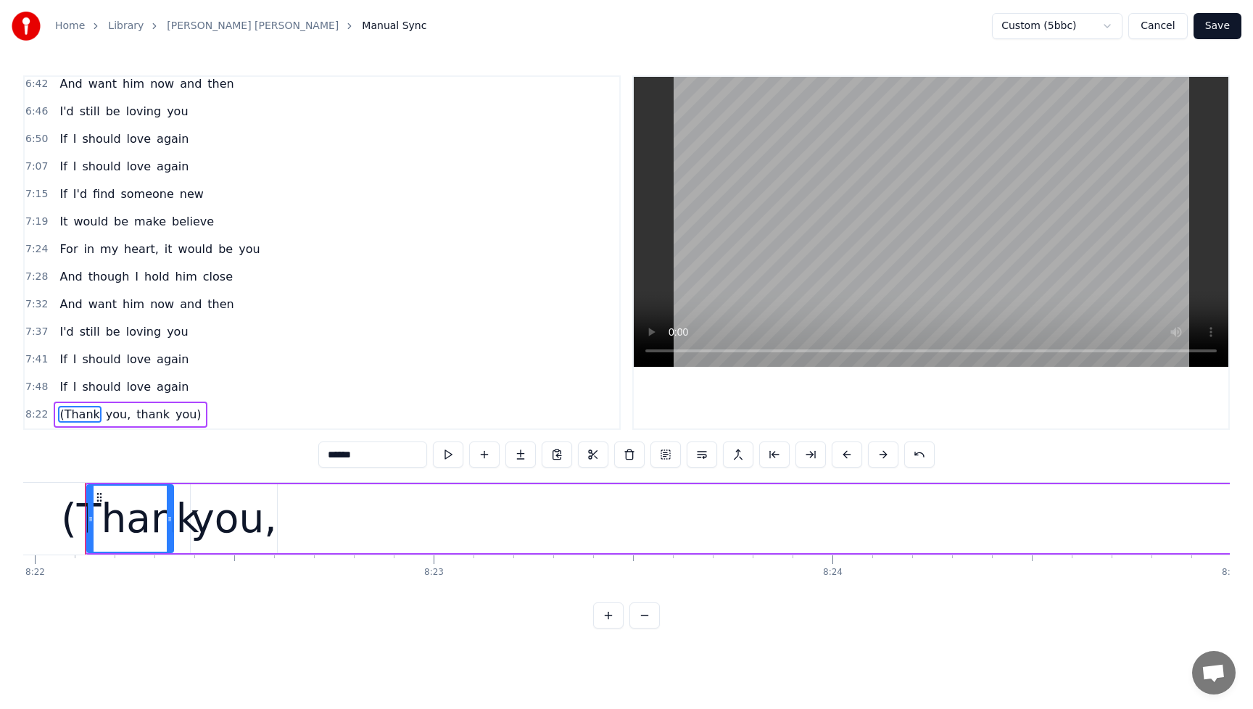
scroll to position [0, 200154]
drag, startPoint x: 391, startPoint y: 456, endPoint x: 267, endPoint y: 463, distance: 124.2
click at [267, 463] on div "0:28 Spirits move me 0:30 Every time I'm near you 0:35 whirling like a cyclone …" at bounding box center [626, 351] width 1206 height 553
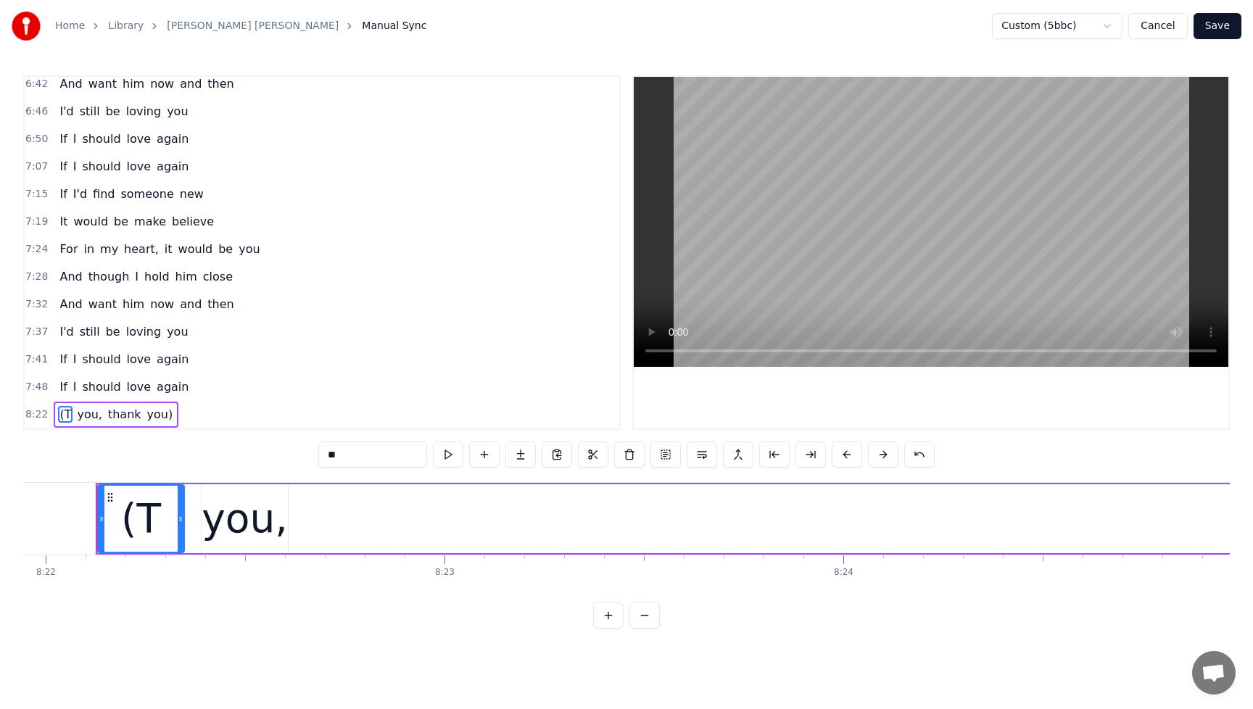
type input "*"
click at [75, 415] on span "you," at bounding box center [78, 414] width 28 height 17
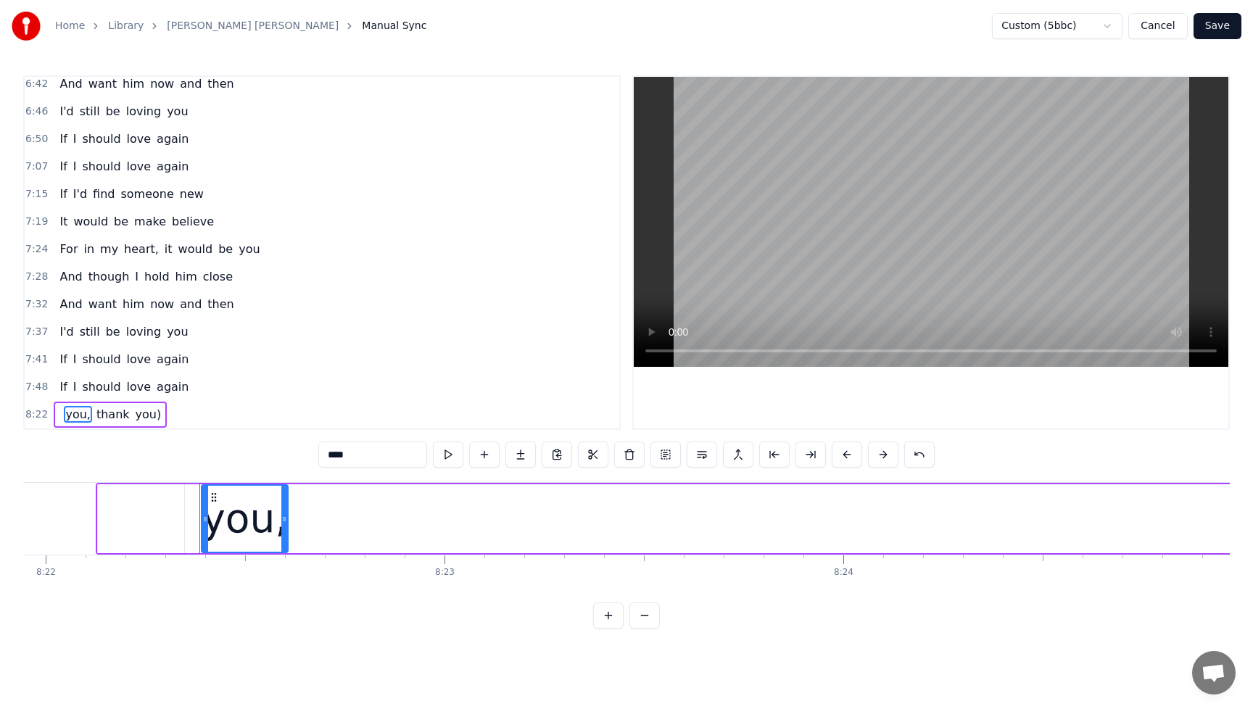
click at [388, 453] on input "****" at bounding box center [372, 455] width 109 height 26
type input "*"
click at [86, 418] on span "thank" at bounding box center [88, 414] width 36 height 17
type input "****"
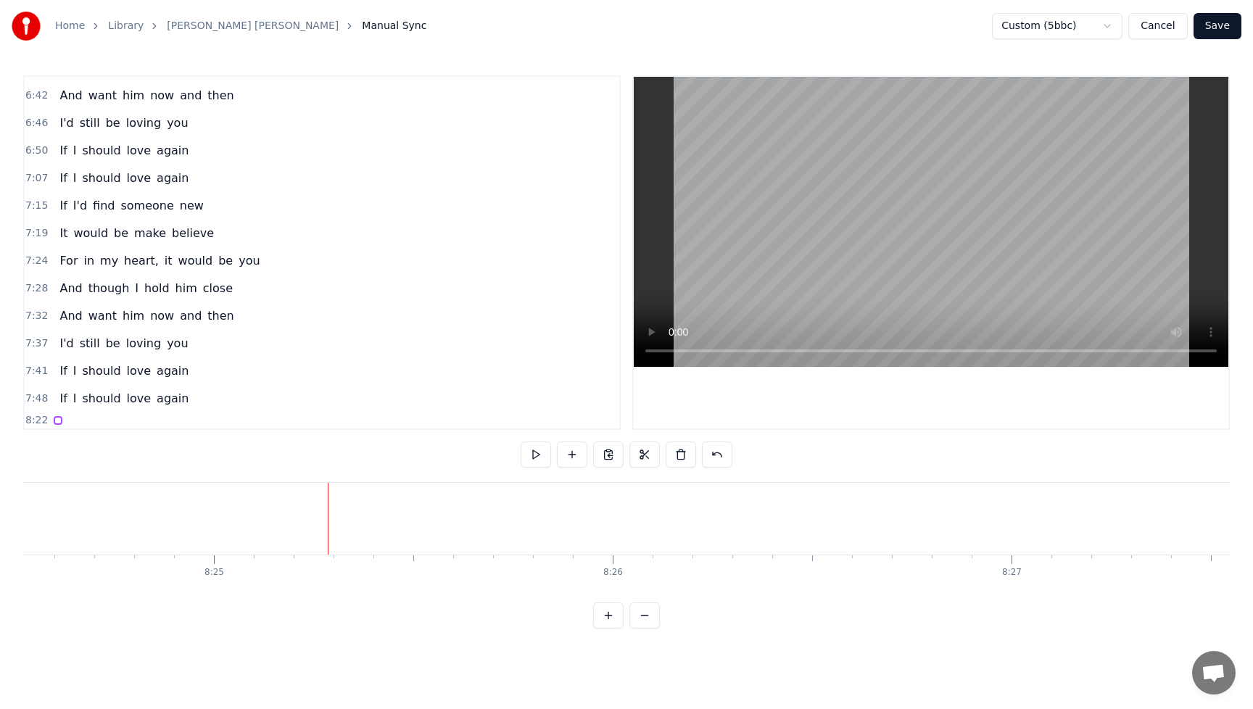
scroll to position [2018, 0]
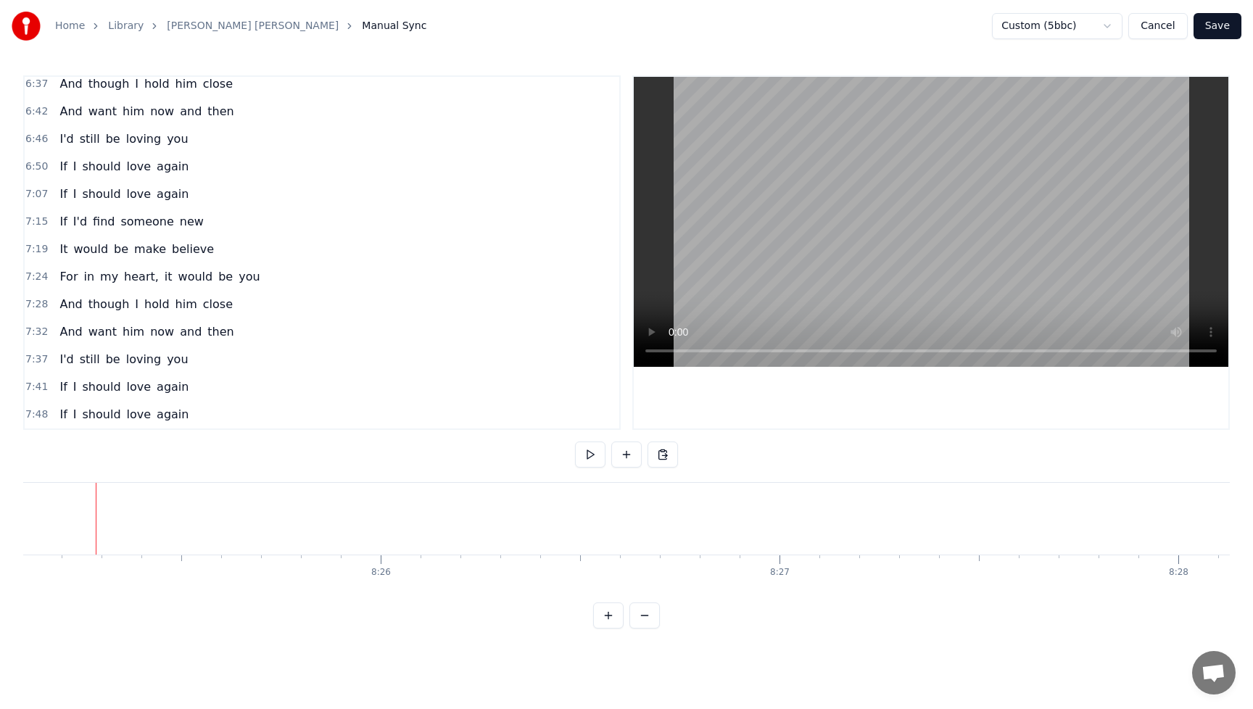
click at [167, 416] on span "again" at bounding box center [172, 414] width 35 height 17
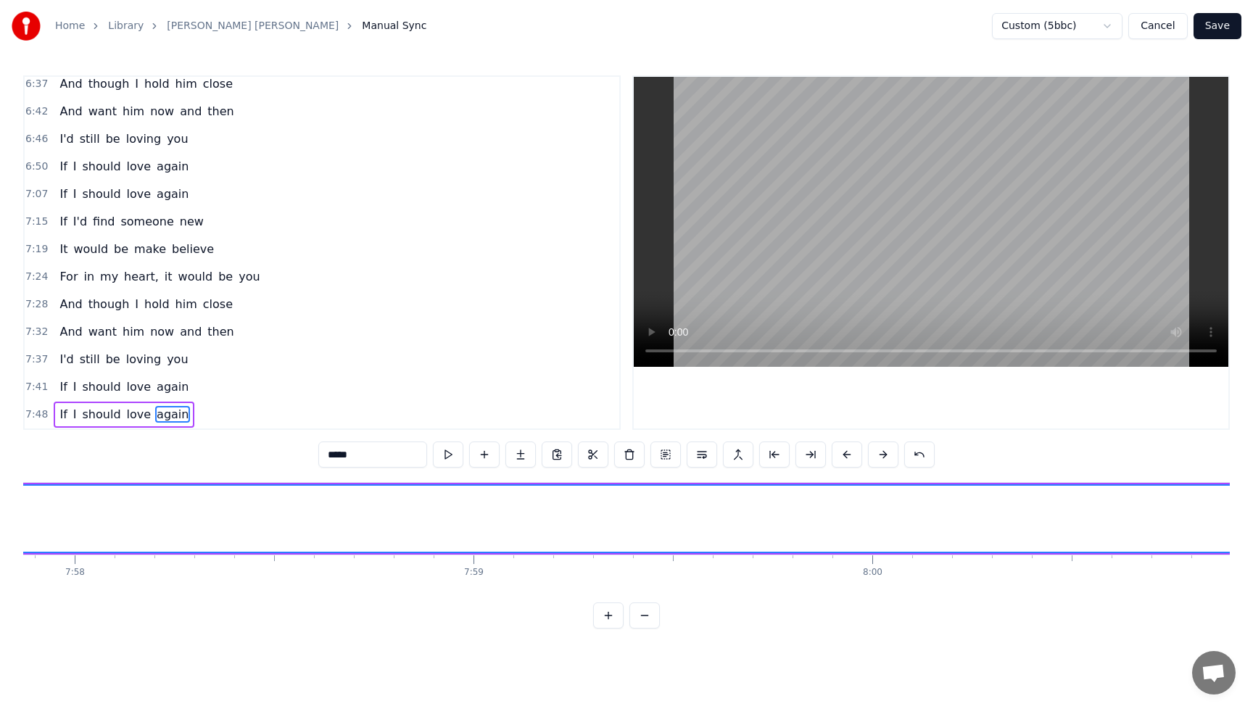
scroll to position [0, 190446]
click at [1223, 28] on button "Save" at bounding box center [1217, 26] width 48 height 26
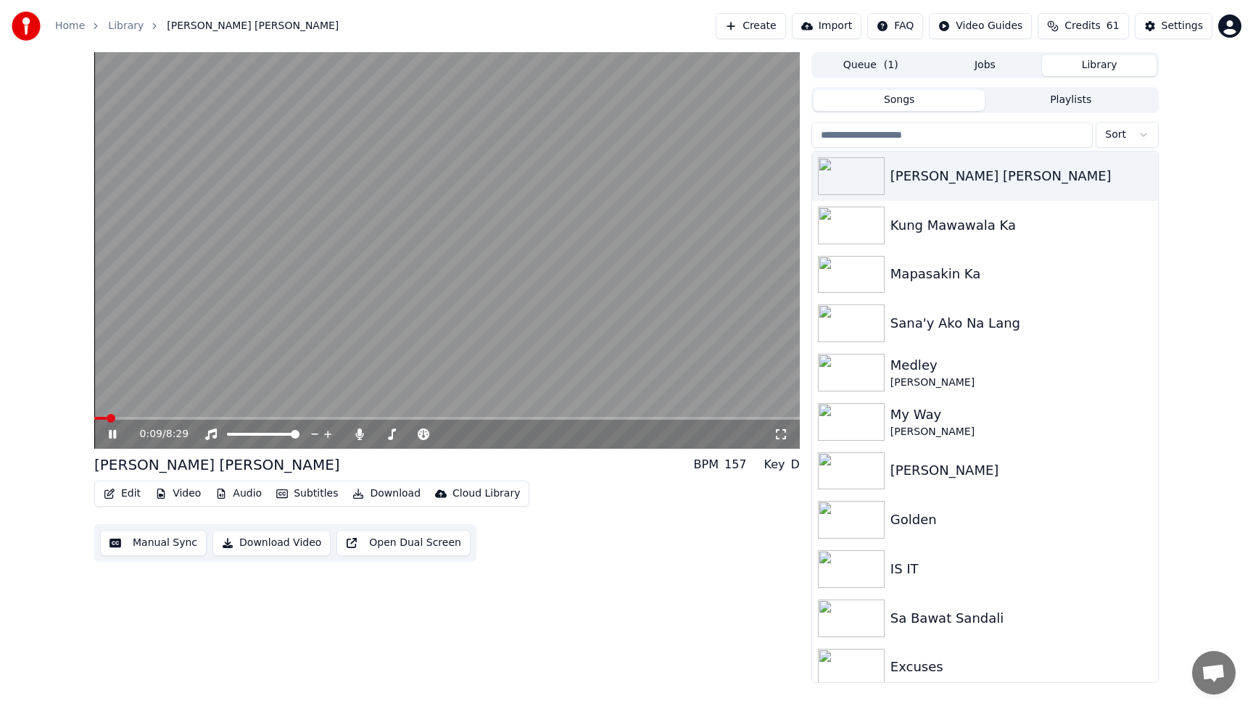
click at [609, 587] on div "0:09 / 8:29 Barry Manilow Medley BPM 157 Key D Edit Video Audio Subtitles Downl…" at bounding box center [446, 367] width 705 height 631
click at [113, 434] on icon at bounding box center [123, 434] width 34 height 12
click at [177, 494] on button "Video" at bounding box center [177, 494] width 57 height 20
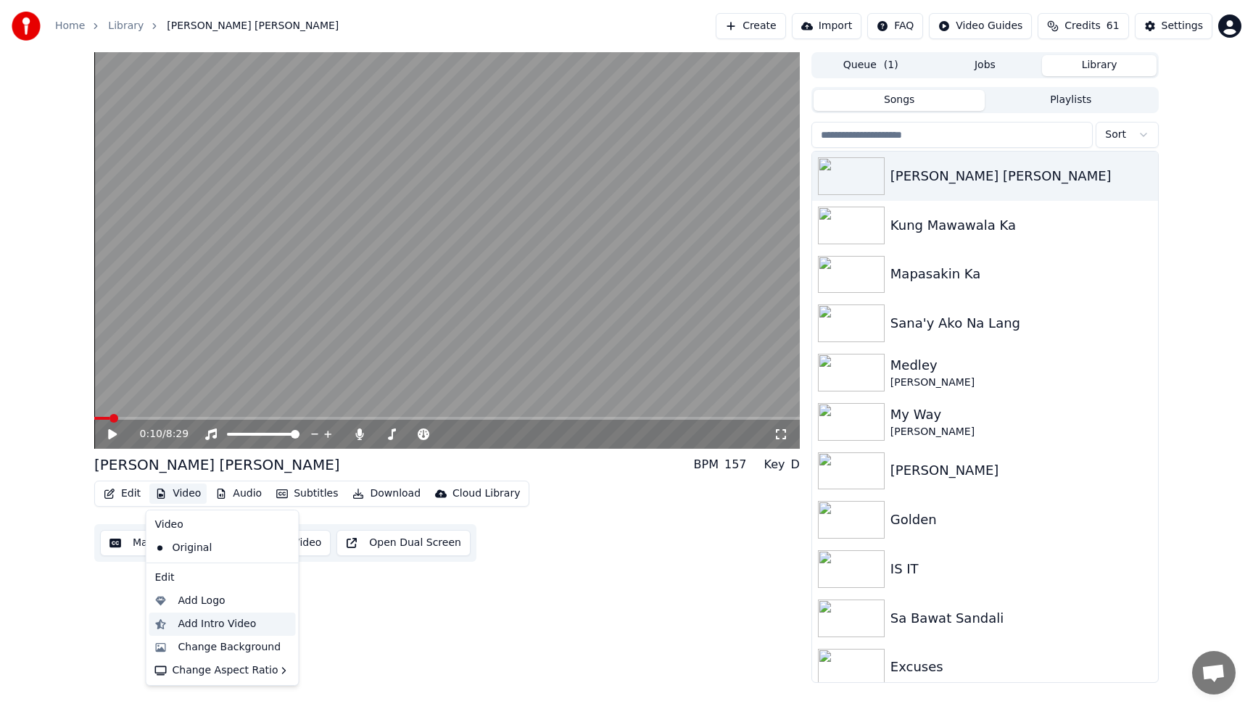
click at [179, 623] on div "Add Intro Video" at bounding box center [217, 624] width 78 height 15
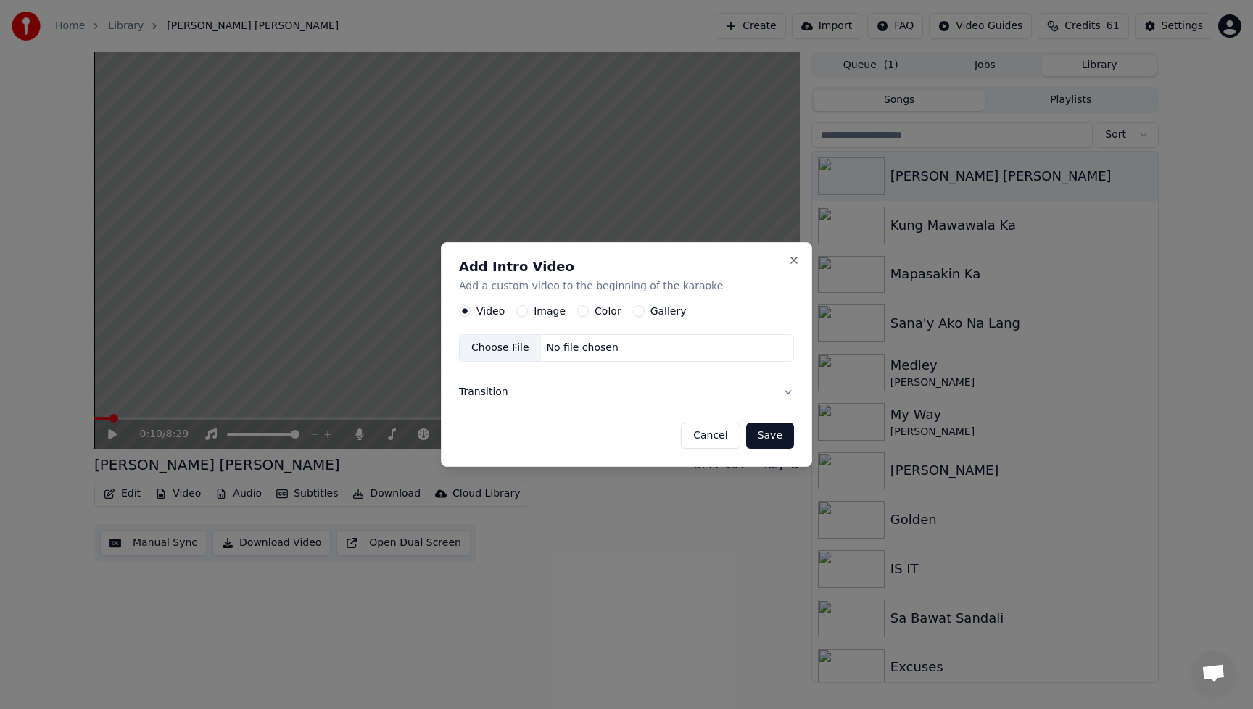
click at [637, 309] on button "Gallery" at bounding box center [639, 311] width 12 height 12
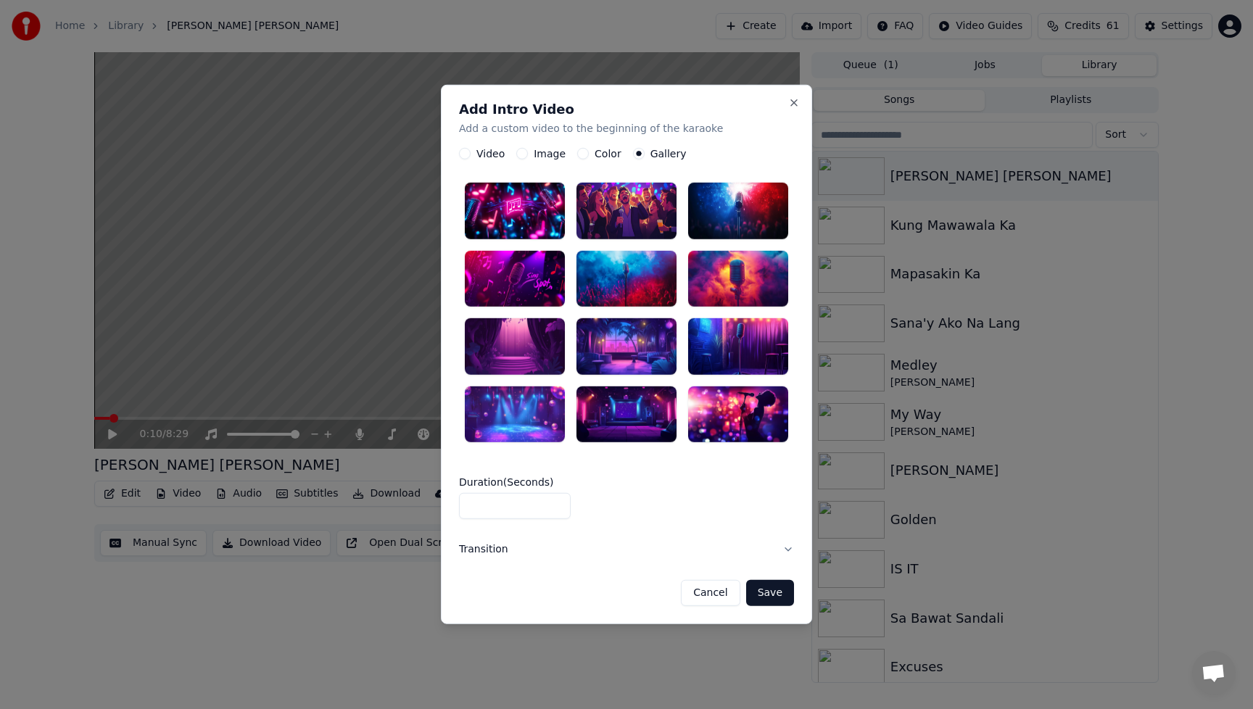
click at [525, 153] on button "Image" at bounding box center [522, 154] width 12 height 12
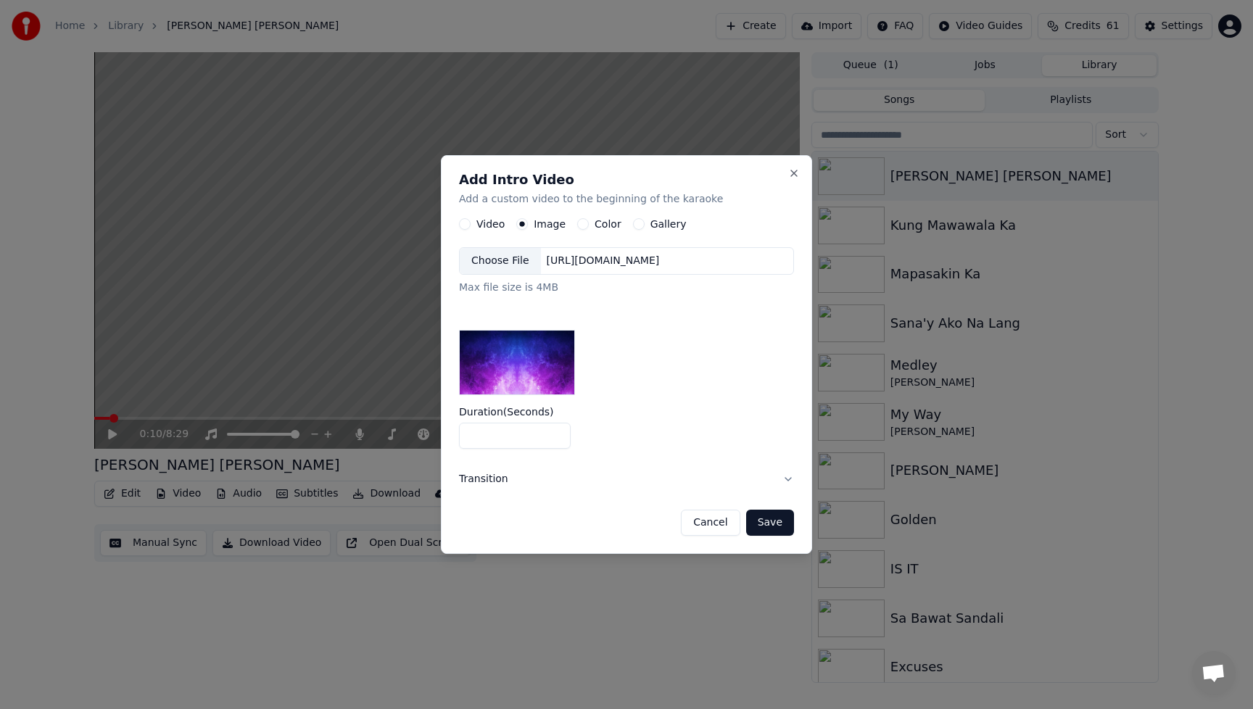
click at [515, 262] on div "Choose File" at bounding box center [500, 261] width 81 height 26
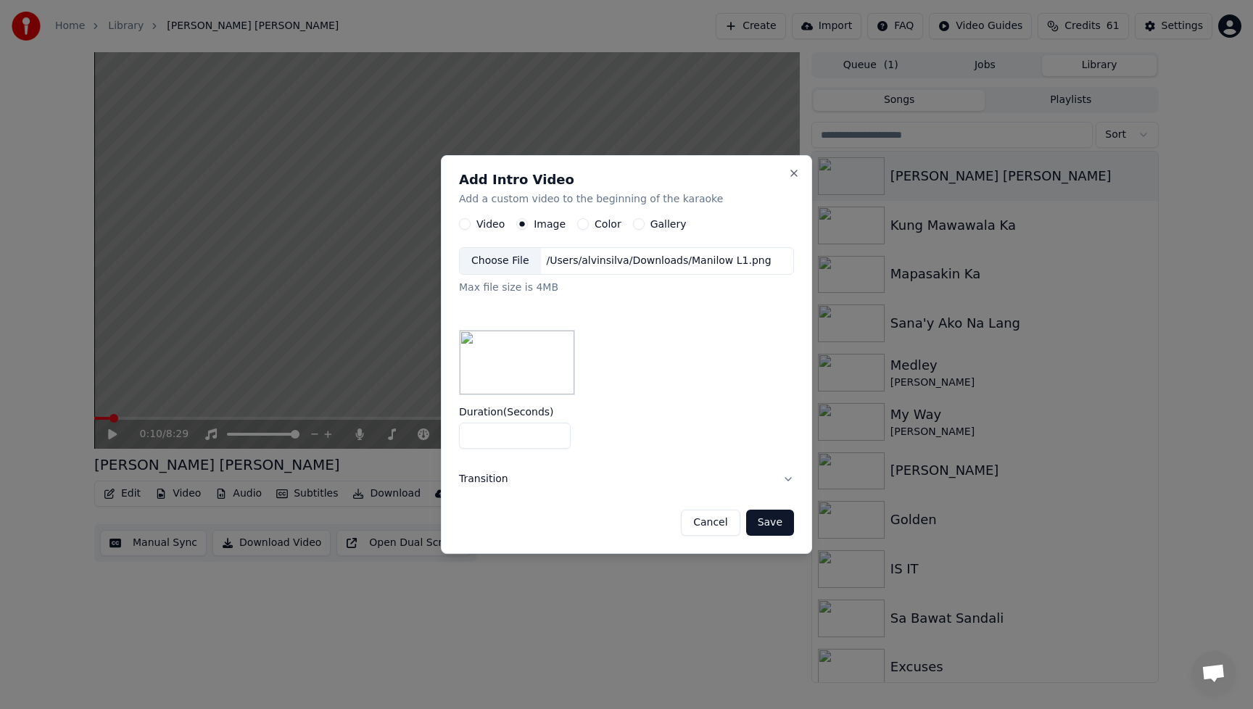
click at [555, 439] on input "*" at bounding box center [515, 436] width 112 height 26
type input "*"
click at [555, 439] on input "*" at bounding box center [515, 436] width 112 height 26
click at [782, 524] on button "Save" at bounding box center [770, 523] width 48 height 26
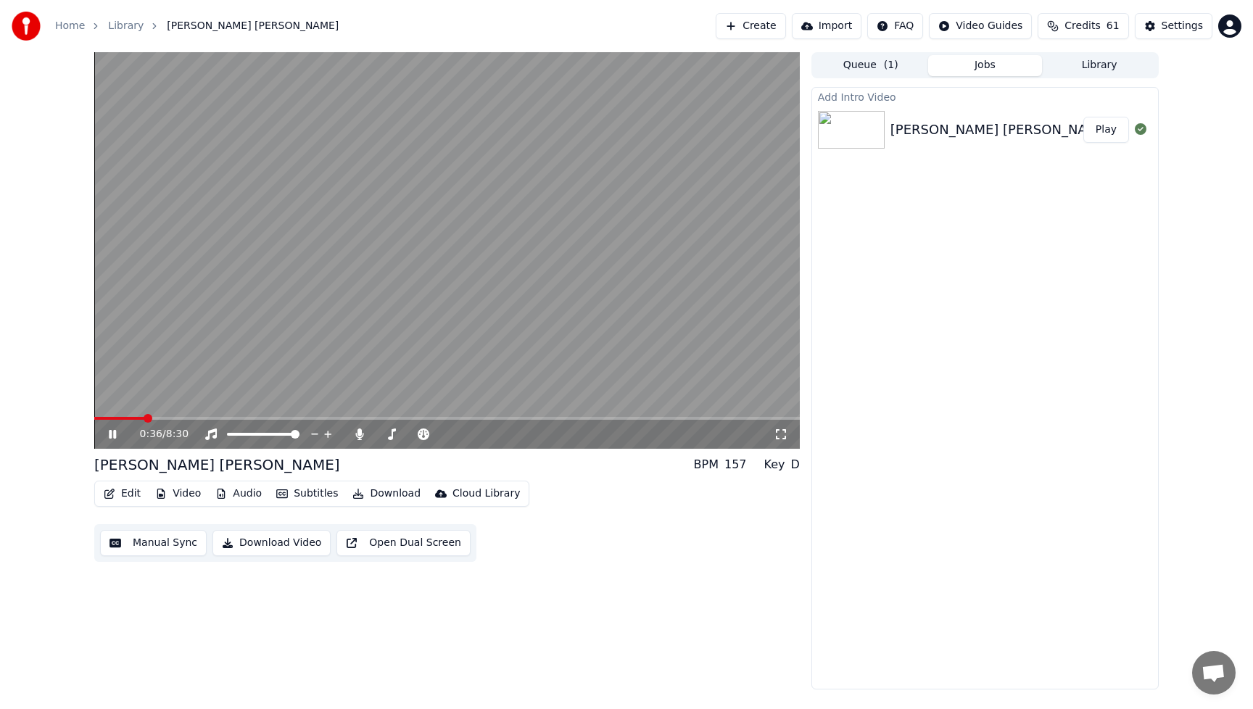
click at [1116, 134] on button "Play" at bounding box center [1106, 130] width 46 height 26
click at [111, 434] on icon at bounding box center [112, 434] width 7 height 9
click at [127, 492] on button "Edit" at bounding box center [122, 494] width 49 height 20
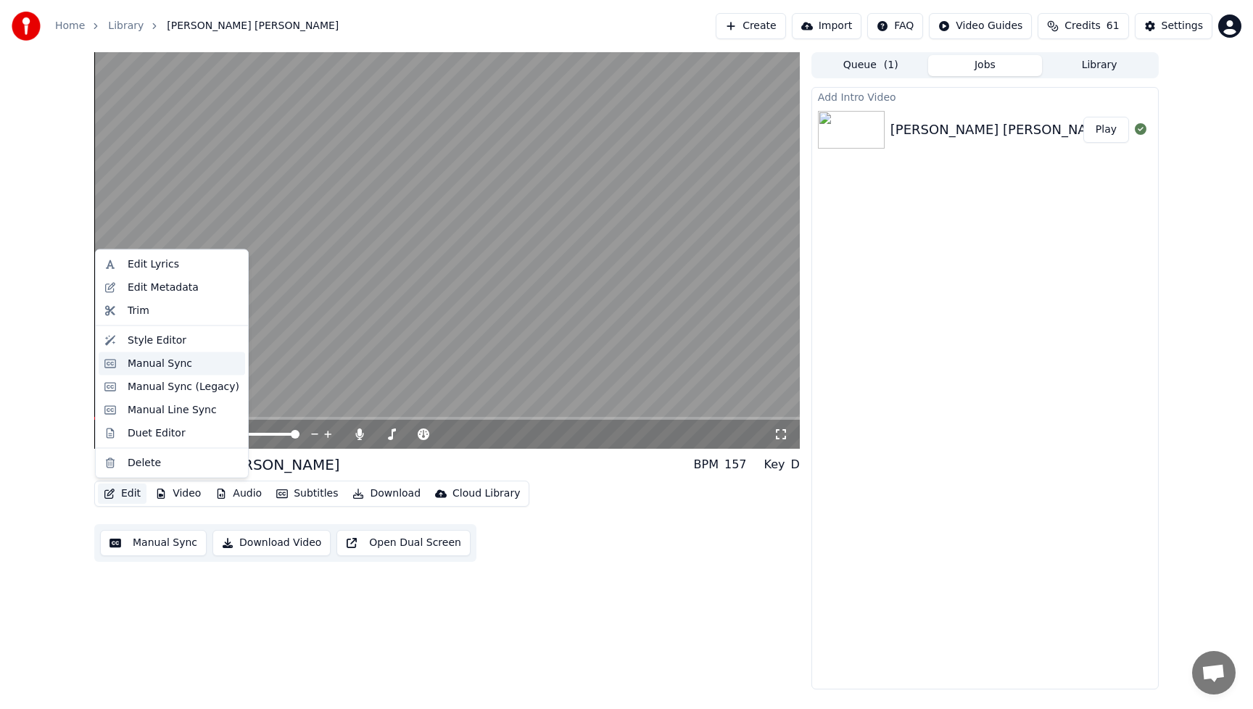
click at [160, 360] on div "Manual Sync" at bounding box center [160, 363] width 65 height 15
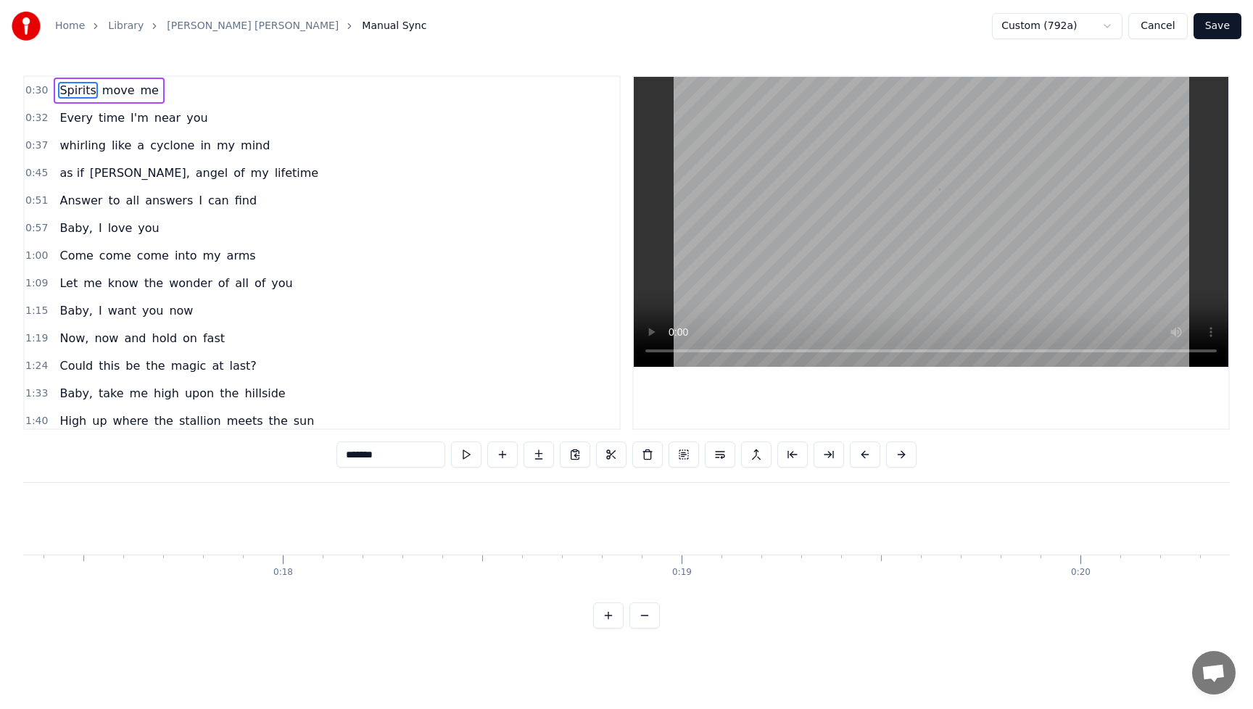
scroll to position [0, 11895]
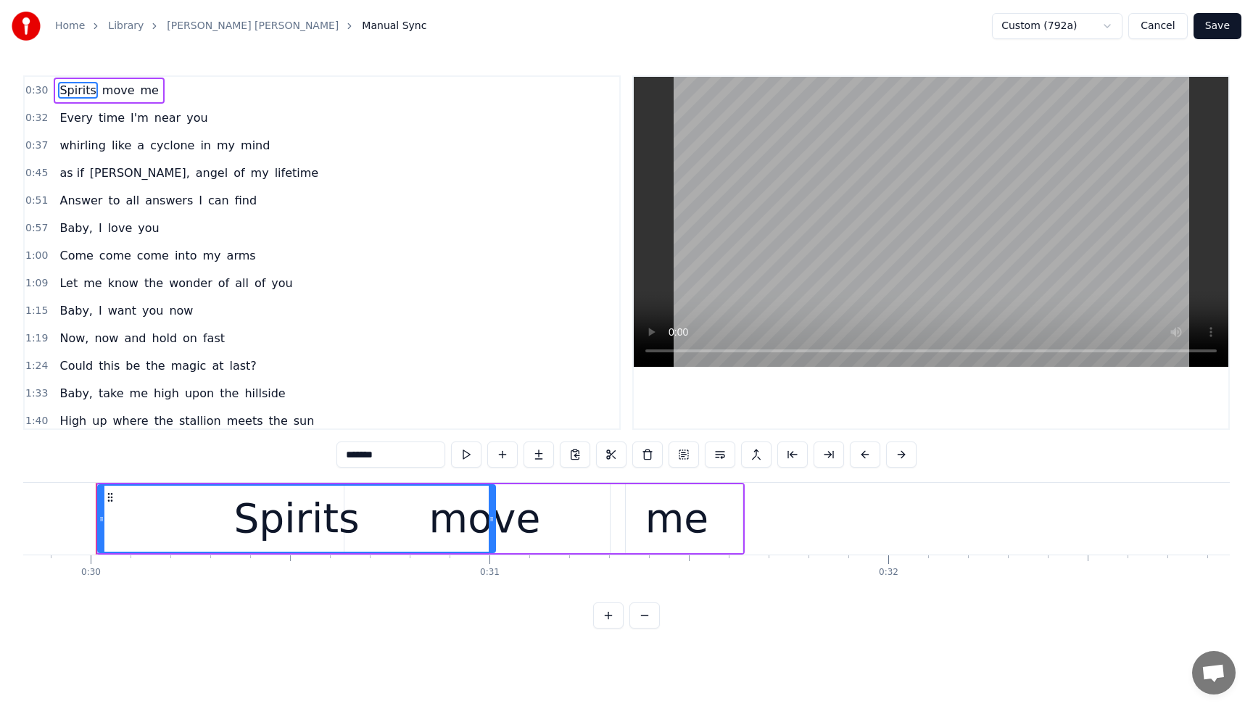
click at [162, 150] on span "cyclone" at bounding box center [172, 145] width 47 height 17
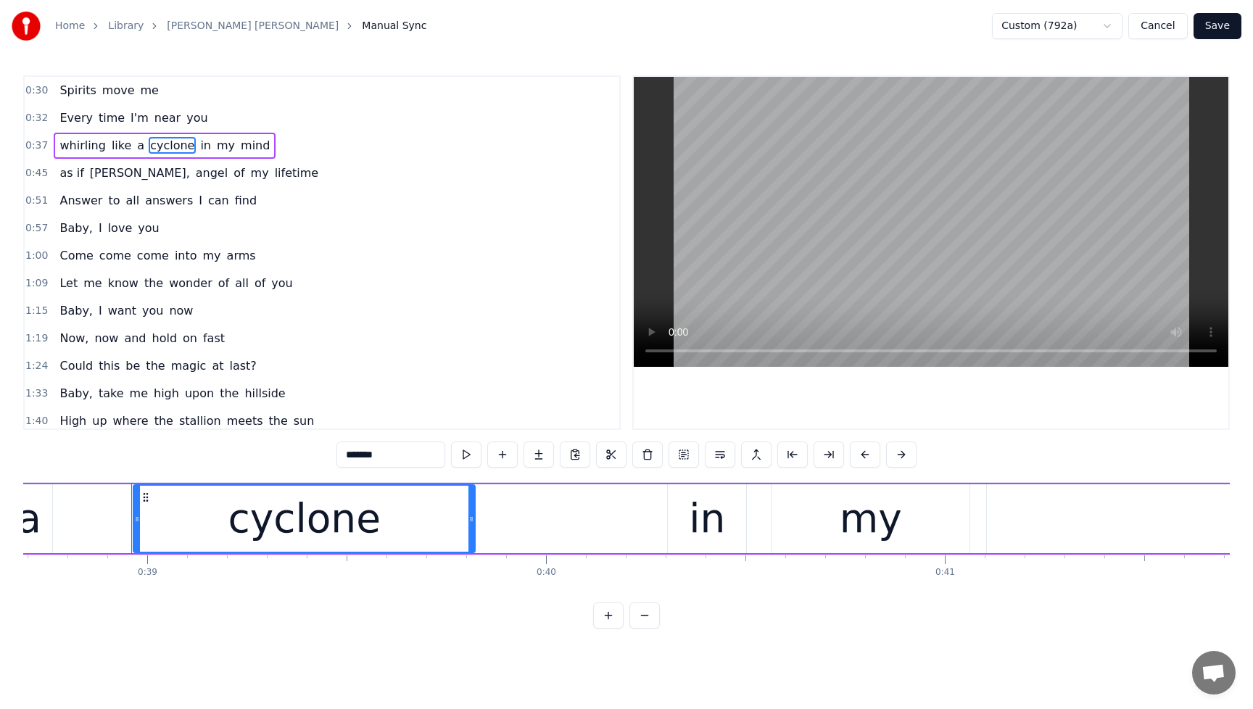
scroll to position [0, 15463]
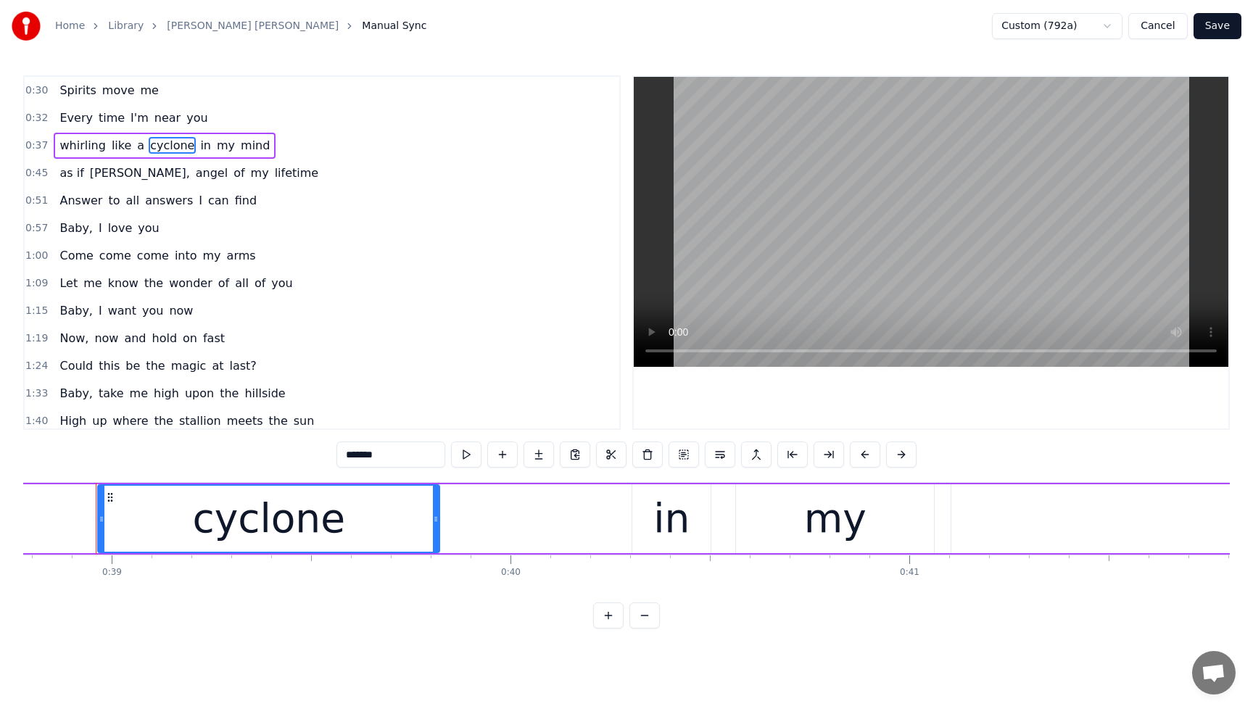
click at [653, 509] on div "in" at bounding box center [671, 518] width 78 height 69
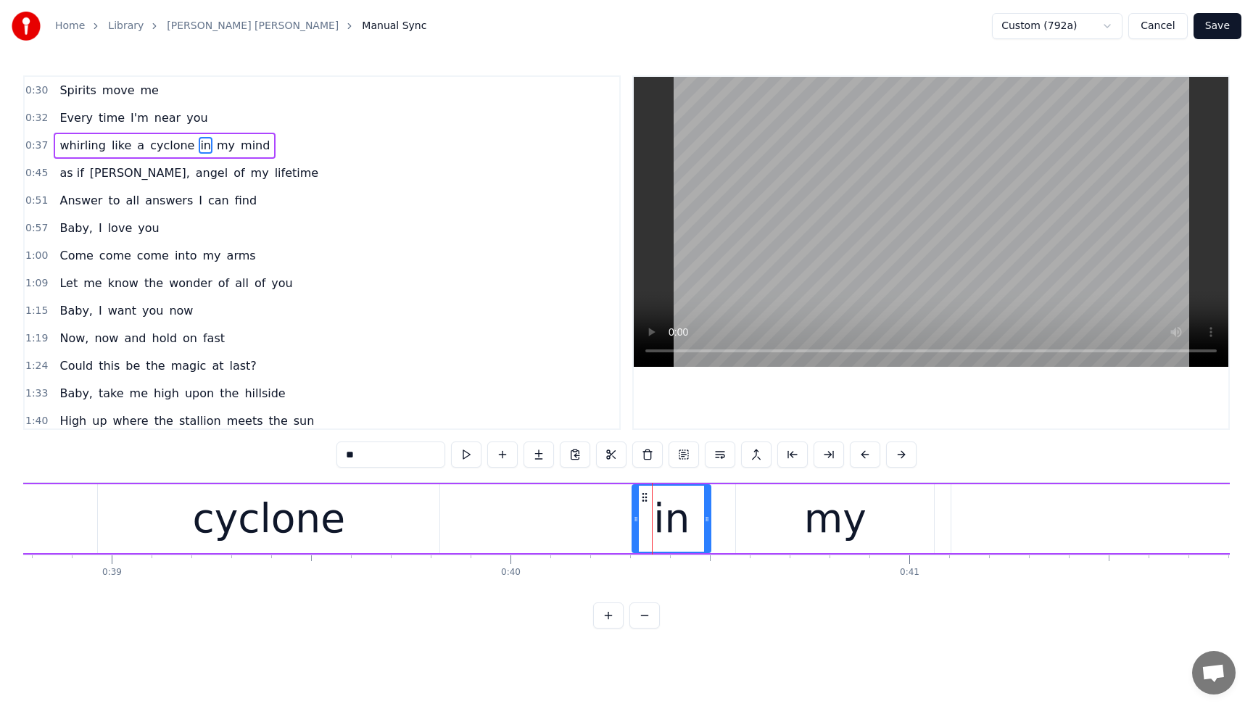
click at [331, 535] on div "cyclone" at bounding box center [268, 519] width 153 height 60
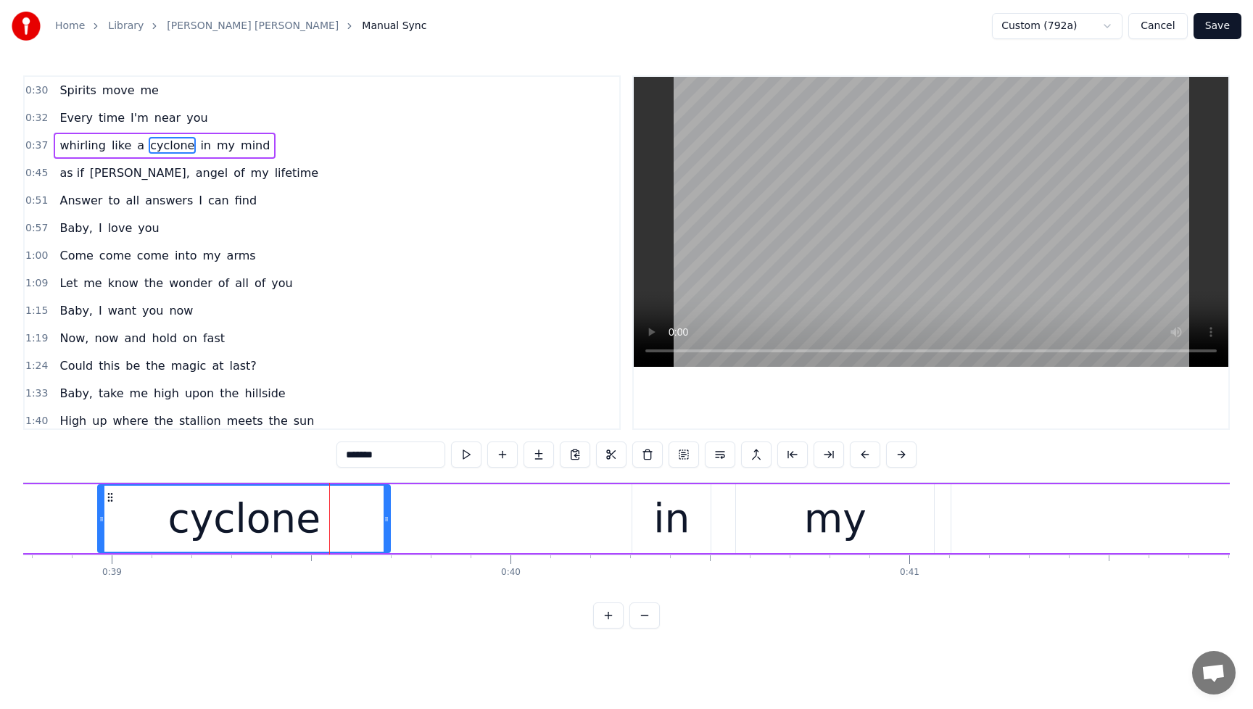
drag, startPoint x: 435, startPoint y: 521, endPoint x: 384, endPoint y: 527, distance: 51.8
click at [384, 527] on div at bounding box center [387, 519] width 6 height 66
click at [388, 527] on div at bounding box center [388, 519] width 6 height 66
click at [67, 144] on span "whirling" at bounding box center [82, 145] width 49 height 17
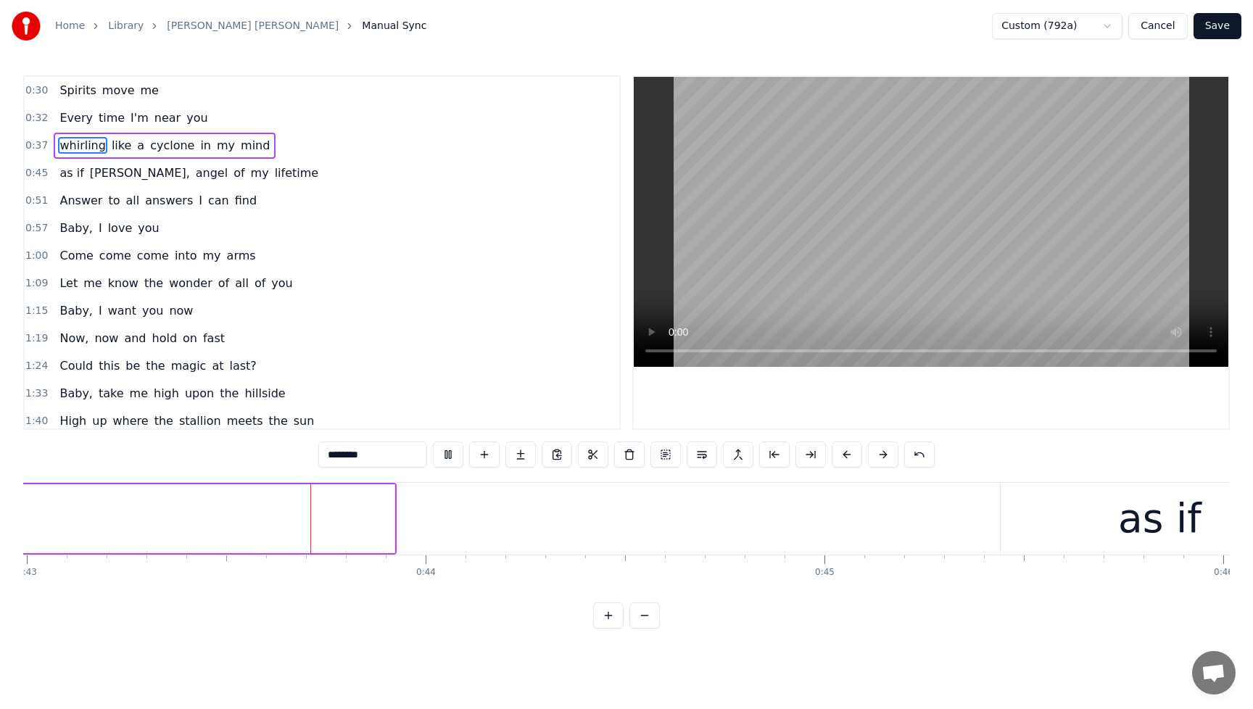
scroll to position [0, 17143]
click at [454, 455] on button at bounding box center [448, 455] width 30 height 26
type input "****"
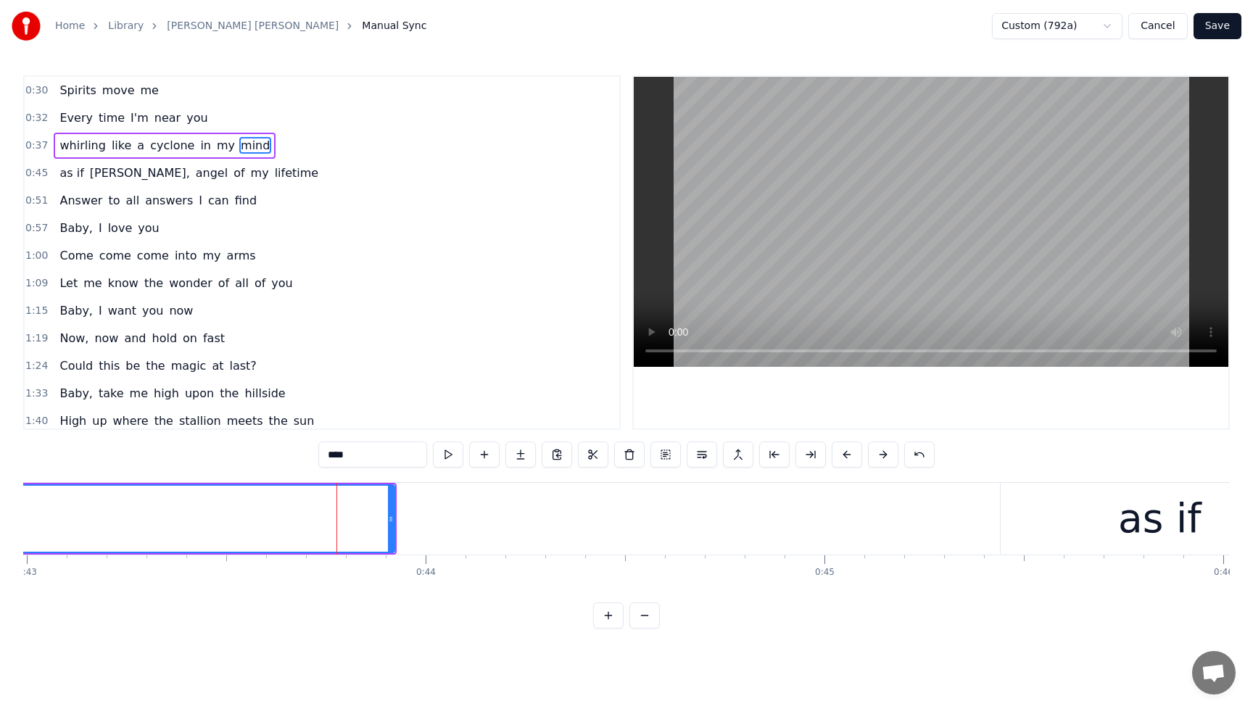
click at [244, 138] on span "mind" at bounding box center [255, 145] width 32 height 17
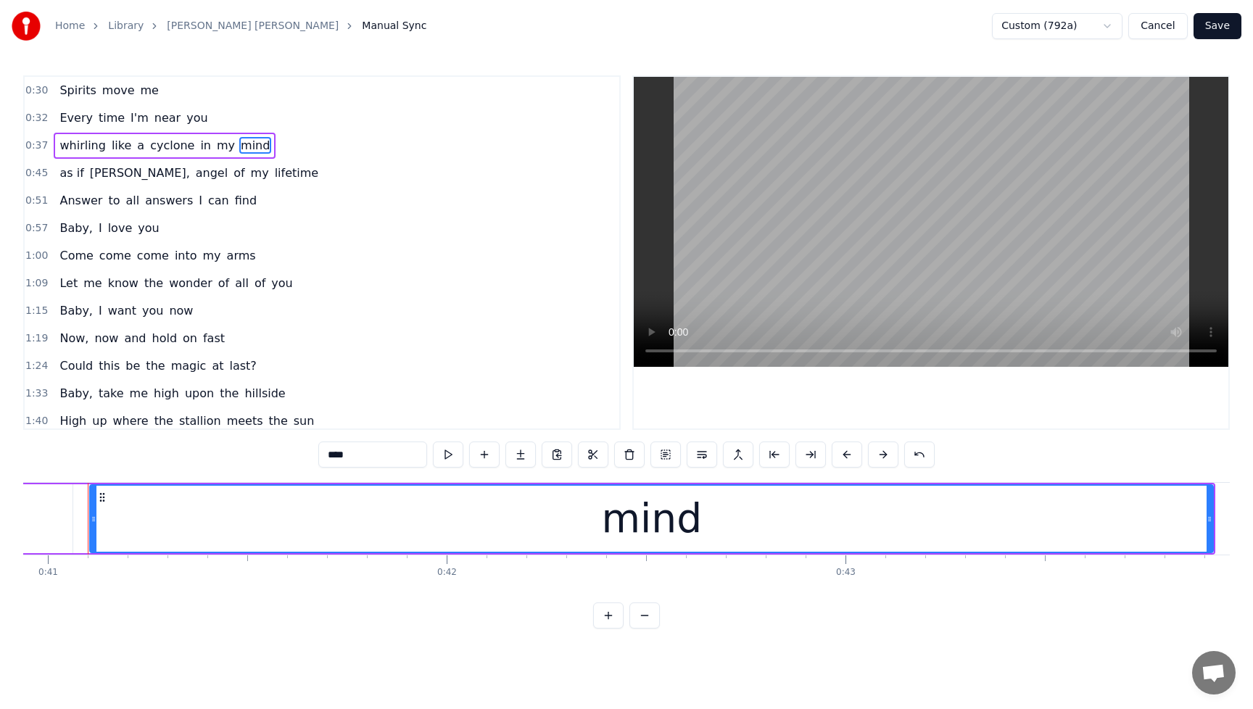
scroll to position [0, 16316]
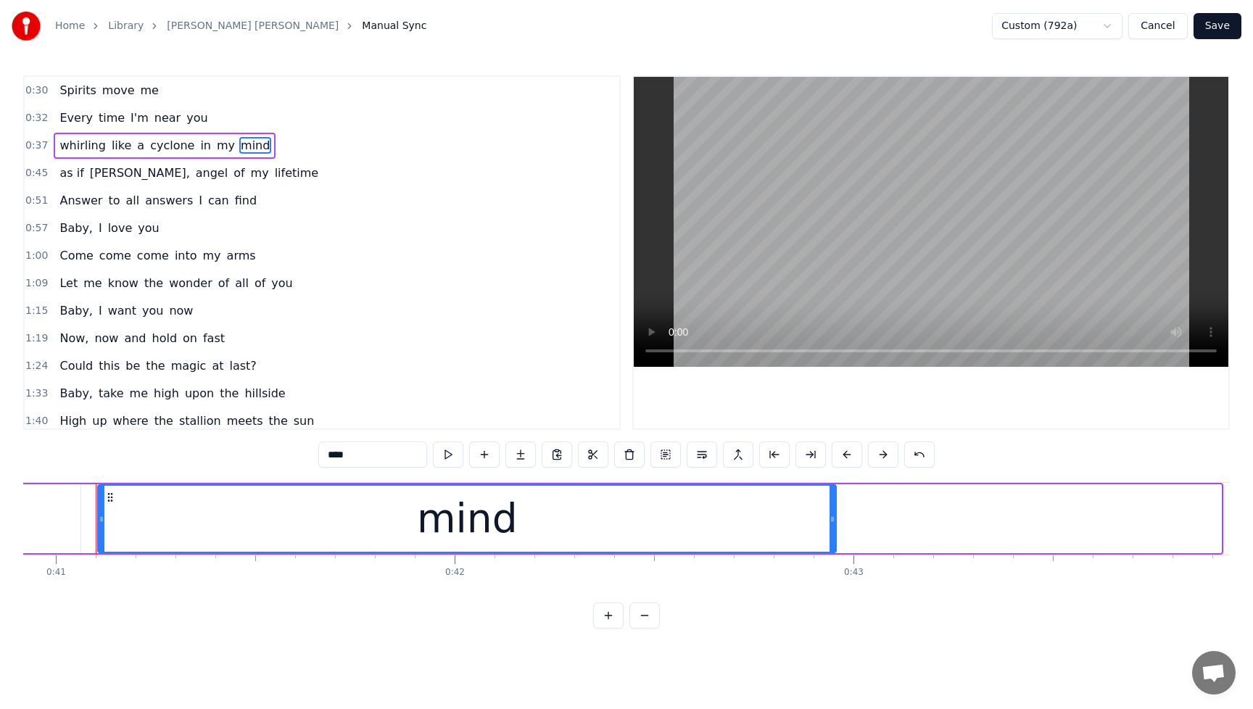
drag, startPoint x: 1217, startPoint y: 524, endPoint x: 832, endPoint y: 553, distance: 386.1
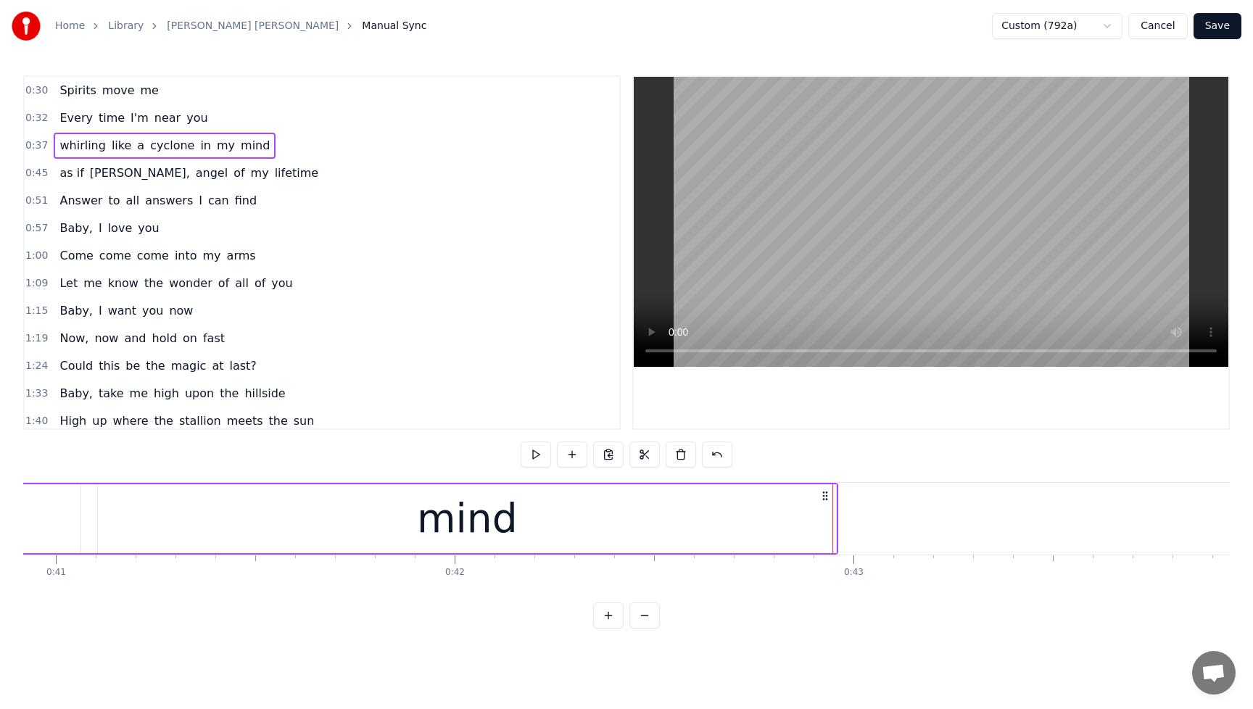
click at [58, 146] on span "whirling" at bounding box center [82, 145] width 49 height 17
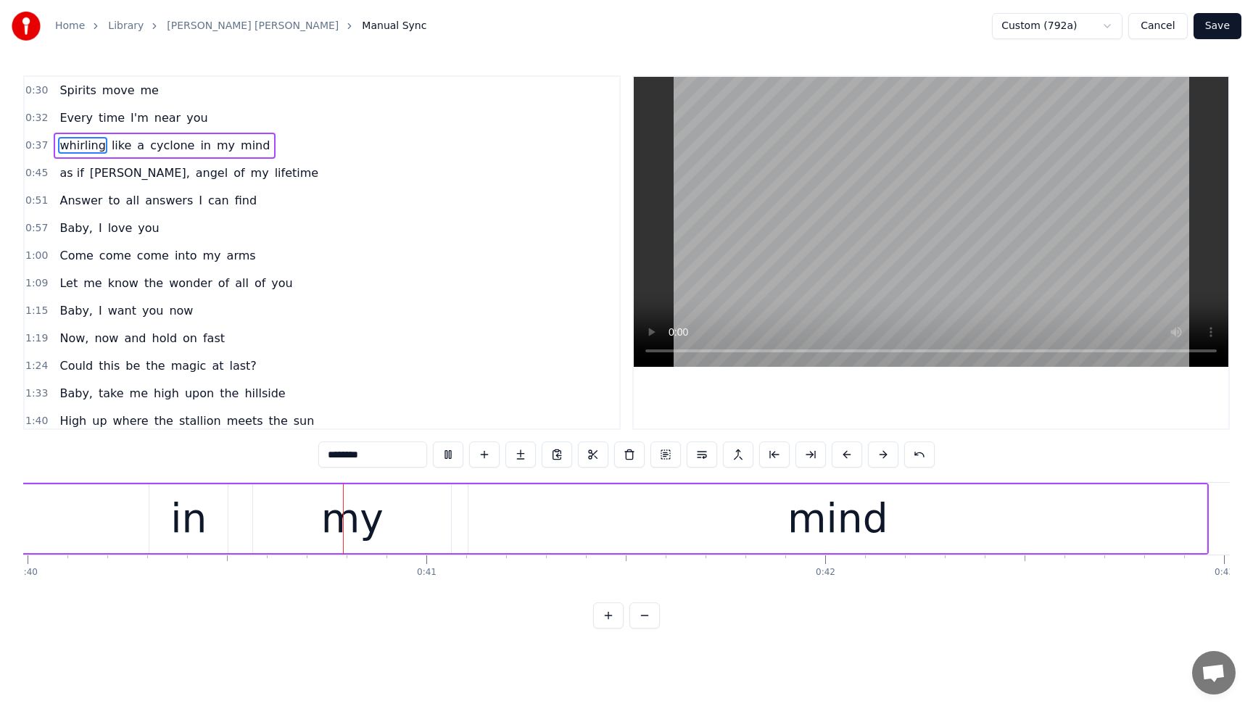
scroll to position [0, 15951]
click at [1230, 30] on button "Save" at bounding box center [1217, 26] width 48 height 26
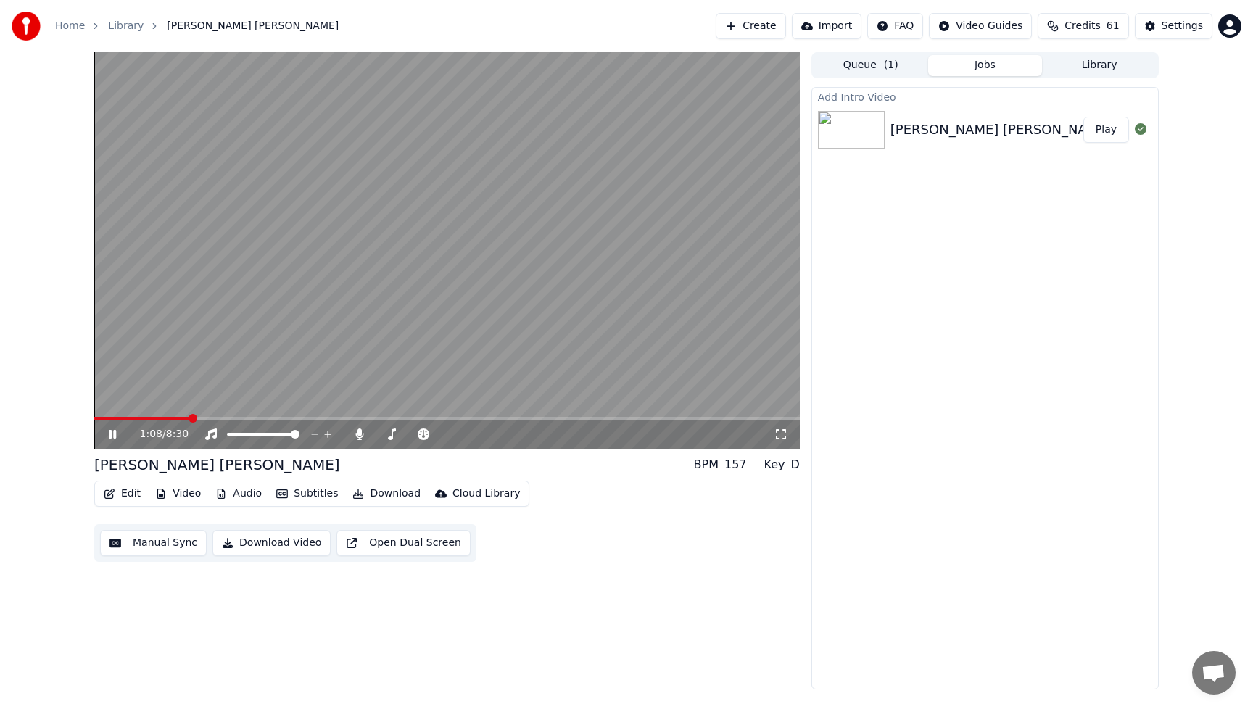
click at [127, 496] on button "Edit" at bounding box center [122, 494] width 49 height 20
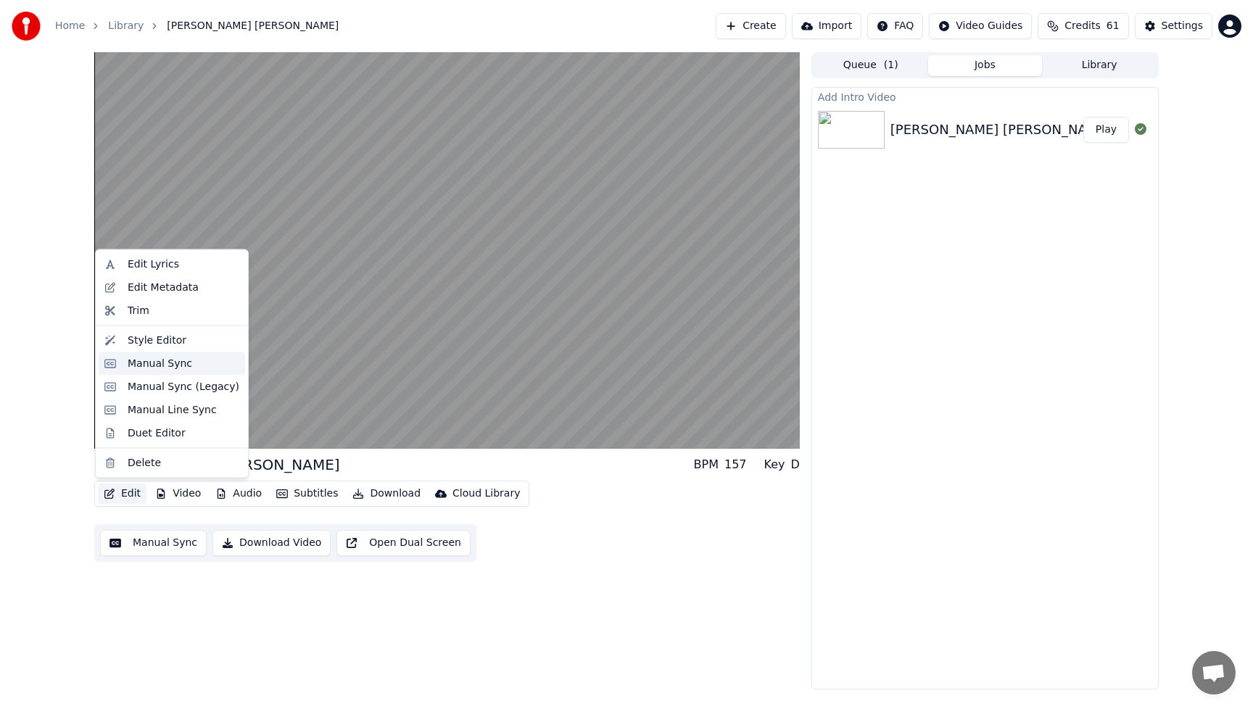
click at [148, 359] on div "Manual Sync" at bounding box center [160, 363] width 65 height 15
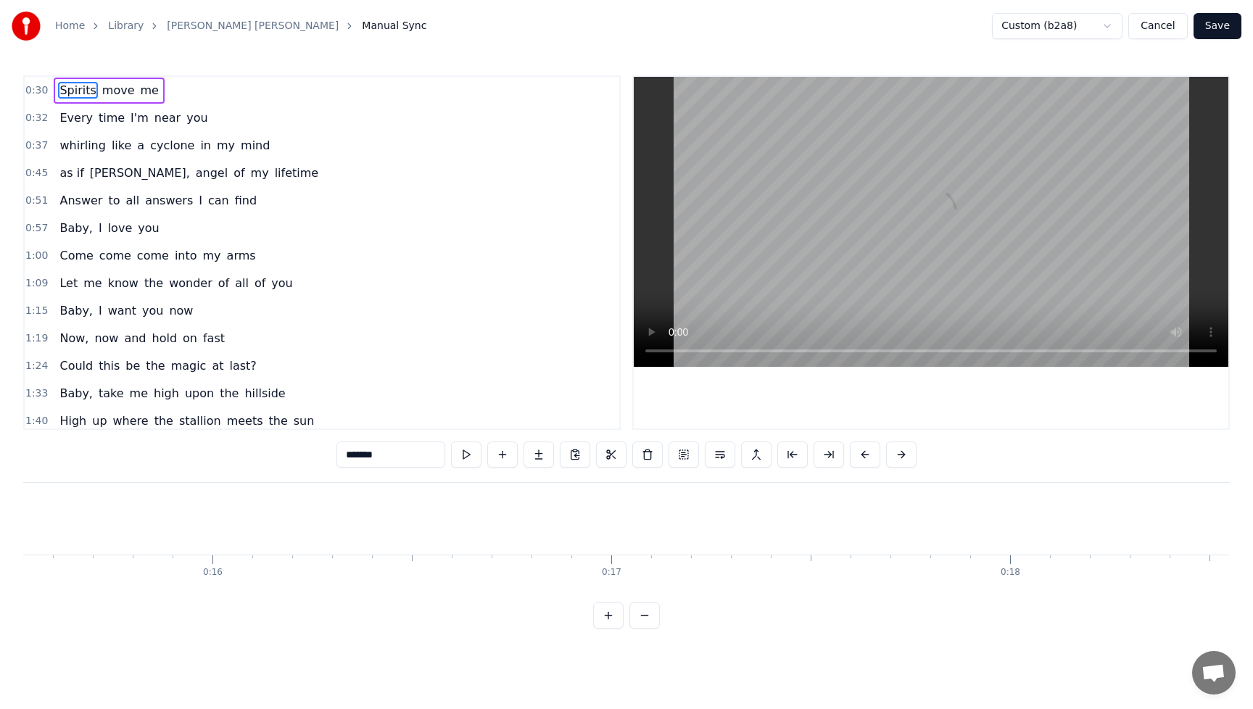
scroll to position [0, 11895]
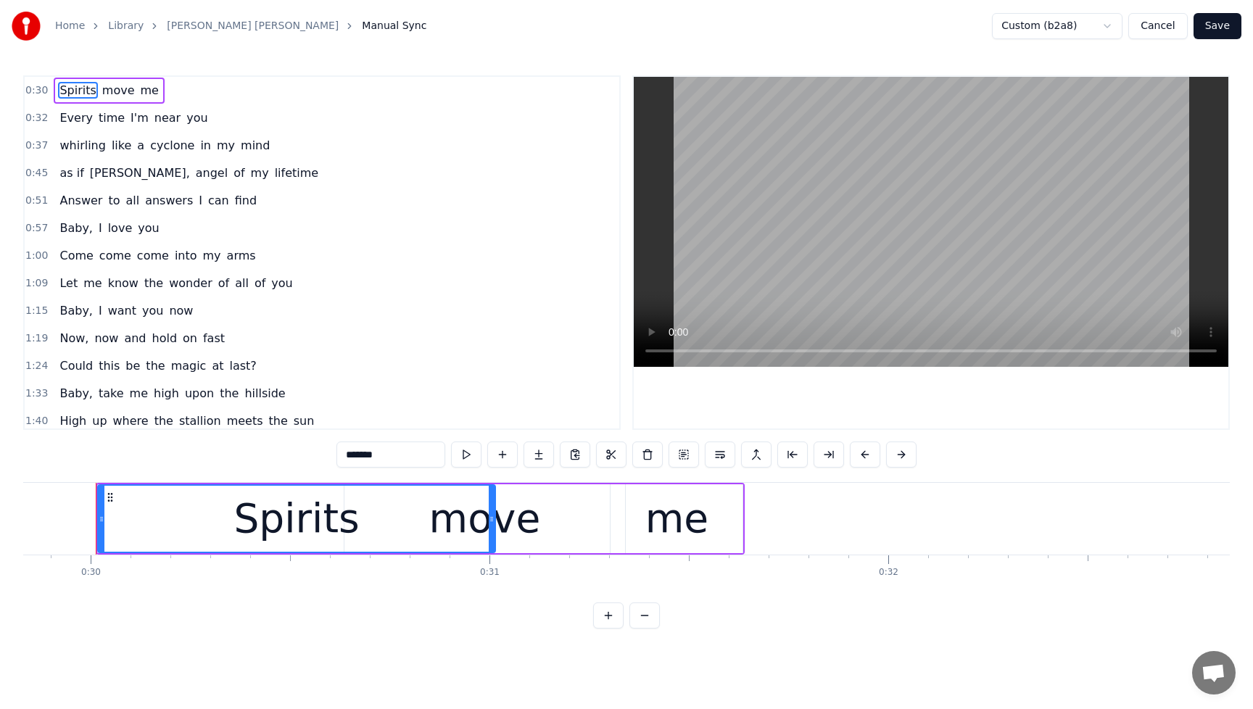
click at [109, 257] on span "come" at bounding box center [115, 255] width 35 height 17
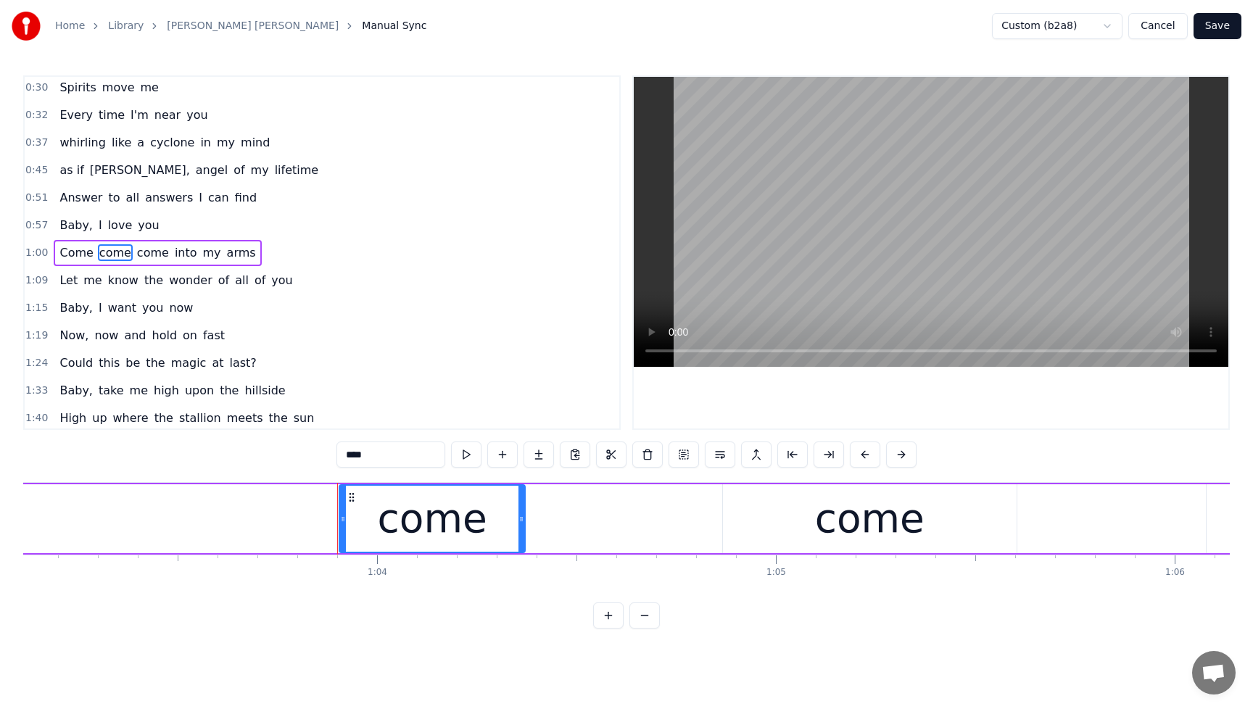
scroll to position [0, 25408]
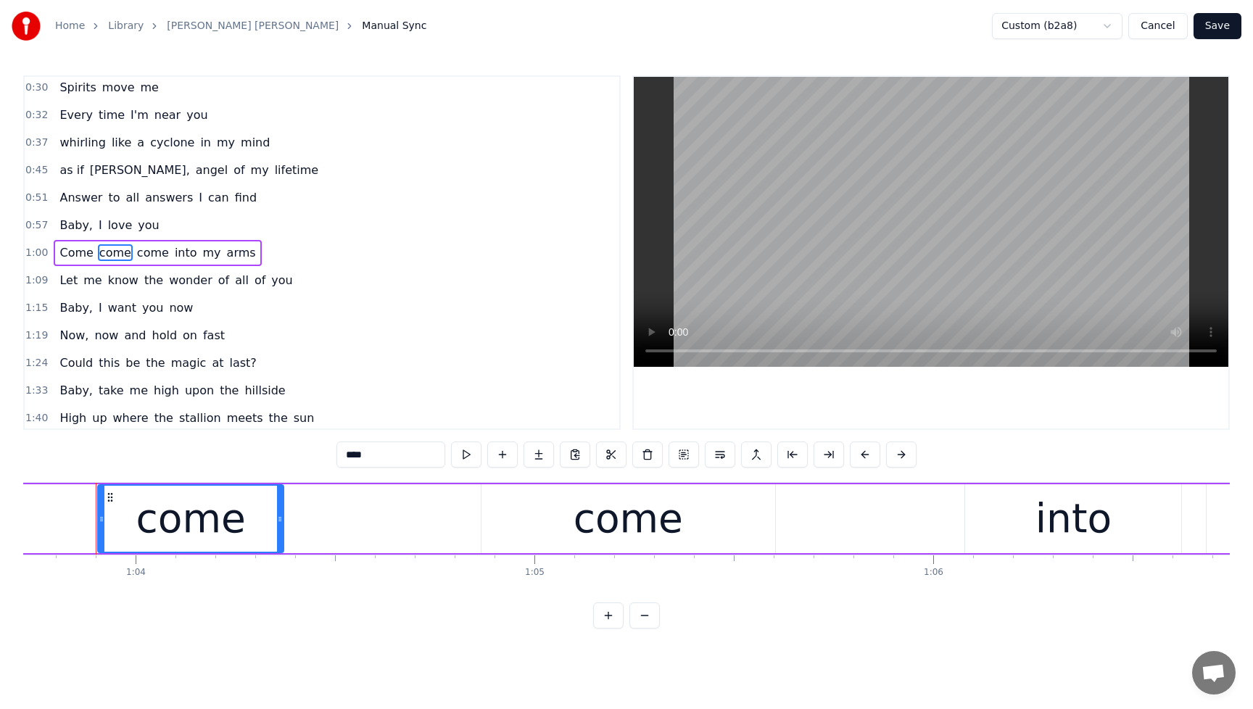
click at [382, 460] on input "****" at bounding box center [390, 455] width 109 height 26
type input "*****"
click at [1222, 28] on button "Save" at bounding box center [1217, 26] width 48 height 26
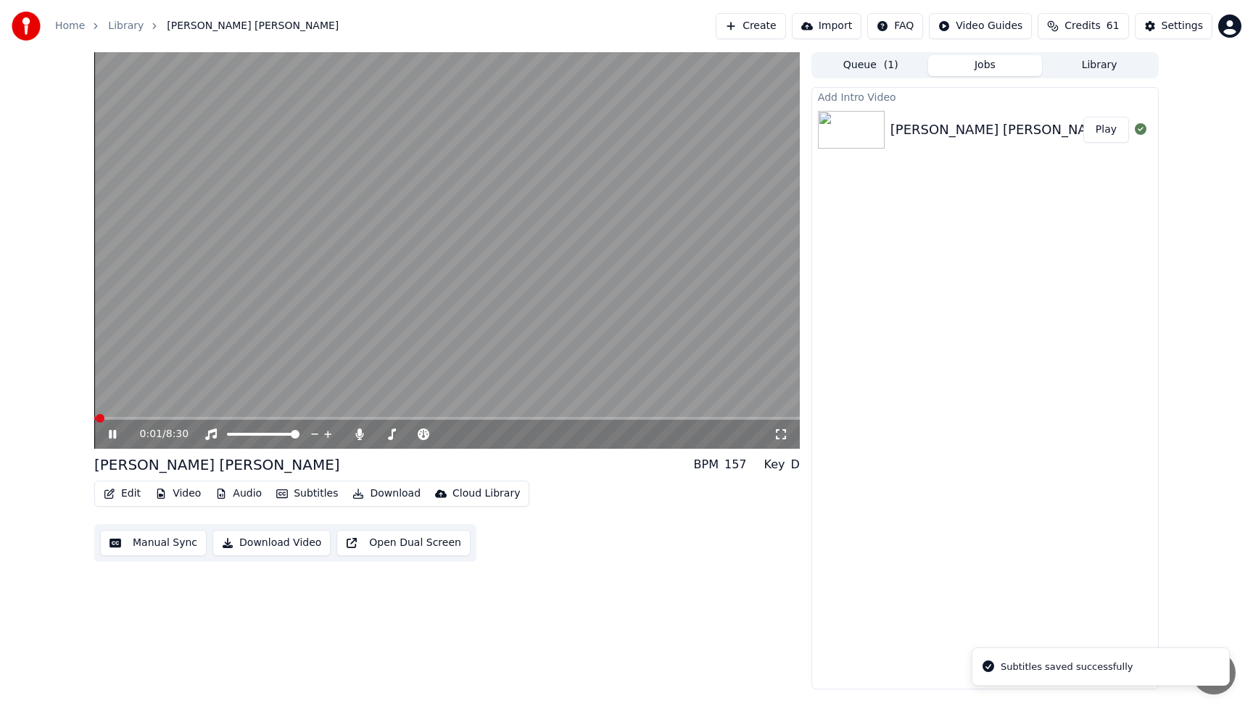
click at [147, 420] on div "0:01 / 8:30" at bounding box center [446, 434] width 705 height 29
click at [125, 418] on span at bounding box center [446, 418] width 705 height 3
click at [155, 418] on span at bounding box center [446, 418] width 705 height 3
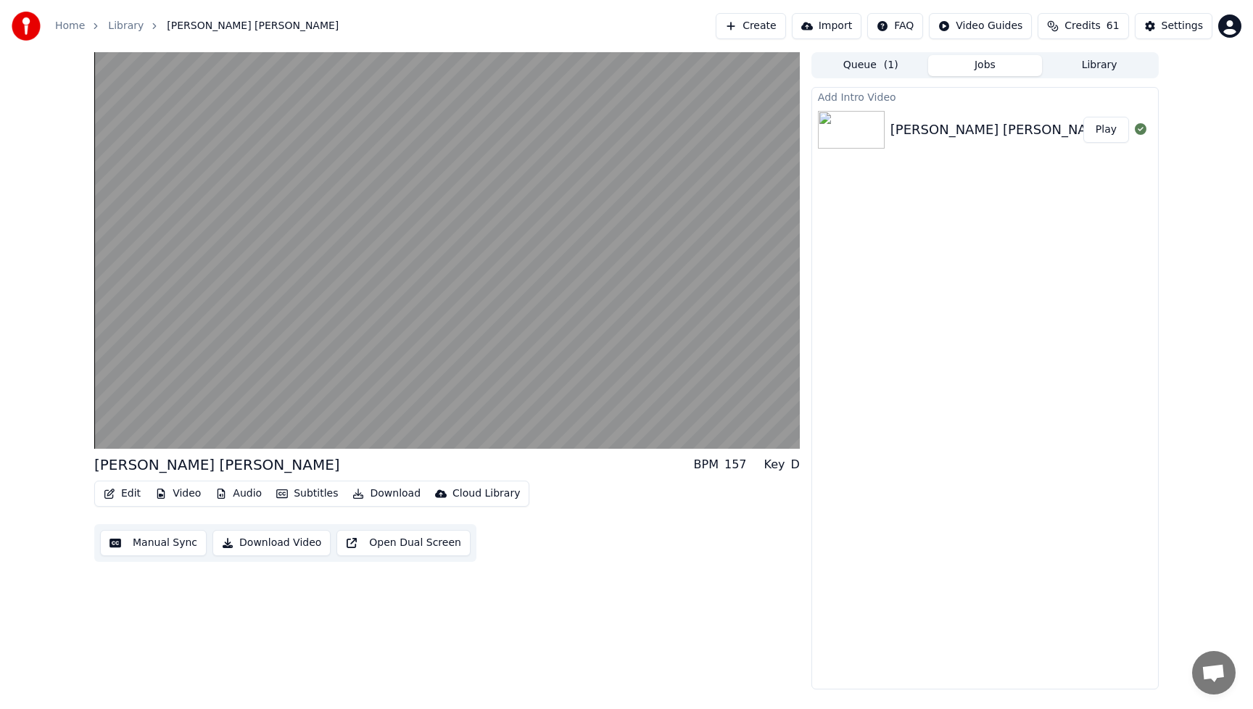
click at [668, 611] on div "[PERSON_NAME] [PERSON_NAME] BPM 157 Key D Edit Video Audio Subtitles Download C…" at bounding box center [446, 370] width 705 height 637
click at [279, 543] on button "Download Video" at bounding box center [271, 543] width 118 height 26
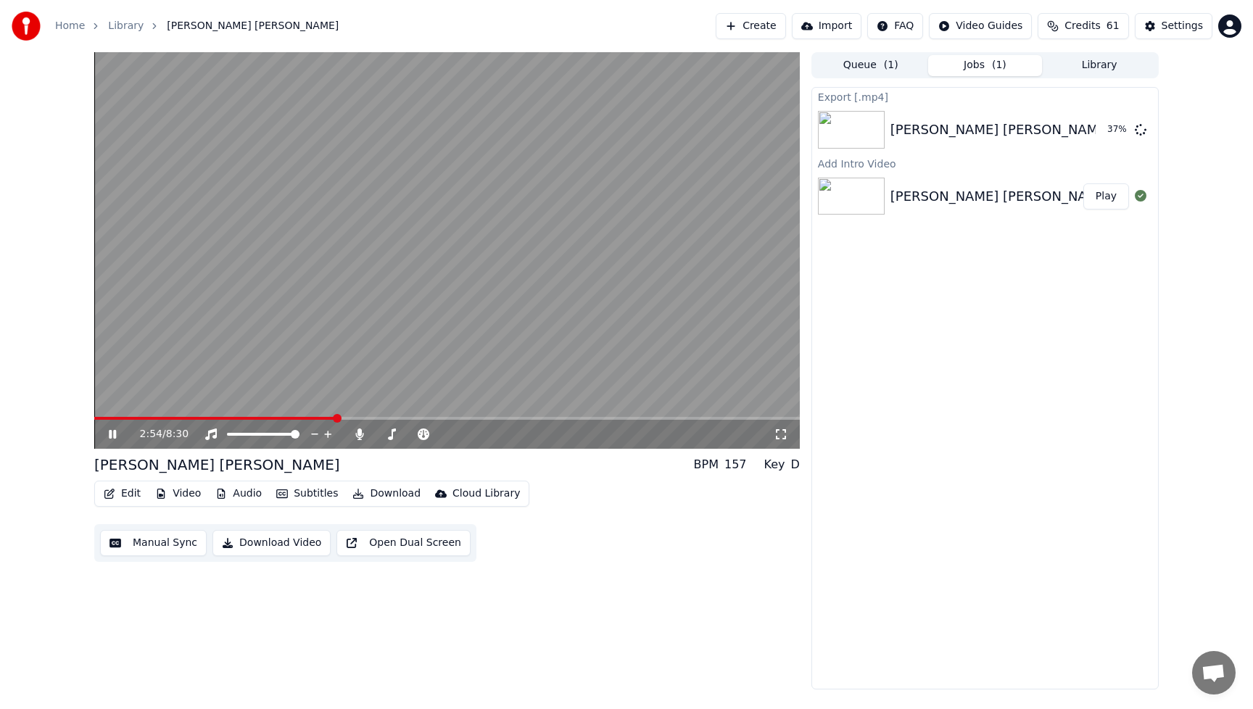
click at [115, 436] on icon at bounding box center [112, 434] width 7 height 9
click at [837, 635] on div "Export [.mp4] Barry Manilow Medley 37 % Add Intro Video Barry Manilow Medley Pl…" at bounding box center [984, 388] width 347 height 602
click at [1106, 132] on button "Show" at bounding box center [1103, 130] width 52 height 26
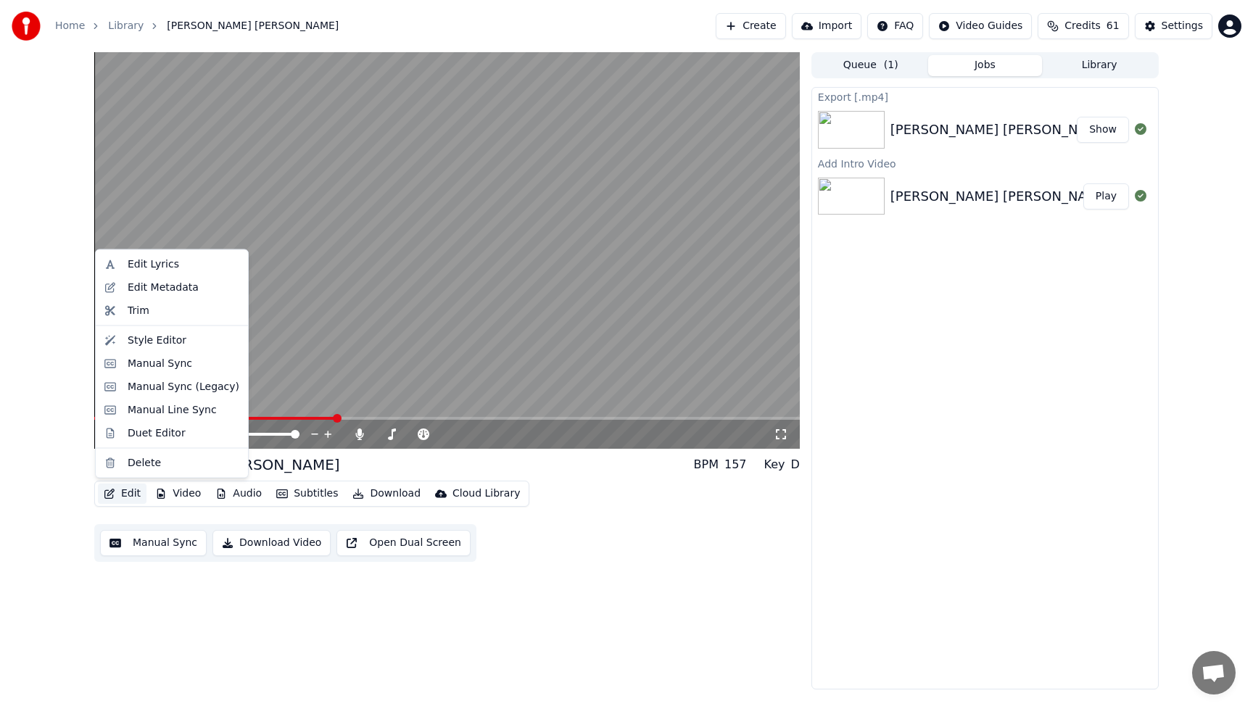
click at [128, 494] on button "Edit" at bounding box center [122, 494] width 49 height 20
click at [144, 346] on div "Style Editor" at bounding box center [157, 340] width 59 height 15
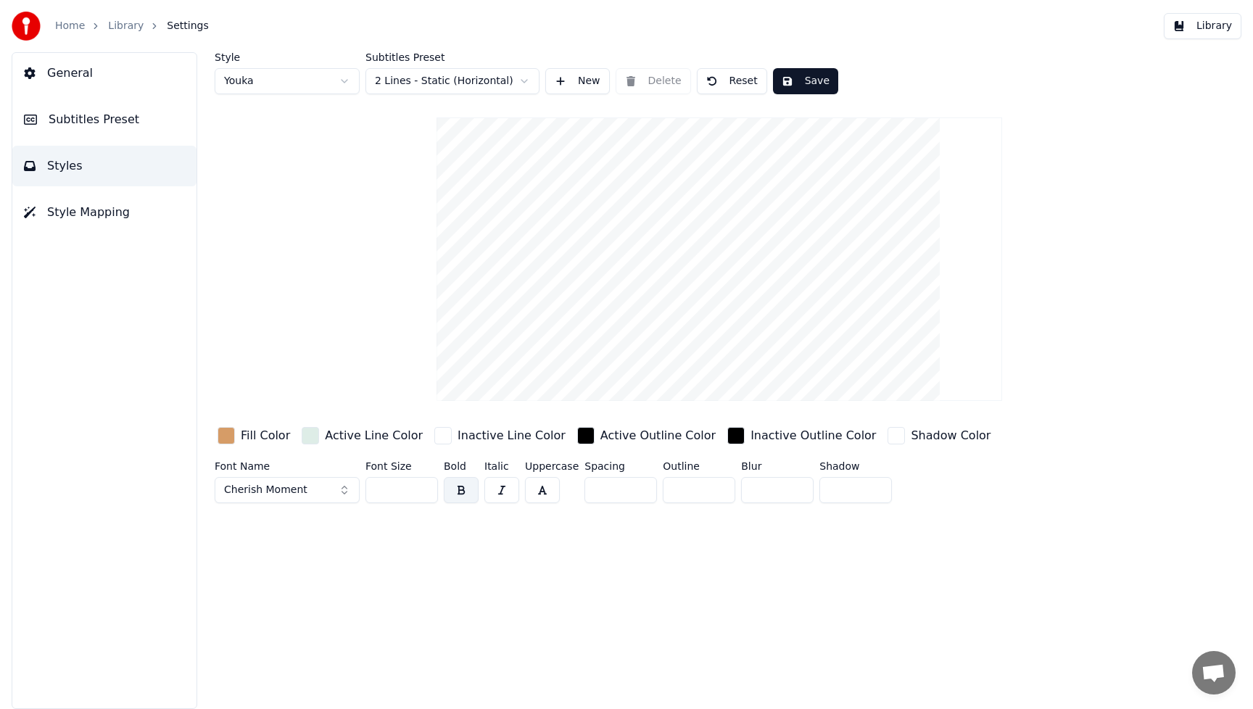
click at [268, 436] on div "Fill Color" at bounding box center [265, 435] width 49 height 17
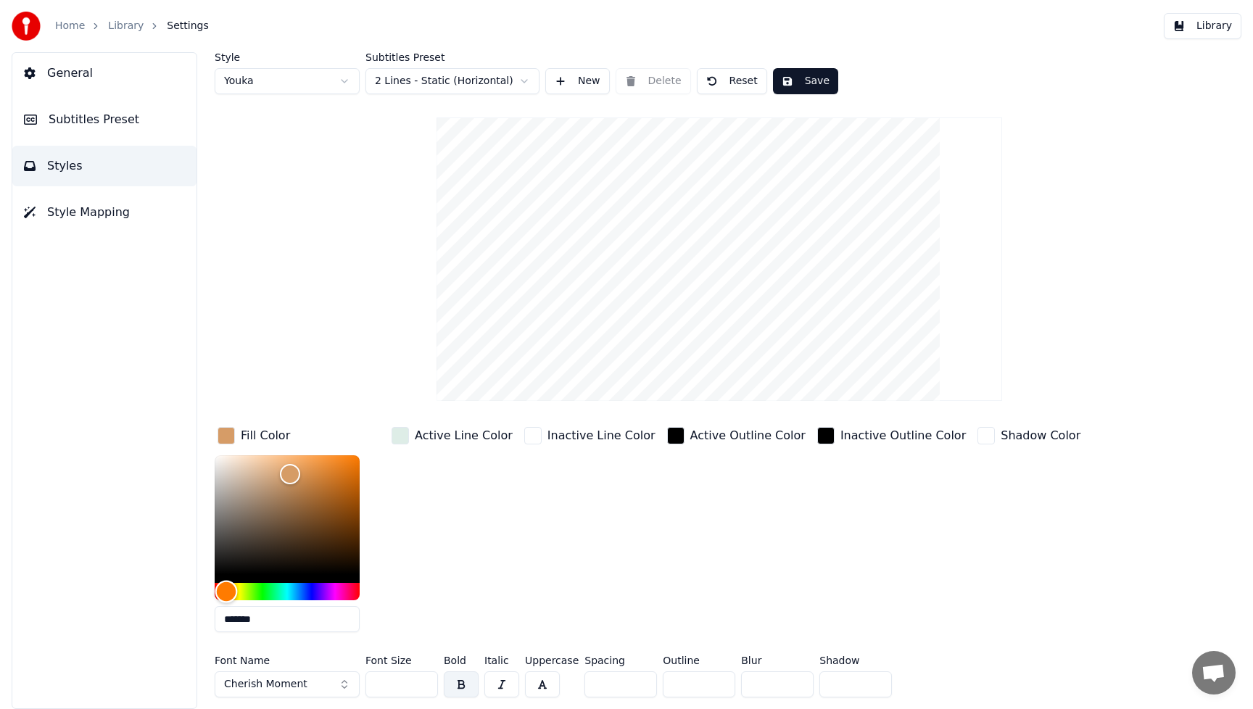
type input "*******"
click at [297, 591] on div "Hue" at bounding box center [287, 591] width 145 height 17
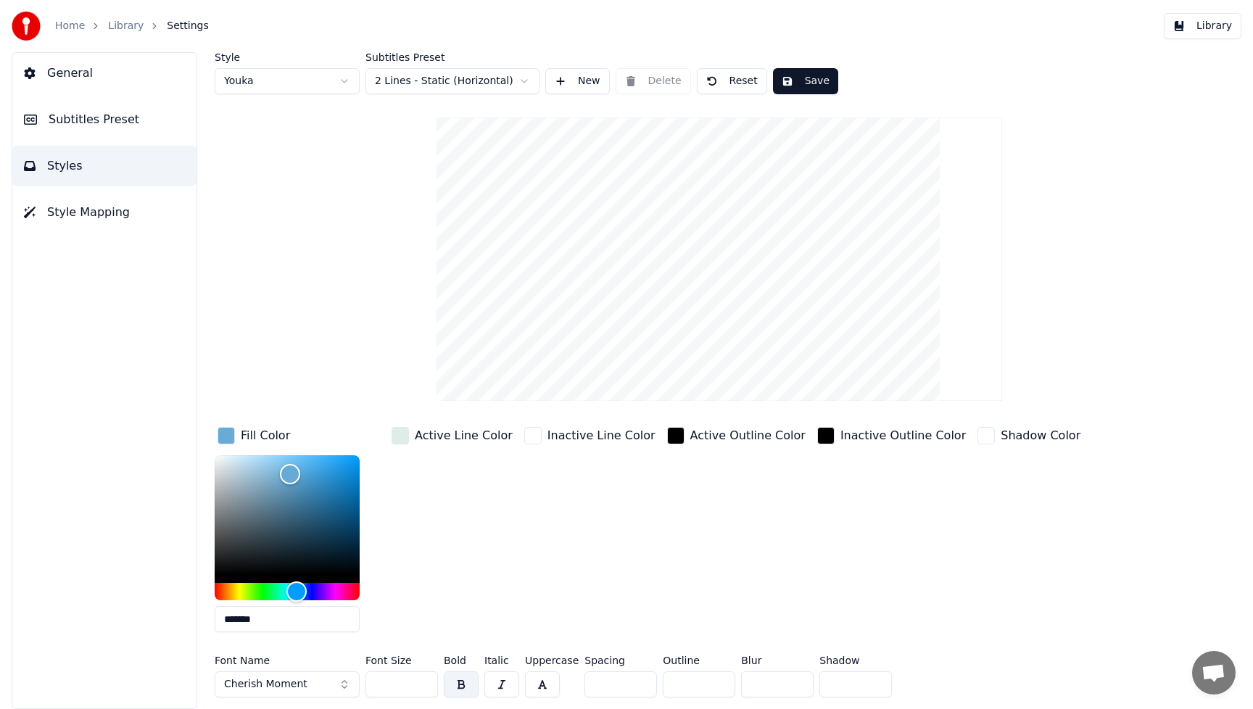
click at [453, 521] on div "Active Line Color" at bounding box center [452, 534] width 127 height 220
click at [344, 681] on button "Cherish Moment" at bounding box center [287, 684] width 145 height 26
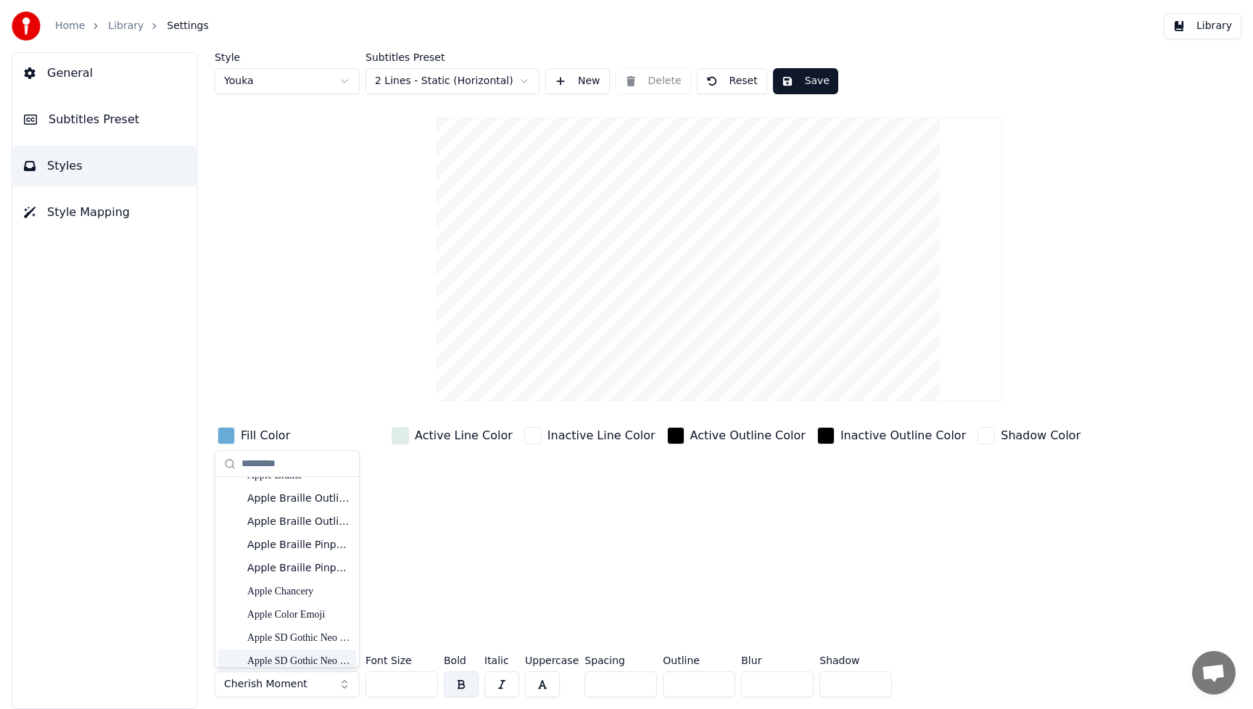
scroll to position [304, 0]
click at [275, 558] on div "Anak Paud" at bounding box center [298, 559] width 103 height 15
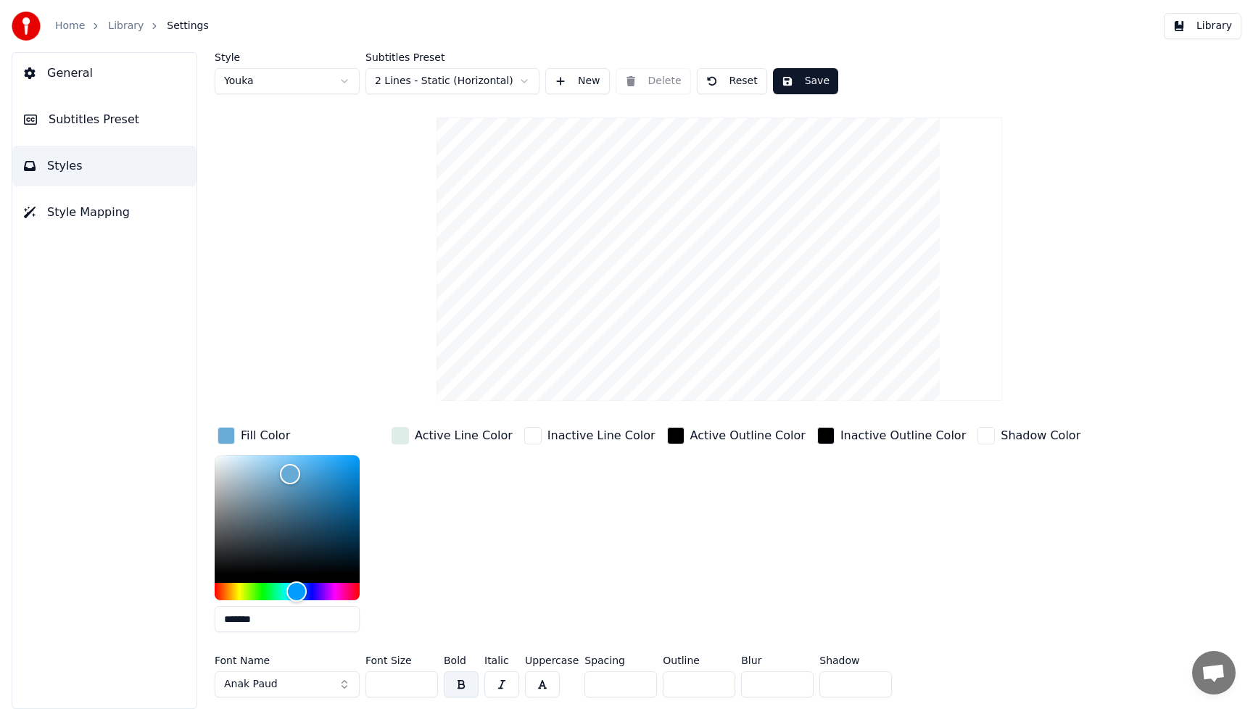
click at [639, 558] on div "Fill Color ******* Active Line Color Inactive Line Color Active Outline Color I…" at bounding box center [653, 534] width 877 height 220
click at [811, 79] on button "Save" at bounding box center [805, 81] width 65 height 26
click at [1217, 25] on button "Library" at bounding box center [1203, 26] width 78 height 26
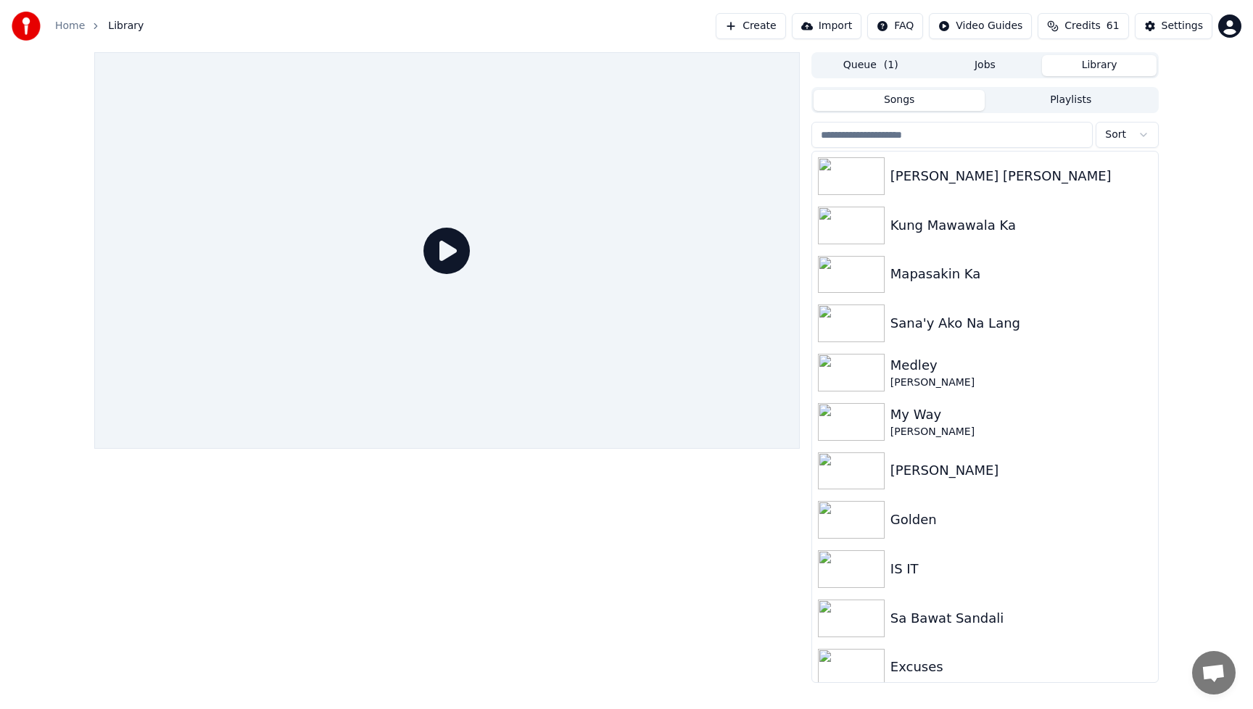
click at [455, 256] on icon at bounding box center [446, 251] width 46 height 46
click at [440, 255] on icon at bounding box center [446, 251] width 46 height 46
click at [912, 173] on div "[PERSON_NAME] [PERSON_NAME]" at bounding box center [1013, 176] width 247 height 20
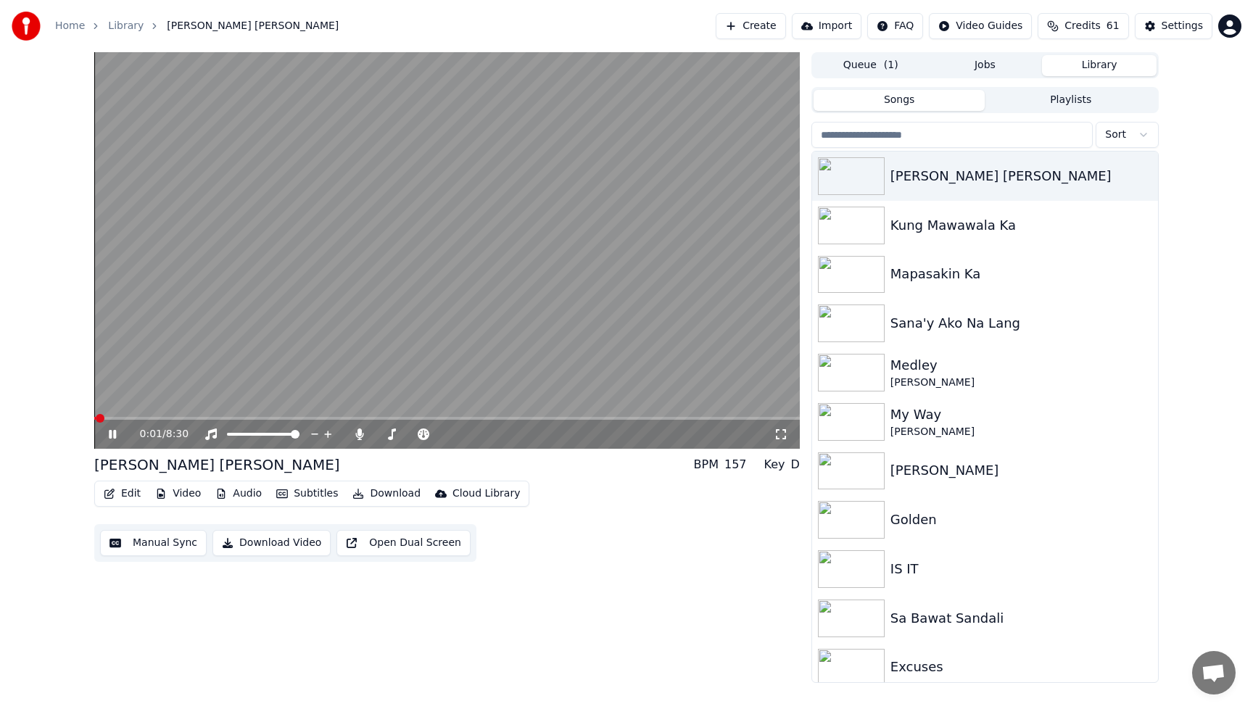
click at [113, 434] on icon at bounding box center [123, 434] width 34 height 12
click at [184, 494] on button "Video" at bounding box center [177, 494] width 57 height 20
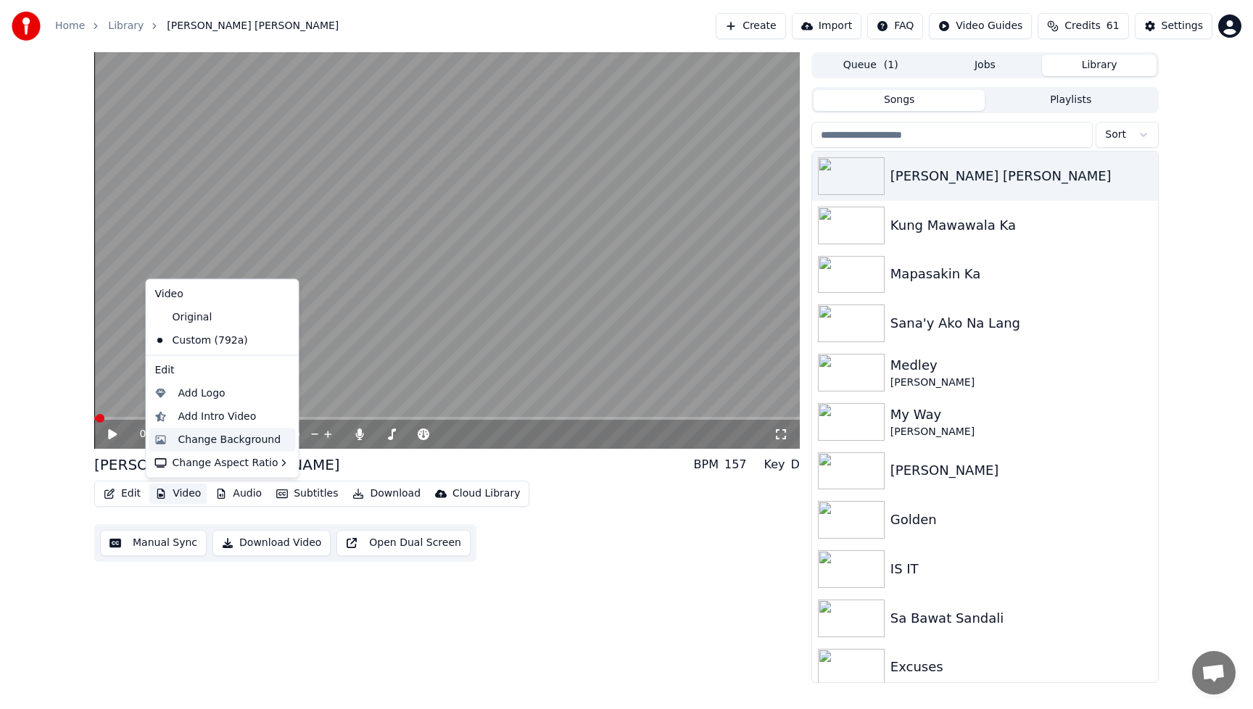
click at [225, 439] on div "Change Background" at bounding box center [229, 439] width 103 height 15
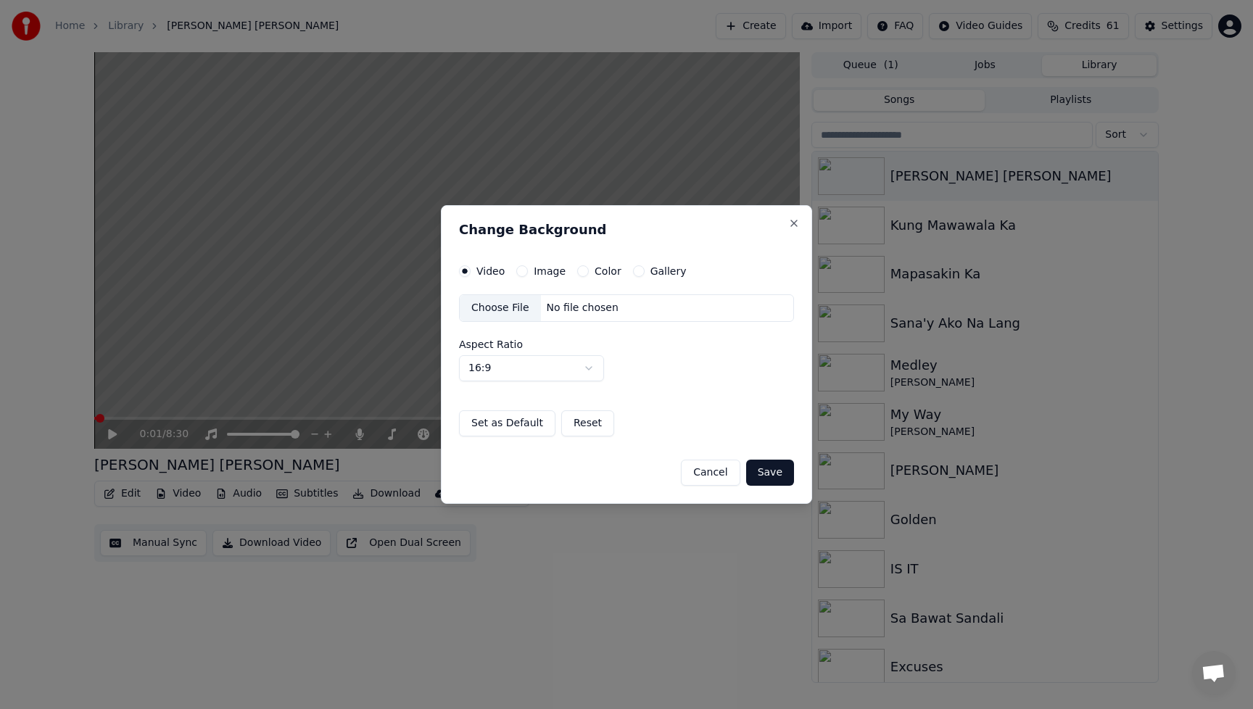
click at [504, 306] on div "Choose File" at bounding box center [500, 308] width 81 height 26
click at [777, 476] on button "Save" at bounding box center [770, 473] width 48 height 26
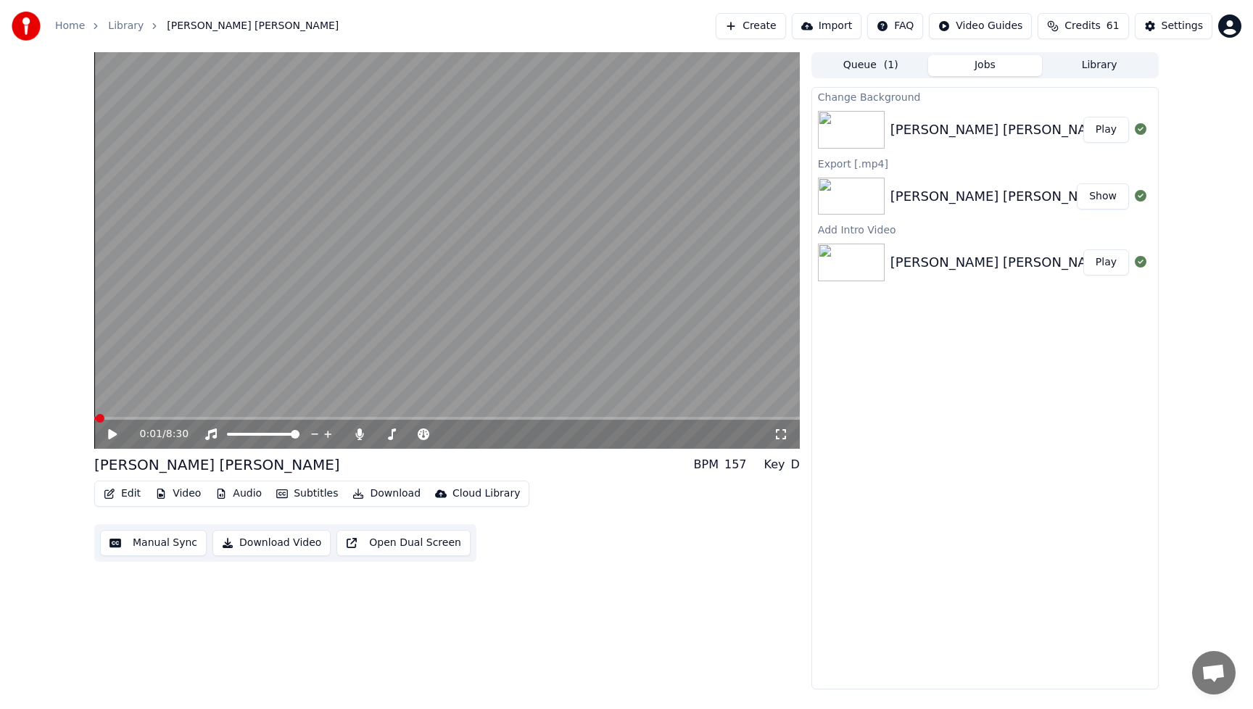
click at [999, 455] on div "Change Background Barry Manilow Medley Play Export [.mp4] Barry Manilow Medley …" at bounding box center [984, 388] width 347 height 602
click at [1104, 134] on button "Play" at bounding box center [1106, 130] width 46 height 26
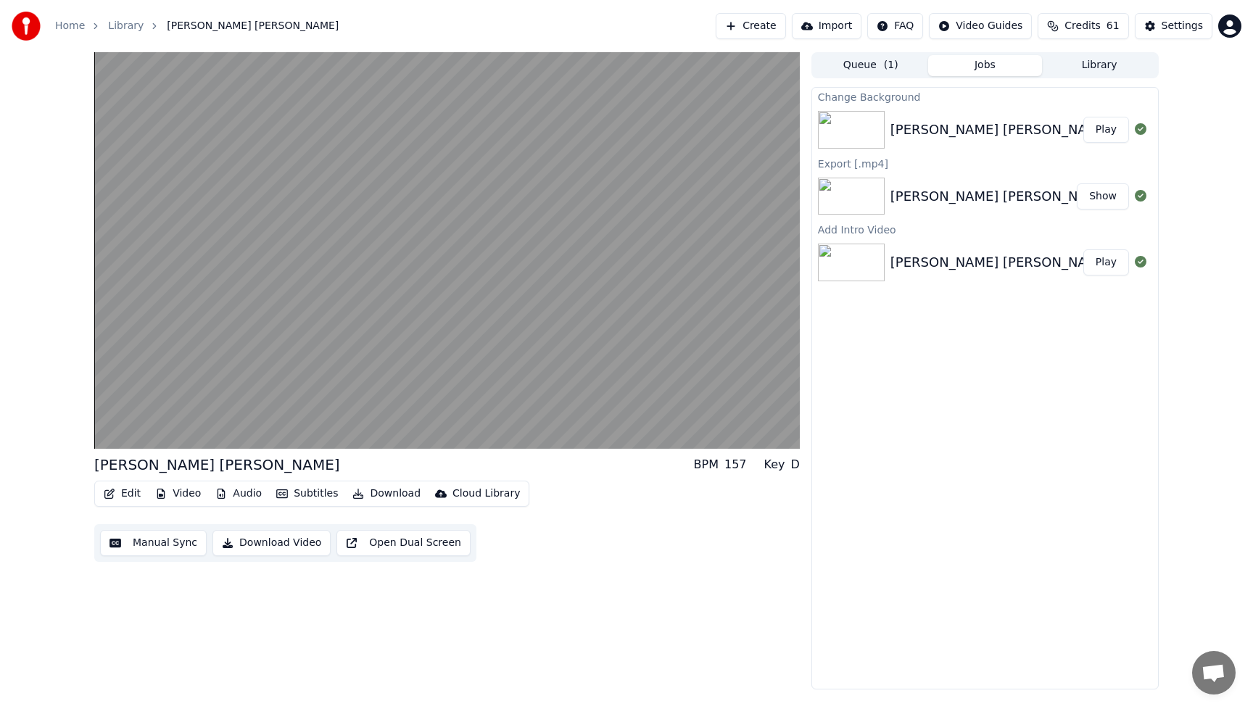
click at [534, 573] on div "[PERSON_NAME] [PERSON_NAME] BPM 157 Key D Edit Video Audio Subtitles Download C…" at bounding box center [446, 370] width 705 height 637
click at [239, 494] on button "Audio" at bounding box center [239, 494] width 58 height 20
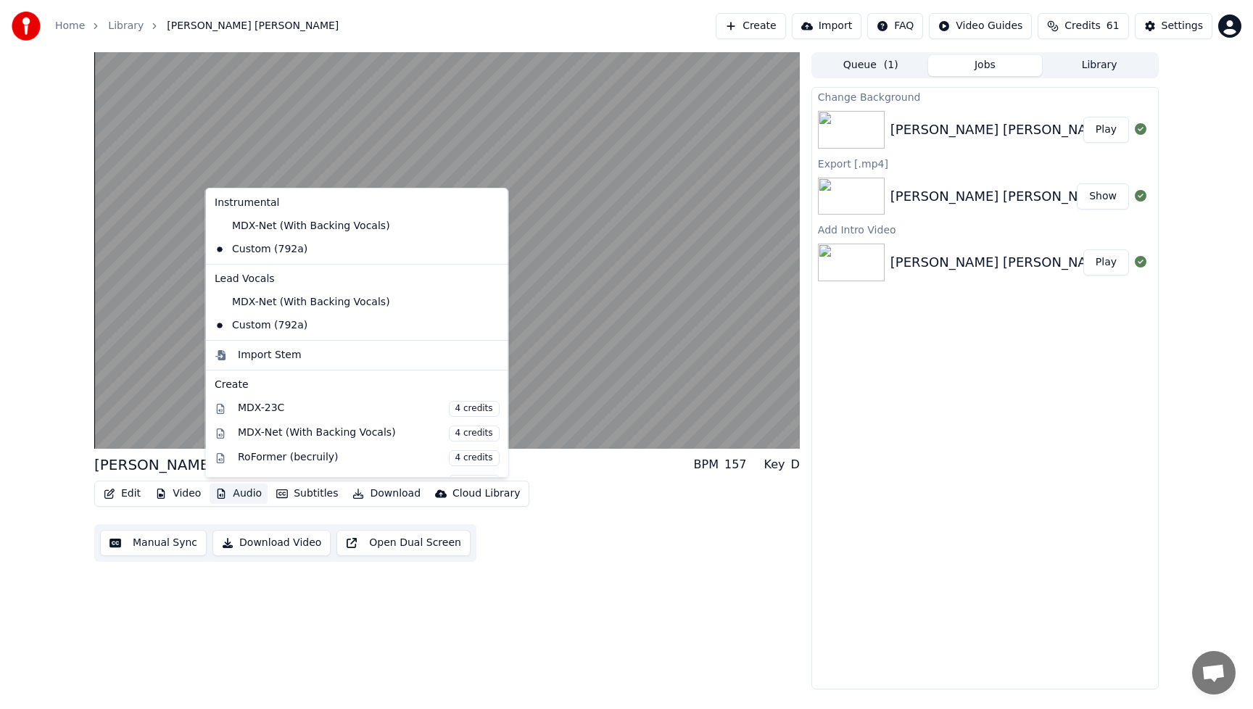
click at [666, 526] on div "Edit Video Audio Subtitles Download Cloud Library Manual Sync Download Video Op…" at bounding box center [446, 521] width 705 height 81
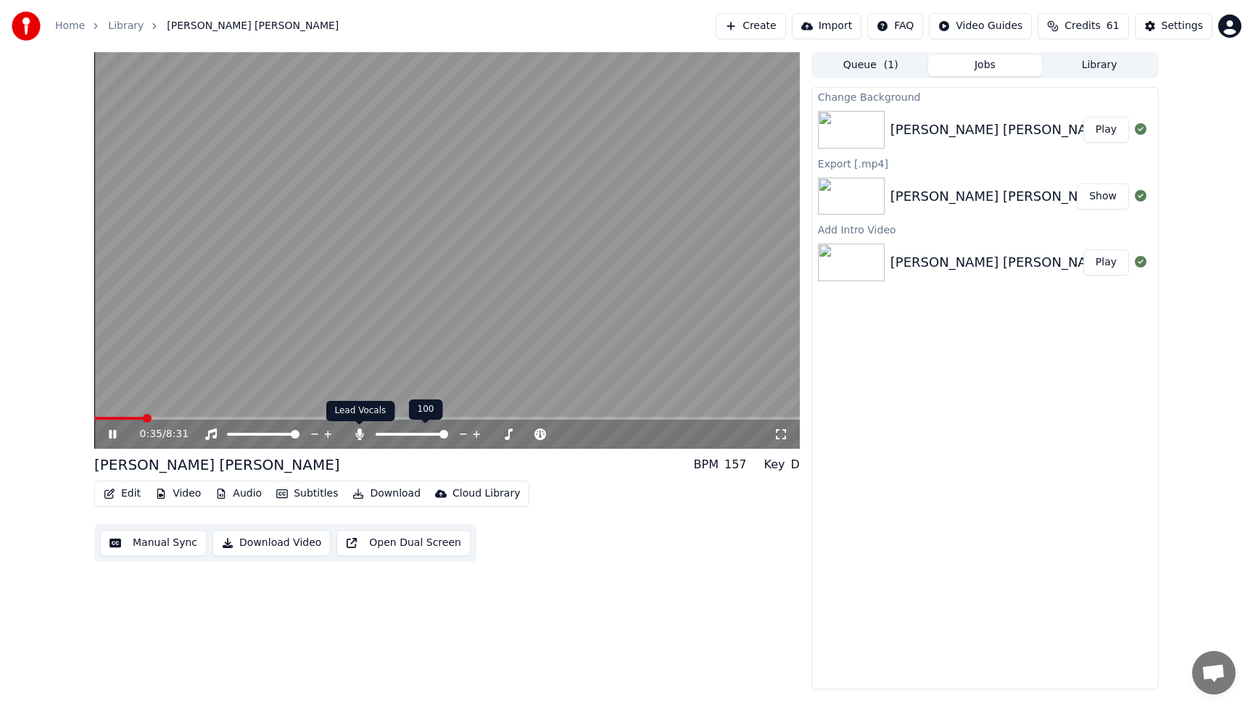
click at [360, 433] on icon at bounding box center [359, 434] width 8 height 12
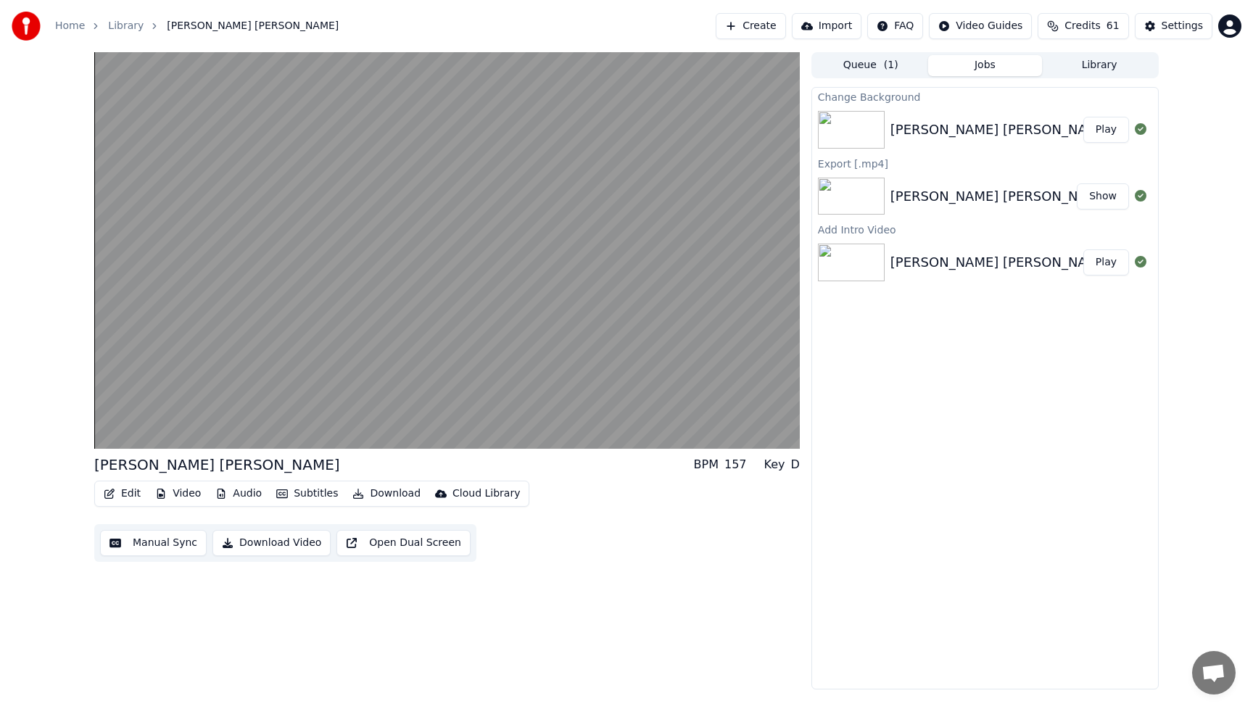
click at [258, 543] on button "Download Video" at bounding box center [271, 543] width 118 height 26
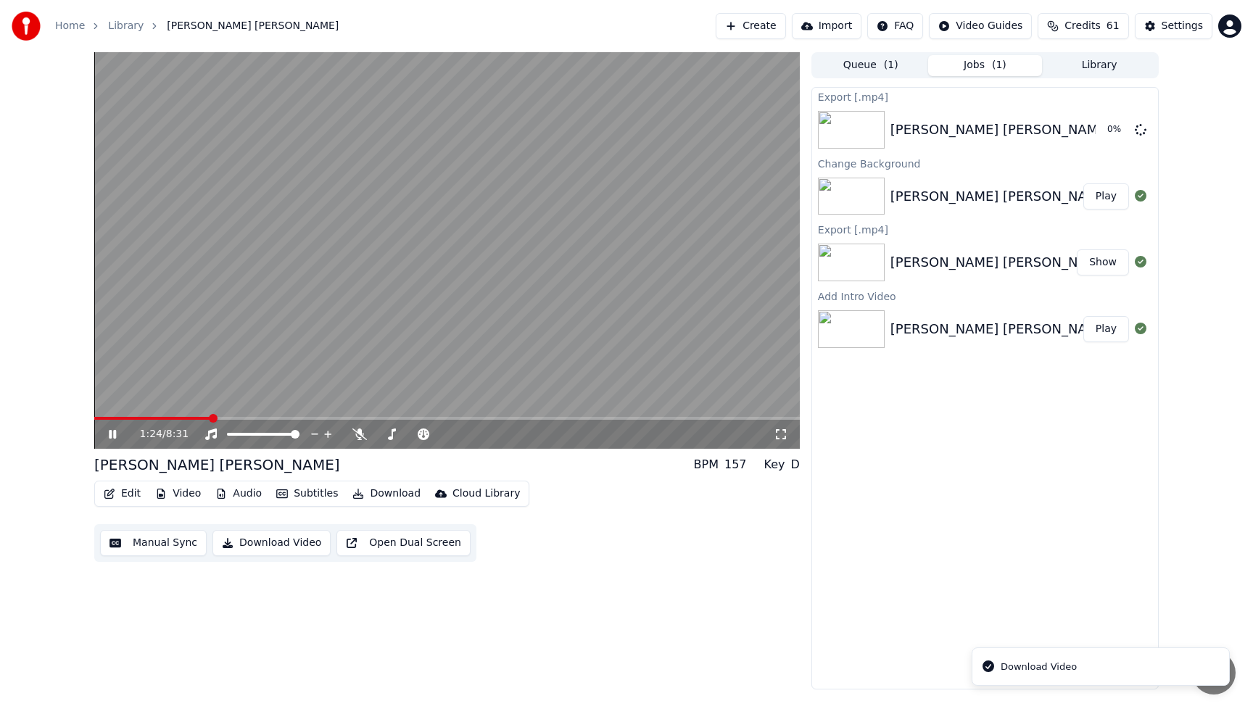
click at [115, 431] on icon at bounding box center [112, 434] width 7 height 9
